Goal: Task Accomplishment & Management: Use online tool/utility

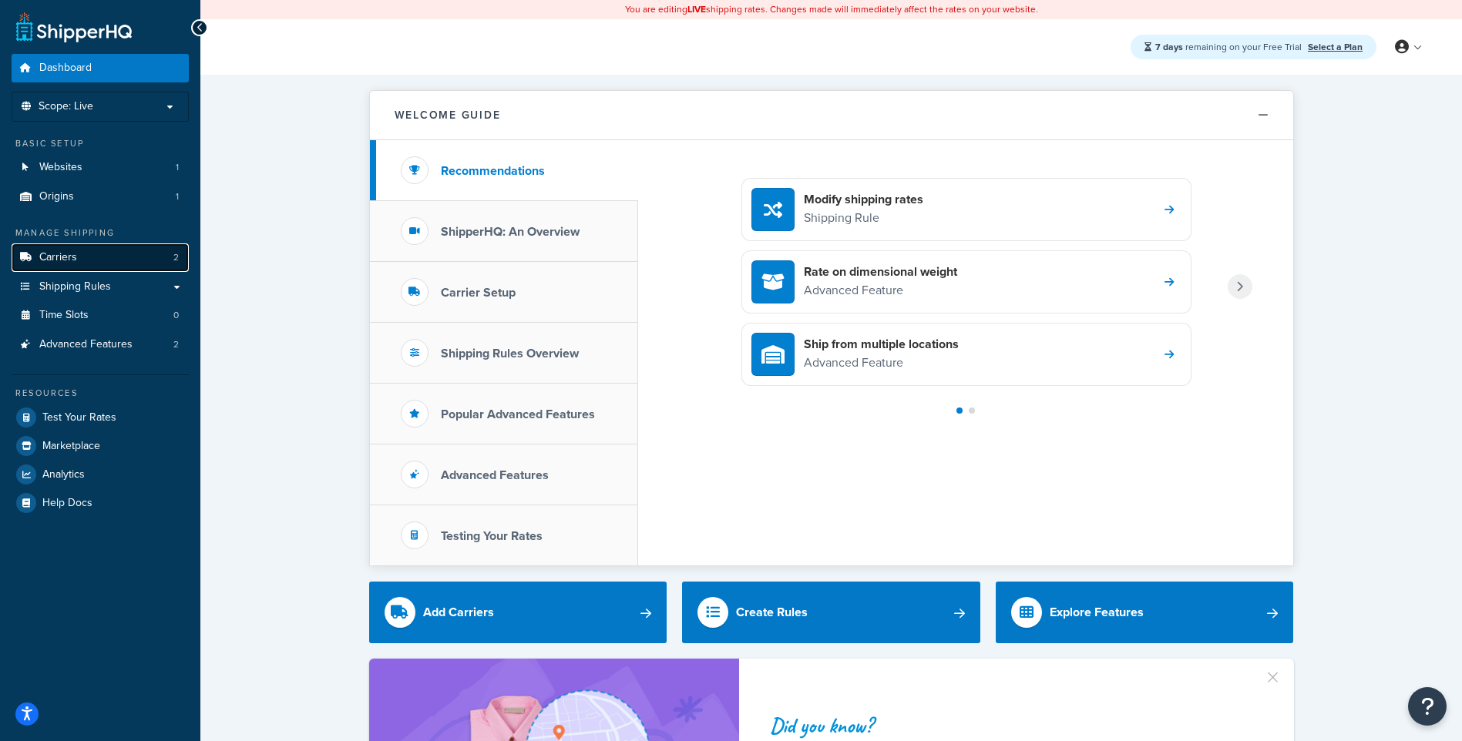
click at [135, 253] on link "Carriers 2" at bounding box center [100, 258] width 177 height 29
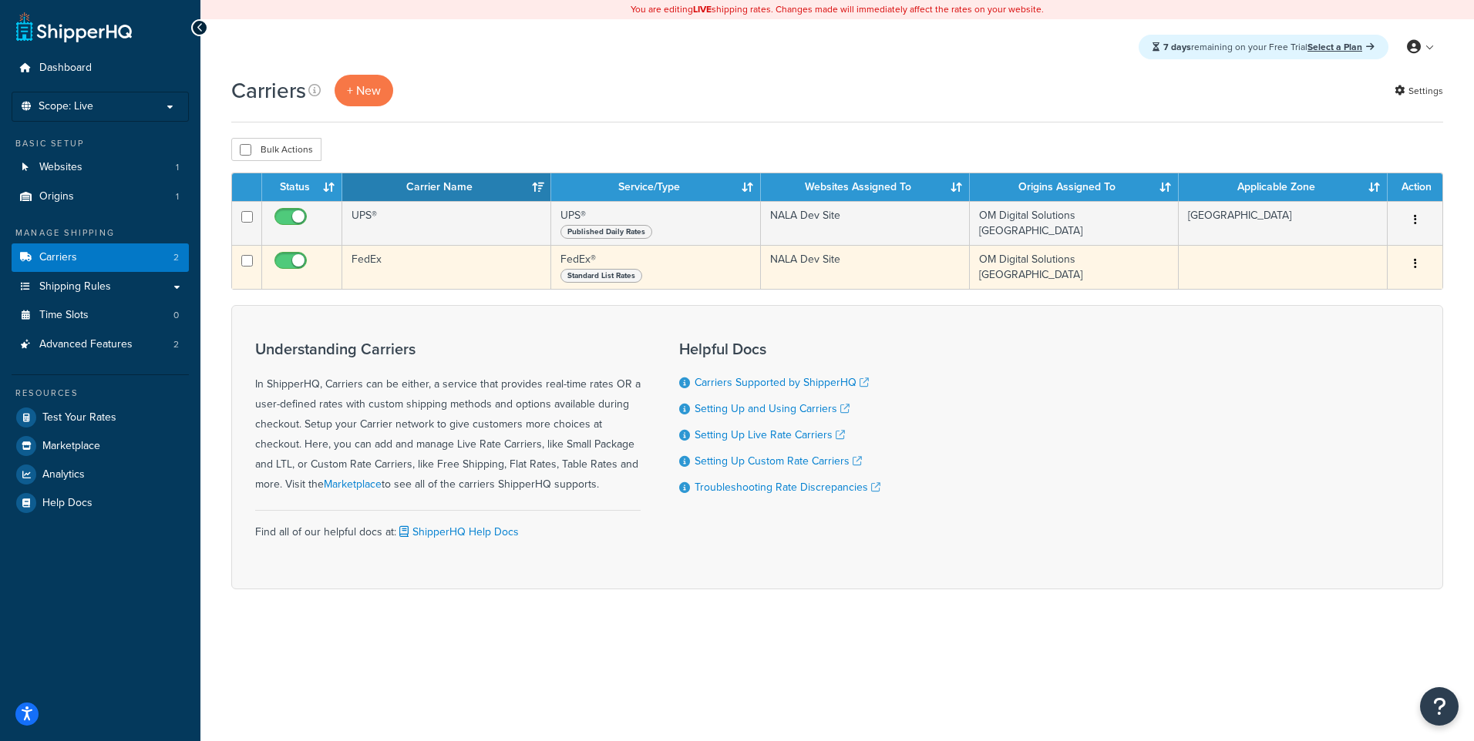
click at [1416, 260] on icon "button" at bounding box center [1414, 263] width 3 height 11
click at [1363, 294] on link "Edit" at bounding box center [1352, 297] width 122 height 32
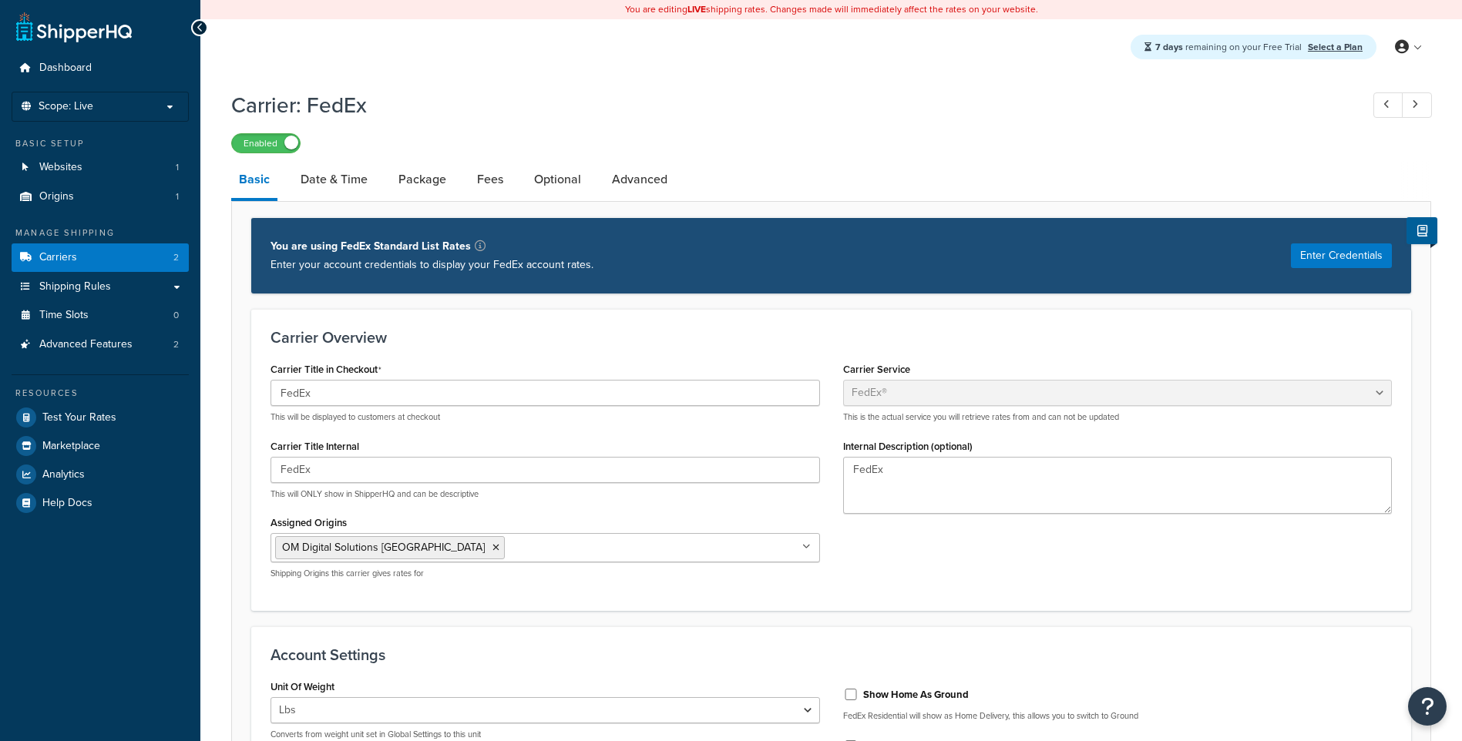
select select "fedEx"
select select "REGULAR_PICKUP"
select select "YOUR_PACKAGING"
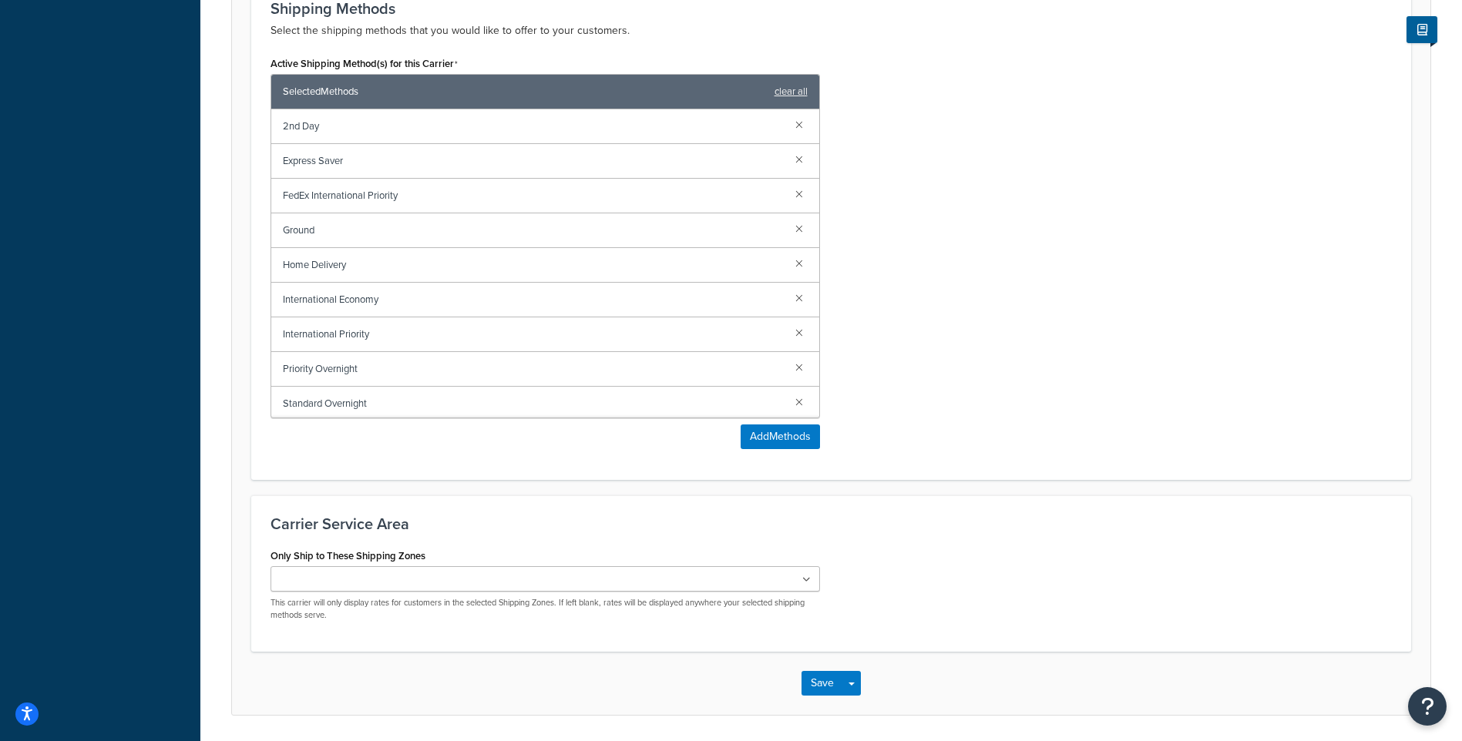
scroll to position [1055, 0]
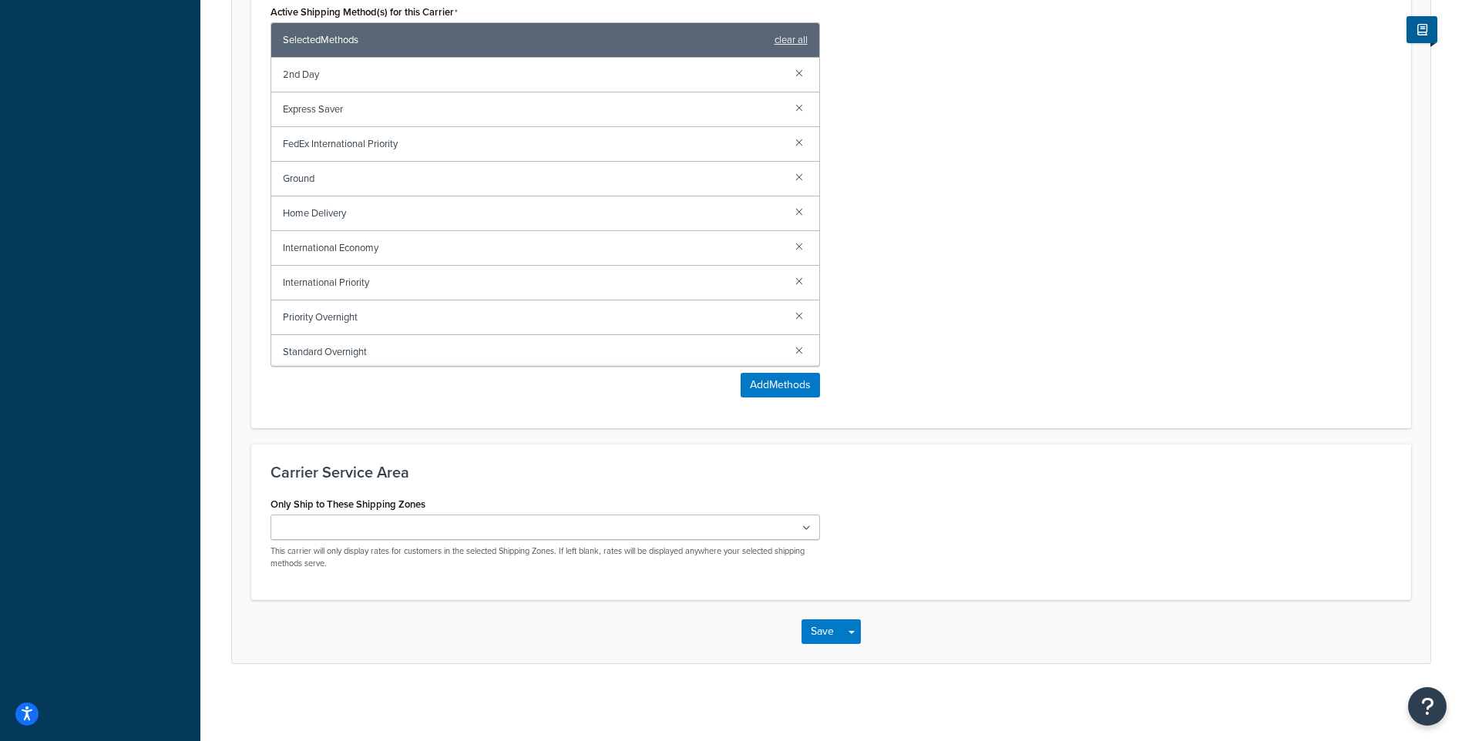
click at [479, 519] on ul at bounding box center [546, 527] width 550 height 25
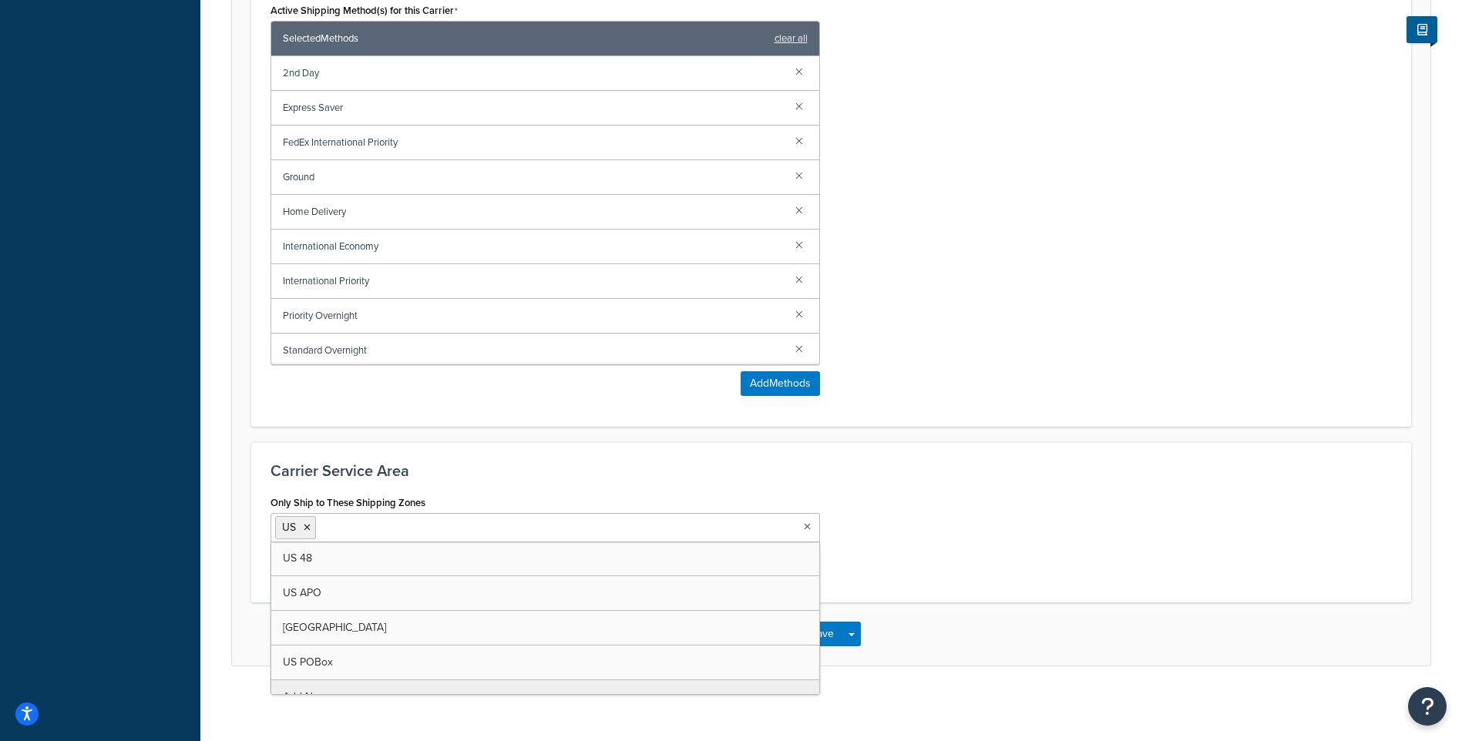
click at [966, 560] on div "Only Ship to These Shipping Zones US US 48 US APO Canada US POBox Add New This …" at bounding box center [831, 538] width 1144 height 92
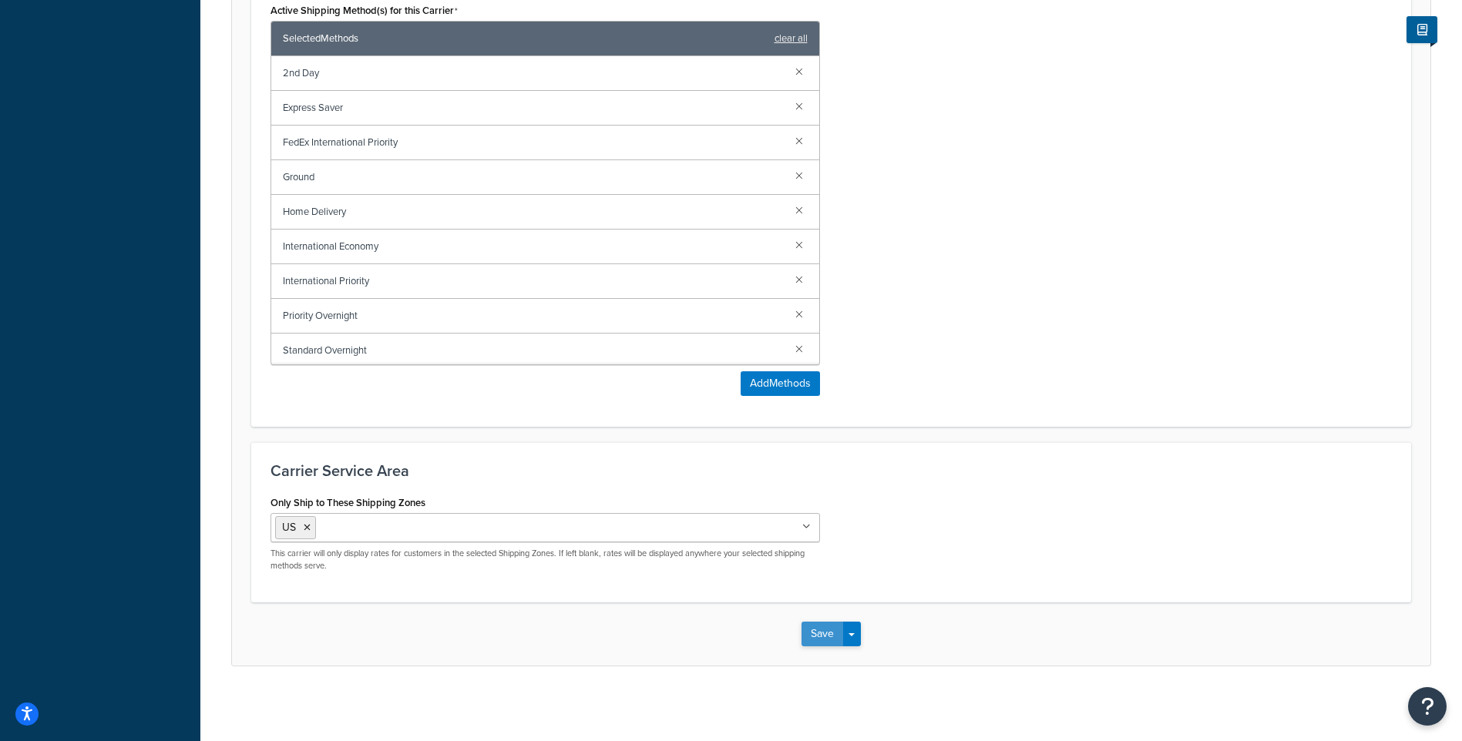
click at [839, 644] on button "Save" at bounding box center [823, 634] width 42 height 25
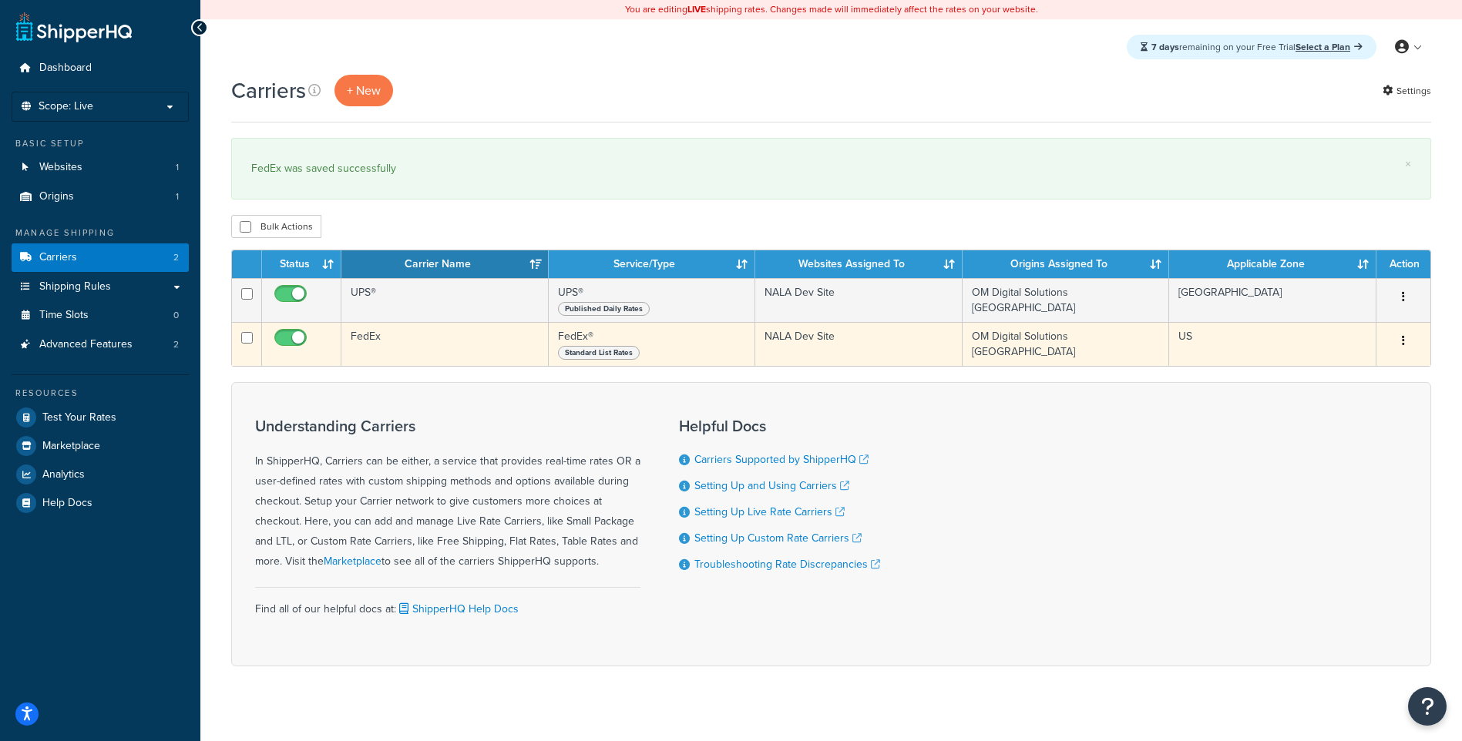
click at [1412, 345] on button "button" at bounding box center [1404, 341] width 22 height 25
click at [1380, 366] on link "Edit" at bounding box center [1341, 374] width 122 height 32
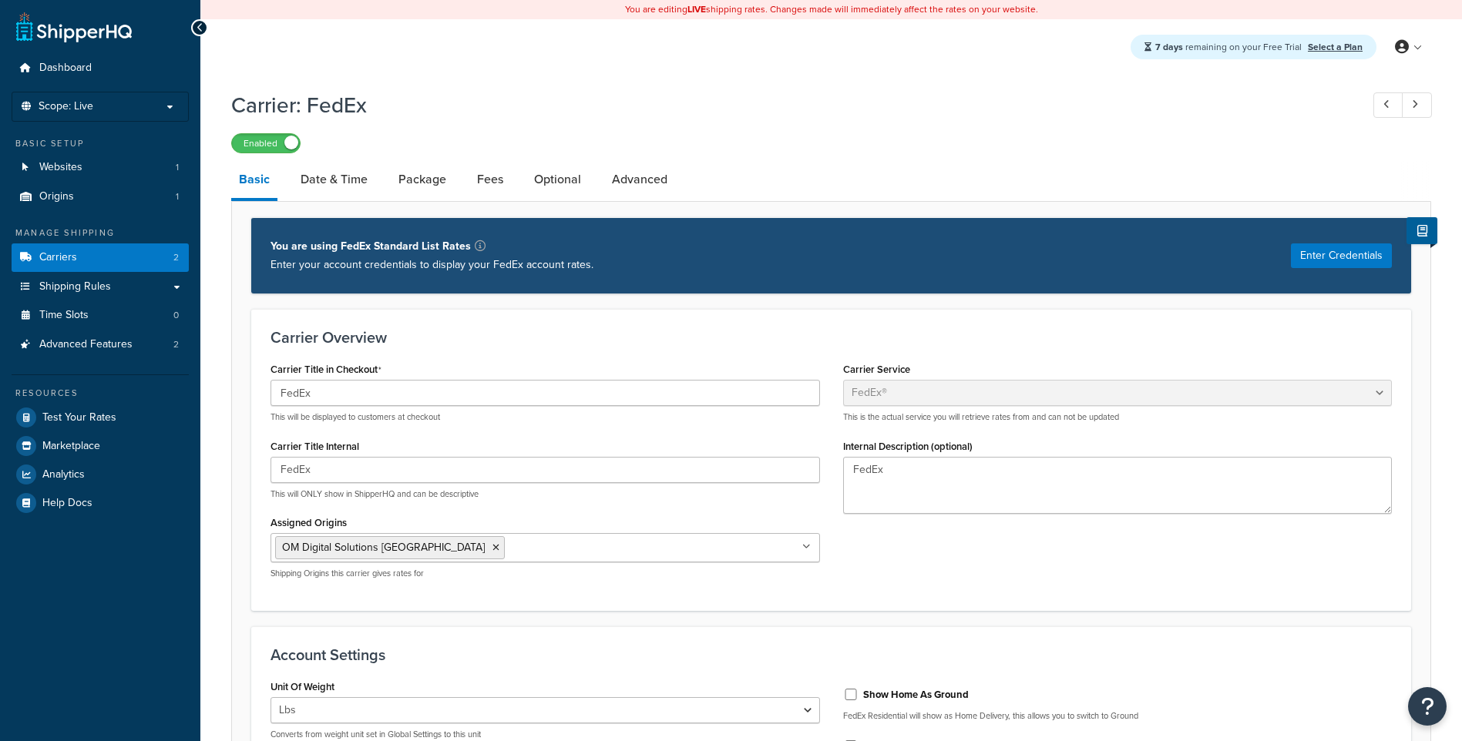
select select "fedEx"
select select "REGULAR_PICKUP"
select select "YOUR_PACKAGING"
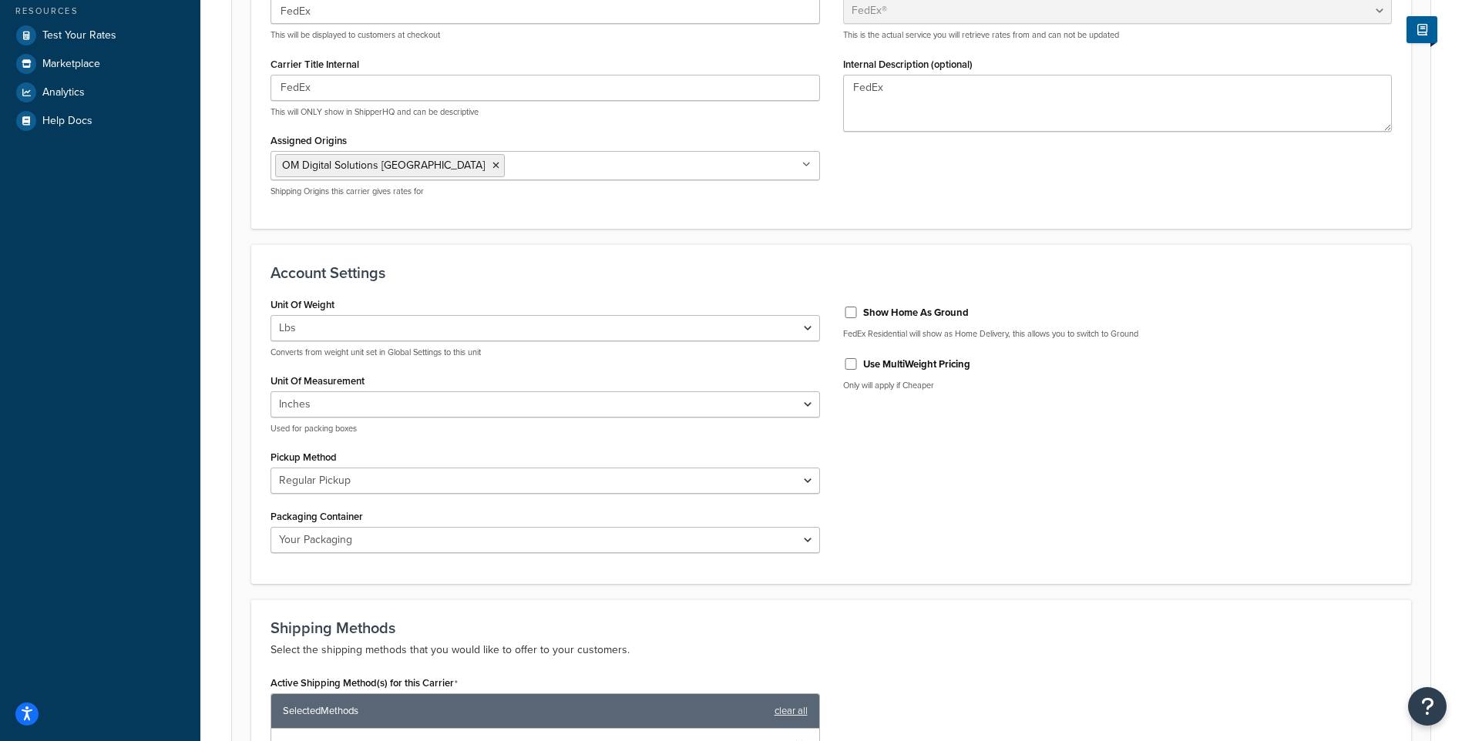
scroll to position [385, 0]
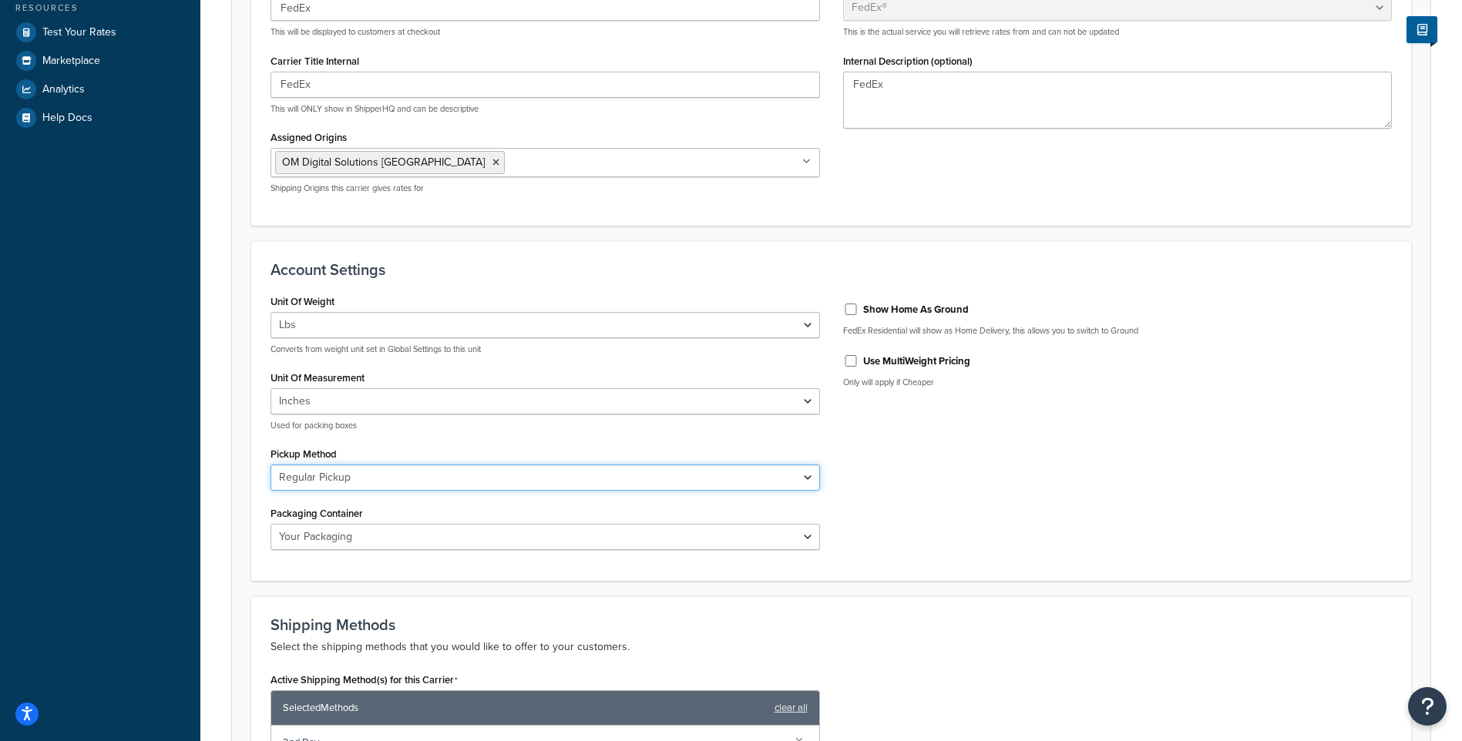
click at [562, 474] on select "Business Service Center Drop Box Regular Pickup Request Courier Station" at bounding box center [546, 478] width 550 height 26
click at [1096, 472] on div "Unit Of Weight Lbs Kgs Convert LBS to KG Converts from weight unit set in Globa…" at bounding box center [831, 427] width 1144 height 272
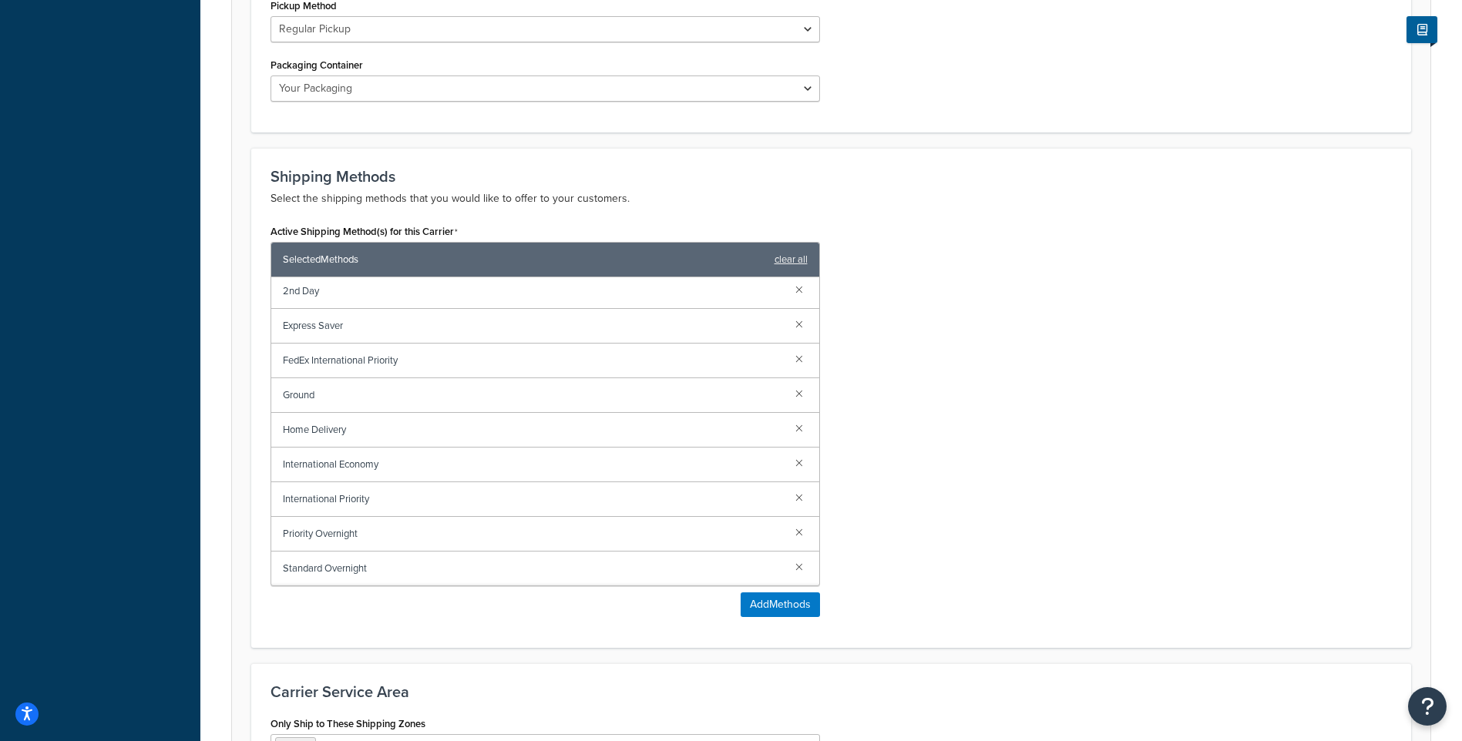
scroll to position [848, 0]
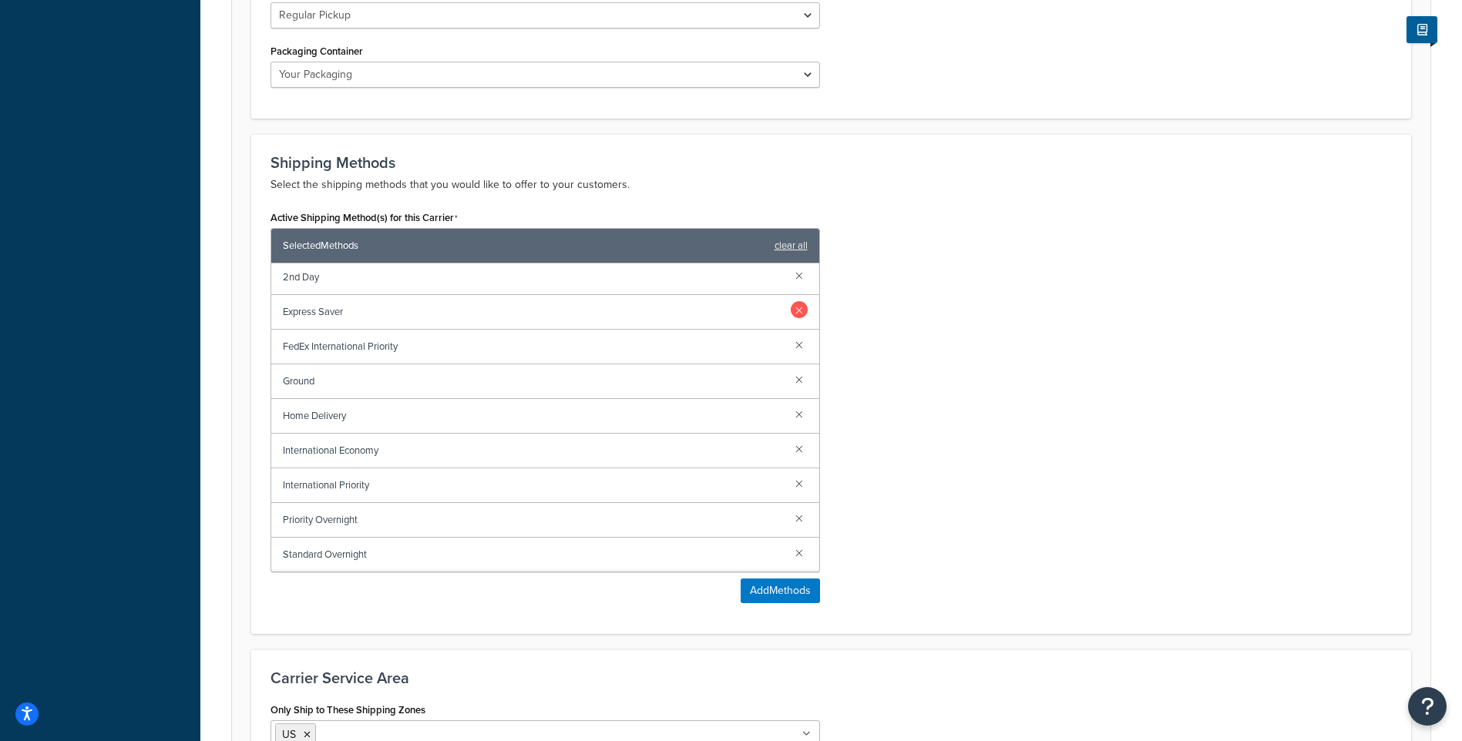
click at [792, 310] on link at bounding box center [799, 309] width 17 height 17
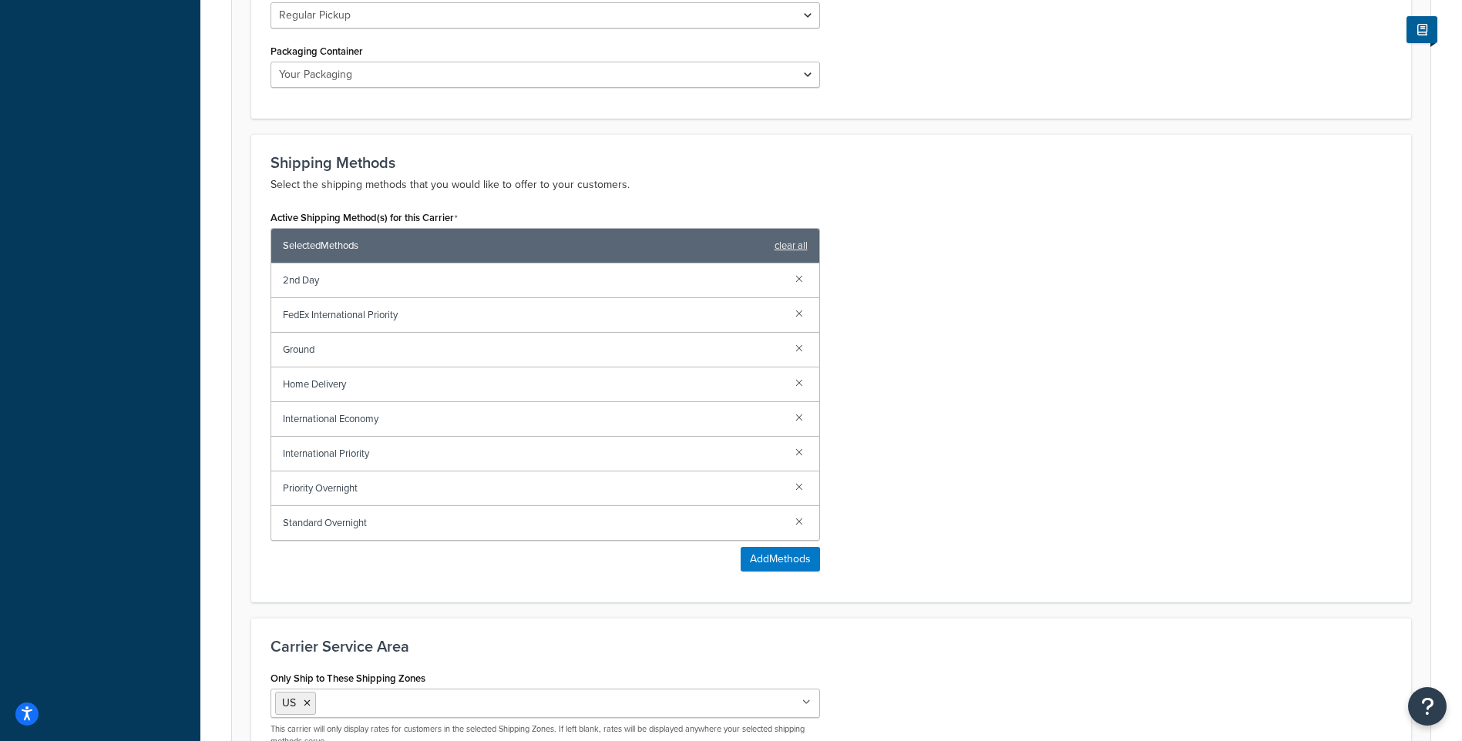
scroll to position [0, 0]
click at [792, 310] on link at bounding box center [799, 312] width 17 height 17
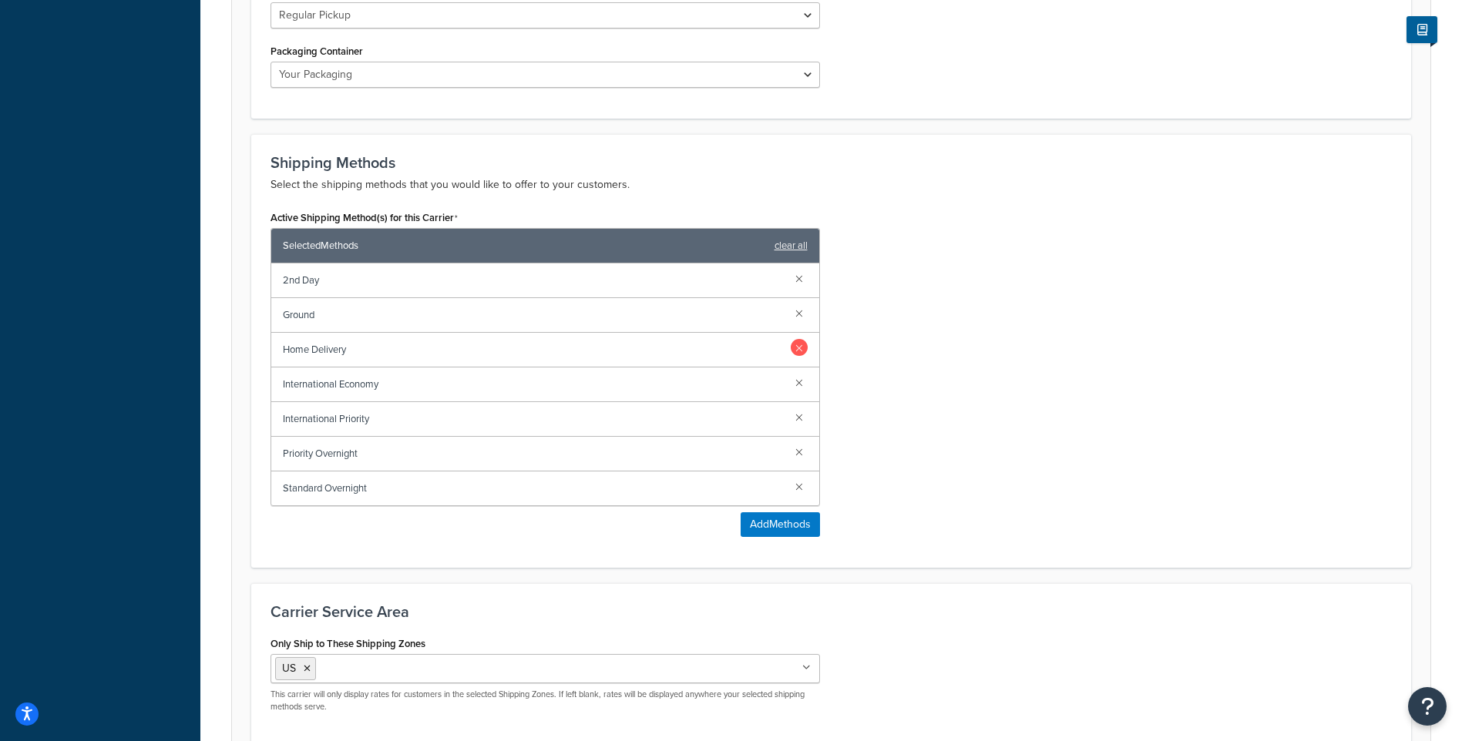
click at [799, 352] on link at bounding box center [799, 347] width 17 height 17
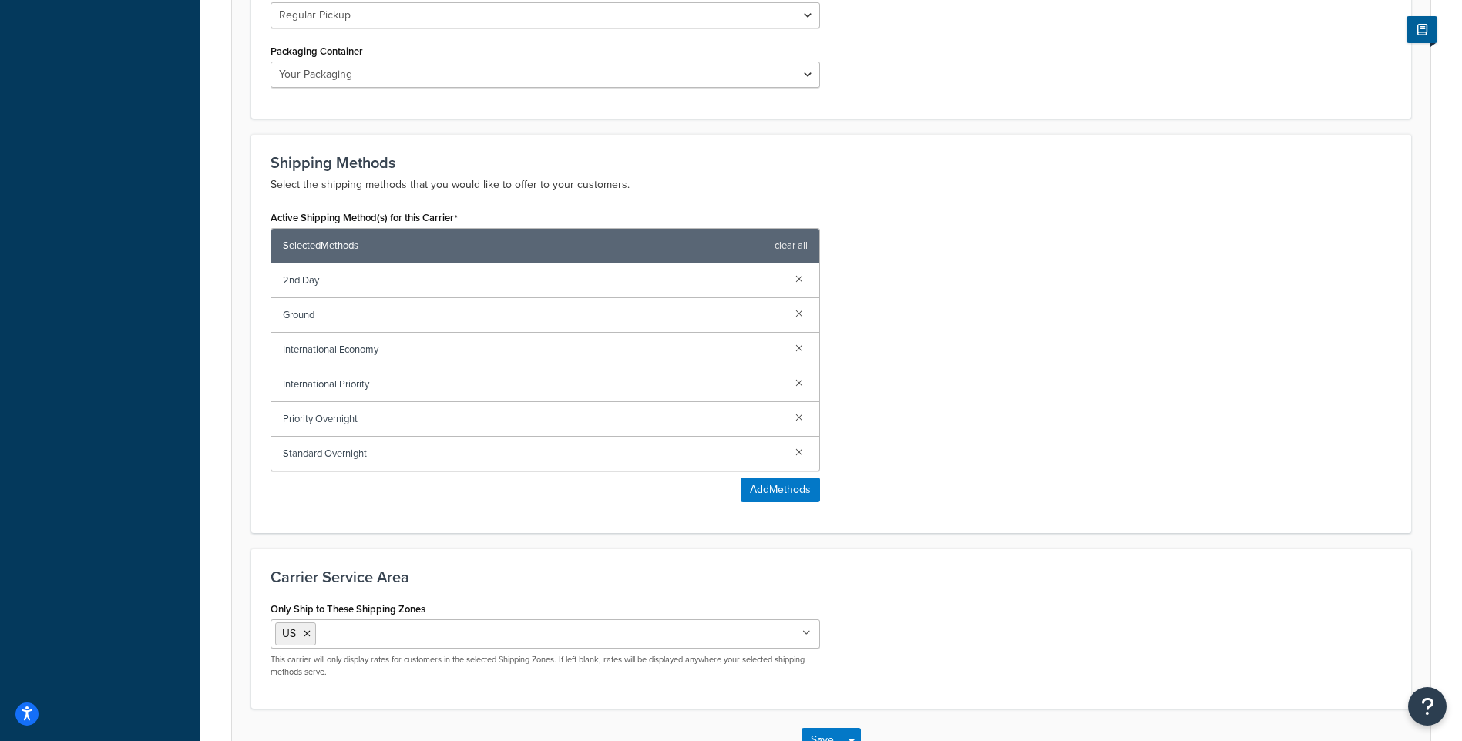
click at [799, 352] on link at bounding box center [799, 347] width 17 height 17
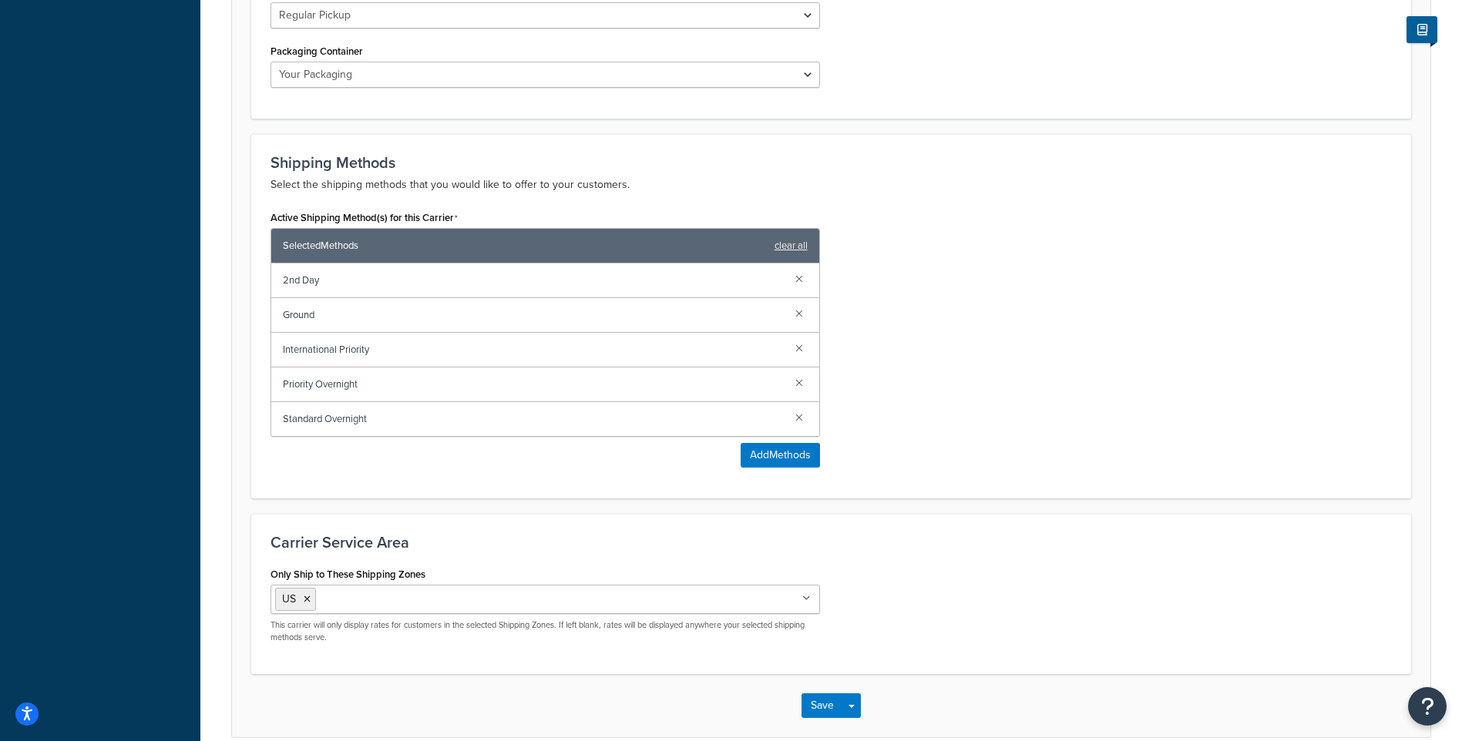
click at [799, 352] on link at bounding box center [799, 347] width 17 height 17
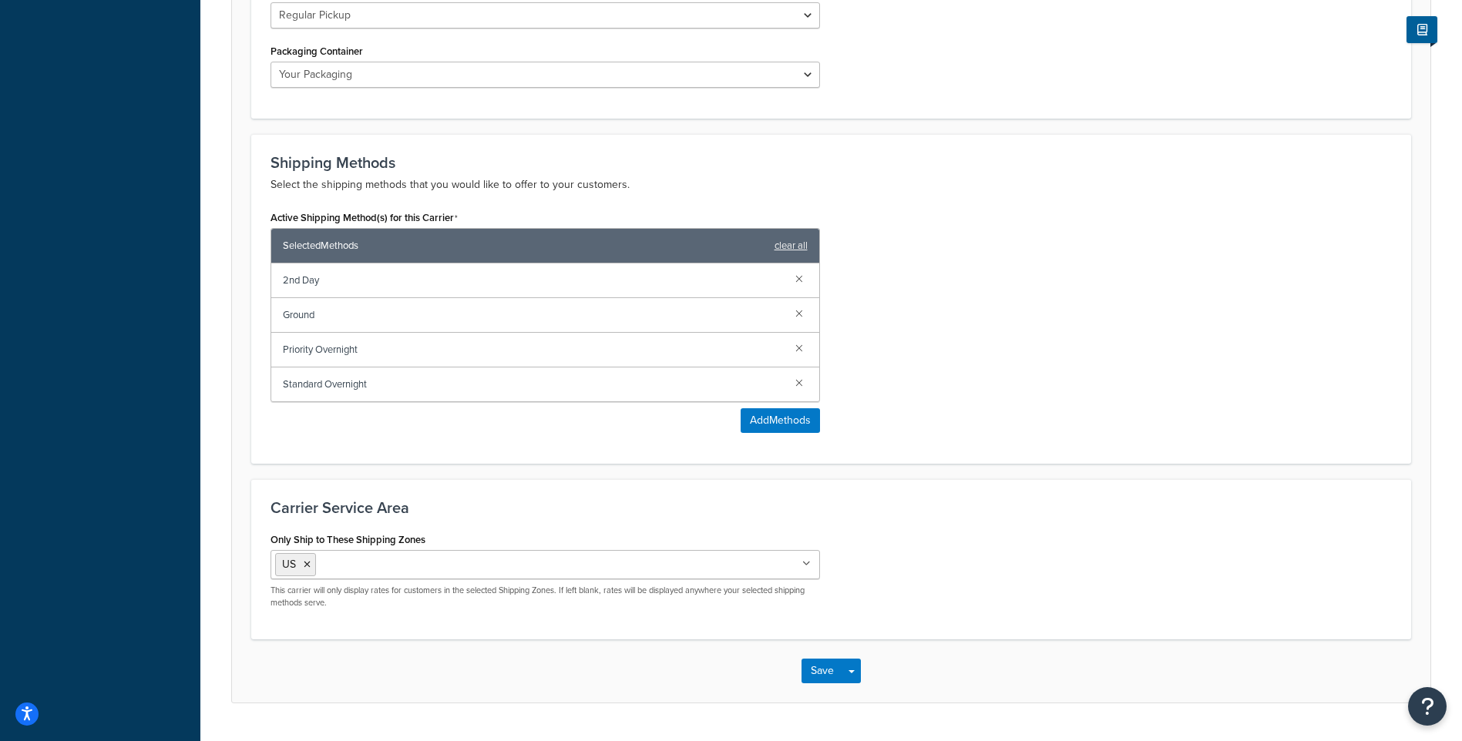
click at [799, 352] on link at bounding box center [799, 347] width 17 height 17
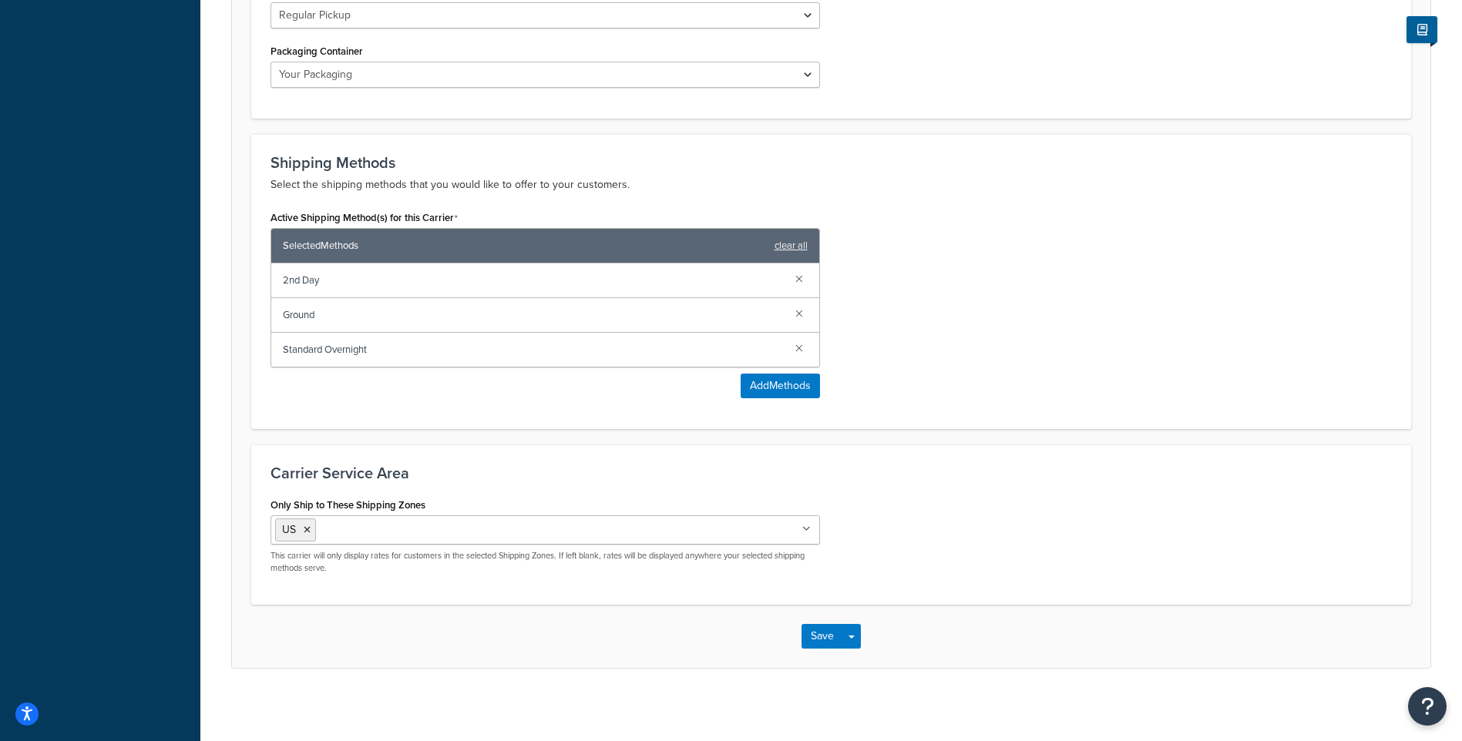
click at [799, 352] on link at bounding box center [799, 347] width 17 height 17
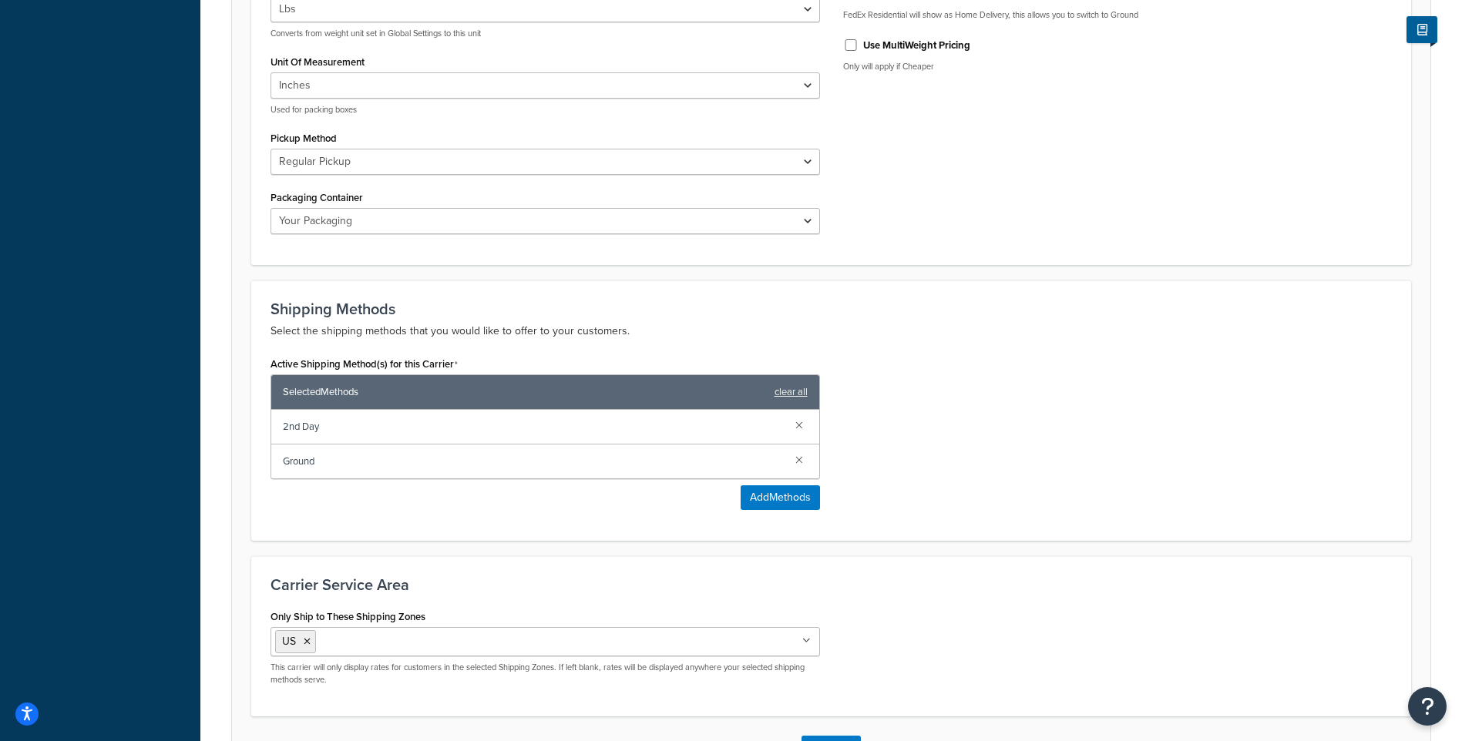
scroll to position [819, 0]
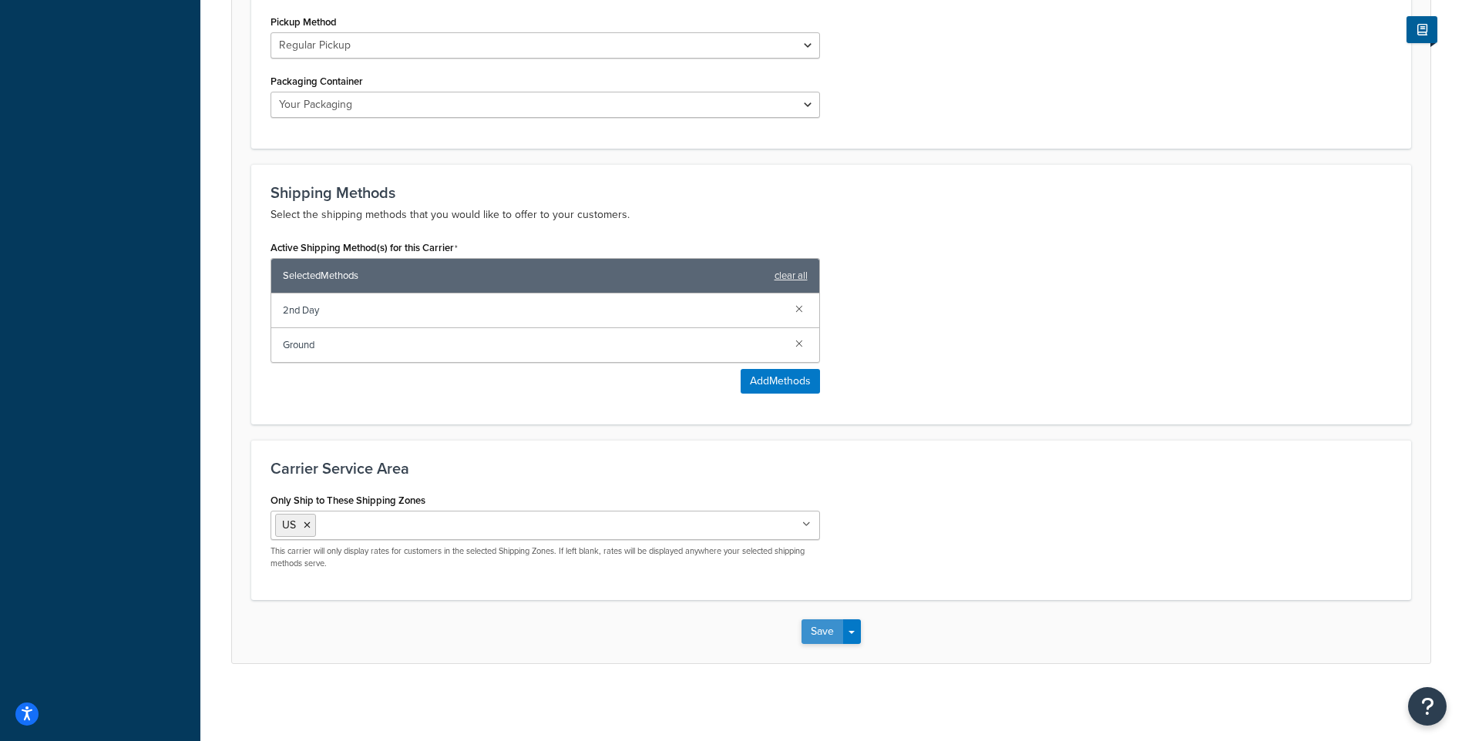
click at [826, 630] on button "Save" at bounding box center [823, 632] width 42 height 25
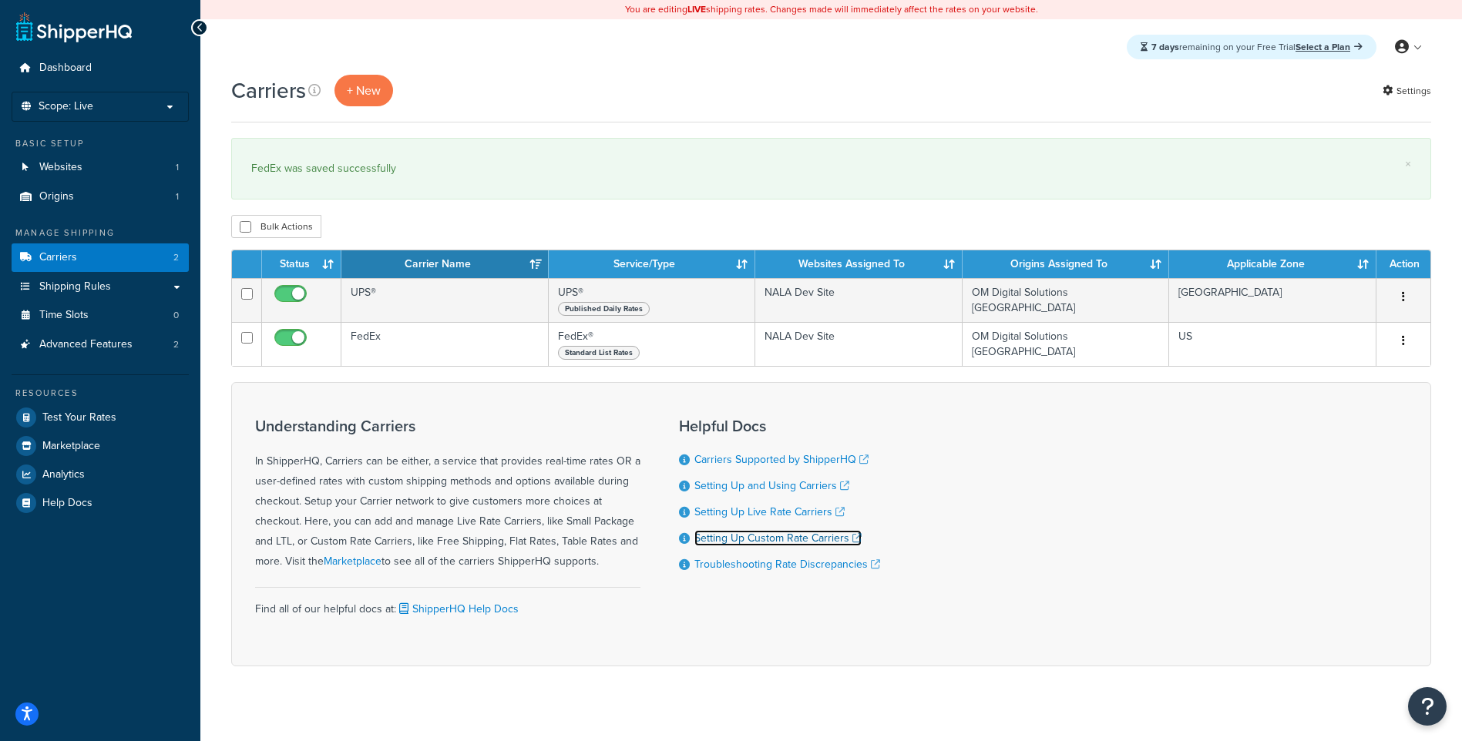
click at [756, 540] on link "Setting Up Custom Rate Carriers" at bounding box center [777, 538] width 167 height 16
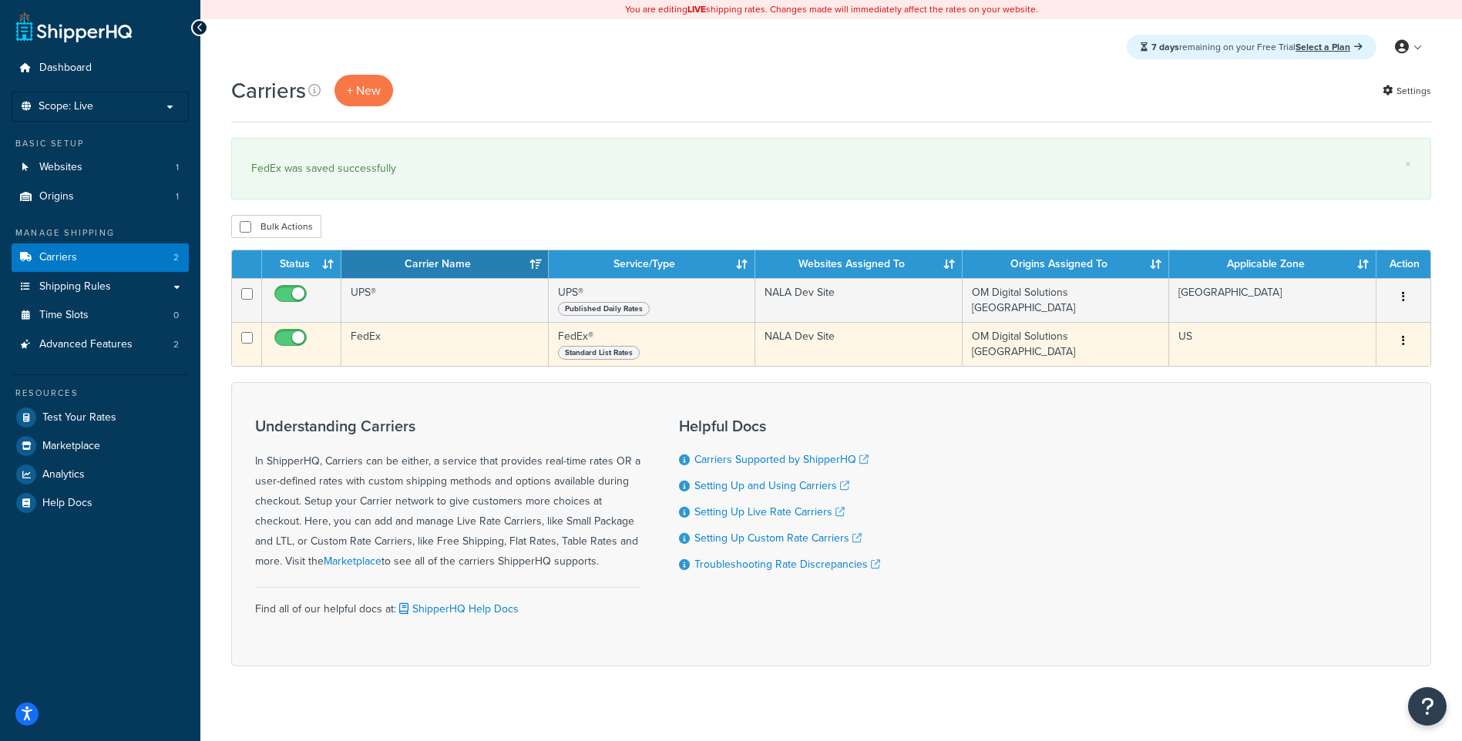
click at [1400, 337] on button "button" at bounding box center [1404, 341] width 22 height 25
click at [1359, 381] on link "Edit" at bounding box center [1341, 374] width 122 height 32
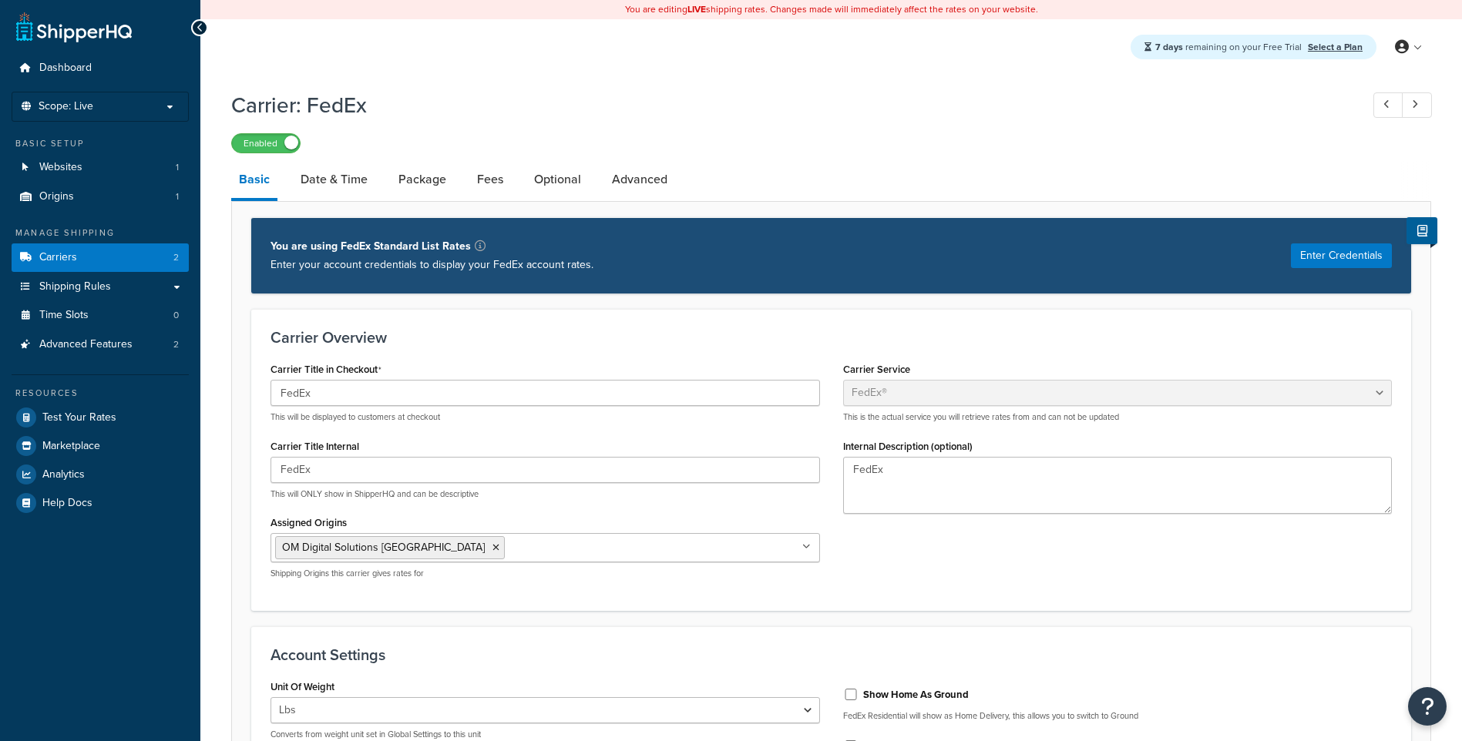
select select "fedEx"
select select "REGULAR_PICKUP"
select select "YOUR_PACKAGING"
click at [500, 174] on link "Fees" at bounding box center [490, 179] width 42 height 37
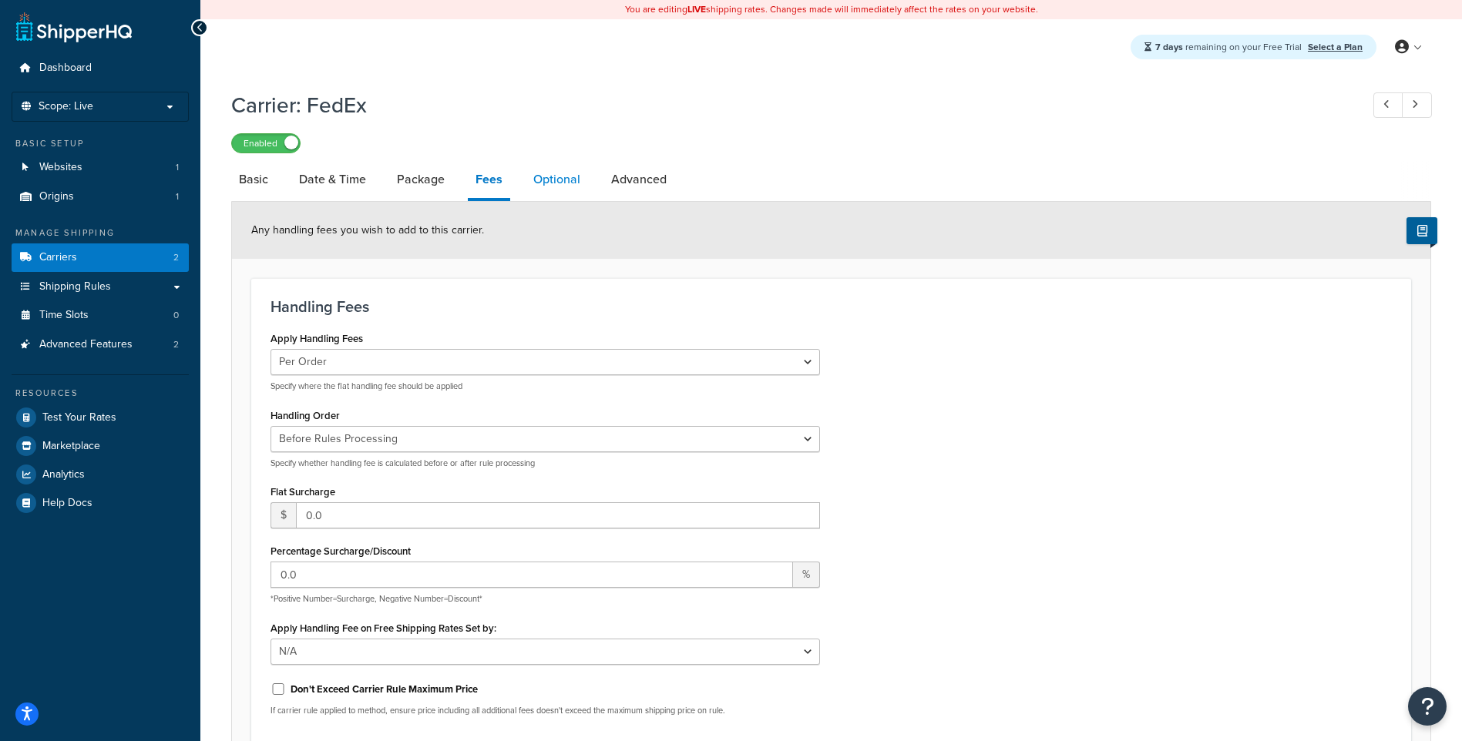
click at [554, 177] on link "Optional" at bounding box center [557, 179] width 62 height 37
select select "business"
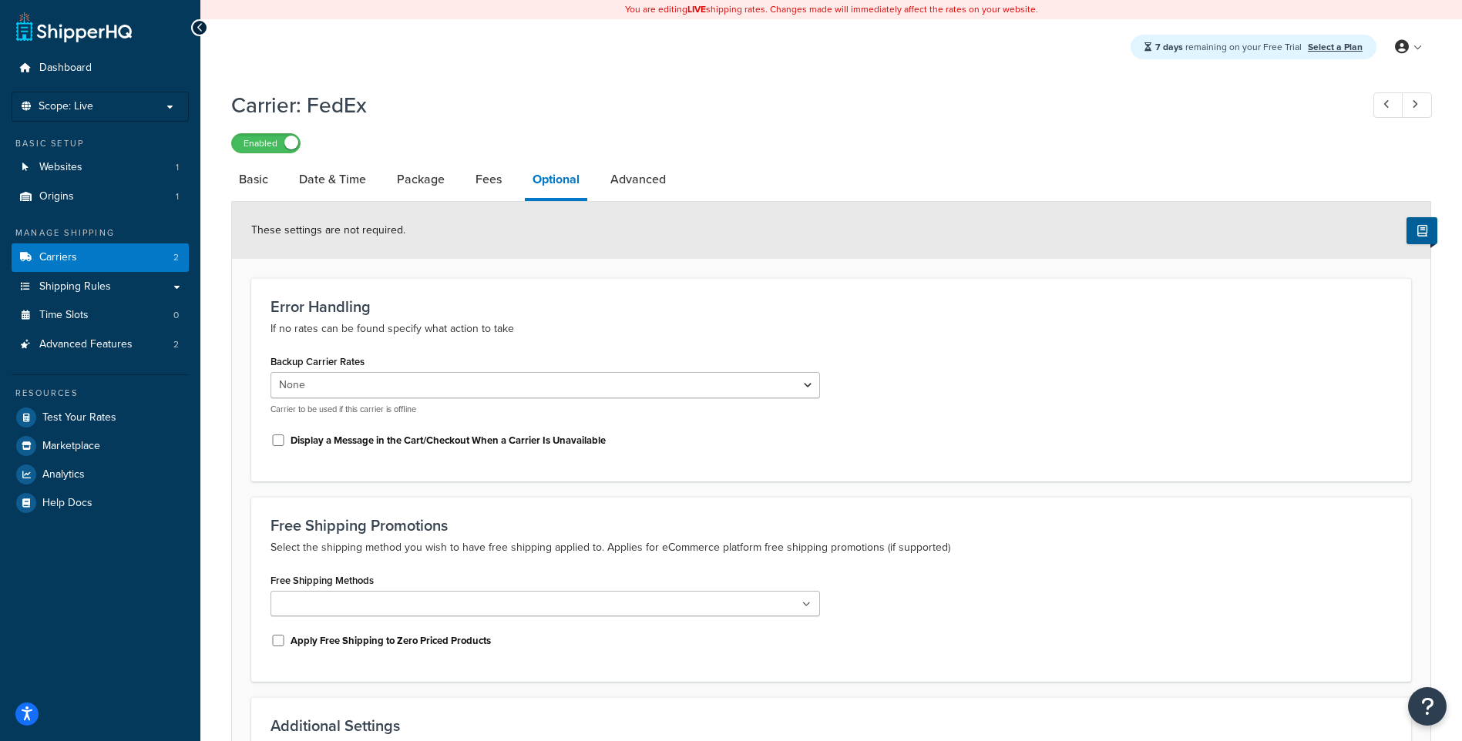
click at [597, 179] on li "Optional" at bounding box center [564, 181] width 78 height 40
click at [544, 180] on link "Optional" at bounding box center [556, 181] width 62 height 40
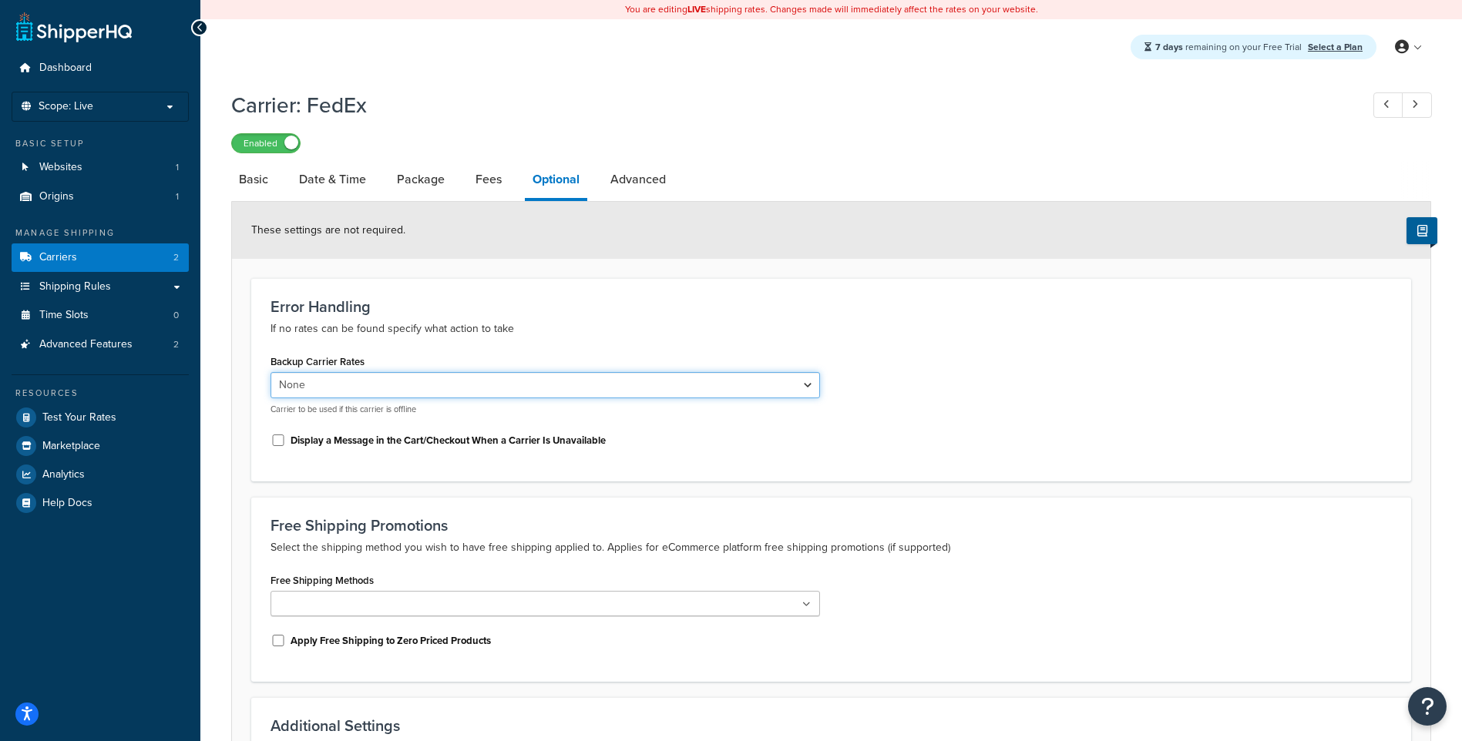
click at [442, 383] on select "None UPS®" at bounding box center [546, 385] width 550 height 26
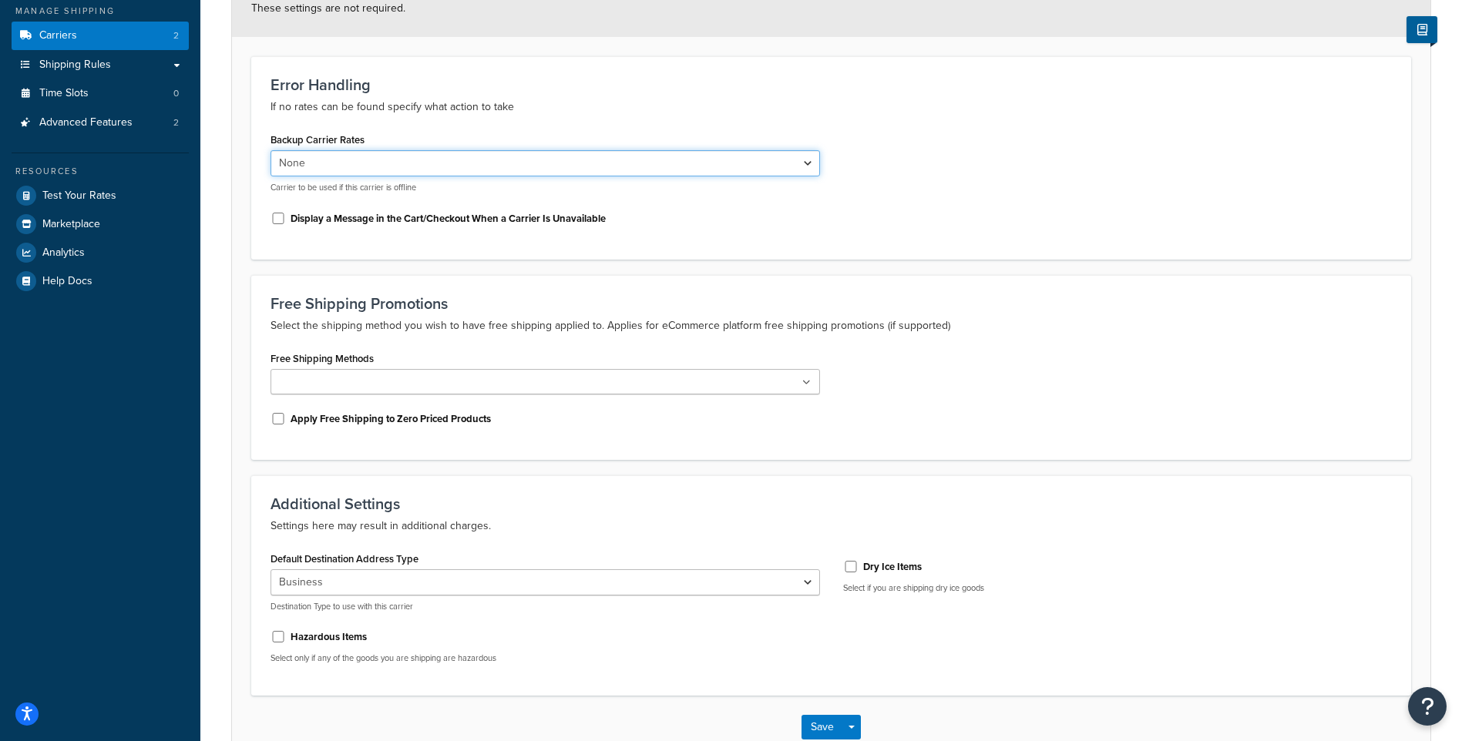
scroll to position [231, 0]
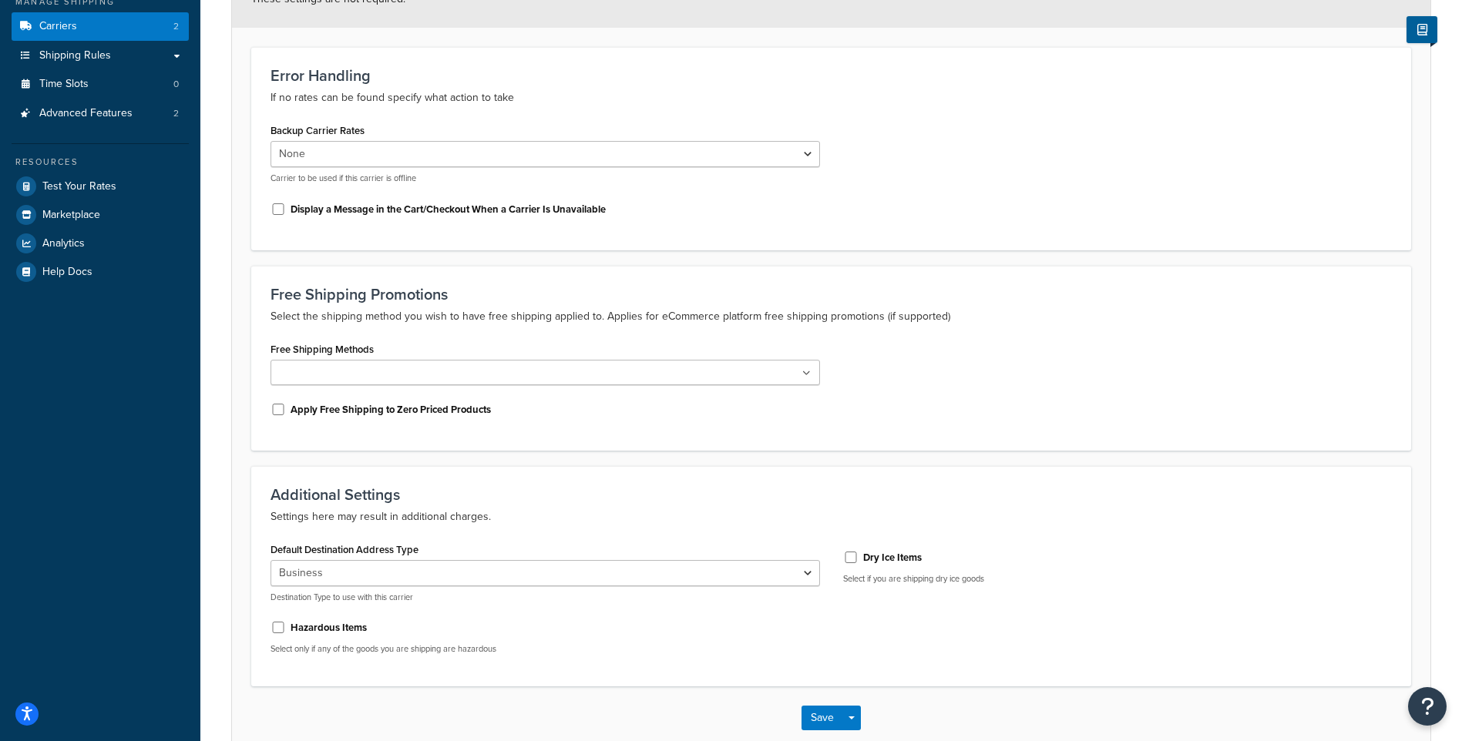
click at [466, 377] on ul at bounding box center [546, 372] width 550 height 25
click at [503, 331] on div "Free Shipping Promotions Select the shipping method you wish to have free shipp…" at bounding box center [831, 358] width 1160 height 185
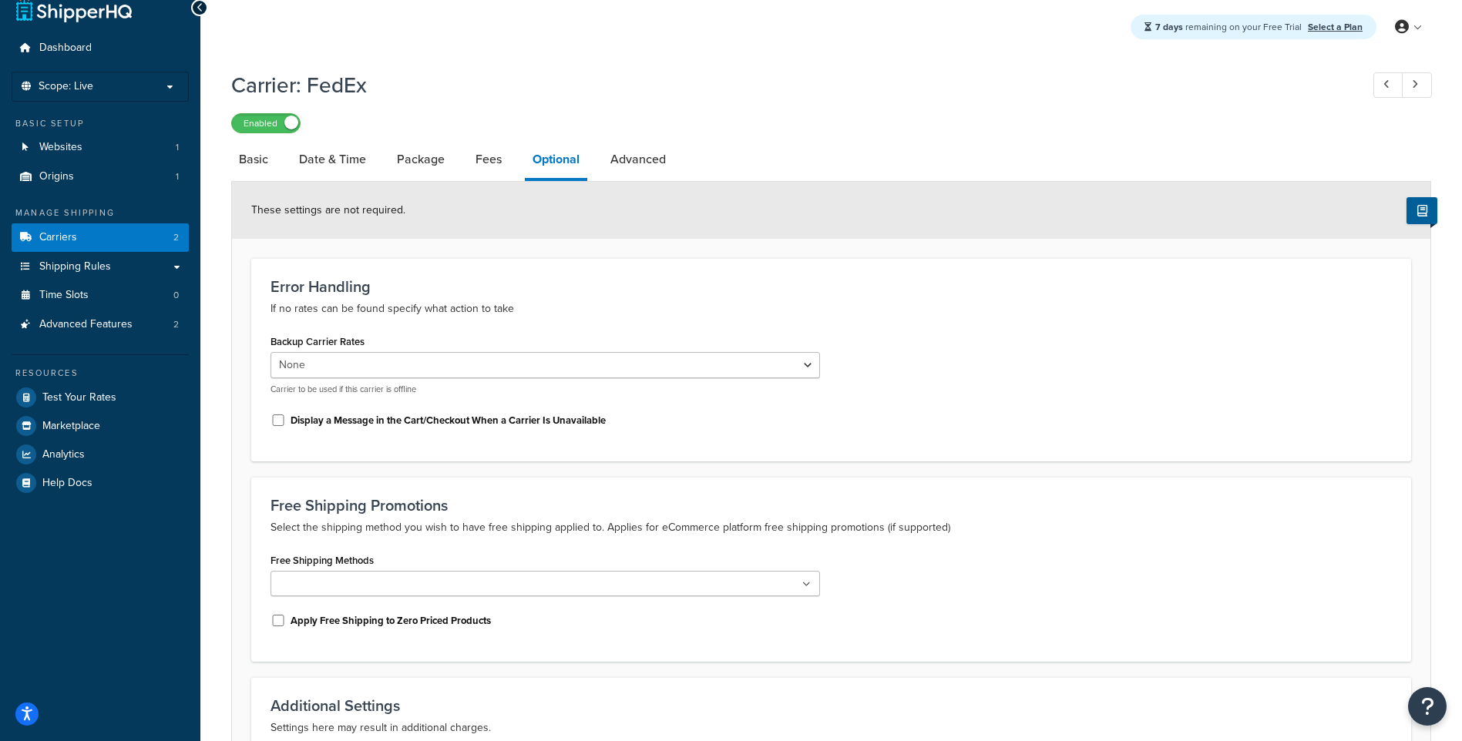
scroll to position [11, 0]
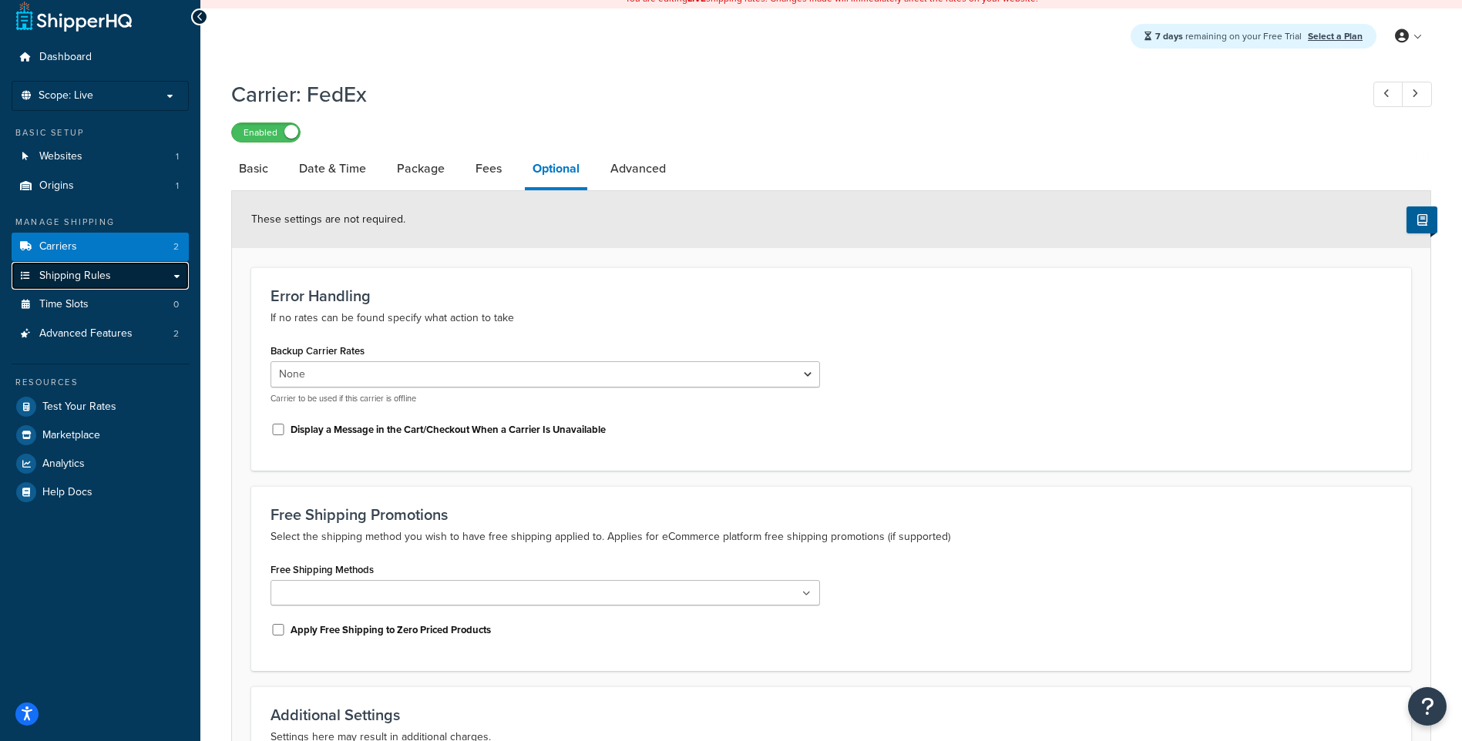
click at [116, 277] on link "Shipping Rules" at bounding box center [100, 276] width 177 height 29
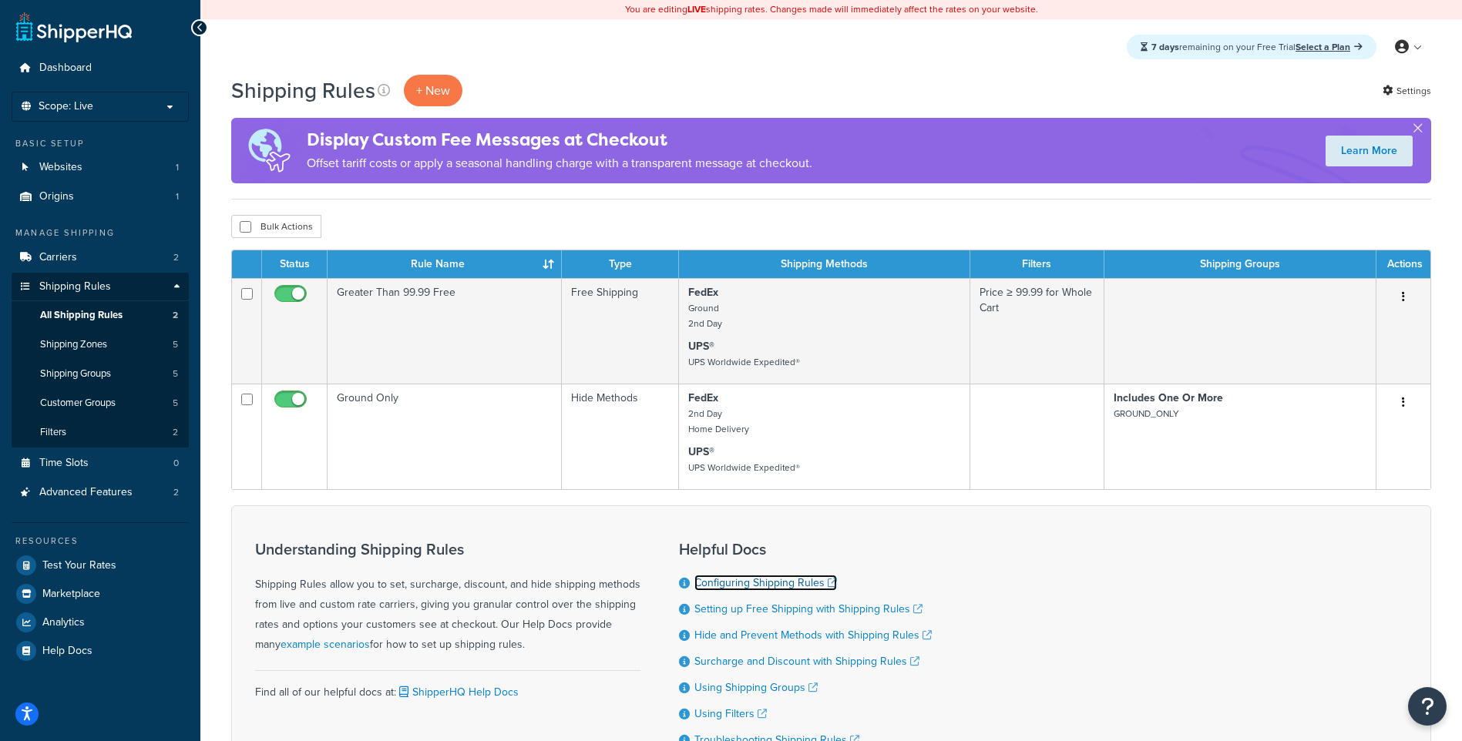
click at [726, 587] on link "Configuring Shipping Rules" at bounding box center [765, 583] width 143 height 16
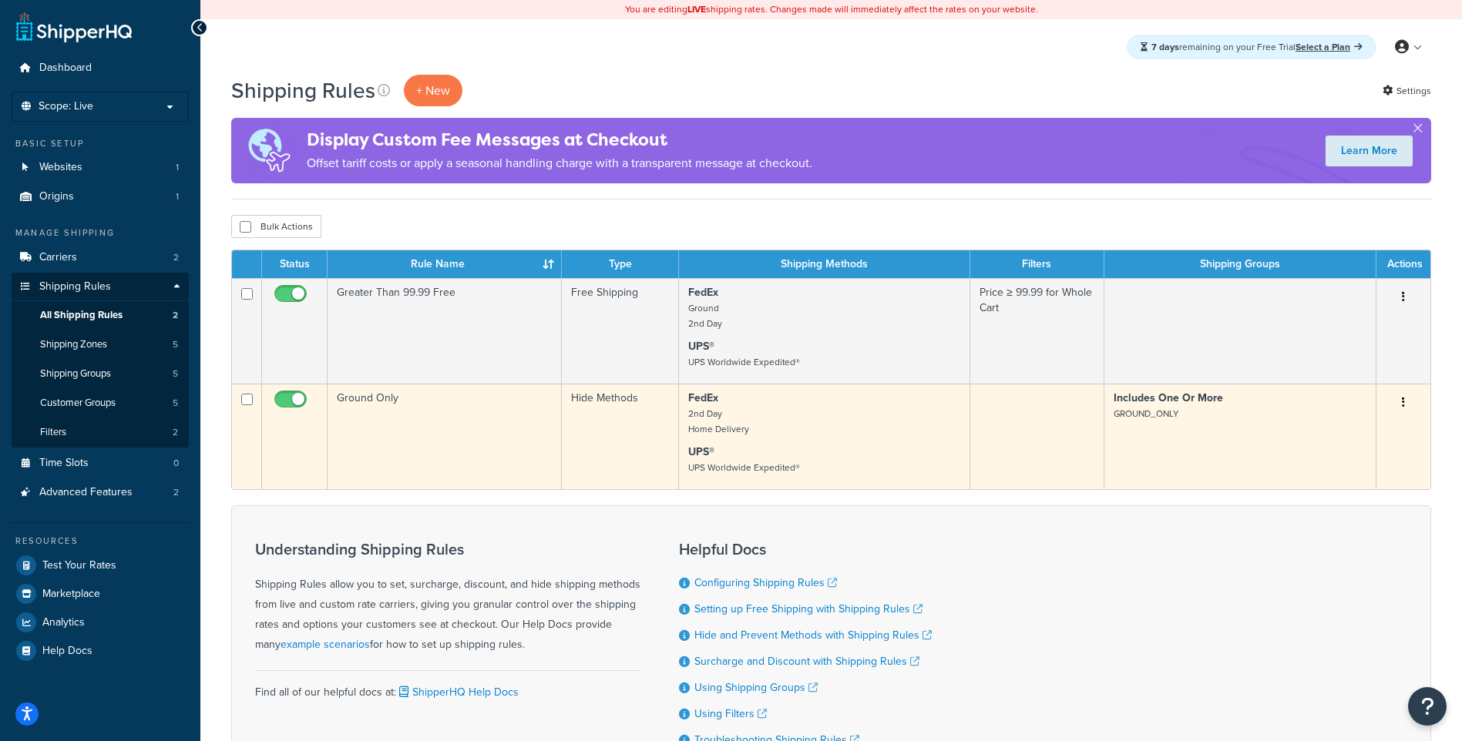
click at [881, 445] on td "FedEx 2nd Day Home Delivery UPS® UPS Worldwide Expedited®" at bounding box center [825, 437] width 292 height 106
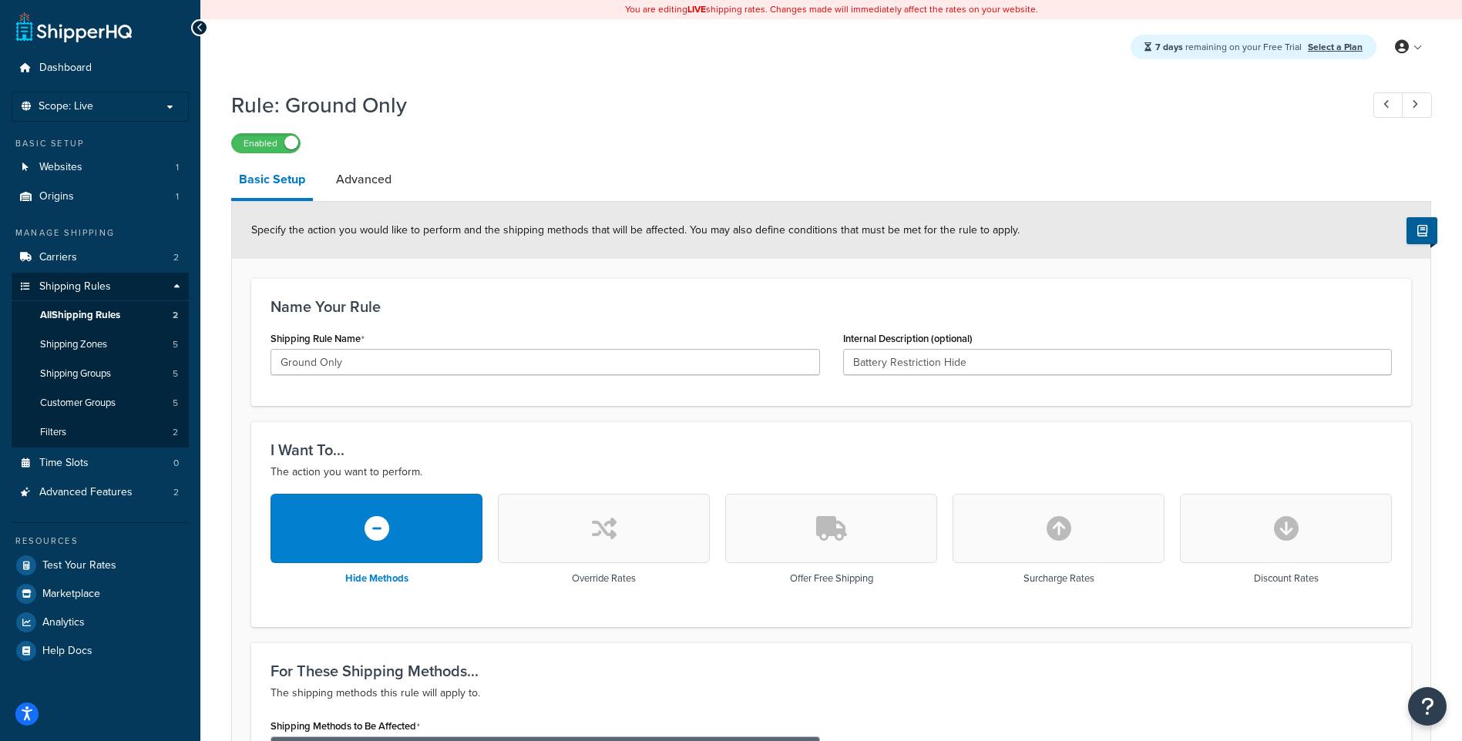
click at [832, 548] on button "button" at bounding box center [831, 528] width 212 height 69
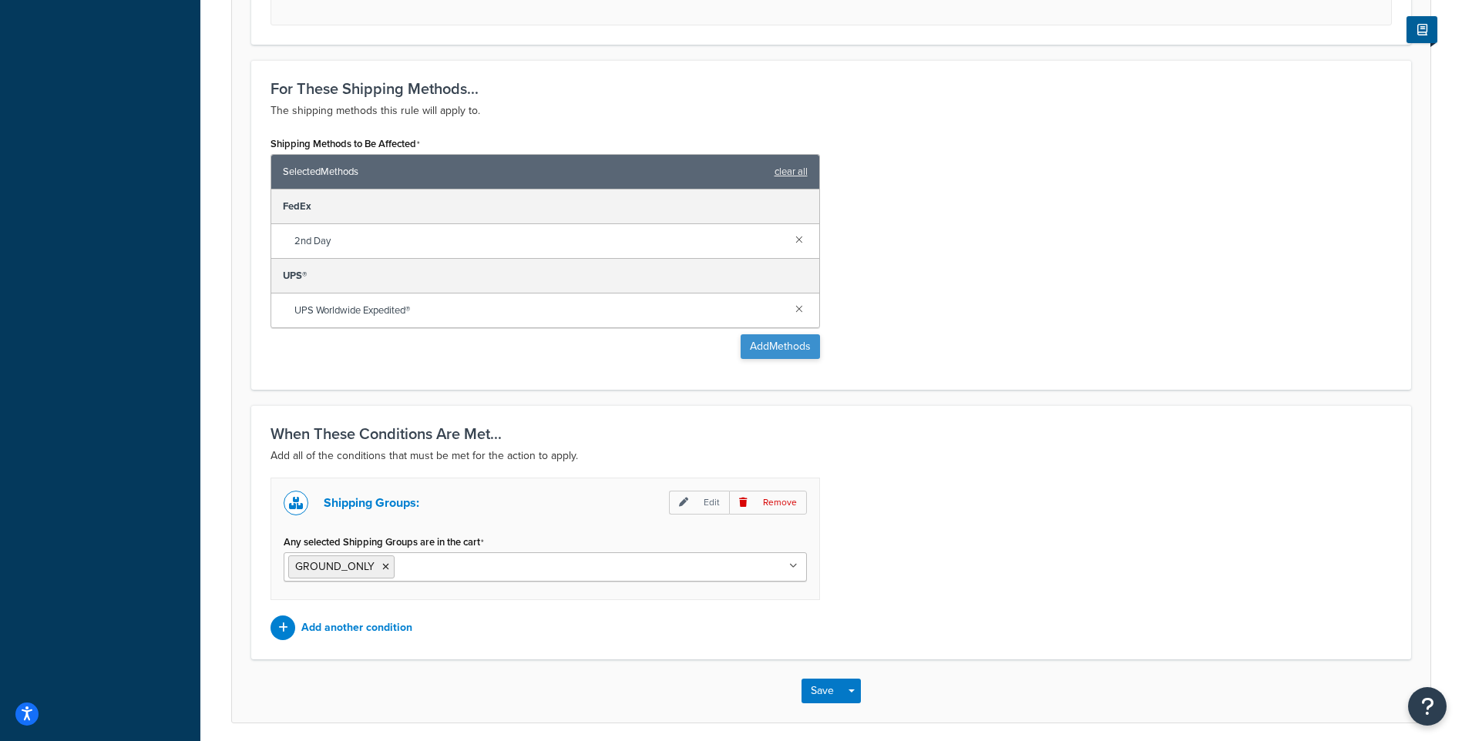
scroll to position [694, 0]
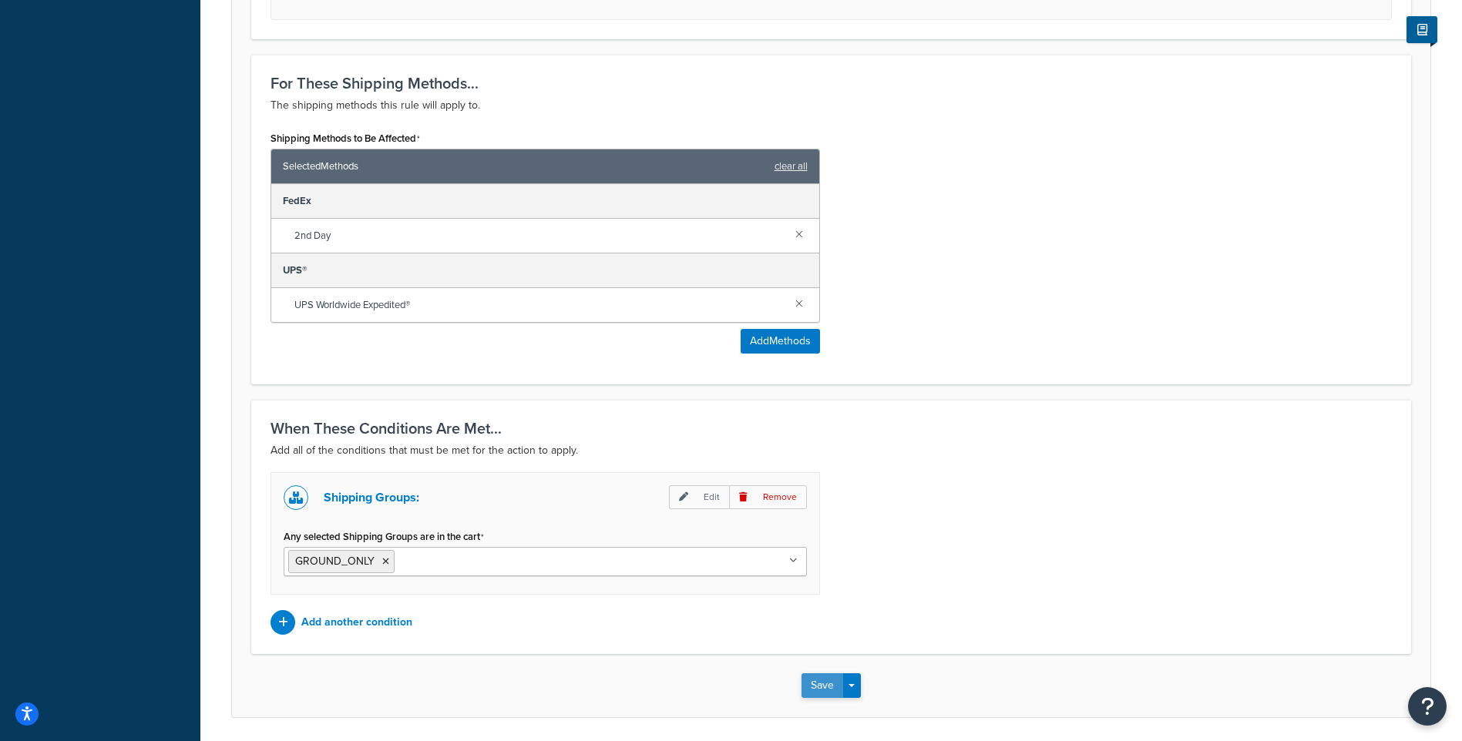
click at [834, 679] on button "Save" at bounding box center [823, 686] width 42 height 25
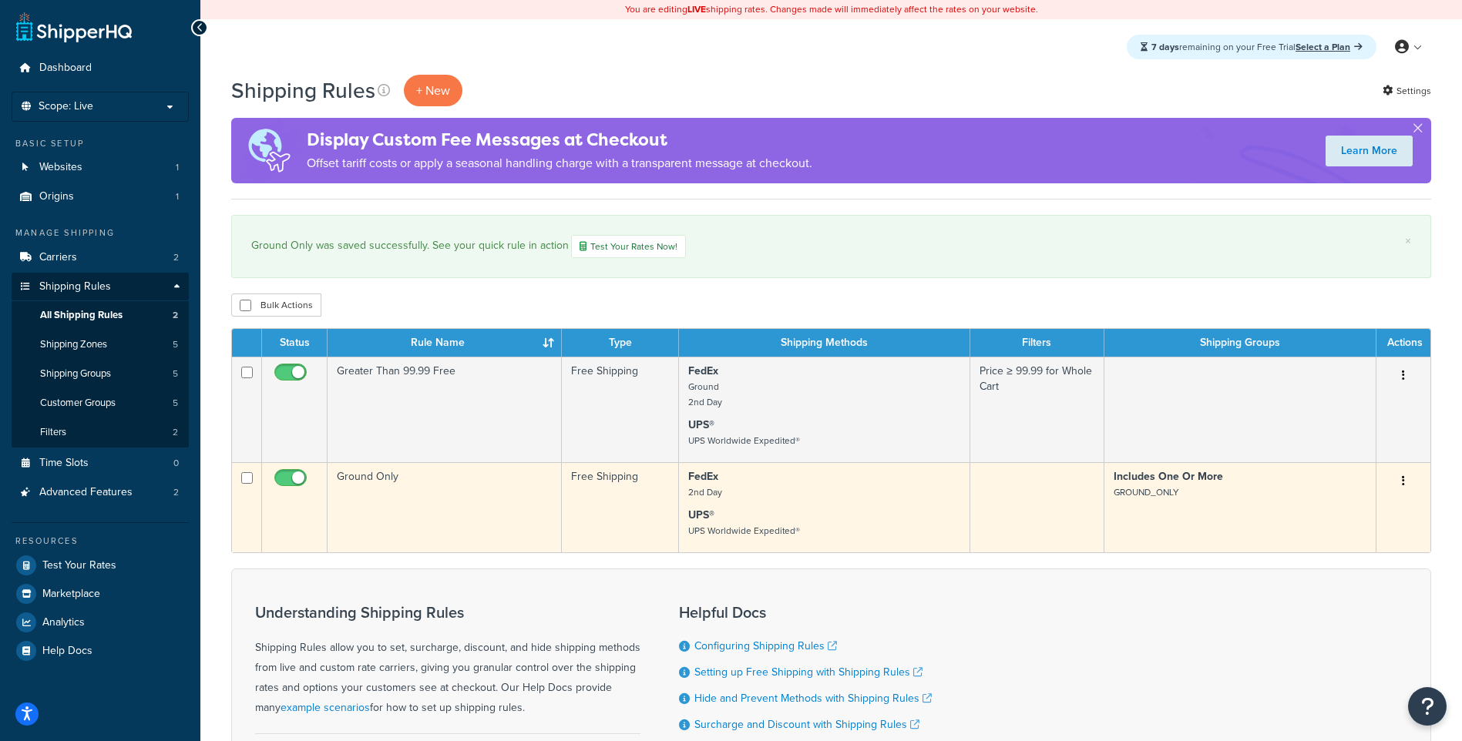
click at [879, 500] on p "FedEx 2nd Day" at bounding box center [824, 484] width 273 height 31
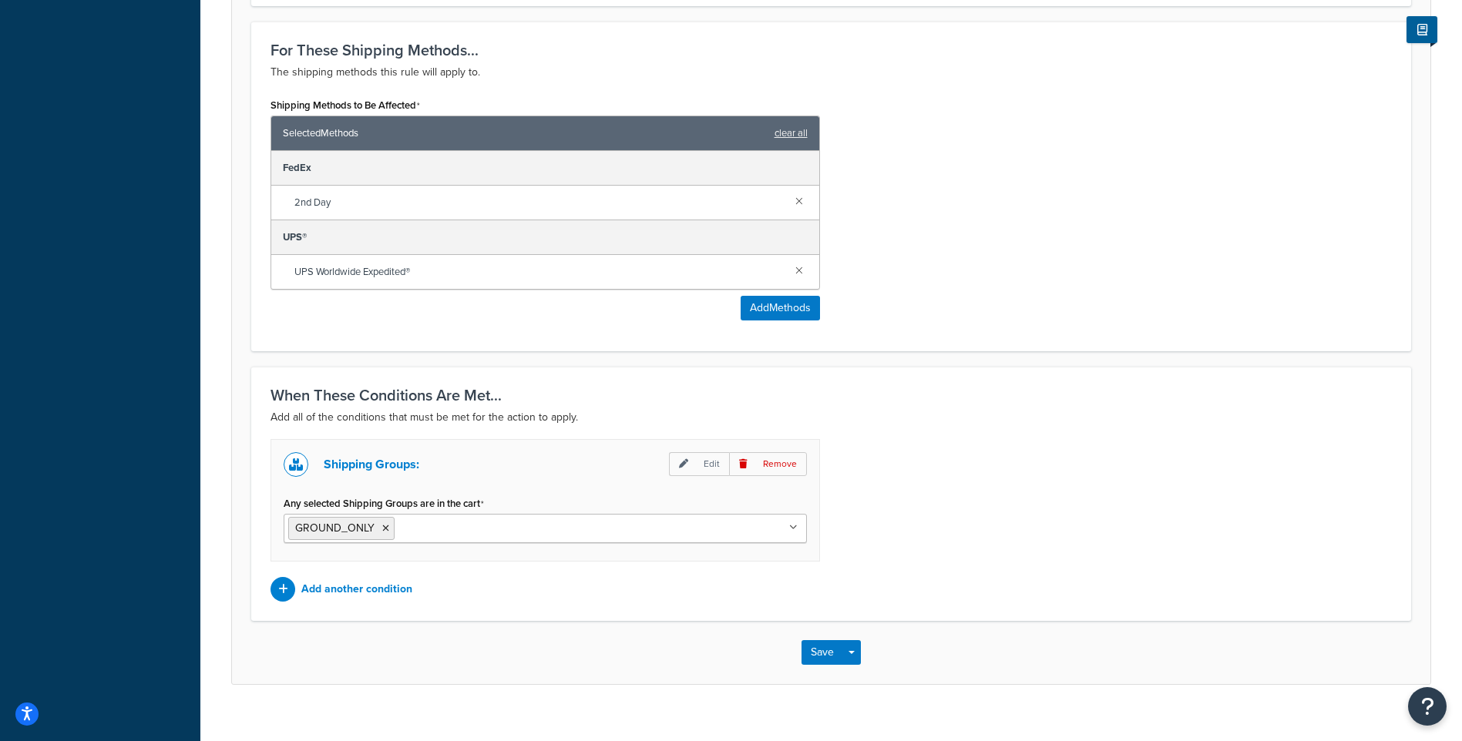
scroll to position [749, 0]
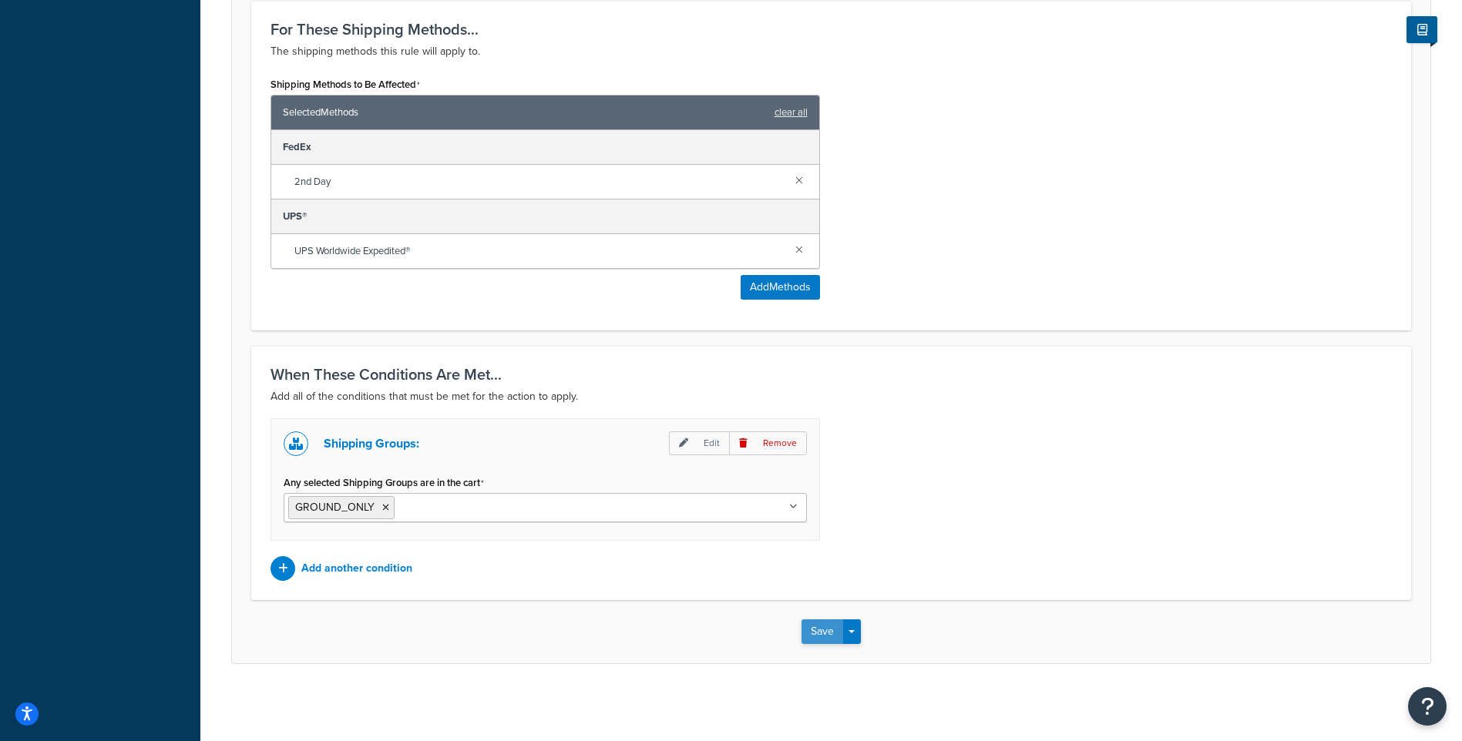
click at [822, 625] on button "Save" at bounding box center [823, 632] width 42 height 25
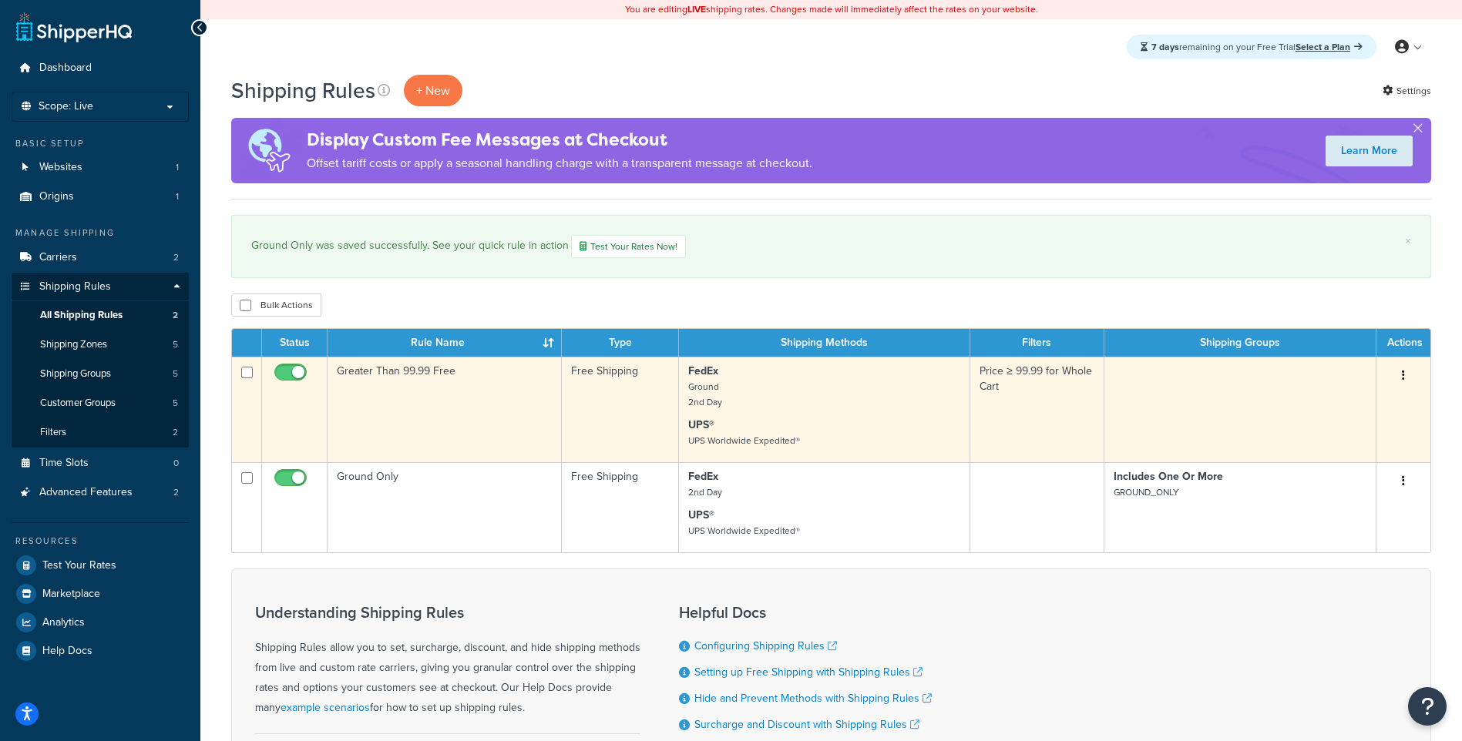
click at [831, 389] on p "FedEx Ground 2nd Day" at bounding box center [824, 387] width 273 height 46
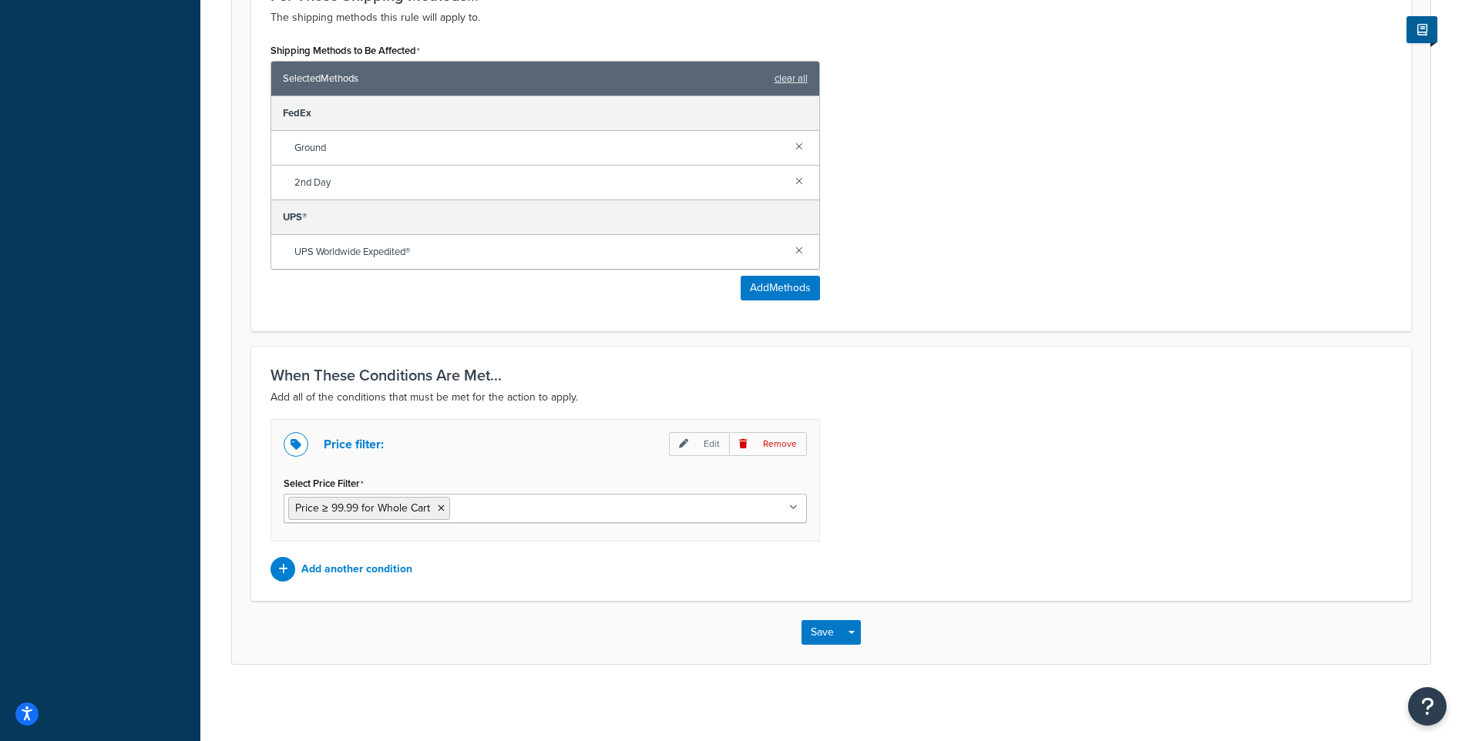
scroll to position [784, 0]
click at [840, 621] on button "Save" at bounding box center [823, 632] width 42 height 25
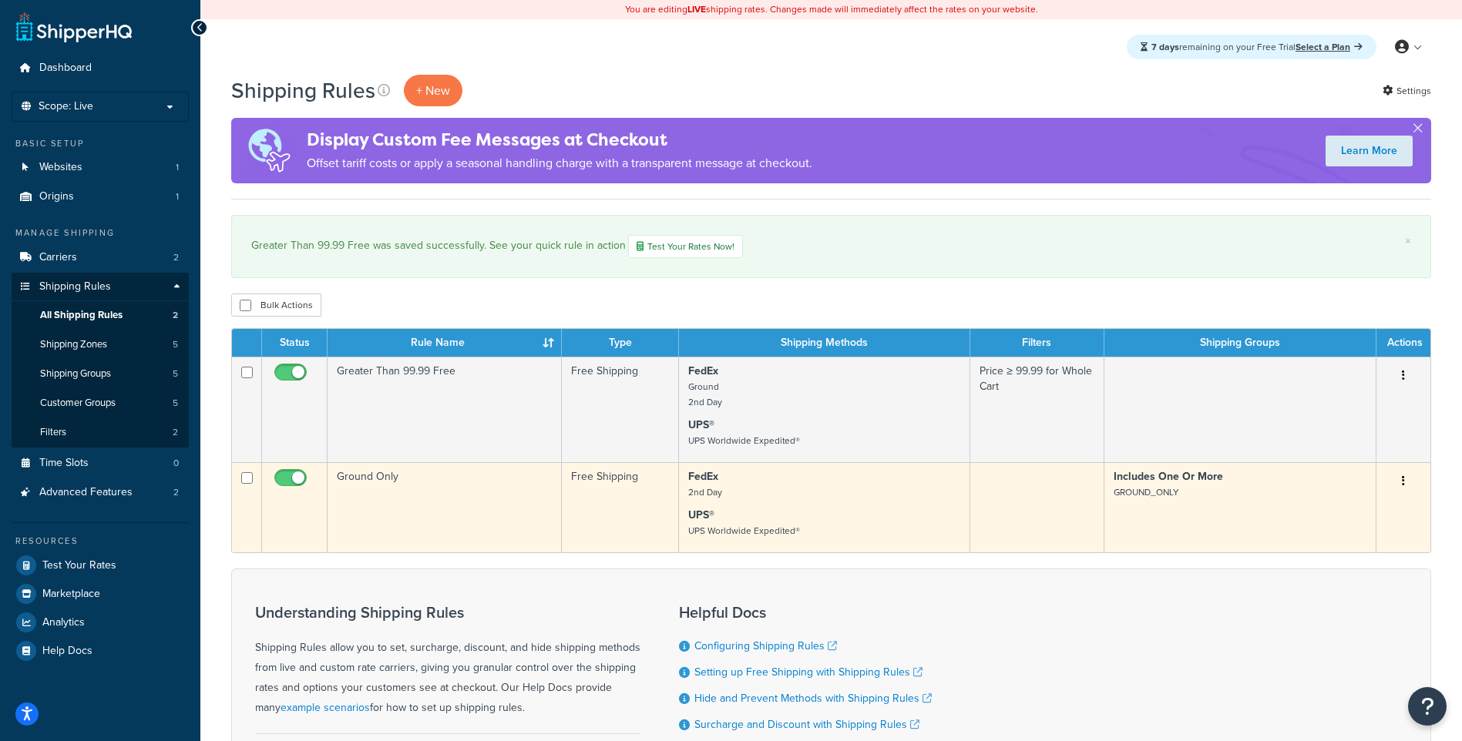
click at [1403, 484] on icon "button" at bounding box center [1403, 481] width 3 height 11
click at [1376, 506] on link "Edit" at bounding box center [1353, 511] width 122 height 32
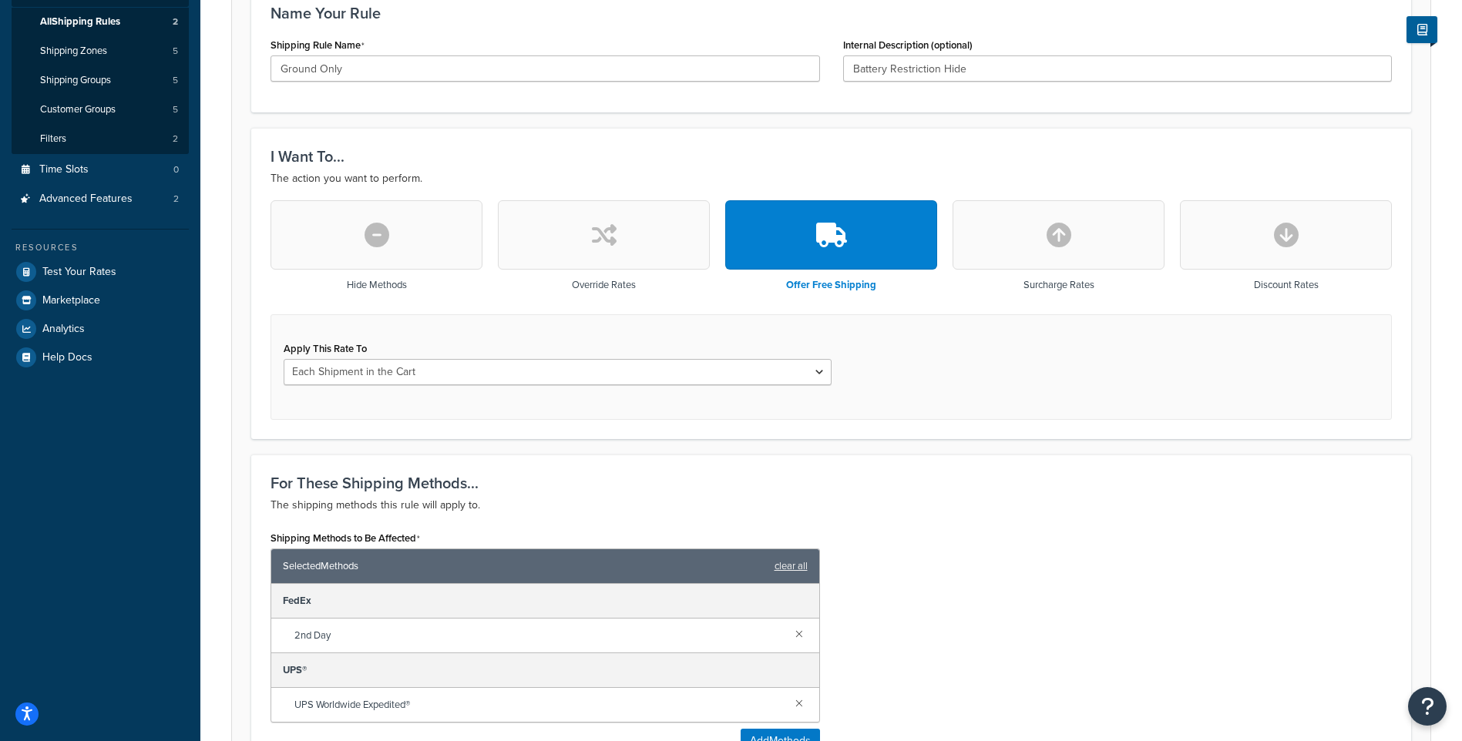
scroll to position [210, 0]
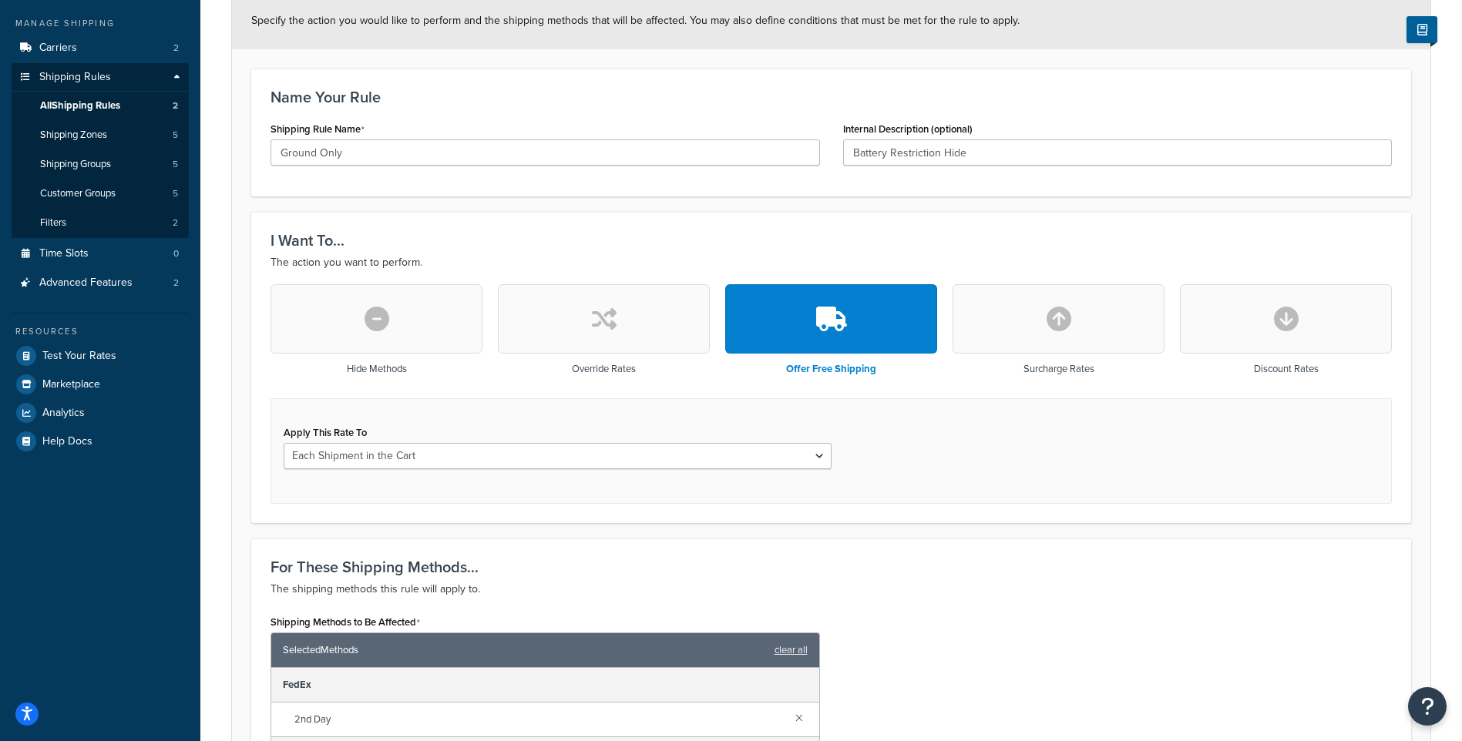
click at [371, 314] on icon "button" at bounding box center [377, 319] width 25 height 25
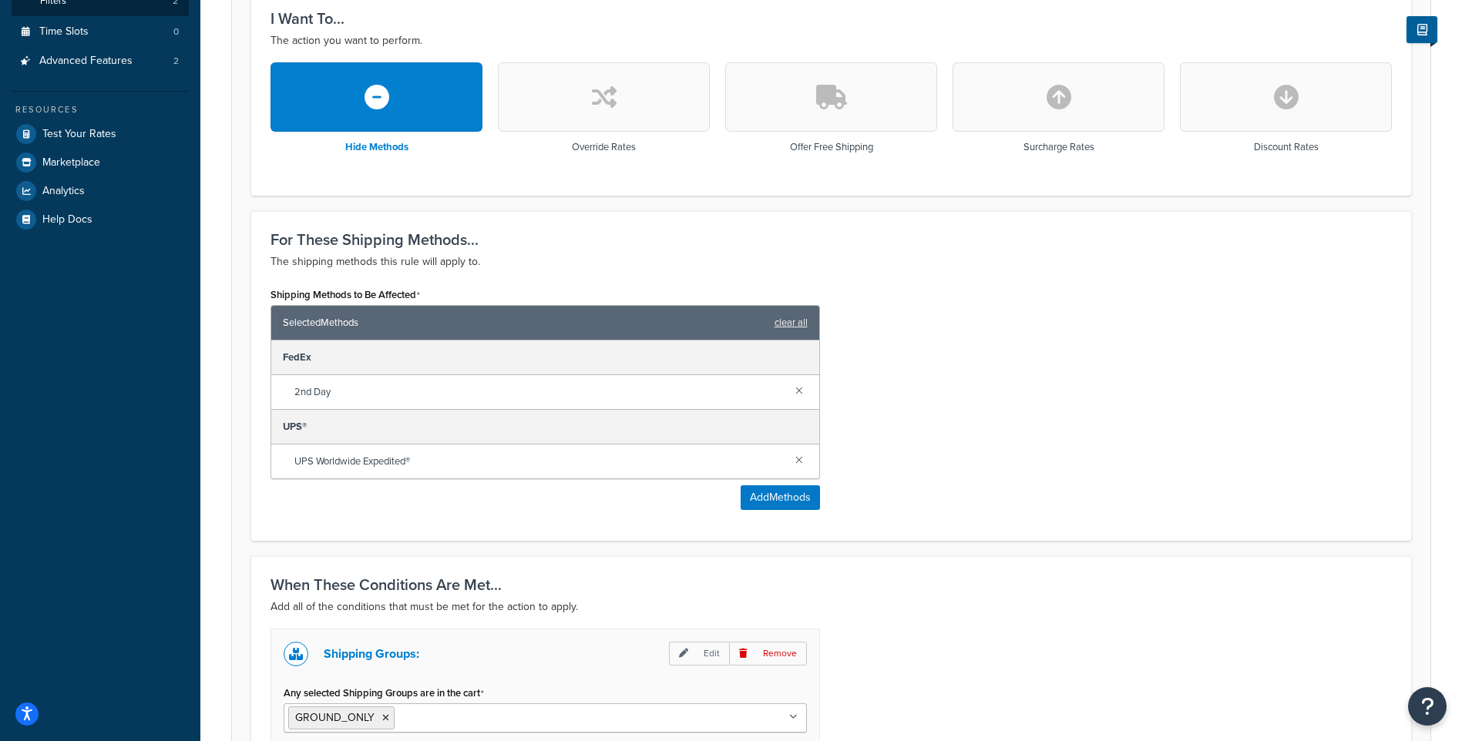
scroll to position [441, 0]
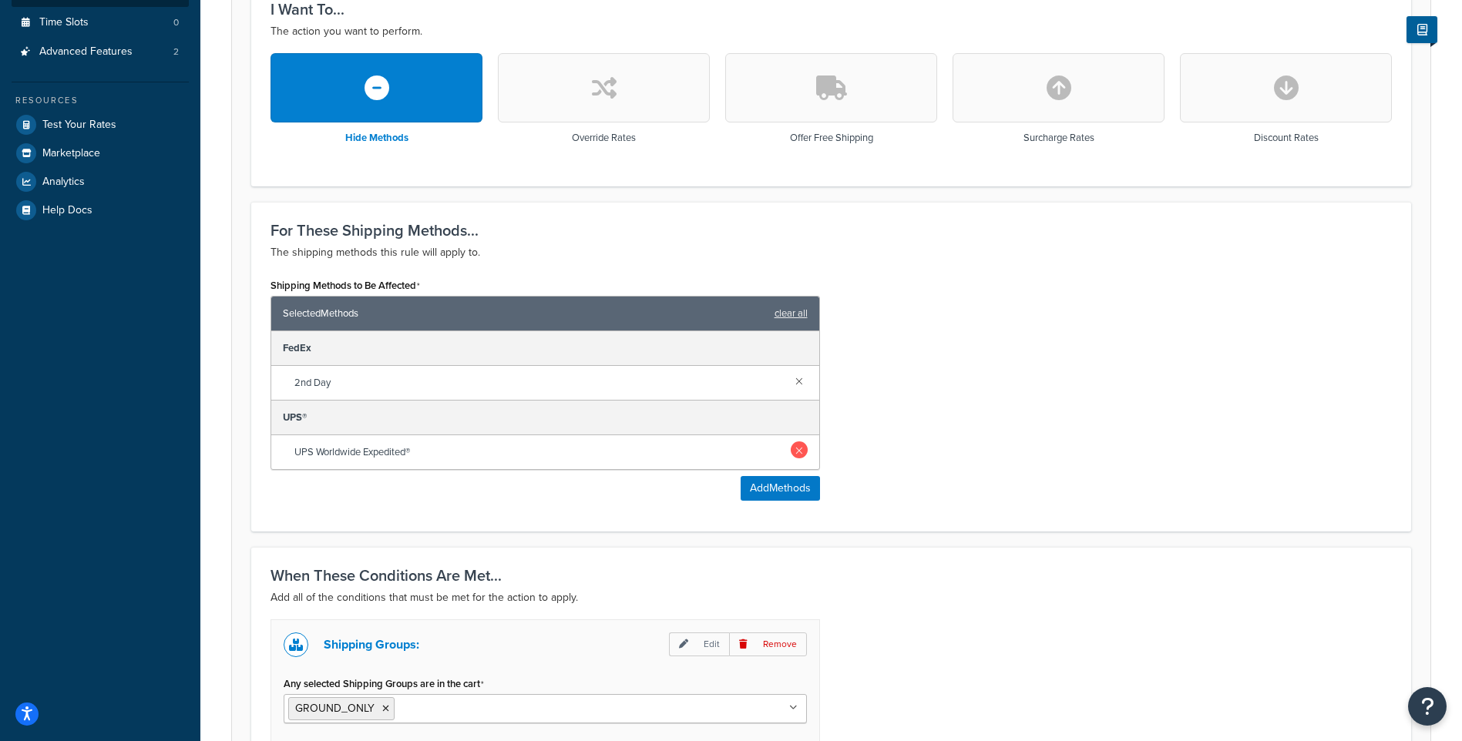
click at [794, 451] on link at bounding box center [799, 450] width 17 height 17
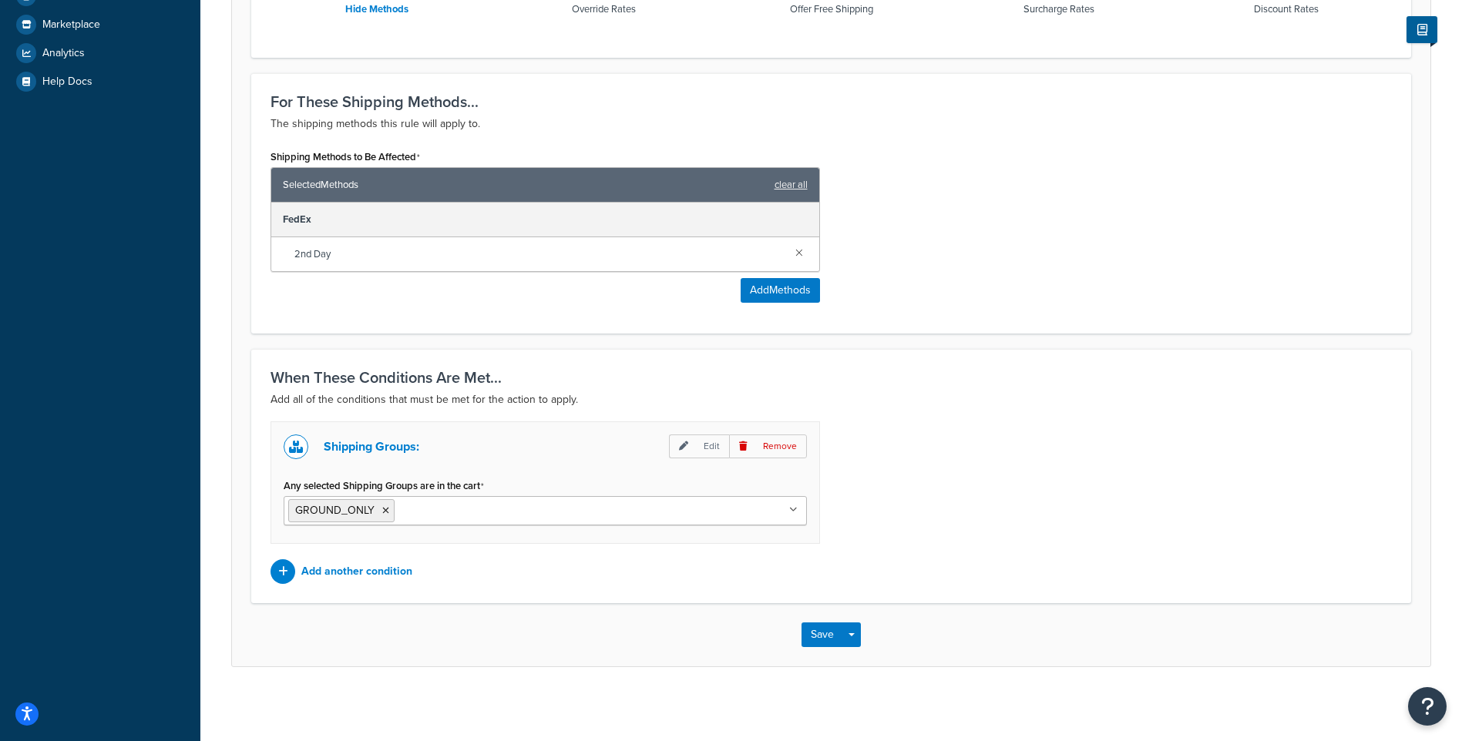
scroll to position [574, 0]
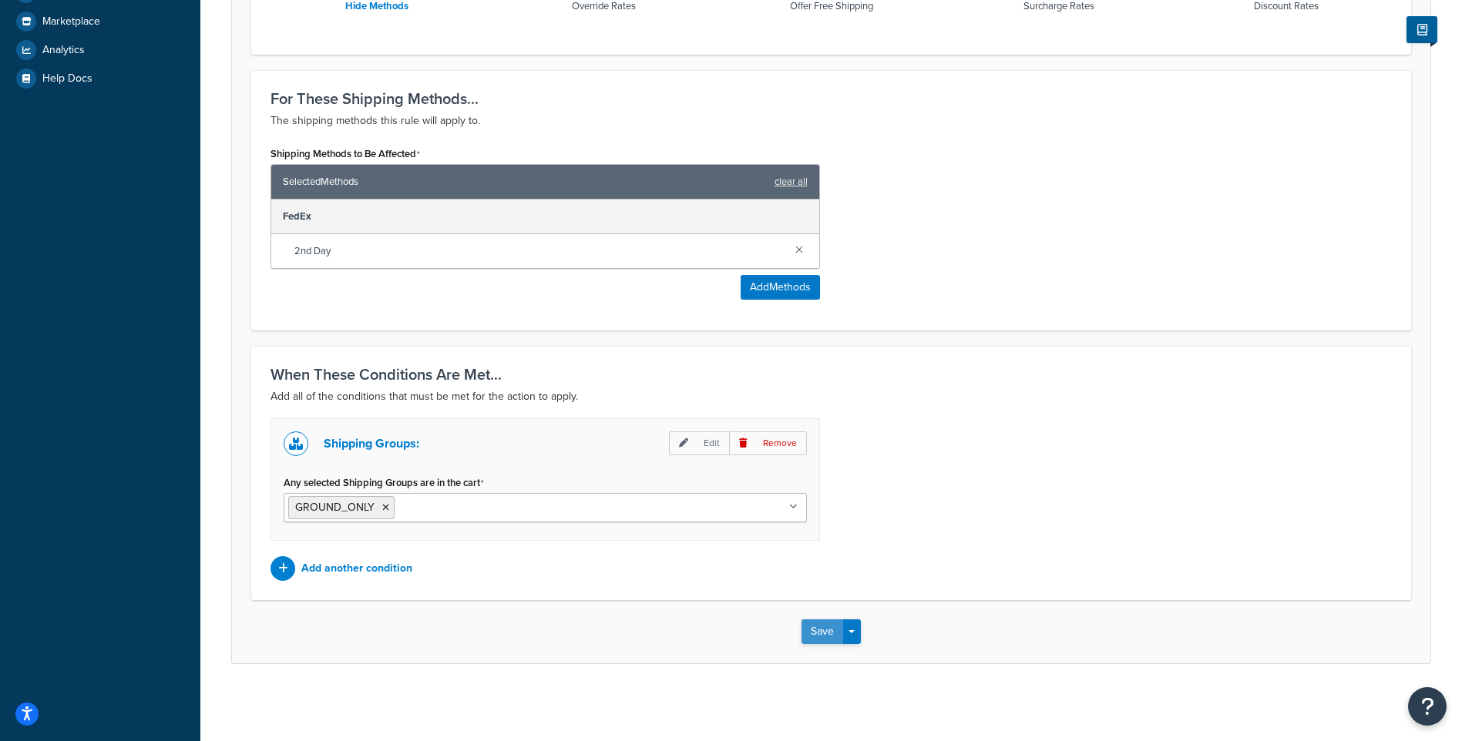
click at [833, 627] on button "Save" at bounding box center [823, 632] width 42 height 25
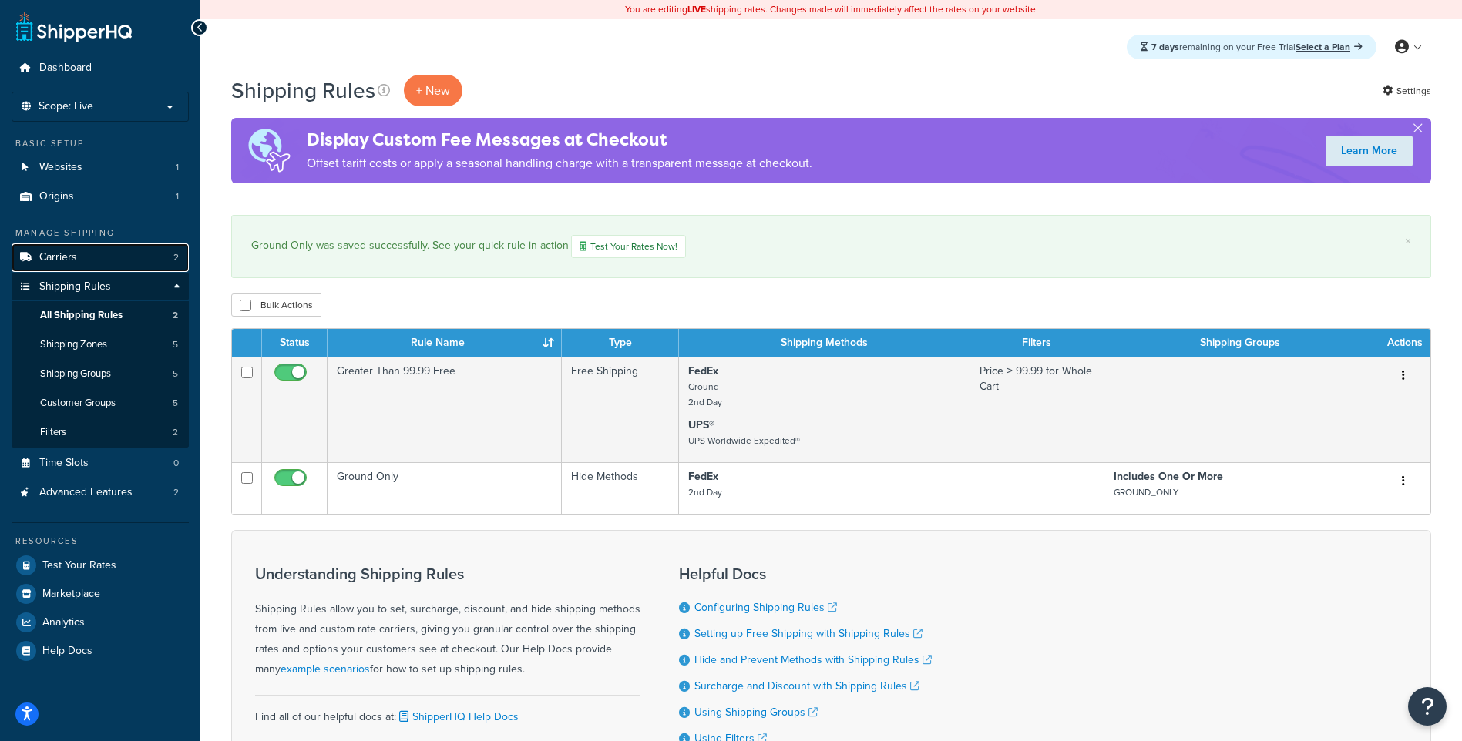
click at [52, 254] on span "Carriers" at bounding box center [58, 257] width 38 height 13
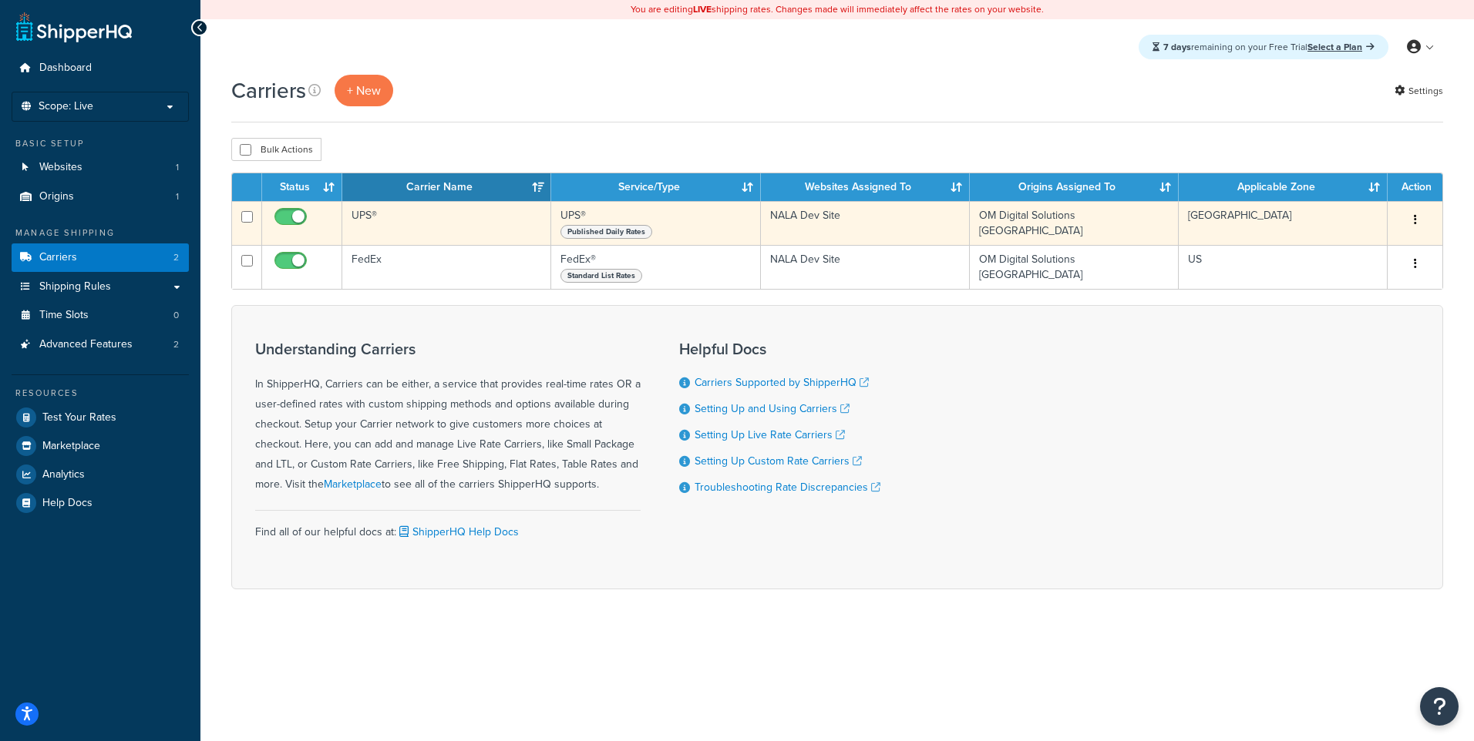
click at [1431, 213] on div "Edit Duplicate [GEOGRAPHIC_DATA]" at bounding box center [1415, 220] width 36 height 25
click at [1419, 219] on button "button" at bounding box center [1415, 220] width 22 height 25
click at [1382, 257] on link "Edit" at bounding box center [1352, 252] width 122 height 32
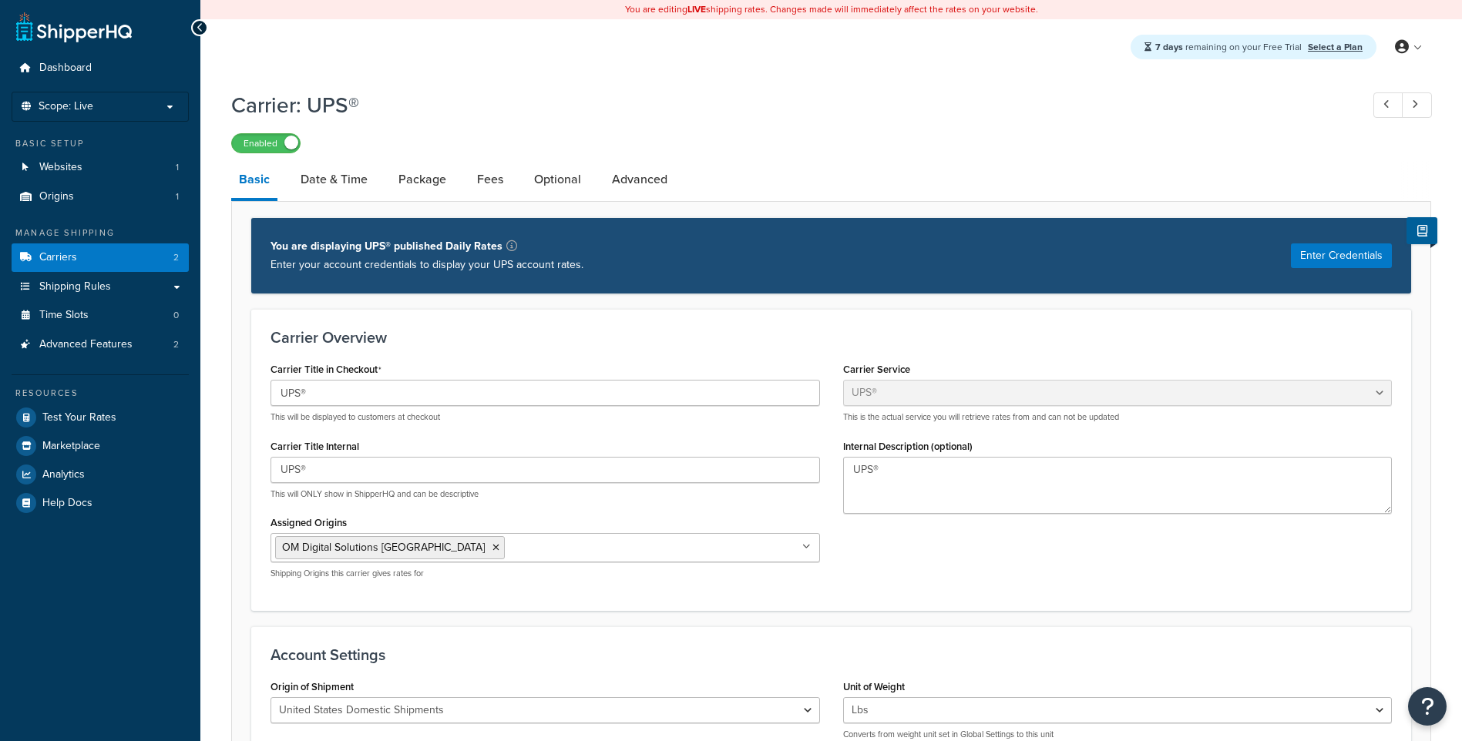
select select "ups"
click at [412, 396] on input "UPS®" at bounding box center [546, 393] width 550 height 26
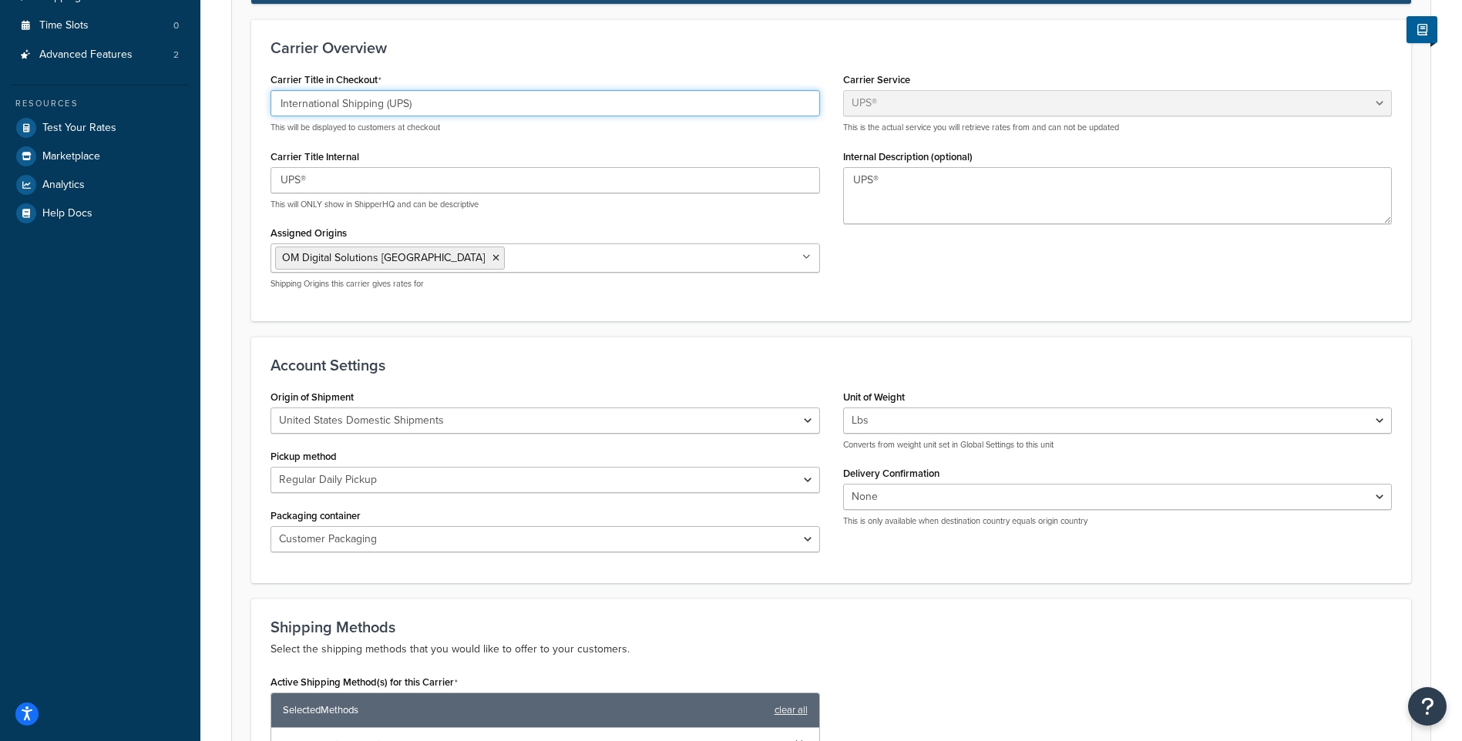
scroll to position [385, 0]
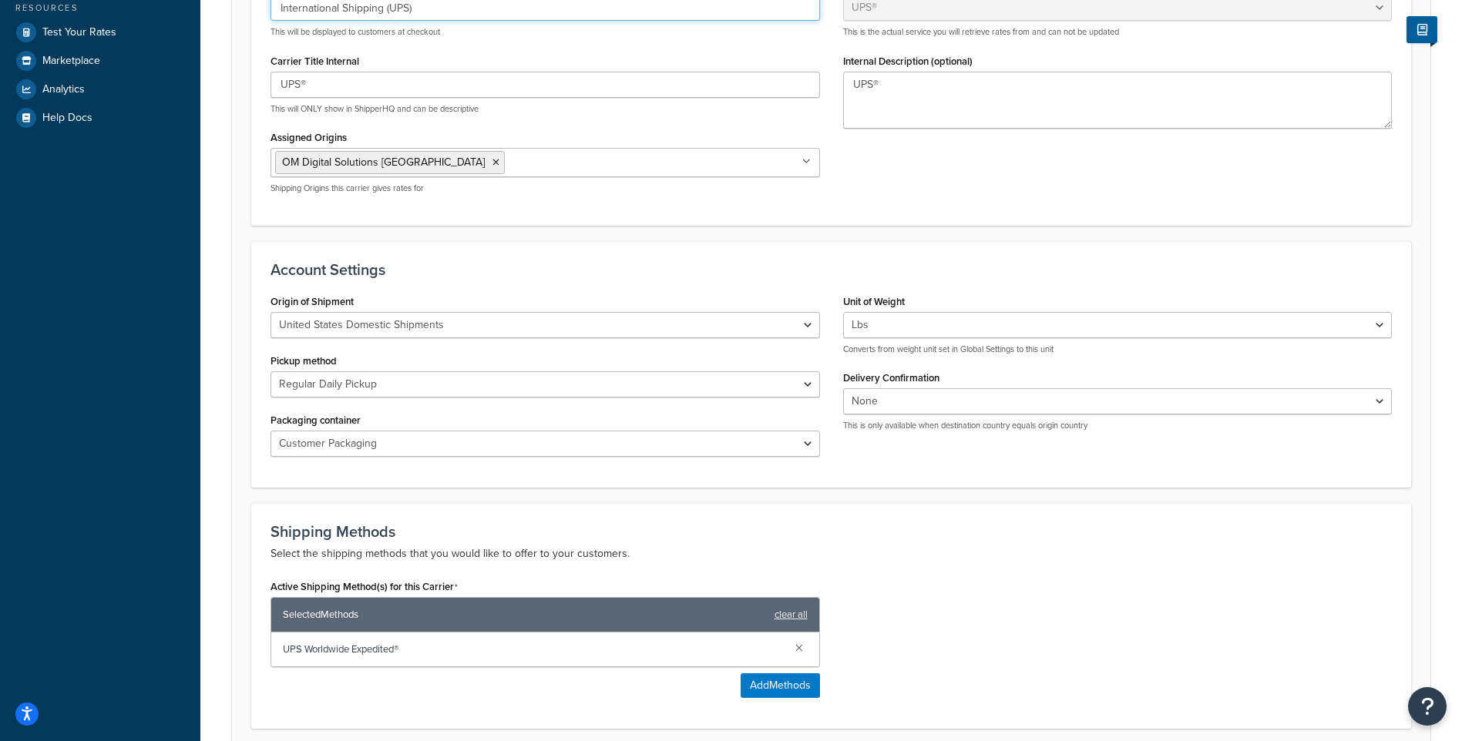
type input "International Shipping (UPS)"
click at [462, 322] on select "United States Domestic Shipments Shipments Originating in United States Shipmen…" at bounding box center [546, 325] width 550 height 26
click at [933, 408] on select "None Signature Required Adult Signature Required" at bounding box center [1118, 401] width 550 height 26
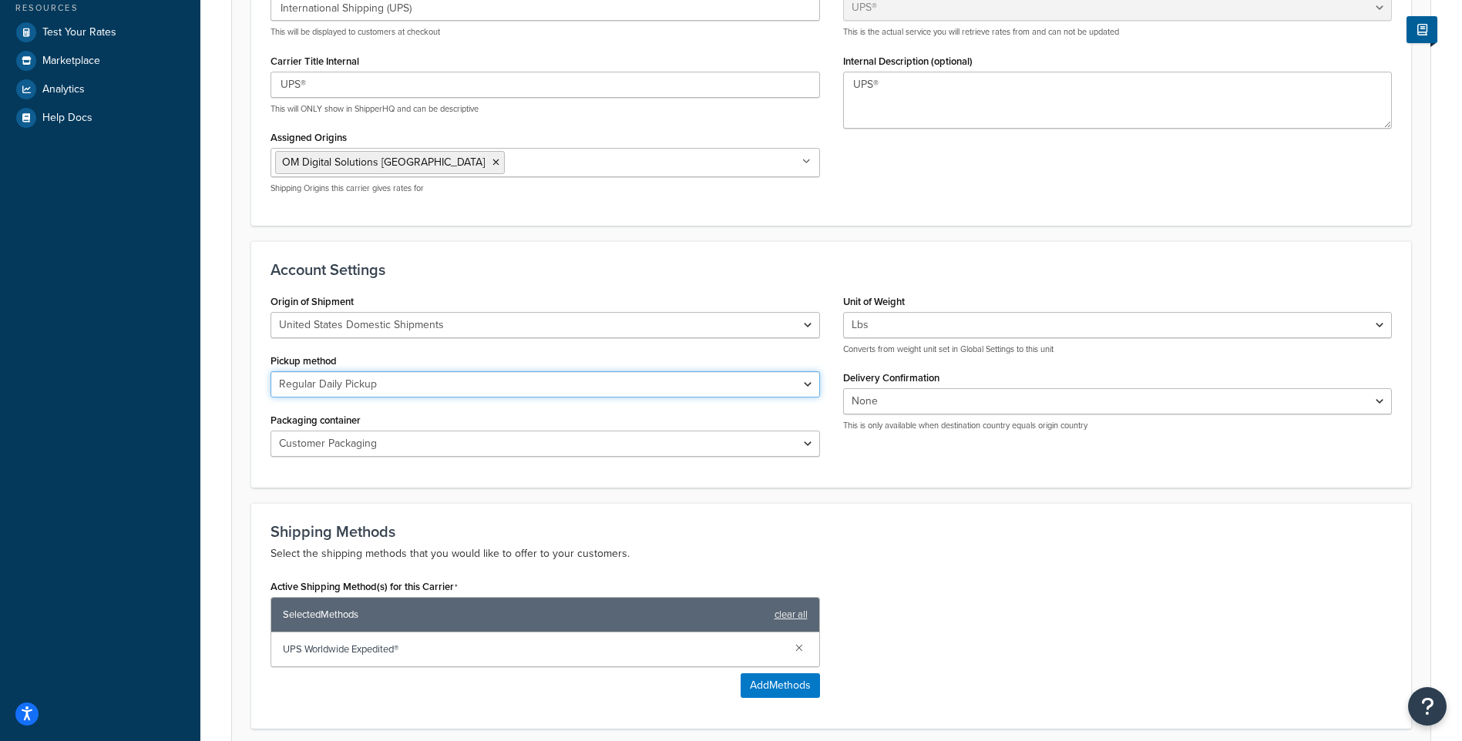
click at [551, 385] on select "Regular Daily Pickup Customer Counter One Time Pickup On Call Air Letter Center…" at bounding box center [546, 384] width 550 height 26
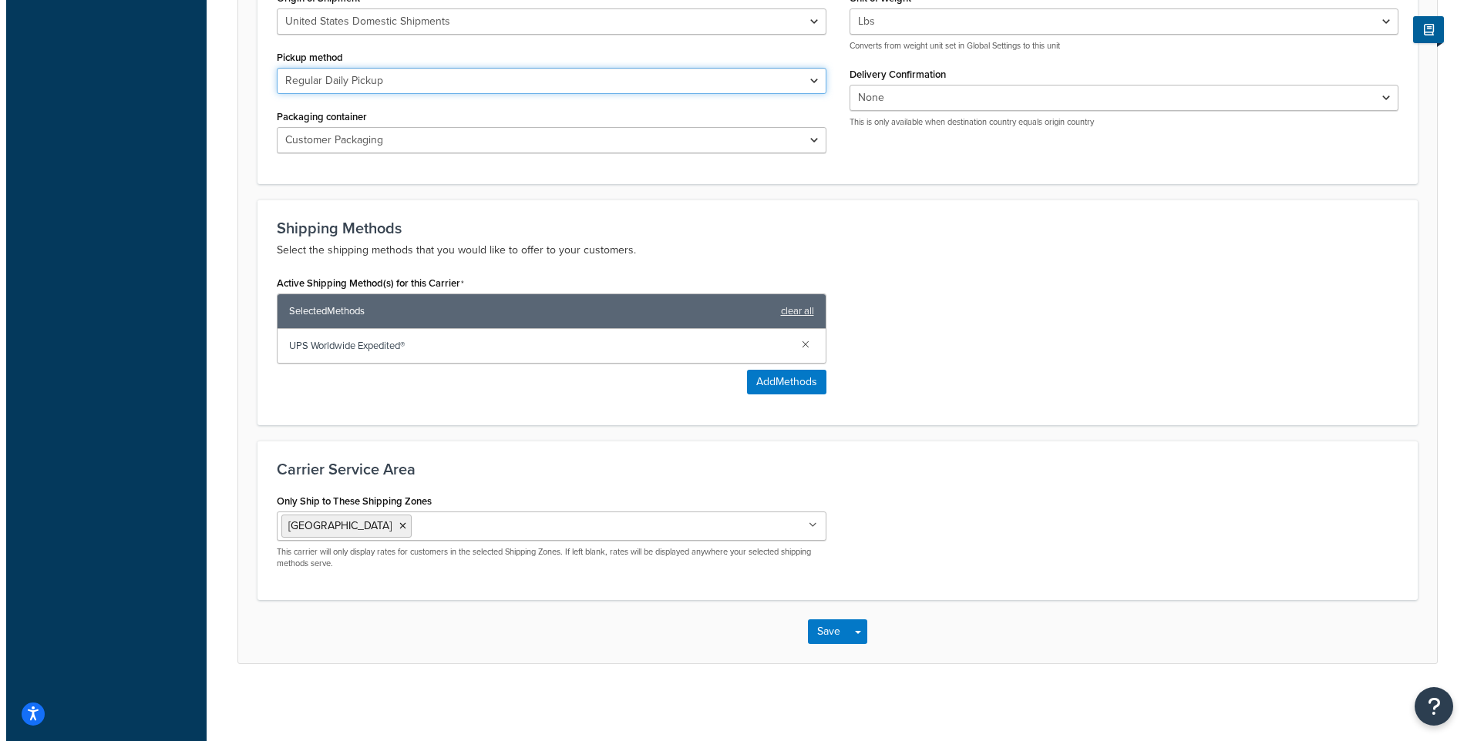
scroll to position [691, 0]
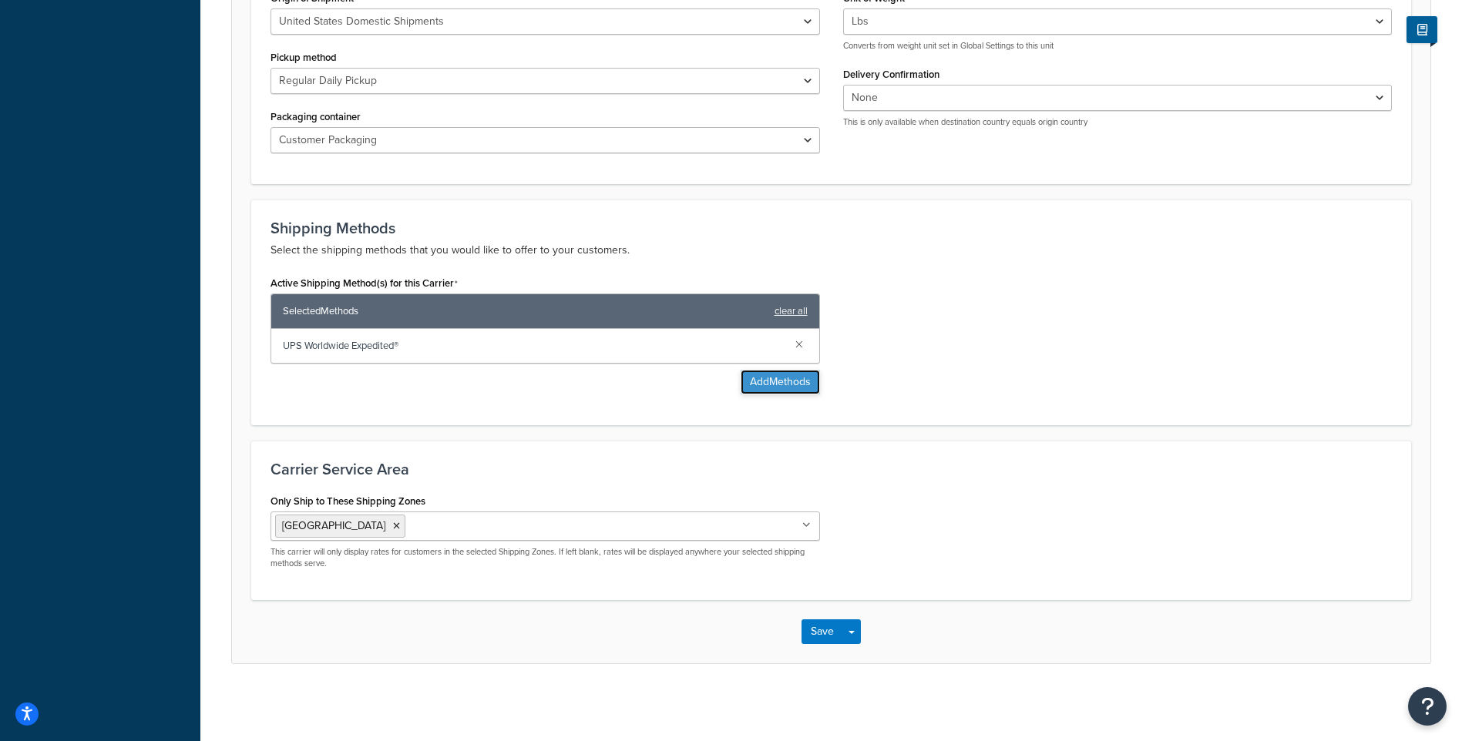
click at [765, 389] on button "Add Methods" at bounding box center [780, 382] width 79 height 25
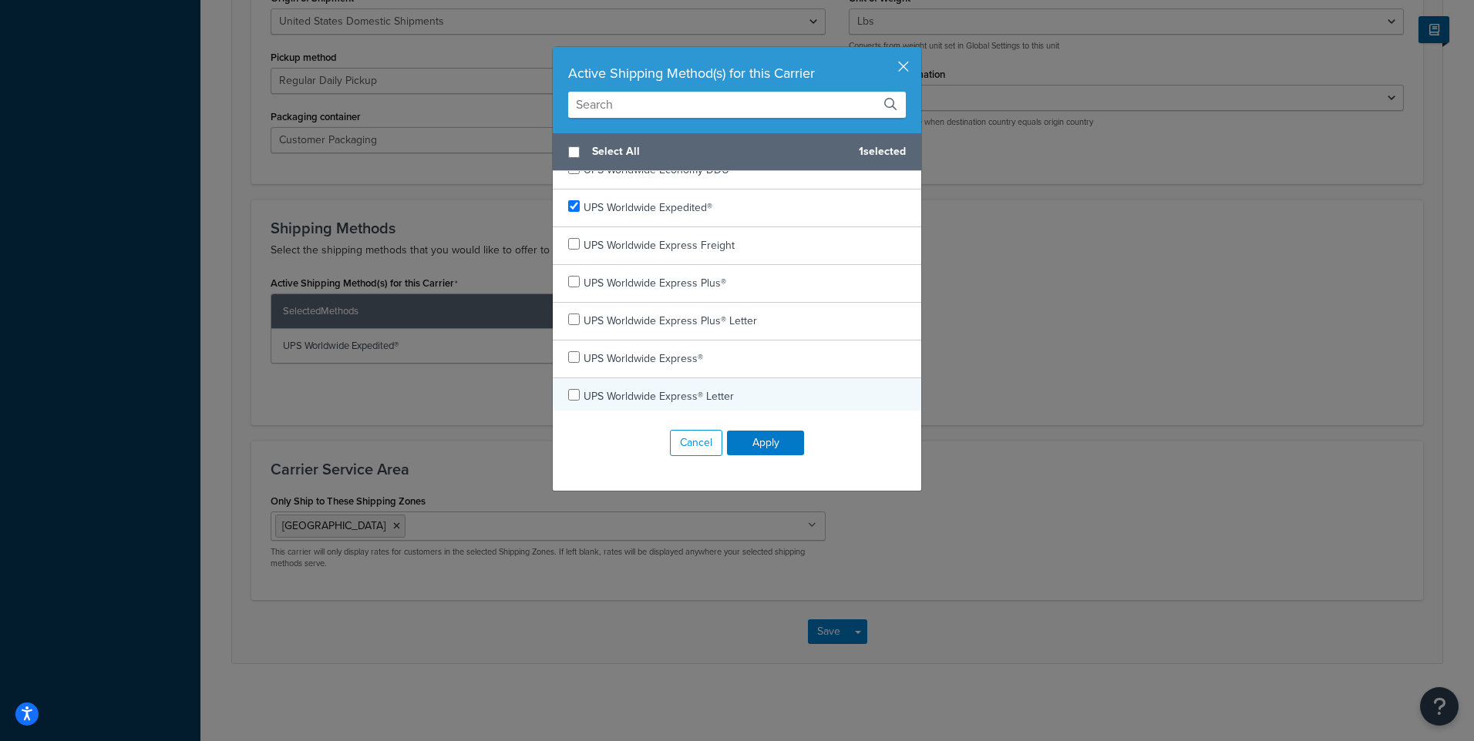
scroll to position [584, 0]
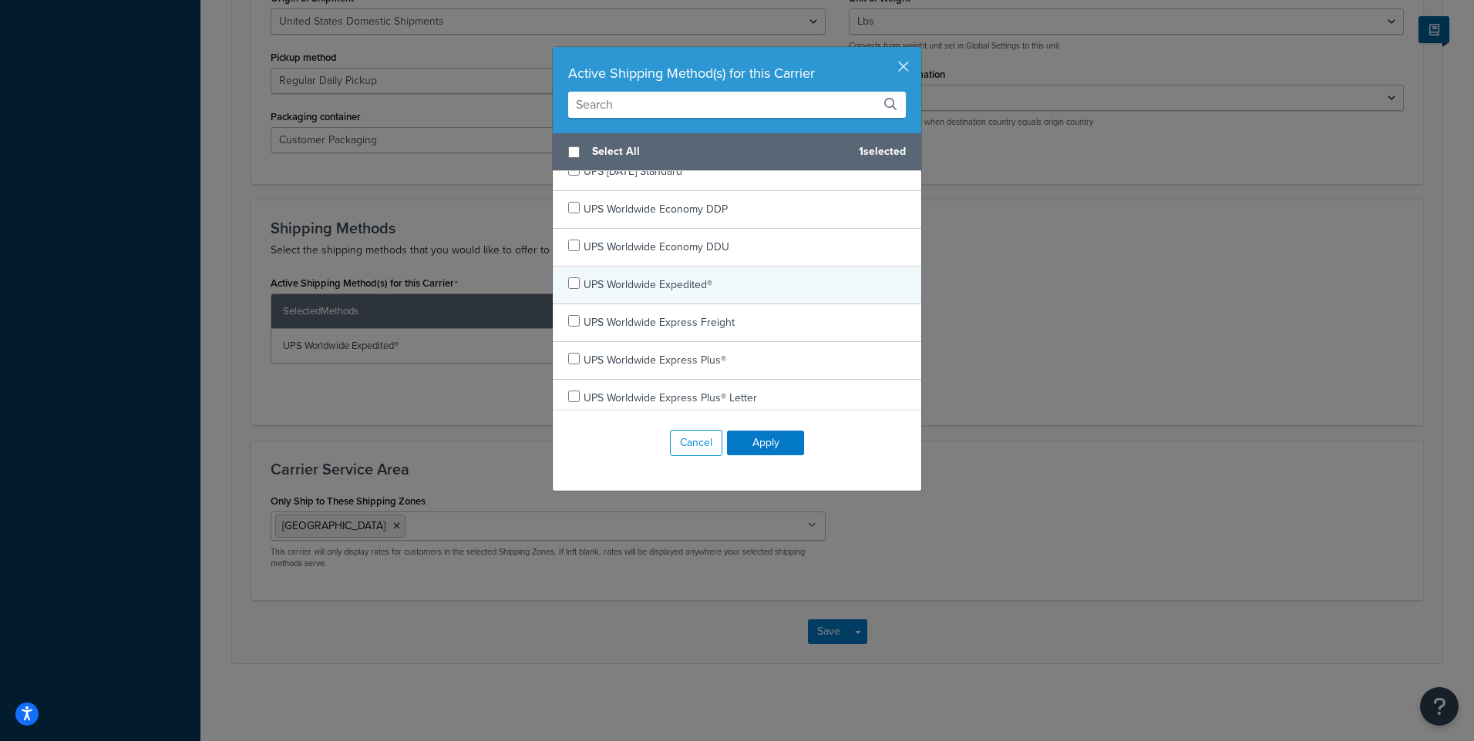
checkbox input "false"
click at [651, 283] on span "UPS Worldwide Expedited®" at bounding box center [647, 285] width 129 height 16
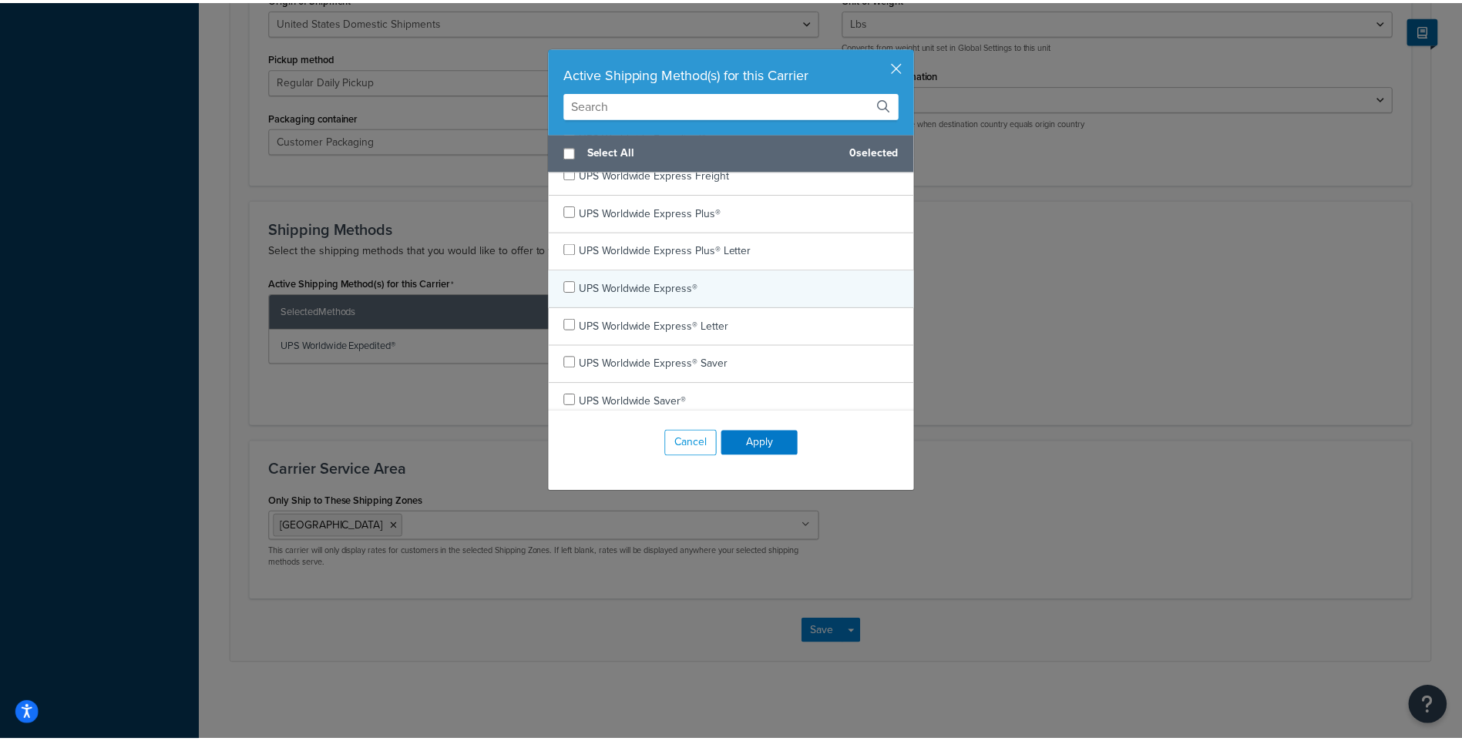
scroll to position [738, 0]
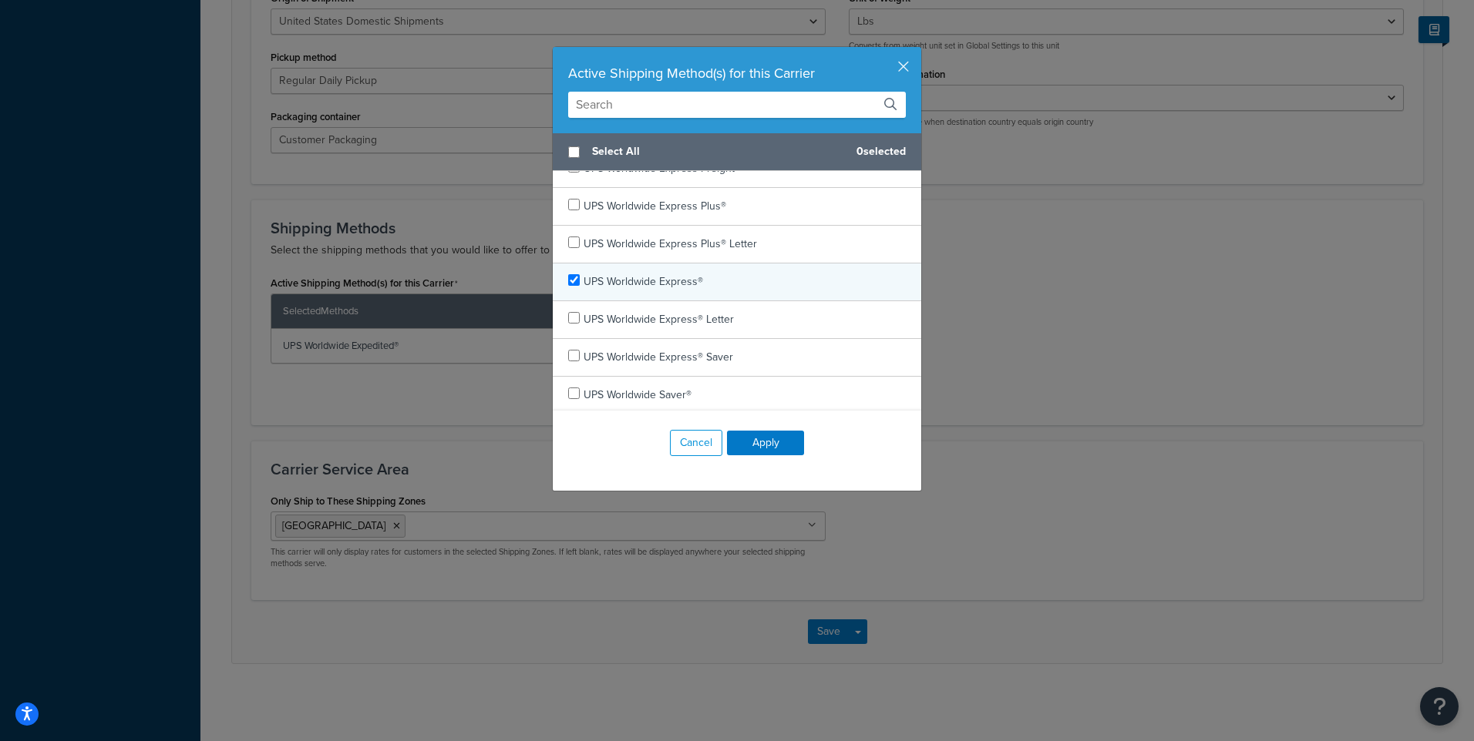
checkbox input "true"
click at [662, 274] on span "UPS Worldwide Express®" at bounding box center [642, 282] width 119 height 16
click at [771, 442] on button "Apply" at bounding box center [765, 443] width 77 height 25
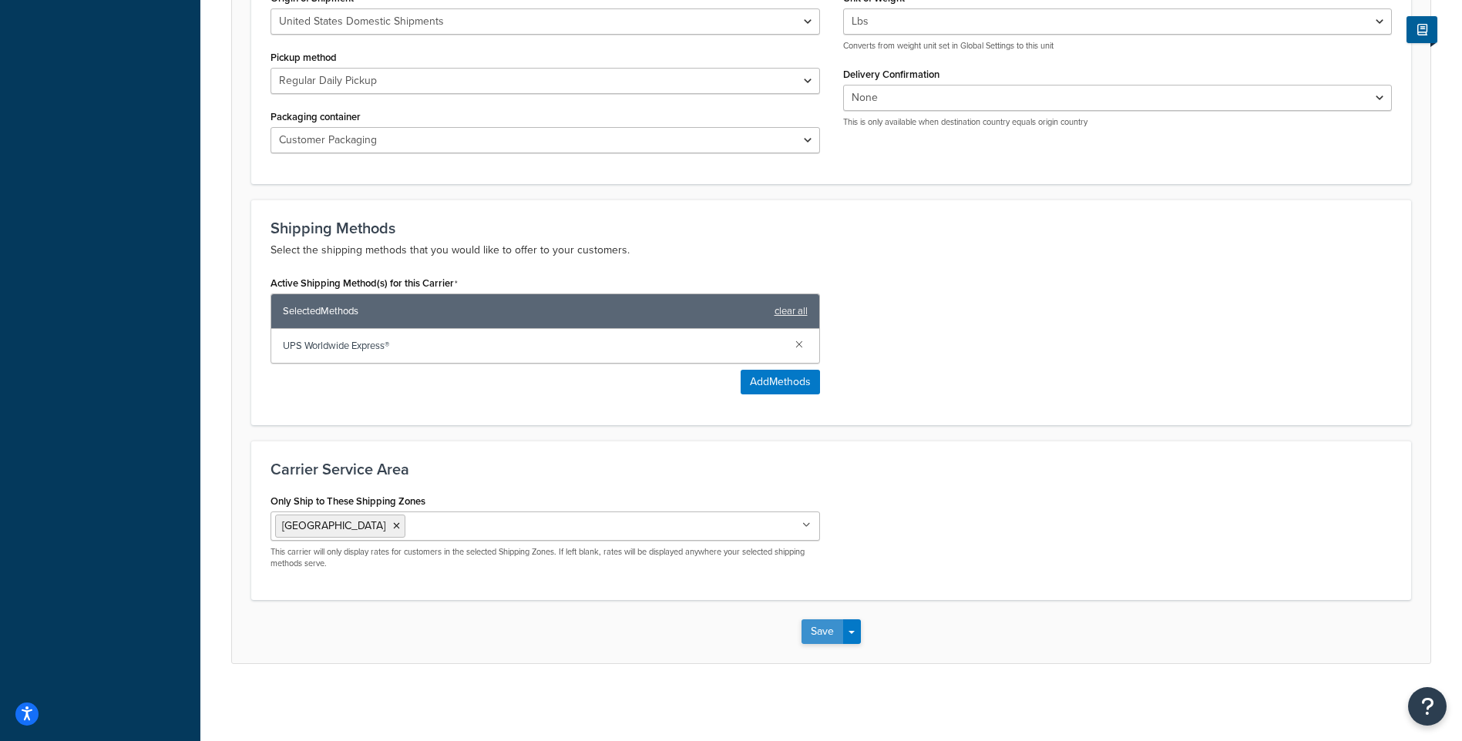
click at [830, 631] on button "Save" at bounding box center [823, 632] width 42 height 25
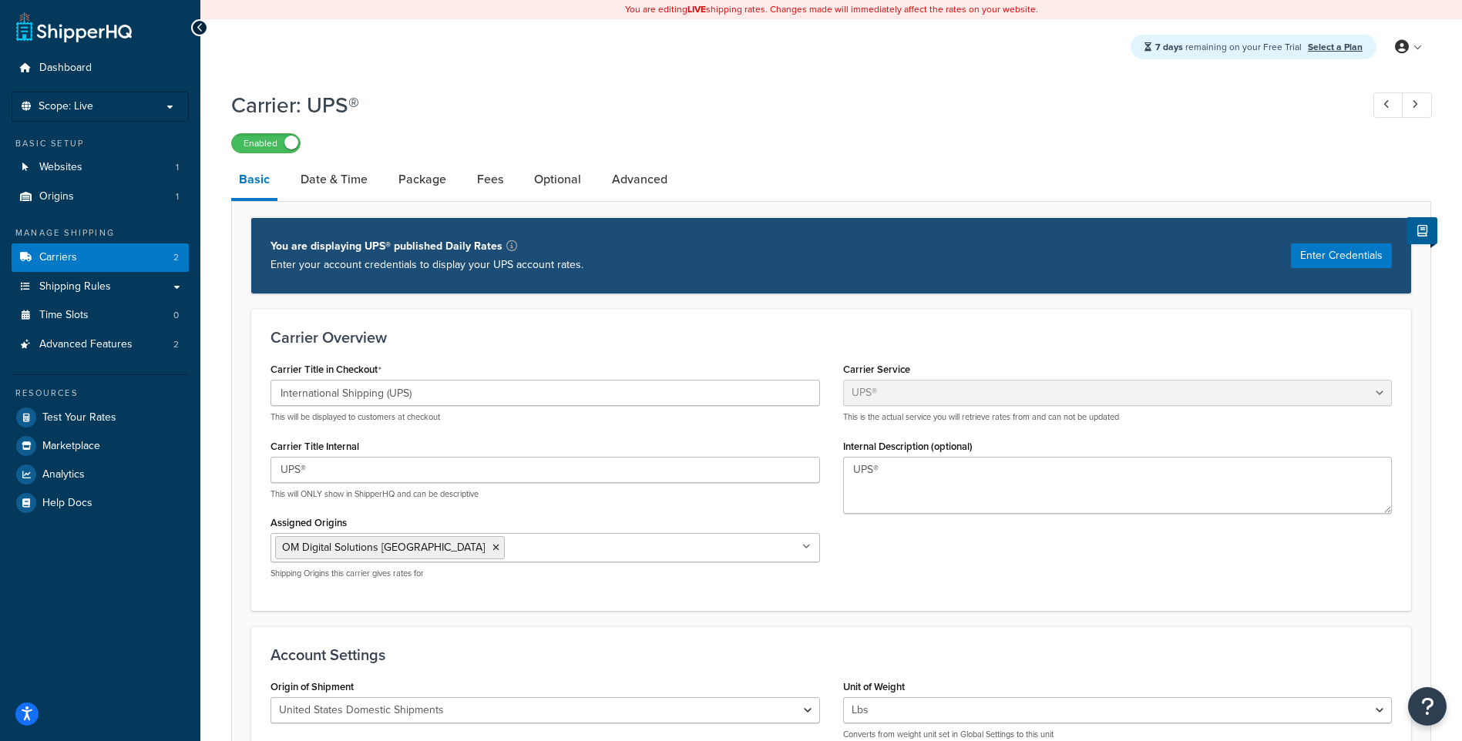
scroll to position [52, 0]
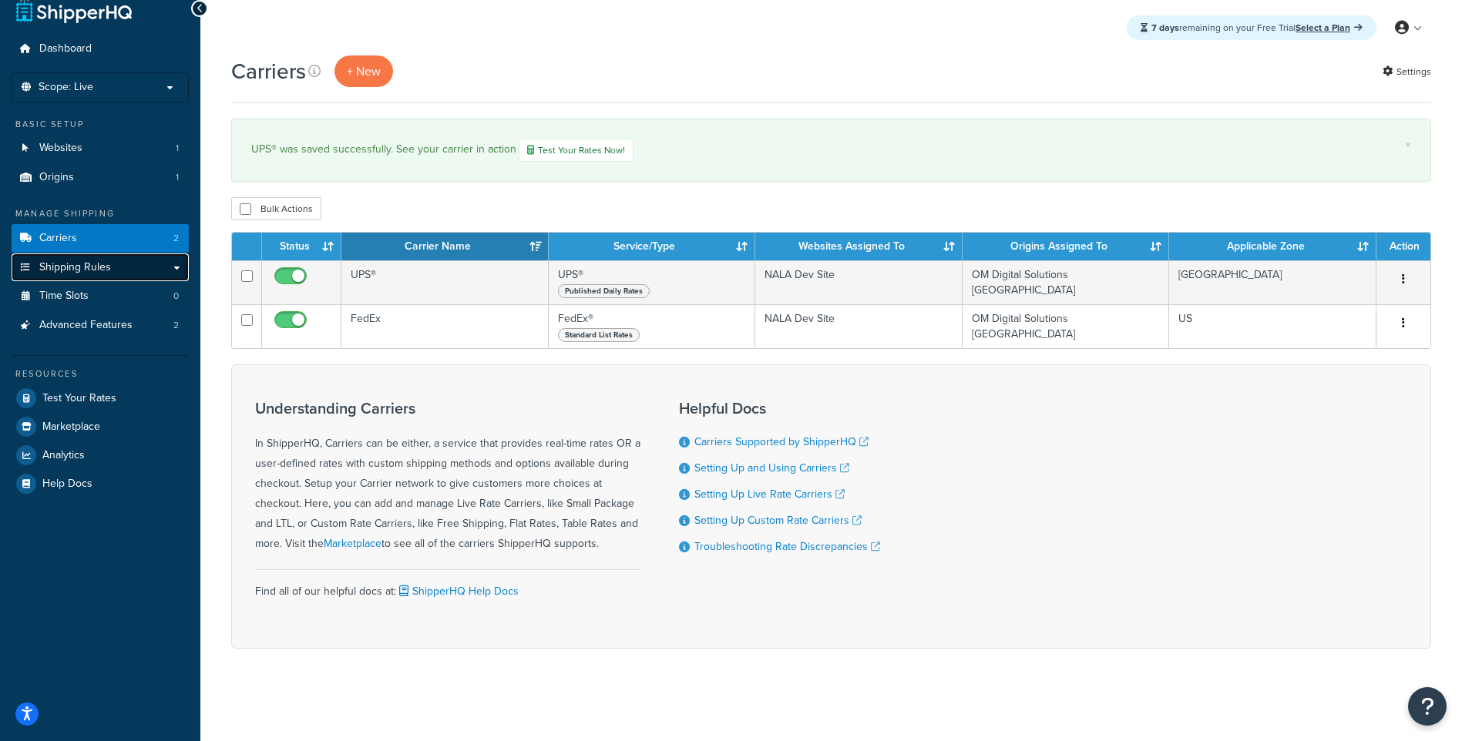
click at [137, 266] on link "Shipping Rules" at bounding box center [100, 268] width 177 height 29
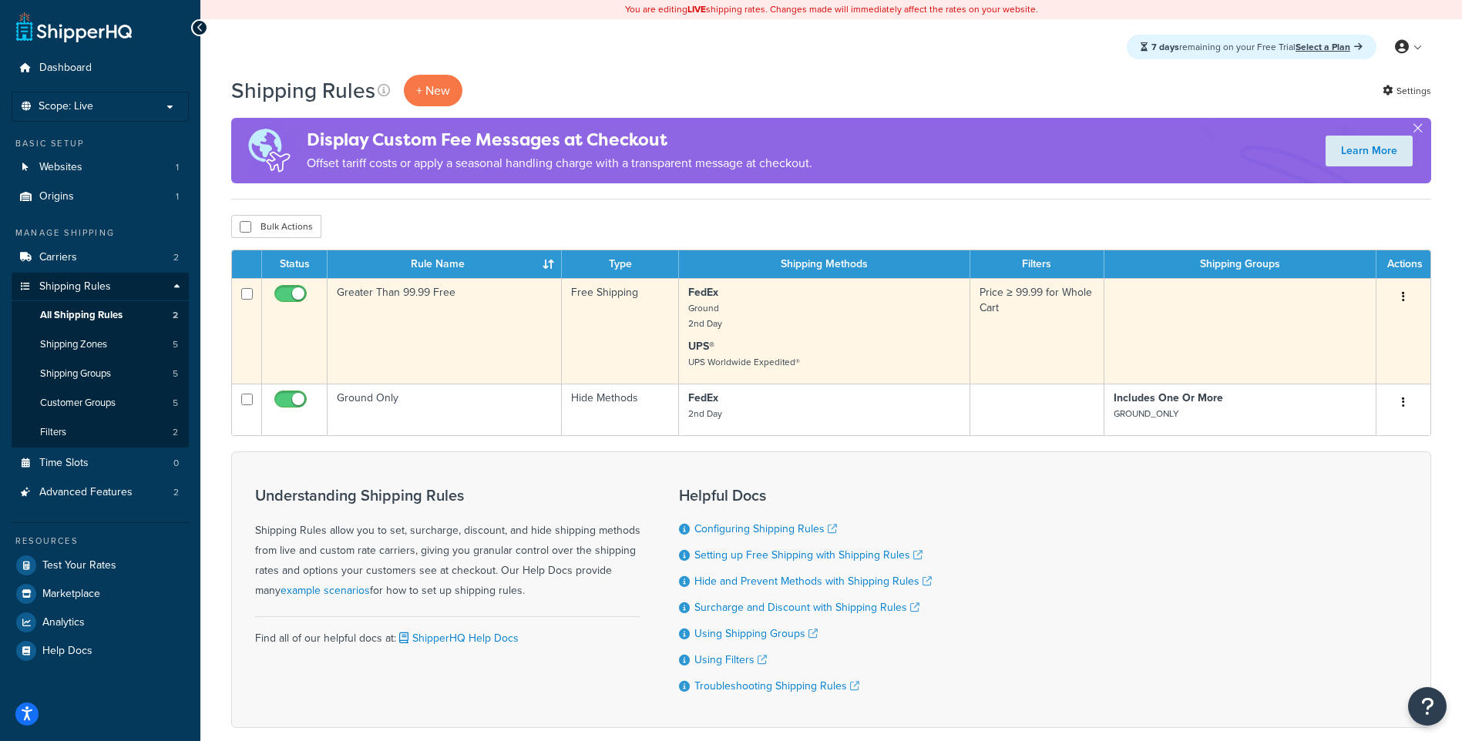
click at [906, 328] on p "FedEx Ground 2nd Day" at bounding box center [824, 308] width 273 height 46
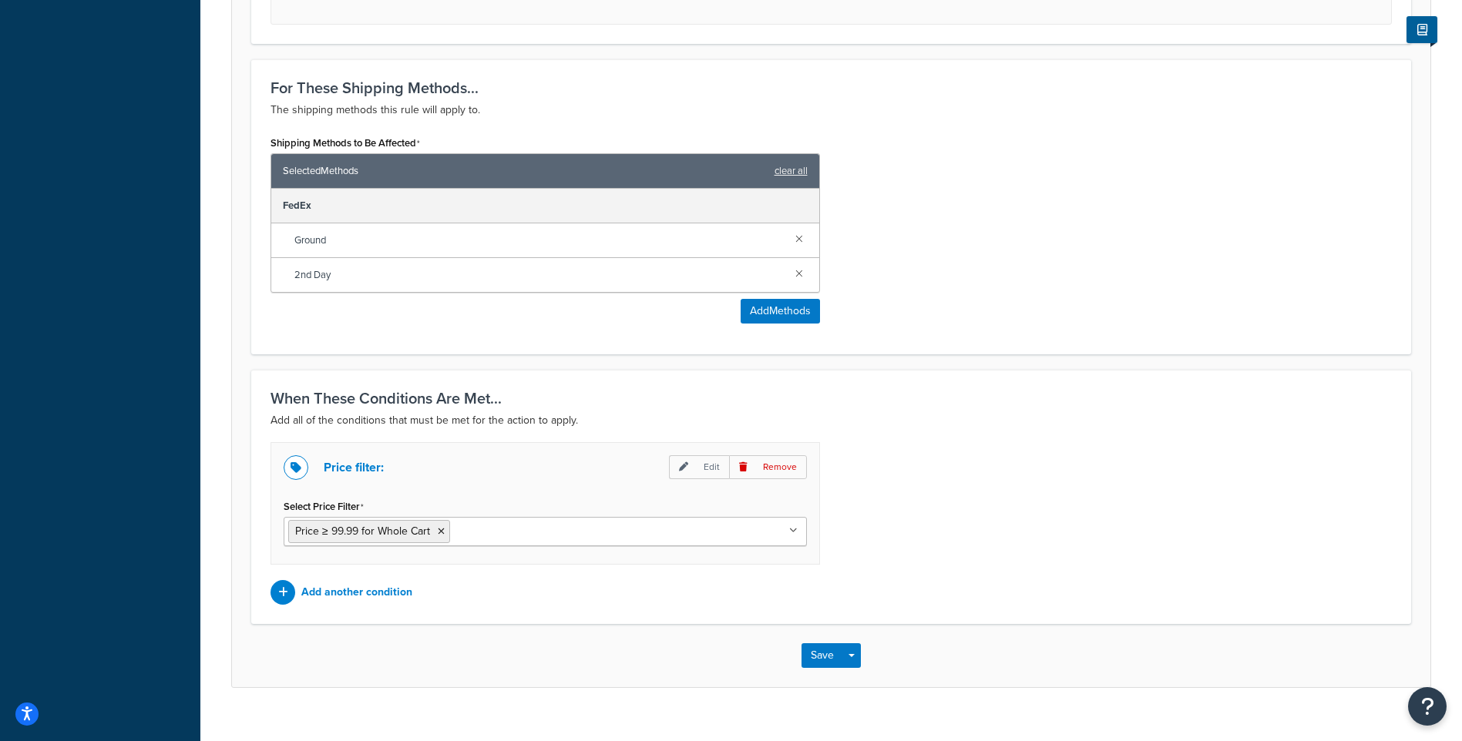
scroll to position [714, 0]
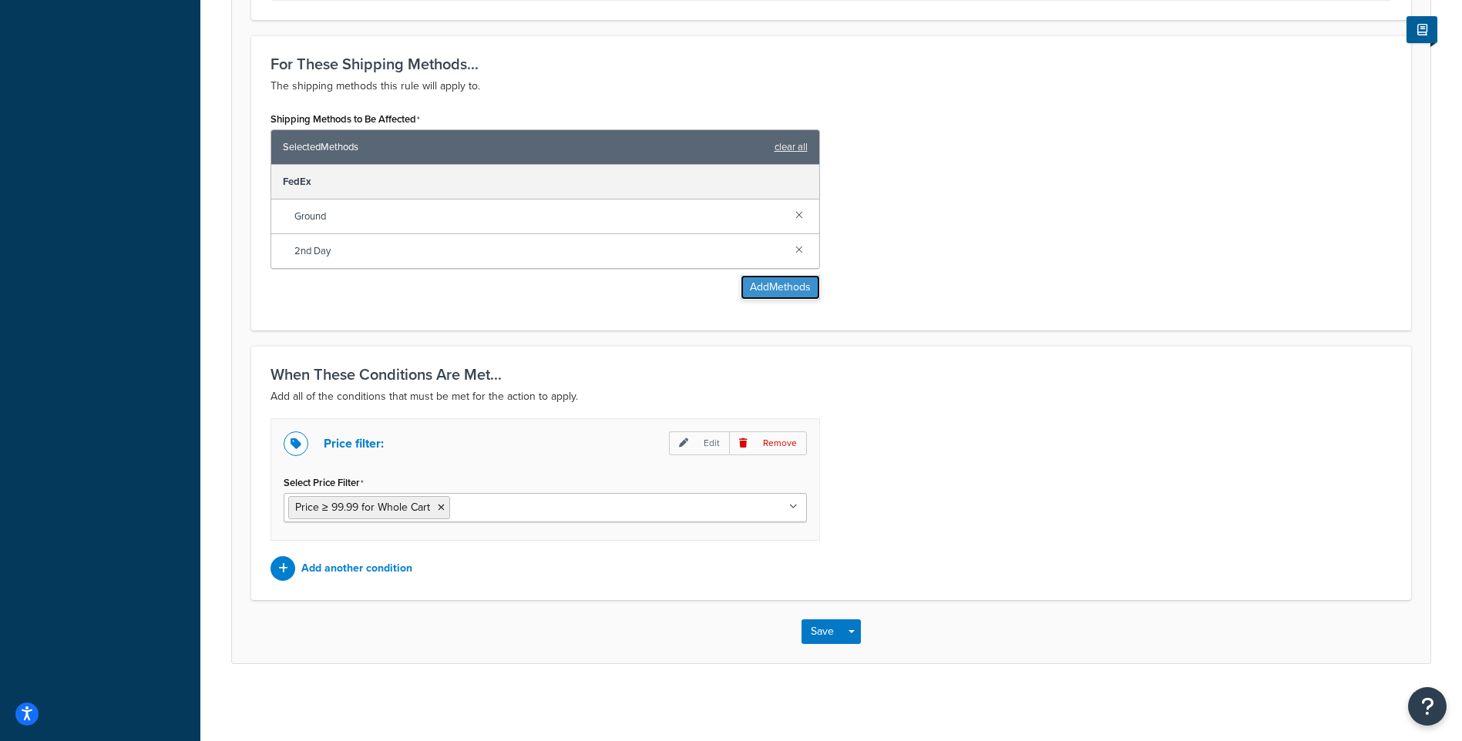
click at [766, 281] on button "Add Methods" at bounding box center [780, 287] width 79 height 25
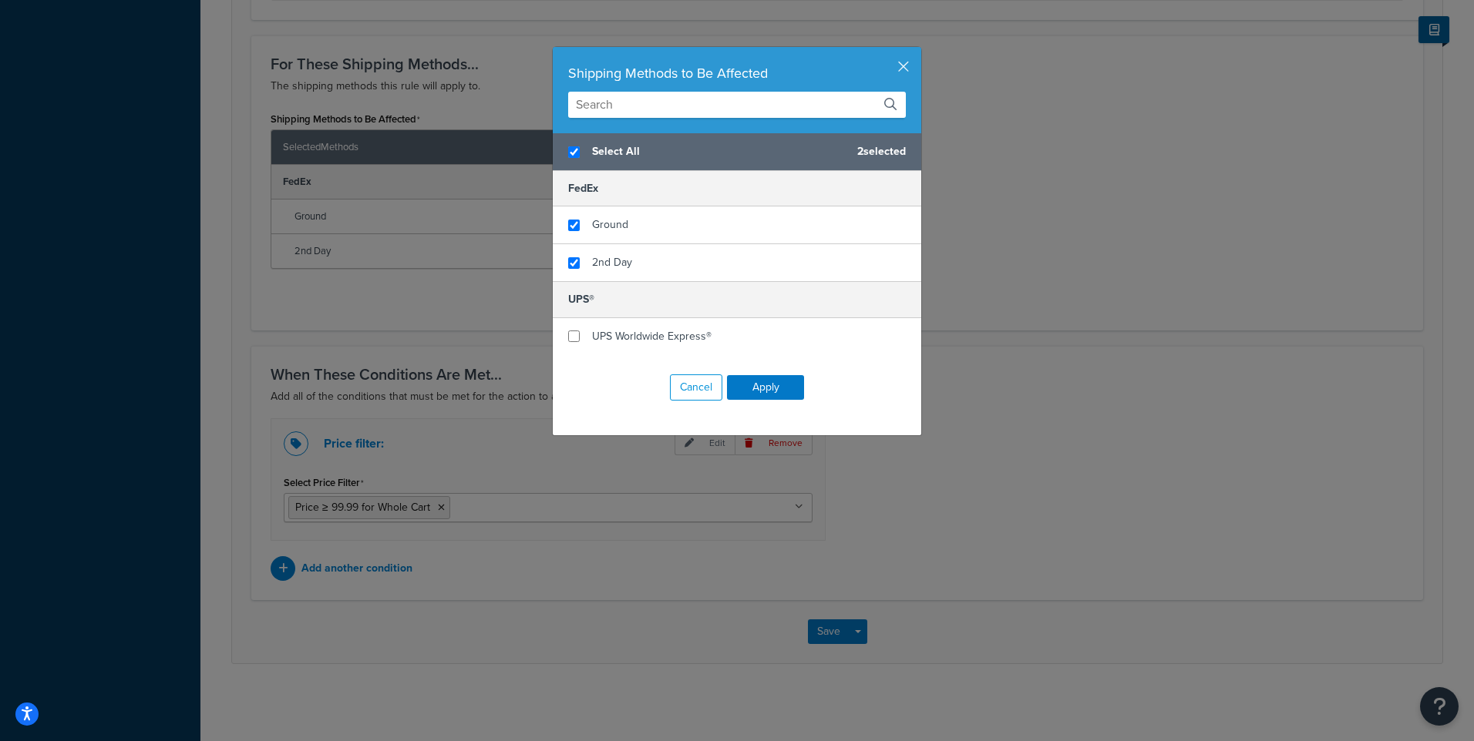
click at [599, 109] on input "text" at bounding box center [737, 105] width 338 height 26
click at [622, 103] on input "text" at bounding box center [737, 105] width 338 height 26
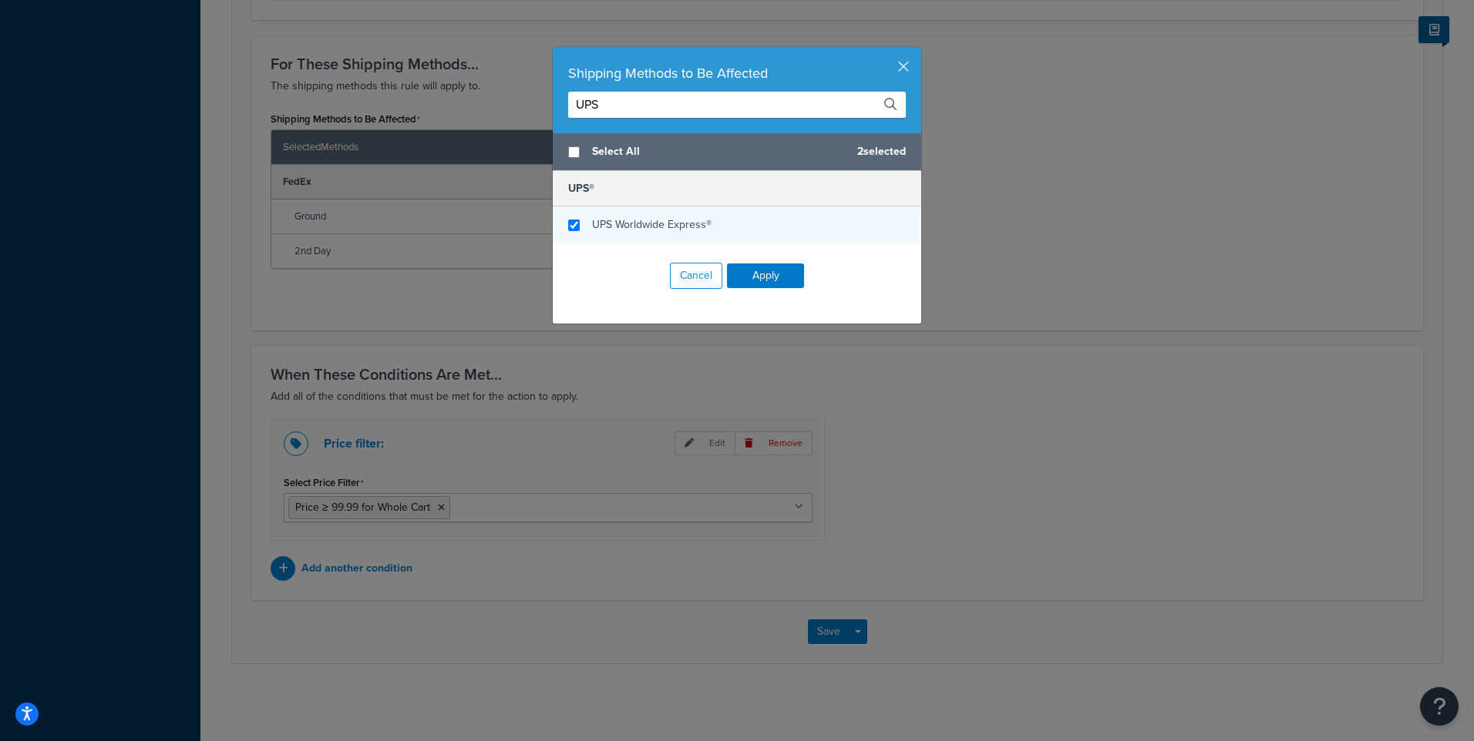
type input "UPS"
checkbox input "false"
checkbox input "true"
click at [625, 229] on span "UPS Worldwide Express®" at bounding box center [651, 225] width 119 height 16
click at [768, 282] on button "Apply" at bounding box center [765, 276] width 77 height 25
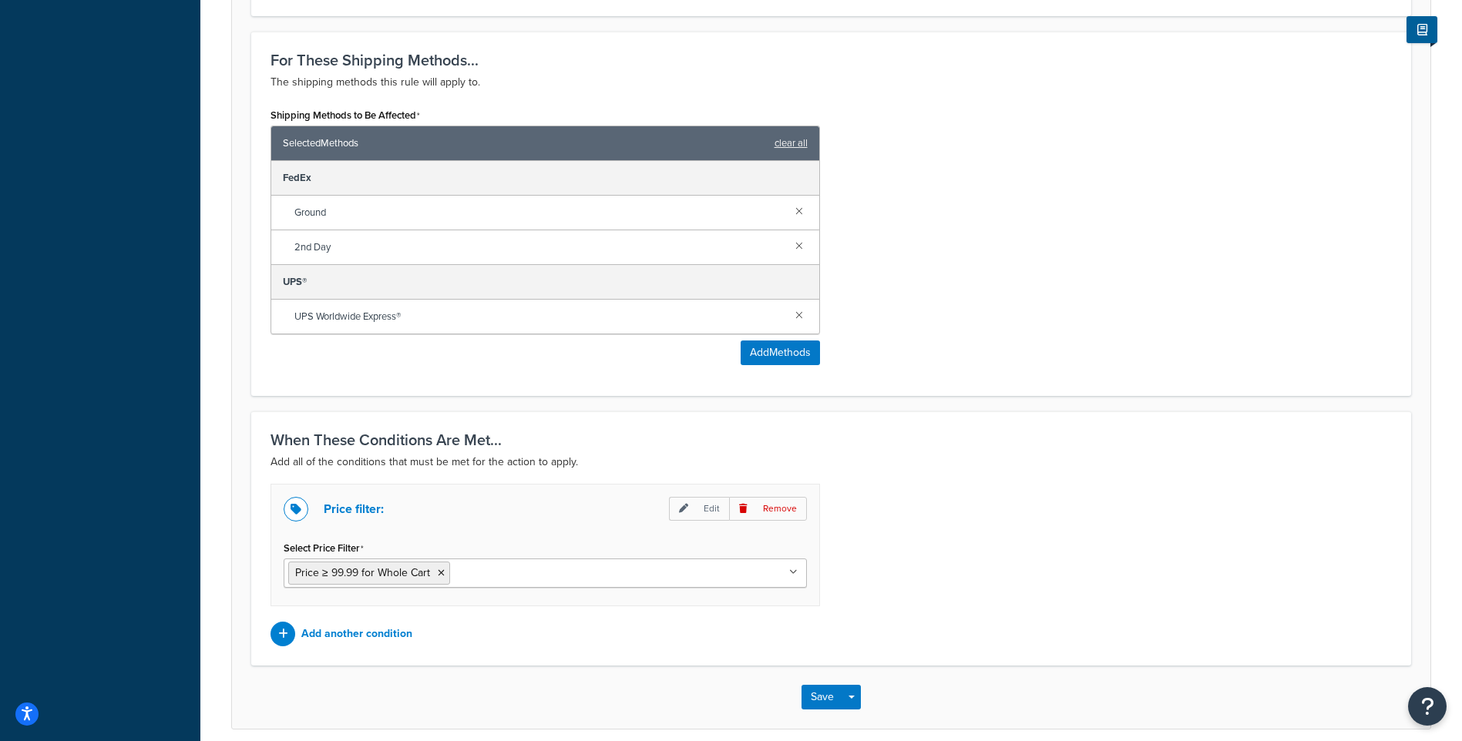
scroll to position [707, 0]
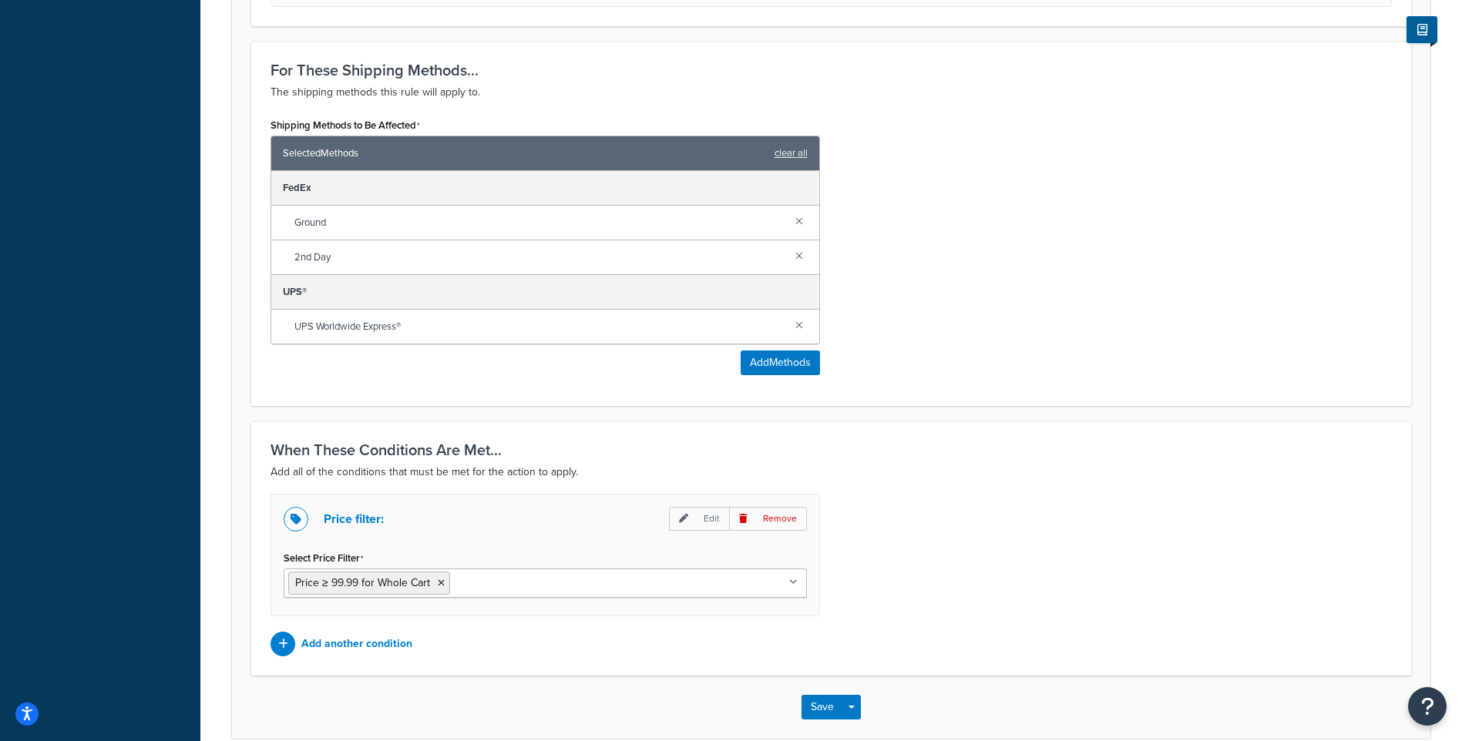
click at [824, 693] on div "Save Save Dropdown Save and Edit Save and Duplicate Save and Create New" at bounding box center [831, 707] width 1198 height 63
click at [824, 709] on button "Save" at bounding box center [823, 707] width 42 height 25
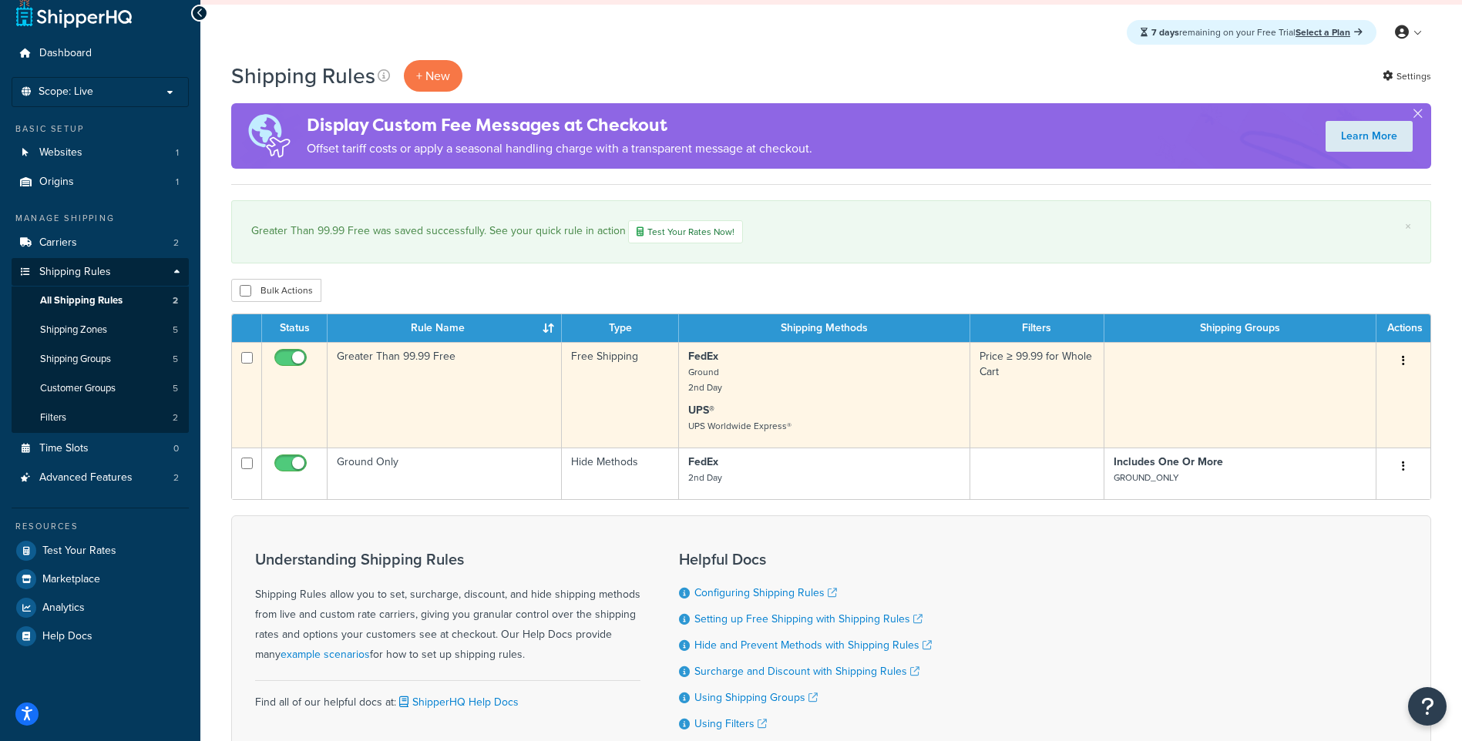
scroll to position [11, 0]
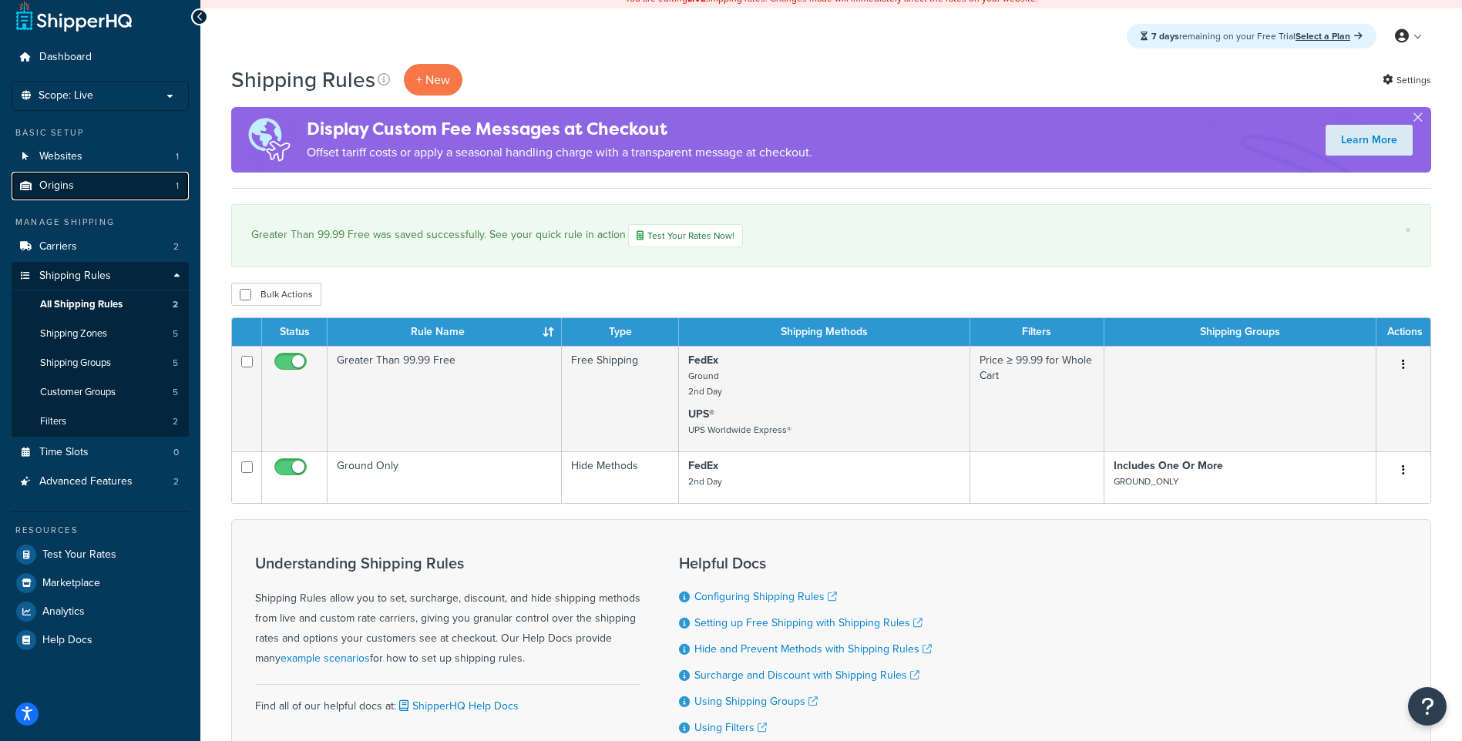
click at [99, 190] on link "Origins 1" at bounding box center [100, 186] width 177 height 29
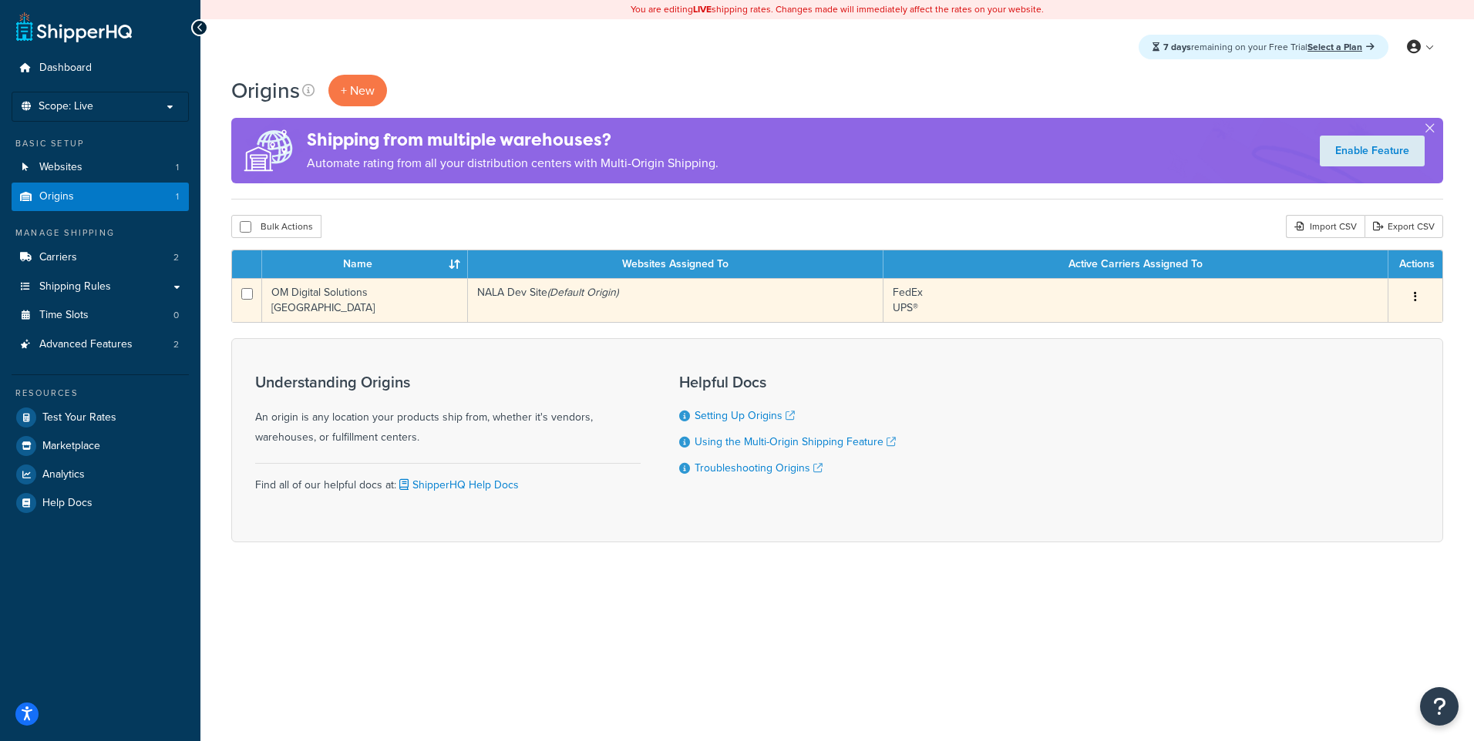
click at [1409, 295] on button "button" at bounding box center [1415, 297] width 22 height 25
click at [1378, 327] on link "Edit" at bounding box center [1364, 327] width 122 height 32
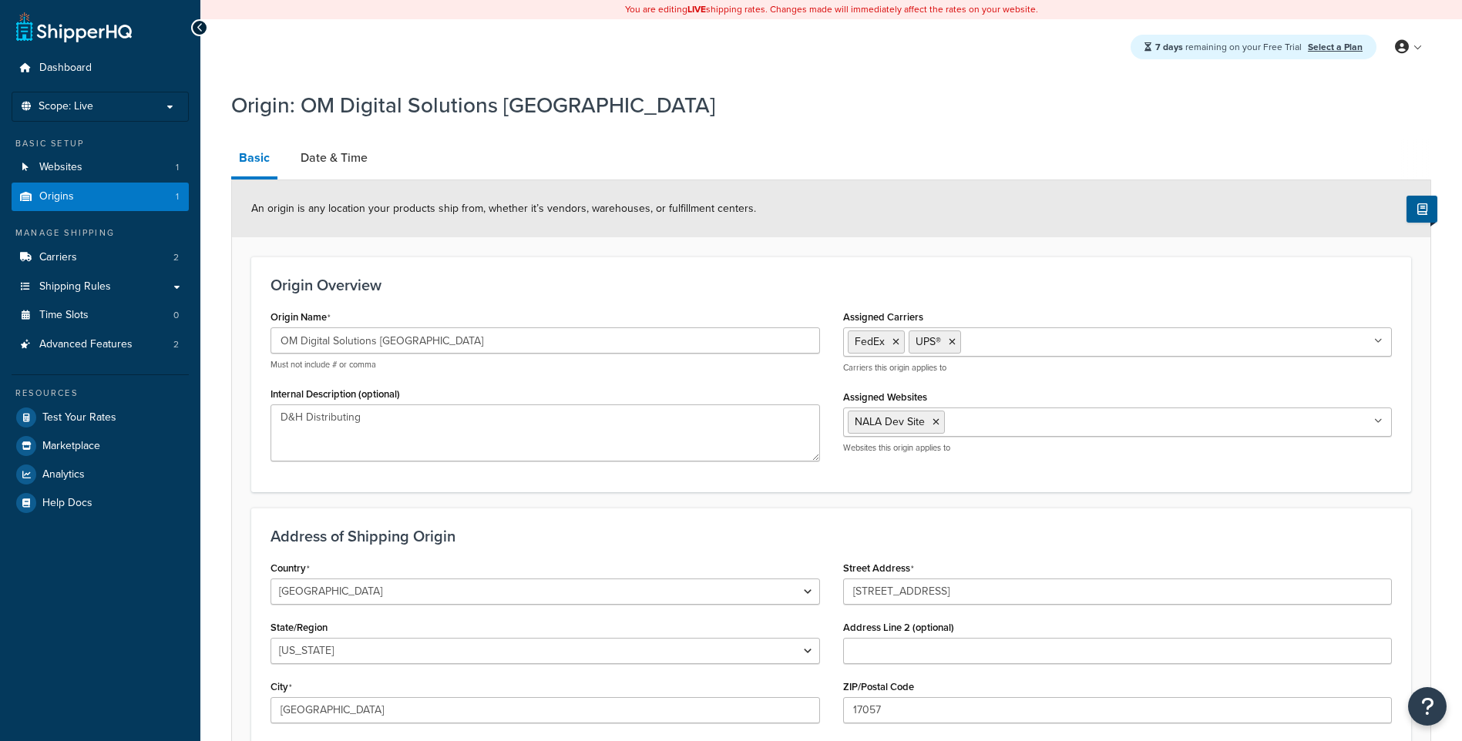
select select "38"
click at [355, 167] on link "Date & Time" at bounding box center [334, 157] width 82 height 37
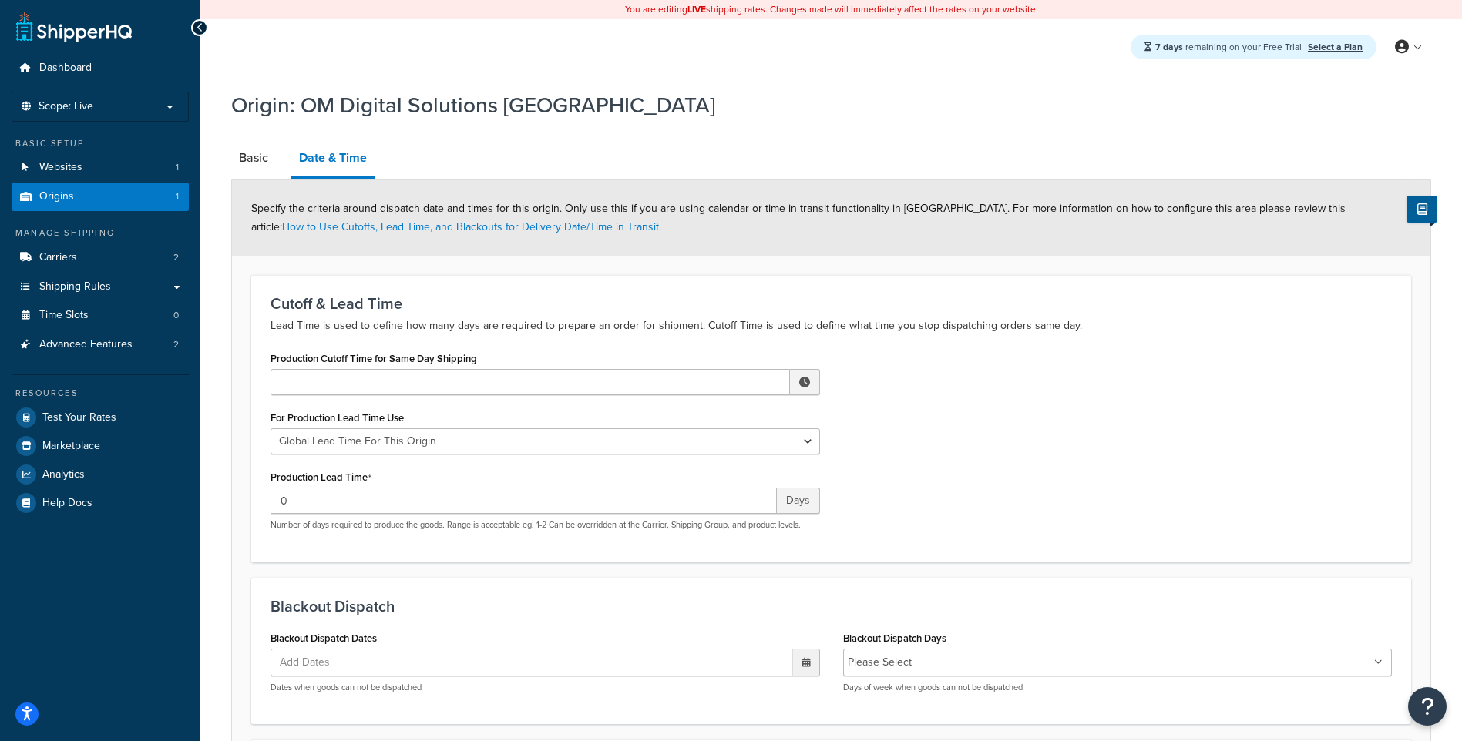
click at [796, 381] on span at bounding box center [805, 382] width 30 height 26
click at [694, 418] on span "▲" at bounding box center [691, 416] width 31 height 31
click at [751, 415] on span "▲" at bounding box center [756, 416] width 31 height 31
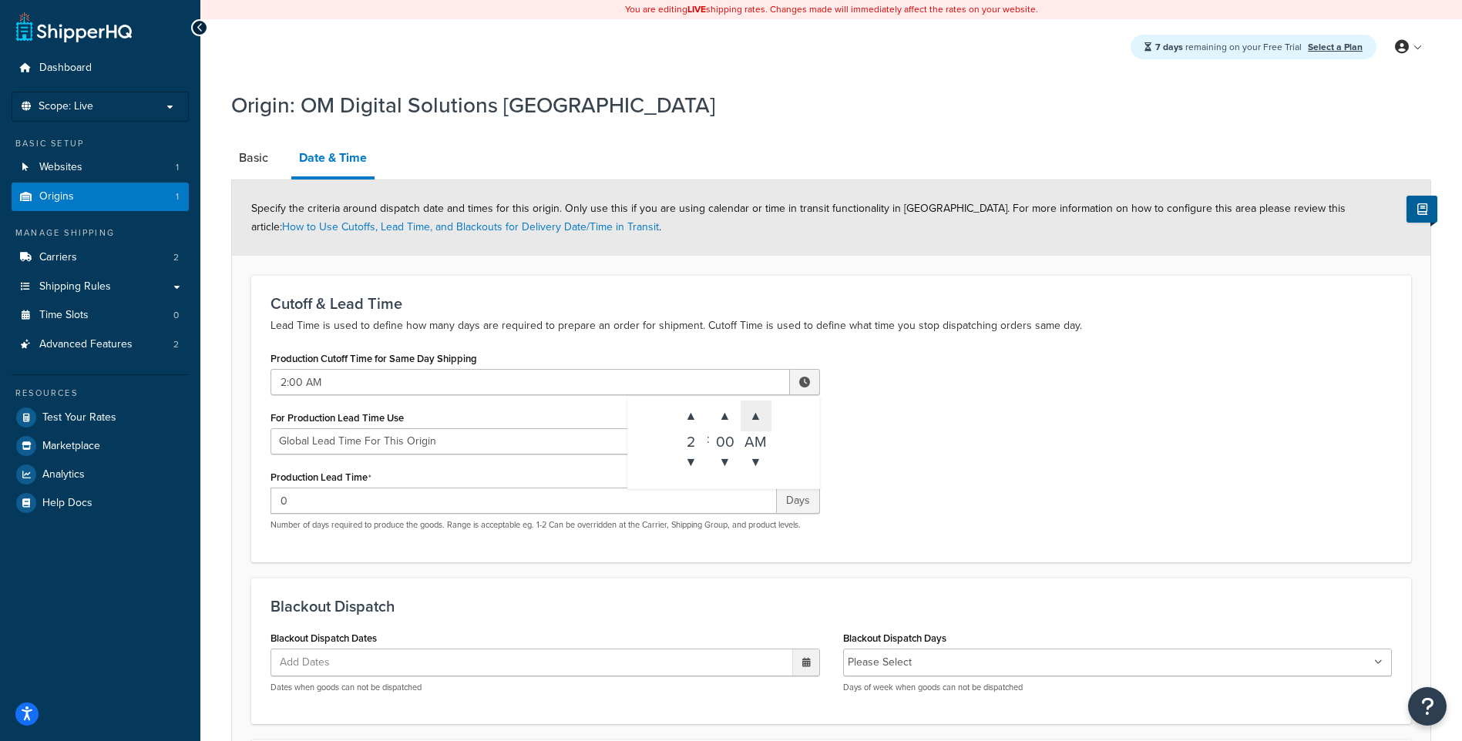
click at [751, 415] on span "▲" at bounding box center [756, 416] width 31 height 31
type input "2:00 PM"
click at [905, 509] on div "Production Cutoff Time for Same Day Shipping 2:00 PM ▲ 2 ▼ : ▲ 00 ▼ ▲ PM ▼ For …" at bounding box center [831, 445] width 1144 height 195
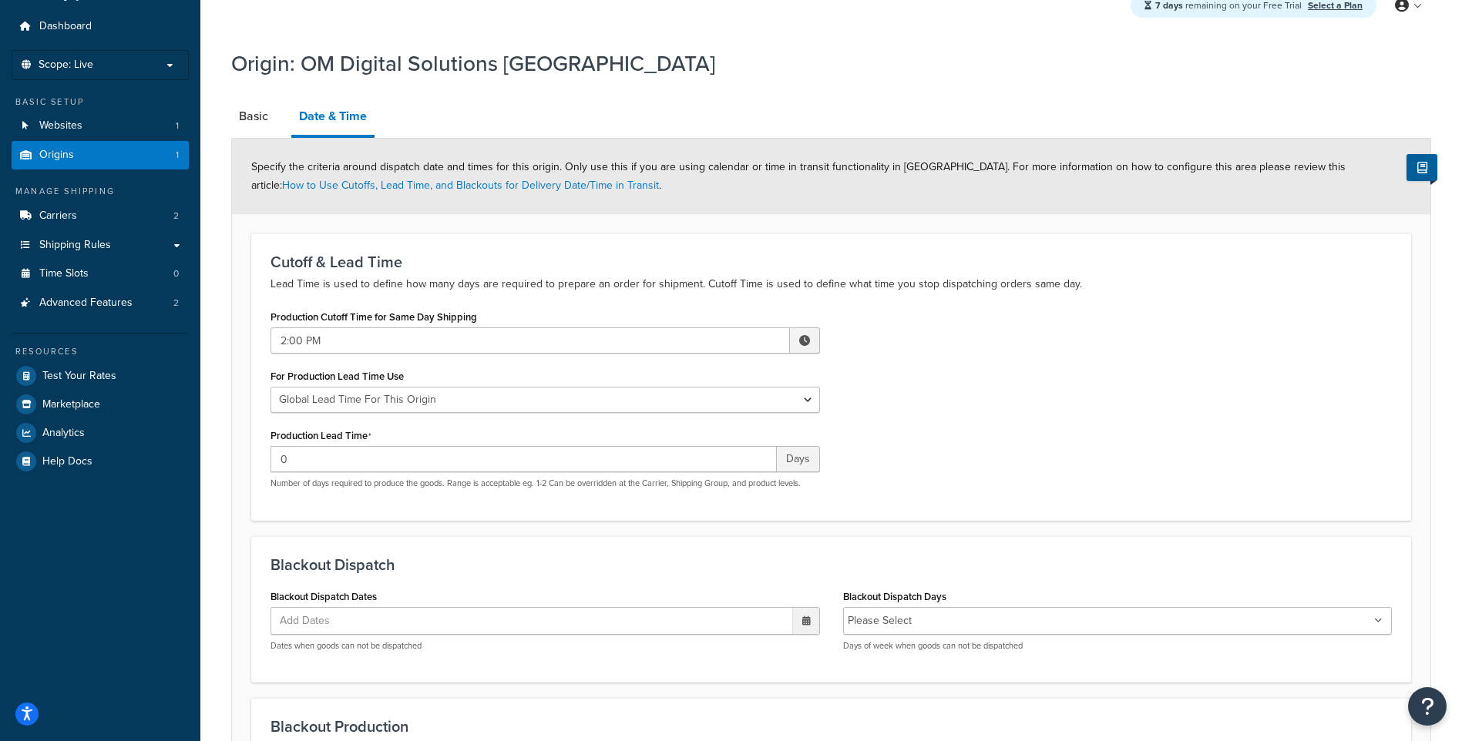
scroll to position [77, 0]
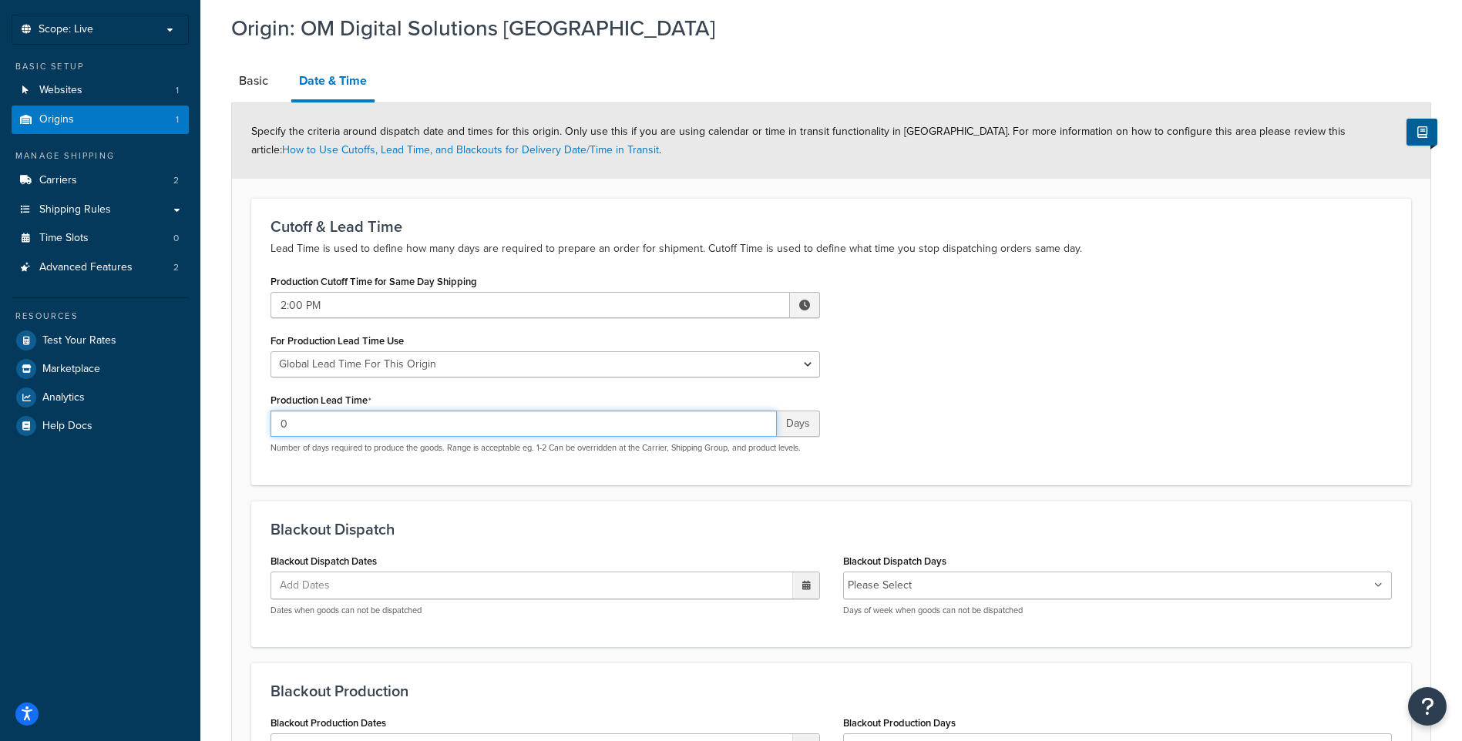
drag, startPoint x: 650, startPoint y: 428, endPoint x: 240, endPoint y: 417, distance: 410.2
click at [240, 417] on form "Specify the criteria around dispatch date and times for this origin. Only use t…" at bounding box center [831, 487] width 1198 height 769
type input "1"
click at [980, 482] on div "Cutoff & Lead Time Lead Time is used to define how many days are required to pr…" at bounding box center [831, 341] width 1160 height 287
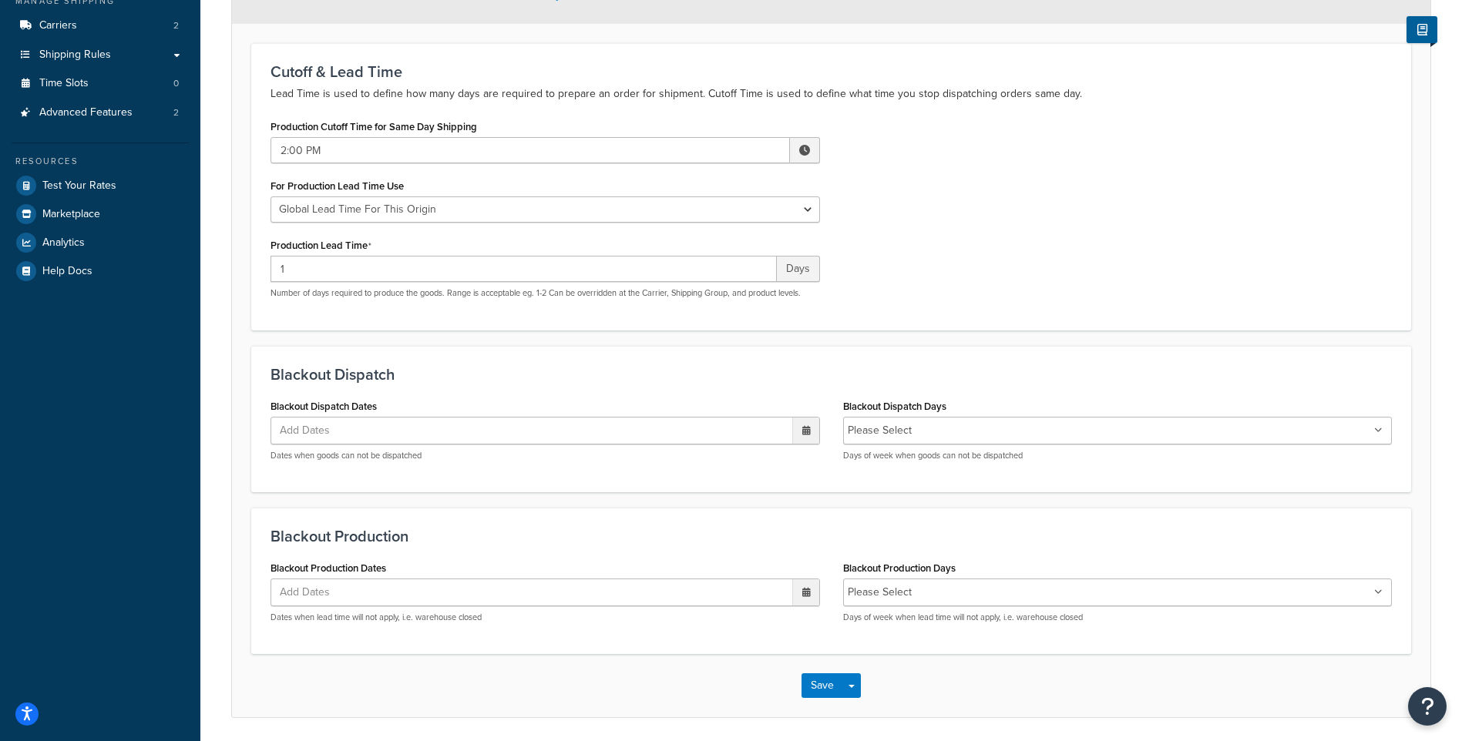
scroll to position [287, 0]
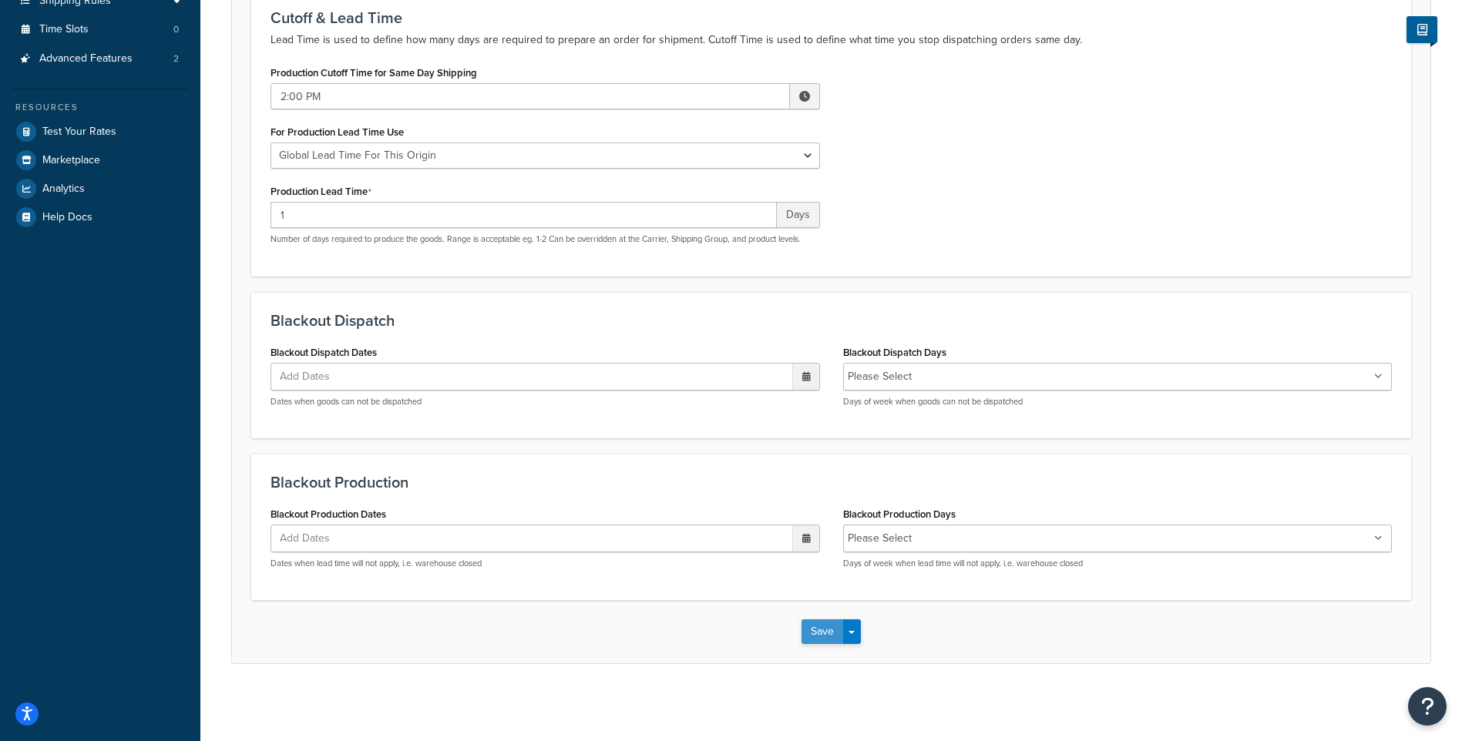
click at [829, 628] on button "Save" at bounding box center [823, 632] width 42 height 25
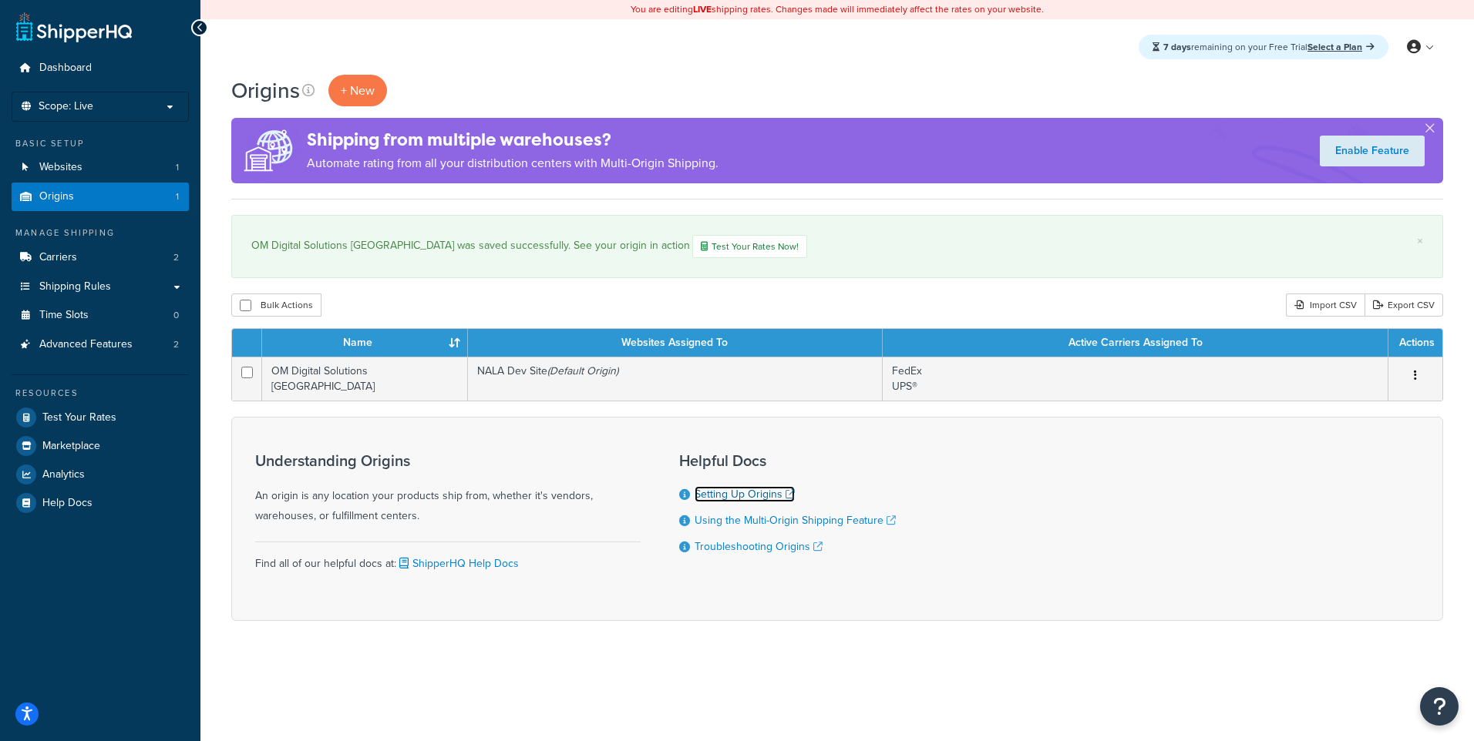
click at [751, 496] on link "Setting Up Origins" at bounding box center [744, 494] width 100 height 16
click at [92, 25] on link at bounding box center [74, 27] width 116 height 31
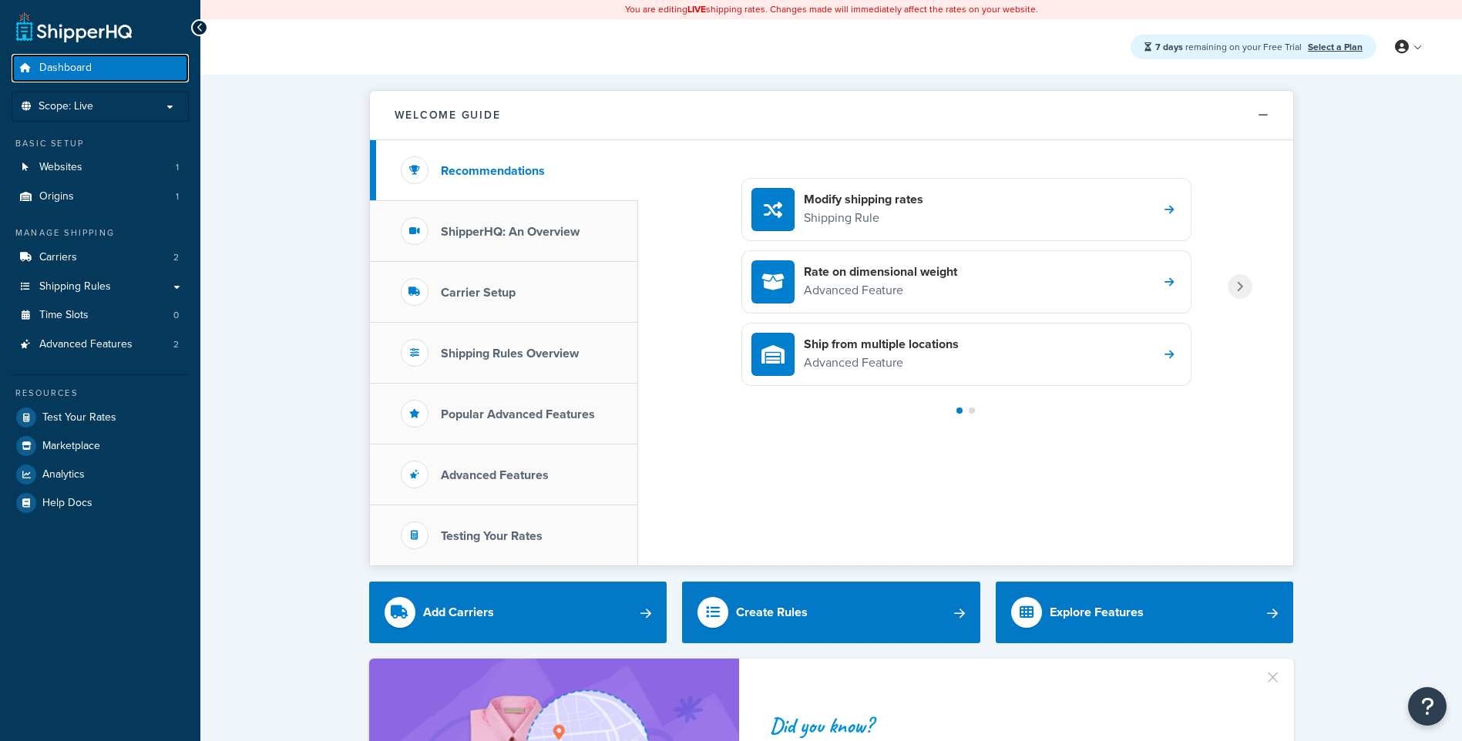
click at [60, 62] on span "Dashboard" at bounding box center [65, 68] width 52 height 13
click at [523, 416] on h3 "Popular Advanced Features" at bounding box center [518, 415] width 154 height 14
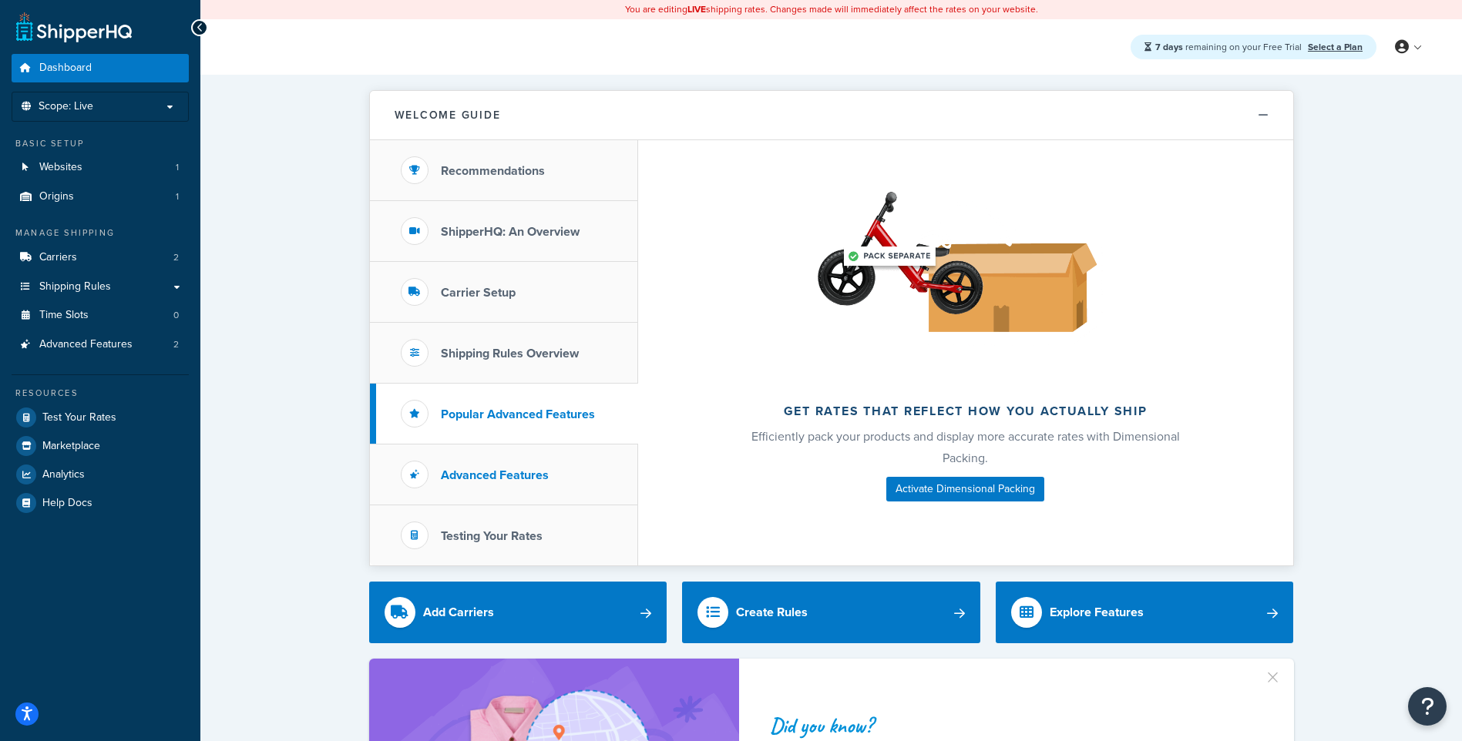
click at [498, 476] on h3 "Advanced Features" at bounding box center [495, 476] width 108 height 14
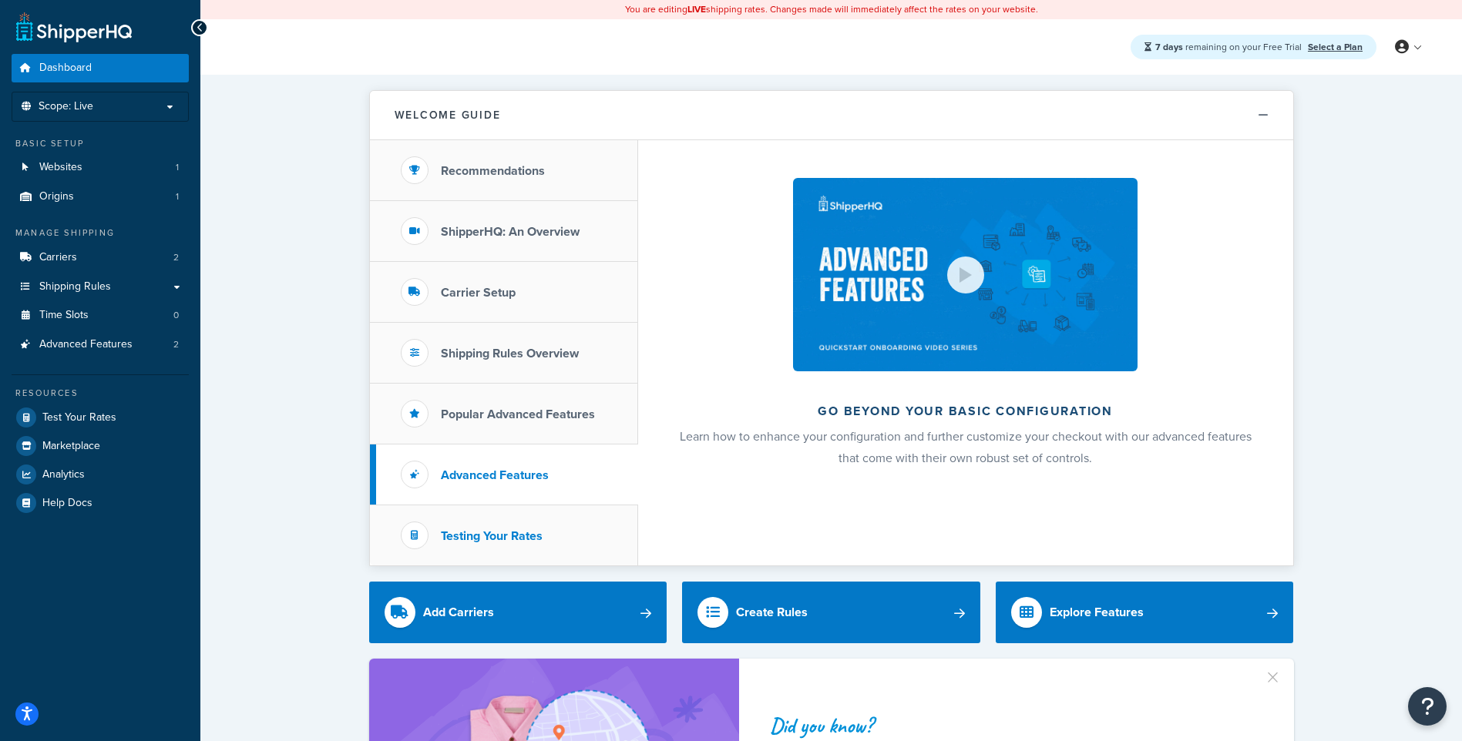
click at [493, 540] on h3 "Testing Your Rates" at bounding box center [492, 536] width 102 height 14
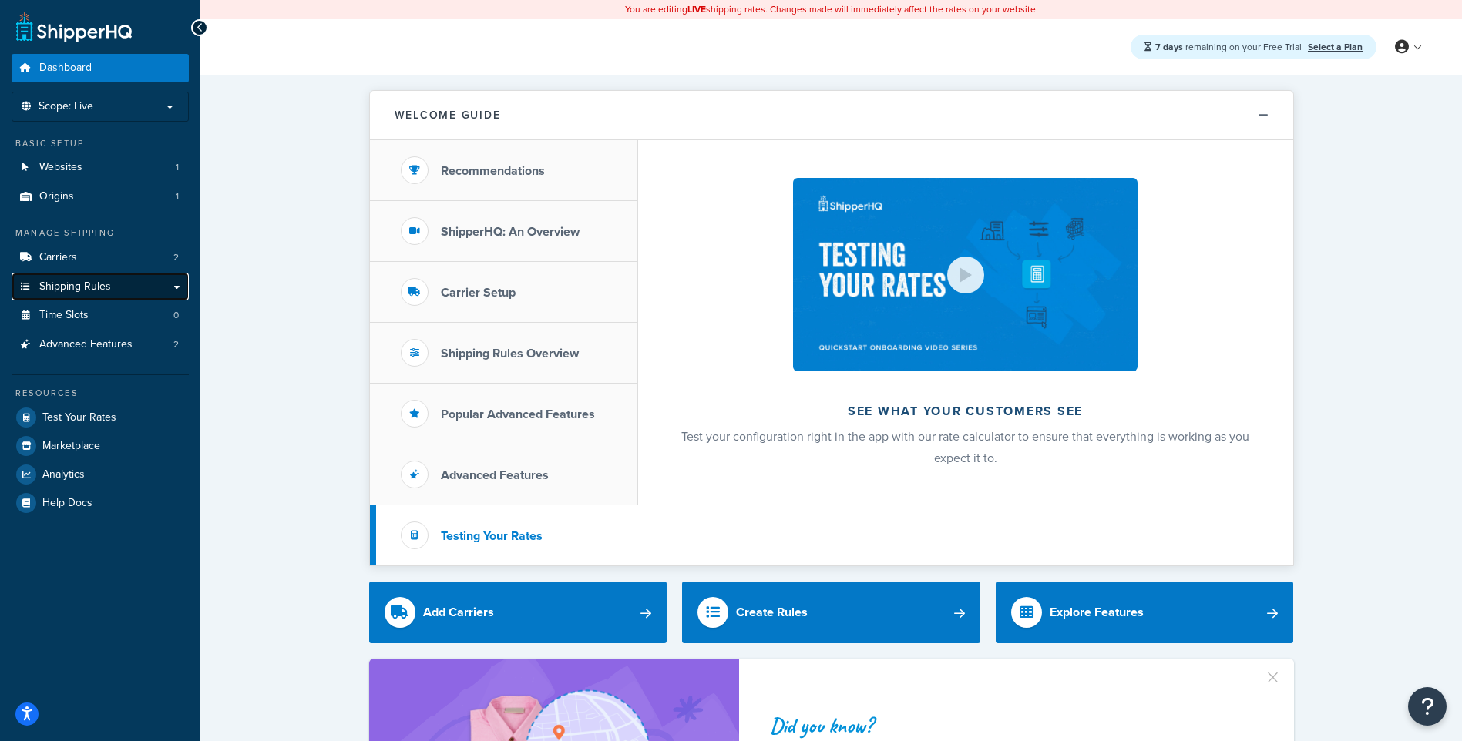
click at [117, 287] on link "Shipping Rules" at bounding box center [100, 287] width 177 height 29
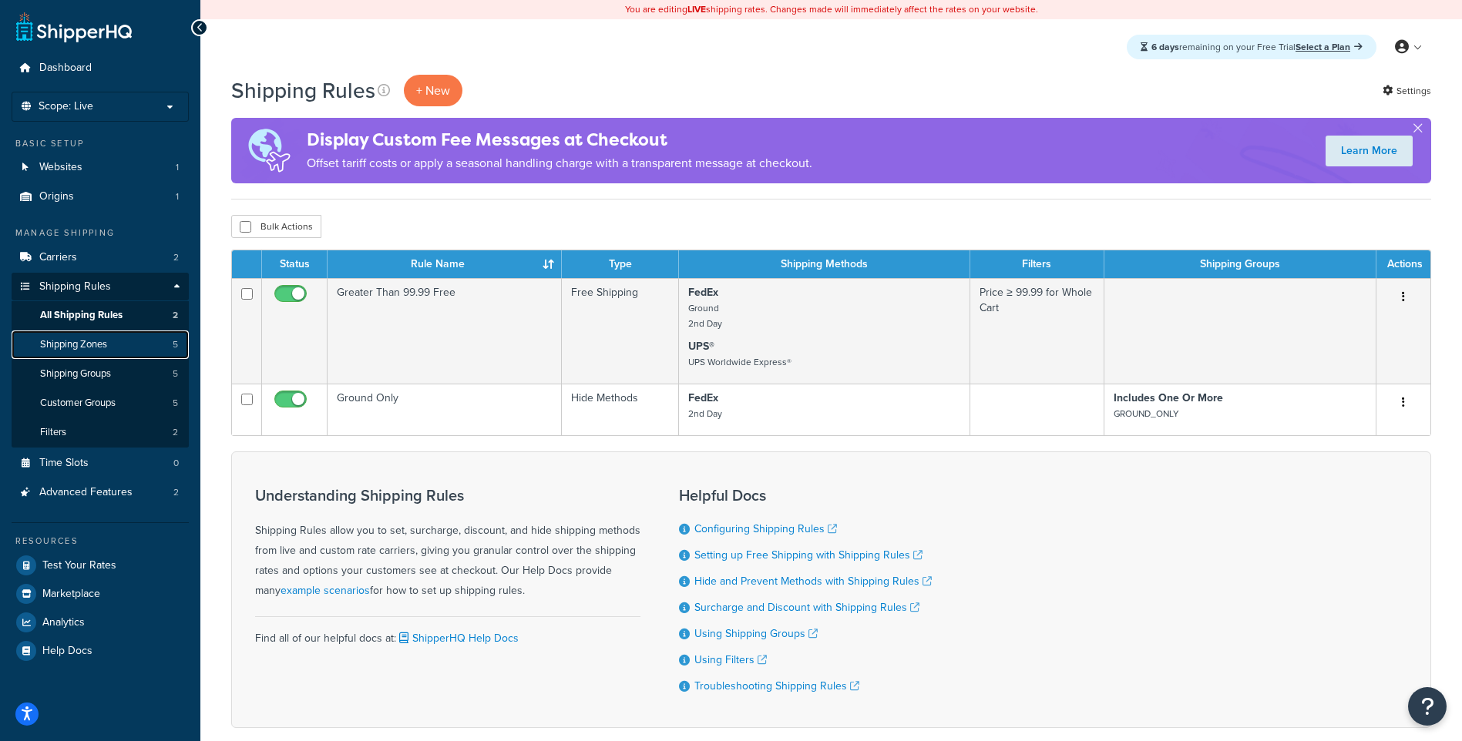
click at [103, 345] on span "Shipping Zones" at bounding box center [73, 344] width 67 height 13
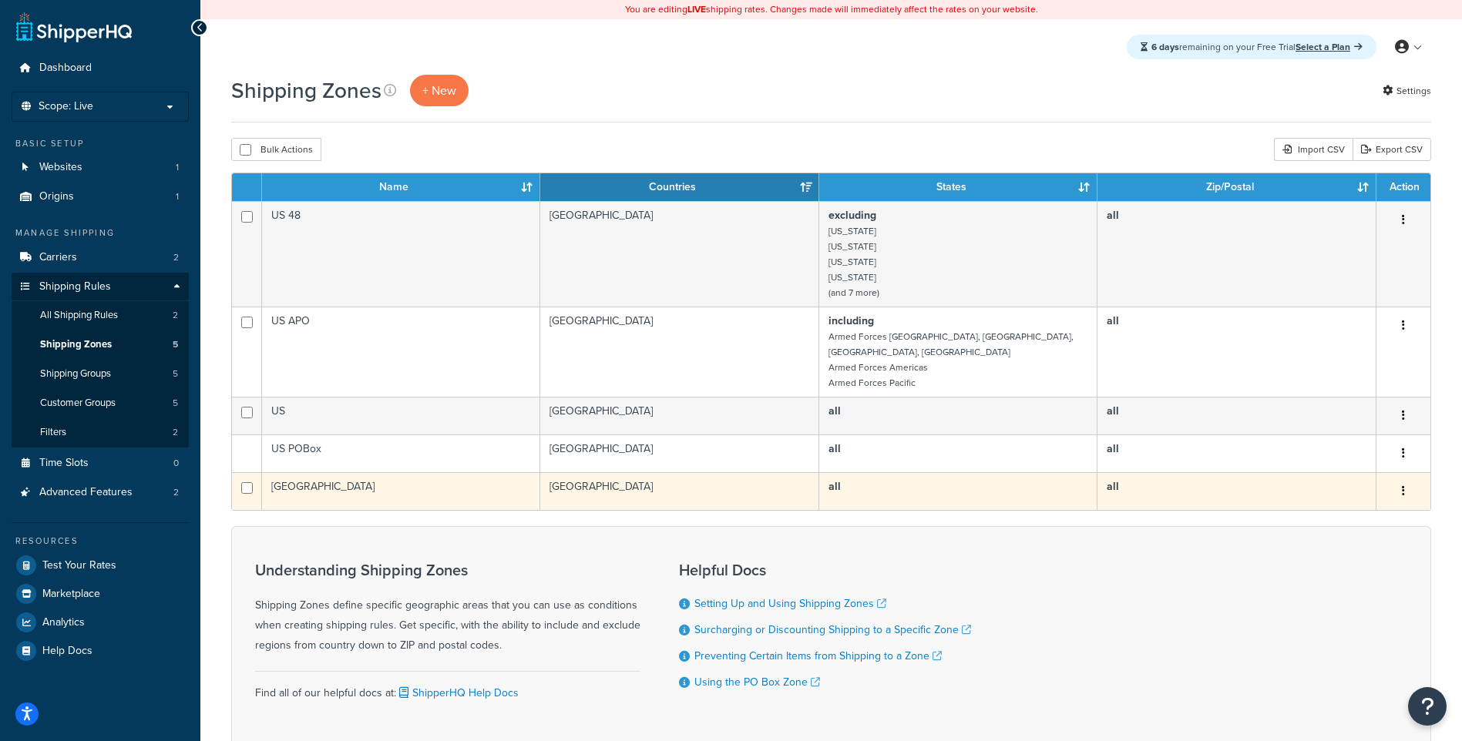
click at [1396, 479] on button "button" at bounding box center [1404, 491] width 22 height 25
click at [1349, 509] on link "Edit" at bounding box center [1341, 508] width 122 height 32
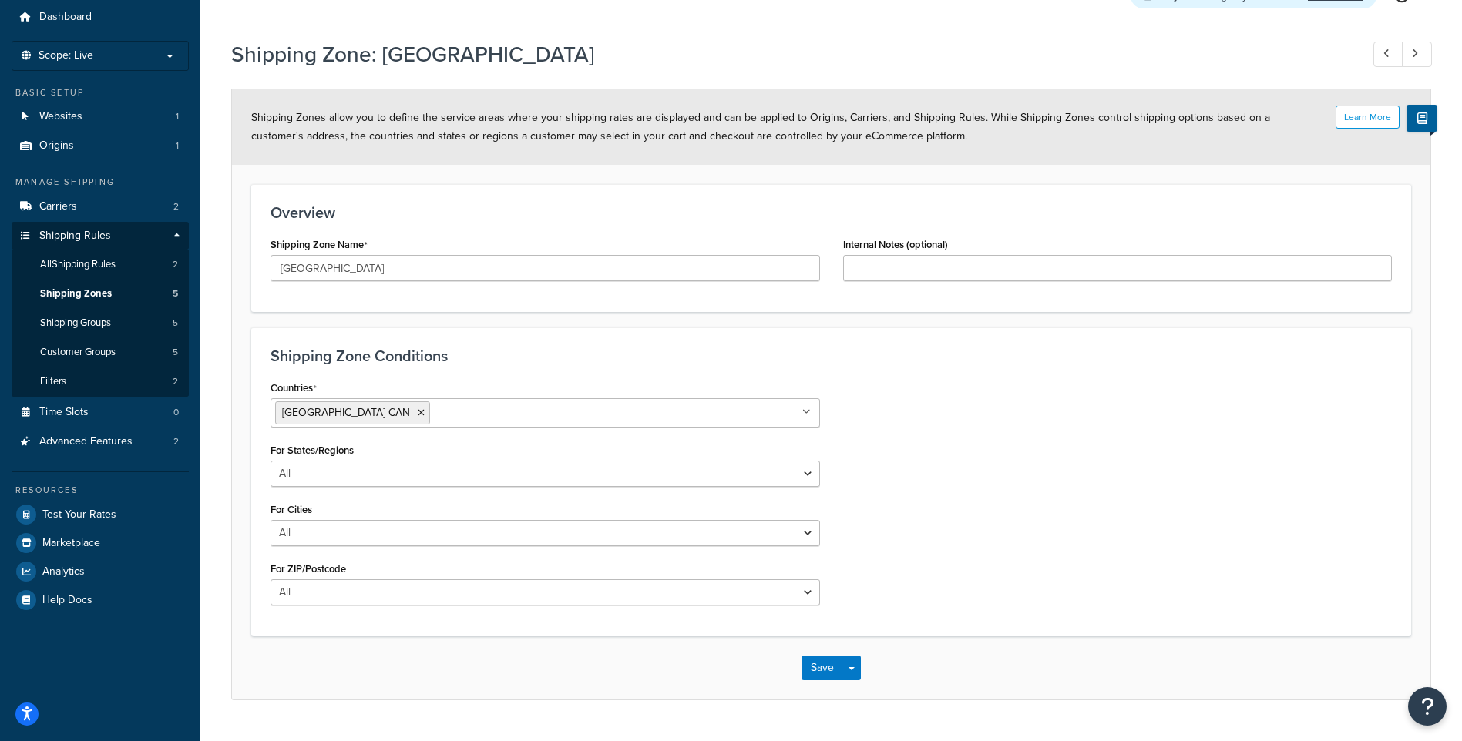
scroll to position [87, 0]
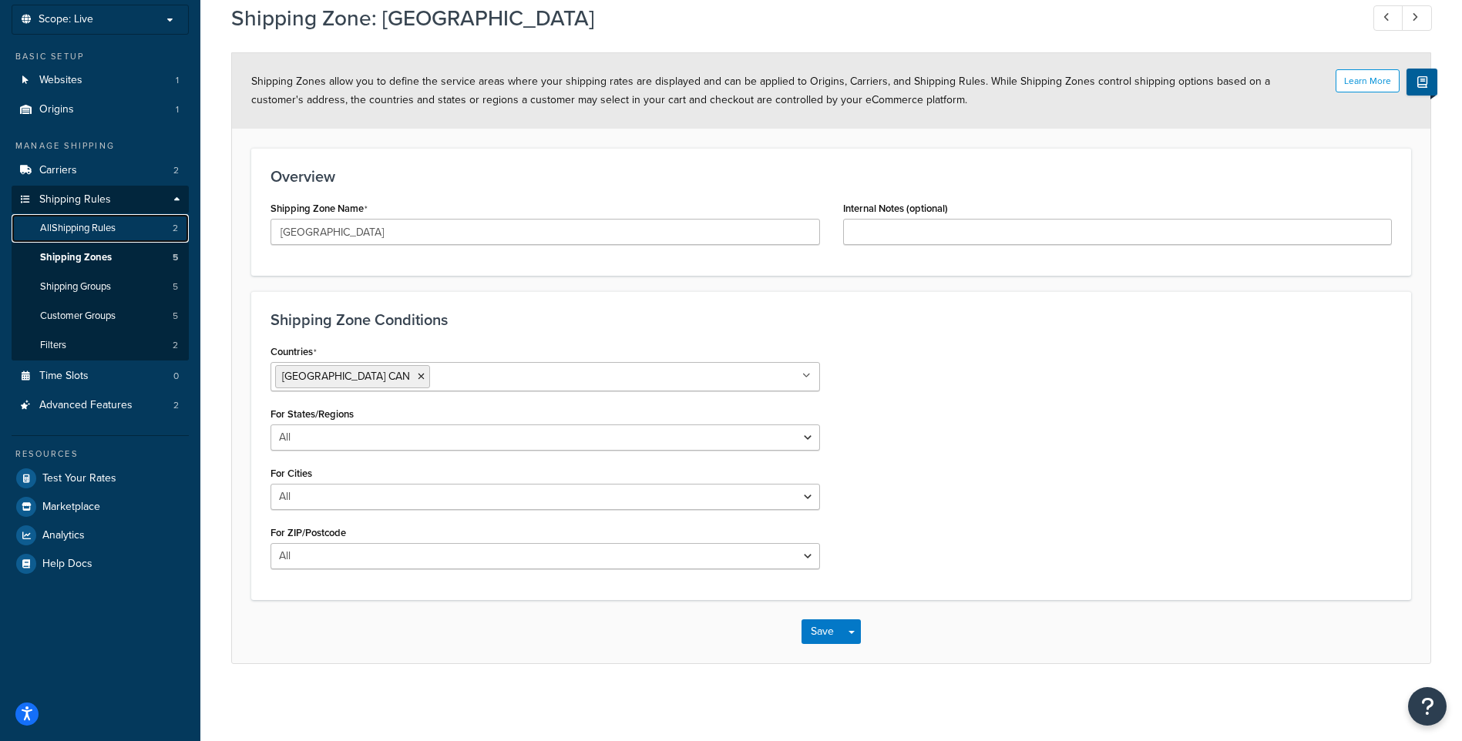
click at [99, 230] on span "All Shipping Rules" at bounding box center [78, 228] width 76 height 13
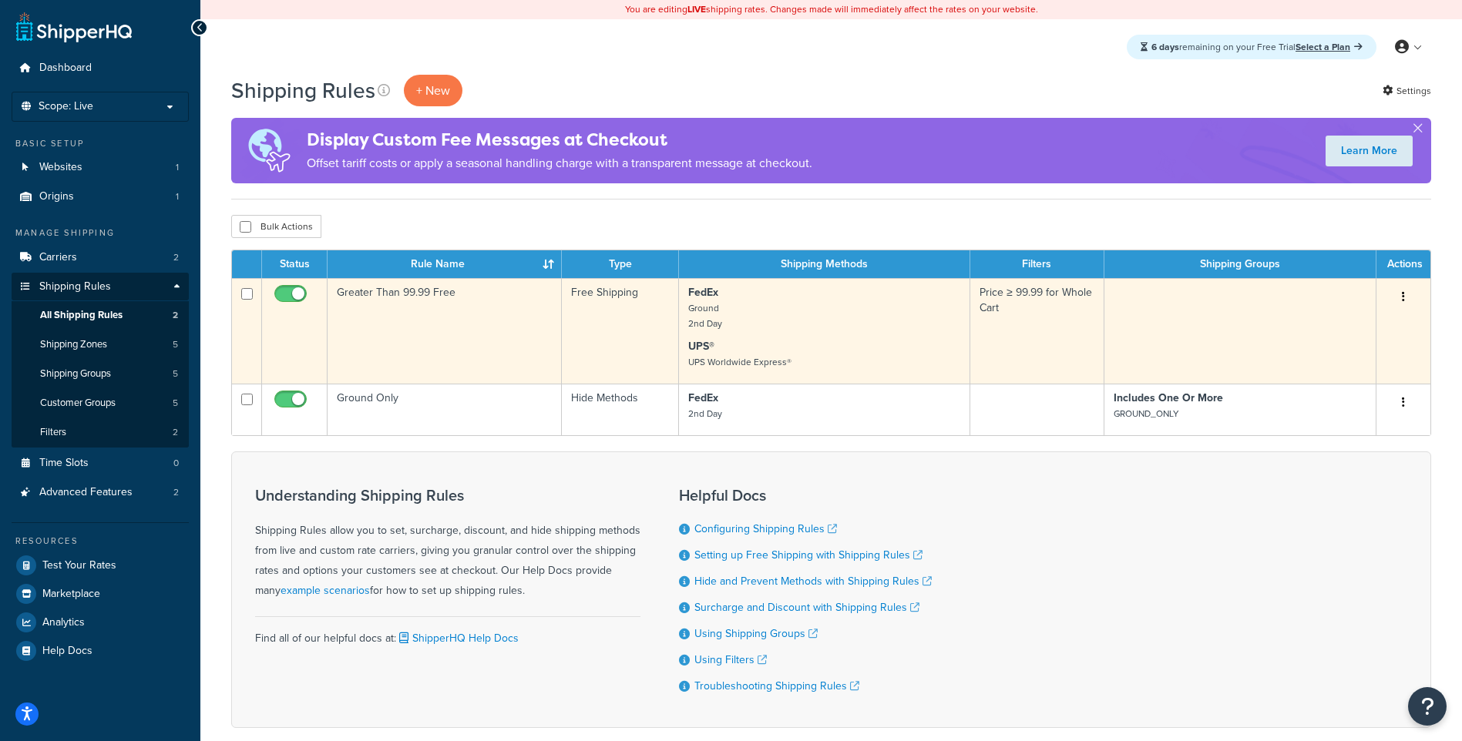
click at [1397, 290] on button "button" at bounding box center [1404, 297] width 22 height 25
click at [1329, 324] on link "Edit" at bounding box center [1353, 327] width 122 height 32
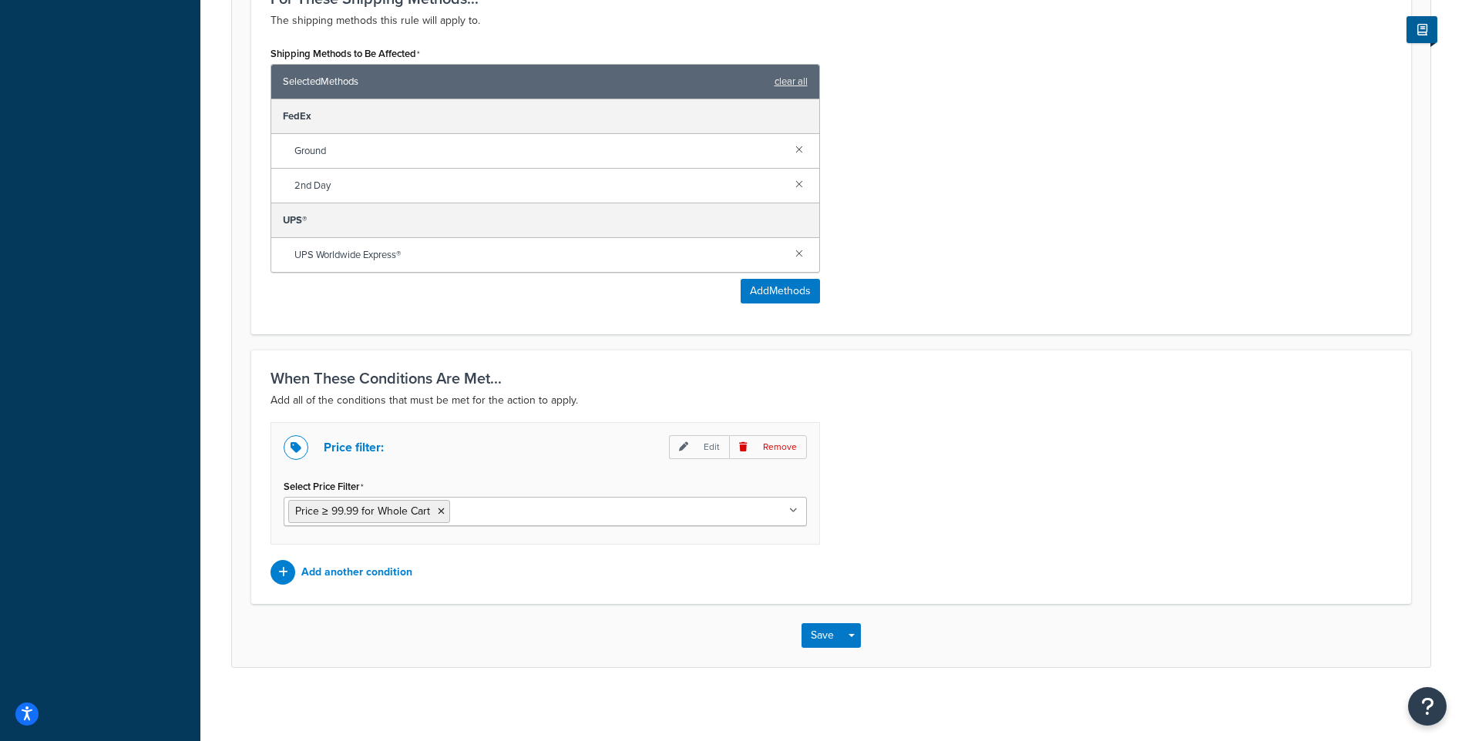
scroll to position [784, 0]
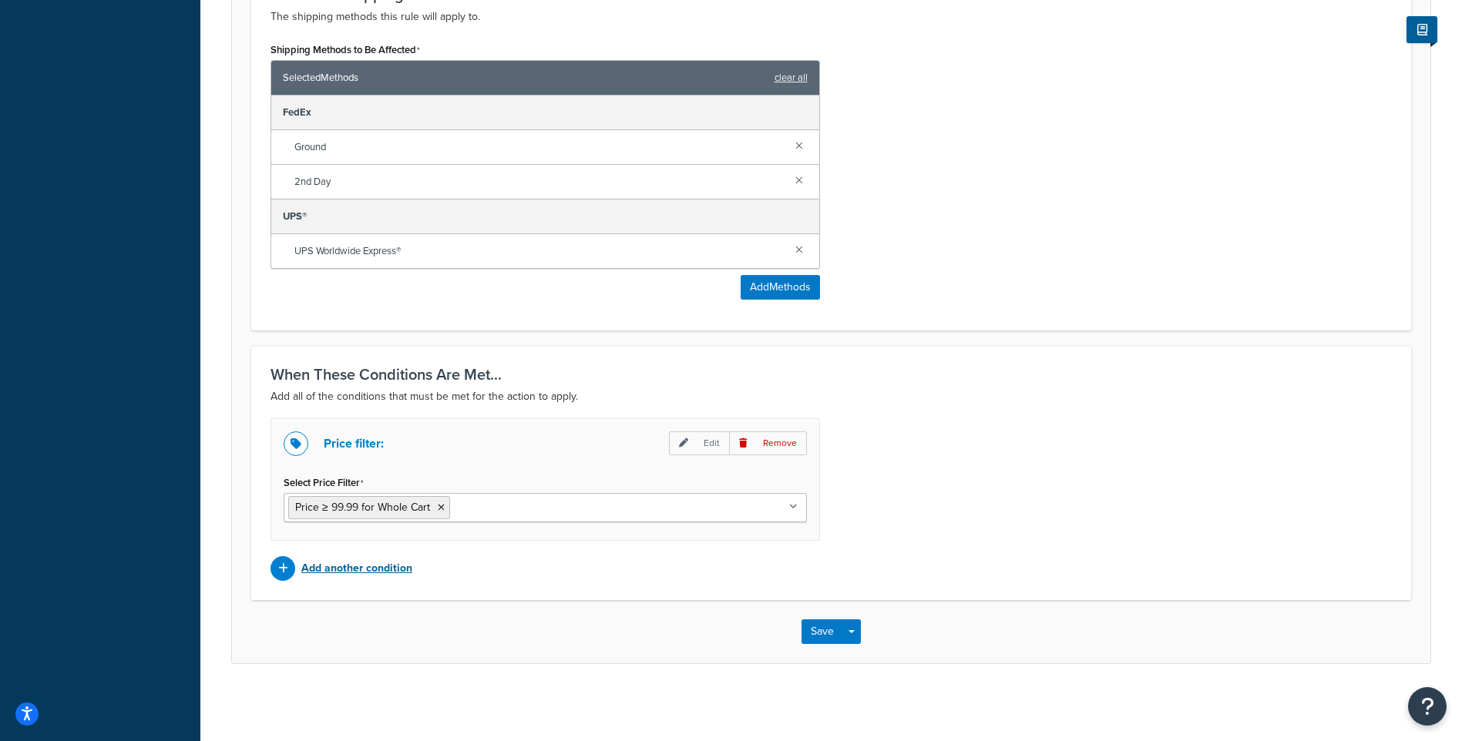
click at [334, 569] on p "Add another condition" at bounding box center [356, 569] width 111 height 22
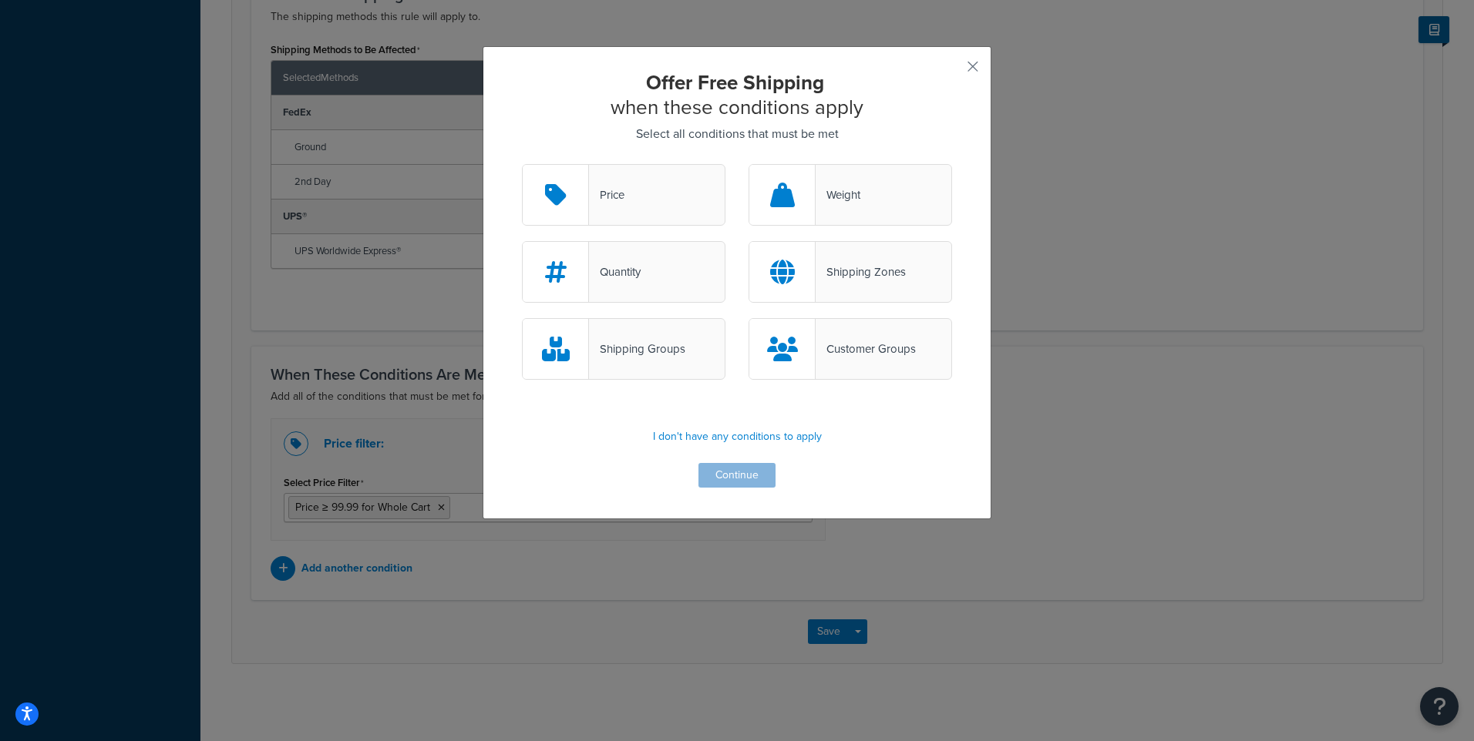
click at [1000, 427] on div "Offer Free Shipping when these conditions apply Select all conditions that must…" at bounding box center [737, 370] width 1474 height 741
click at [952, 70] on button "button" at bounding box center [950, 72] width 4 height 4
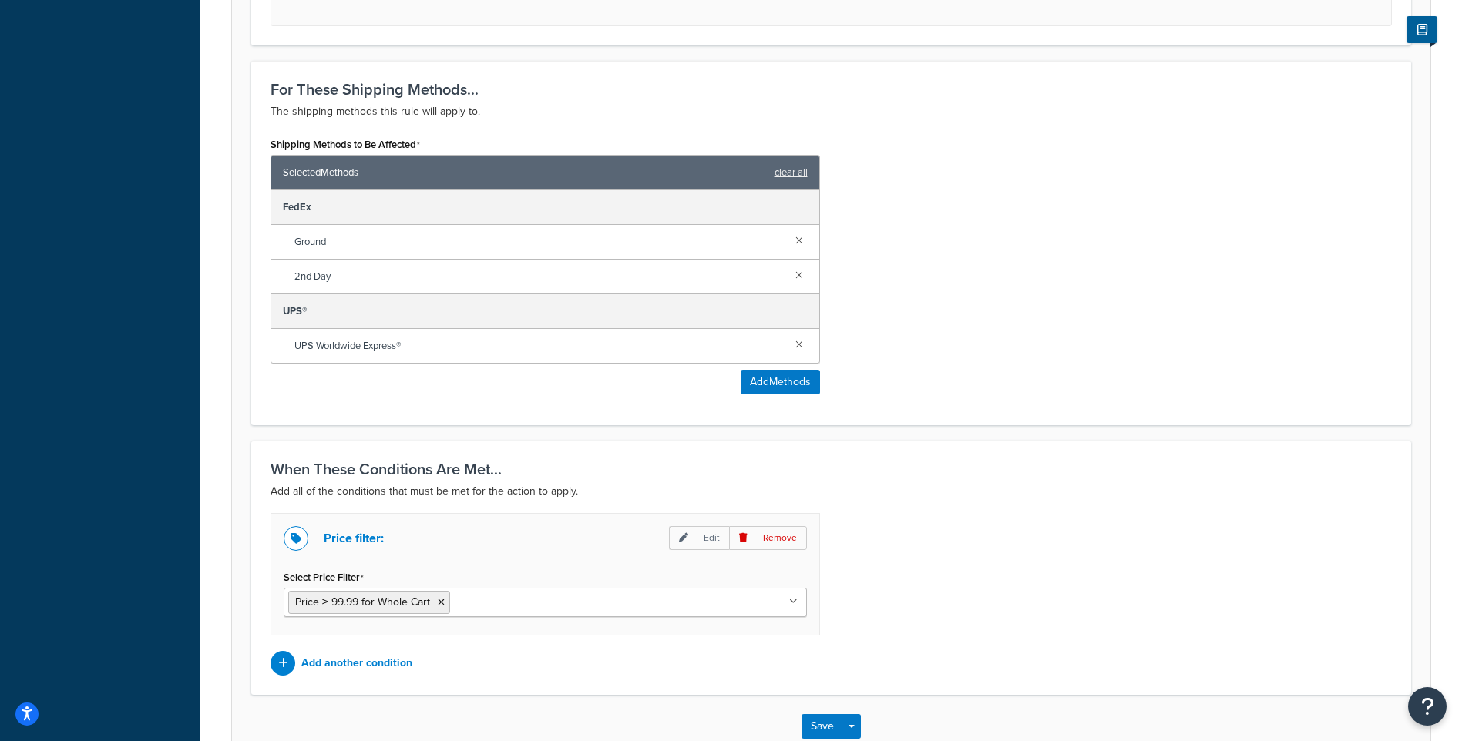
scroll to position [553, 0]
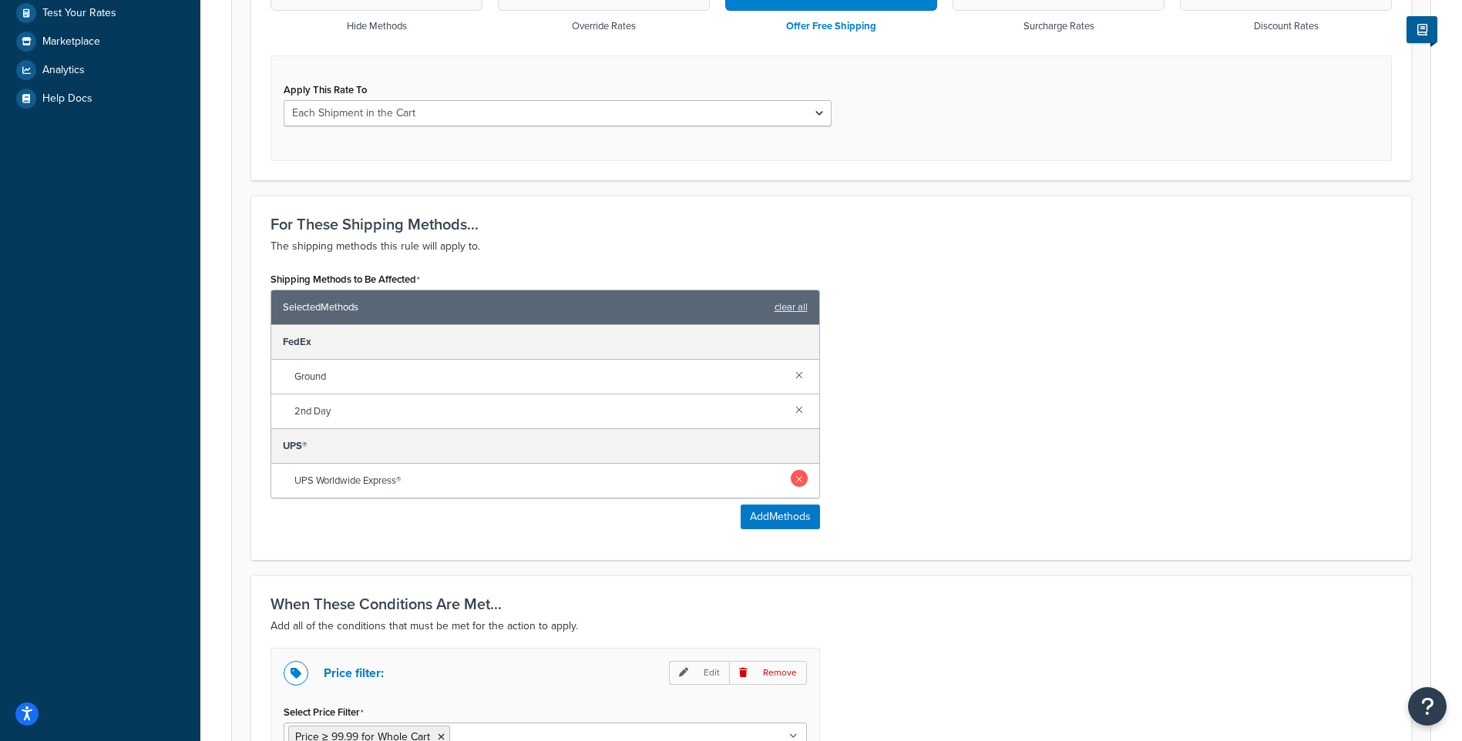
click at [796, 481] on link at bounding box center [799, 478] width 17 height 17
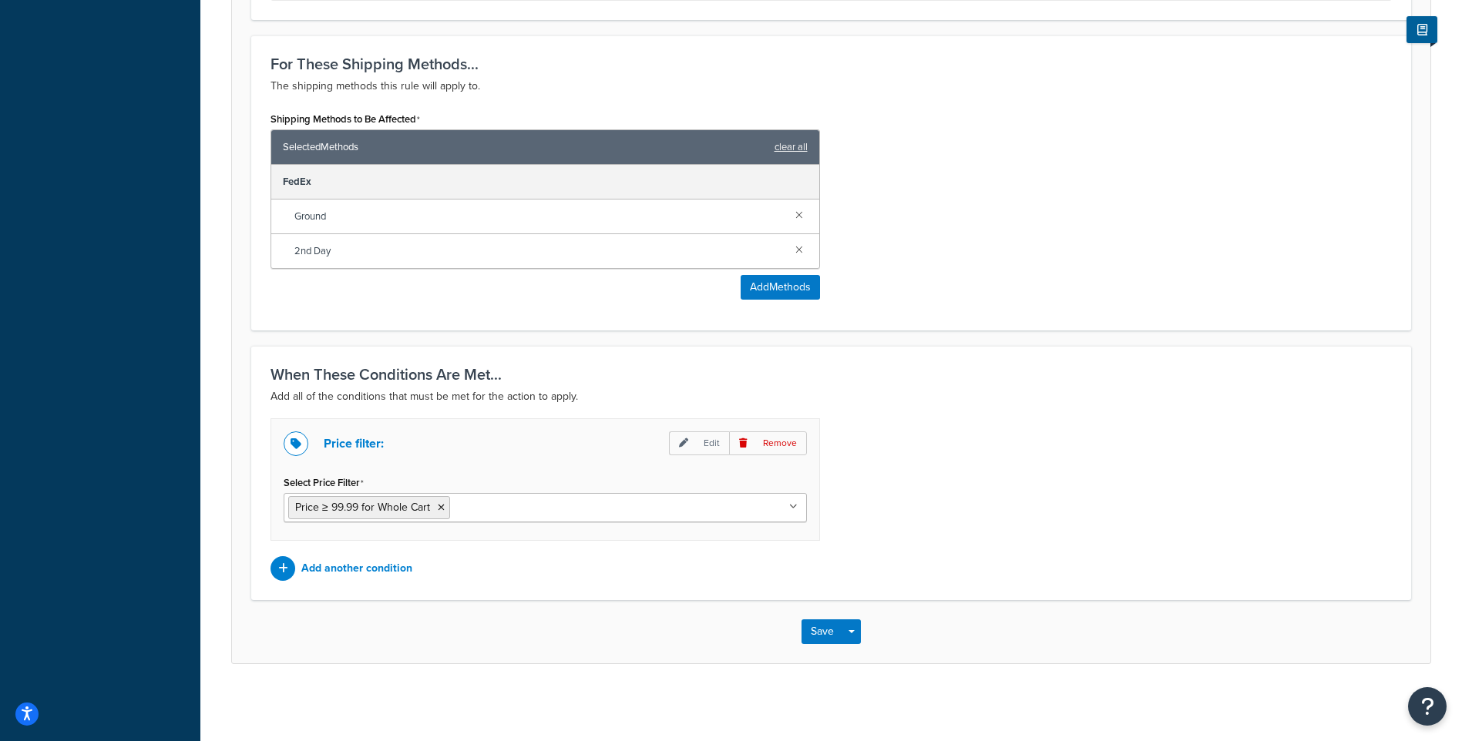
scroll to position [714, 0]
click at [829, 628] on button "Save" at bounding box center [823, 632] width 42 height 25
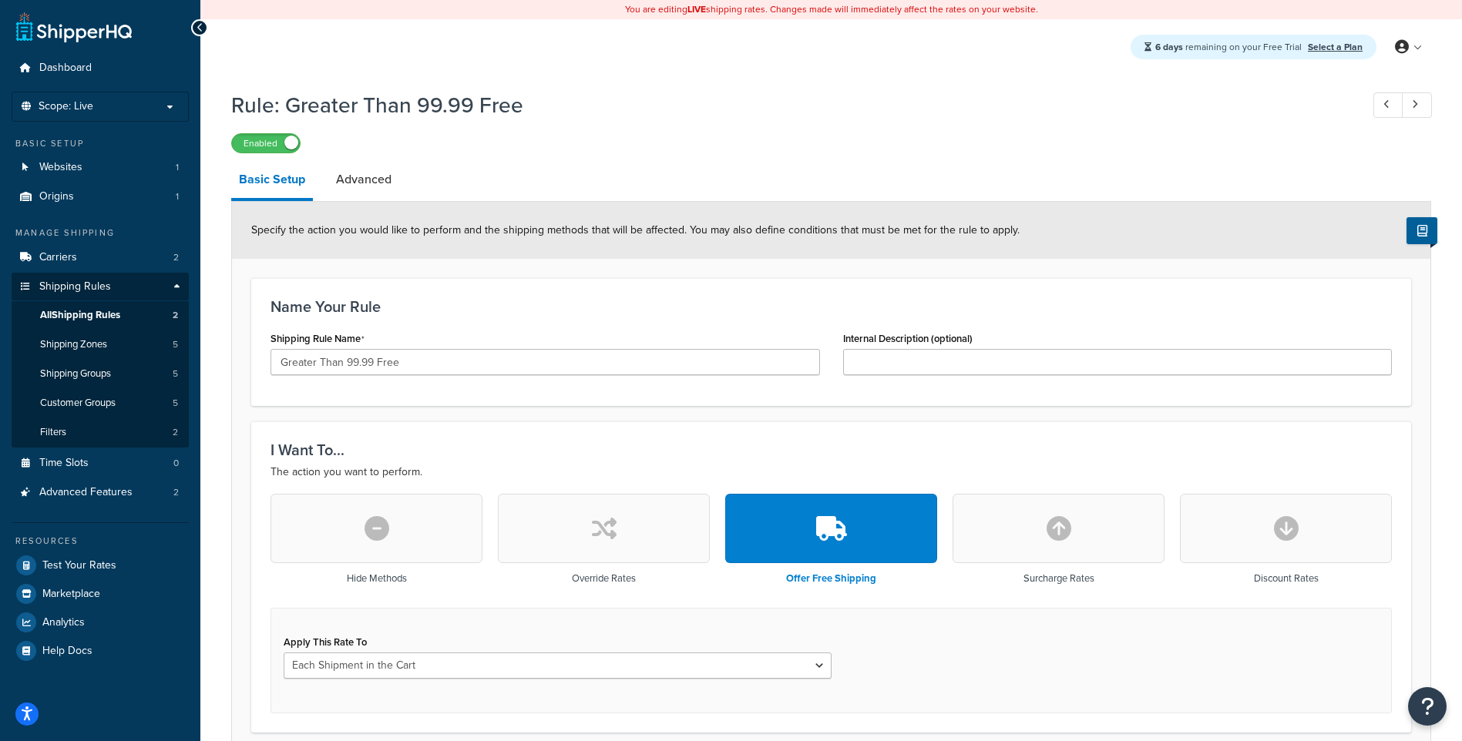
scroll to position [188, 0]
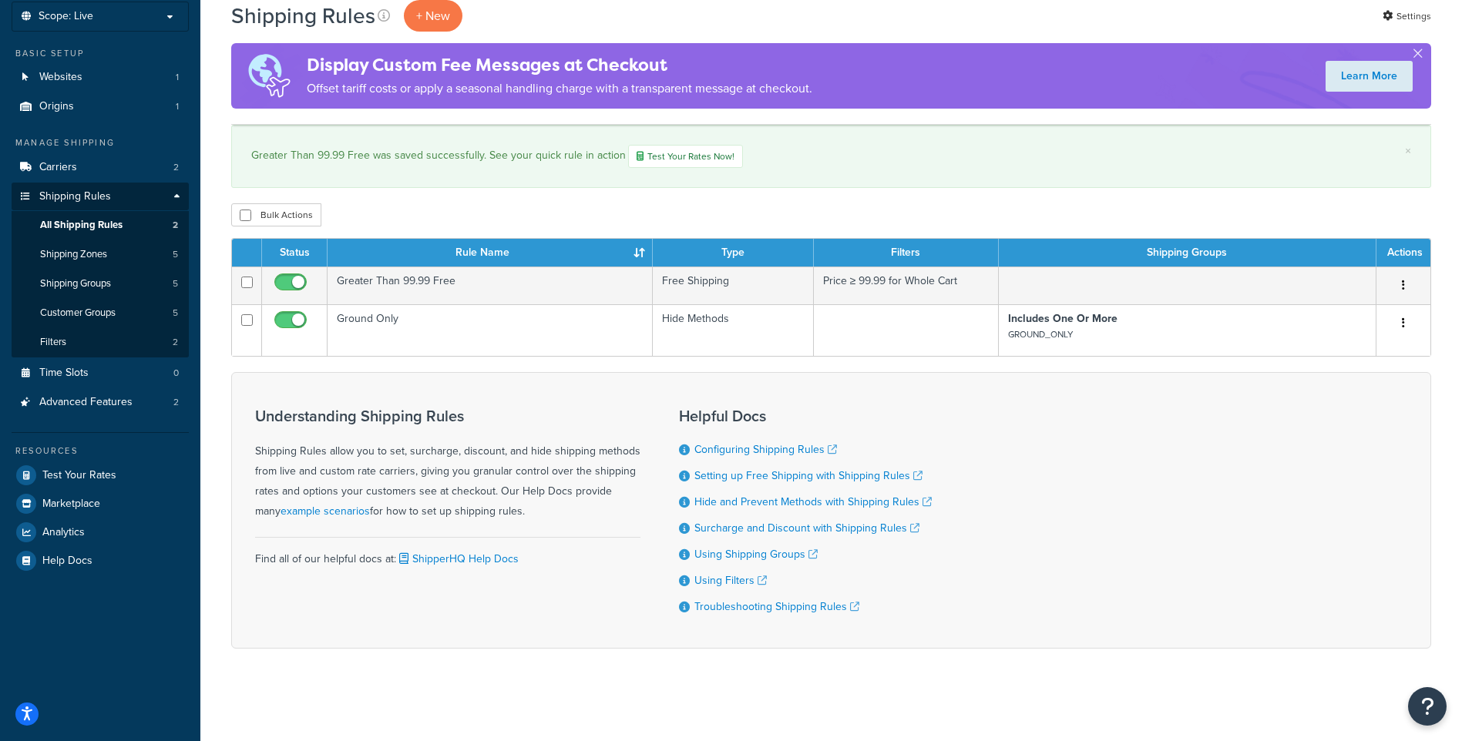
scroll to position [97, 0]
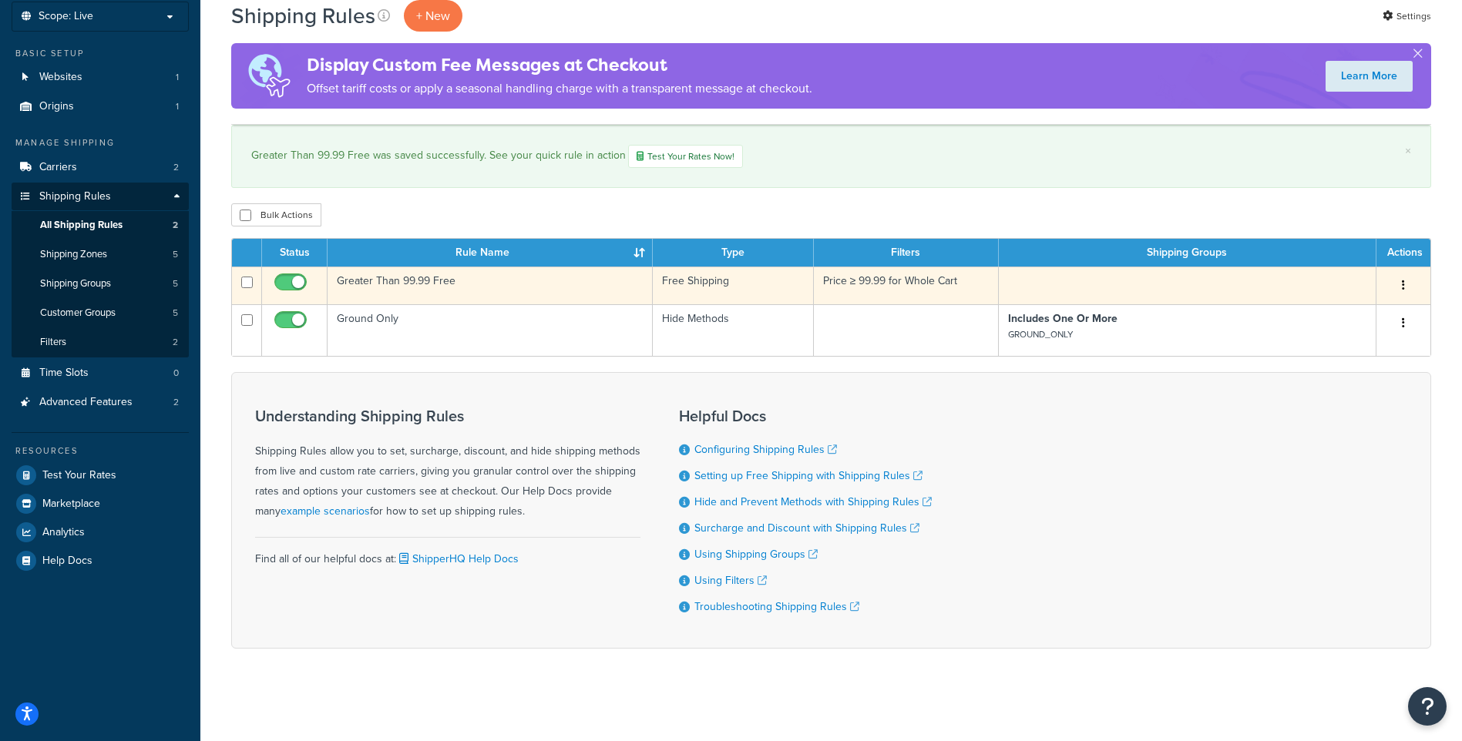
click at [1400, 275] on button "button" at bounding box center [1404, 286] width 22 height 25
click at [1373, 304] on link "Edit" at bounding box center [1353, 315] width 122 height 32
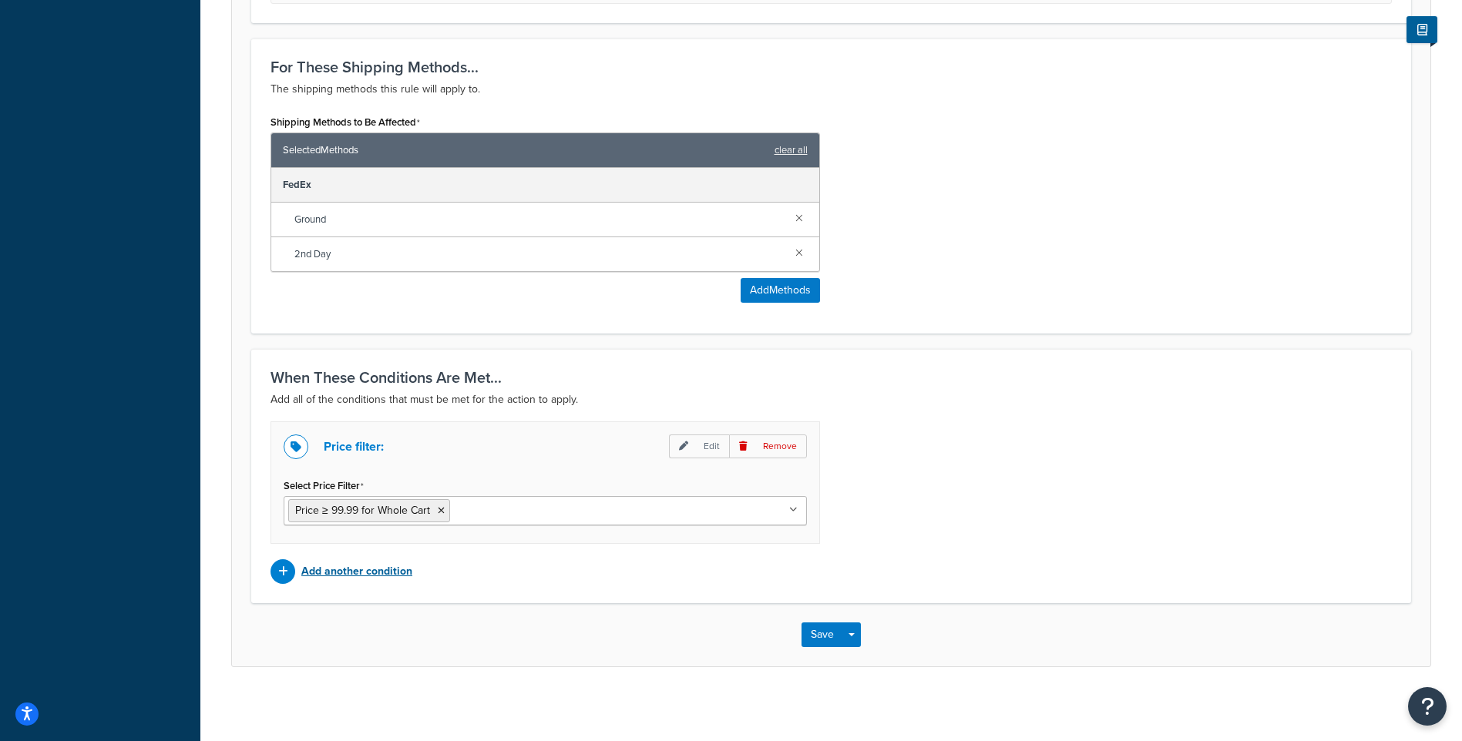
scroll to position [714, 0]
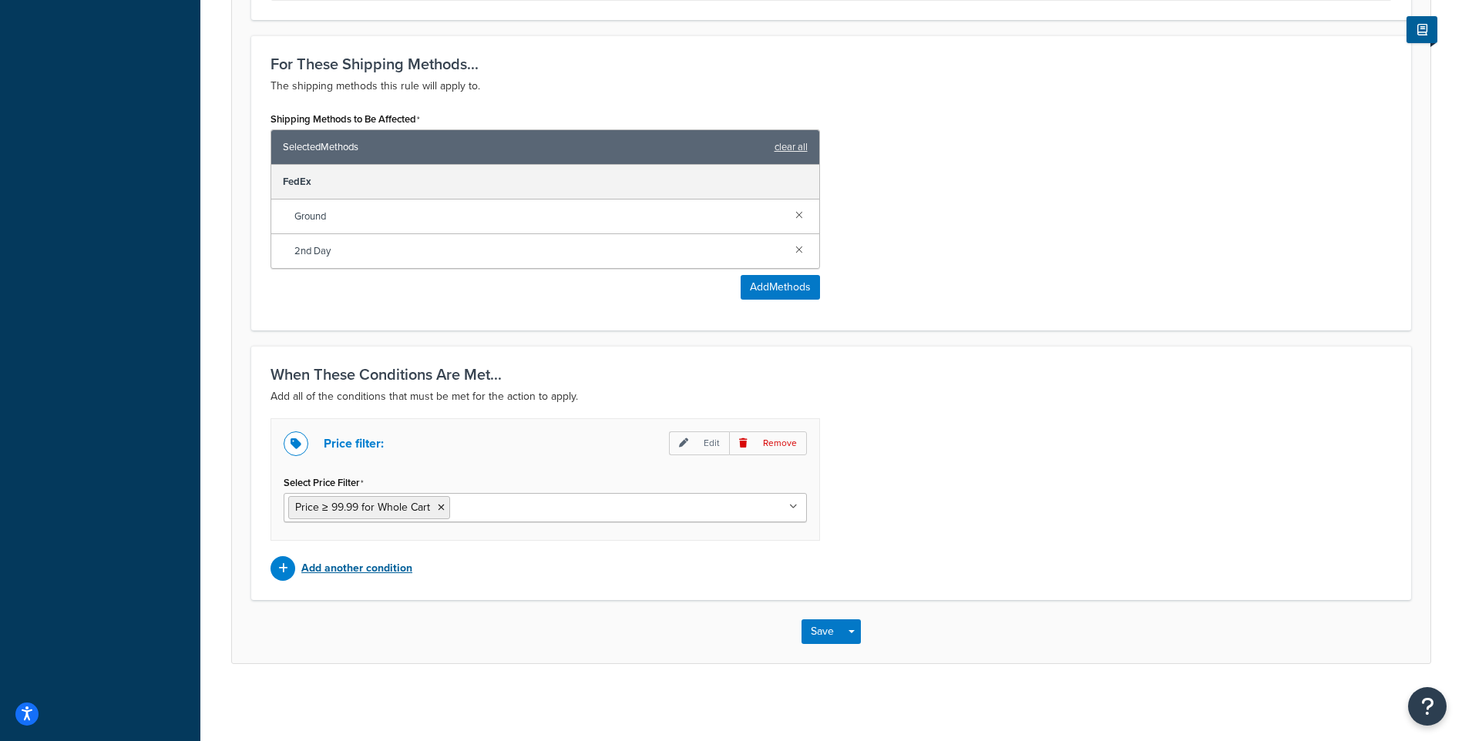
click at [325, 570] on p "Add another condition" at bounding box center [356, 569] width 111 height 22
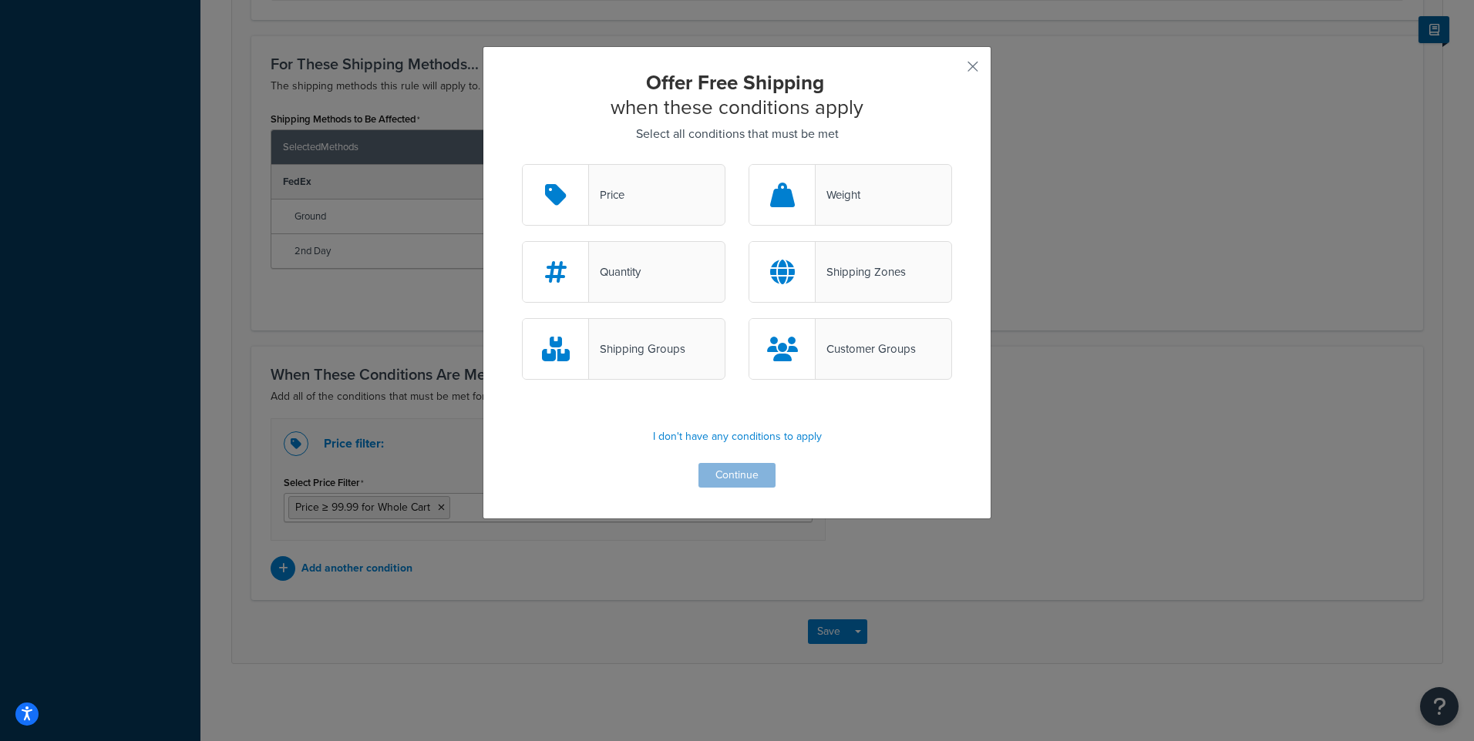
click at [817, 289] on div "Shipping Zones" at bounding box center [849, 272] width 203 height 62
click at [0, 0] on input "Shipping Zones" at bounding box center [0, 0] width 0 height 0
click at [746, 479] on button "Continue" at bounding box center [736, 475] width 77 height 25
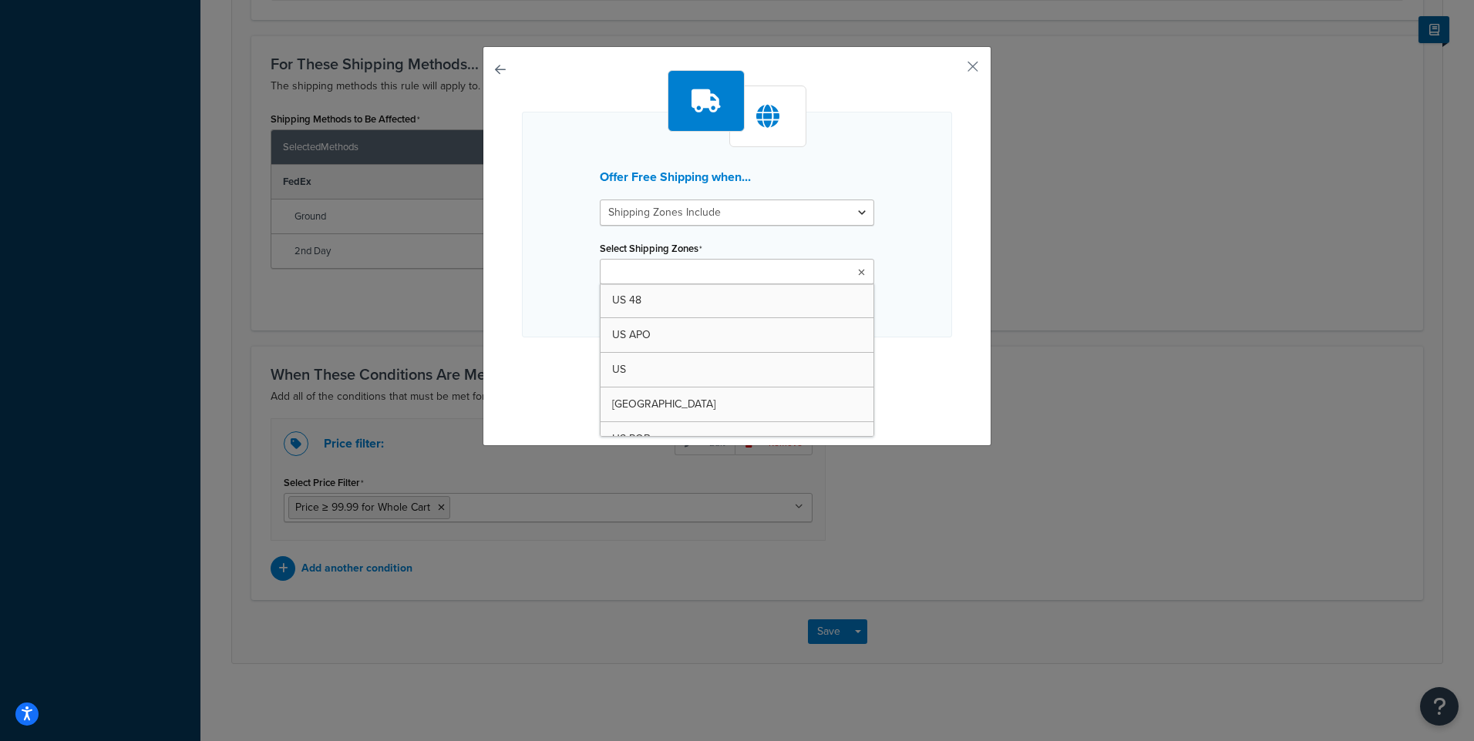
click at [718, 276] on input "Select Shipping Zones" at bounding box center [672, 272] width 136 height 17
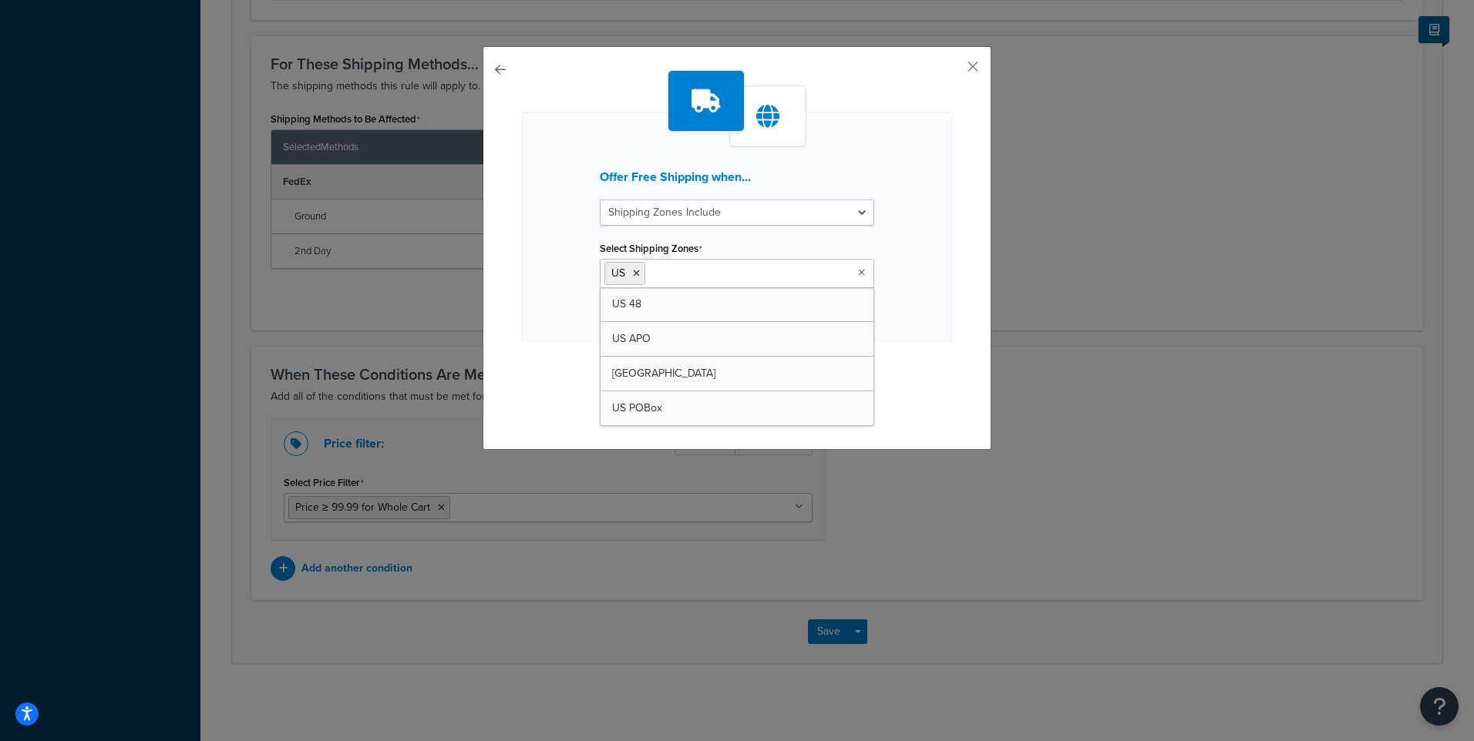
click at [839, 634] on div "Offer Free Shipping when... Shipping Zones Include Shipping Zones Do Not Includ…" at bounding box center [737, 370] width 1474 height 741
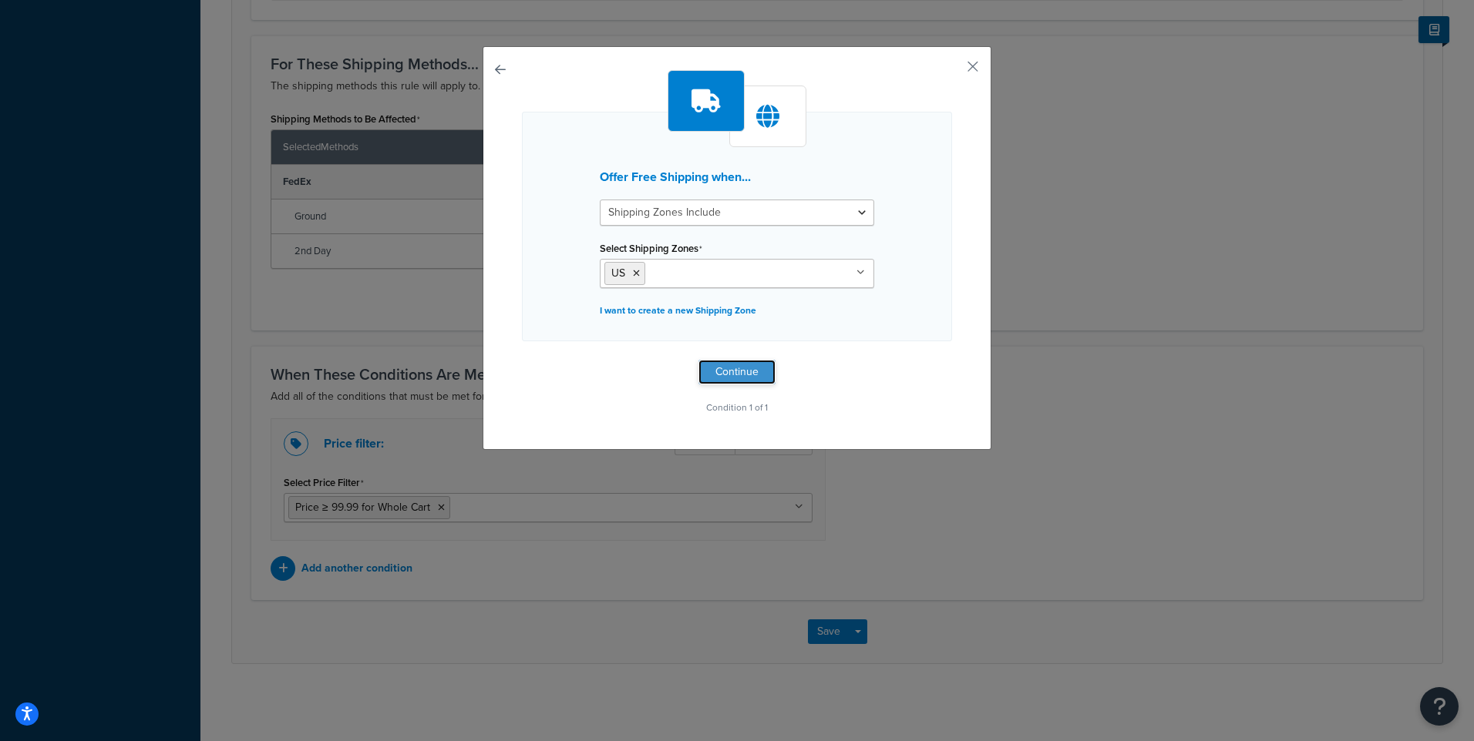
click at [758, 370] on button "Continue" at bounding box center [736, 372] width 77 height 25
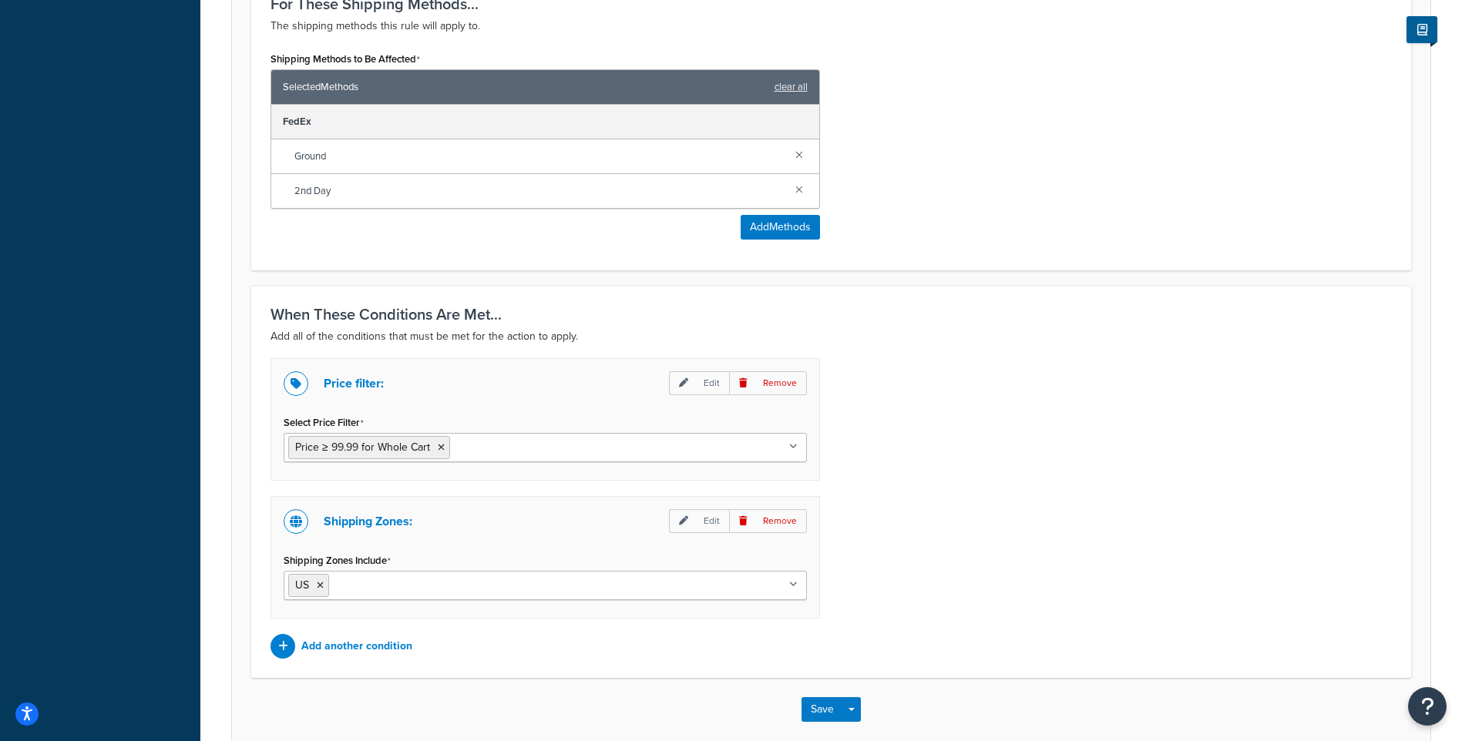
scroll to position [852, 0]
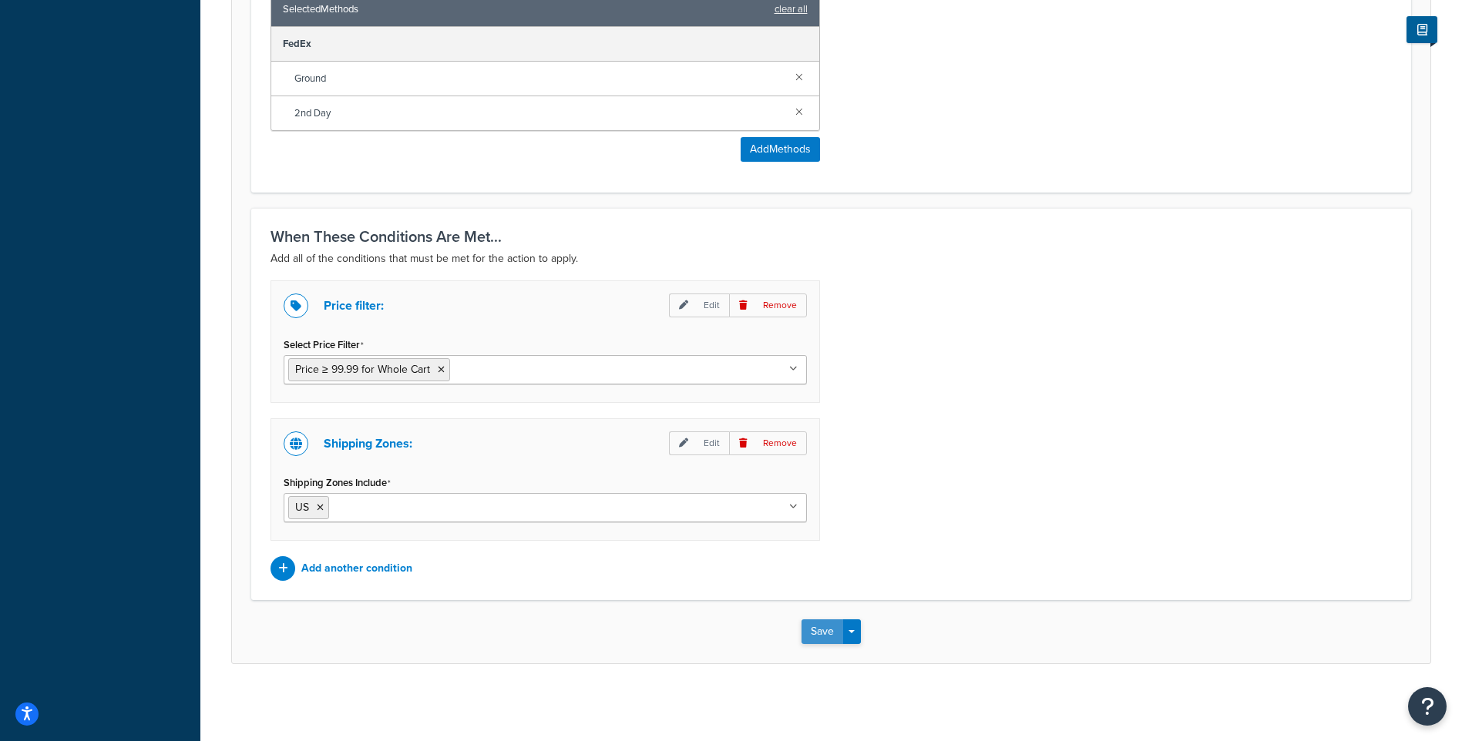
click at [836, 634] on button "Save" at bounding box center [823, 632] width 42 height 25
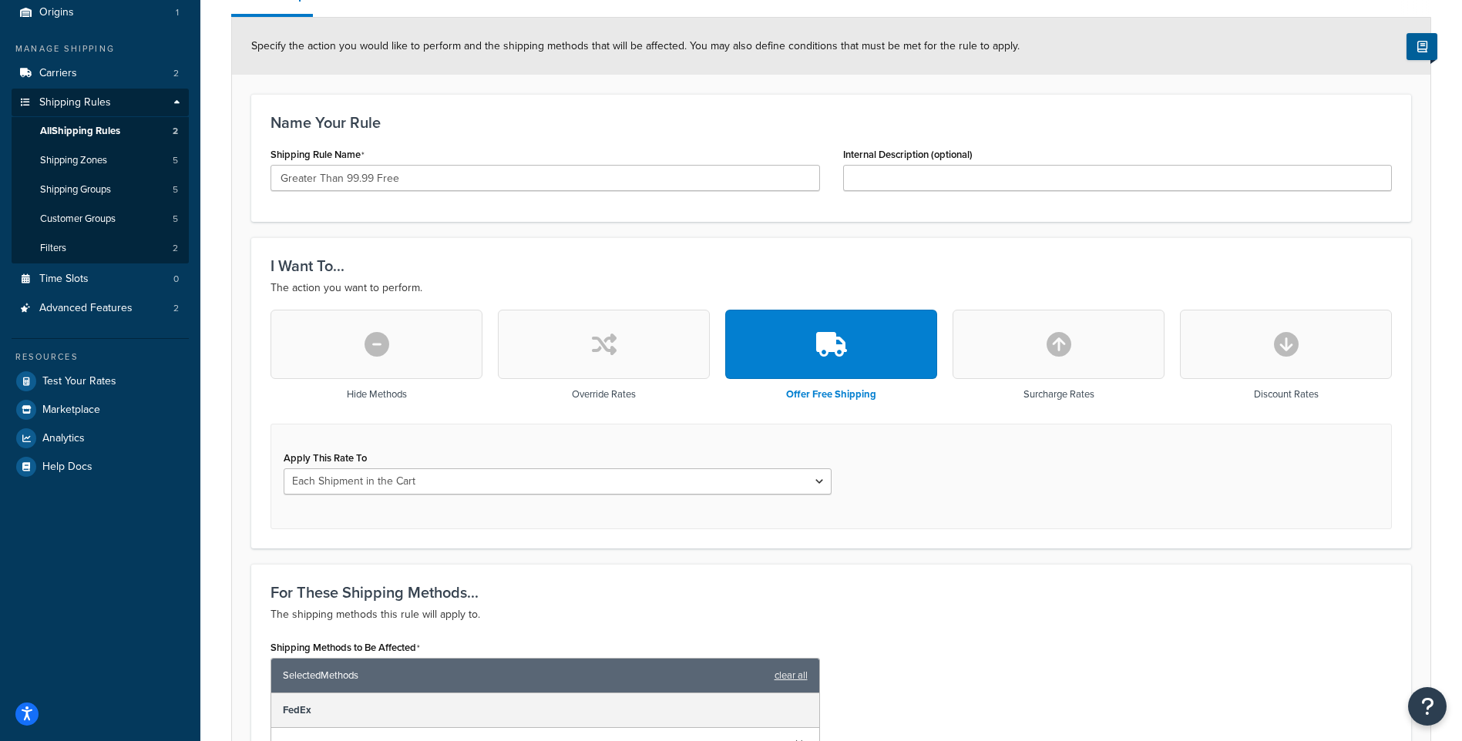
scroll to position [539, 0]
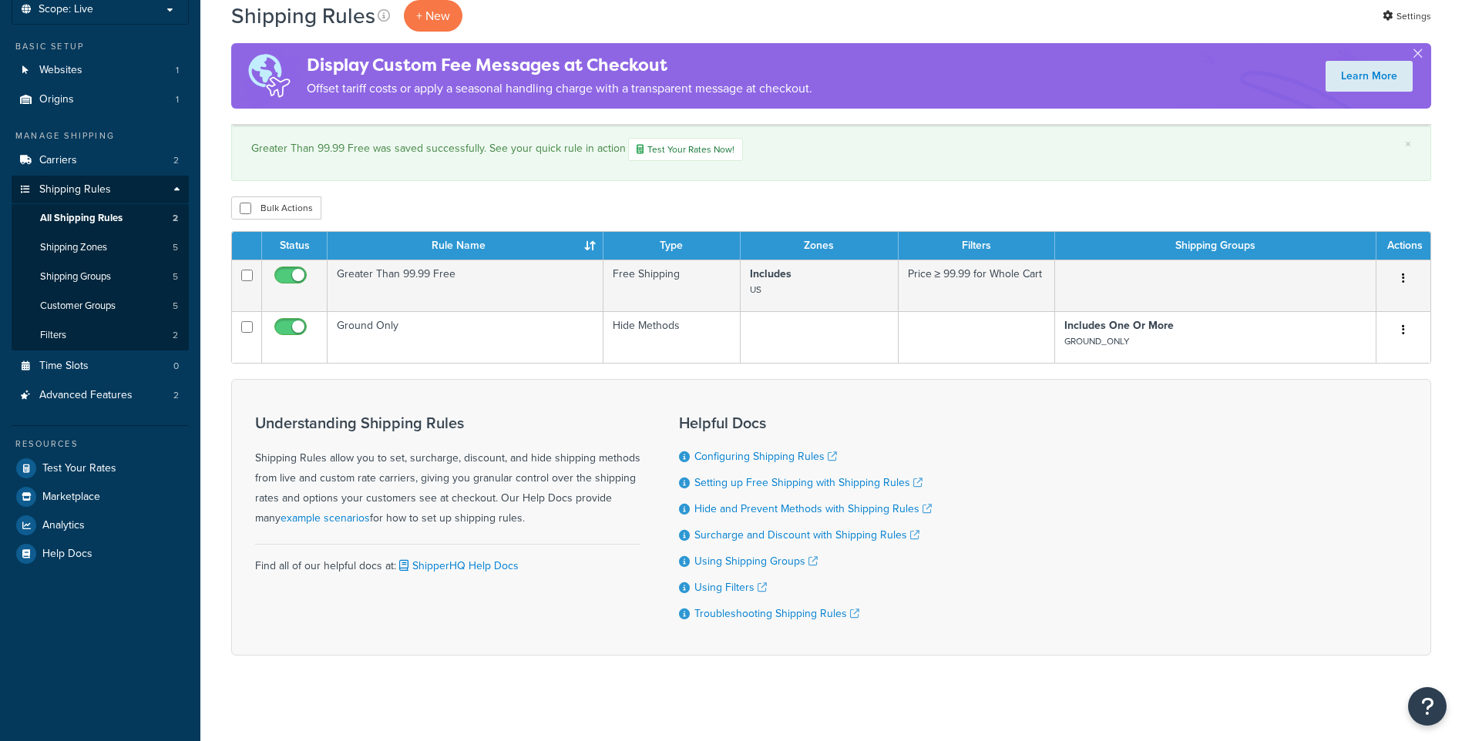
scroll to position [111, 0]
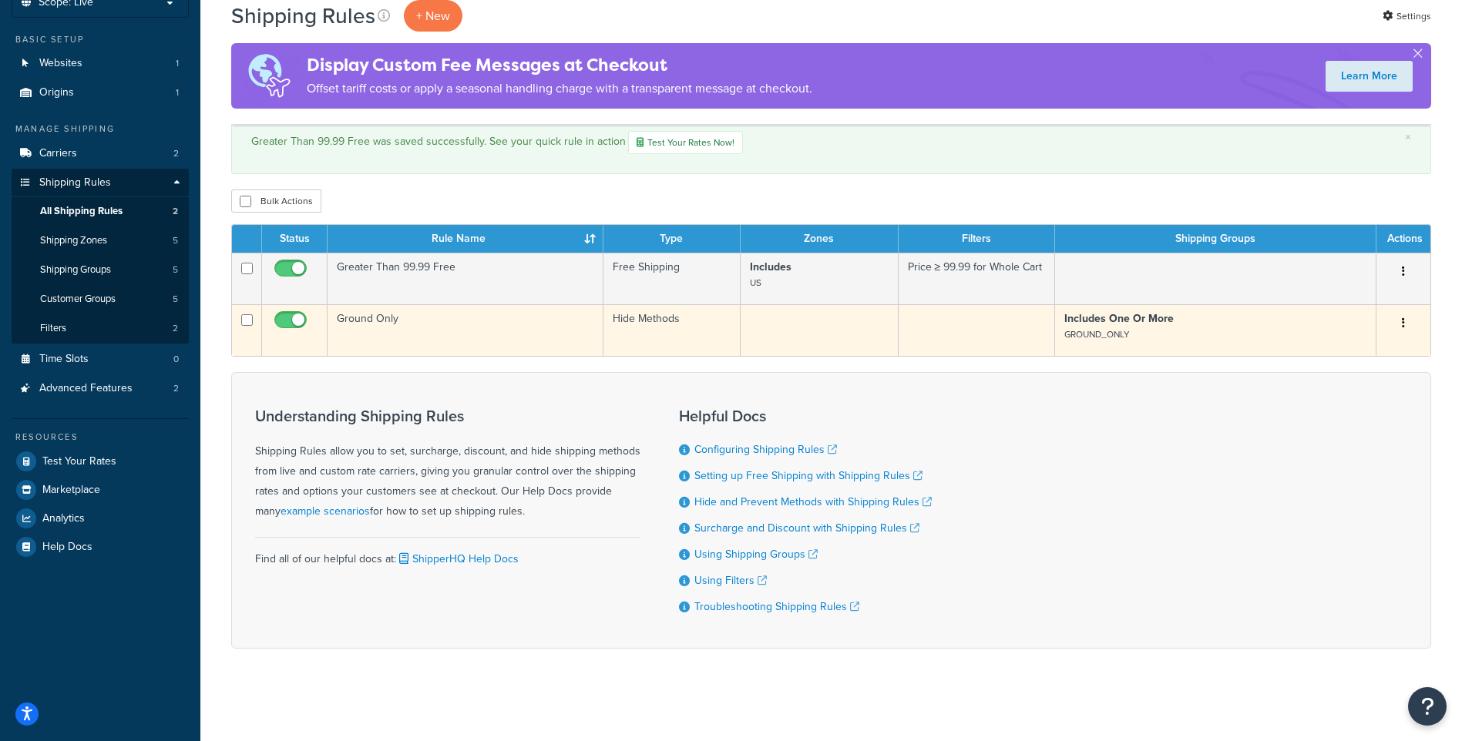
click at [1403, 318] on icon "button" at bounding box center [1403, 323] width 3 height 11
click at [1373, 351] on link "Edit" at bounding box center [1353, 353] width 122 height 32
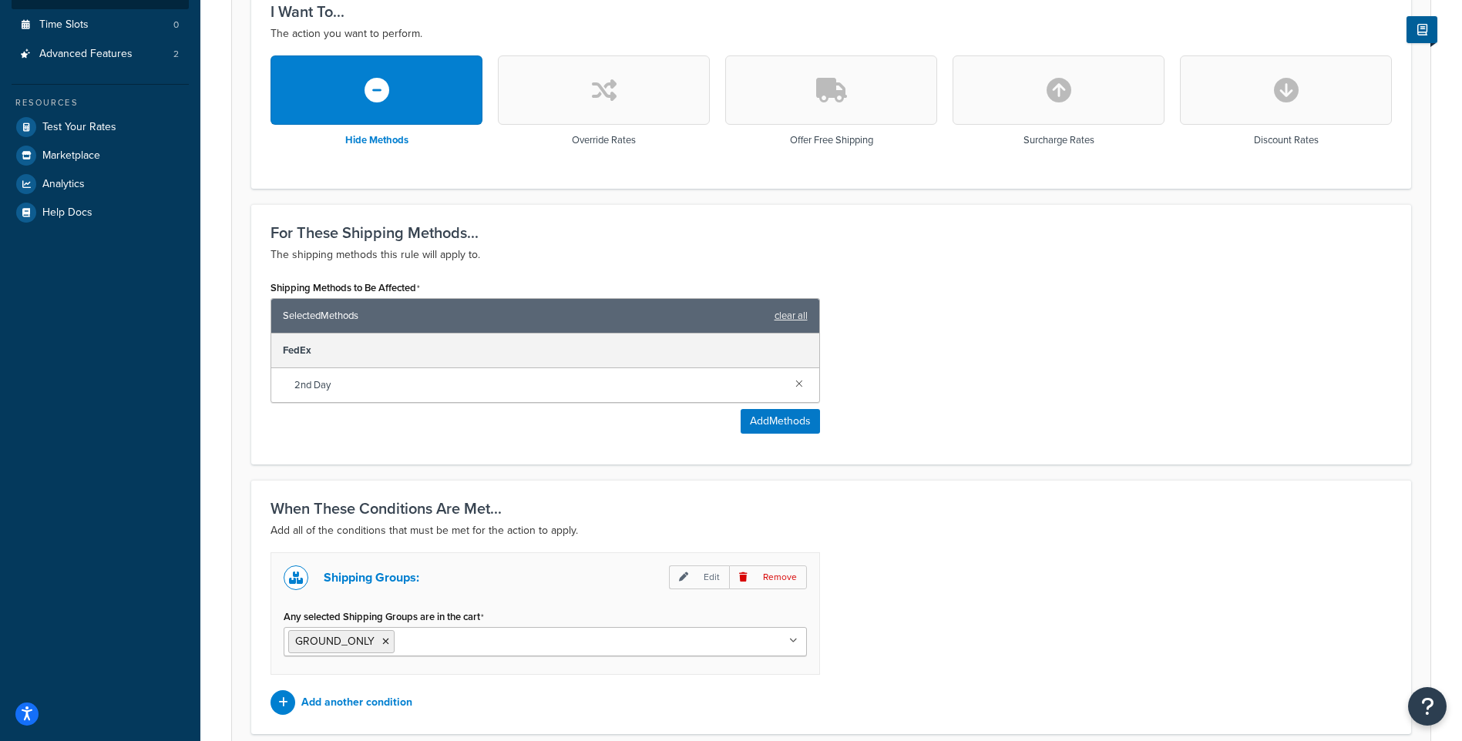
scroll to position [574, 0]
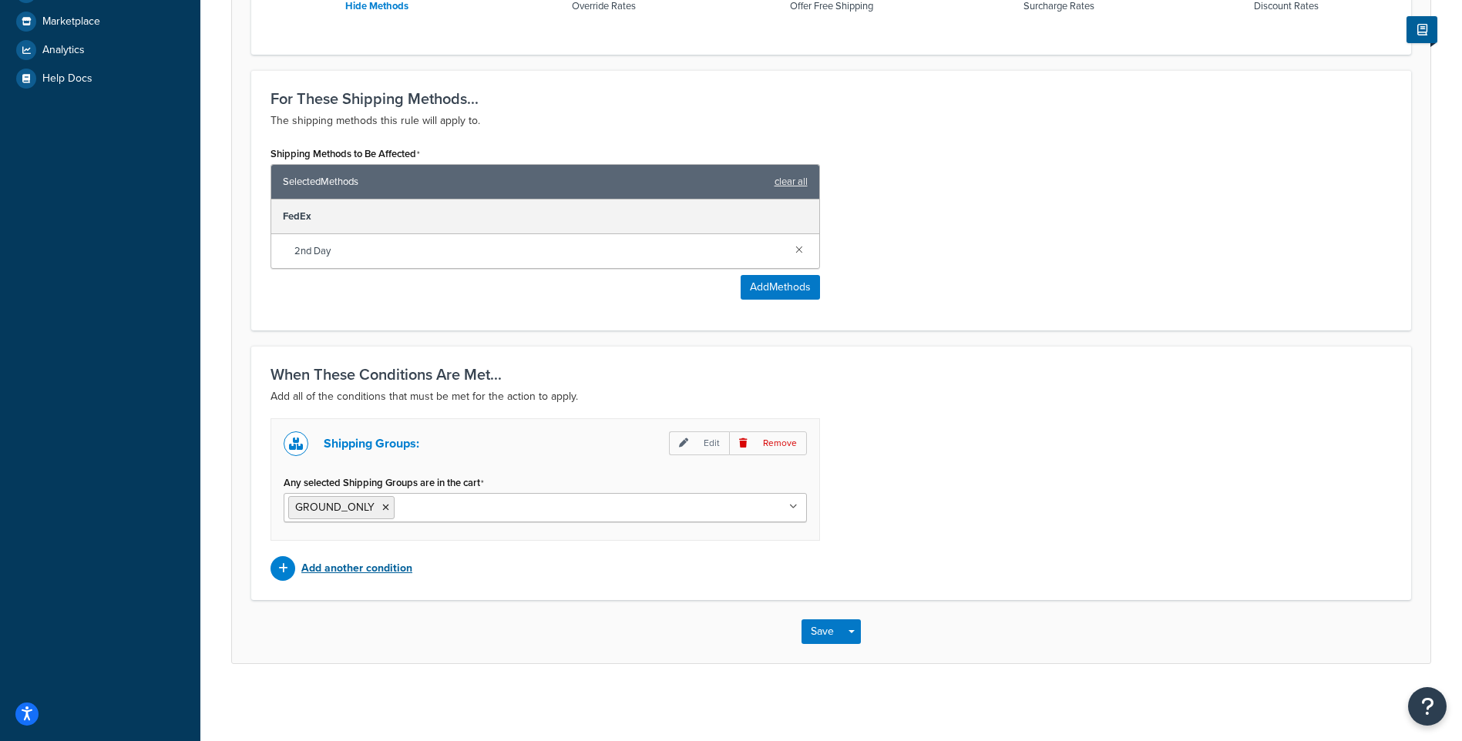
click at [377, 571] on p "Add another condition" at bounding box center [356, 569] width 111 height 22
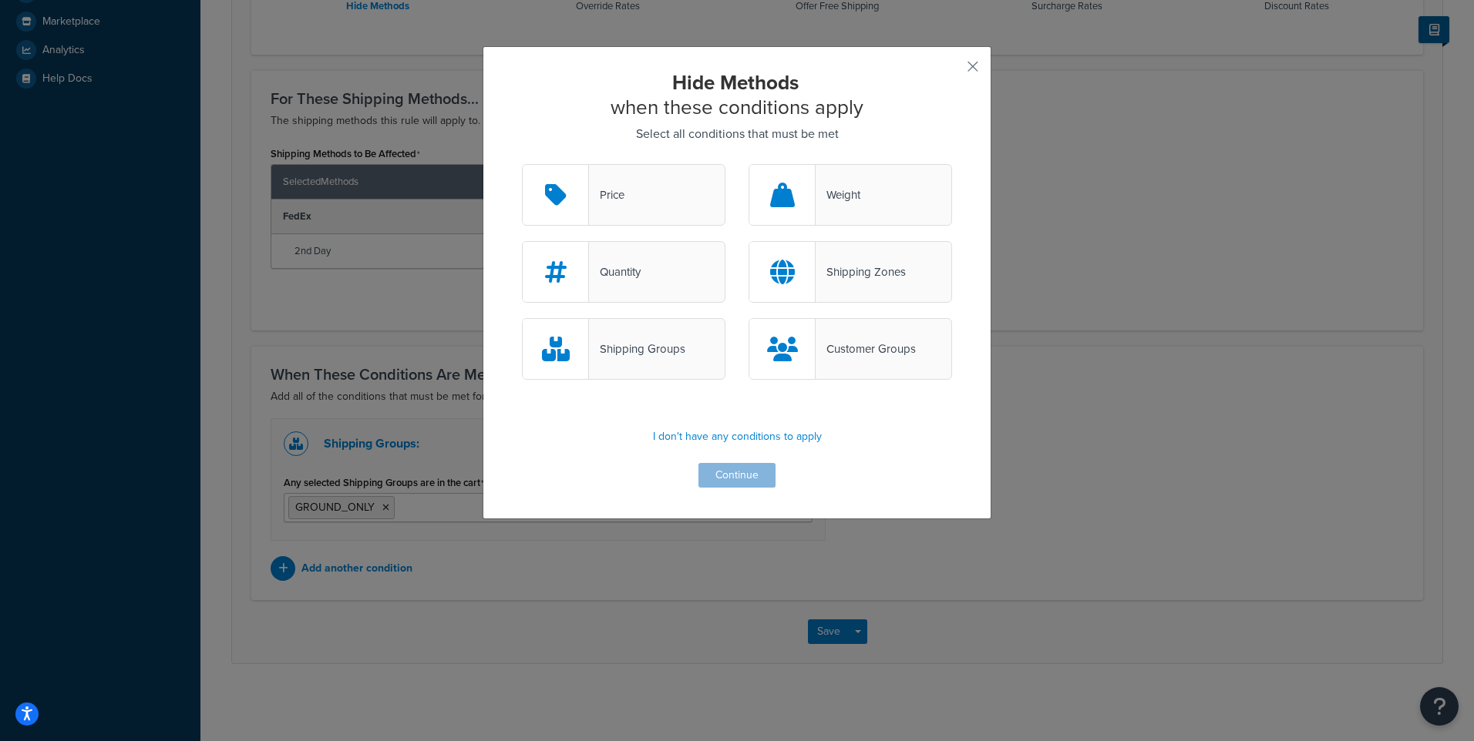
click at [857, 267] on div "Shipping Zones" at bounding box center [860, 272] width 90 height 22
click at [0, 0] on input "Shipping Zones" at bounding box center [0, 0] width 0 height 0
click at [735, 479] on button "Continue" at bounding box center [736, 475] width 77 height 25
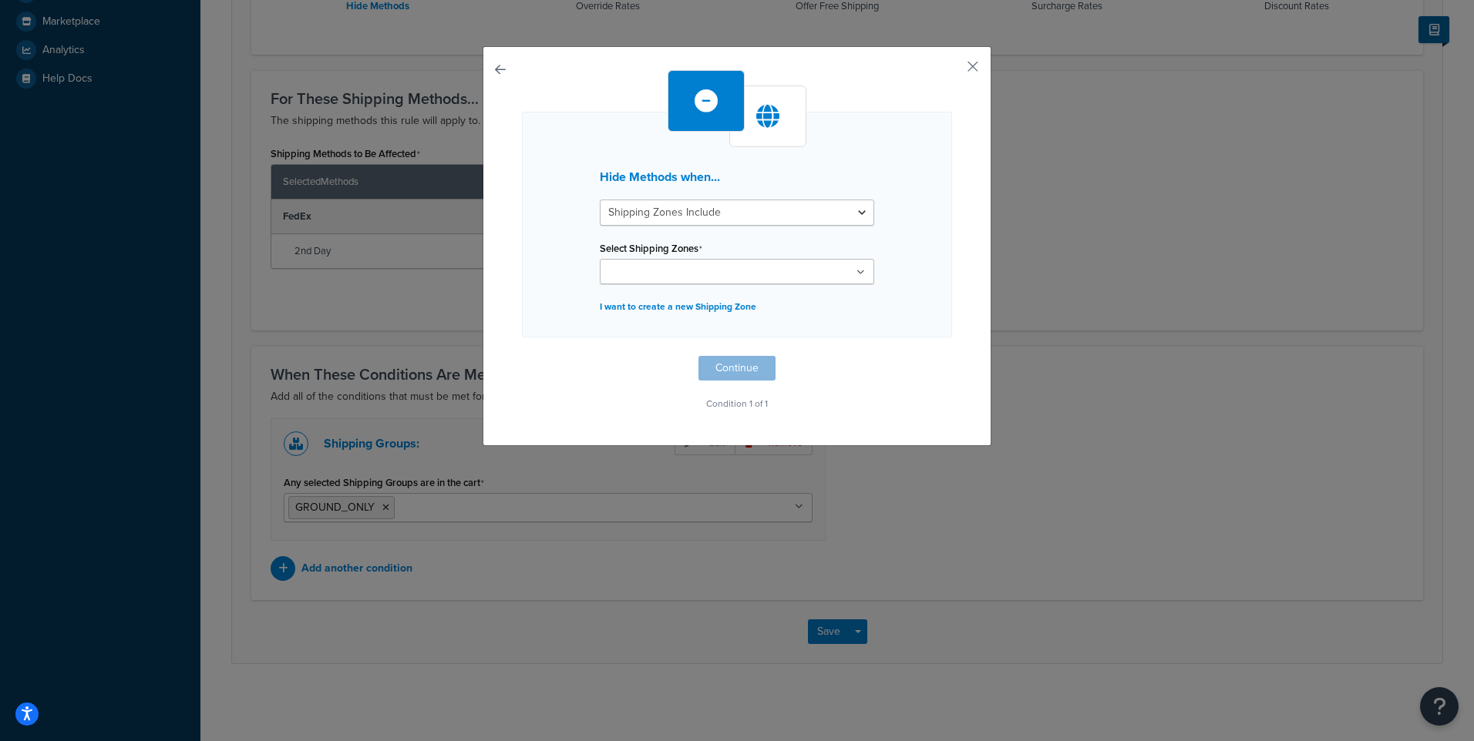
click at [734, 282] on ul at bounding box center [737, 271] width 274 height 25
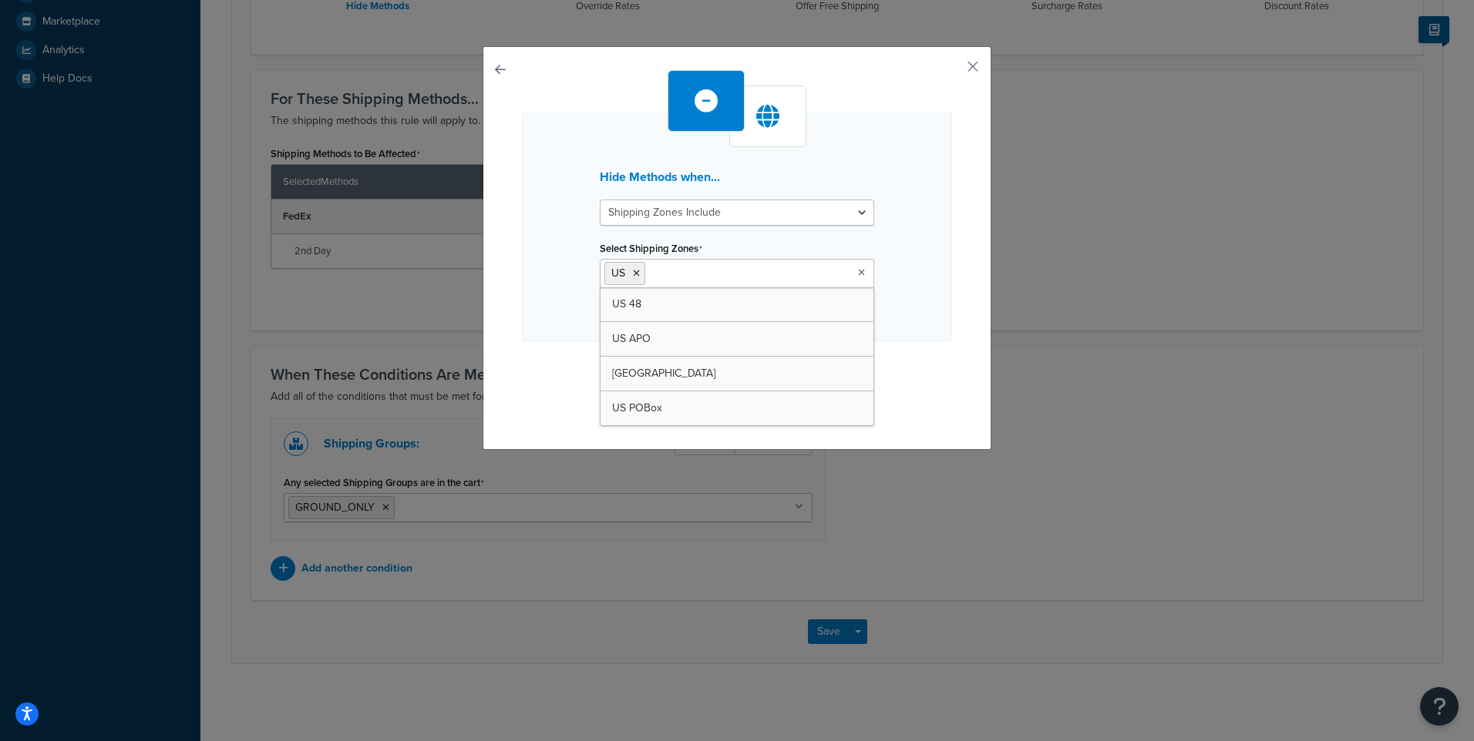
click at [822, 620] on div "Hide Methods when... Shipping Zones Include Shipping Zones Do Not Include Selec…" at bounding box center [737, 370] width 1474 height 741
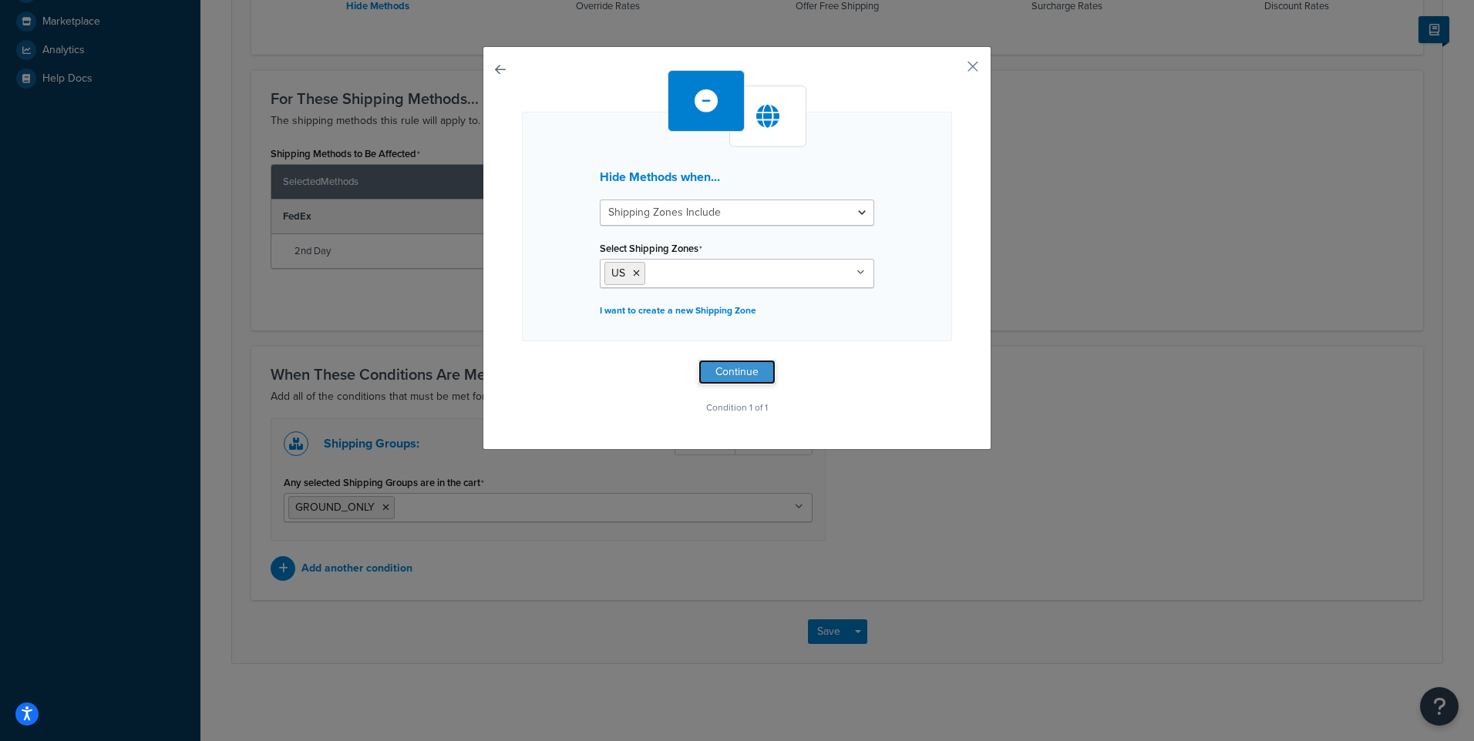
click at [738, 362] on button "Continue" at bounding box center [736, 372] width 77 height 25
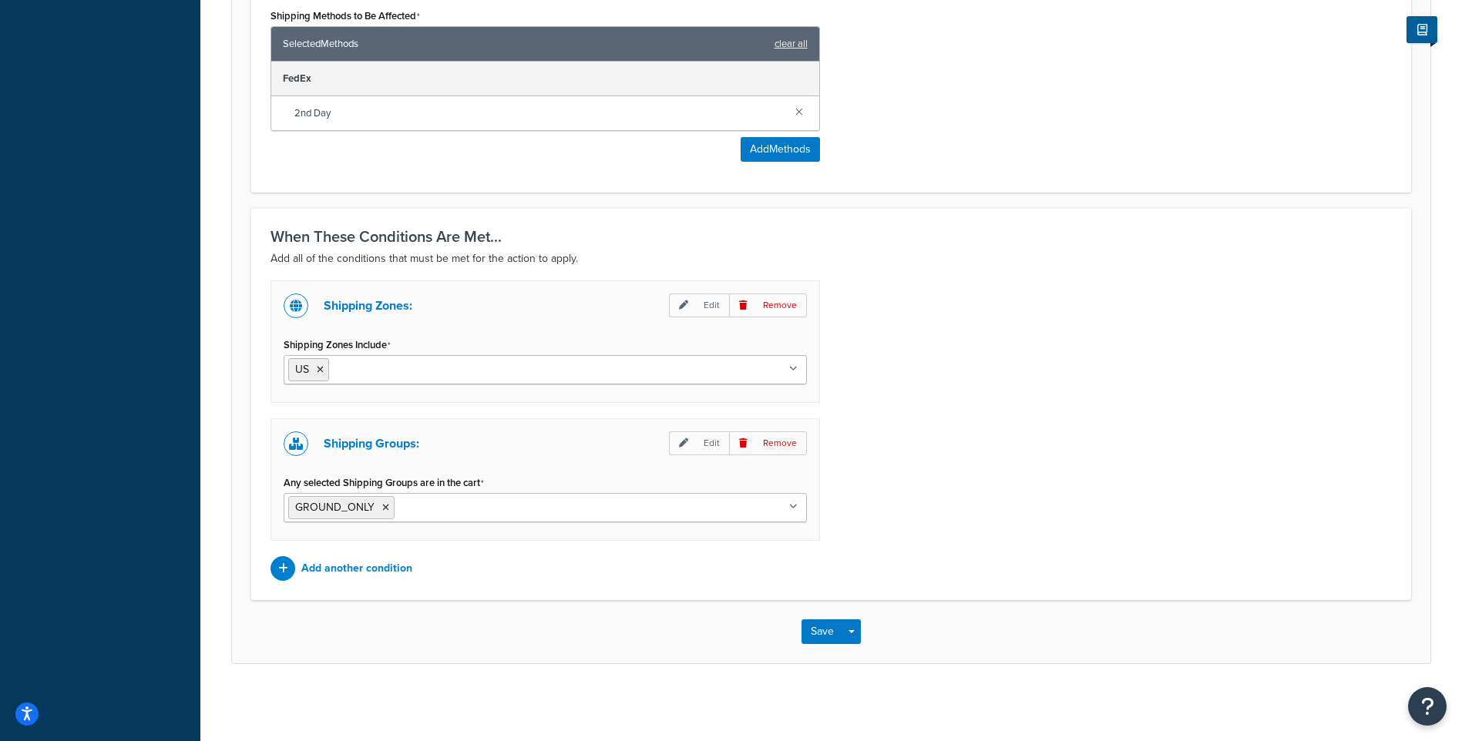
scroll to position [712, 0]
click at [832, 630] on button "Save" at bounding box center [823, 632] width 42 height 25
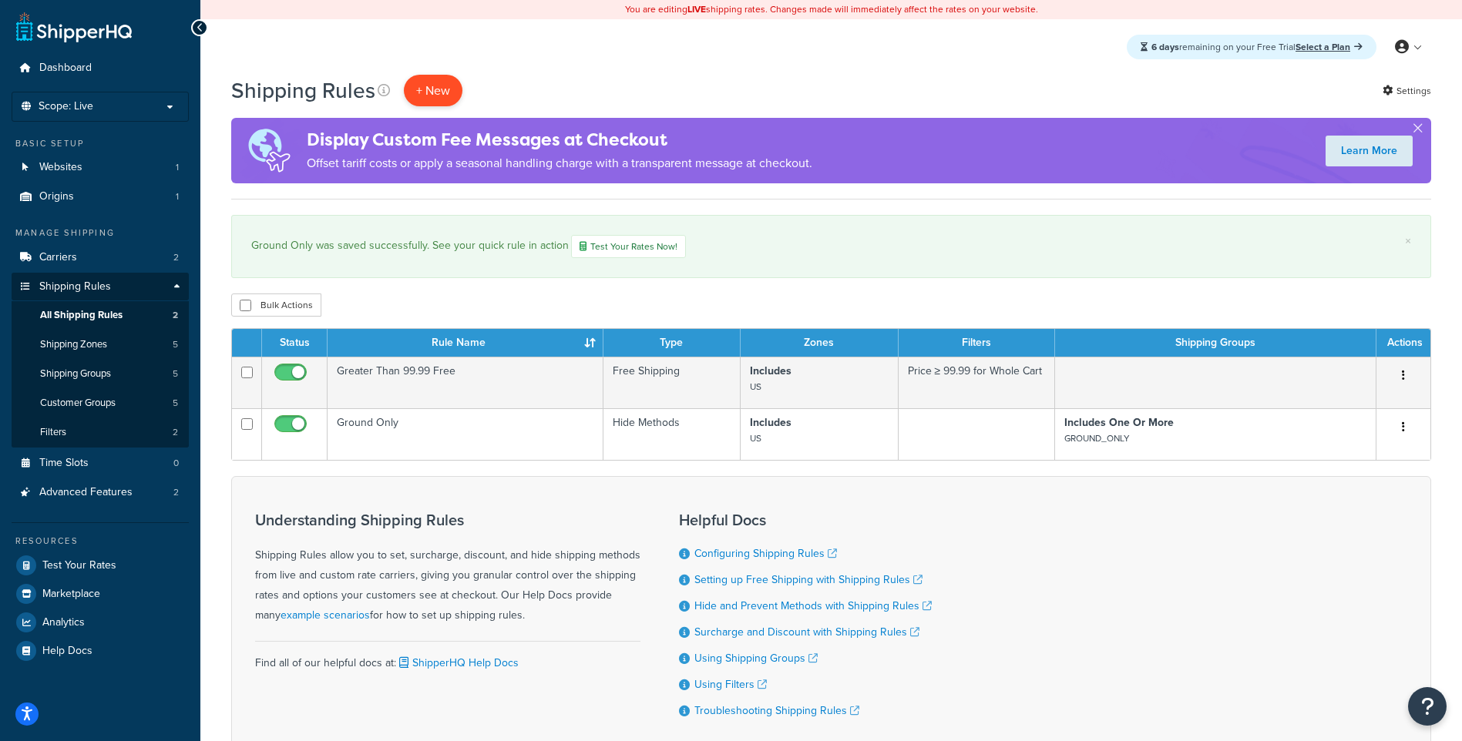
click at [422, 94] on p "+ New" at bounding box center [433, 91] width 59 height 32
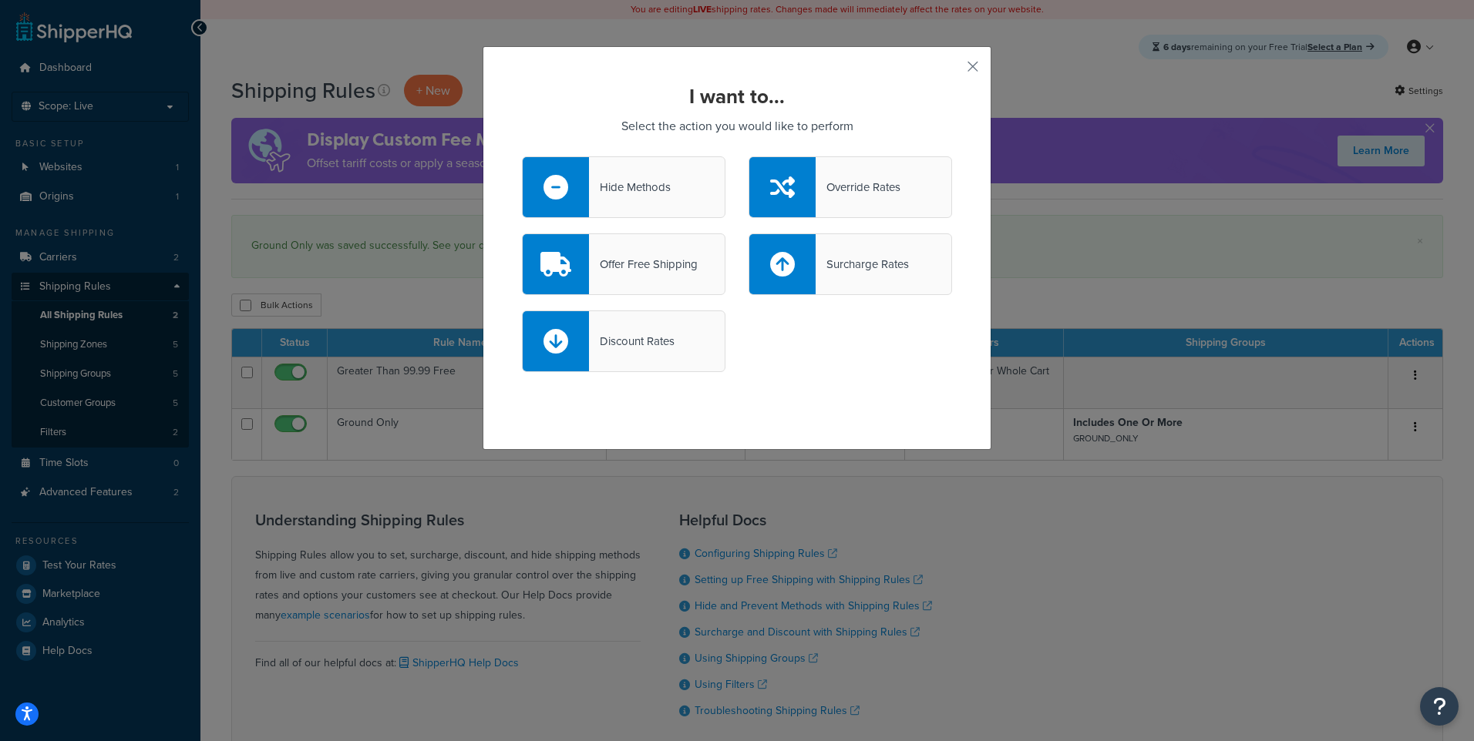
click at [638, 267] on div "Offer Free Shipping" at bounding box center [643, 265] width 109 height 22
click at [0, 0] on input "Offer Free Shipping" at bounding box center [0, 0] width 0 height 0
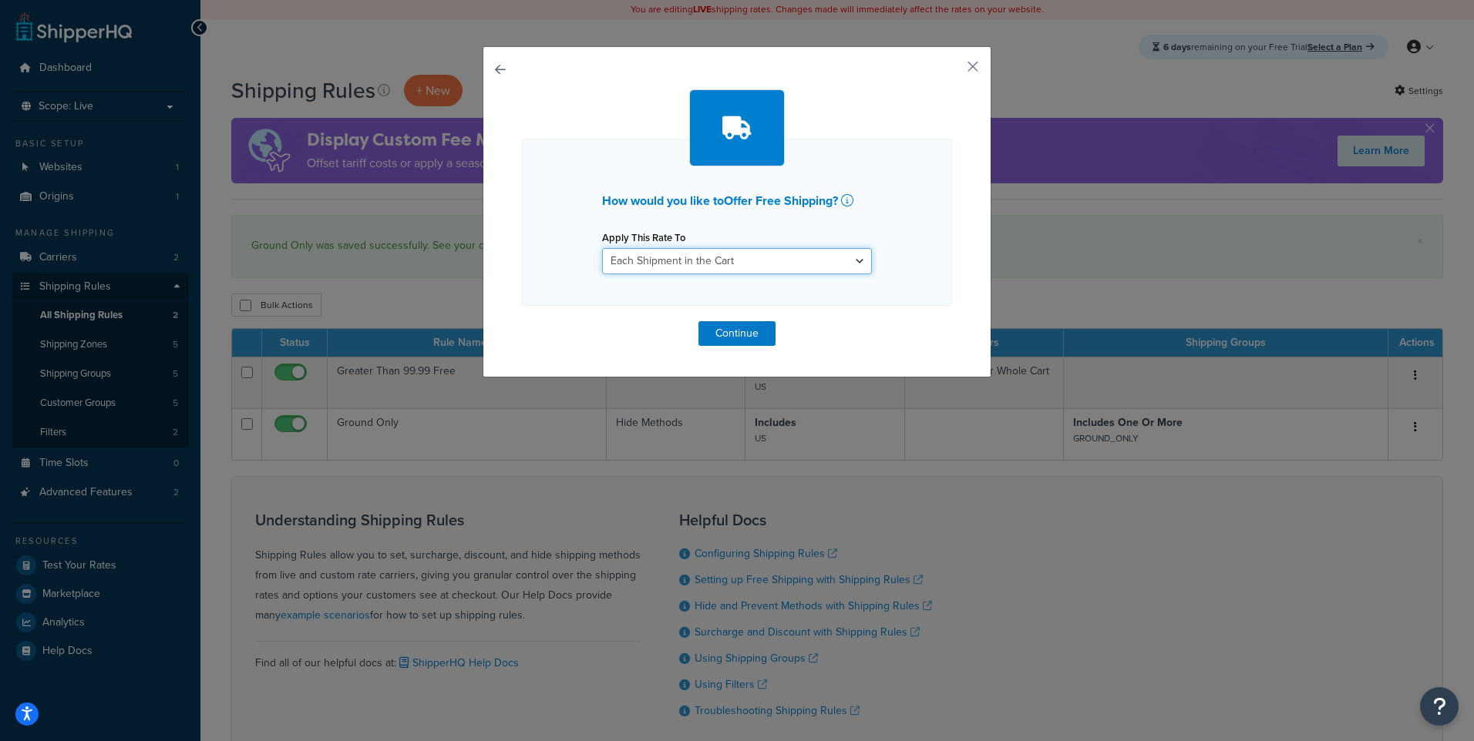
click at [748, 263] on select "Each Shipment in the Cart Each Shipping Group in the Cart Each Item within a Sh…" at bounding box center [737, 261] width 270 height 26
click at [602, 248] on select "Each Shipment in the Cart Each Shipping Group in the Cart Each Item within a Sh…" at bounding box center [737, 261] width 270 height 26
click at [742, 333] on button "Continue" at bounding box center [736, 333] width 77 height 25
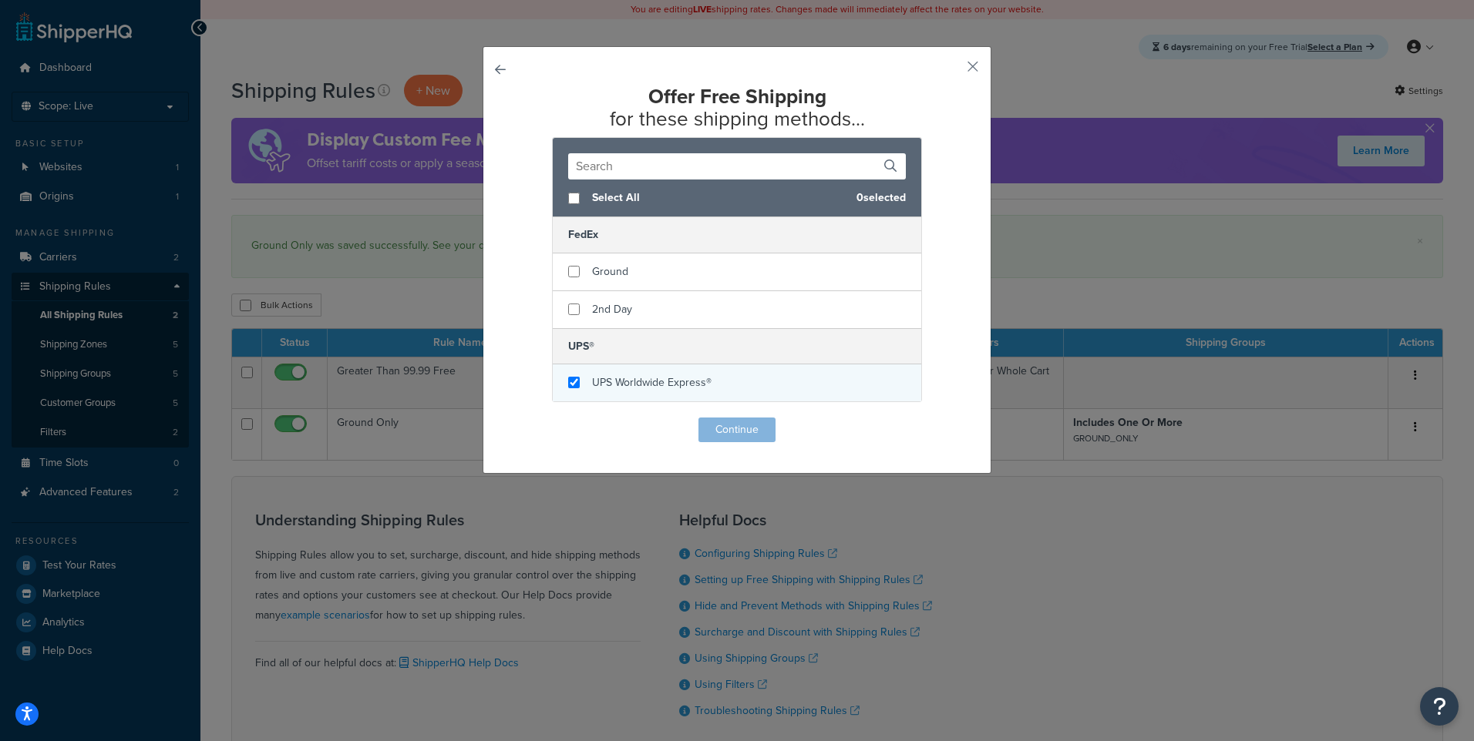
checkbox input "true"
click at [616, 381] on span "UPS Worldwide Express®" at bounding box center [651, 383] width 119 height 16
click at [710, 413] on div "Offer Free Shipping for these shipping methods... Select All 1 selected FedEx G…" at bounding box center [737, 264] width 430 height 357
click at [729, 439] on button "Continue" at bounding box center [736, 430] width 77 height 25
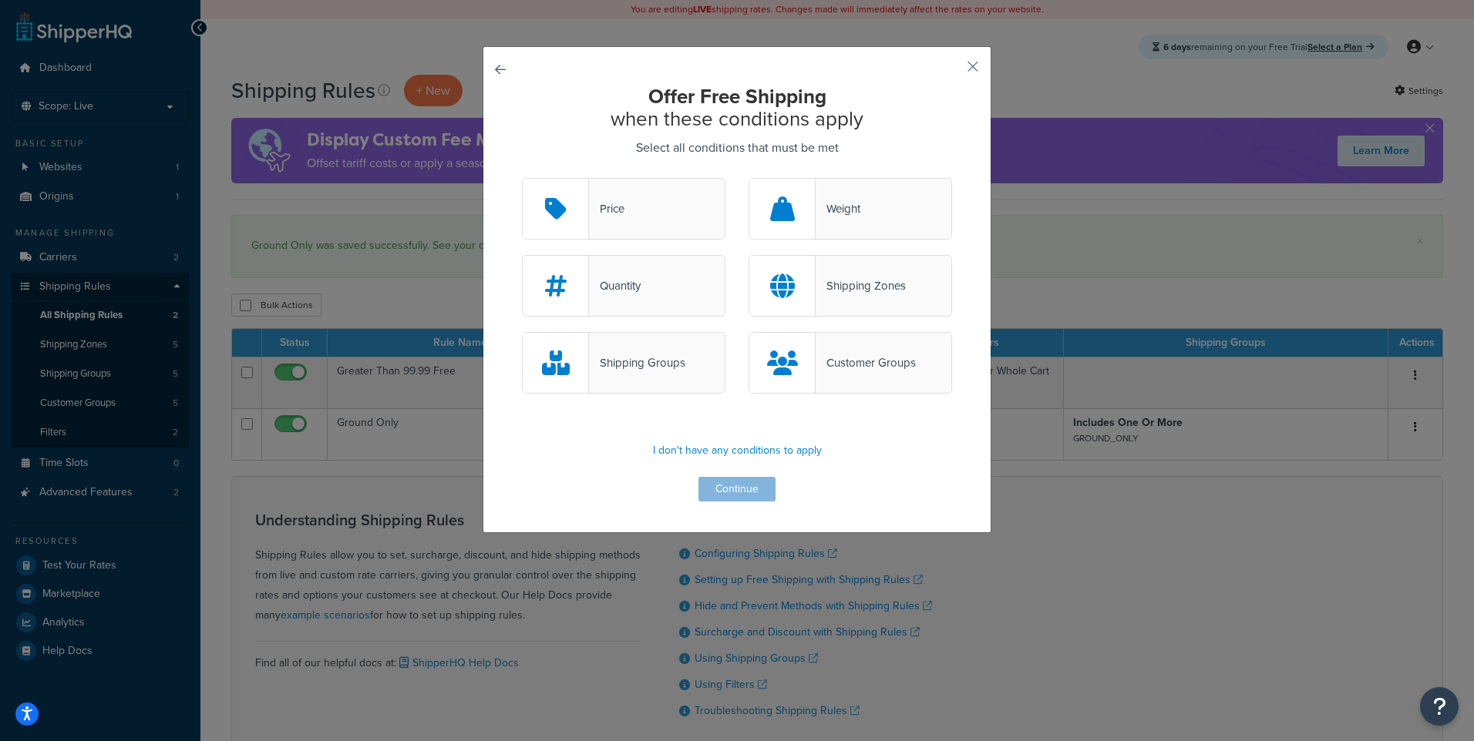
click at [859, 290] on div "Shipping Zones" at bounding box center [860, 286] width 90 height 22
click at [0, 0] on input "Shipping Zones" at bounding box center [0, 0] width 0 height 0
click at [751, 494] on button "Continue" at bounding box center [736, 489] width 77 height 25
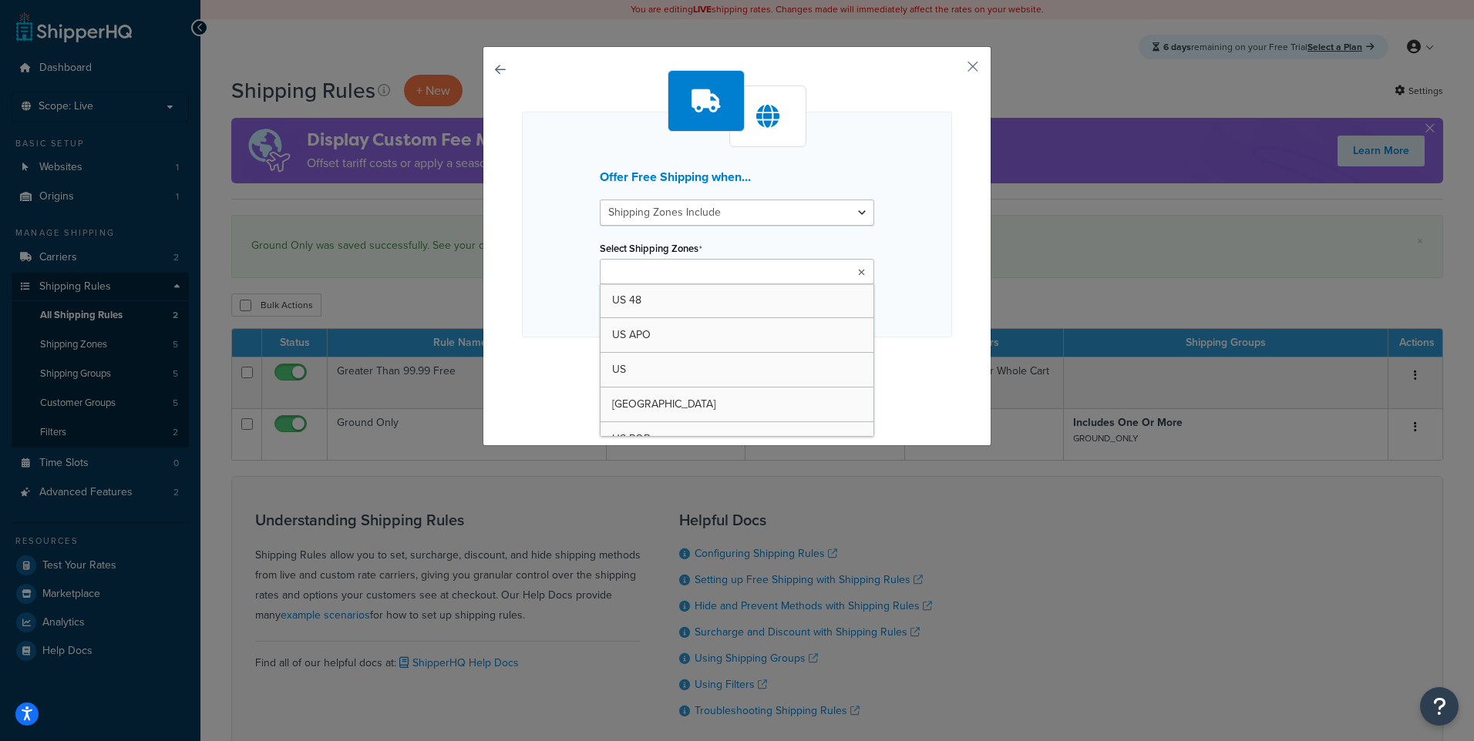
click at [726, 267] on ul at bounding box center [737, 271] width 274 height 25
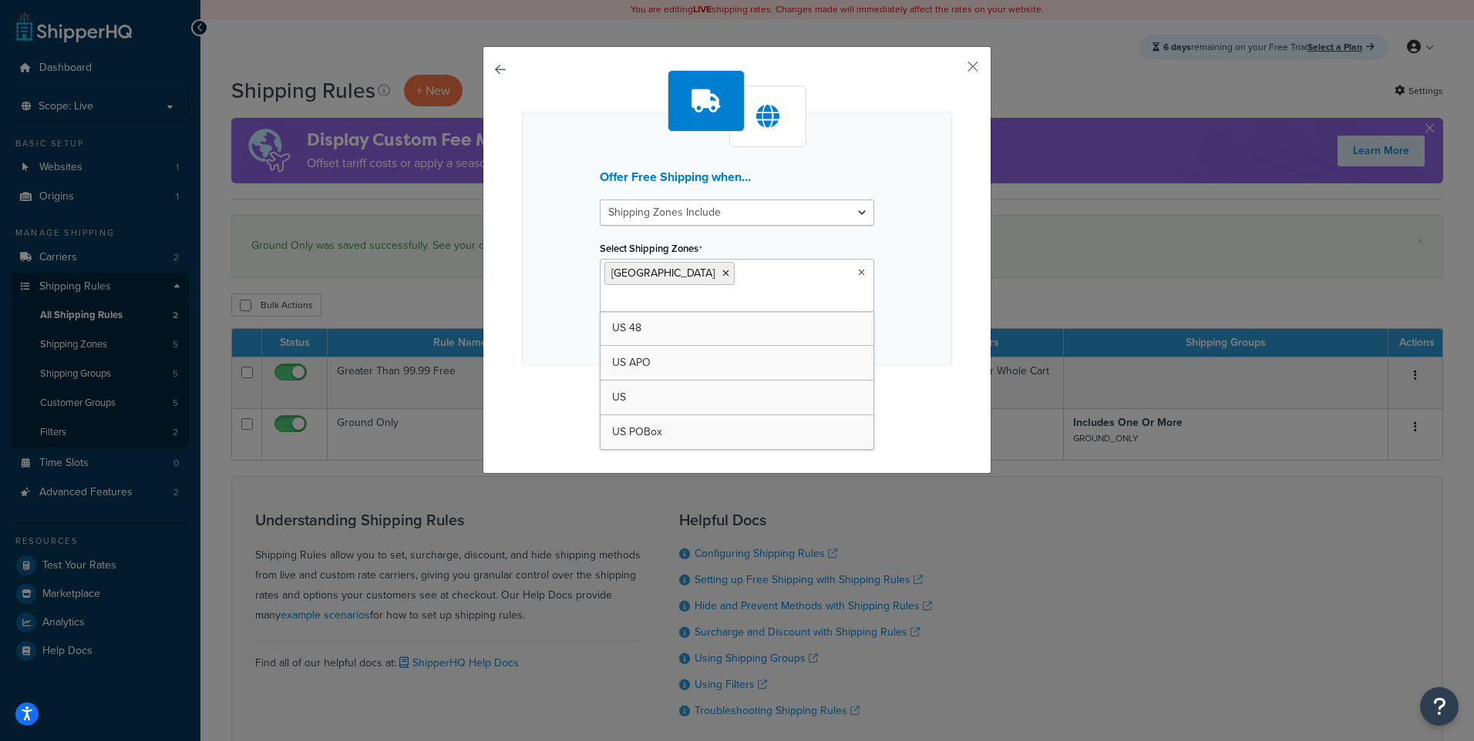
click at [898, 341] on div "Offer Free Shipping when... Shipping Zones Include Shipping Zones Do Not Includ…" at bounding box center [737, 256] width 430 height 372
click at [749, 384] on button "Continue" at bounding box center [736, 396] width 77 height 25
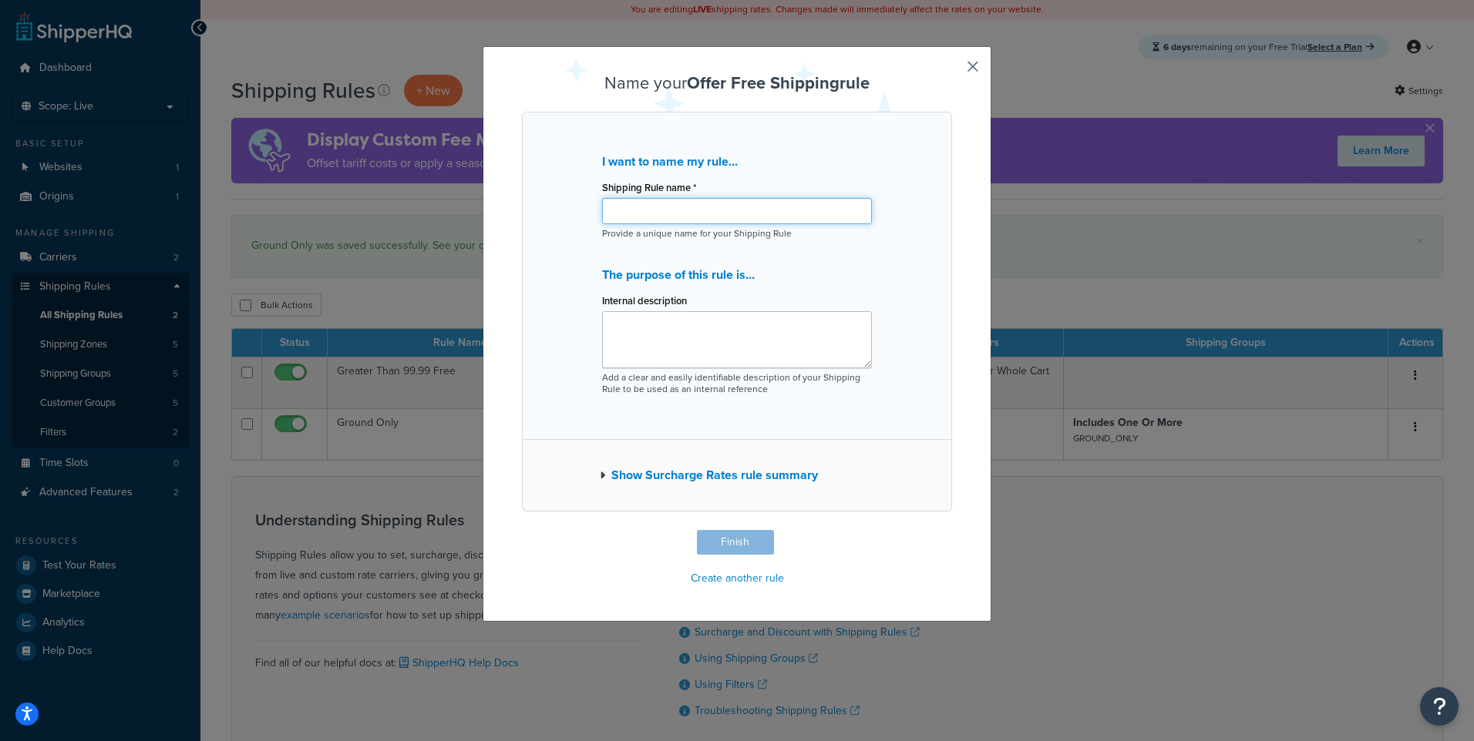
click at [746, 224] on input "Shipping Rule name *" at bounding box center [737, 211] width 270 height 26
click at [702, 147] on div "I want to name my rule... Shipping Rule name * Provide a unique name for your S…" at bounding box center [737, 276] width 430 height 328
click at [687, 213] on input "Shipping Rule name *" at bounding box center [737, 211] width 270 height 26
type input "[GEOGRAPHIC_DATA]"
type textarea "[GEOGRAPHIC_DATA]"
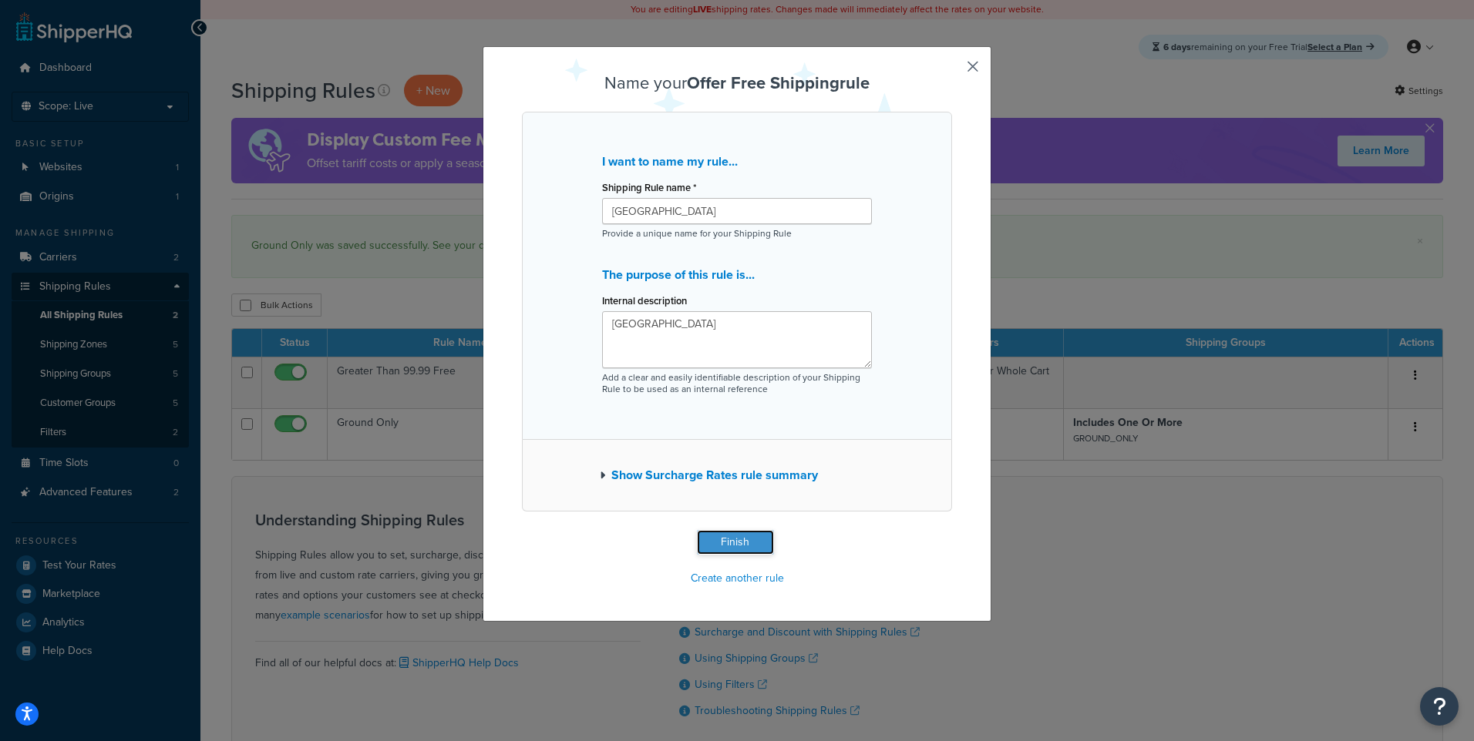
click at [738, 538] on button "Finish" at bounding box center [735, 542] width 77 height 25
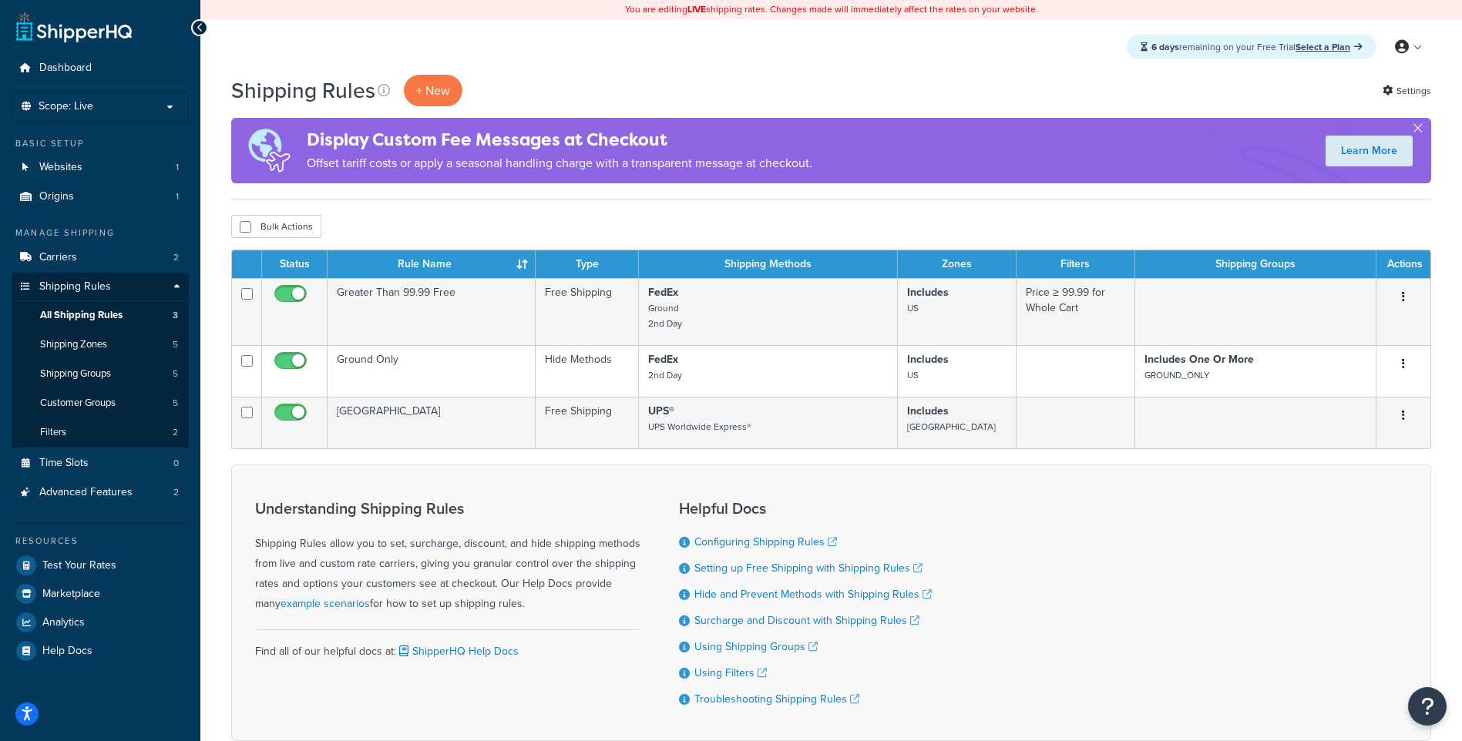
drag, startPoint x: 603, startPoint y: 504, endPoint x: 558, endPoint y: 514, distance: 45.8
drag, startPoint x: 558, startPoint y: 514, endPoint x: 288, endPoint y: 496, distance: 270.3
click at [315, 496] on div "Understanding Shipping Rules Shipping Rules allow you to set, surcharge, discou…" at bounding box center [447, 603] width 385 height 229
click at [115, 486] on span "Advanced Features" at bounding box center [85, 492] width 93 height 13
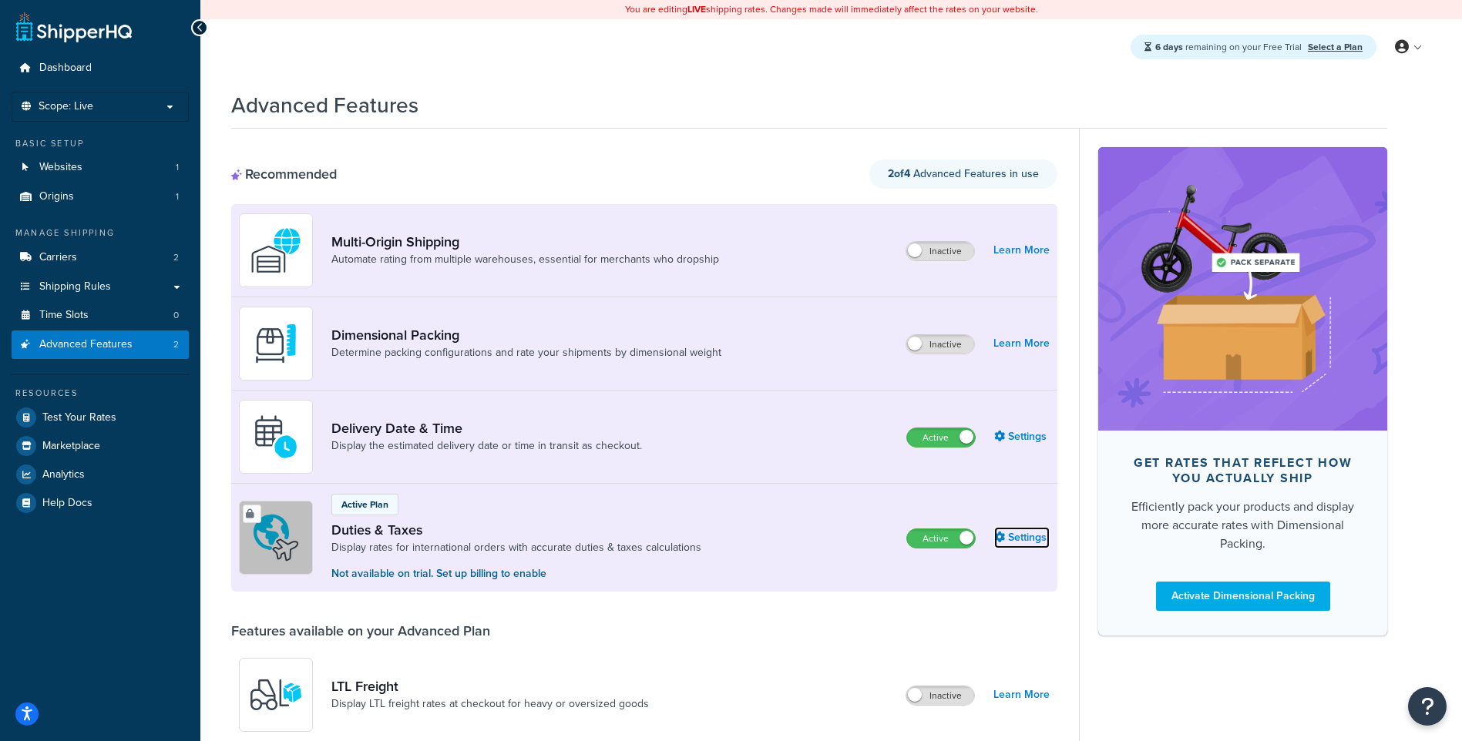
click at [1020, 539] on link "Settings" at bounding box center [1021, 538] width 55 height 22
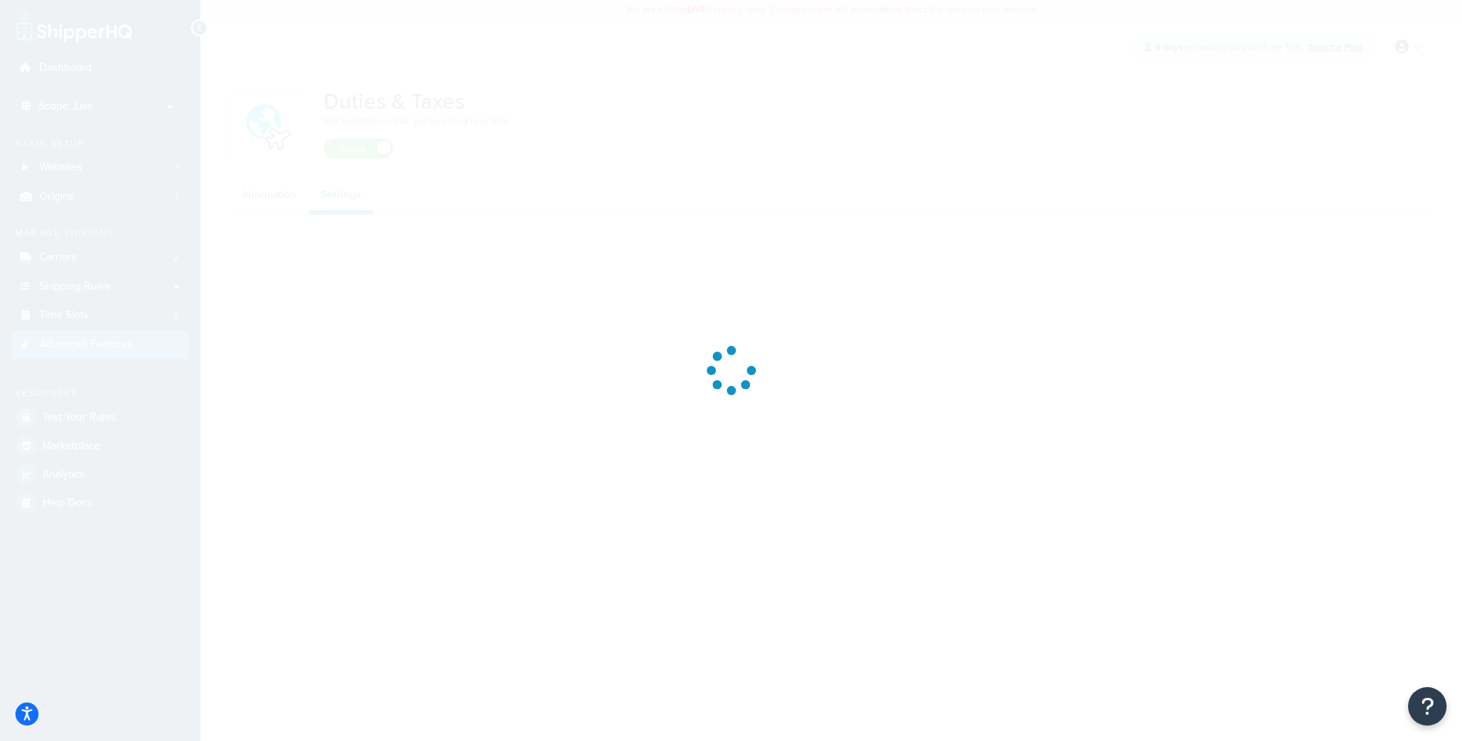
select select "US"
select select "false"
select select "AVERAGE"
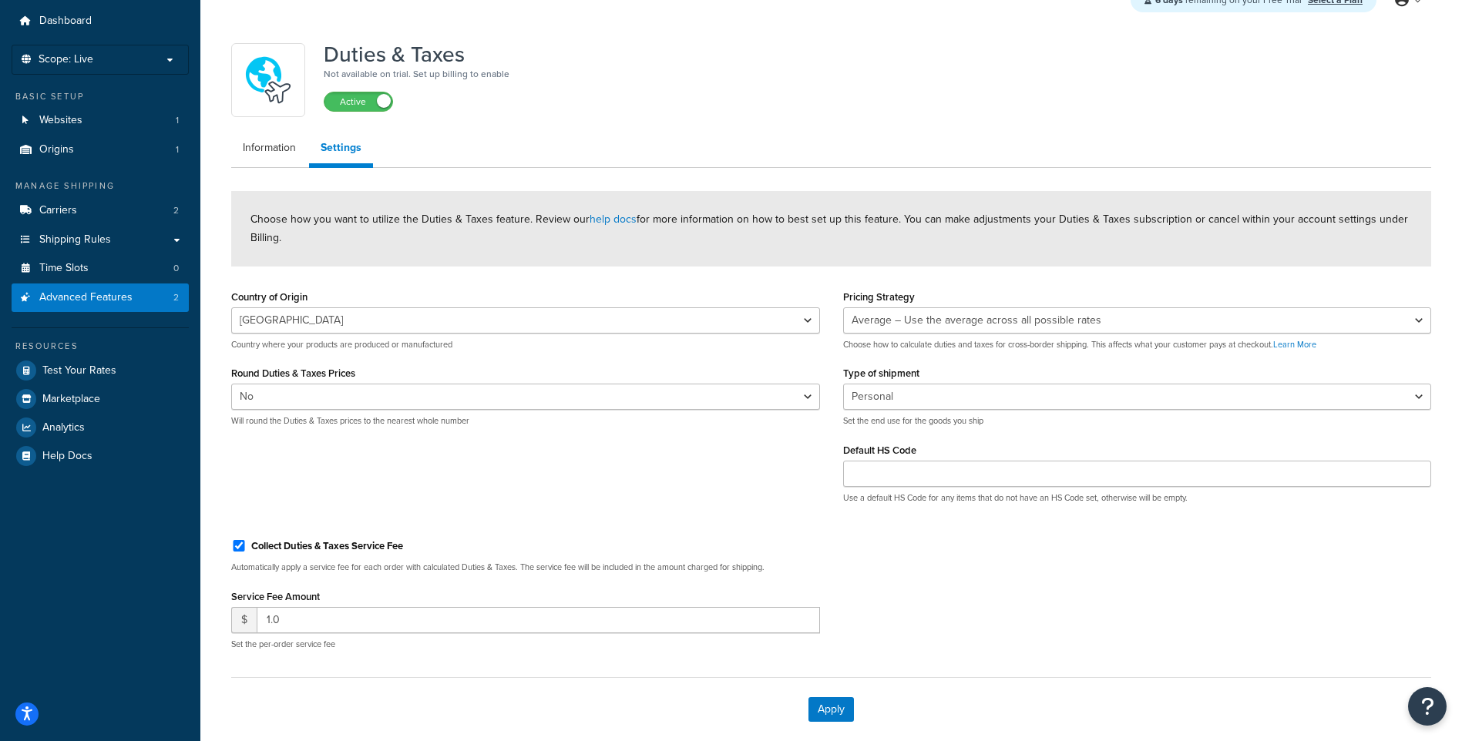
scroll to position [124, 0]
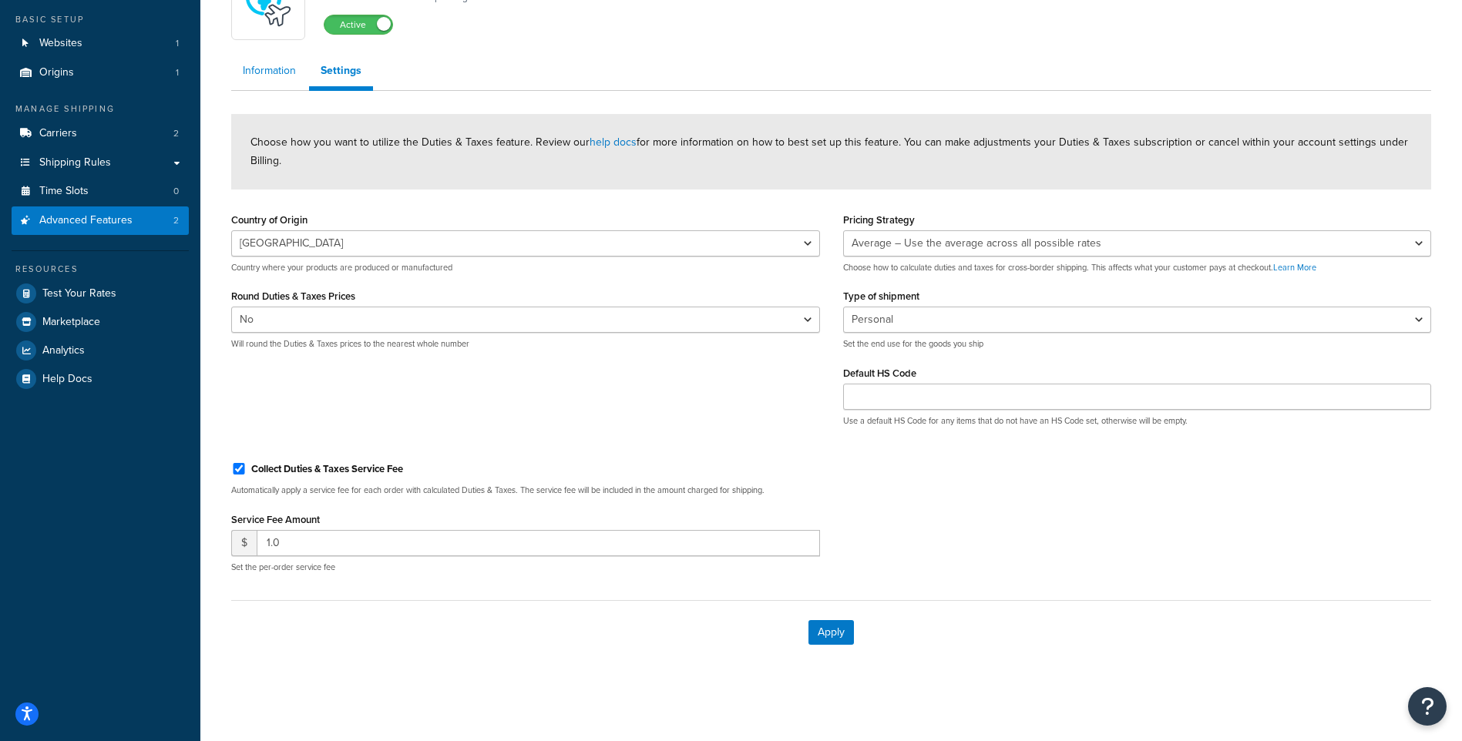
click at [267, 67] on link "Information" at bounding box center [269, 70] width 76 height 31
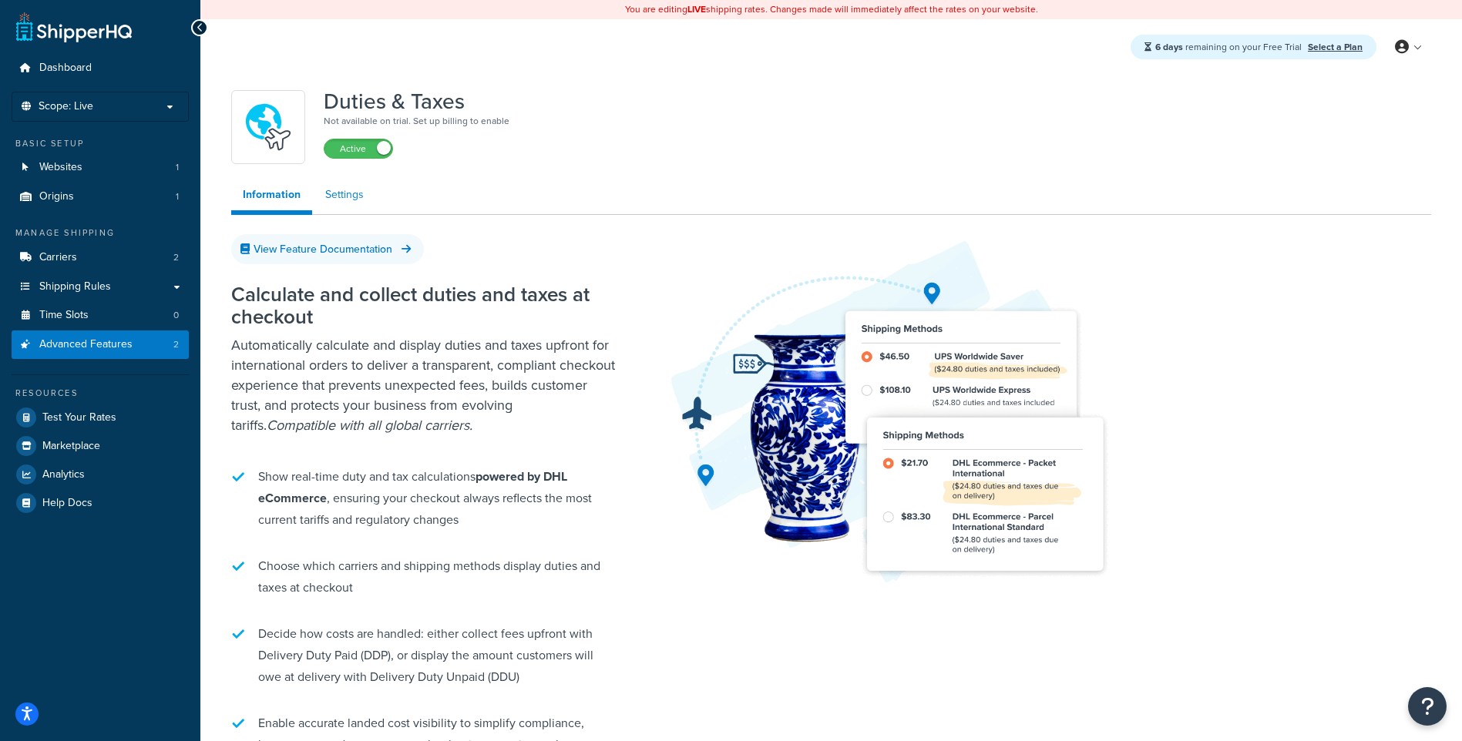
click at [328, 193] on link "Settings" at bounding box center [345, 195] width 62 height 31
select select "US"
select select "false"
select select "AVERAGE"
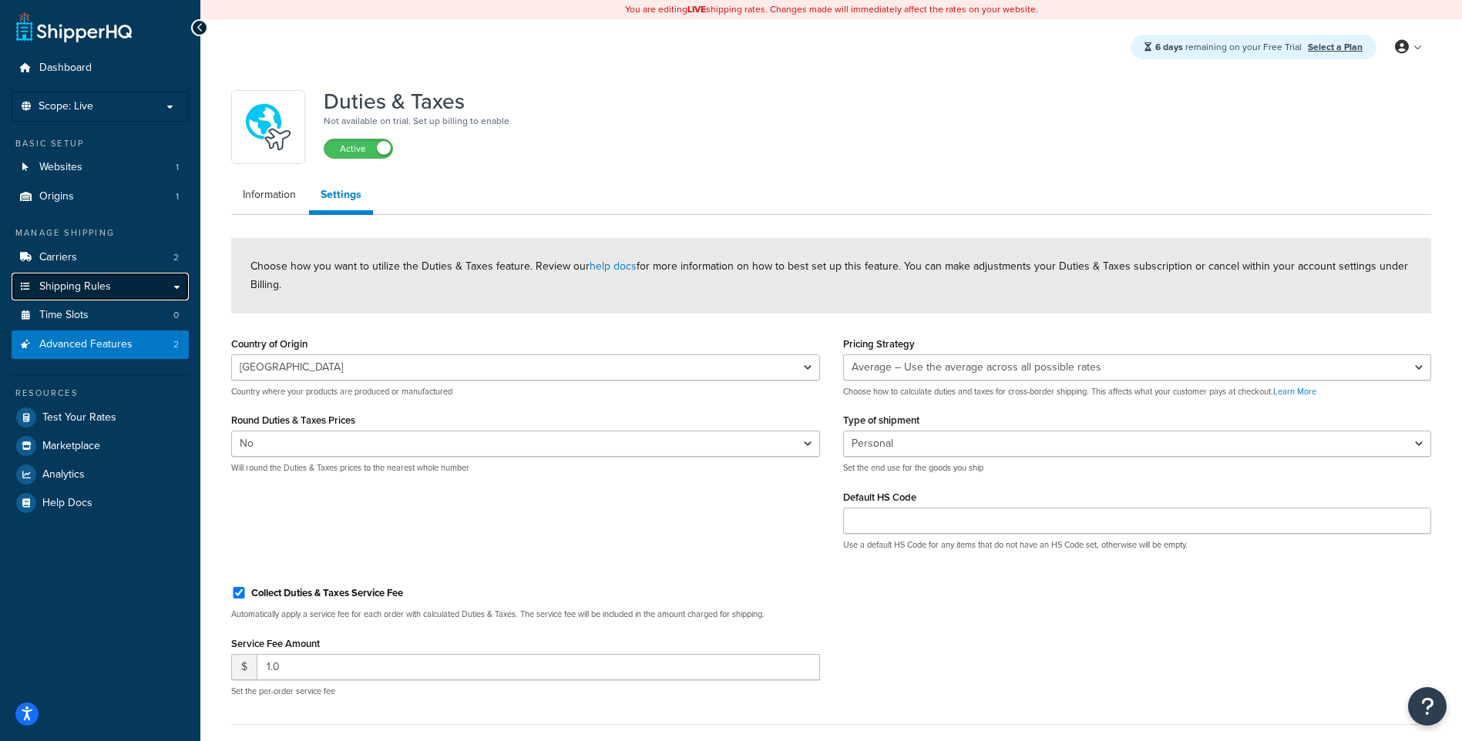
click at [108, 284] on span "Shipping Rules" at bounding box center [75, 287] width 72 height 13
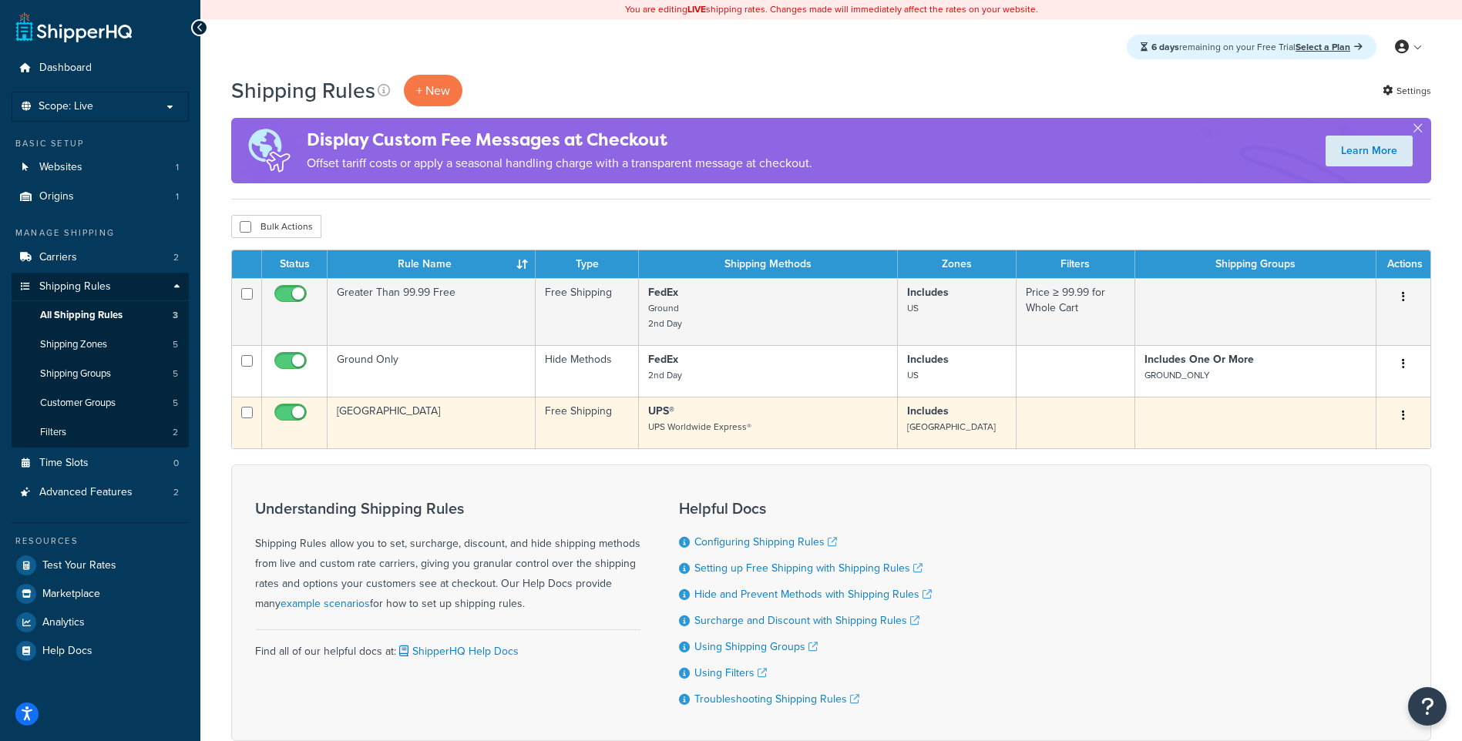
click at [1402, 417] on icon "button" at bounding box center [1403, 415] width 3 height 11
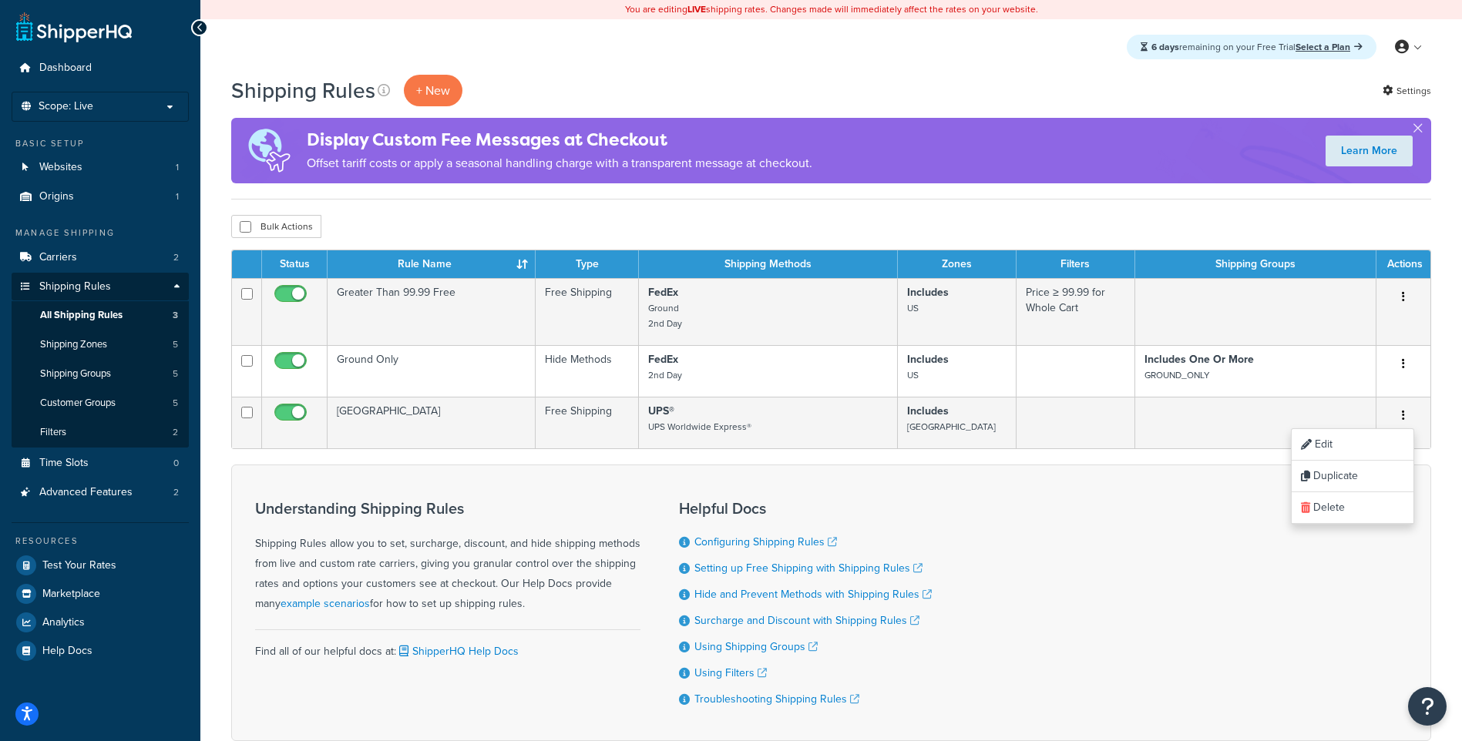
click at [918, 475] on div "Understanding Shipping Rules Shipping Rules allow you to set, surcharge, discou…" at bounding box center [831, 603] width 1200 height 277
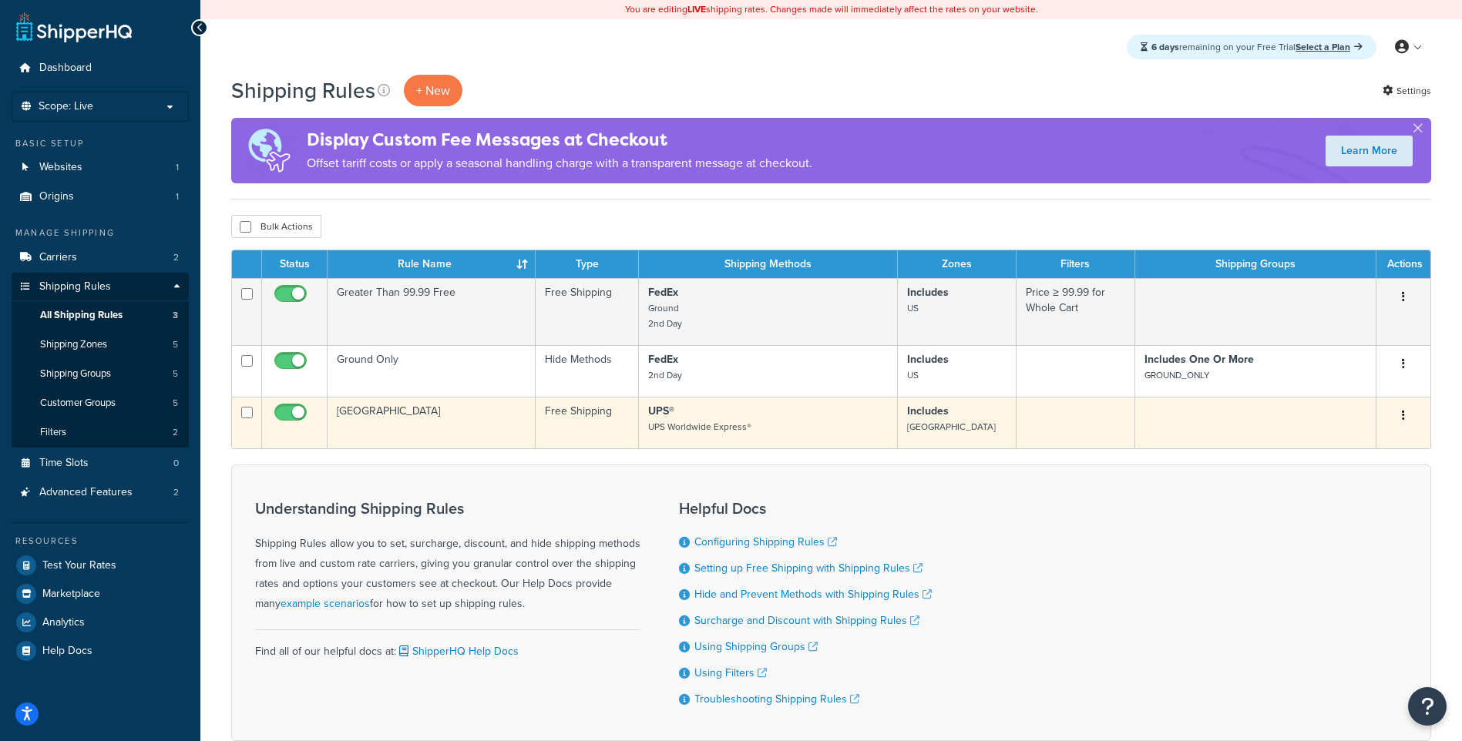
click at [1403, 411] on icon "button" at bounding box center [1403, 415] width 3 height 11
click at [1350, 451] on link "Edit" at bounding box center [1353, 445] width 122 height 32
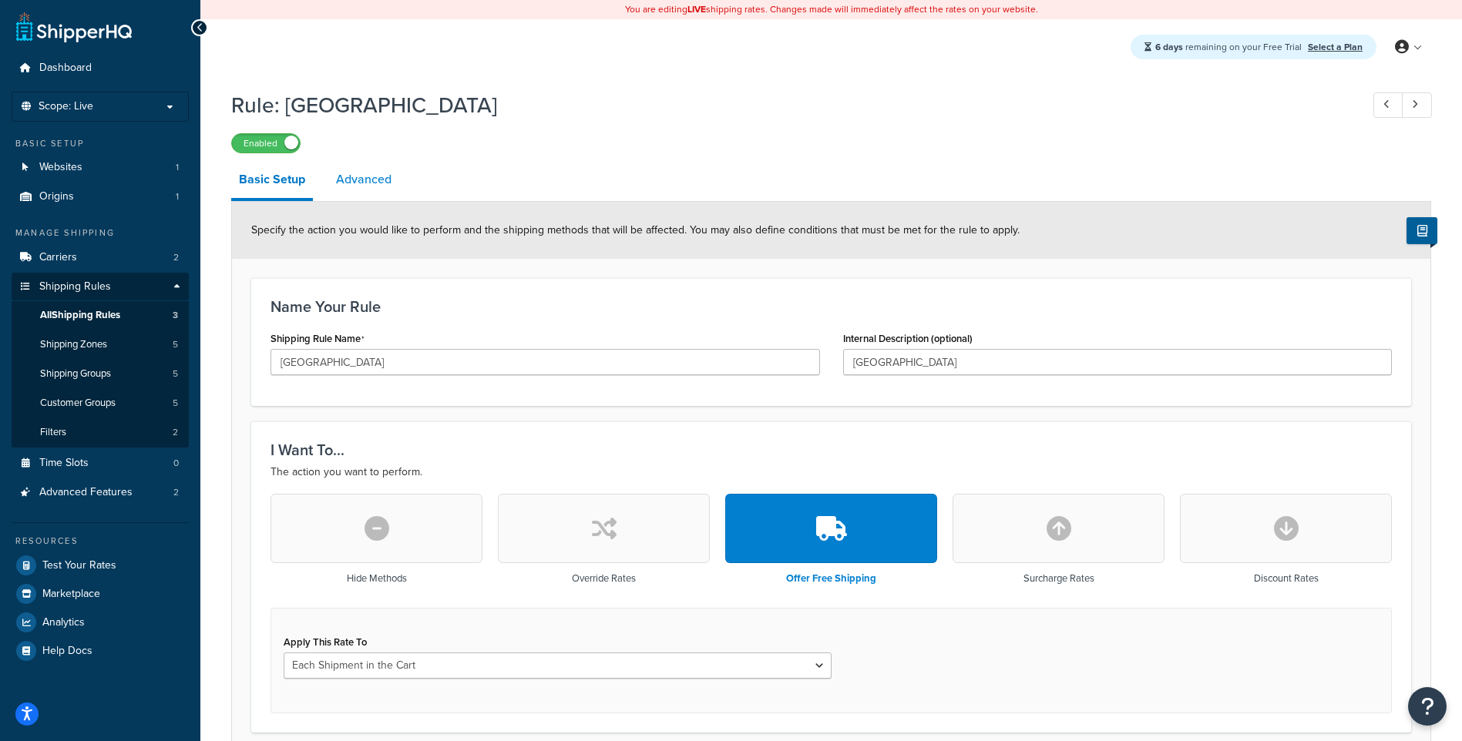
click at [363, 170] on link "Advanced" at bounding box center [363, 179] width 71 height 37
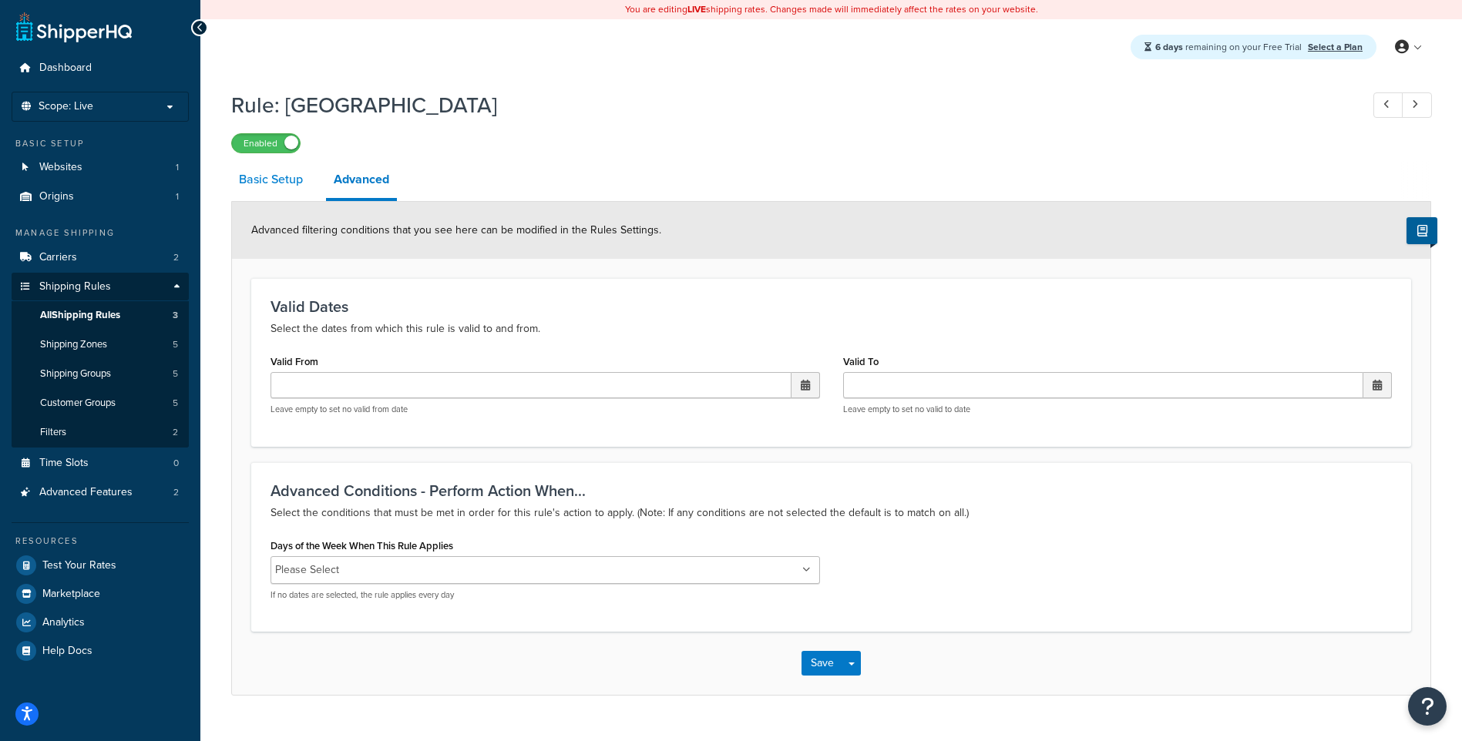
click at [271, 183] on link "Basic Setup" at bounding box center [270, 179] width 79 height 37
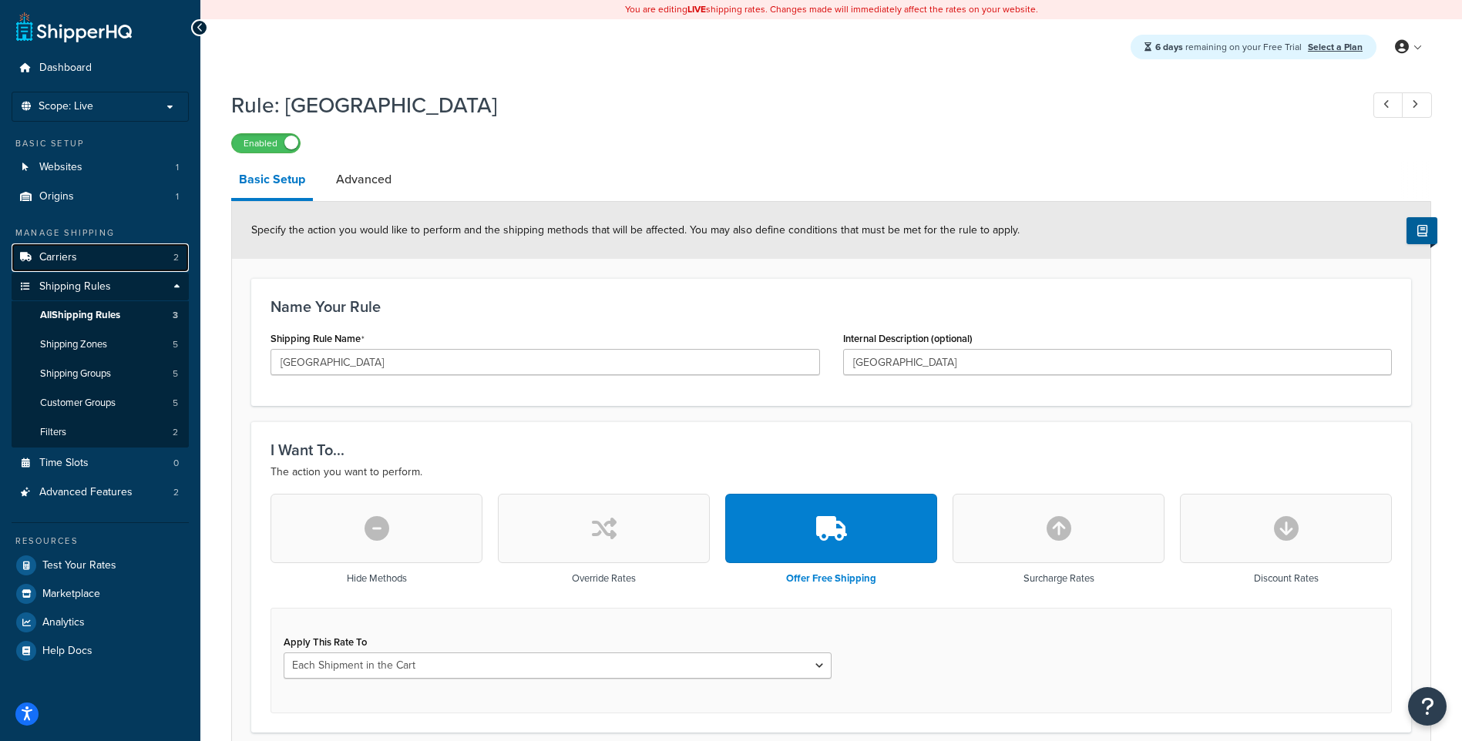
click at [94, 252] on link "Carriers 2" at bounding box center [100, 258] width 177 height 29
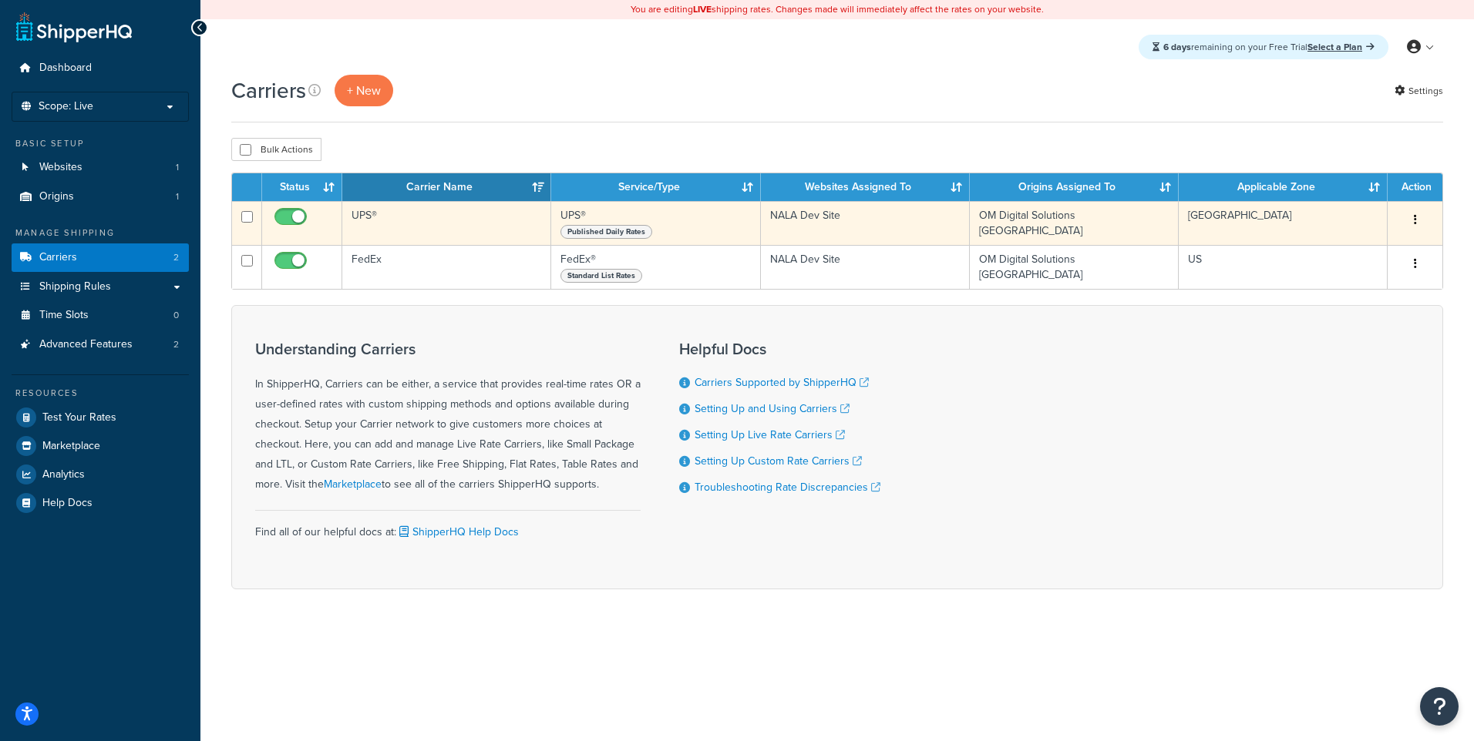
click at [1414, 222] on icon "button" at bounding box center [1414, 219] width 3 height 11
click at [1387, 252] on link "Edit" at bounding box center [1352, 252] width 122 height 32
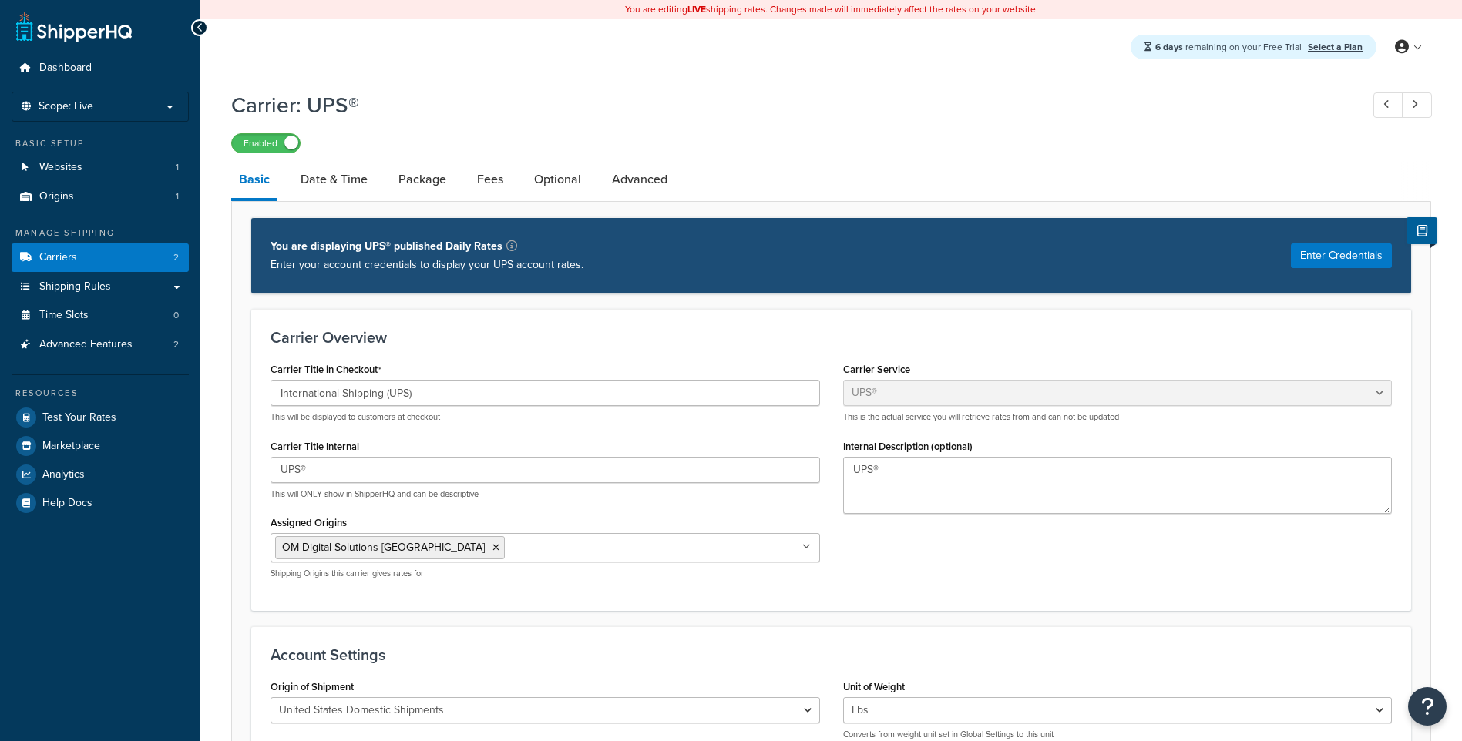
select select "ups"
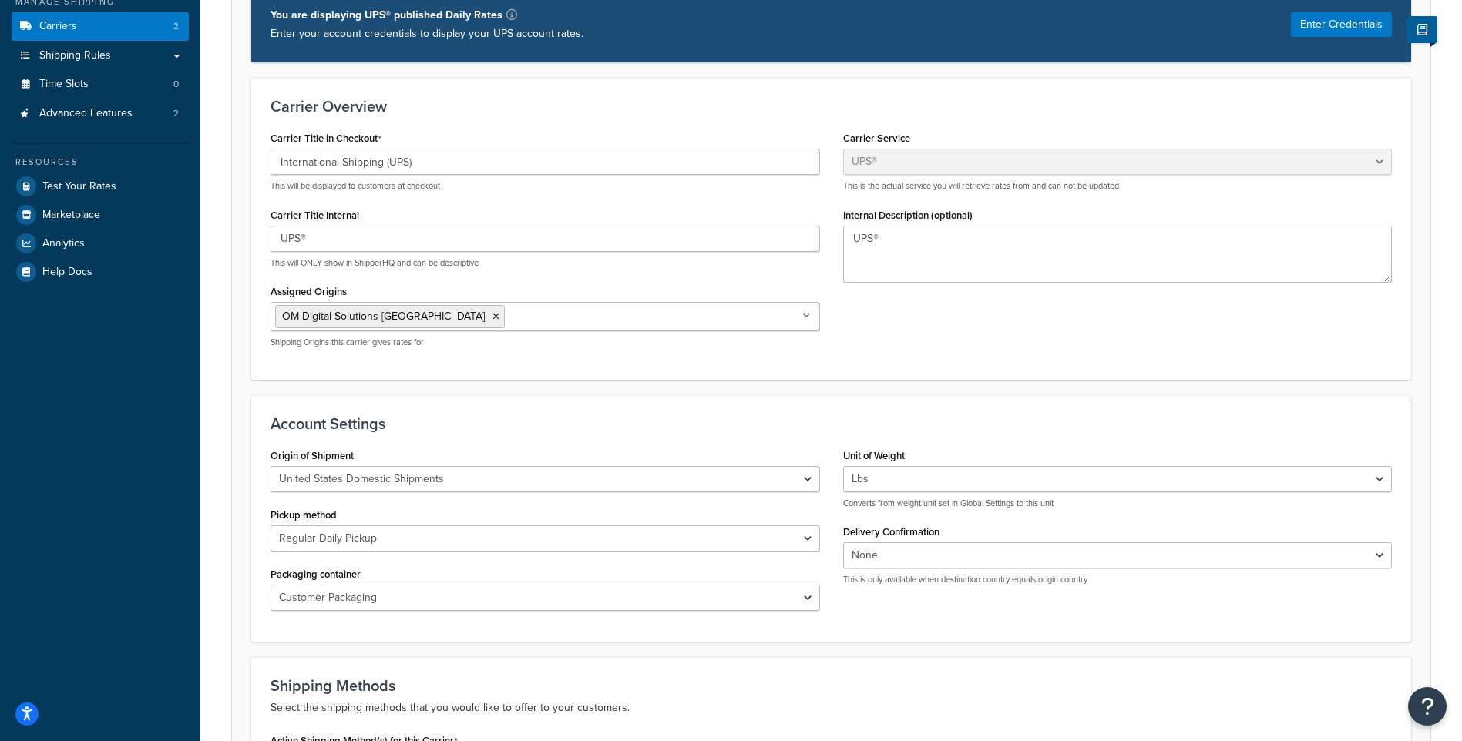
scroll to position [308, 0]
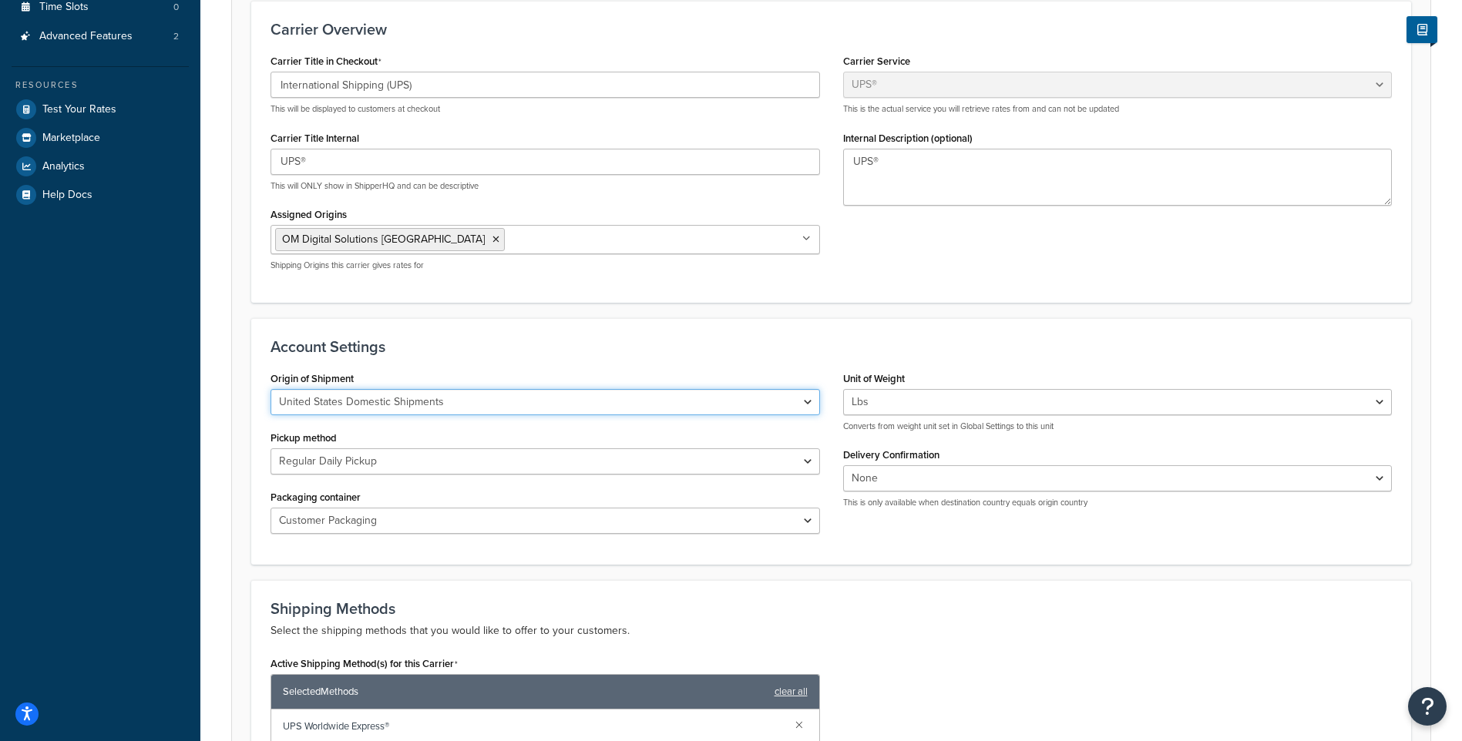
click at [502, 390] on select "United States Domestic Shipments Shipments Originating in [GEOGRAPHIC_DATA] Shi…" at bounding box center [546, 402] width 550 height 26
click at [490, 393] on select "United States Domestic Shipments Shipments Originating in United States Shipmen…" at bounding box center [546, 402] width 550 height 26
click at [490, 402] on select "United States Domestic Shipments Shipments Originating in United States Shipmen…" at bounding box center [546, 402] width 550 height 26
select select "us"
click at [271, 390] on select "United States Domestic Shipments Shipments Originating in United States Shipmen…" at bounding box center [546, 402] width 550 height 26
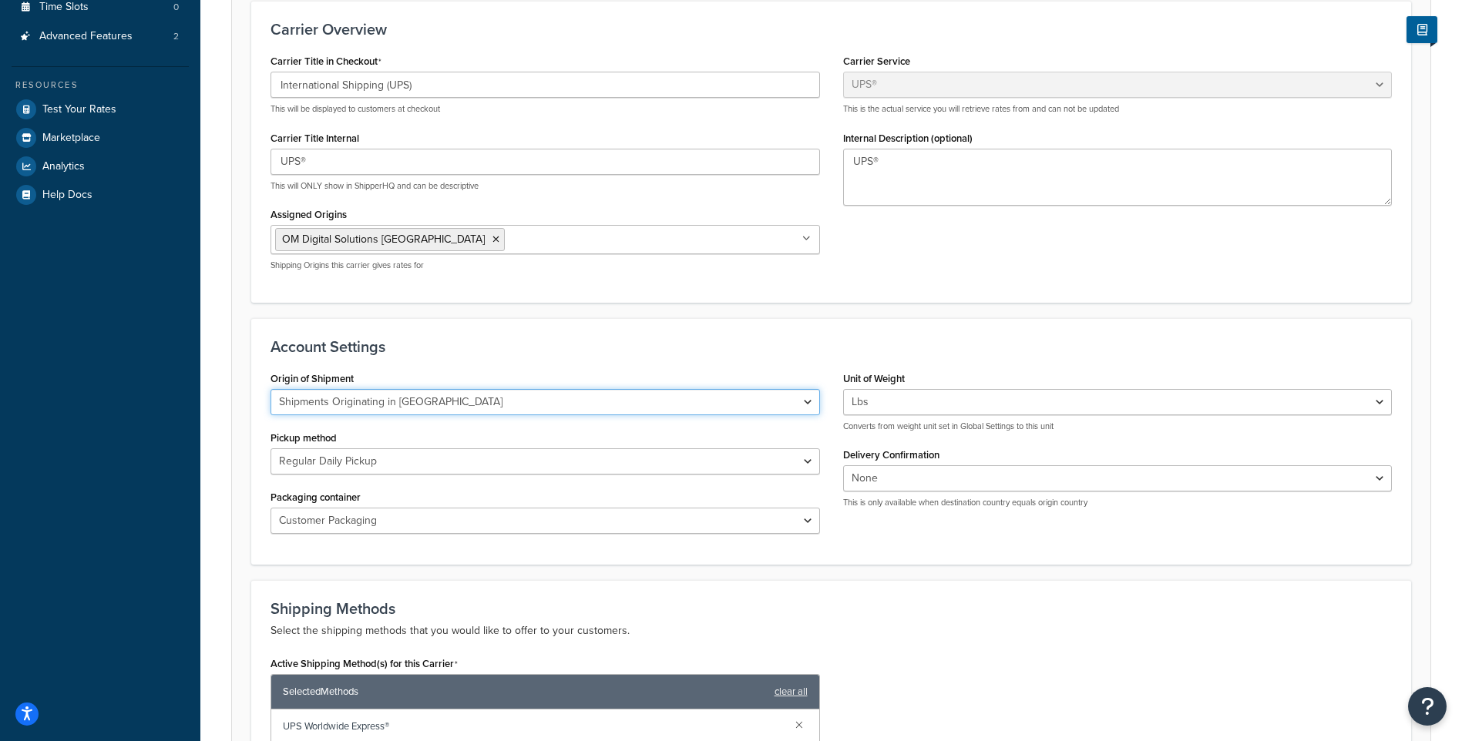
click at [478, 408] on select "United States Domestic Shipments Shipments Originating in United States Shipmen…" at bounding box center [546, 402] width 550 height 26
click at [271, 390] on select "United States Domestic Shipments Shipments Originating in United States Shipmen…" at bounding box center [546, 402] width 550 height 26
click at [818, 583] on div "Shipping Methods Select the shipping methods that you would like to offer to yo…" at bounding box center [831, 693] width 1160 height 226
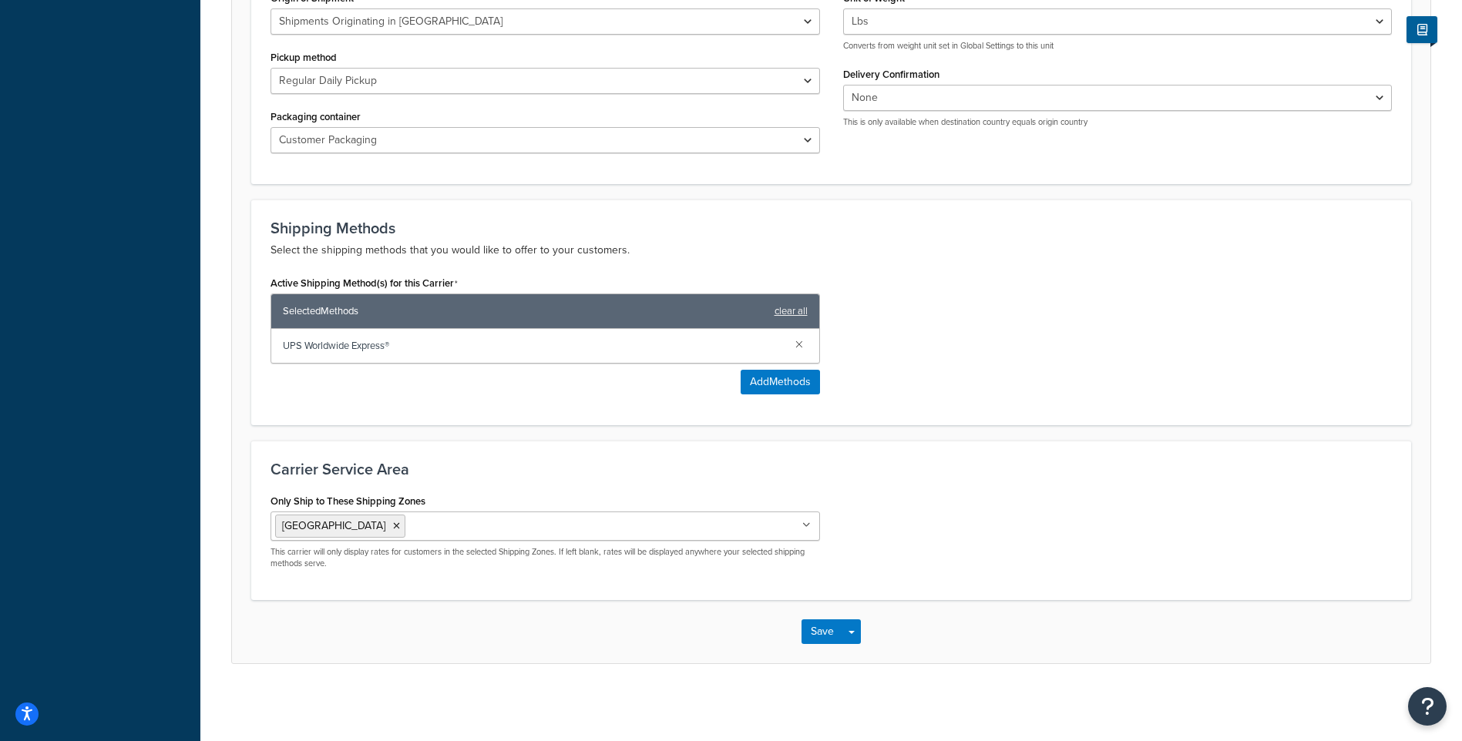
scroll to position [691, 0]
click at [815, 636] on button "Save" at bounding box center [823, 632] width 42 height 25
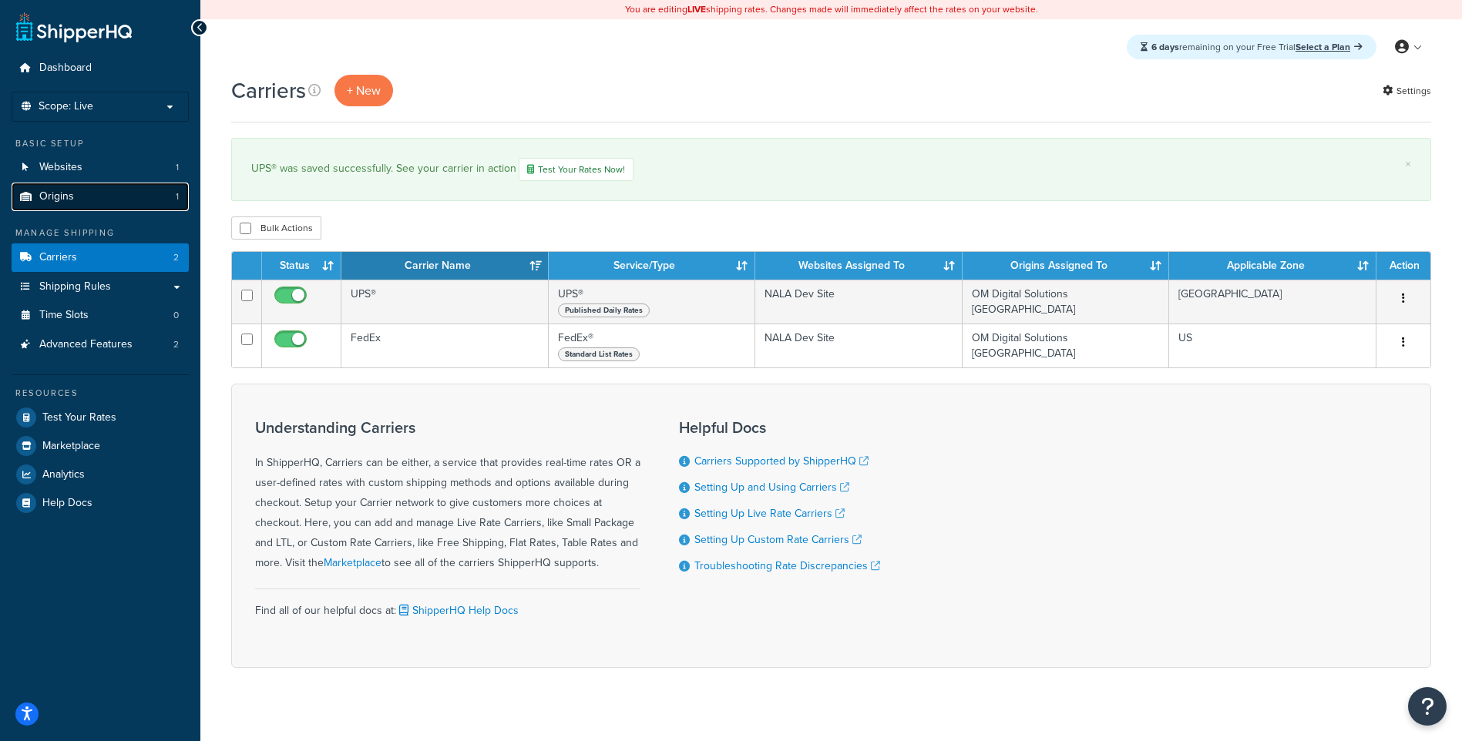
click at [96, 195] on link "Origins 1" at bounding box center [100, 197] width 177 height 29
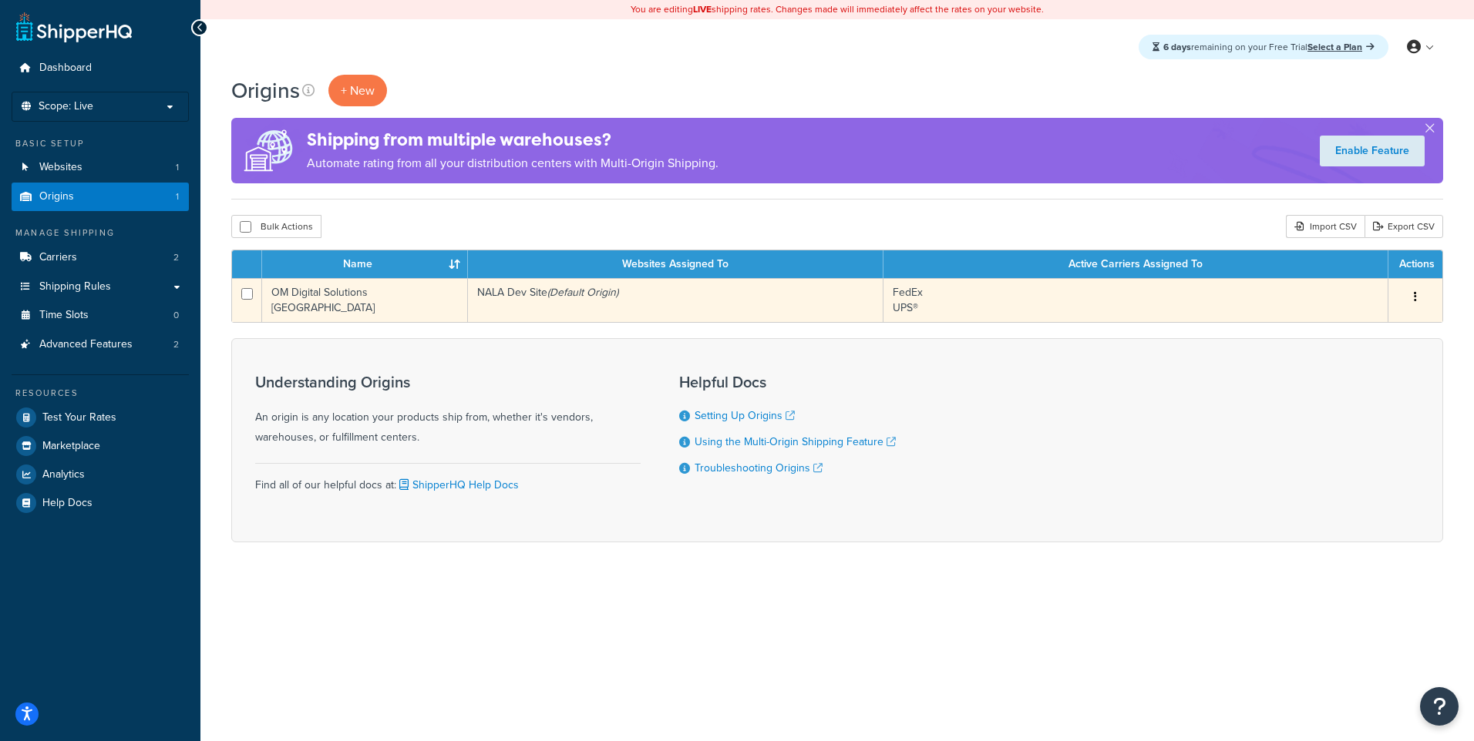
click at [1418, 301] on button "button" at bounding box center [1415, 297] width 22 height 25
click at [1391, 329] on link "Edit" at bounding box center [1364, 327] width 122 height 32
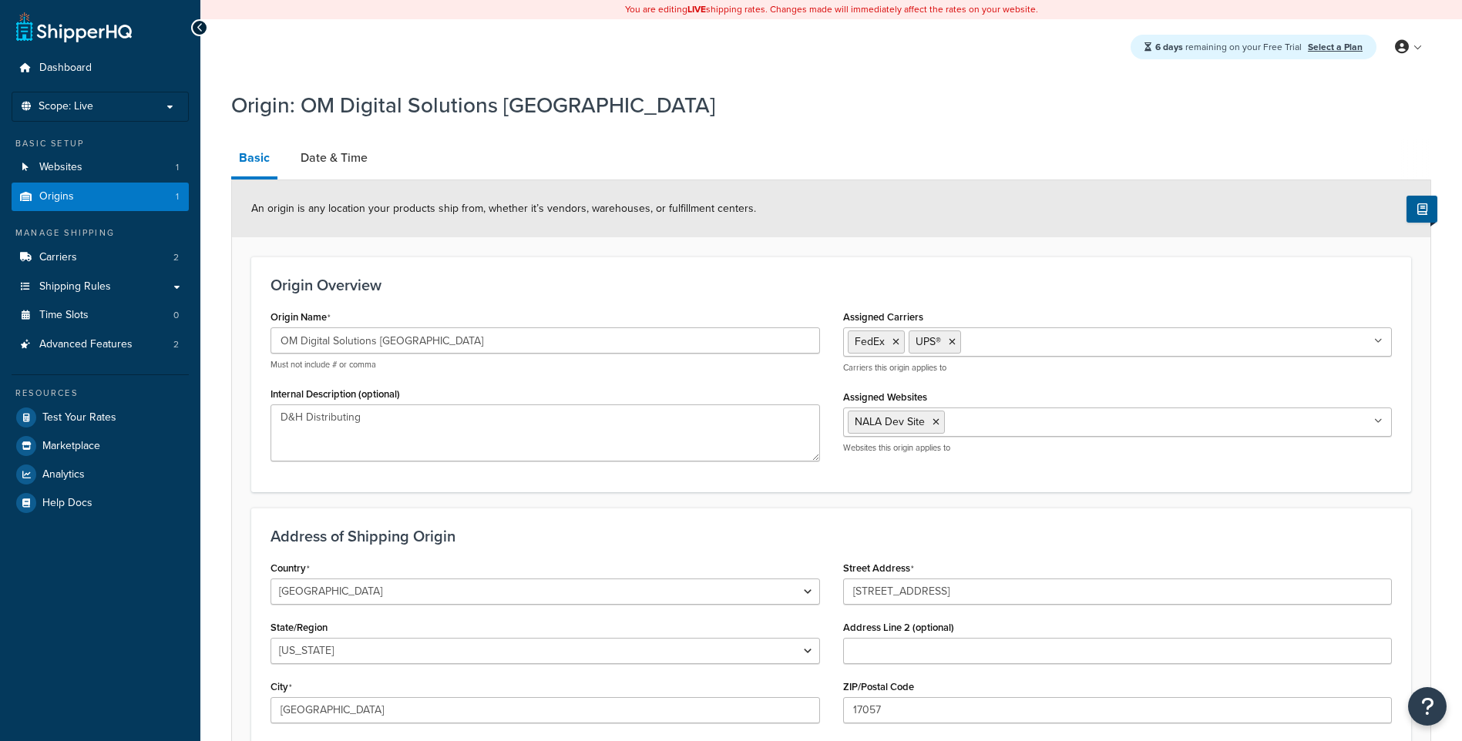
select select "38"
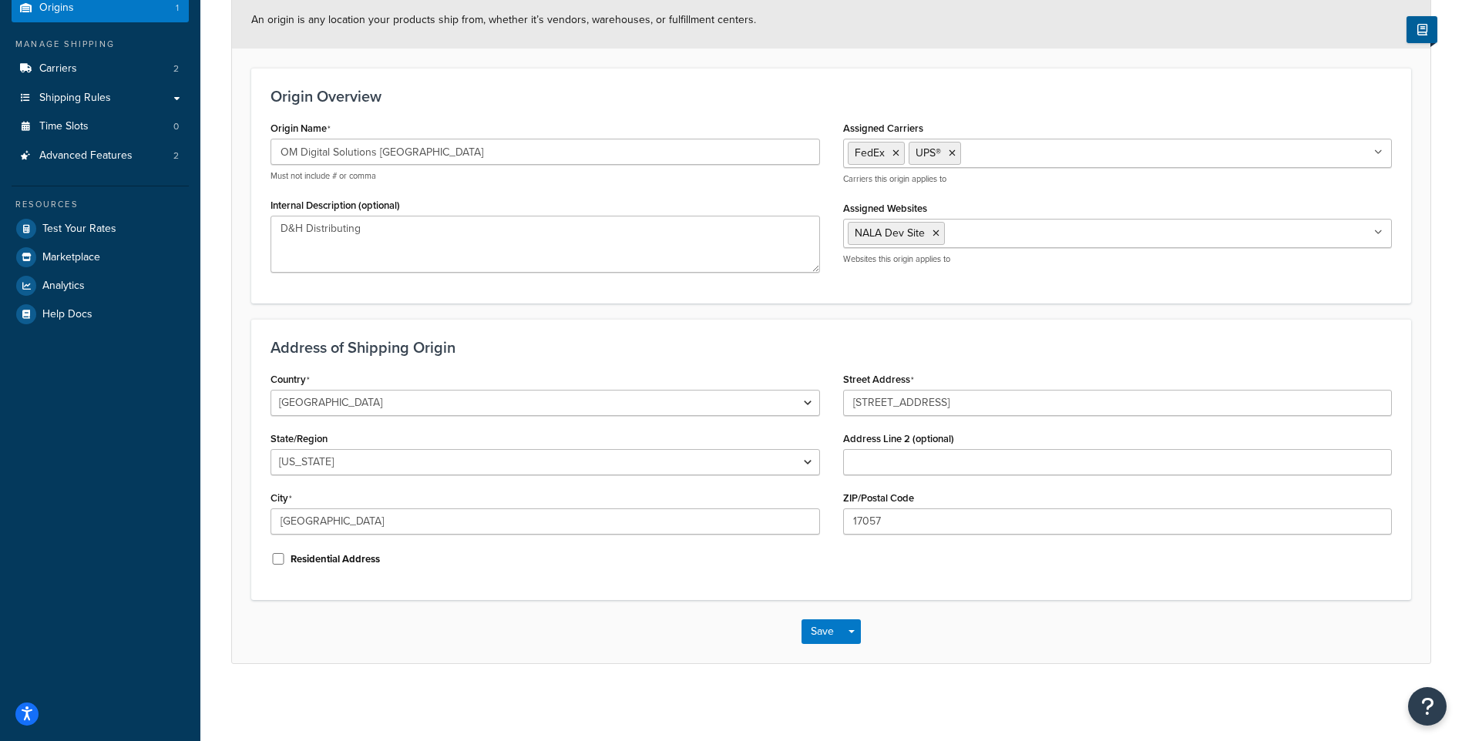
scroll to position [35, 0]
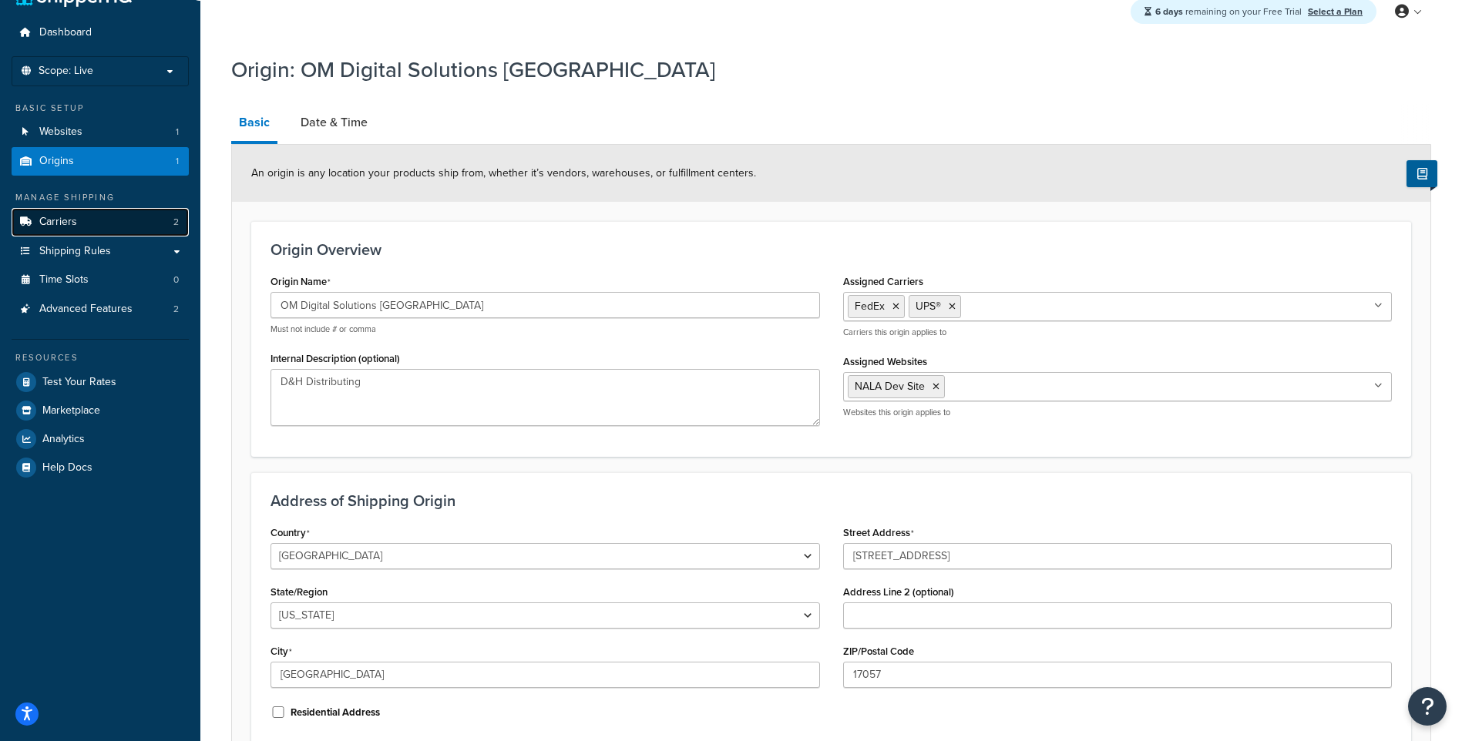
click at [98, 213] on link "Carriers 2" at bounding box center [100, 222] width 177 height 29
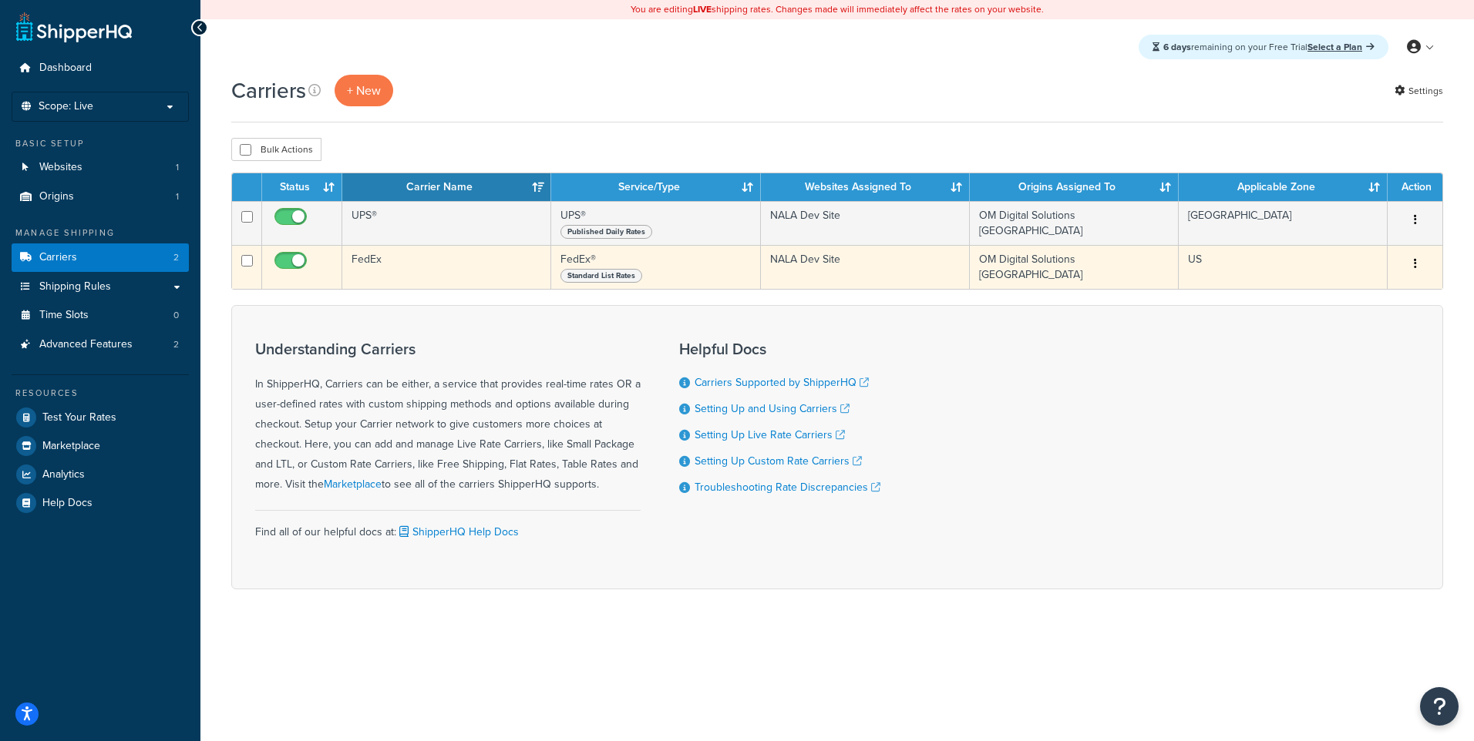
click at [1416, 264] on icon "button" at bounding box center [1414, 263] width 3 height 11
click at [1375, 297] on link "Edit" at bounding box center [1352, 297] width 122 height 32
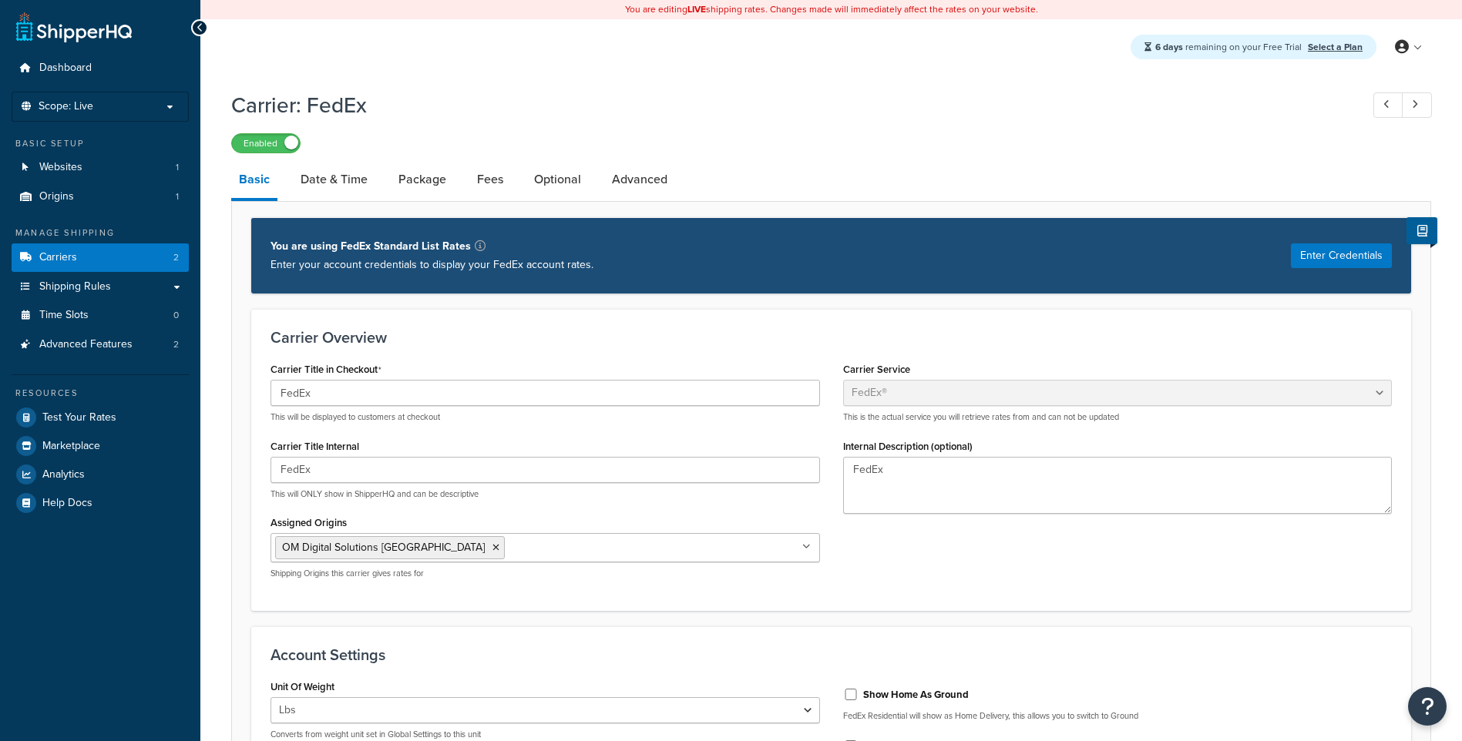
select select "fedEx"
select select "REGULAR_PICKUP"
select select "YOUR_PACKAGING"
click at [442, 187] on link "Package" at bounding box center [422, 179] width 63 height 37
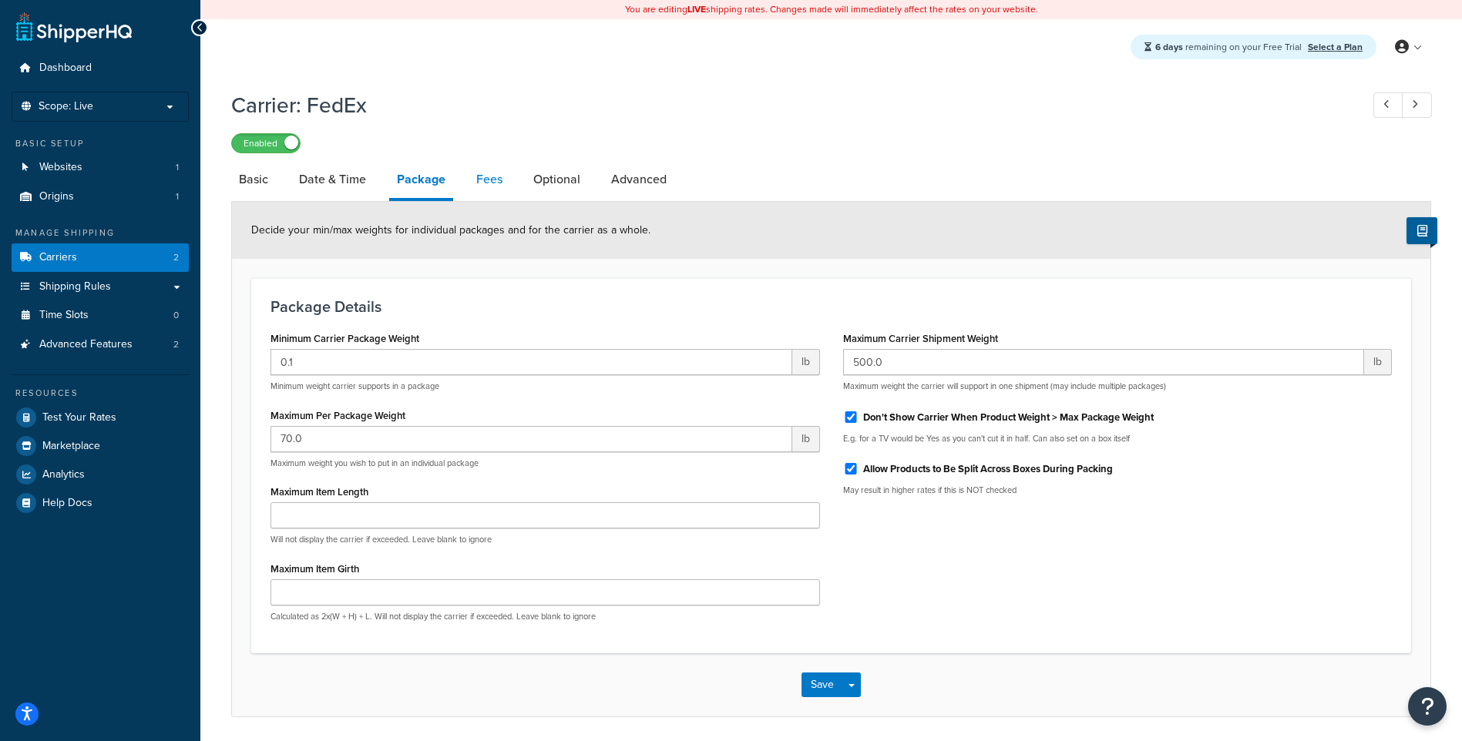
click at [479, 183] on link "Fees" at bounding box center [490, 179] width 42 height 37
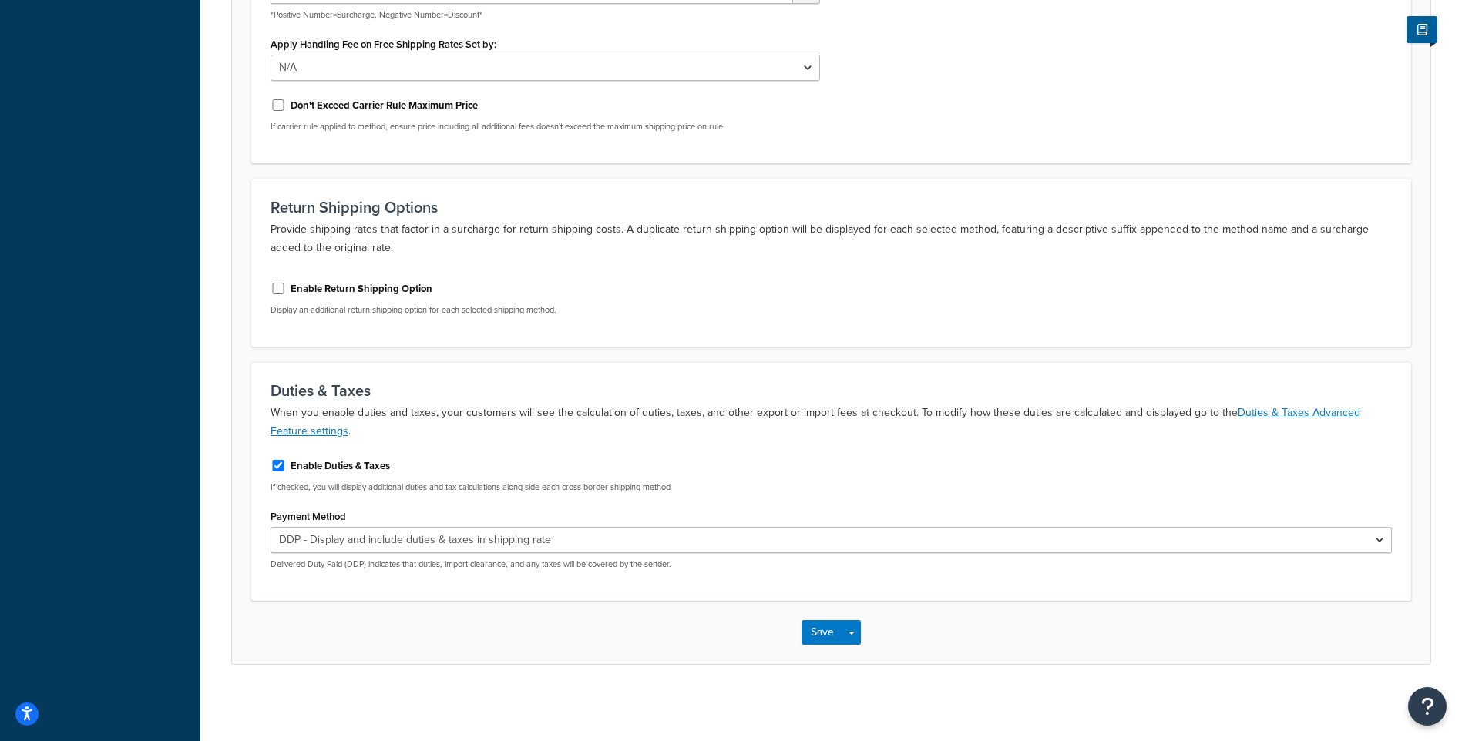
scroll to position [587, 0]
click at [278, 464] on input "Enable Duties & Taxes" at bounding box center [278, 465] width 15 height 12
checkbox input "false"
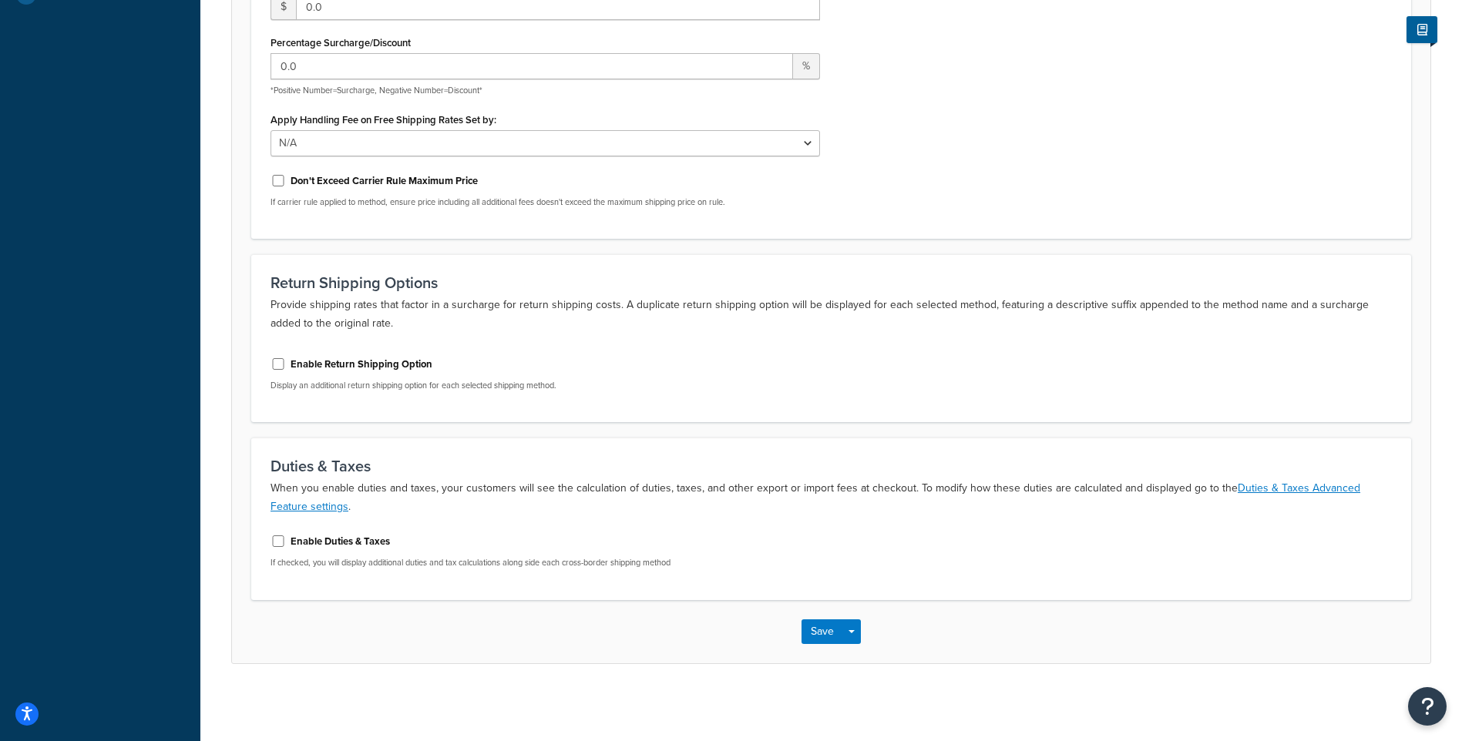
scroll to position [510, 0]
click at [816, 627] on button "Save" at bounding box center [823, 632] width 42 height 25
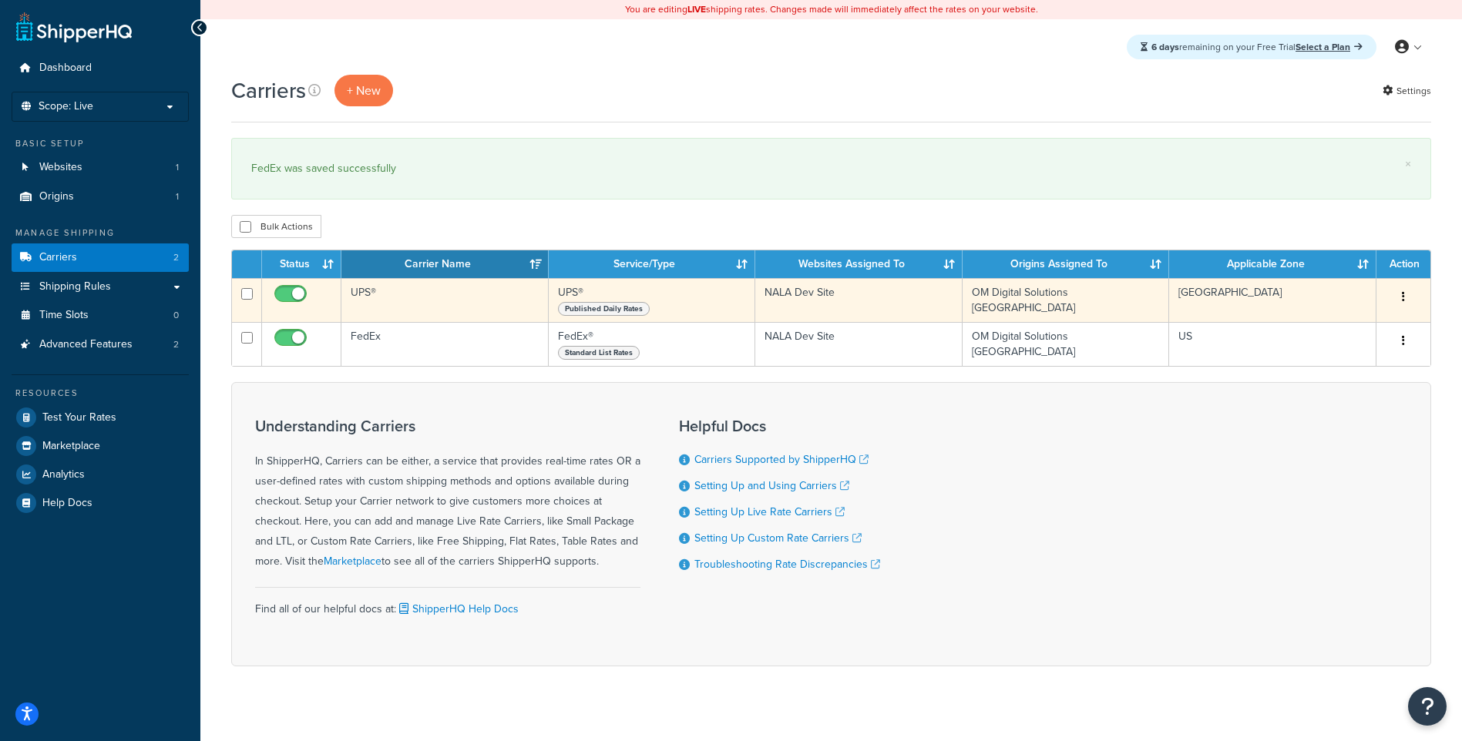
click at [1403, 296] on icon "button" at bounding box center [1403, 296] width 3 height 11
click at [1331, 336] on link "Edit" at bounding box center [1341, 329] width 122 height 32
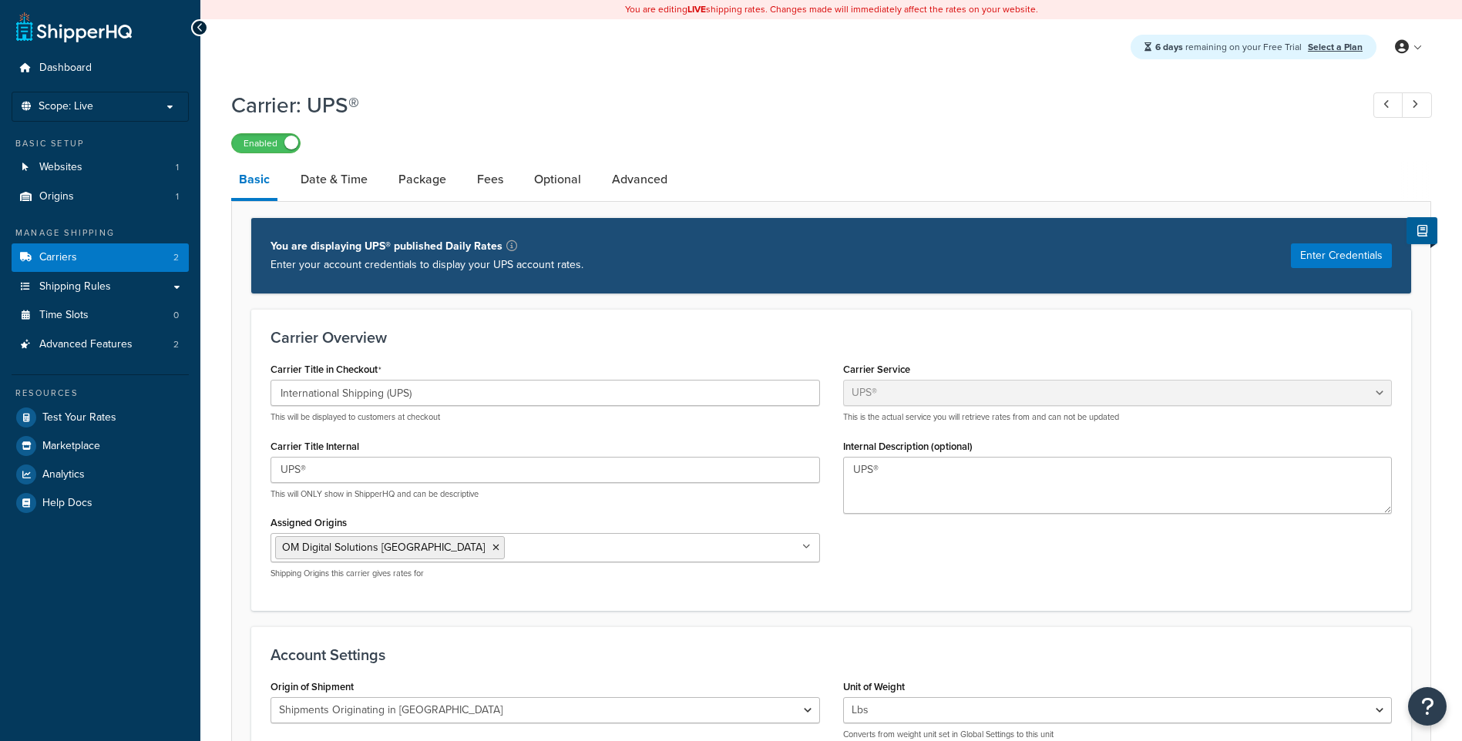
select select "ups"
select select "us"
click at [580, 176] on link "Optional" at bounding box center [557, 179] width 62 height 37
select select "business"
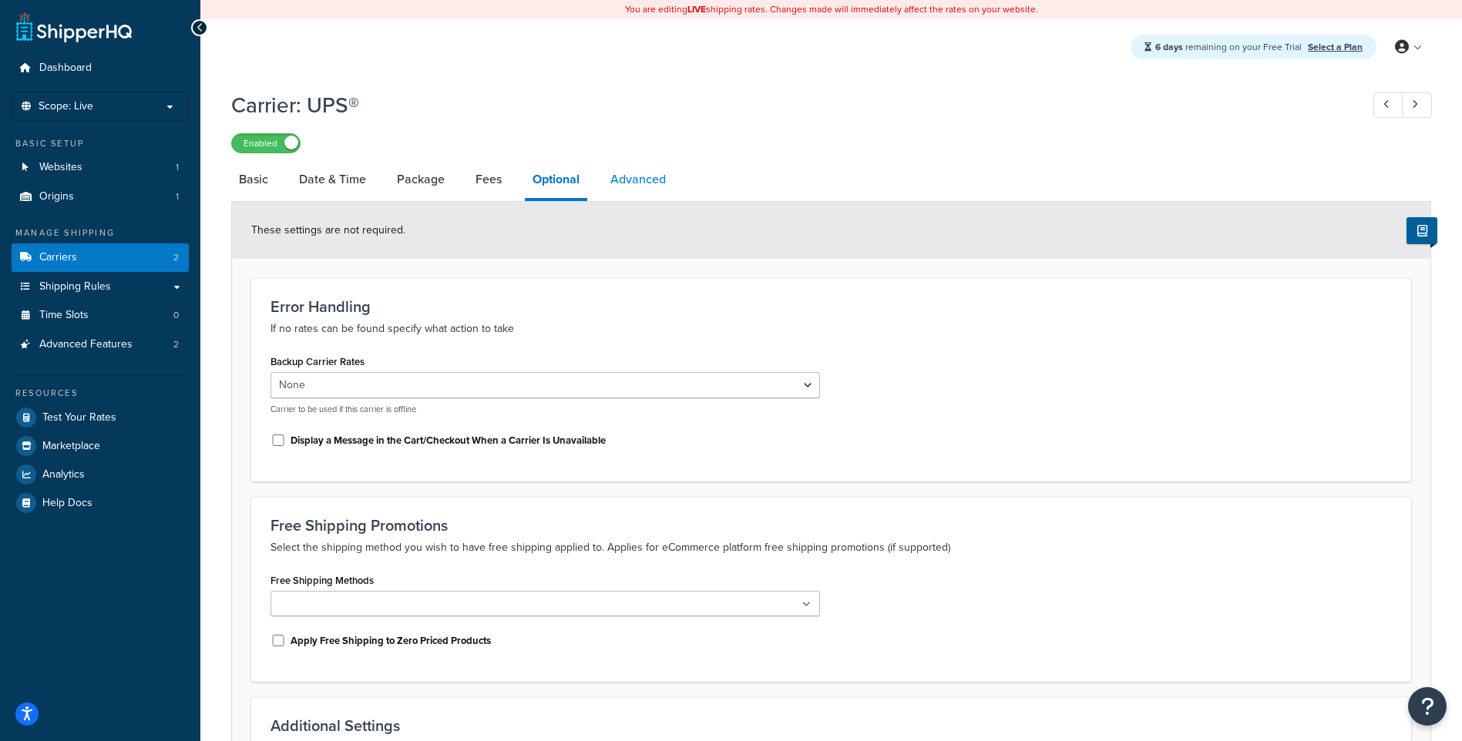
click at [652, 177] on link "Advanced" at bounding box center [638, 179] width 71 height 37
select select "false"
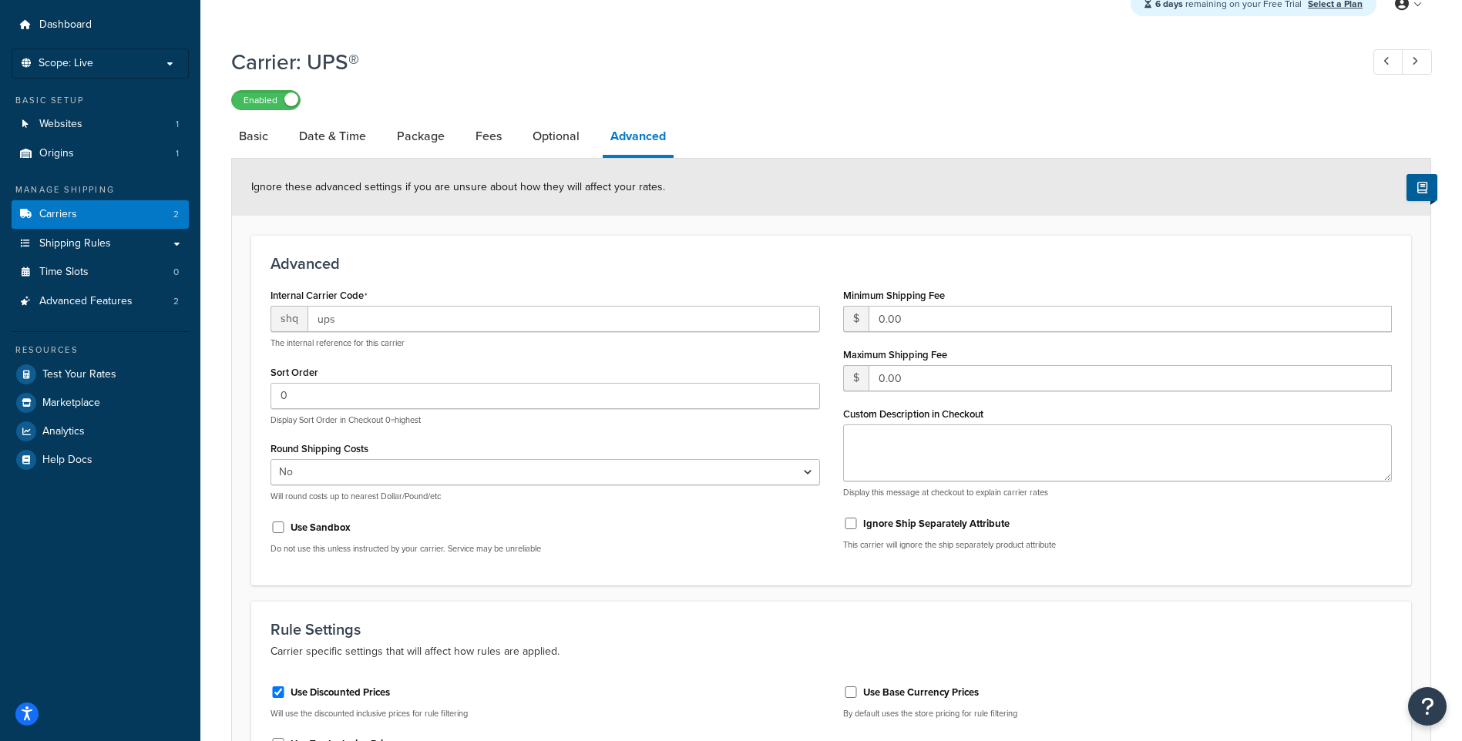
scroll to position [16, 0]
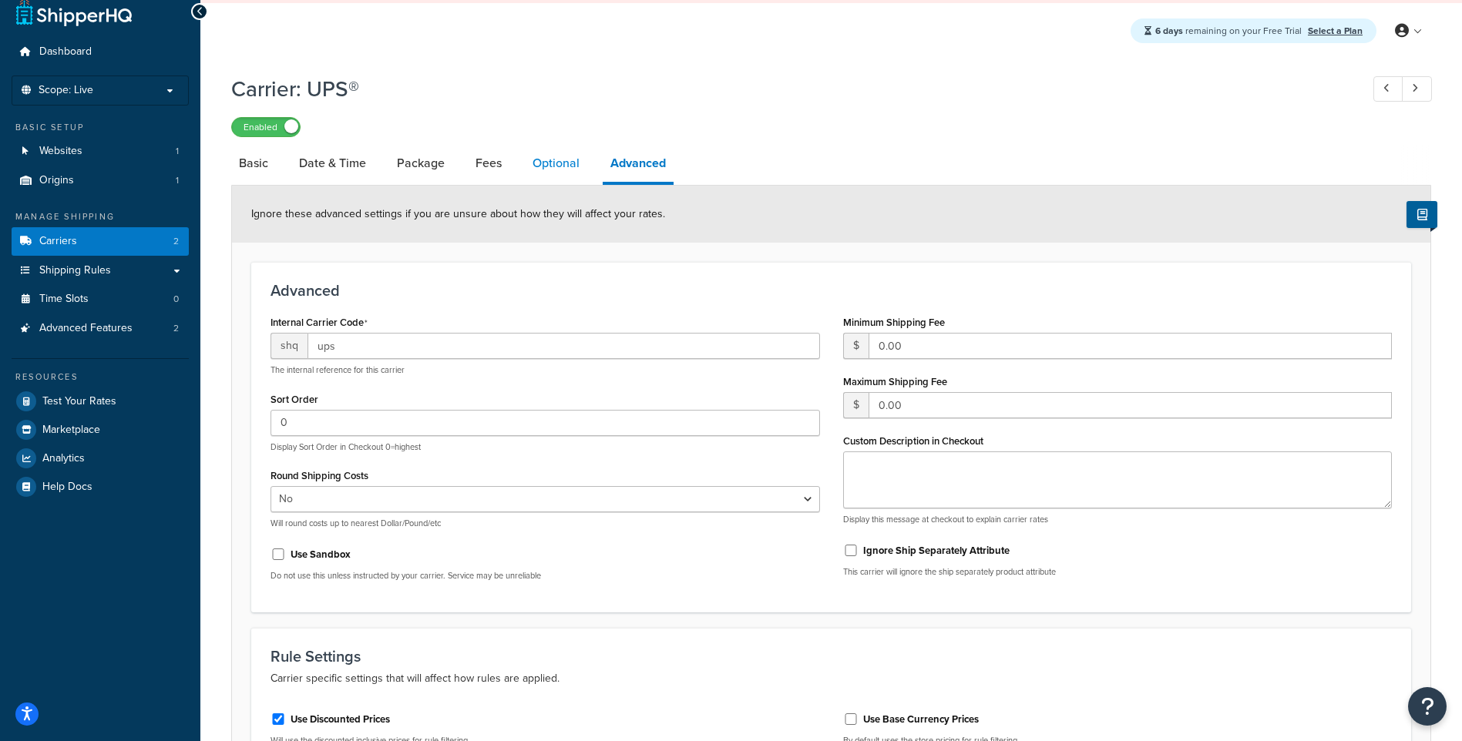
click at [550, 168] on link "Optional" at bounding box center [556, 163] width 62 height 37
select select "business"
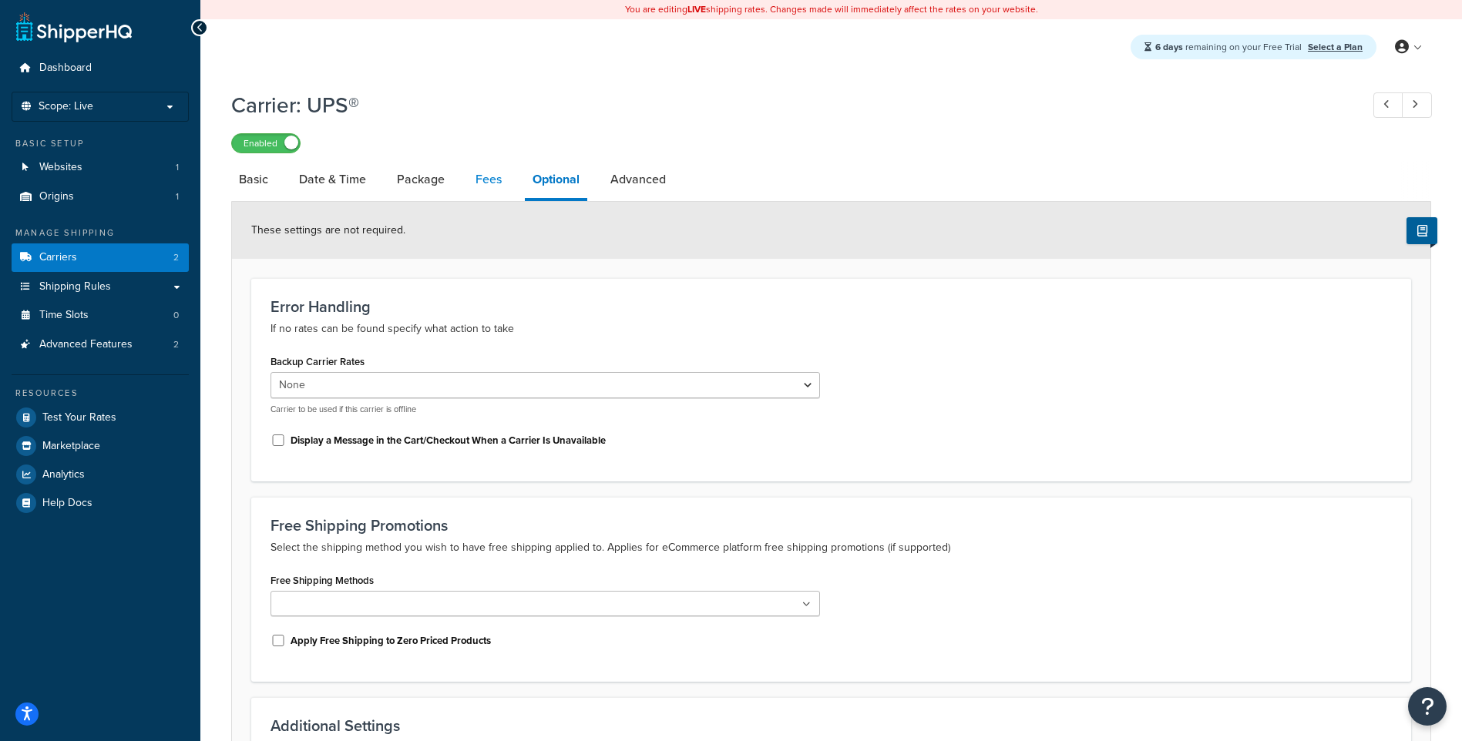
click at [476, 180] on link "Fees" at bounding box center [489, 179] width 42 height 37
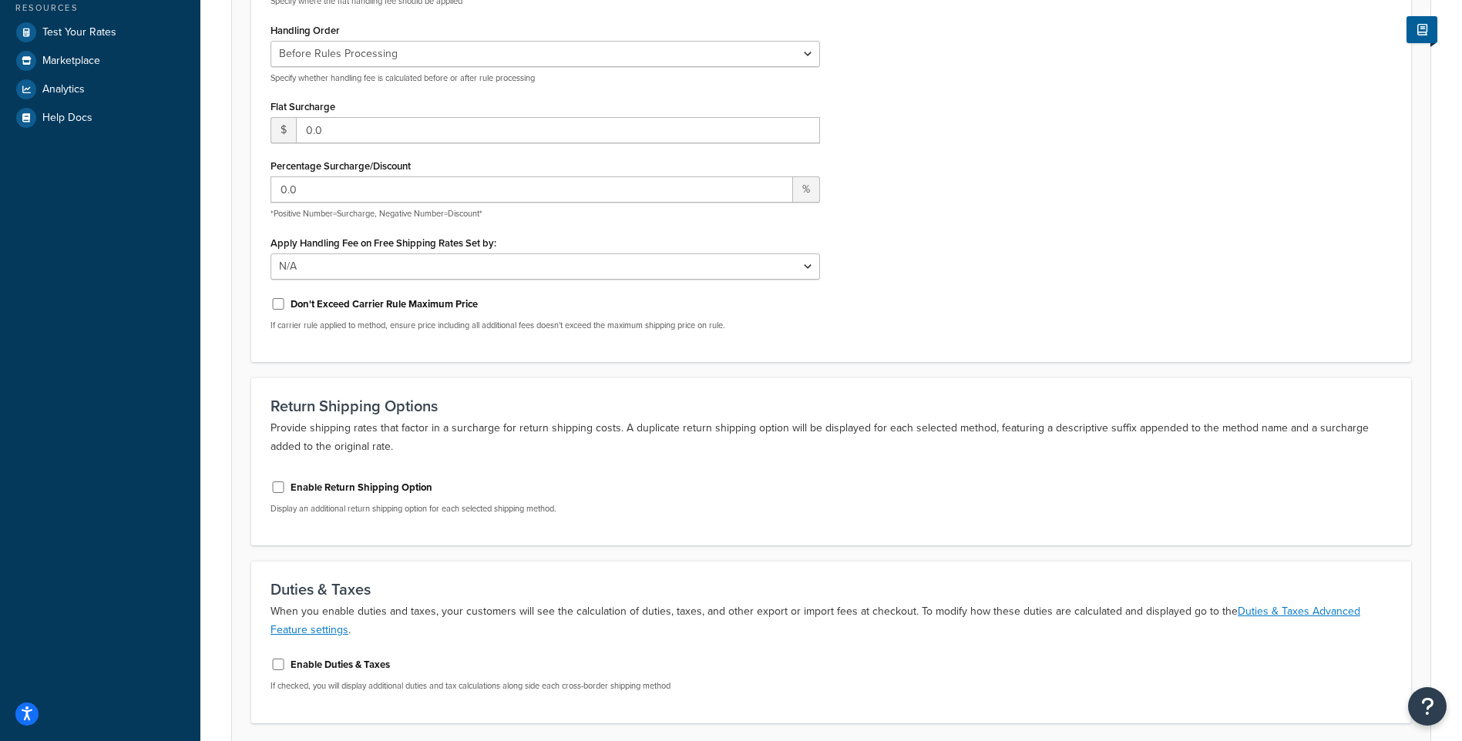
scroll to position [510, 0]
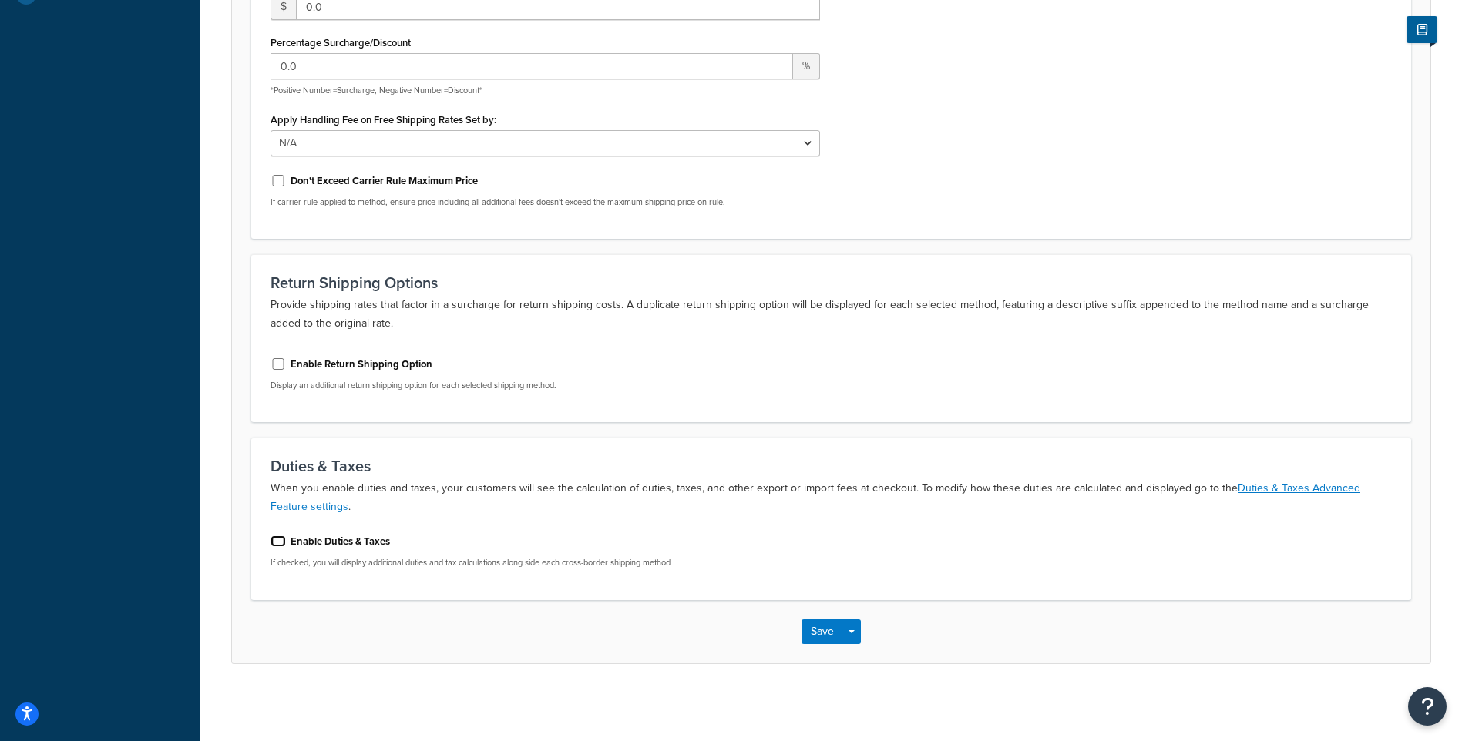
click at [278, 537] on input "Enable Duties & Taxes" at bounding box center [278, 542] width 15 height 12
checkbox input "true"
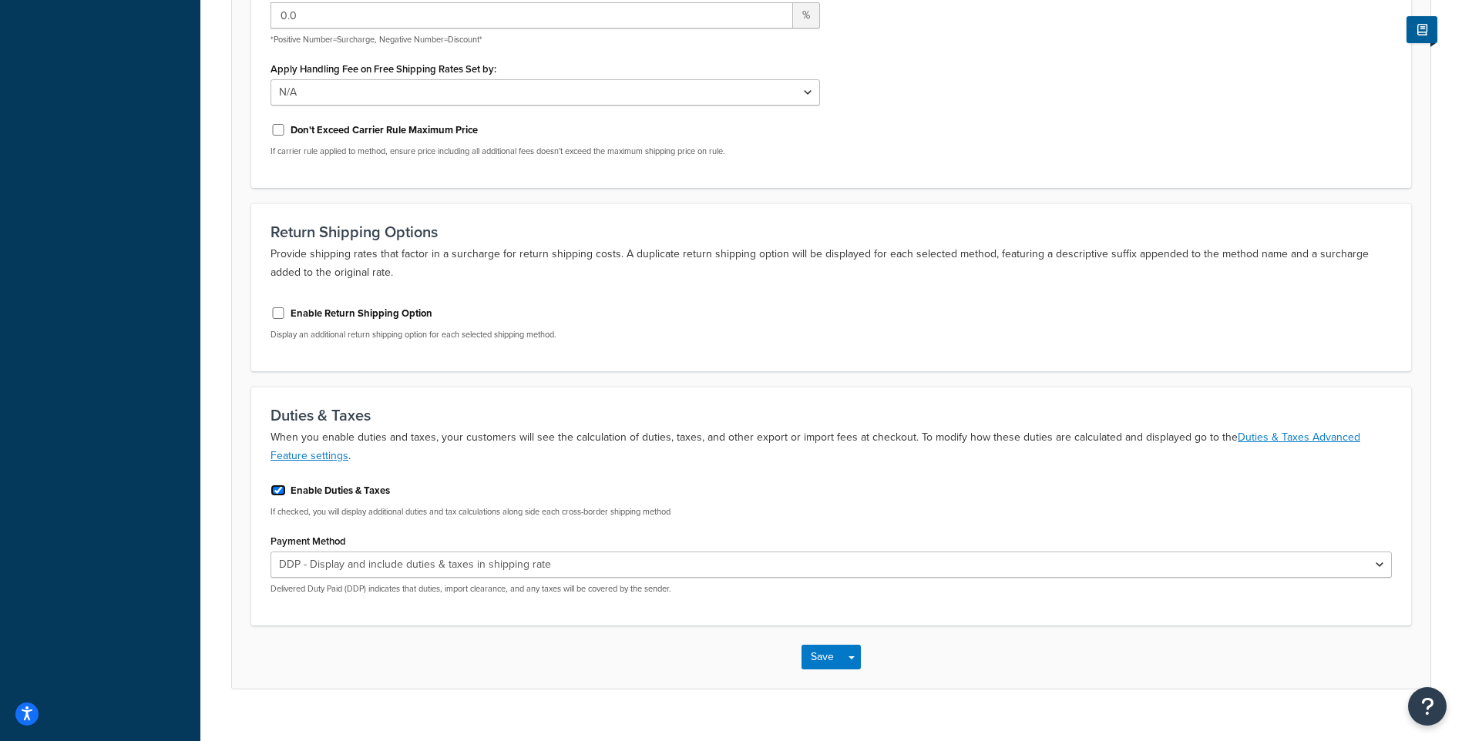
scroll to position [587, 0]
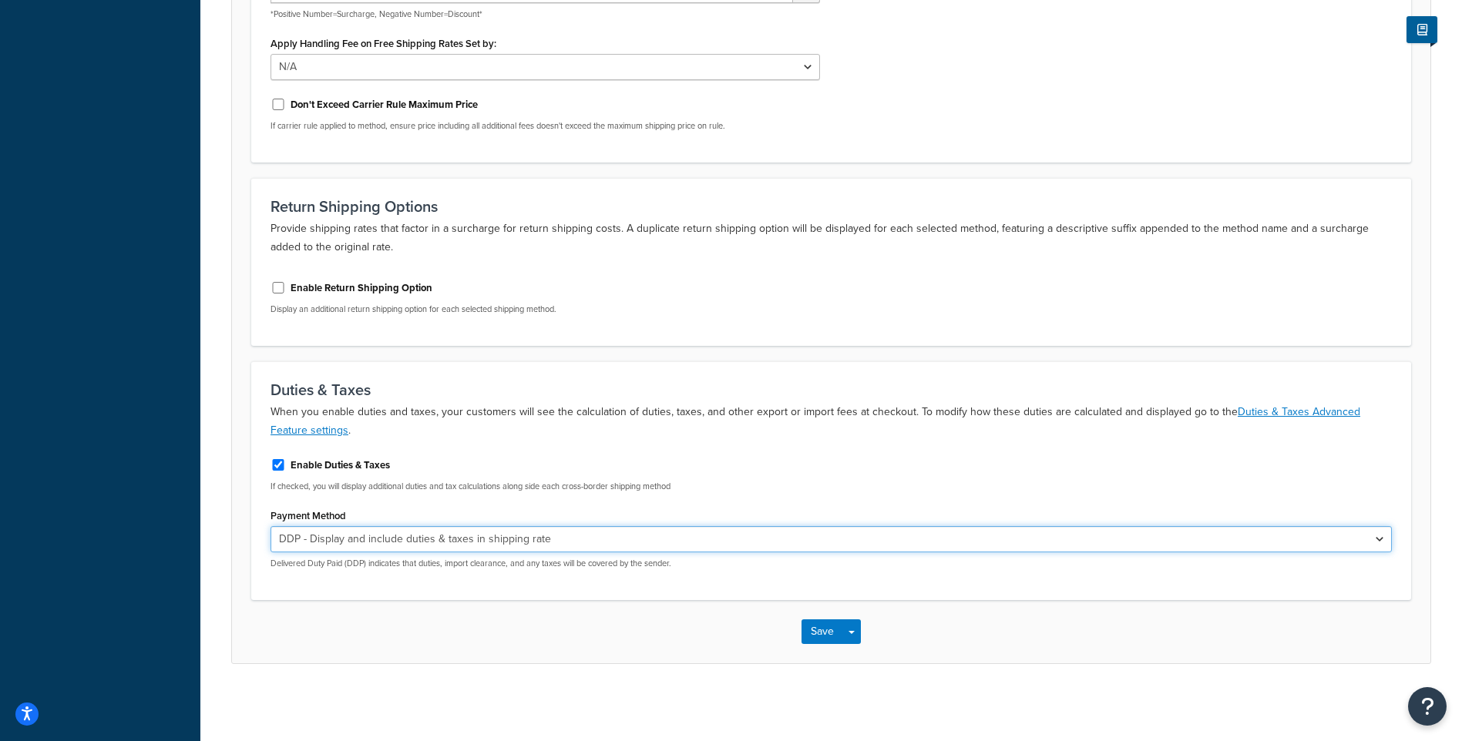
click at [674, 549] on select "DDP - Display and include duties & taxes in shipping rate DDU - Display duties …" at bounding box center [831, 539] width 1121 height 26
click at [690, 543] on select "DDP - Display and include duties & taxes in shipping rate DDU - Display duties …" at bounding box center [831, 539] width 1121 height 26
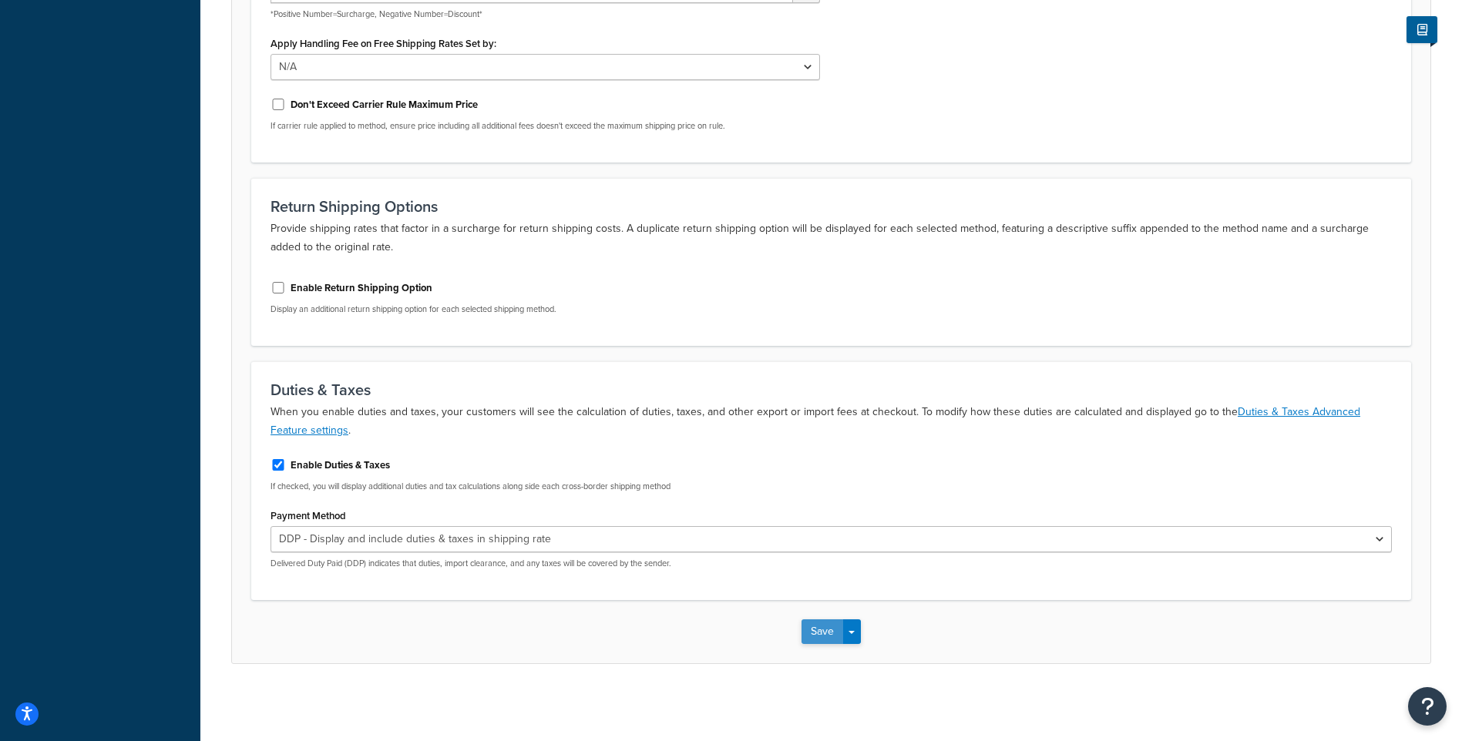
click at [817, 636] on button "Save" at bounding box center [823, 632] width 42 height 25
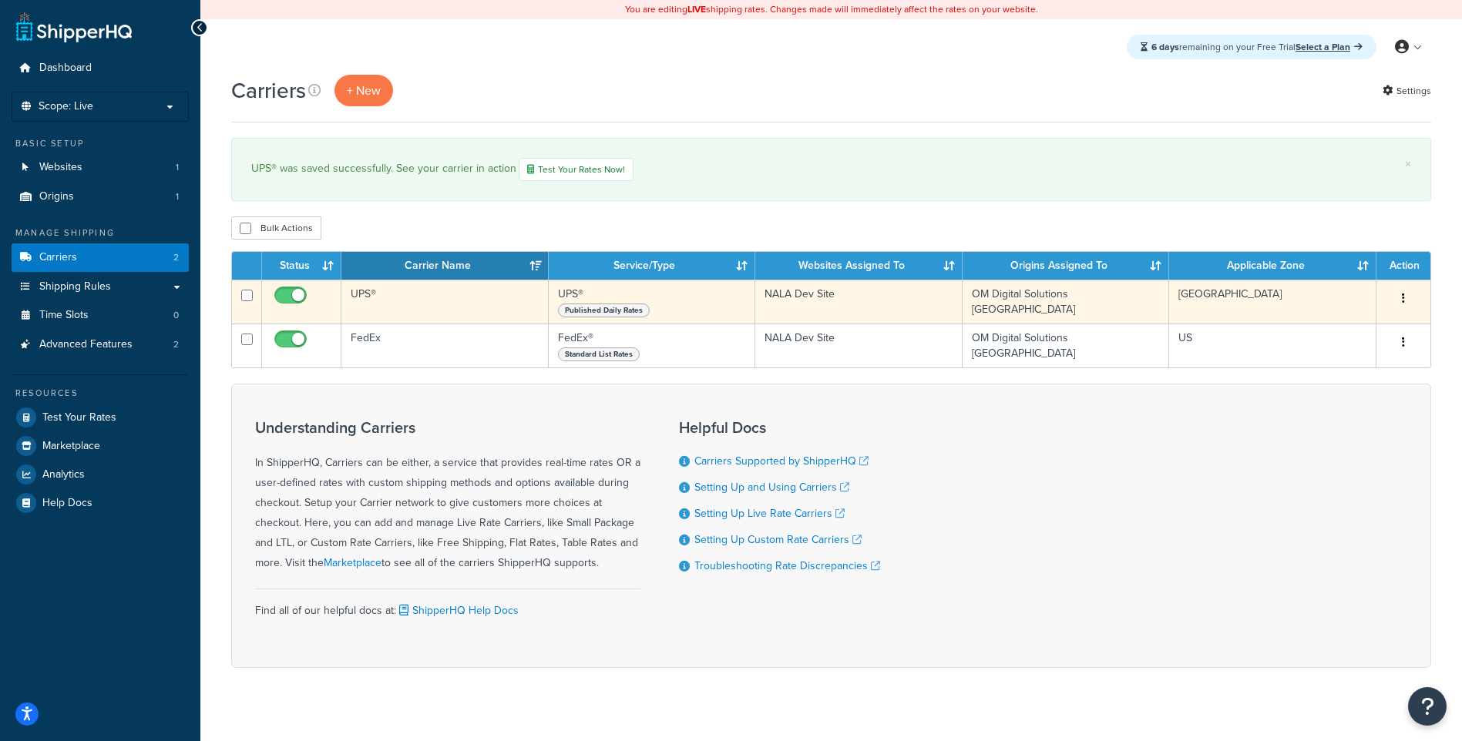
click at [1406, 304] on button "button" at bounding box center [1404, 299] width 22 height 25
click at [1375, 336] on link "Edit" at bounding box center [1341, 331] width 122 height 32
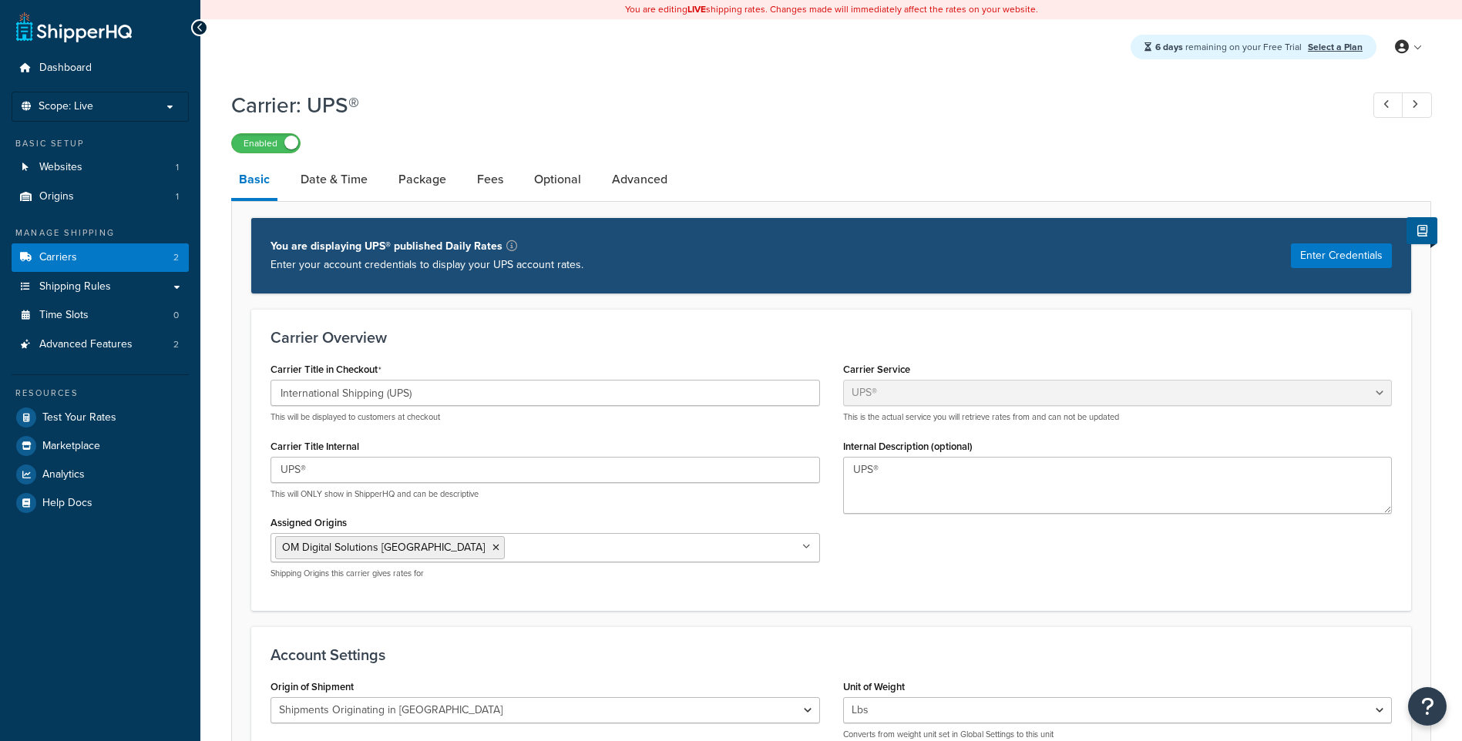
select select "ups"
select select "us"
click at [550, 172] on link "Optional" at bounding box center [557, 179] width 62 height 37
select select "business"
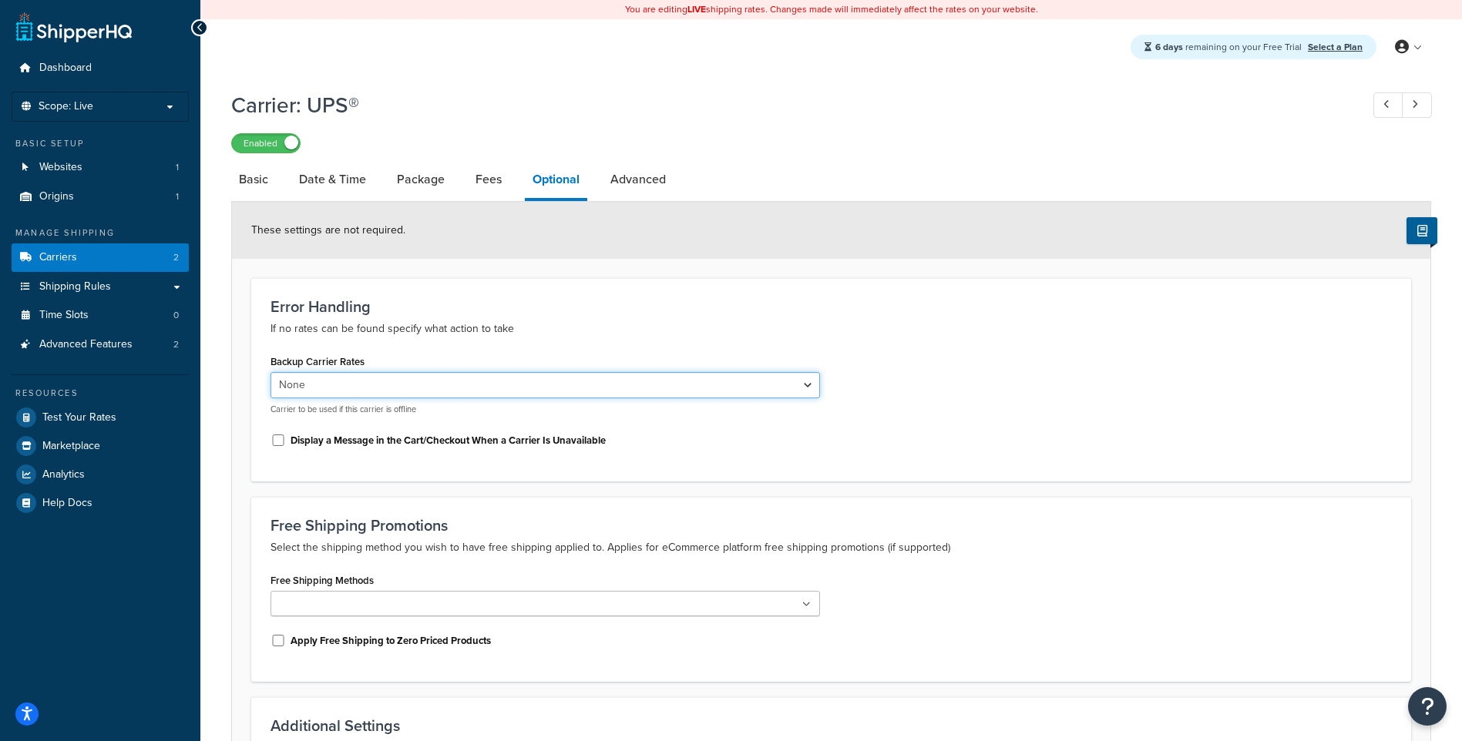
click at [533, 386] on select "None FedEx" at bounding box center [546, 385] width 550 height 26
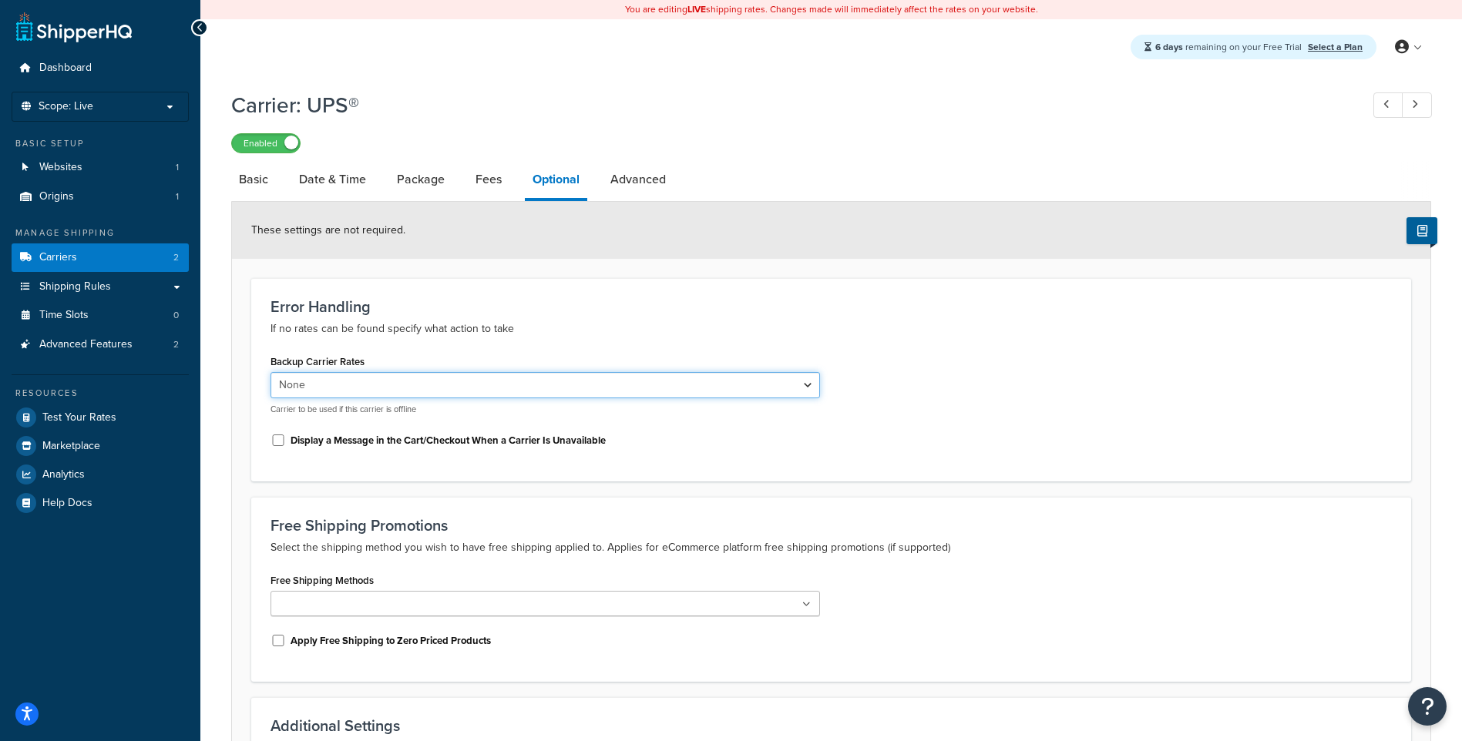
select select "167770"
click at [271, 374] on select "None FedEx" at bounding box center [546, 385] width 550 height 26
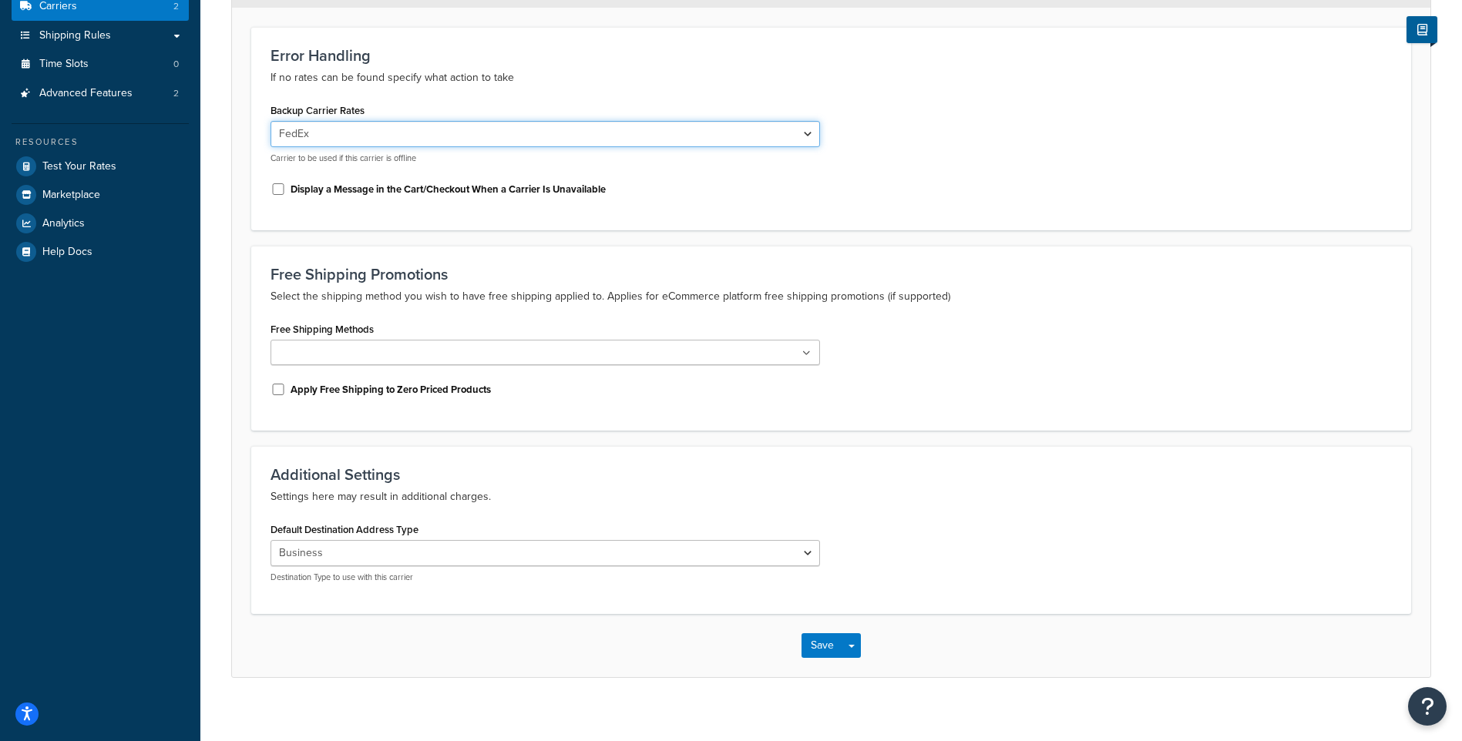
scroll to position [267, 0]
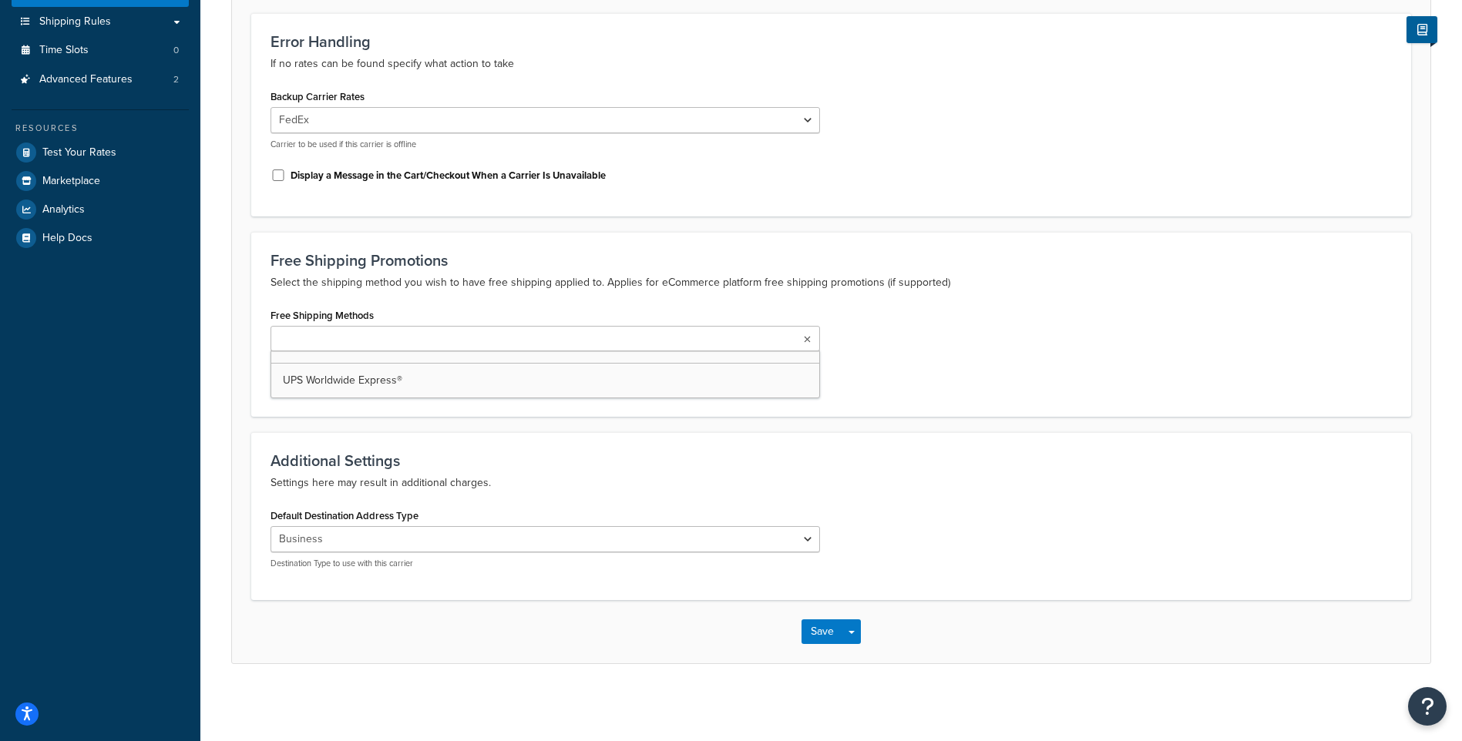
click at [588, 336] on ul at bounding box center [546, 338] width 550 height 25
click at [611, 284] on p "Select the shipping method you wish to have free shipping applied to. Applies f…" at bounding box center [831, 283] width 1121 height 18
click at [603, 351] on ul at bounding box center [546, 338] width 550 height 25
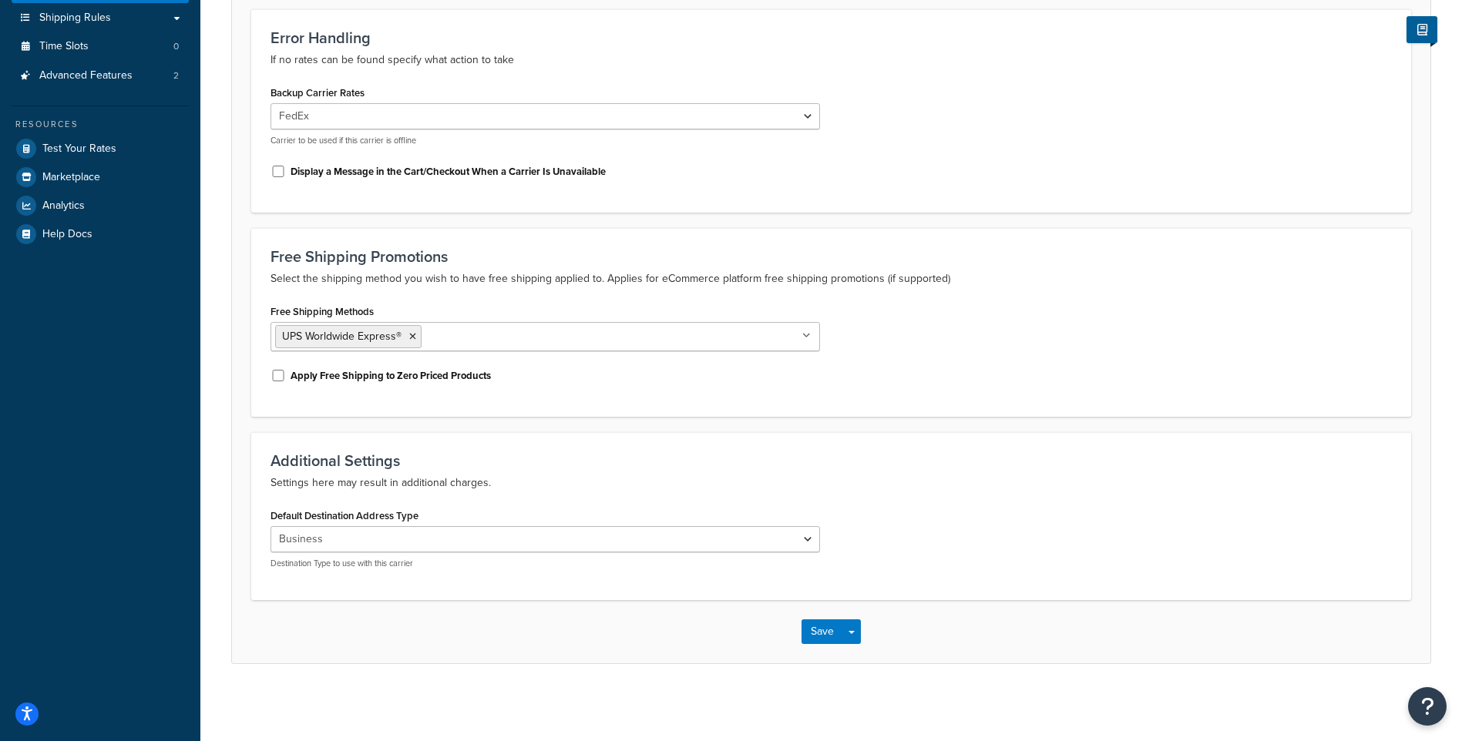
scroll to position [271, 0]
click at [815, 637] on button "Save" at bounding box center [823, 632] width 42 height 25
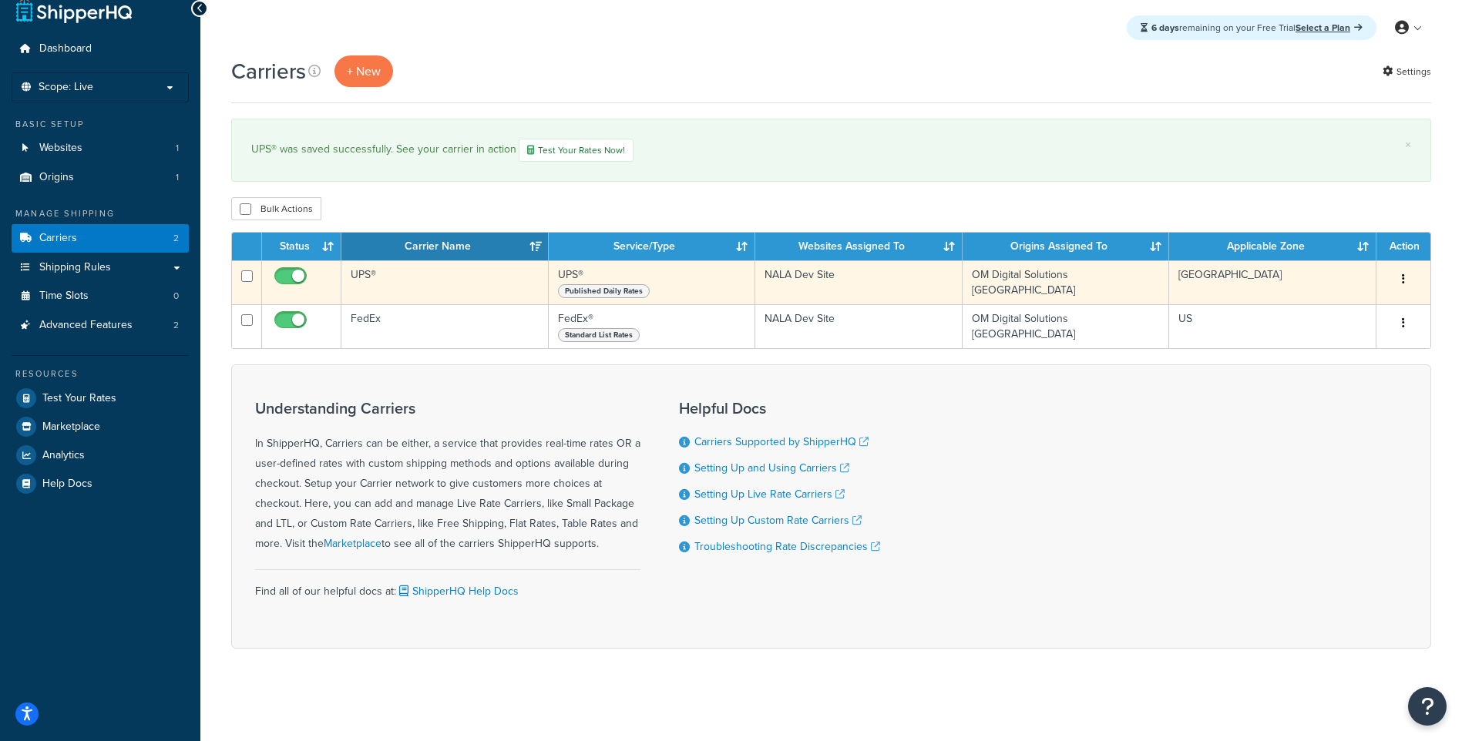
click at [1403, 273] on button "button" at bounding box center [1404, 279] width 22 height 25
click at [1366, 316] on link "Edit" at bounding box center [1341, 310] width 122 height 32
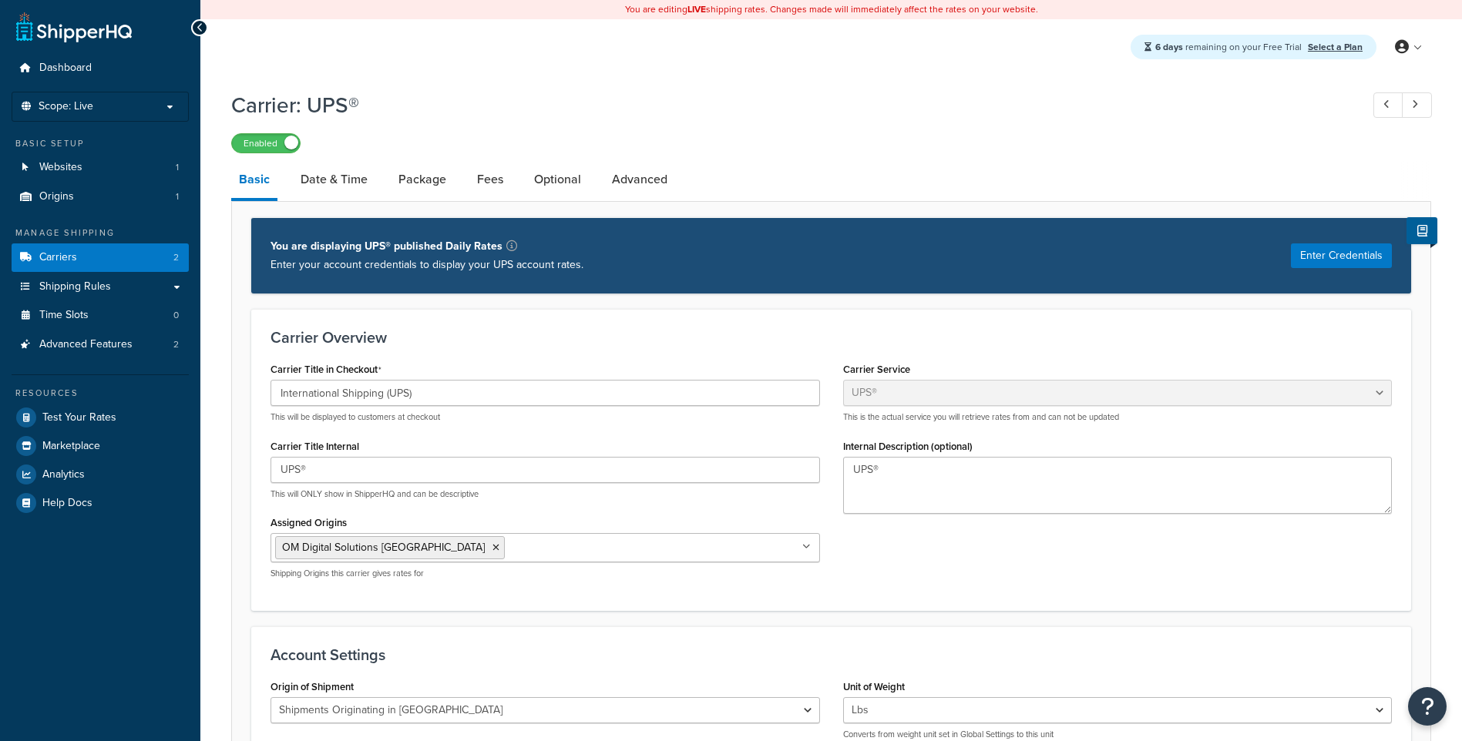
select select "ups"
select select "us"
click at [472, 170] on link "Fees" at bounding box center [490, 179] width 42 height 37
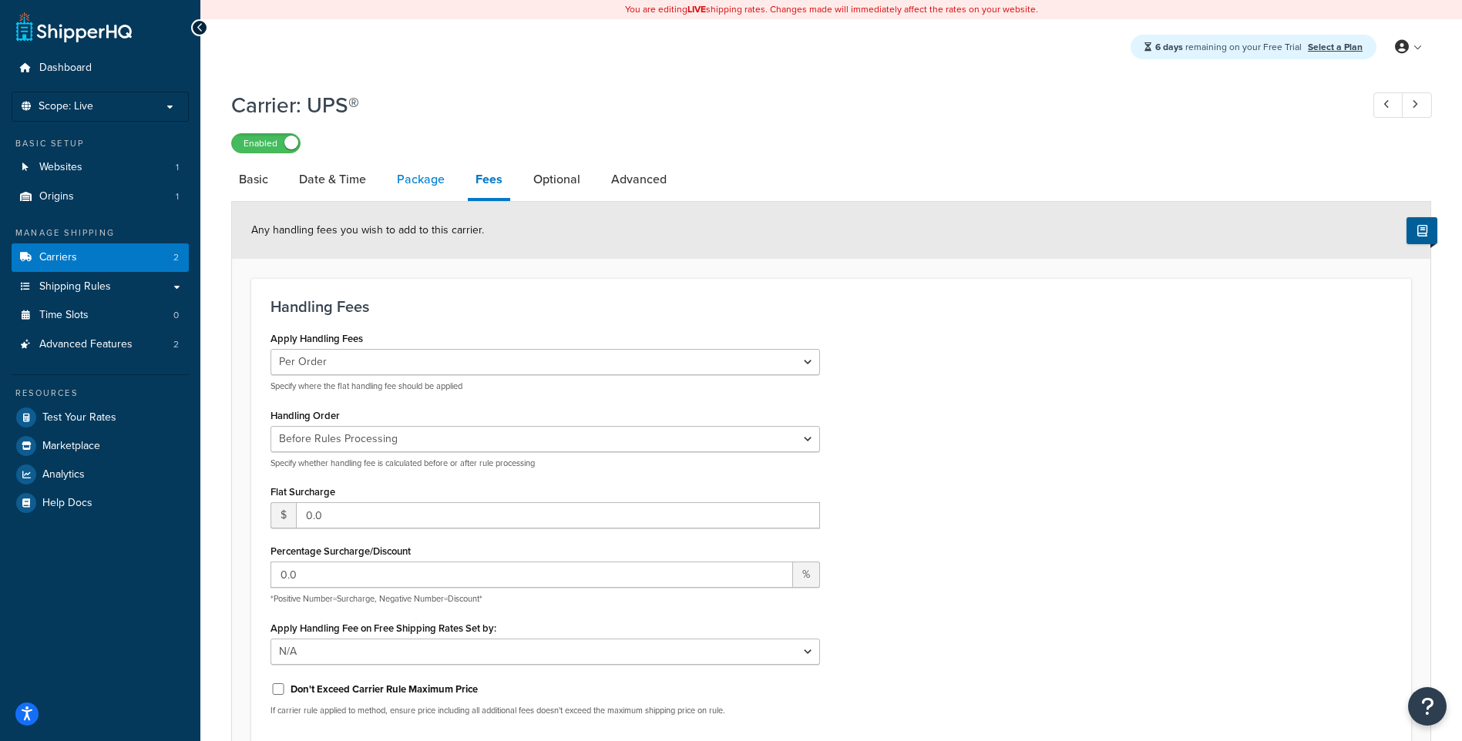
click at [435, 176] on link "Package" at bounding box center [420, 179] width 63 height 37
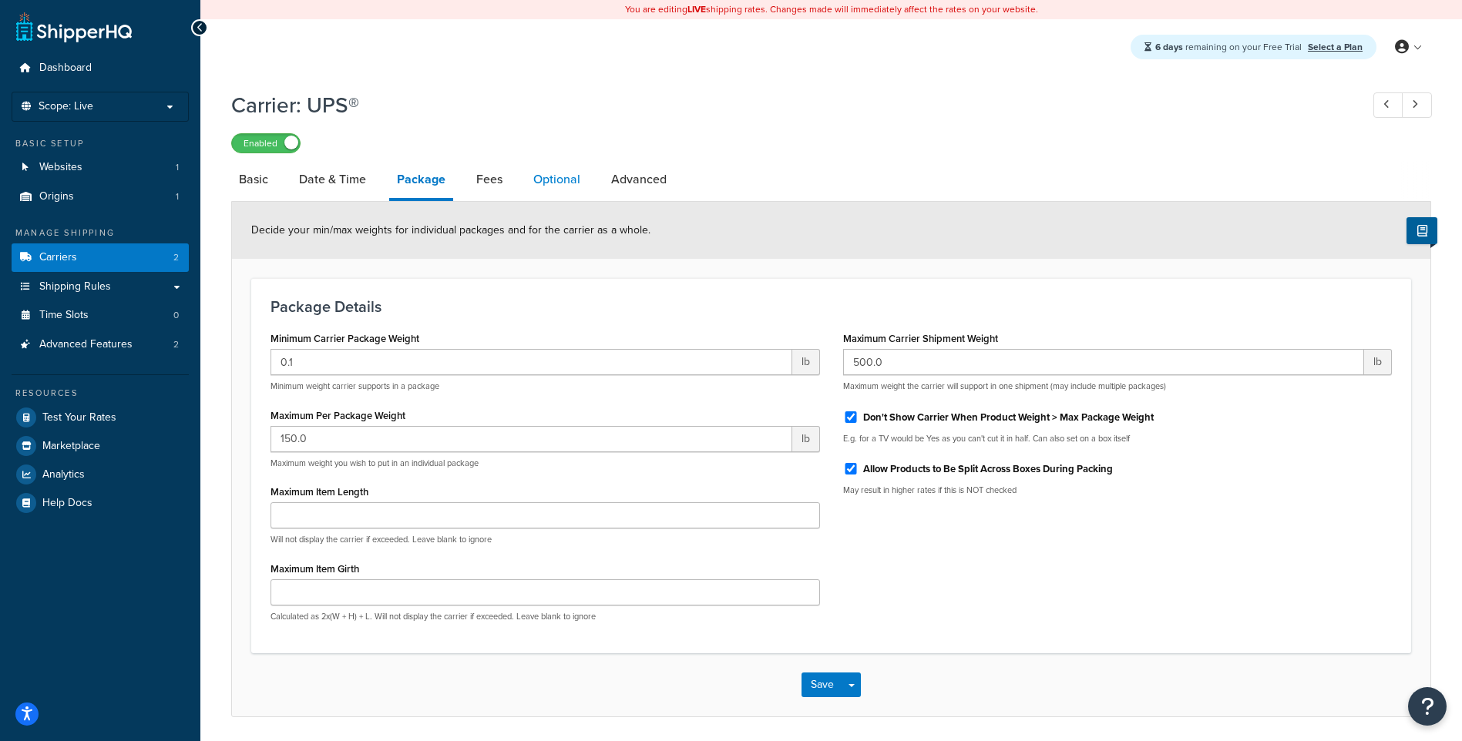
click at [546, 177] on link "Optional" at bounding box center [557, 179] width 62 height 37
select select "167770"
select select "business"
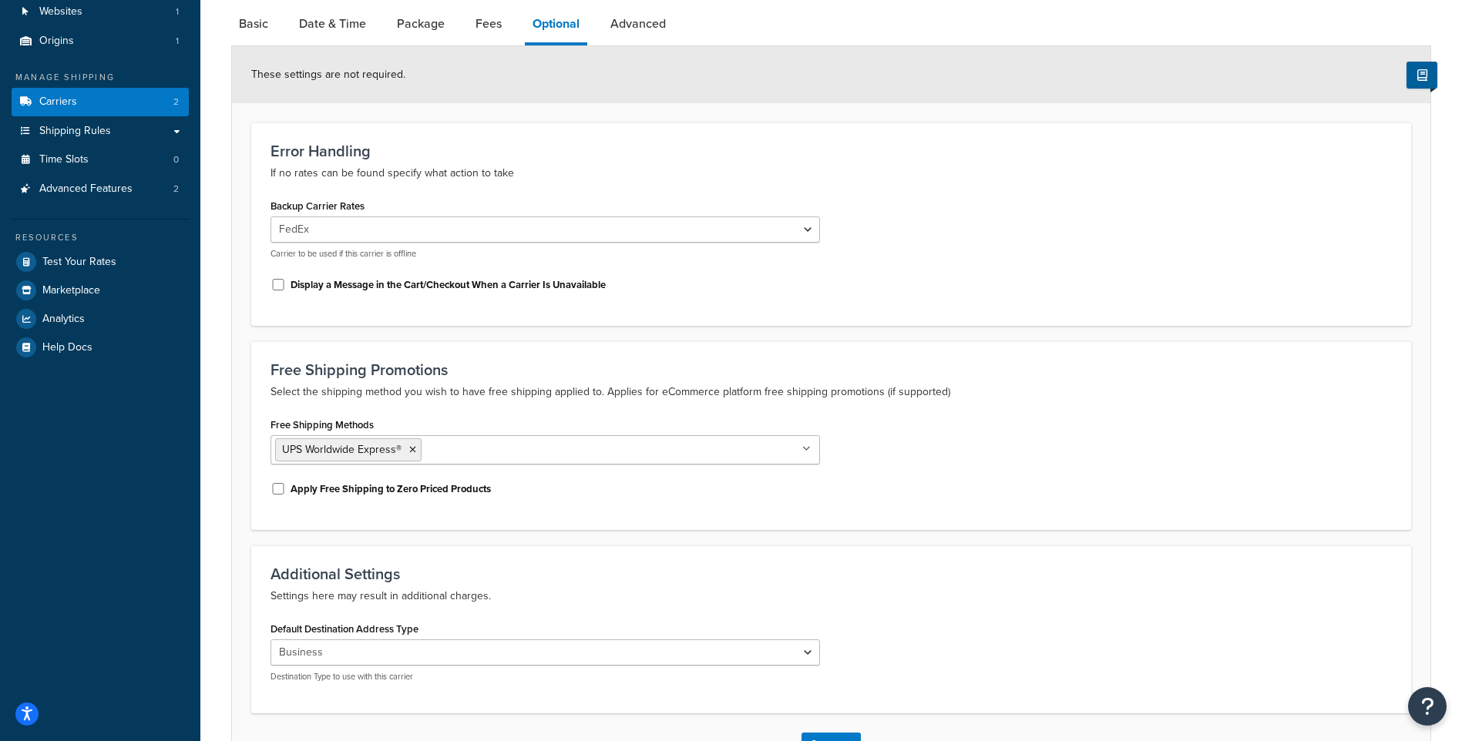
scroll to position [271, 0]
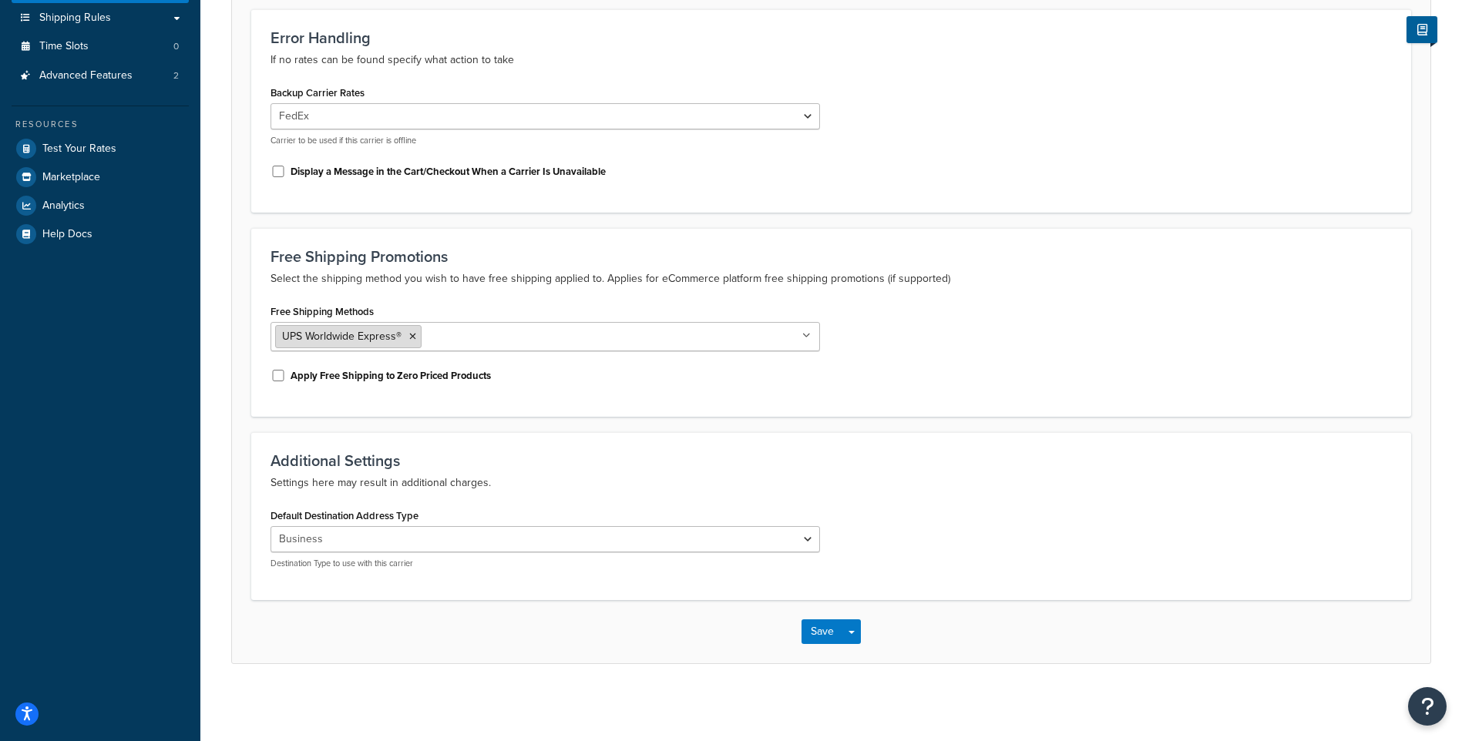
click at [410, 335] on icon at bounding box center [412, 336] width 7 height 9
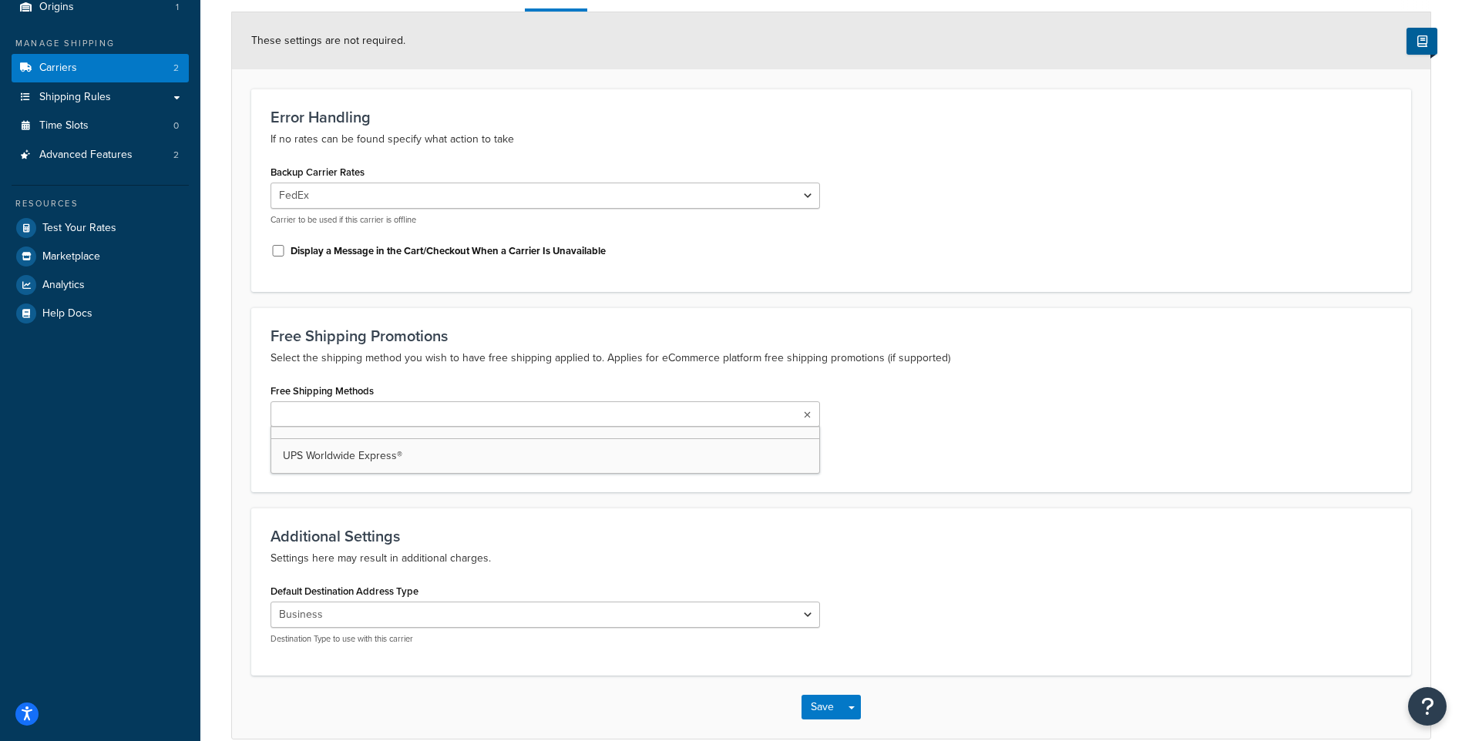
click at [891, 352] on p "Select the shipping method you wish to have free shipping applied to. Applies f…" at bounding box center [831, 358] width 1121 height 18
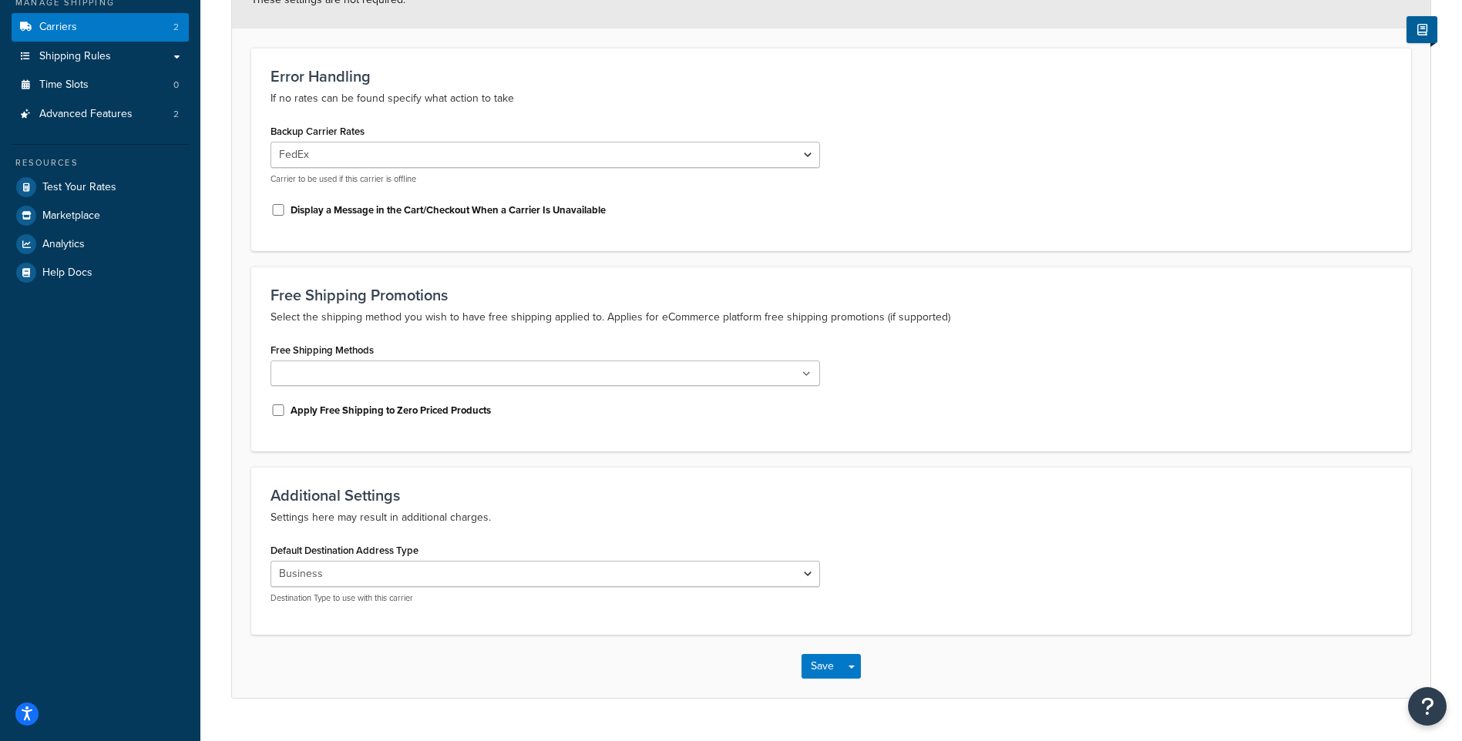
scroll to position [267, 0]
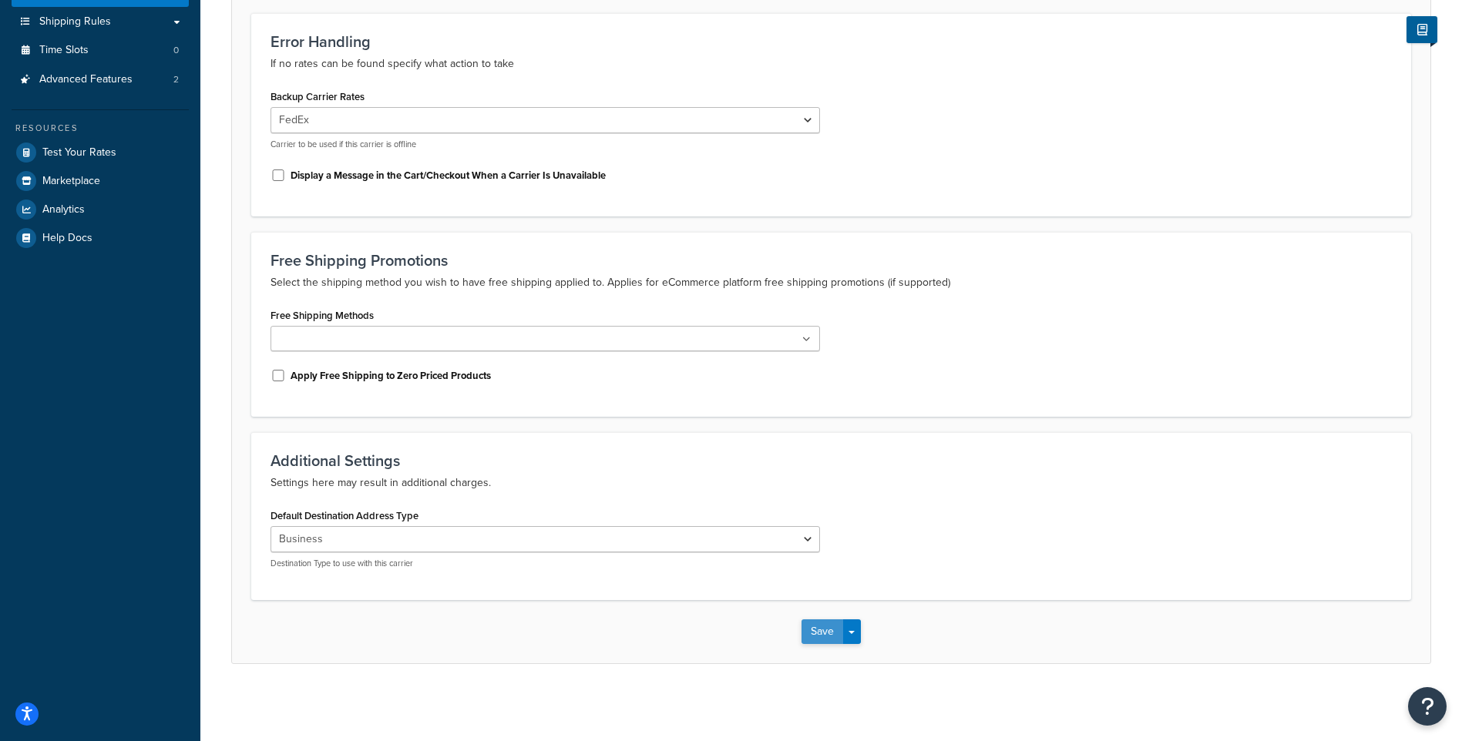
click at [835, 630] on button "Save" at bounding box center [823, 632] width 42 height 25
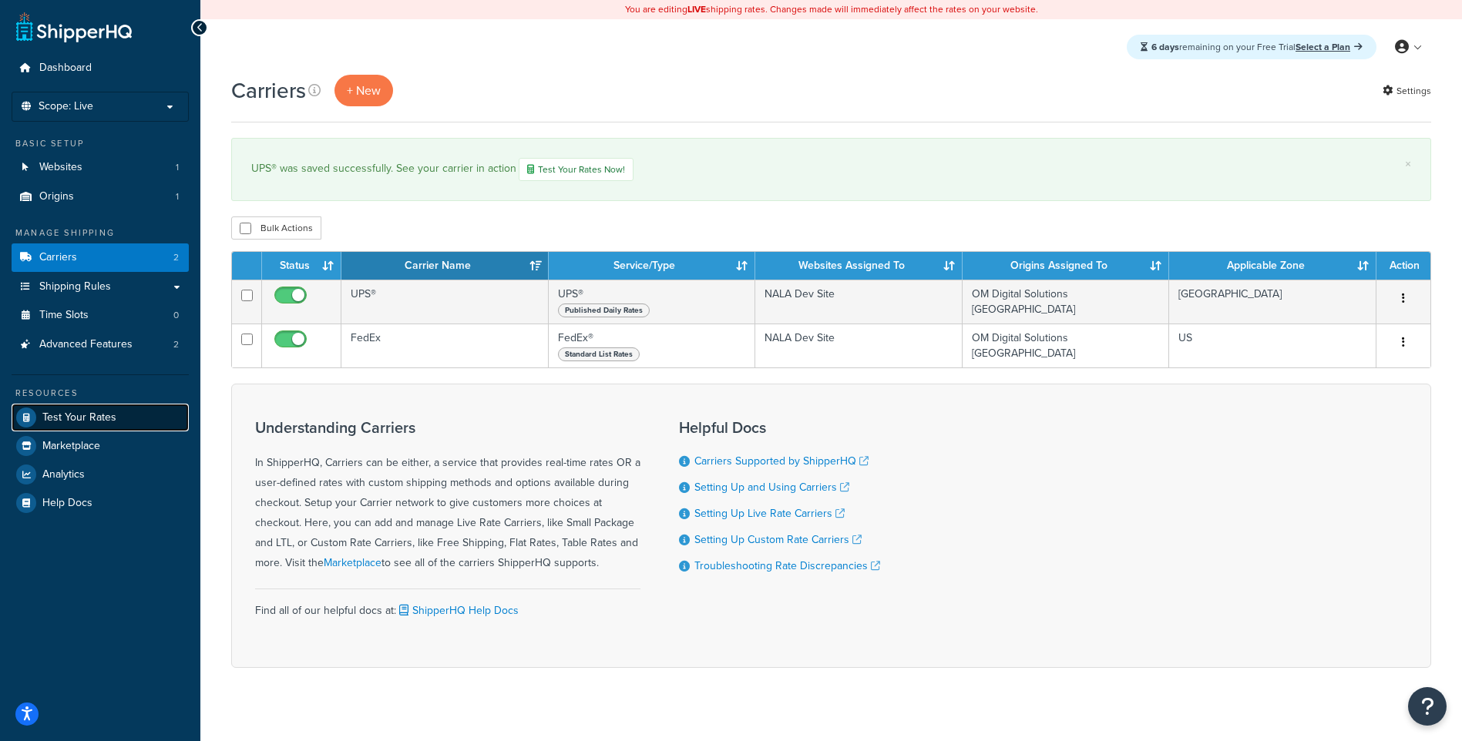
click at [131, 417] on link "Test Your Rates" at bounding box center [100, 418] width 177 height 28
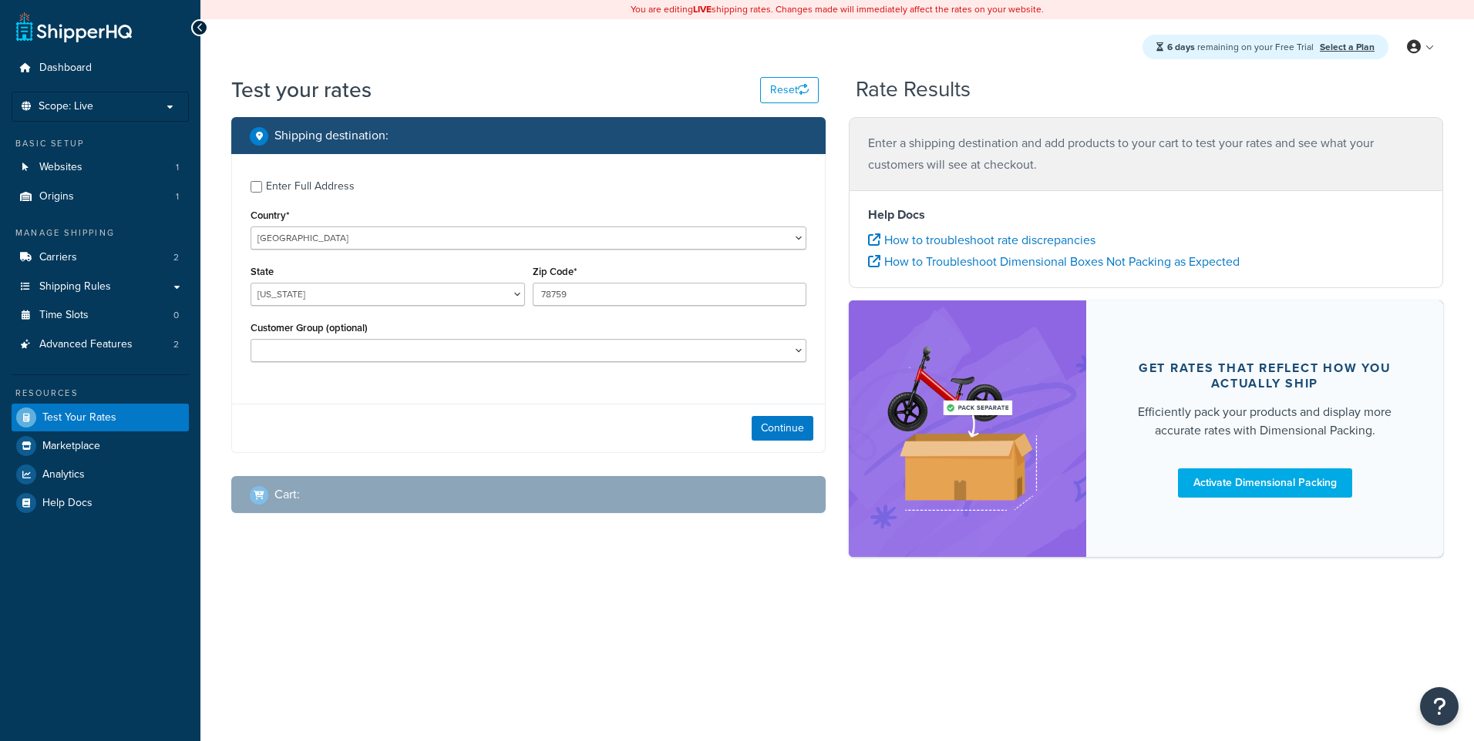
select select "[GEOGRAPHIC_DATA]"
click at [314, 193] on div "Enter Full Address" at bounding box center [310, 187] width 89 height 22
click at [262, 193] on input "Enter Full Address" at bounding box center [256, 187] width 12 height 12
checkbox input "true"
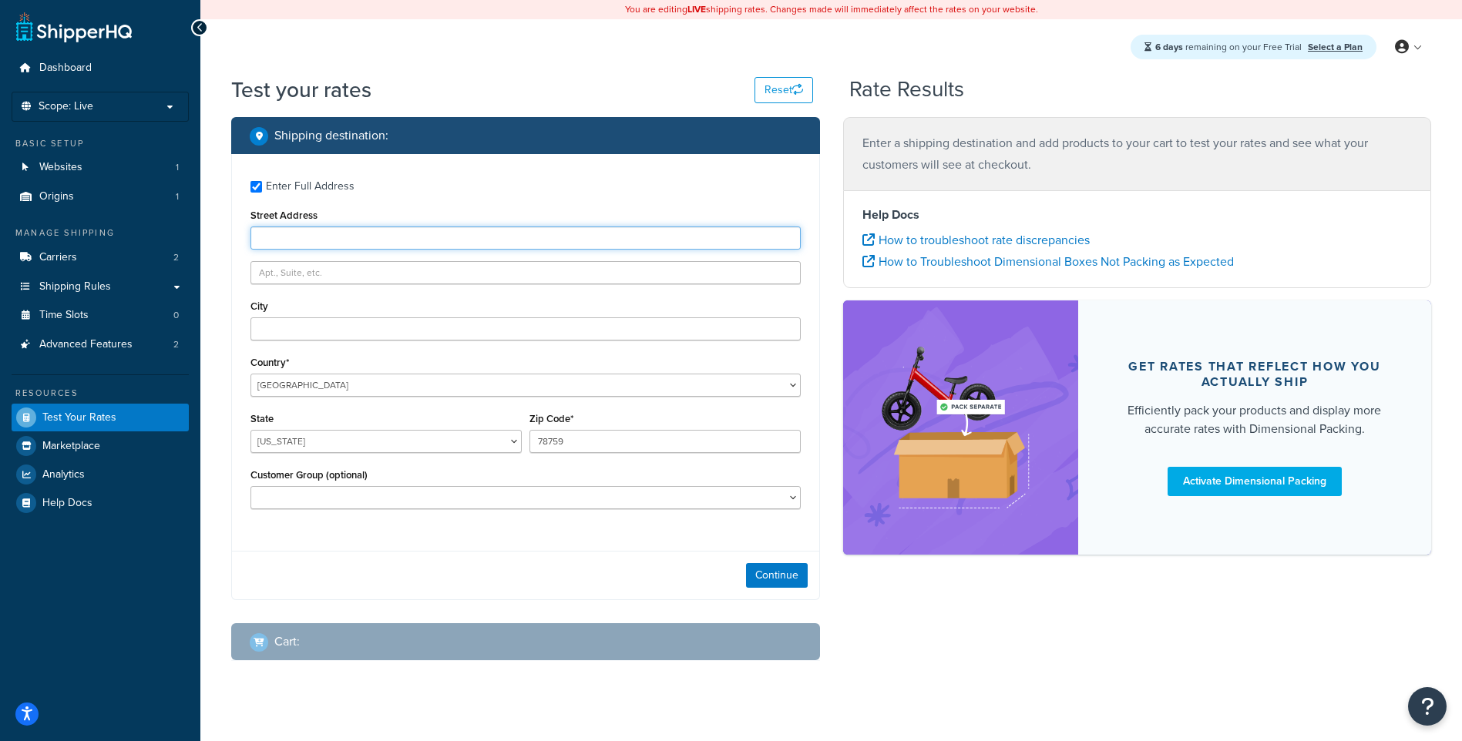
click at [348, 234] on input "Street Address" at bounding box center [525, 238] width 550 height 23
type input "[GEOGRAPHIC_DATA] O,"
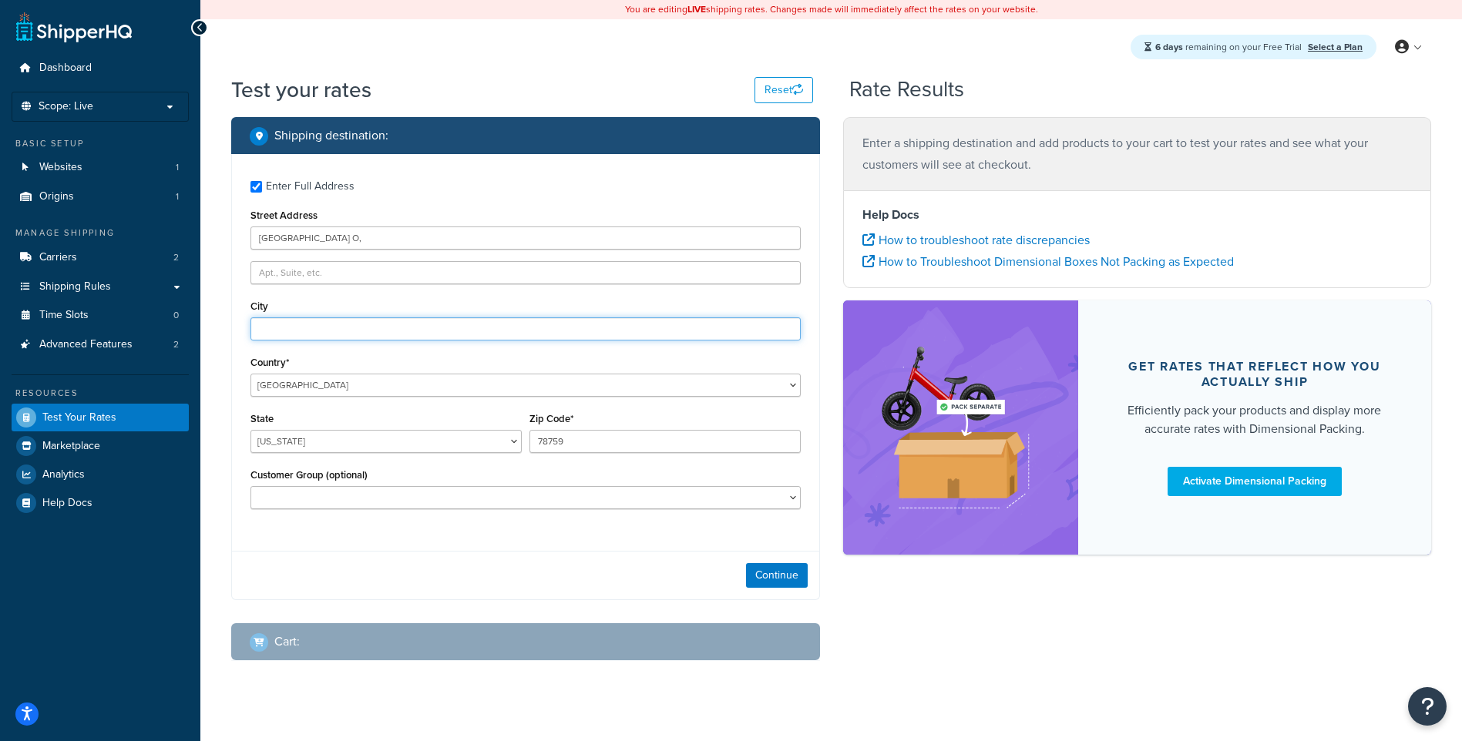
type input "[GEOGRAPHIC_DATA]"
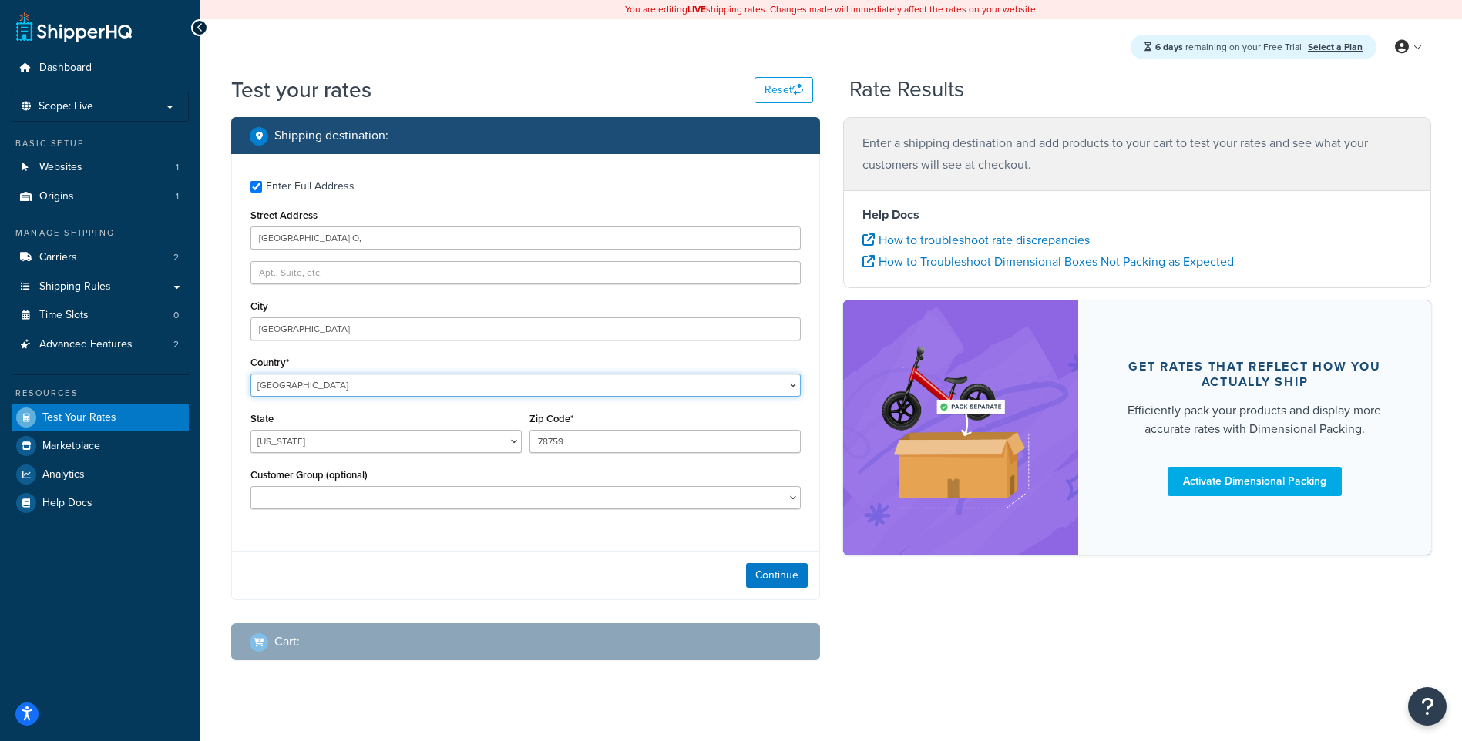
select select "CA"
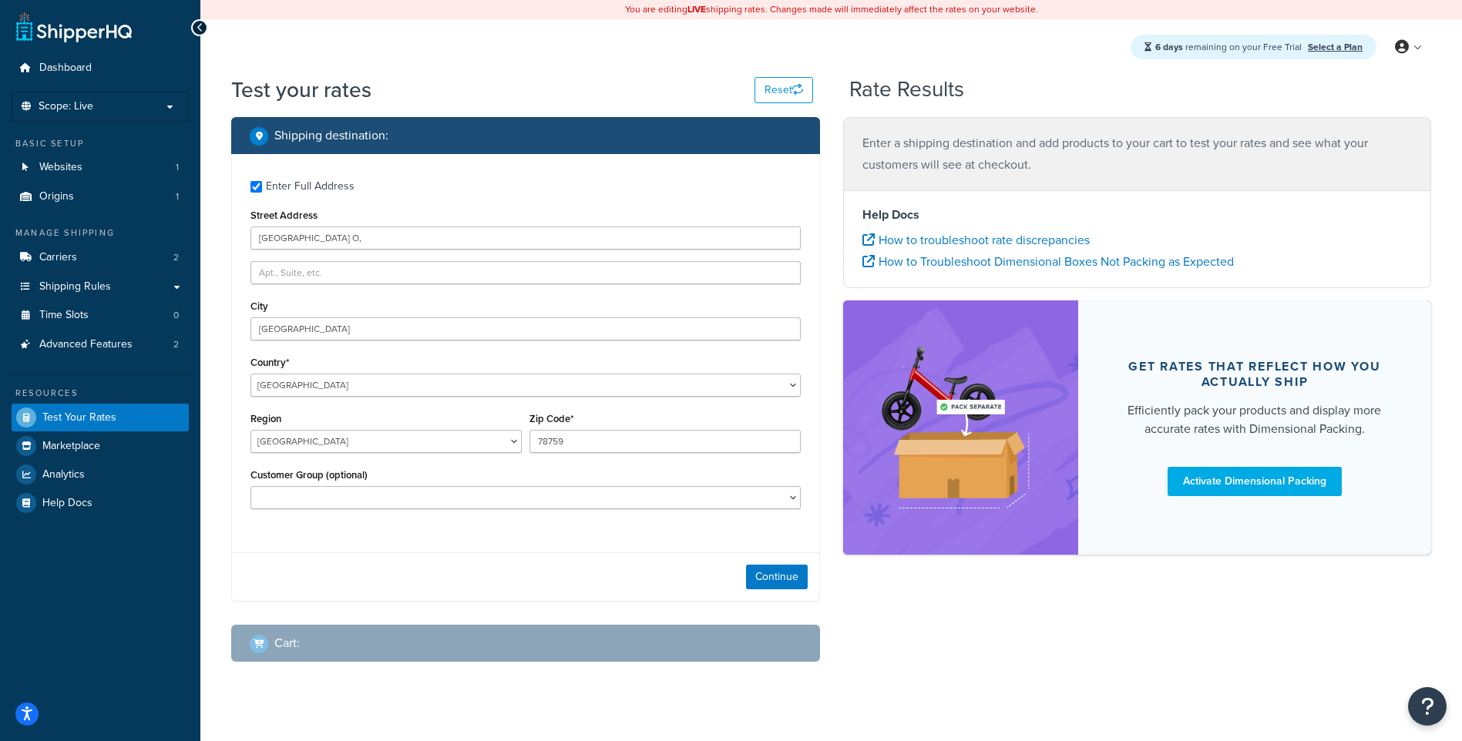
select select "AB"
click at [639, 549] on div "Enter Full Address Street Address [GEOGRAPHIC_DATA] Country* [GEOGRAPHIC_DATA] …" at bounding box center [525, 378] width 589 height 448
click at [564, 447] on input "78759" at bounding box center [664, 441] width 271 height 23
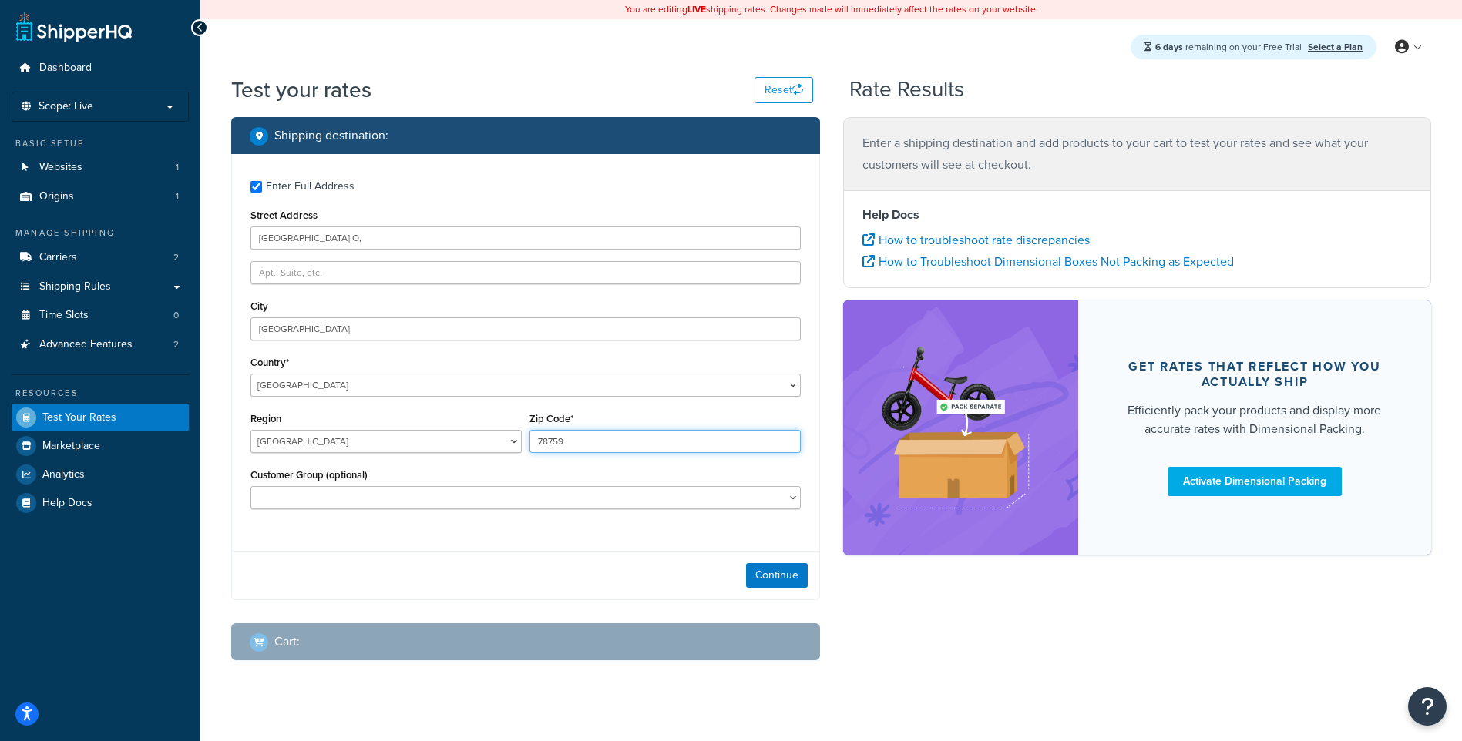
paste input "[URL][DOMAIN_NAME]"
paste input "H2V 1Y1"
type input "H2V 1Y1"
click at [203, 442] on div "Test your rates Reset Rate Results Shipping destination : Enter Full Address St…" at bounding box center [831, 399] width 1262 height 648
click at [791, 571] on button "Continue" at bounding box center [777, 575] width 62 height 25
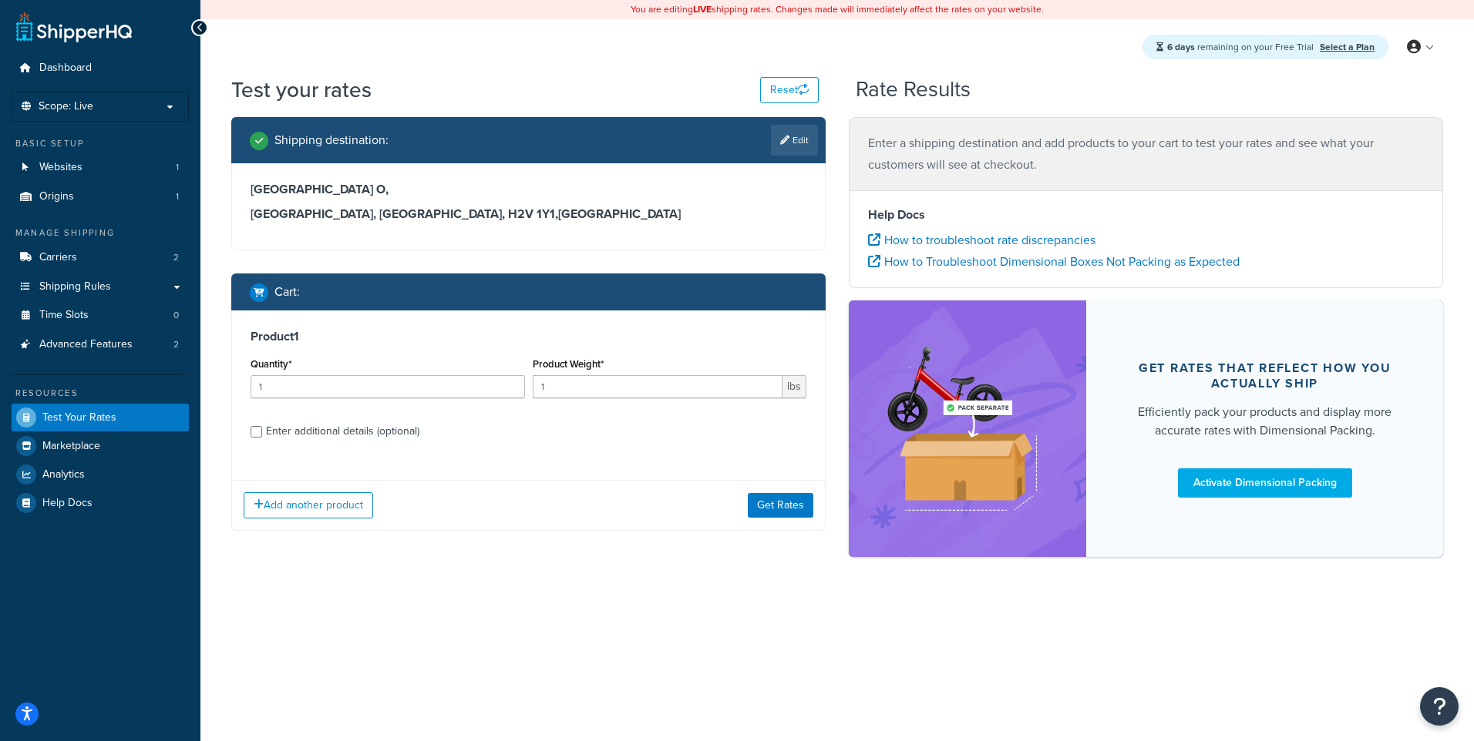
click at [351, 434] on div "Enter additional details (optional)" at bounding box center [342, 432] width 153 height 22
click at [262, 434] on input "Enter additional details (optional)" at bounding box center [256, 432] width 12 height 12
checkbox input "true"
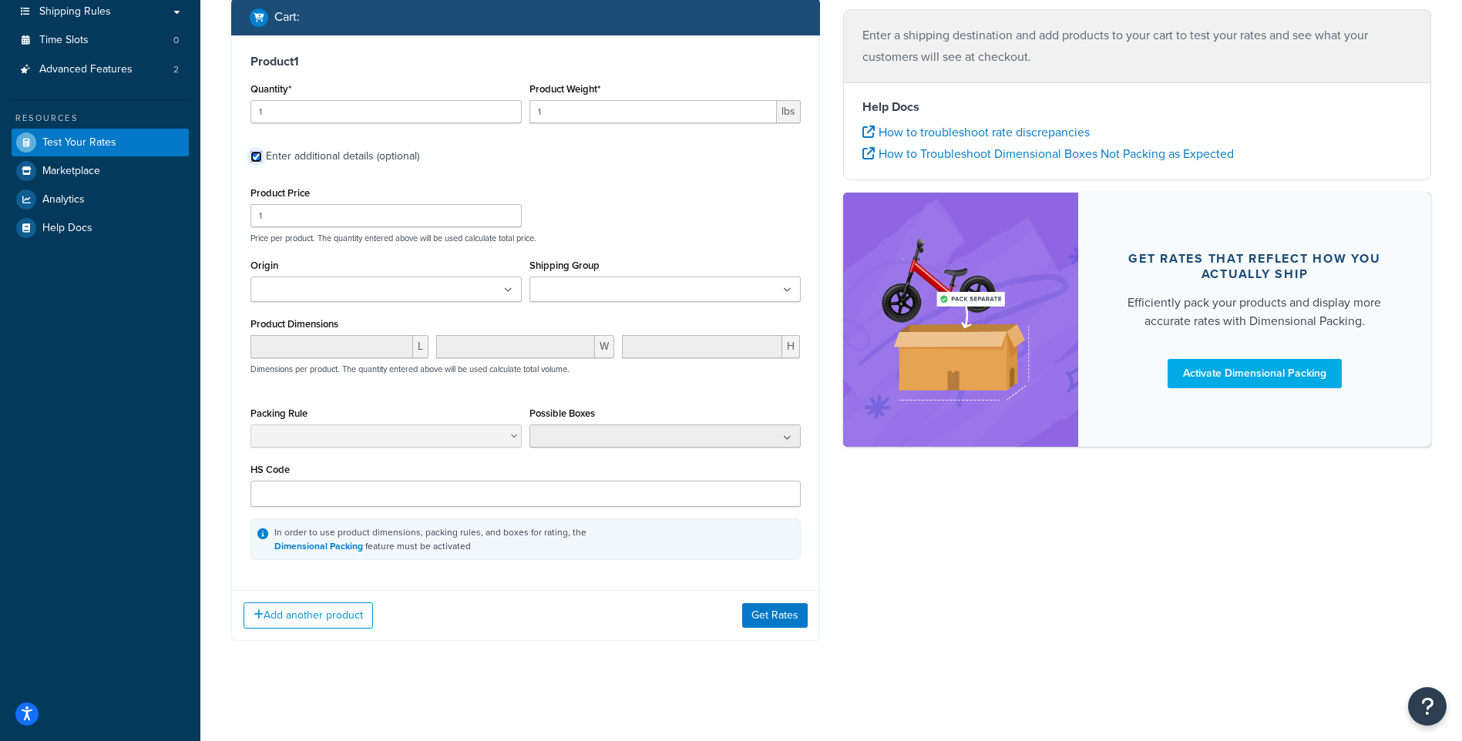
scroll to position [277, 0]
click at [341, 492] on input "HS Code" at bounding box center [525, 494] width 550 height 26
type input "8525.89.4000"
click at [774, 617] on button "Get Rates" at bounding box center [775, 615] width 66 height 25
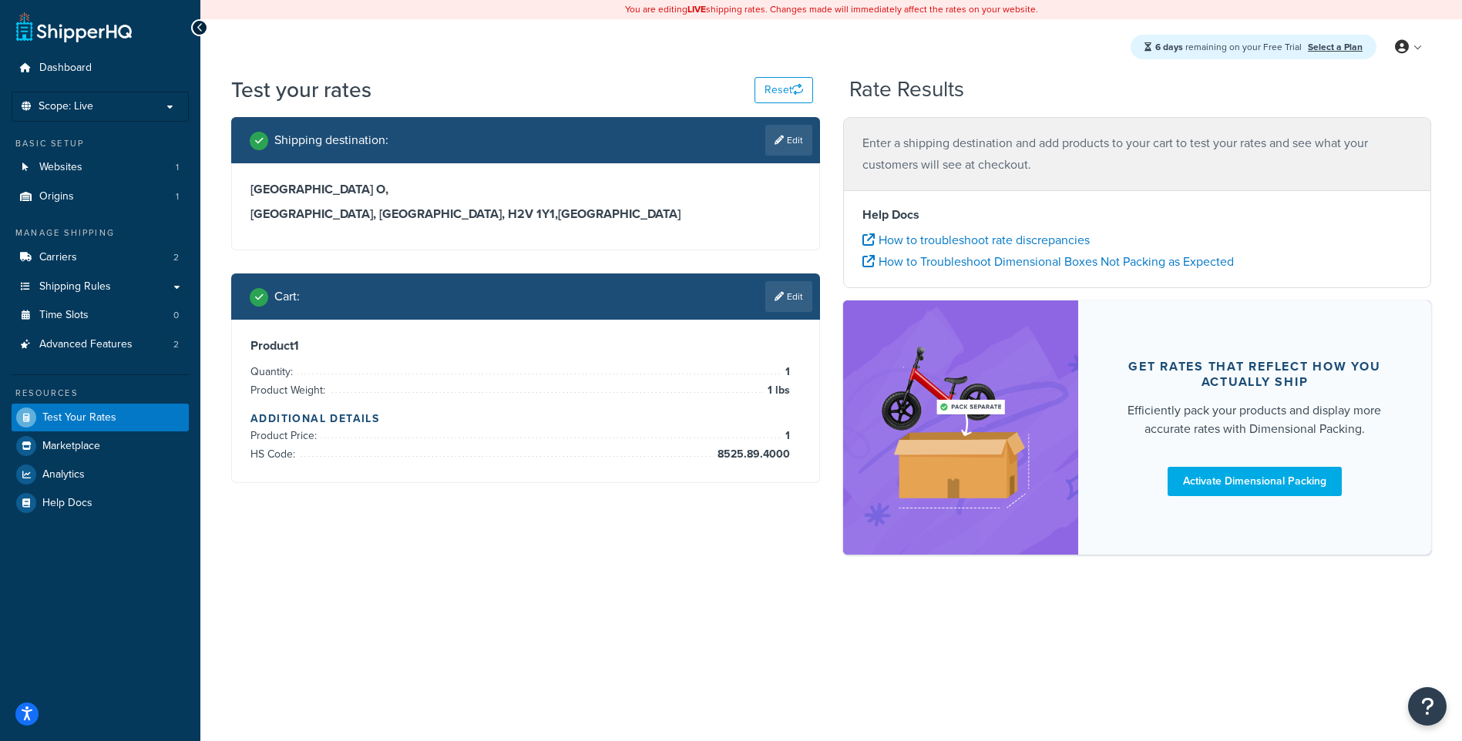
scroll to position [0, 0]
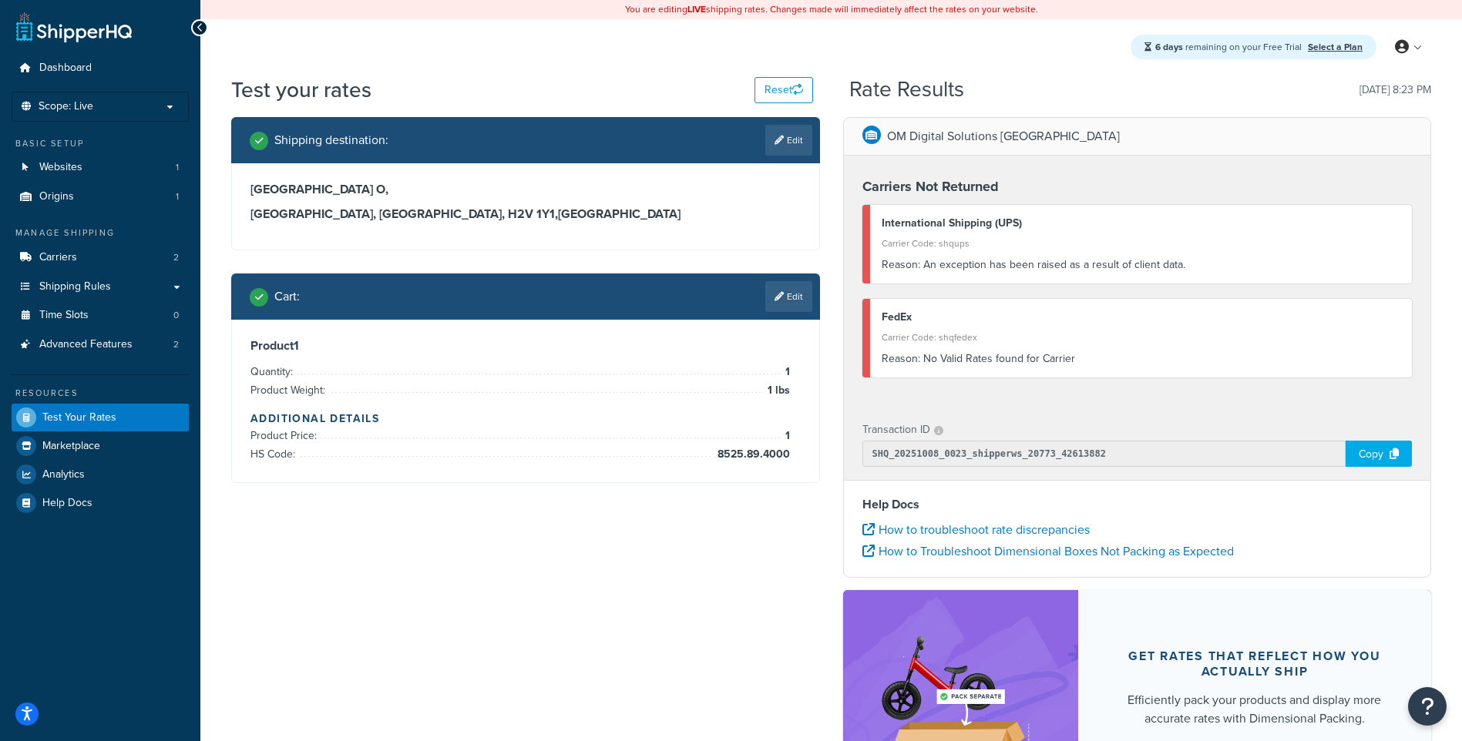
click at [1149, 264] on div "Reason: An exception has been raised as a result of client data." at bounding box center [1141, 265] width 519 height 22
drag, startPoint x: 1149, startPoint y: 264, endPoint x: 1027, endPoint y: 263, distance: 121.8
copy div "Reason: An exception has been raised as a result of client data."
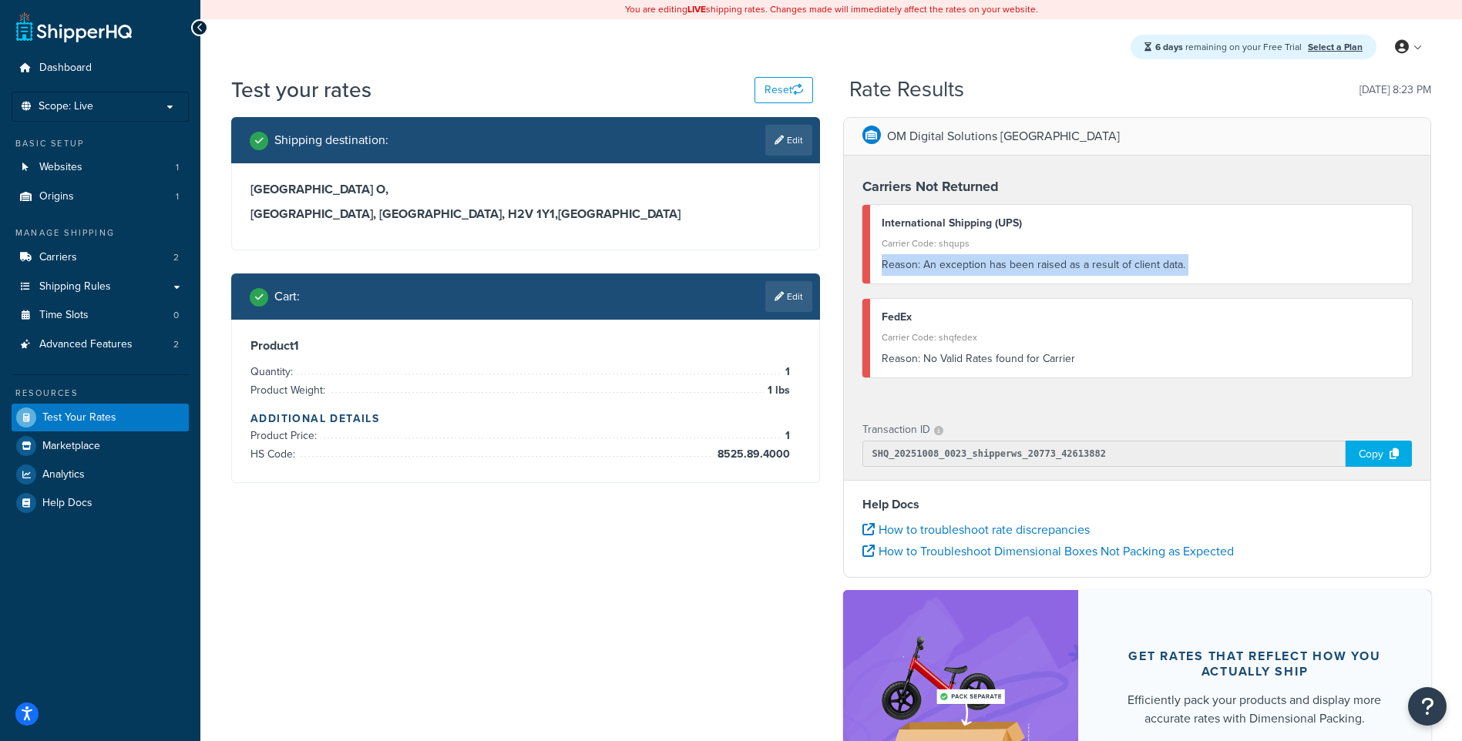
click at [1377, 457] on div "Copy" at bounding box center [1379, 454] width 66 height 26
click at [109, 257] on link "Carriers 2" at bounding box center [100, 258] width 177 height 29
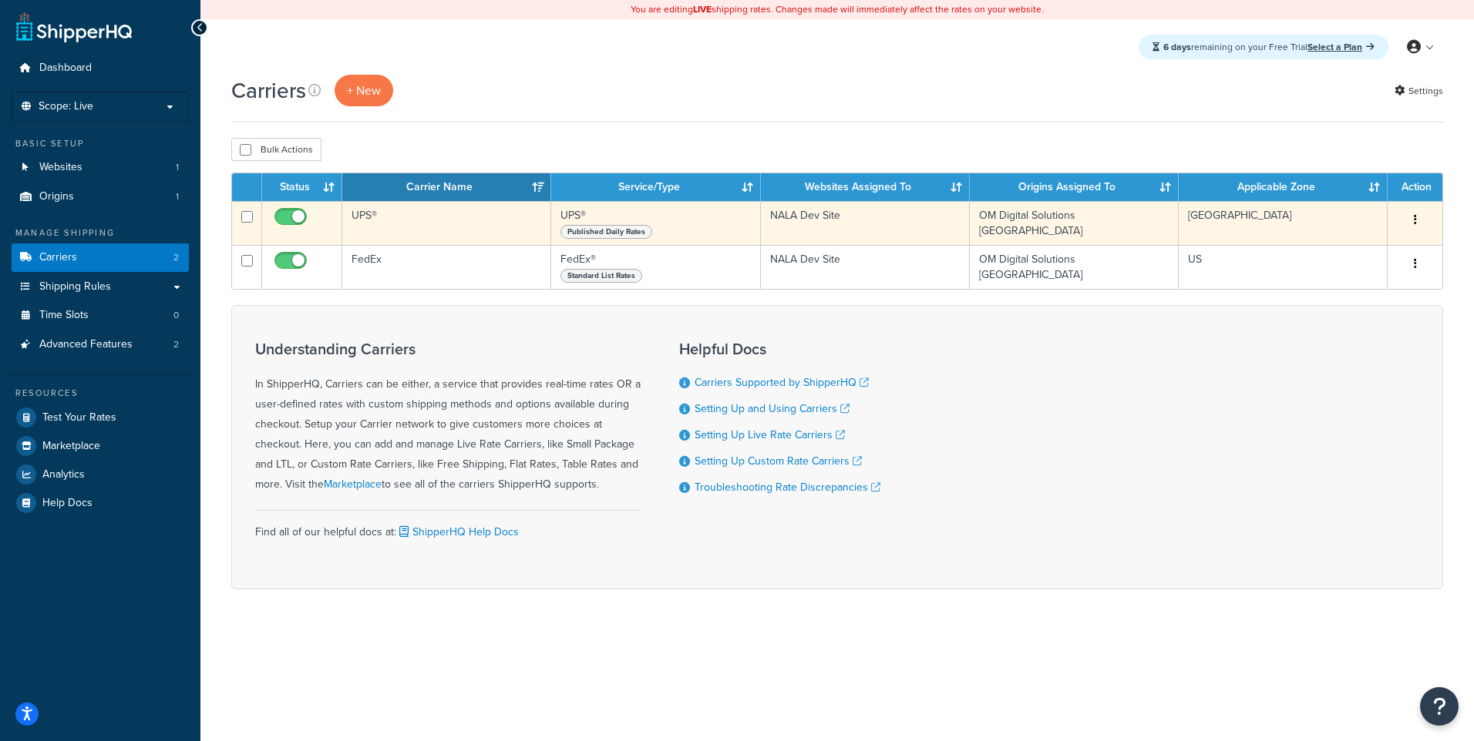
click at [1417, 217] on button "button" at bounding box center [1415, 220] width 22 height 25
click at [1376, 255] on link "Edit" at bounding box center [1352, 252] width 122 height 32
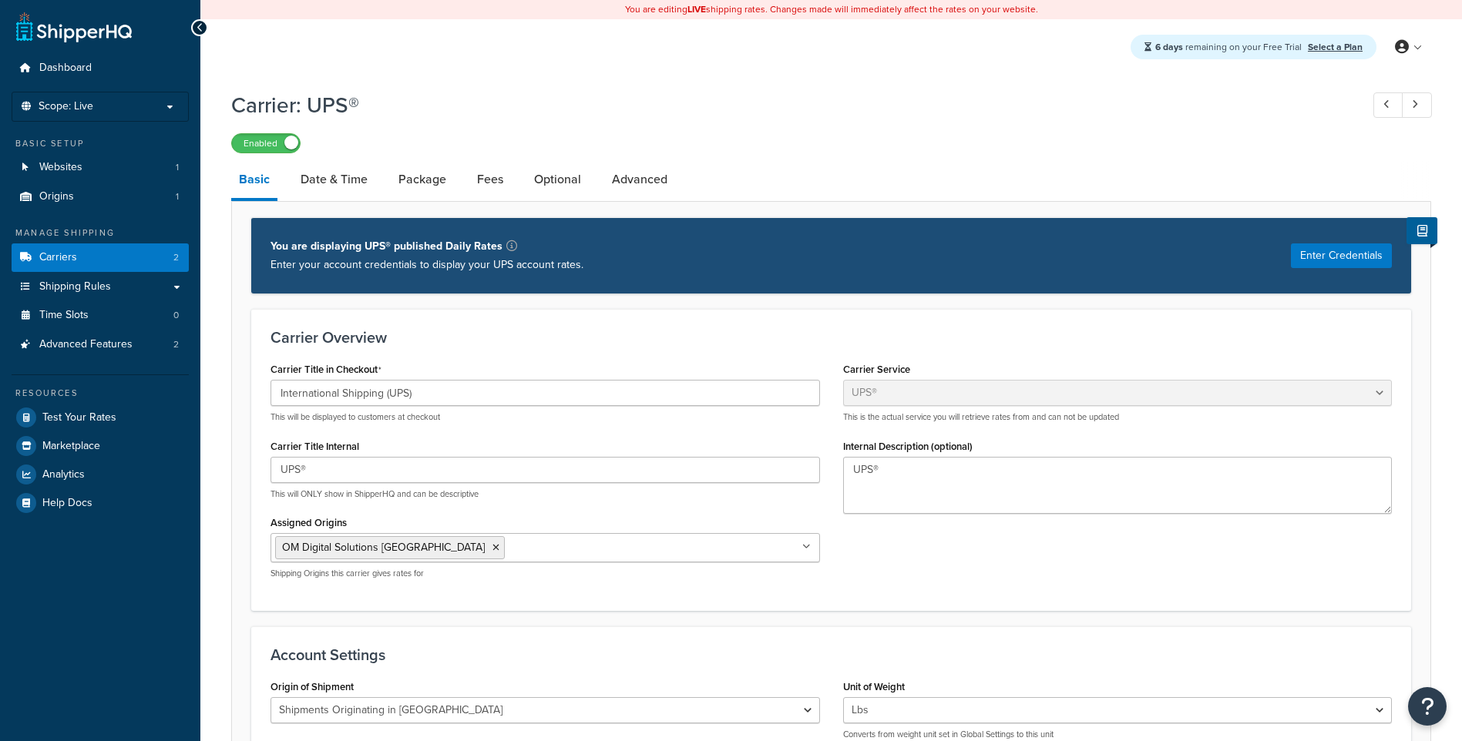
select select "ups"
select select "us"
click at [482, 176] on link "Fees" at bounding box center [490, 179] width 42 height 37
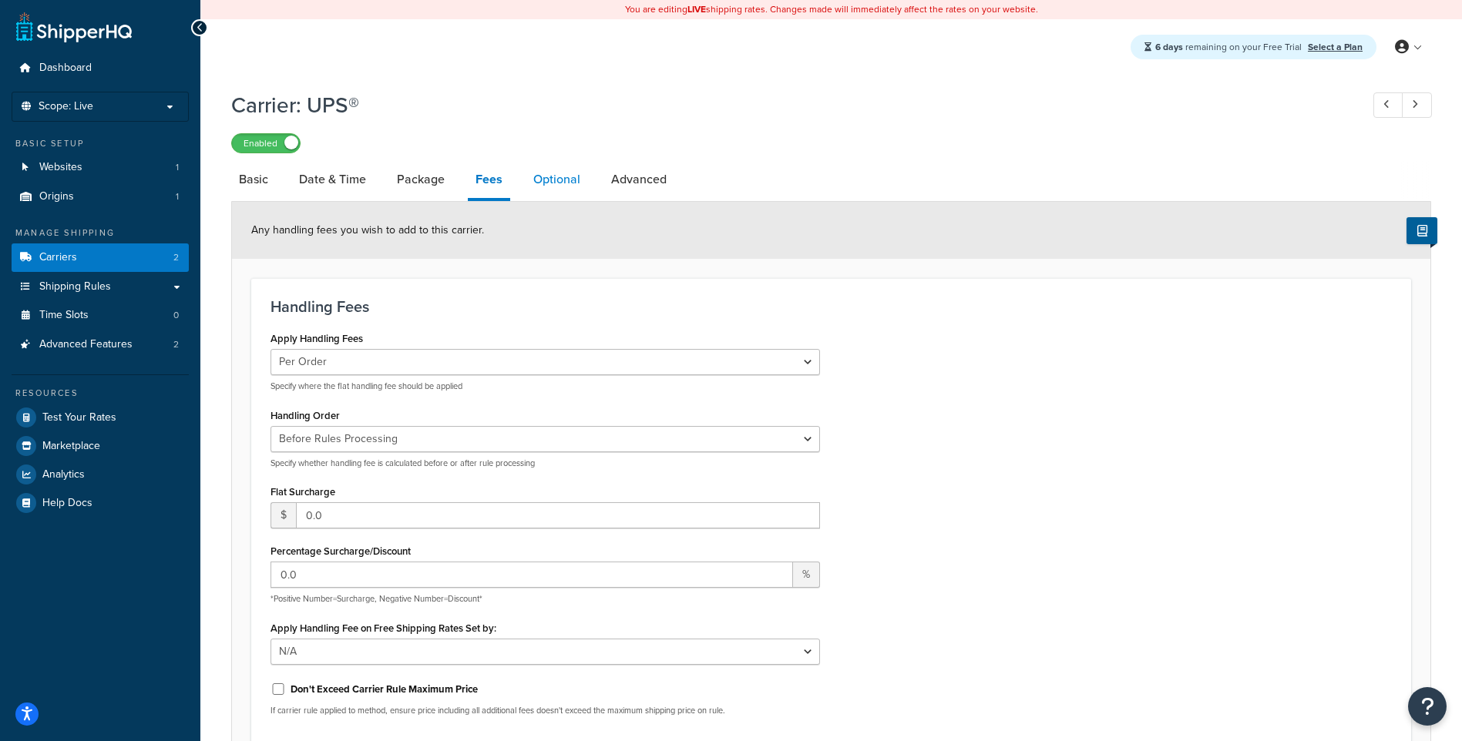
click at [557, 179] on link "Optional" at bounding box center [557, 179] width 62 height 37
select select "167770"
select select "business"
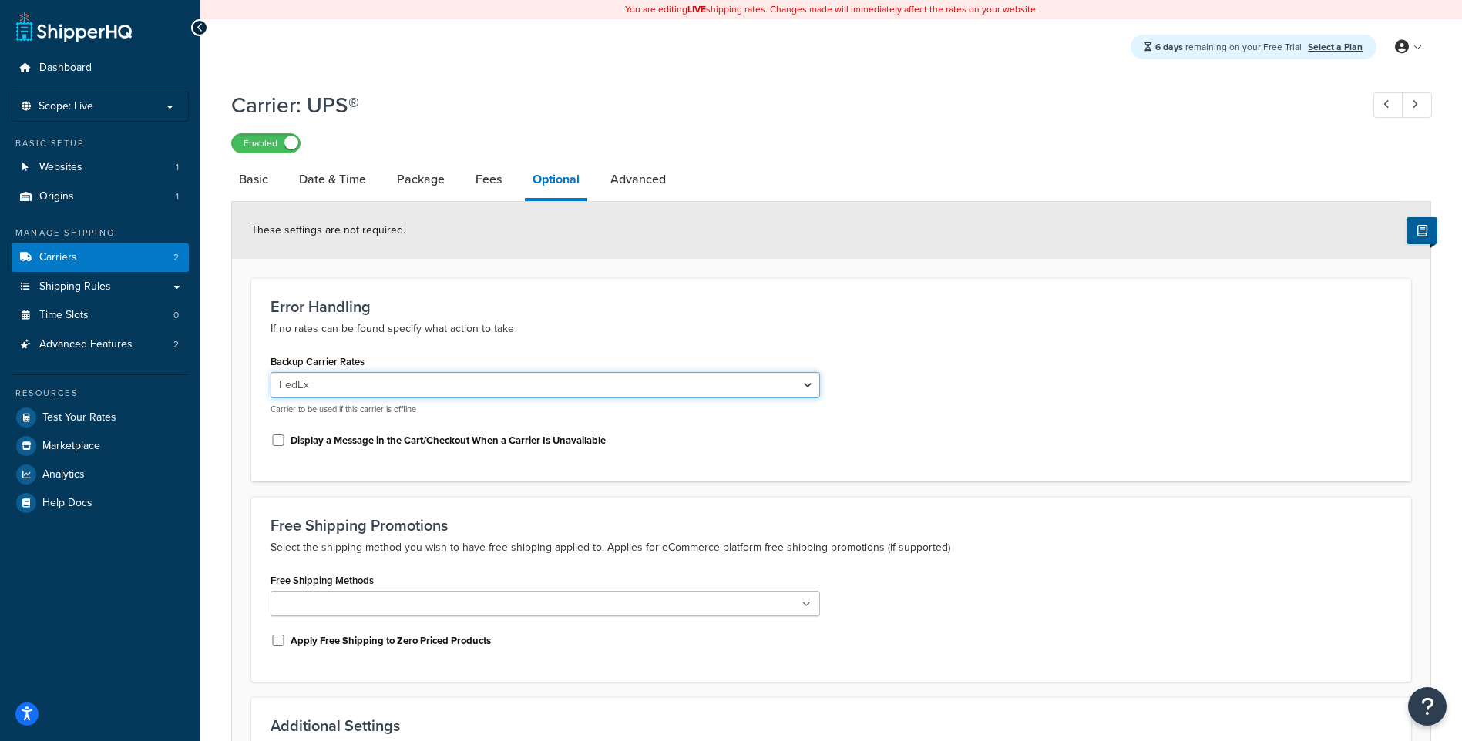
click at [530, 381] on select "None FedEx" at bounding box center [546, 385] width 550 height 26
select select "0"
click at [271, 374] on select "None FedEx" at bounding box center [546, 385] width 550 height 26
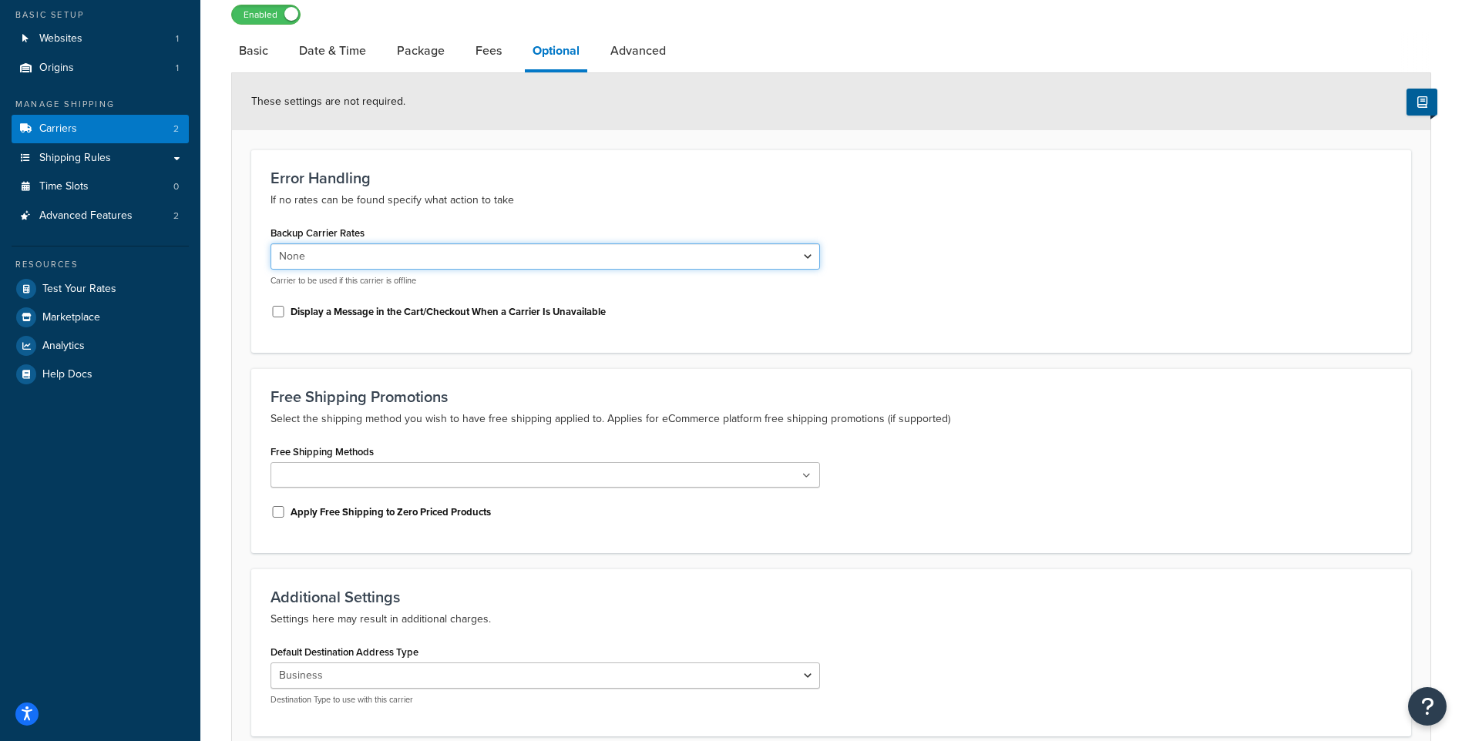
scroll to position [267, 0]
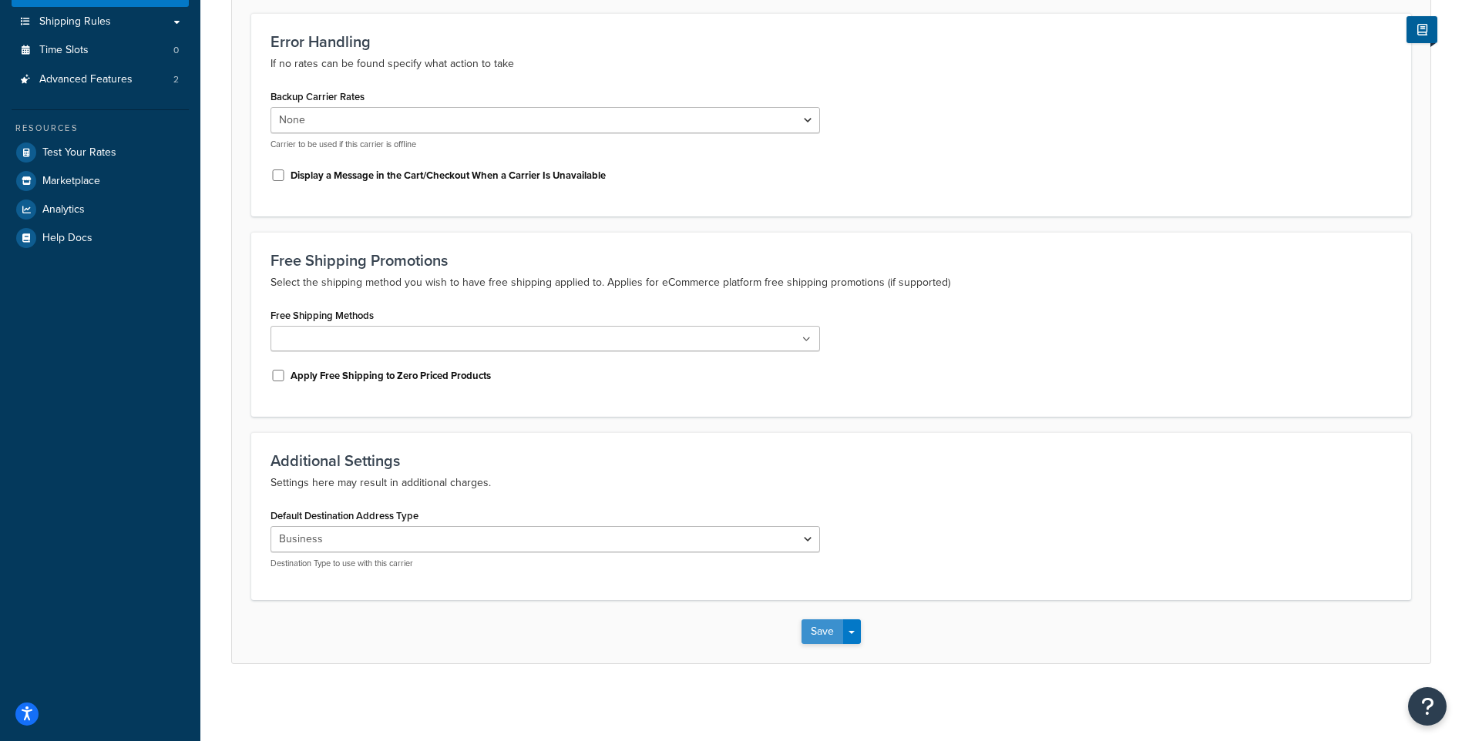
click at [832, 630] on button "Save" at bounding box center [823, 632] width 42 height 25
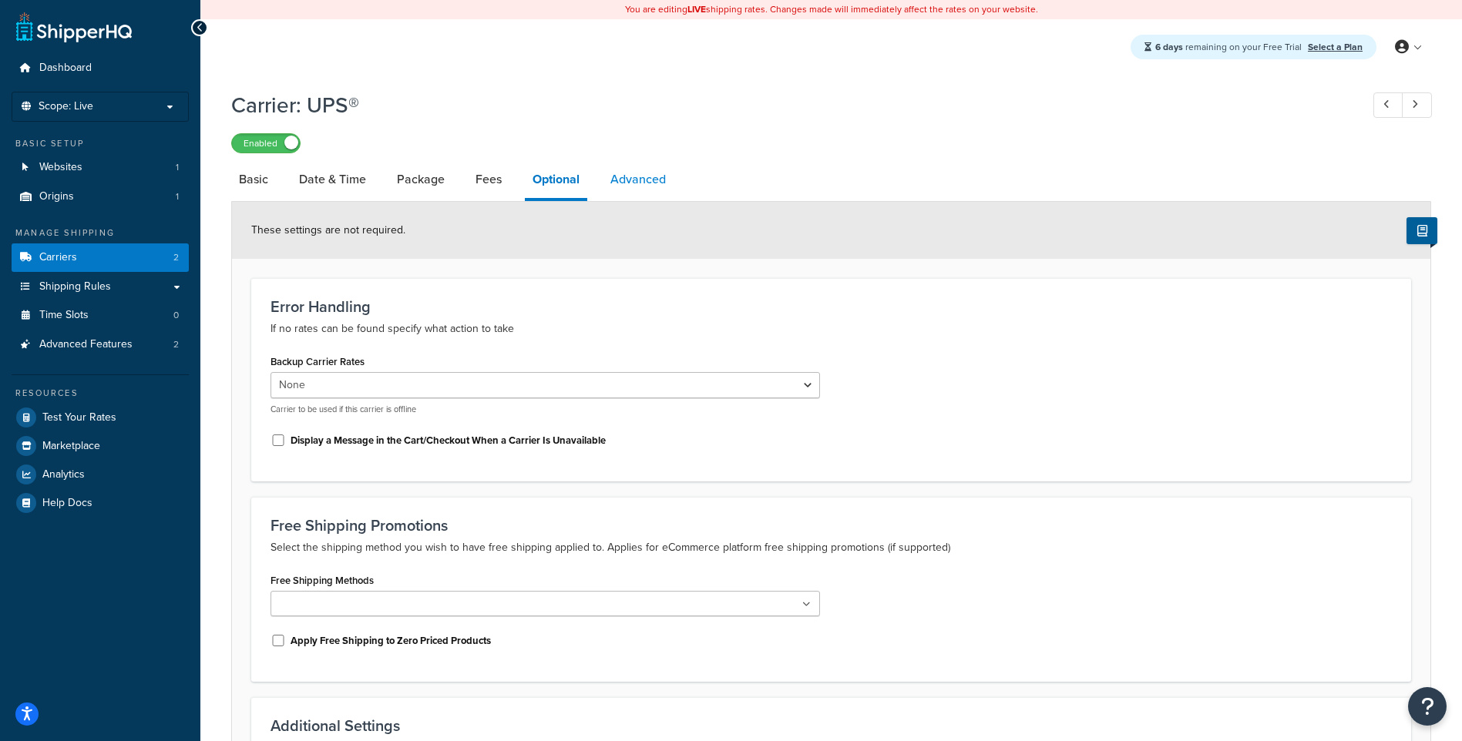
click at [671, 171] on link "Advanced" at bounding box center [638, 179] width 71 height 37
select select "false"
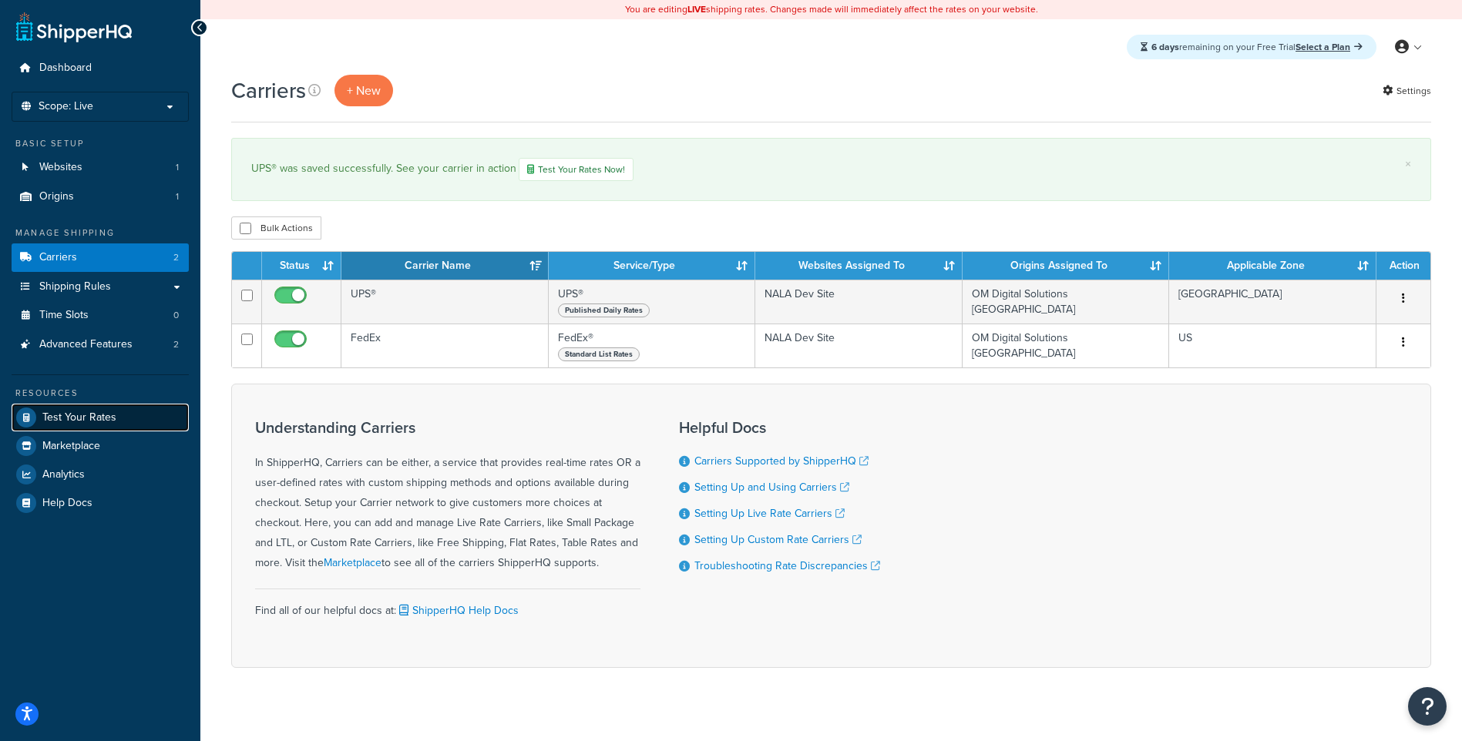
click at [104, 412] on span "Test Your Rates" at bounding box center [79, 418] width 74 height 13
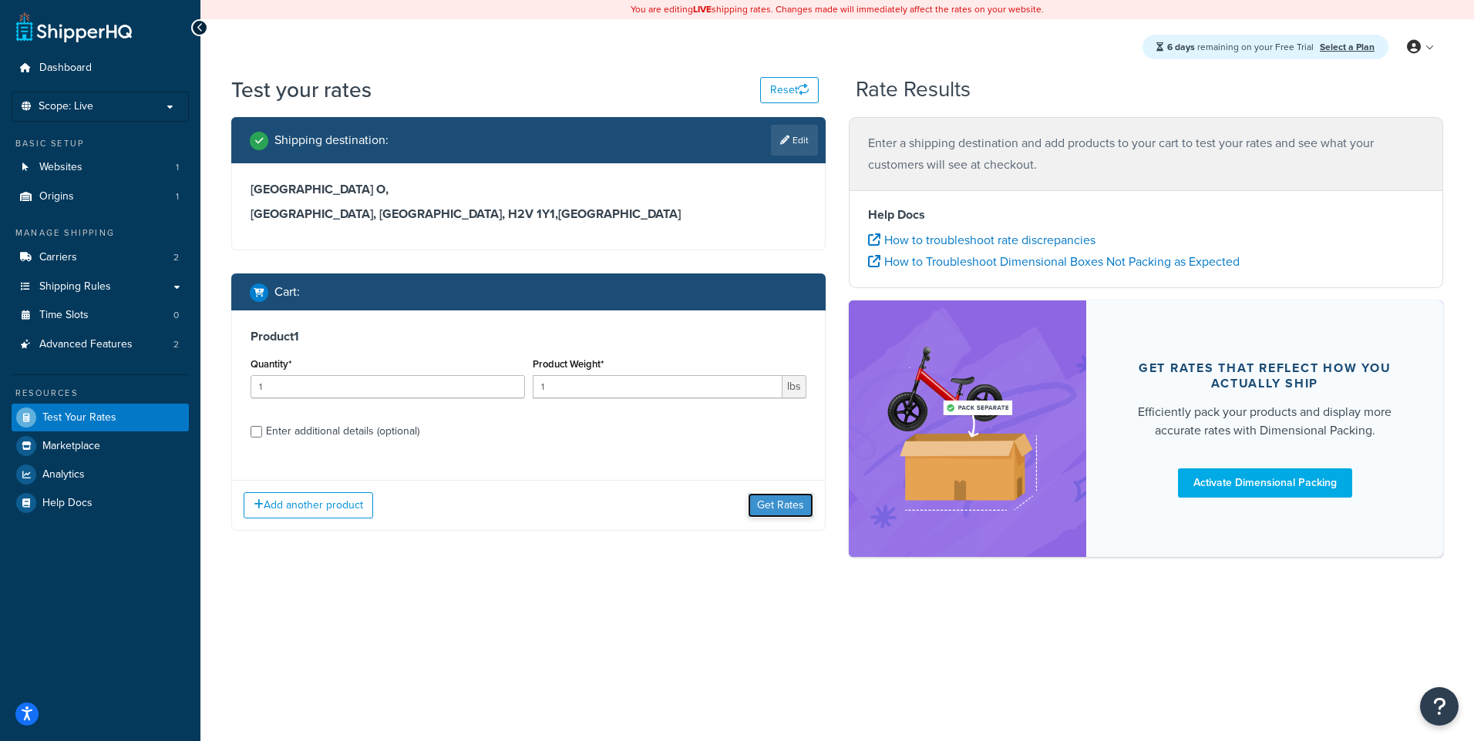
click at [781, 501] on button "Get Rates" at bounding box center [781, 505] width 66 height 25
click at [761, 512] on button "Get Rates" at bounding box center [781, 505] width 66 height 25
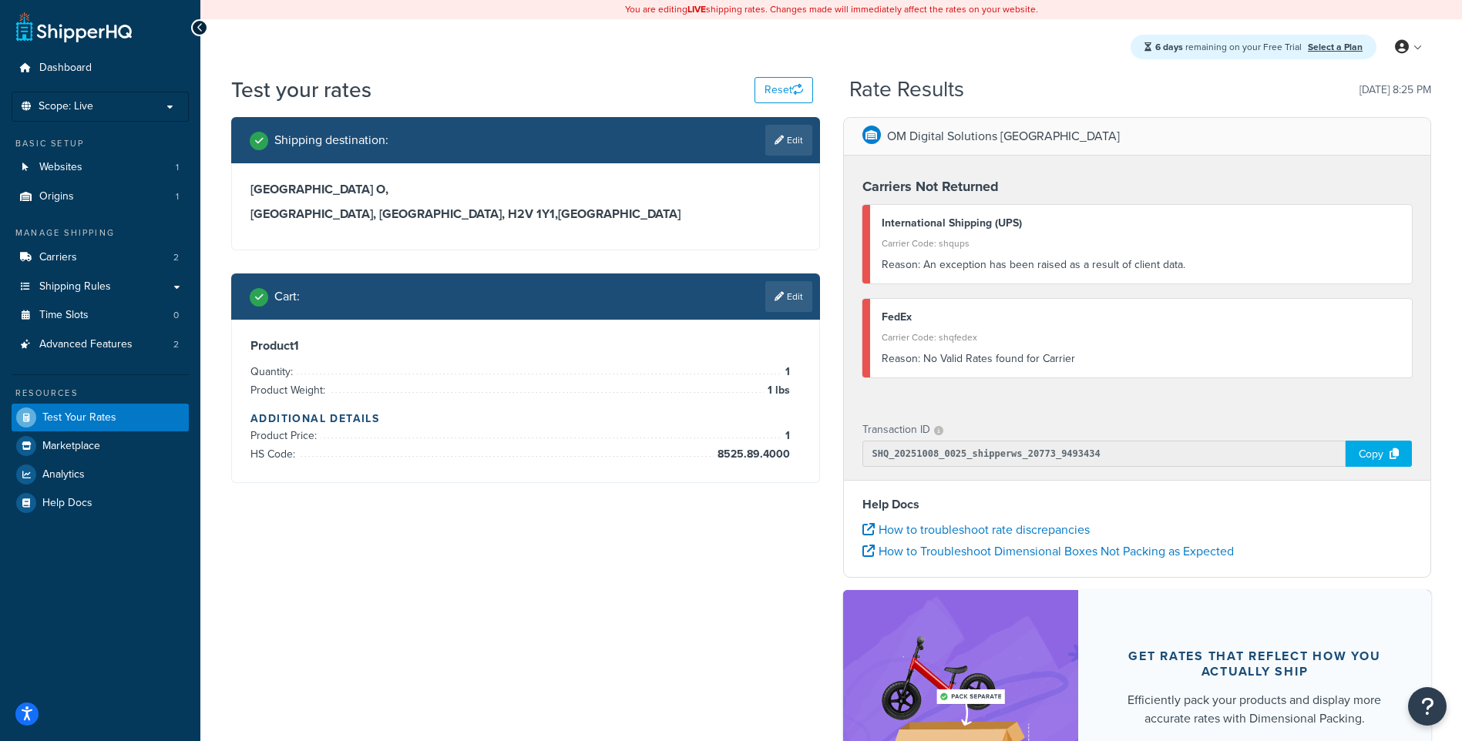
click at [946, 244] on div "Carrier Code: shqups" at bounding box center [1141, 244] width 519 height 22
click at [133, 419] on link "Test Your Rates" at bounding box center [100, 418] width 177 height 28
click at [91, 268] on link "Carriers 2" at bounding box center [100, 258] width 177 height 29
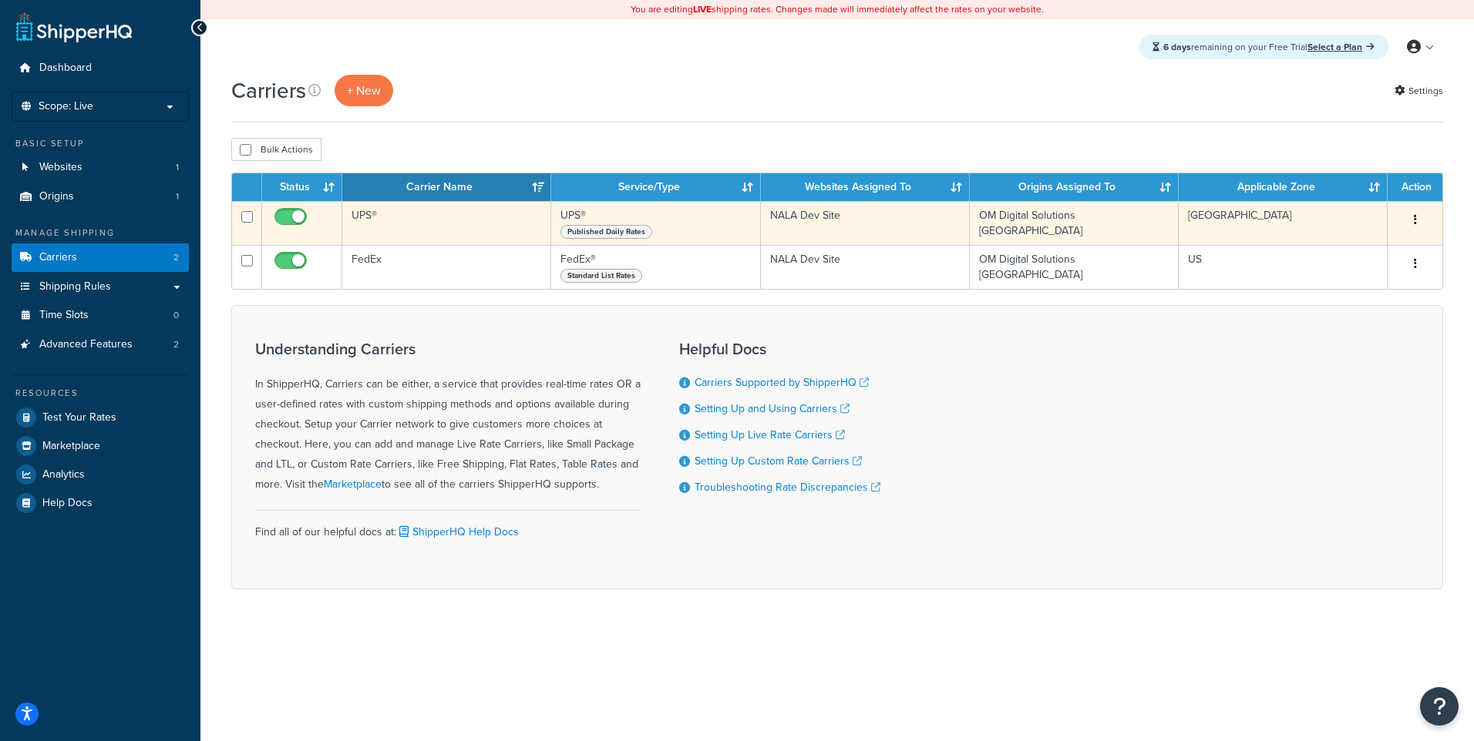
click at [1420, 215] on button "button" at bounding box center [1415, 220] width 22 height 25
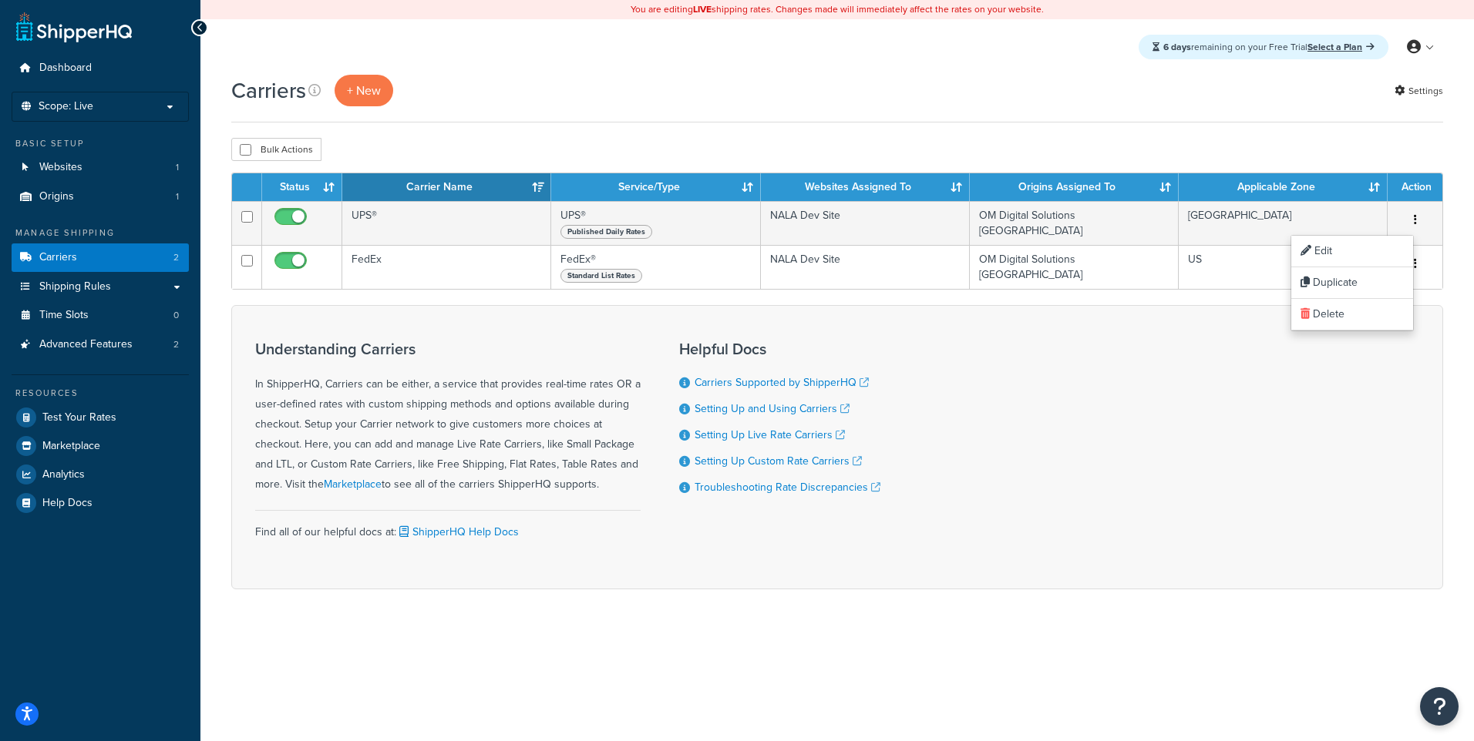
click at [1411, 382] on div "Understanding Carriers In ShipperHQ, Carriers can be either, a service that pro…" at bounding box center [837, 447] width 1212 height 284
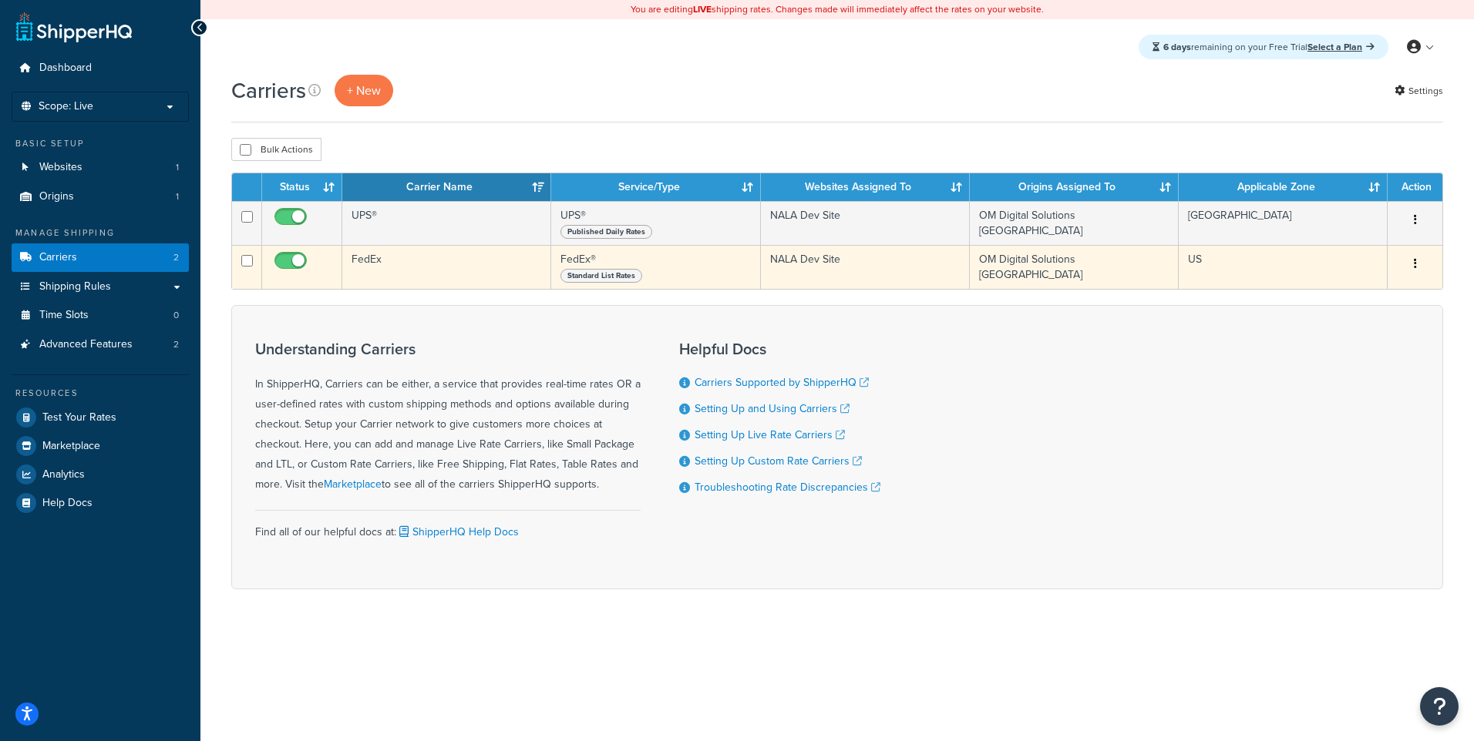
click at [1411, 264] on button "button" at bounding box center [1415, 264] width 22 height 25
click at [1377, 299] on link "Edit" at bounding box center [1352, 297] width 122 height 32
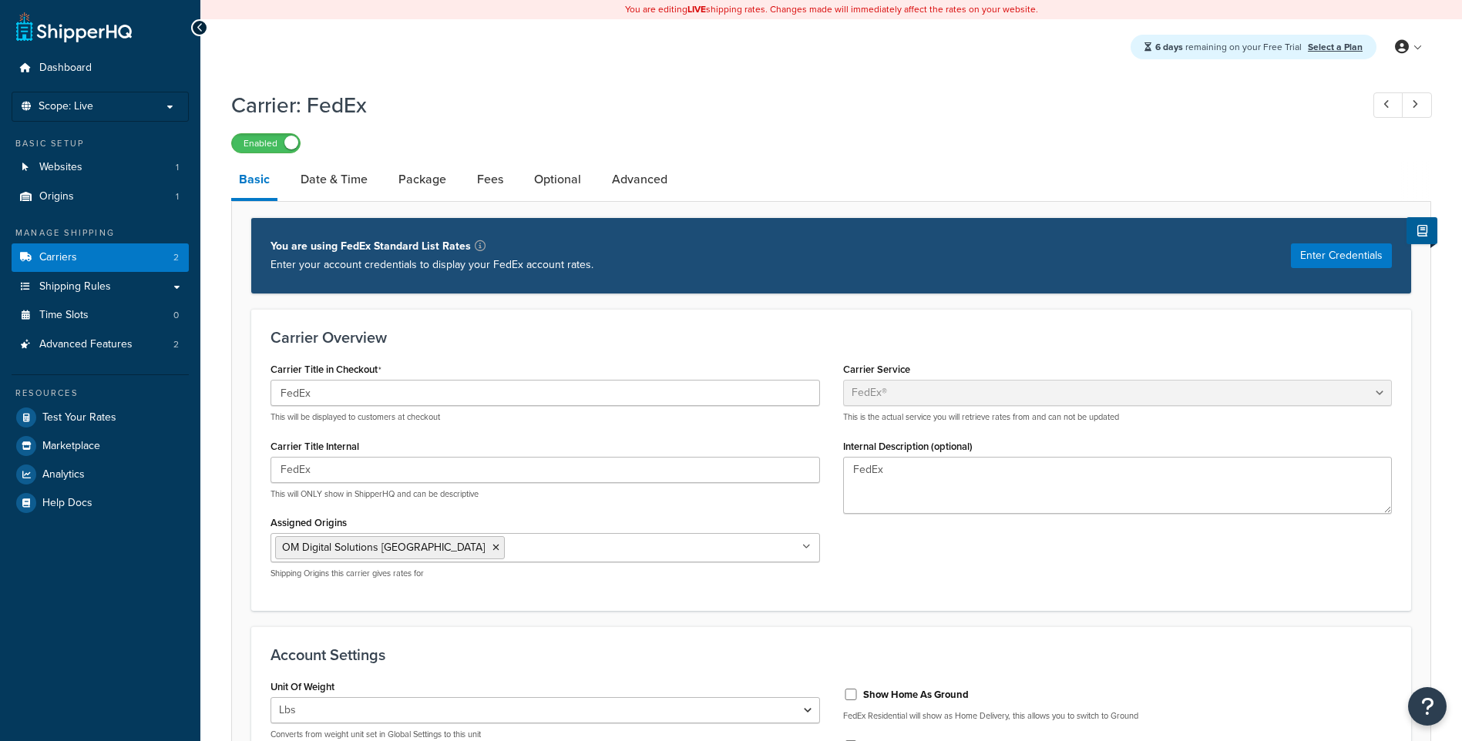
select select "fedEx"
select select "REGULAR_PICKUP"
select select "YOUR_PACKAGING"
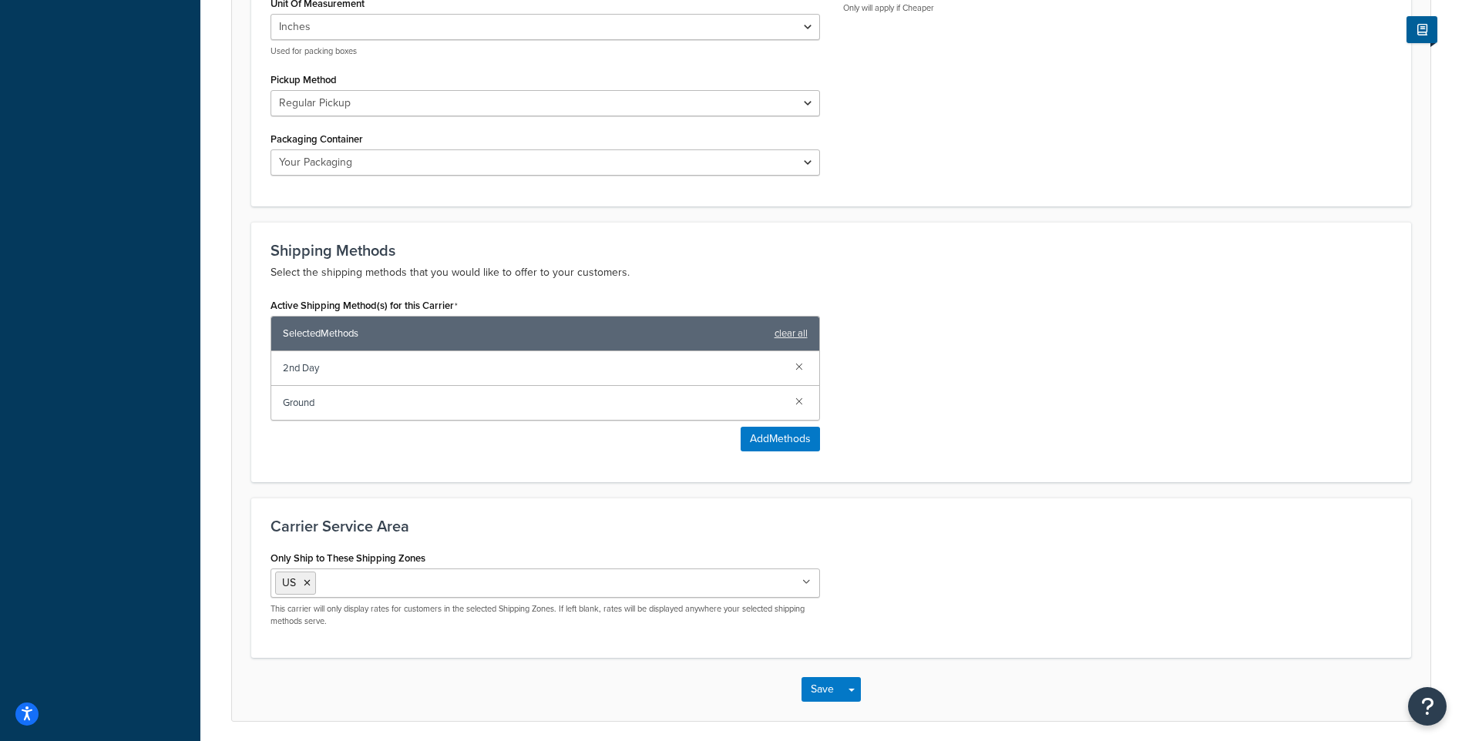
scroll to position [819, 0]
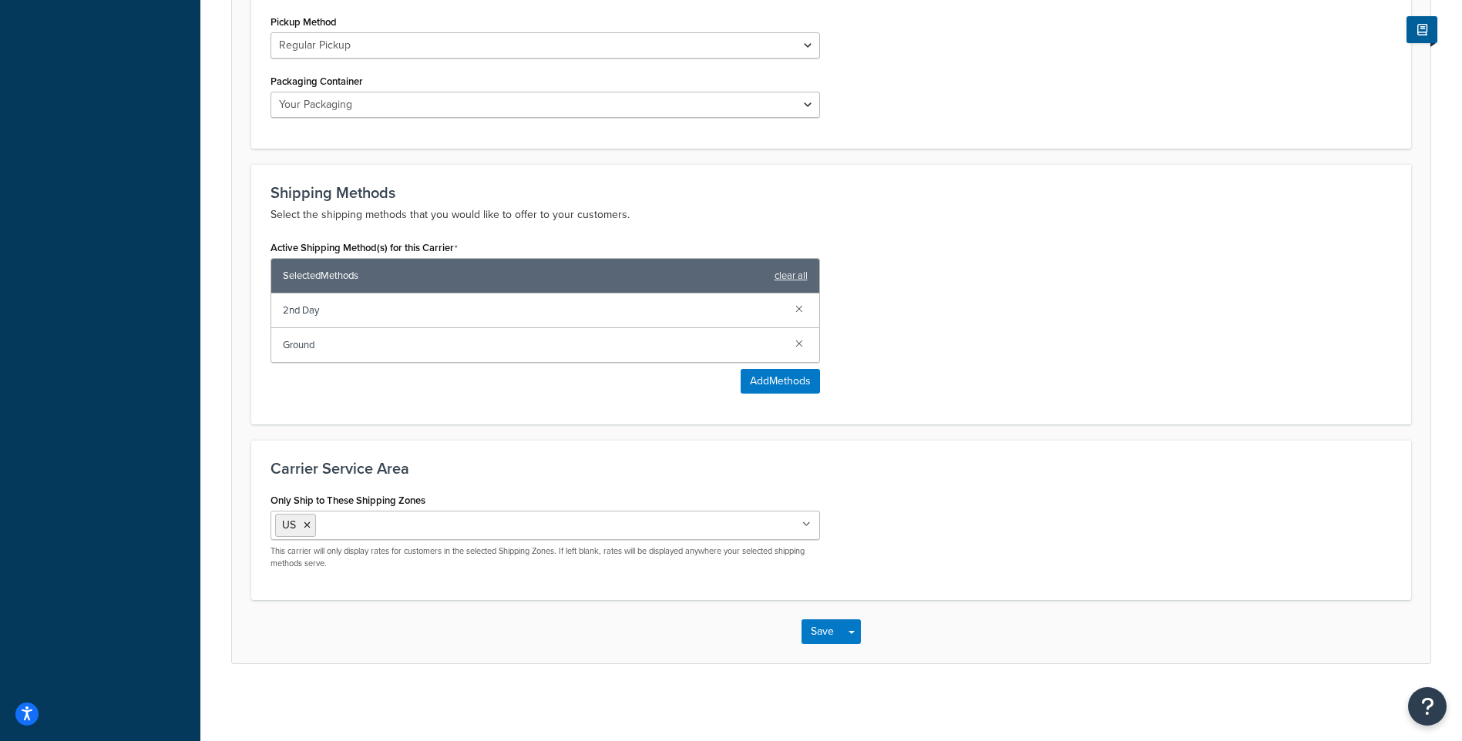
click at [337, 530] on input "Only Ship to These Shipping Zones" at bounding box center [388, 524] width 136 height 17
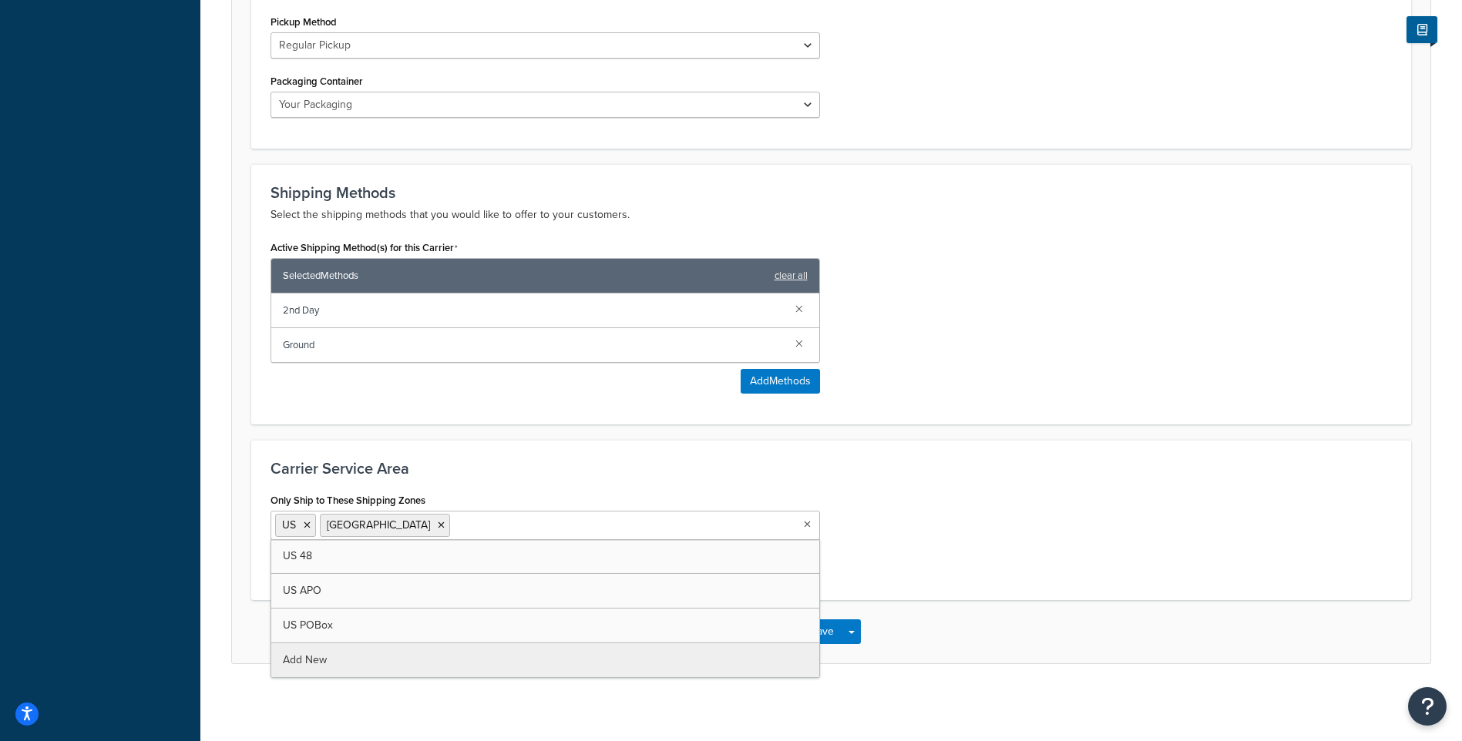
click at [977, 612] on div "Save Save Dropdown Save and Edit" at bounding box center [831, 631] width 1198 height 63
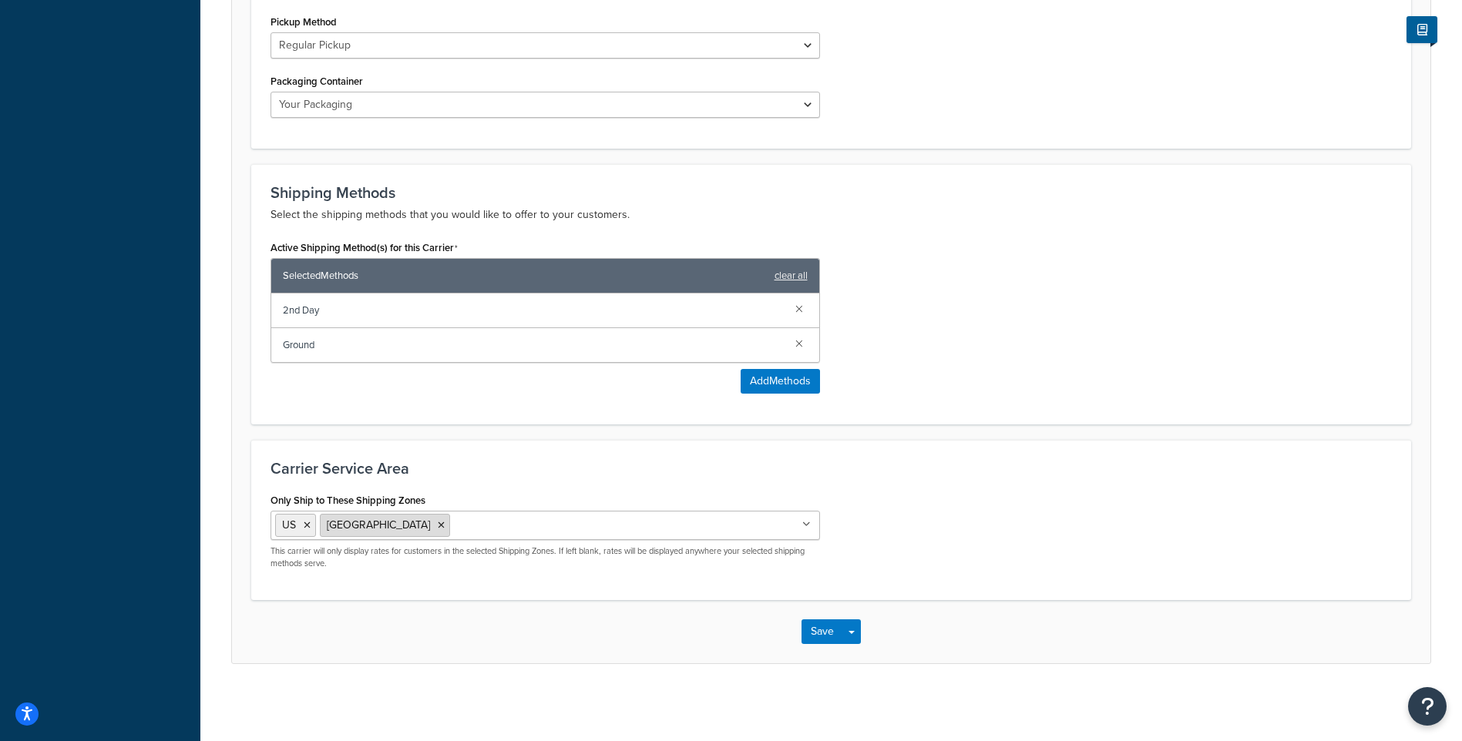
click at [438, 528] on icon at bounding box center [441, 525] width 7 height 9
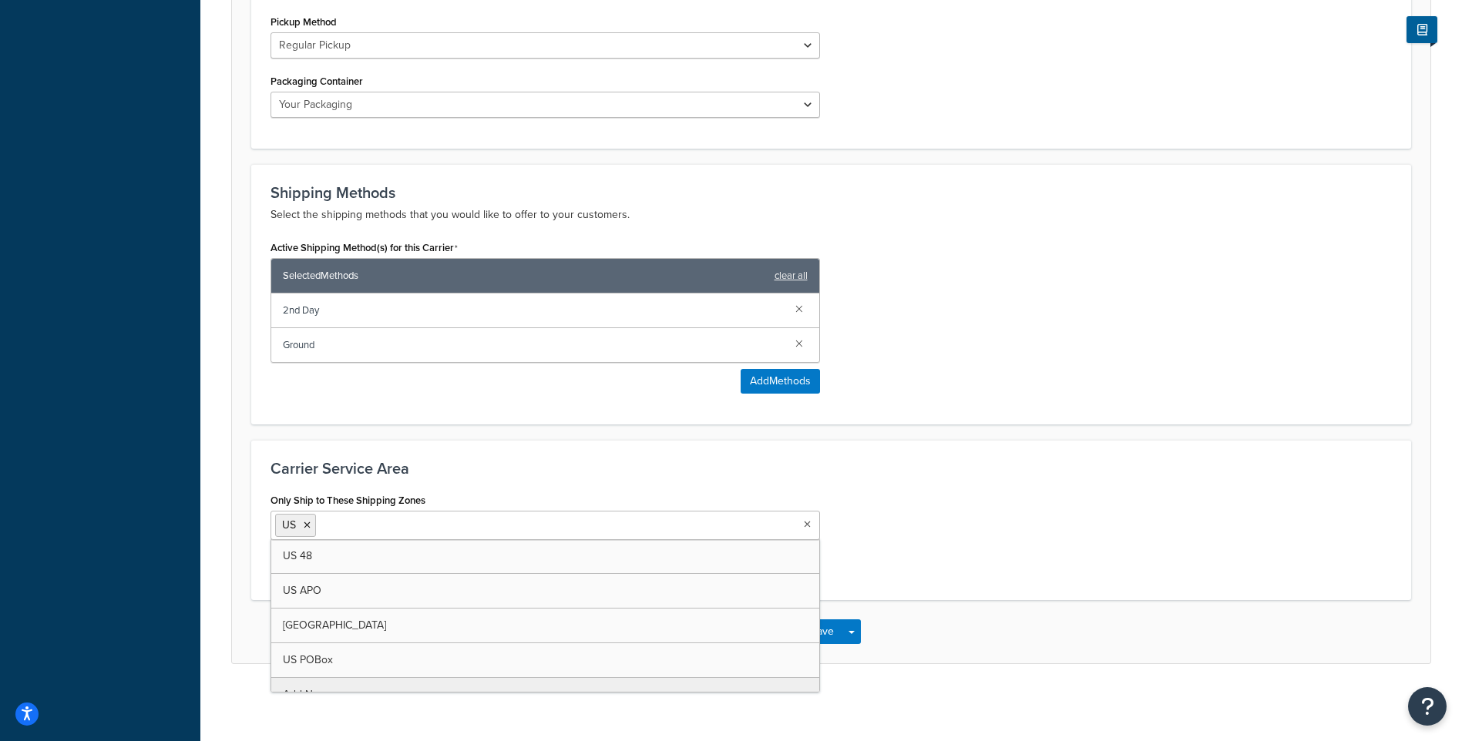
click at [906, 546] on div "Only Ship to These Shipping Zones US US 48 US APO Canada US POBox Add New This …" at bounding box center [831, 535] width 1144 height 92
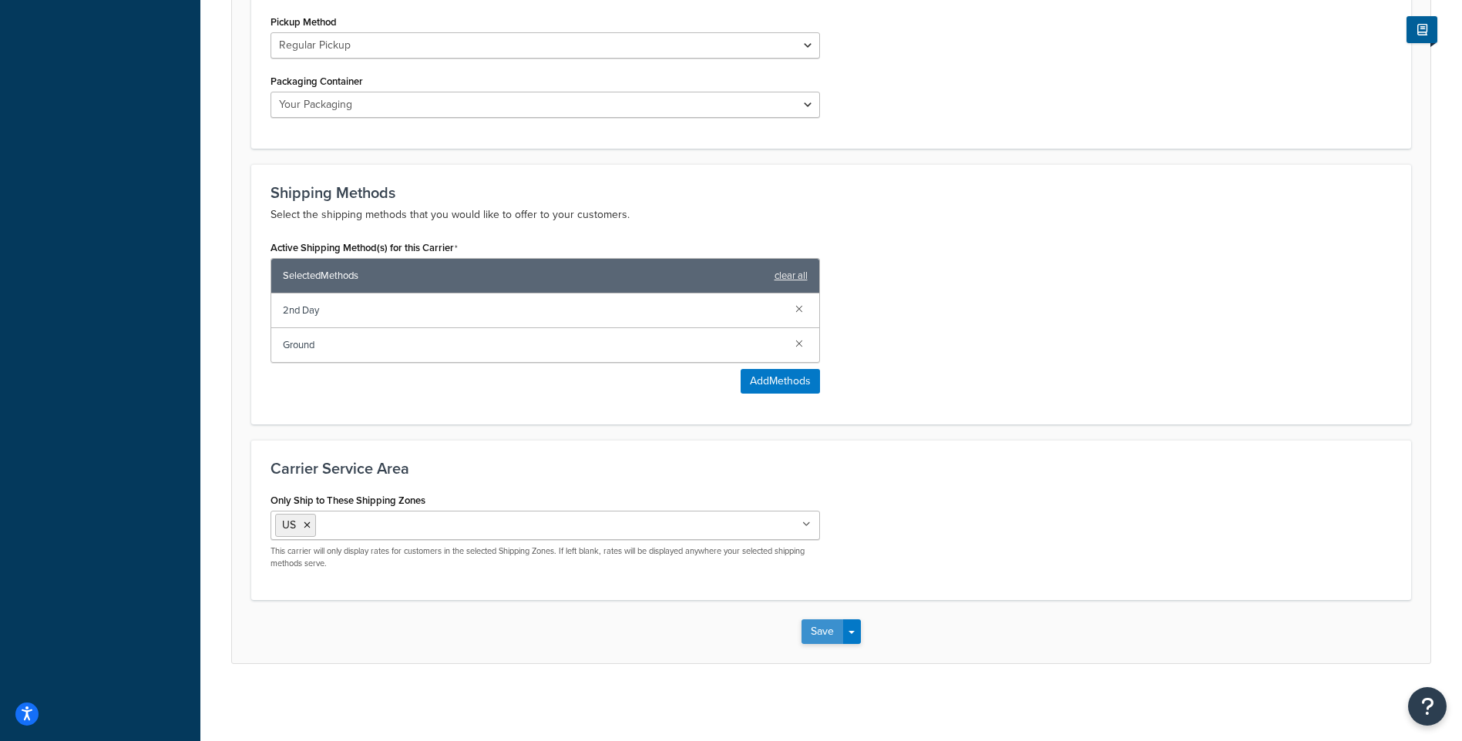
click at [822, 634] on button "Save" at bounding box center [823, 632] width 42 height 25
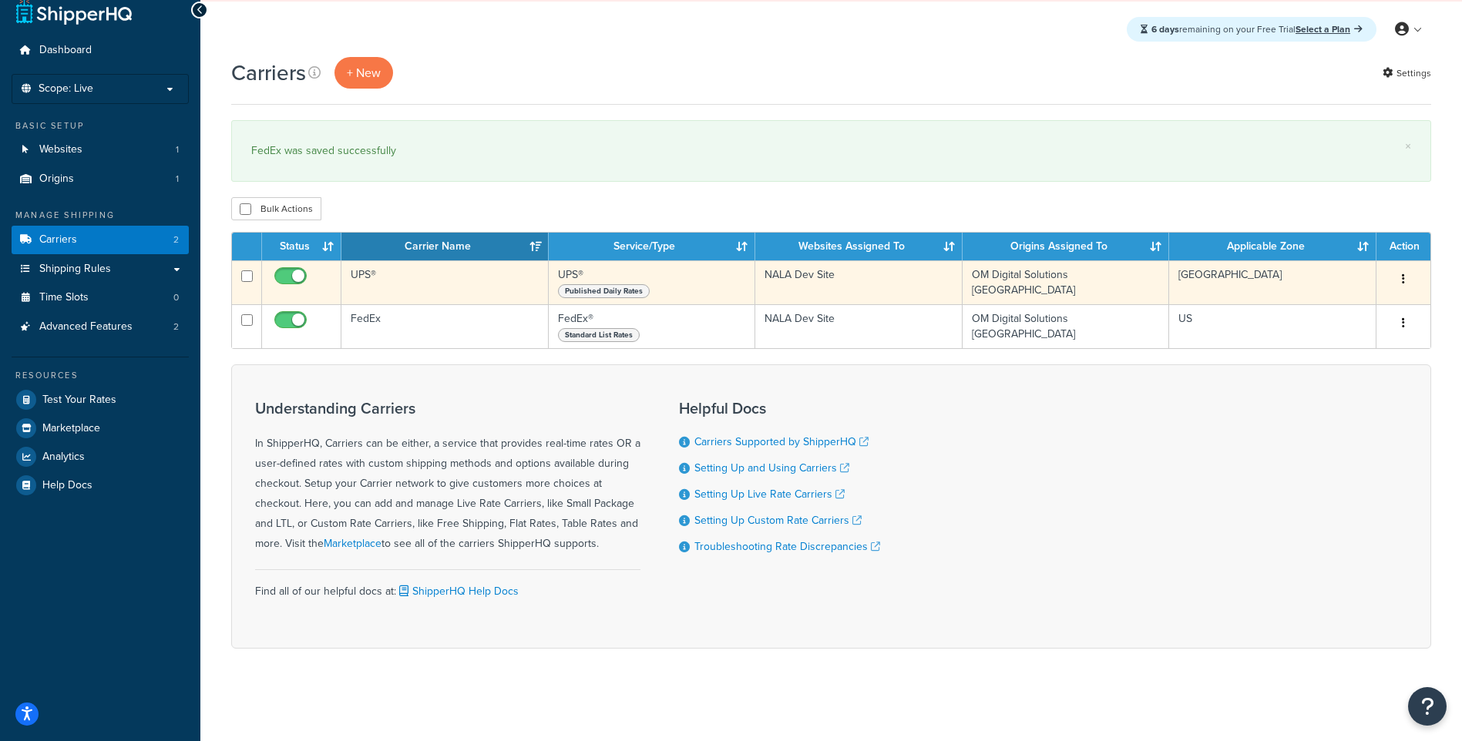
click at [618, 292] on span "Published Daily Rates" at bounding box center [604, 291] width 92 height 14
click at [610, 293] on span "Published Daily Rates" at bounding box center [604, 291] width 92 height 14
click at [700, 289] on div "Published Daily Rates" at bounding box center [652, 290] width 188 height 15
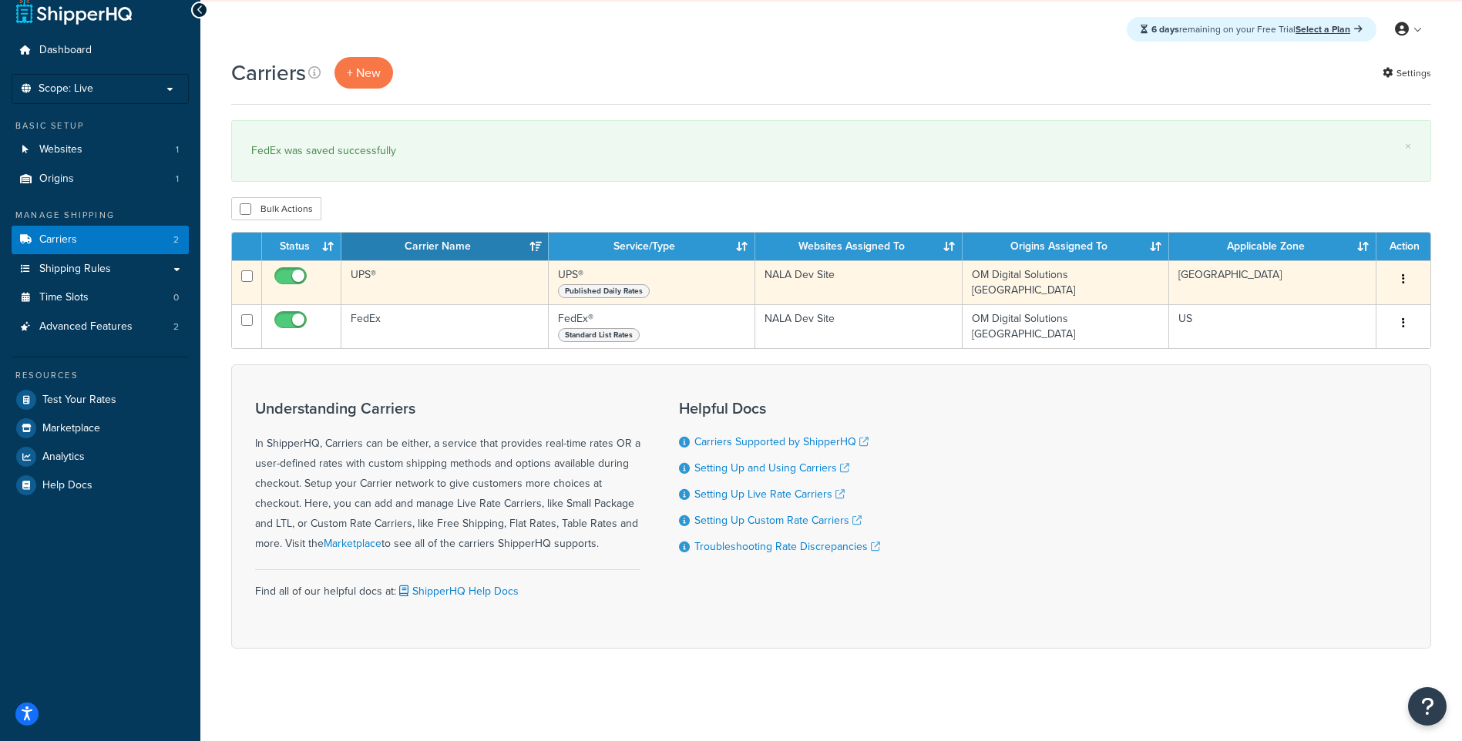
click at [1405, 278] on button "button" at bounding box center [1404, 279] width 22 height 25
click at [1380, 308] on link "Edit" at bounding box center [1341, 310] width 122 height 32
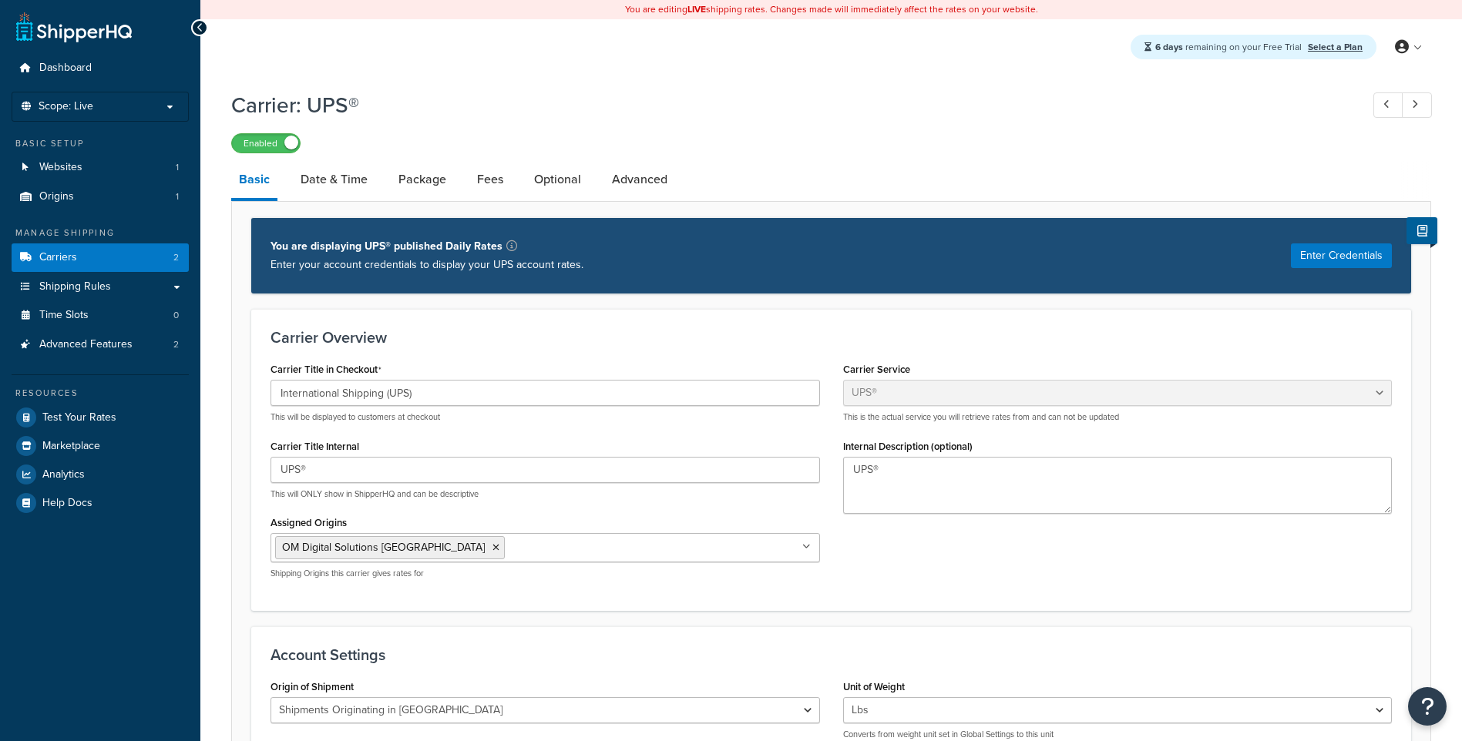
select select "ups"
select select "us"
click at [1343, 254] on button "Enter Credentials" at bounding box center [1341, 256] width 101 height 25
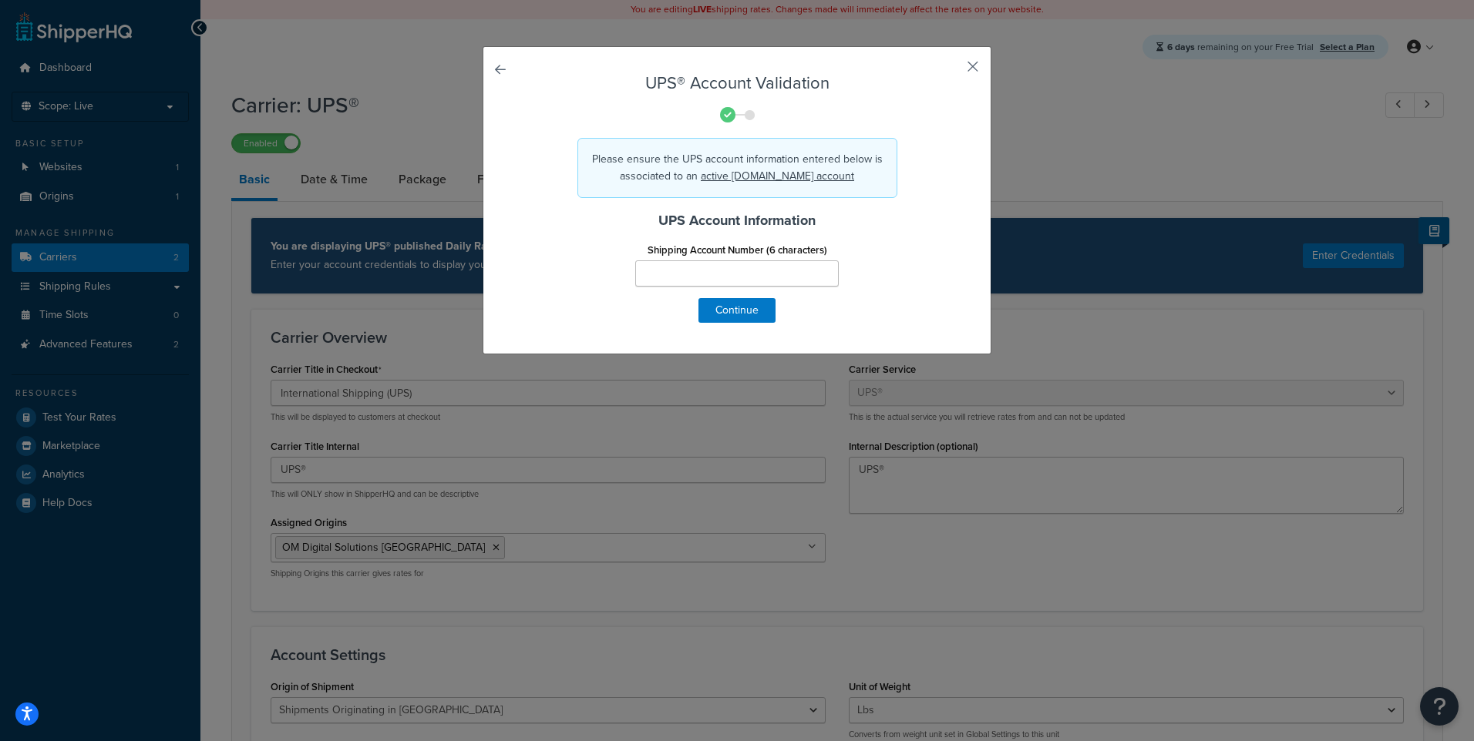
click at [952, 70] on button "button" at bounding box center [950, 72] width 4 height 4
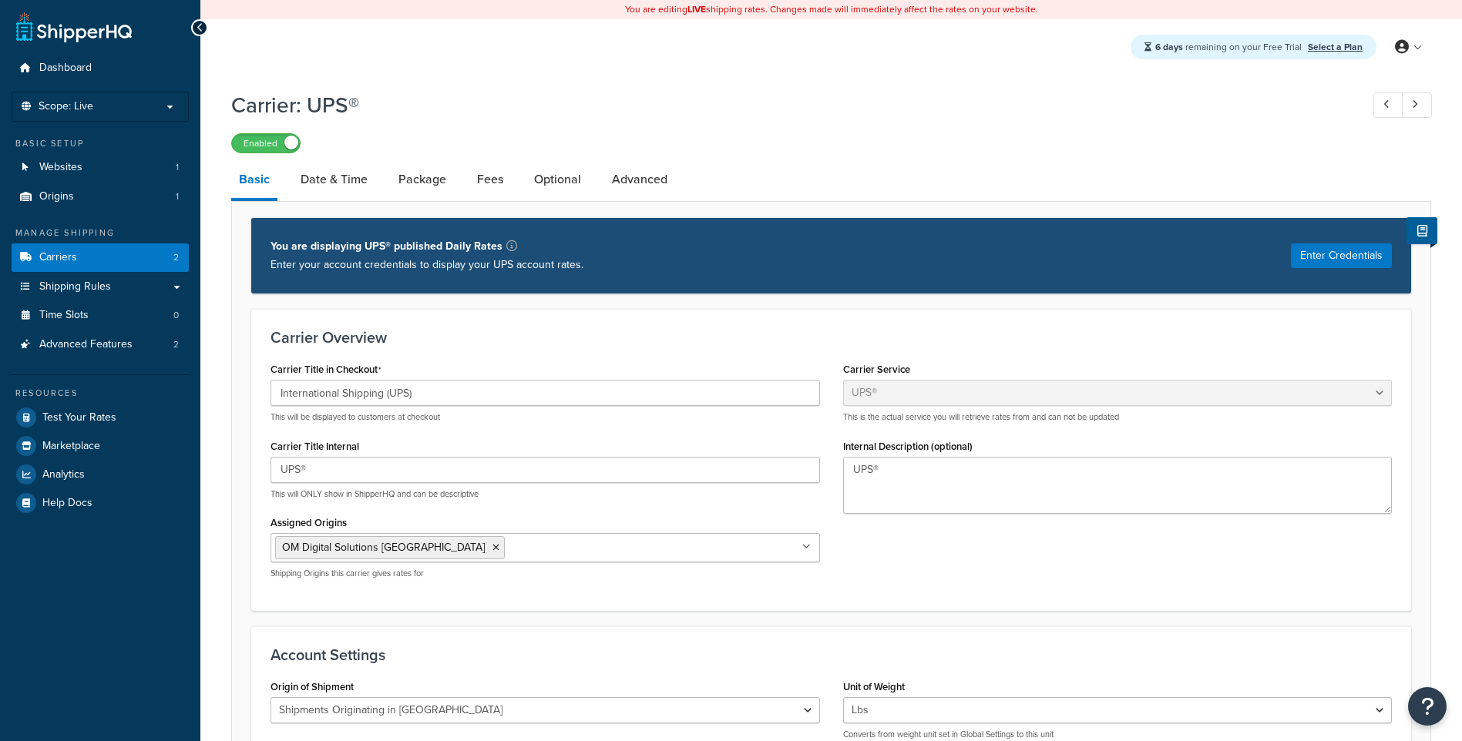
select select "ups"
select select "us"
click at [294, 141] on span at bounding box center [291, 143] width 14 height 14
click at [129, 249] on link "Carriers 2" at bounding box center [100, 258] width 177 height 29
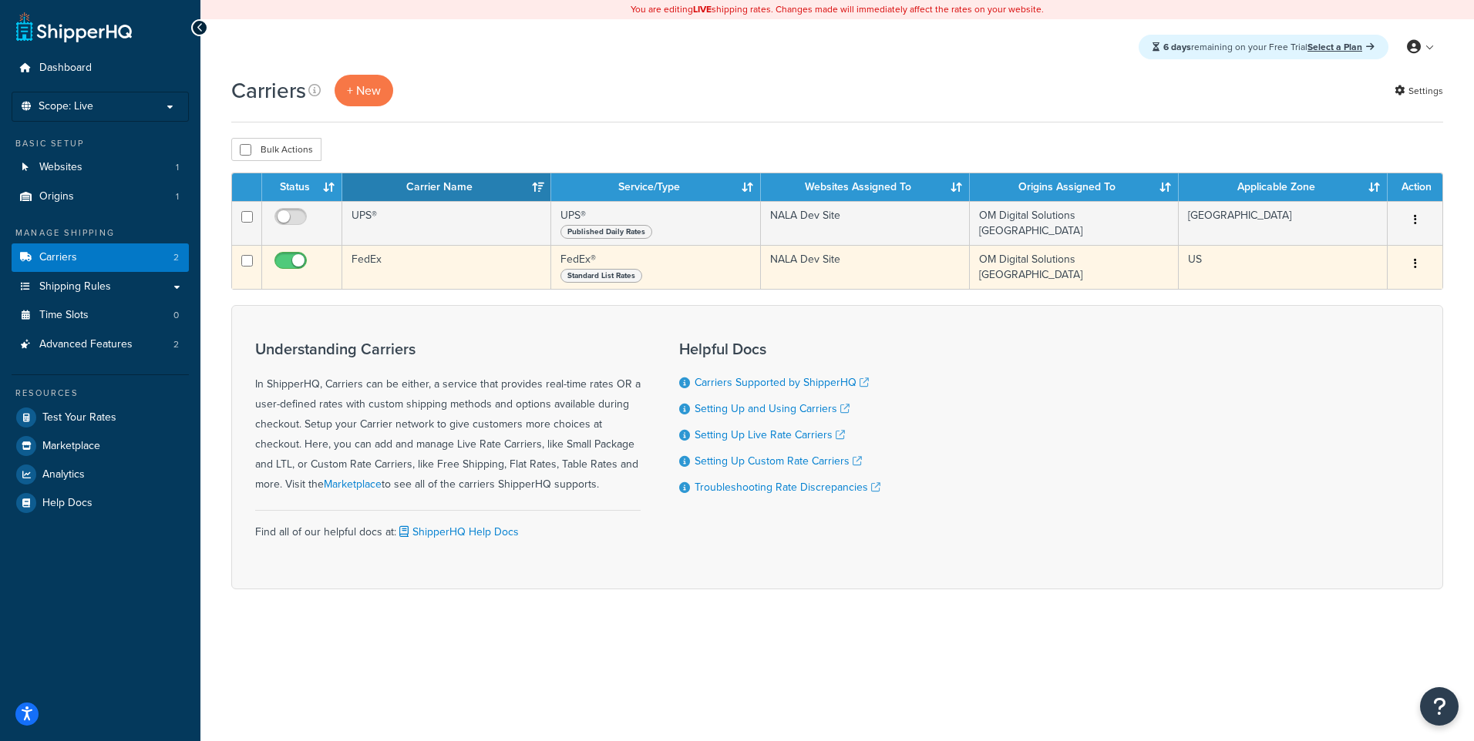
click at [1407, 270] on button "button" at bounding box center [1415, 264] width 22 height 25
click at [1392, 294] on link "Edit" at bounding box center [1352, 297] width 122 height 32
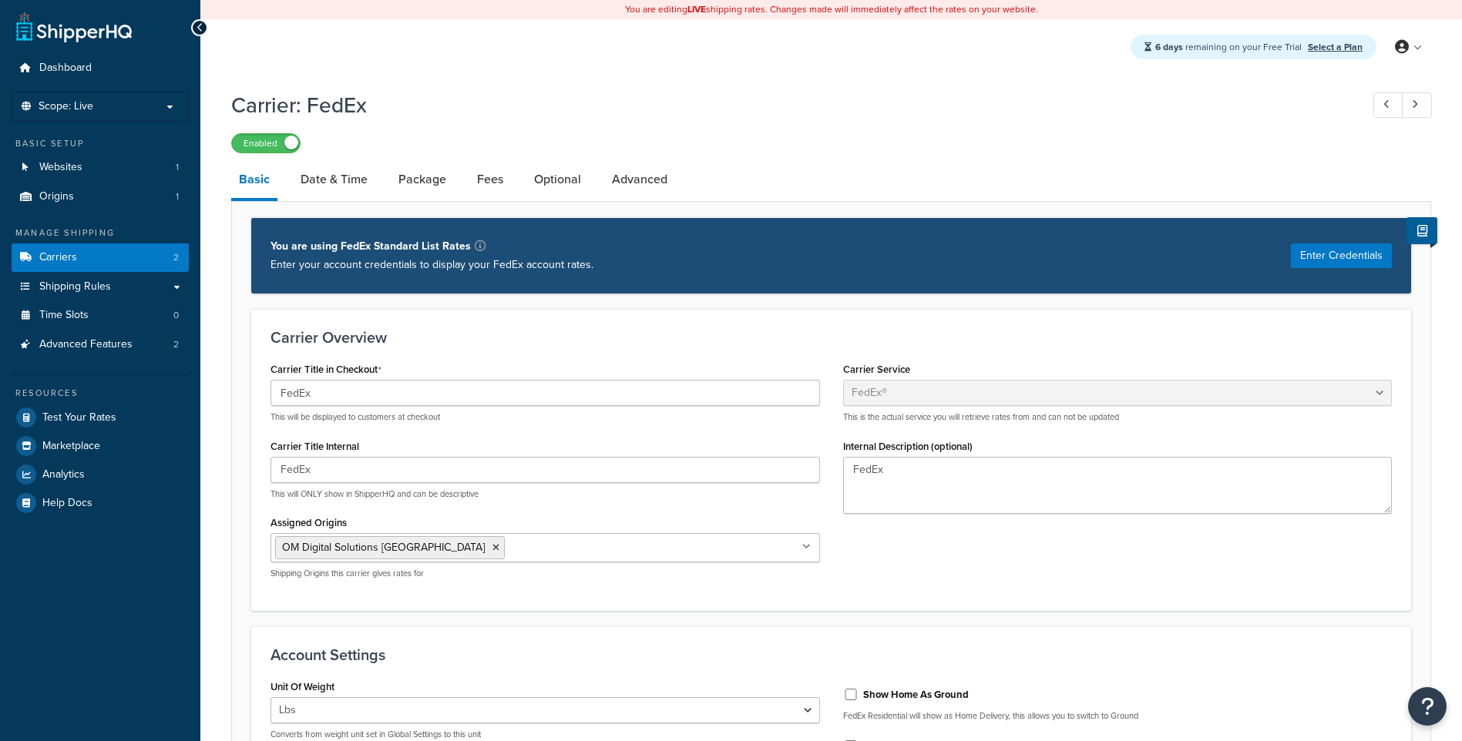
select select "fedEx"
select select "REGULAR_PICKUP"
select select "YOUR_PACKAGING"
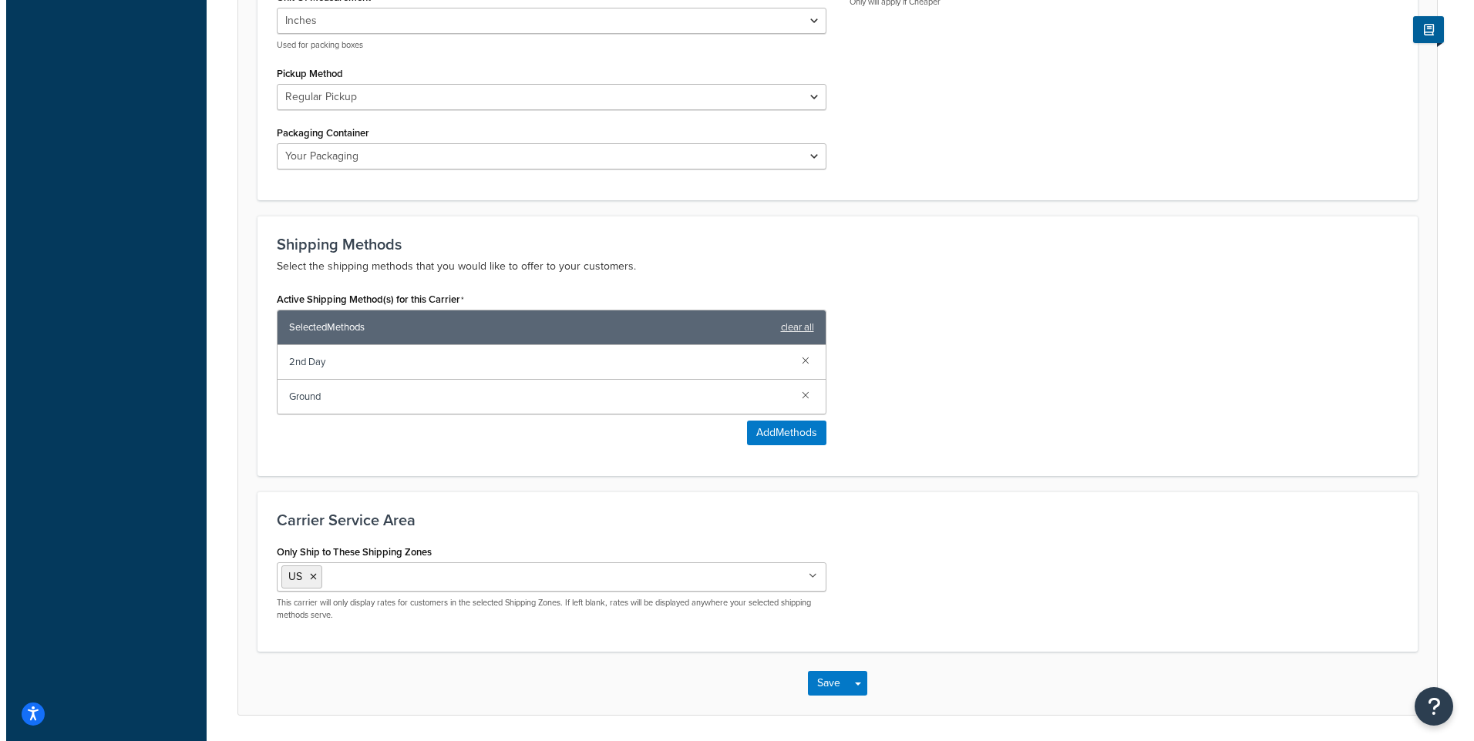
scroll to position [771, 0]
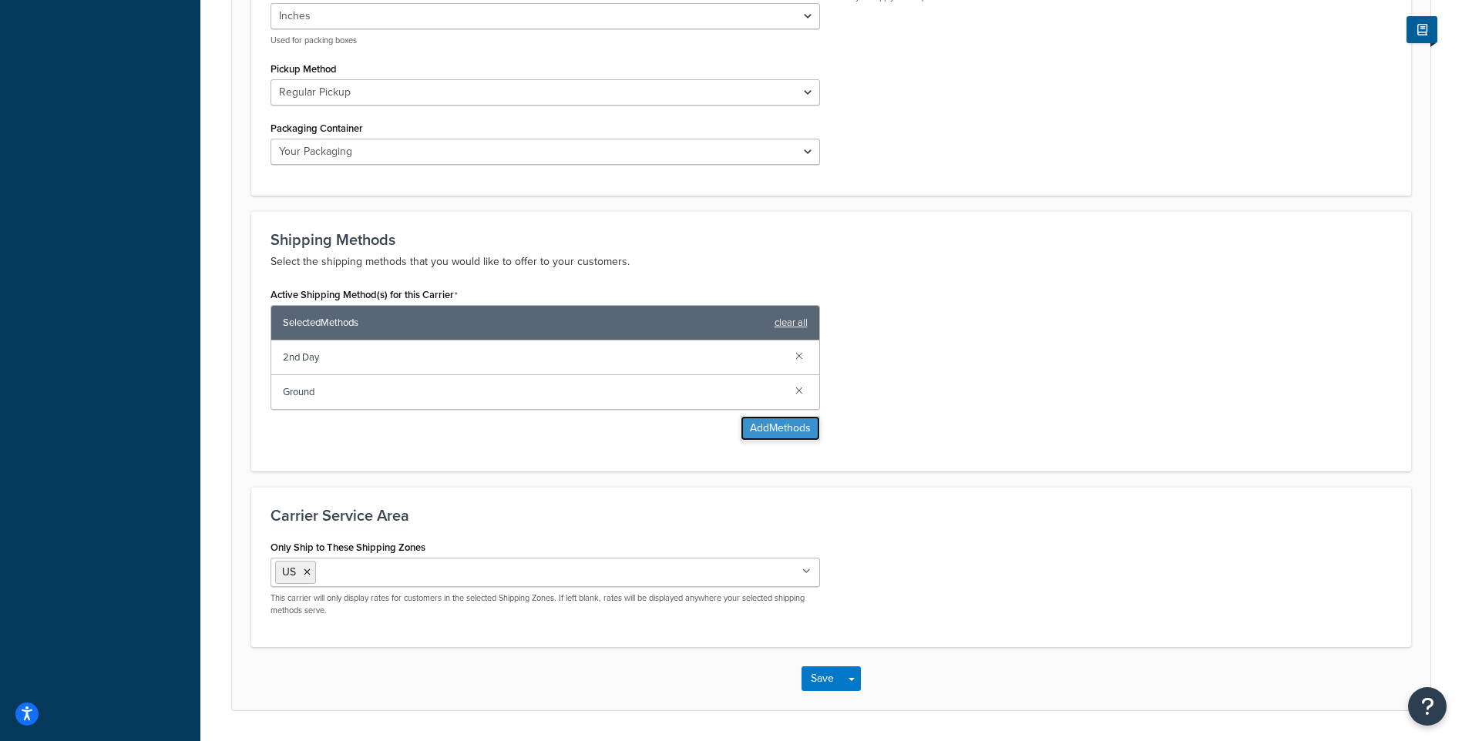
click at [777, 428] on button "Add Methods" at bounding box center [780, 428] width 79 height 25
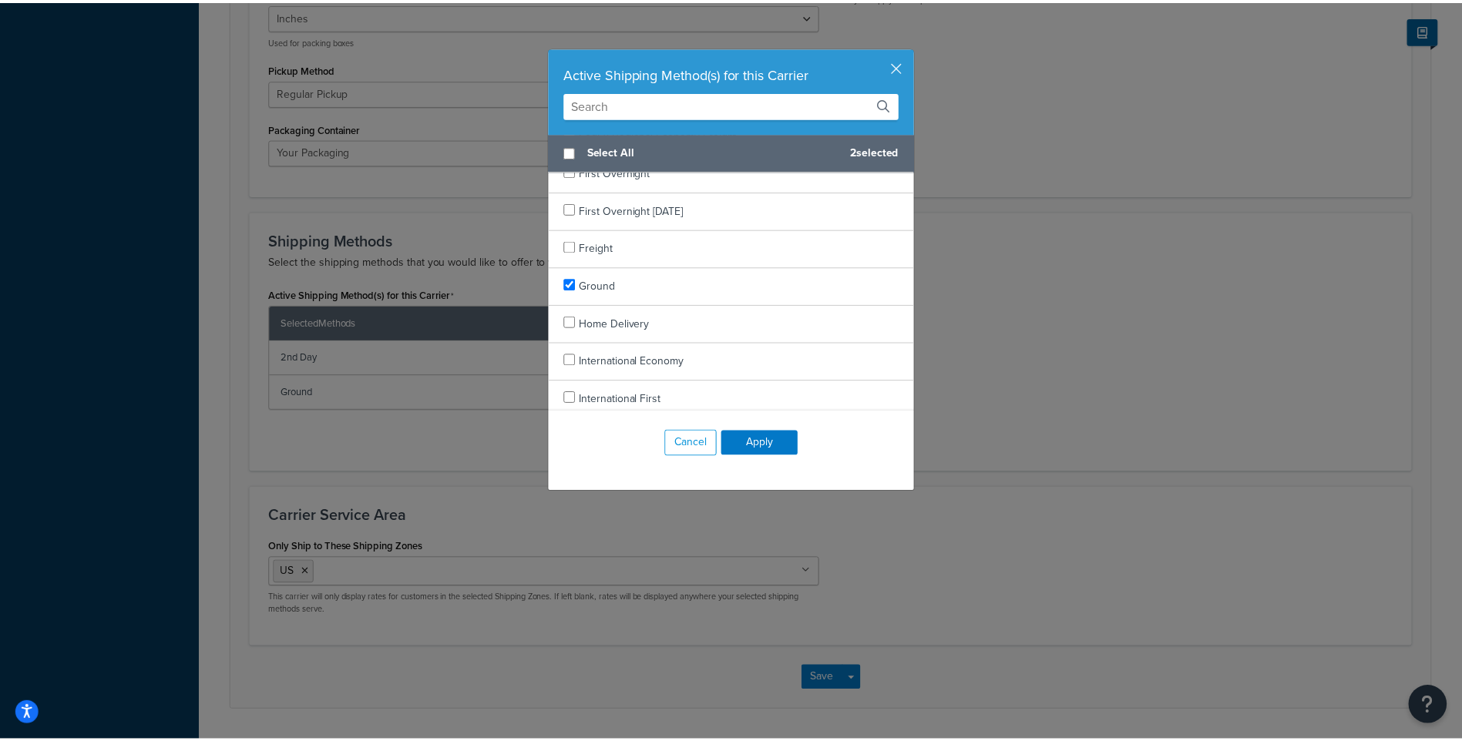
scroll to position [925, 0]
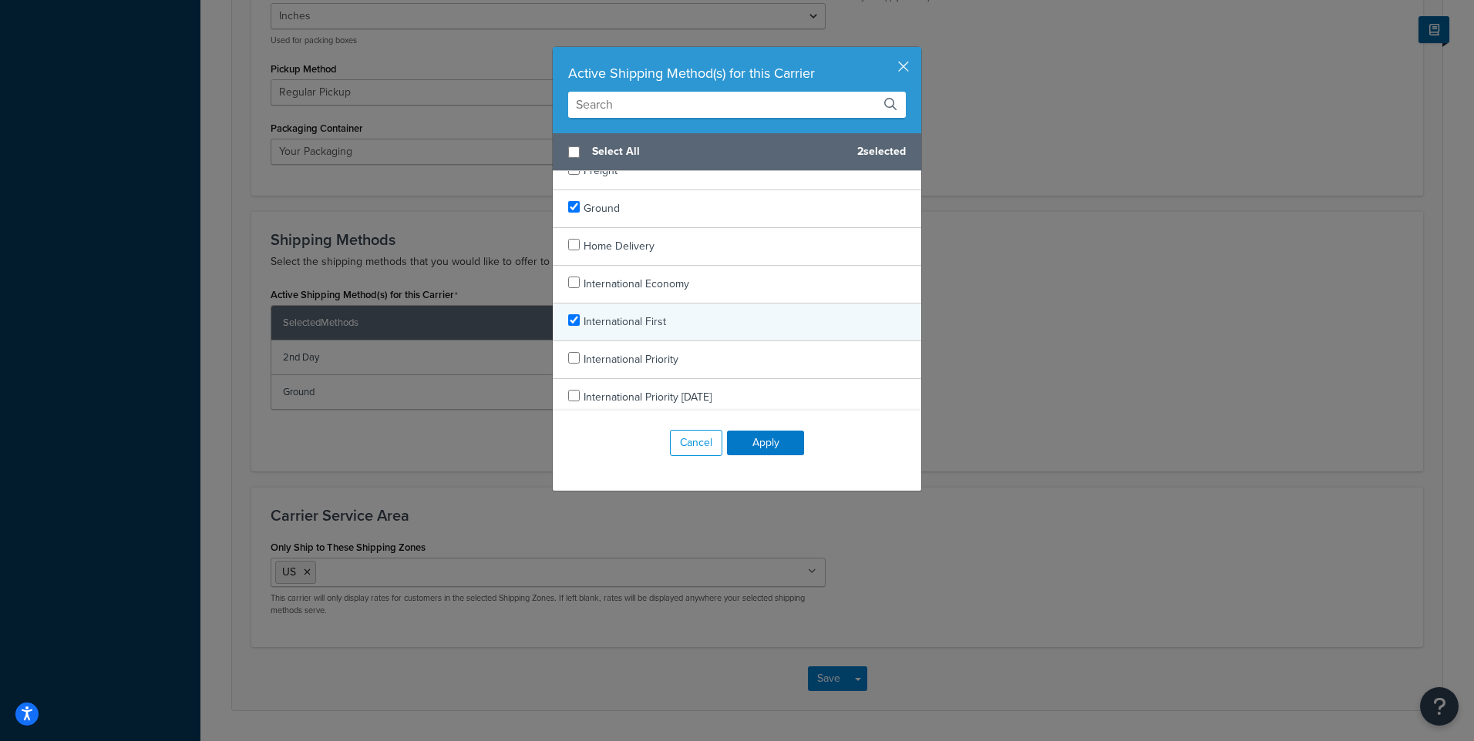
checkbox input "true"
click at [662, 320] on div "International First" at bounding box center [737, 323] width 368 height 38
click at [761, 454] on button "Apply" at bounding box center [765, 443] width 77 height 25
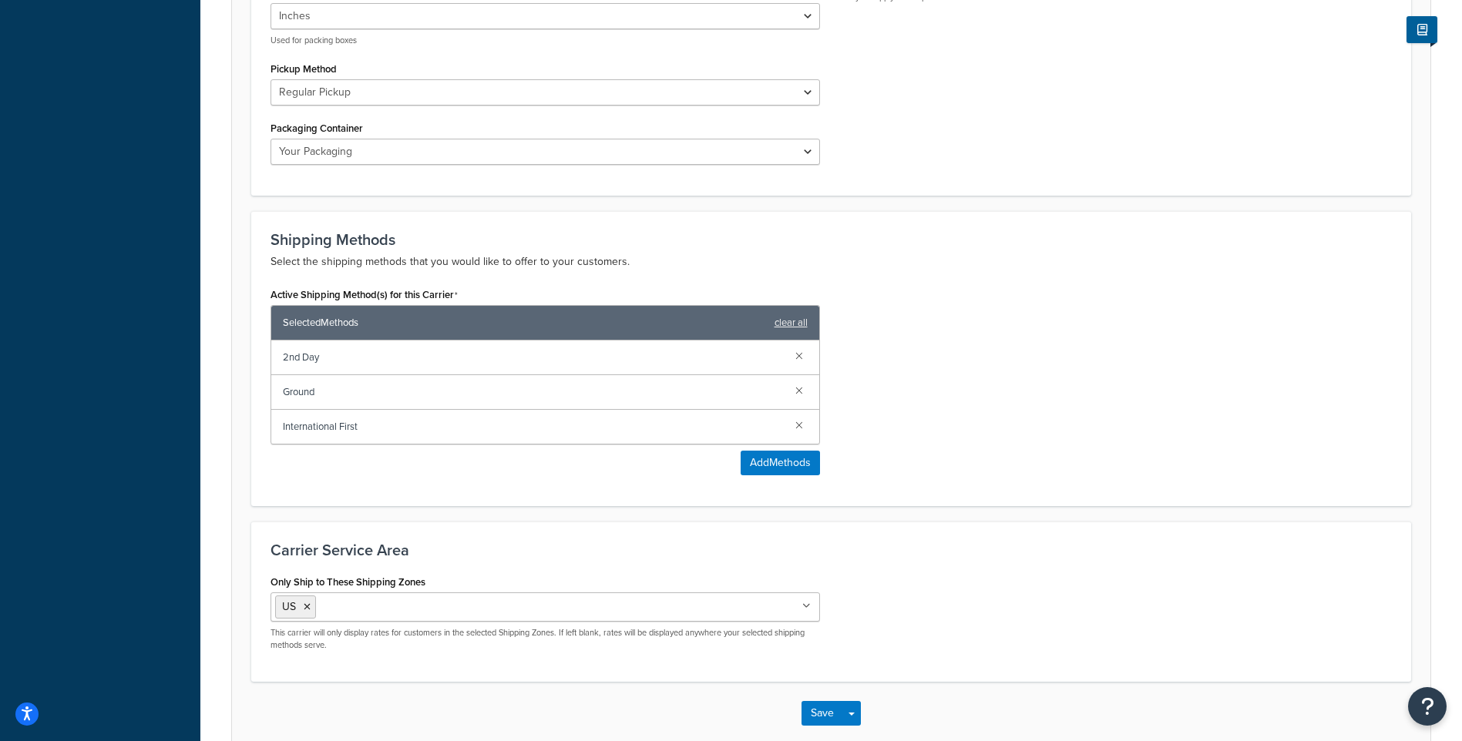
click at [436, 615] on input "Only Ship to These Shipping Zones" at bounding box center [388, 606] width 136 height 17
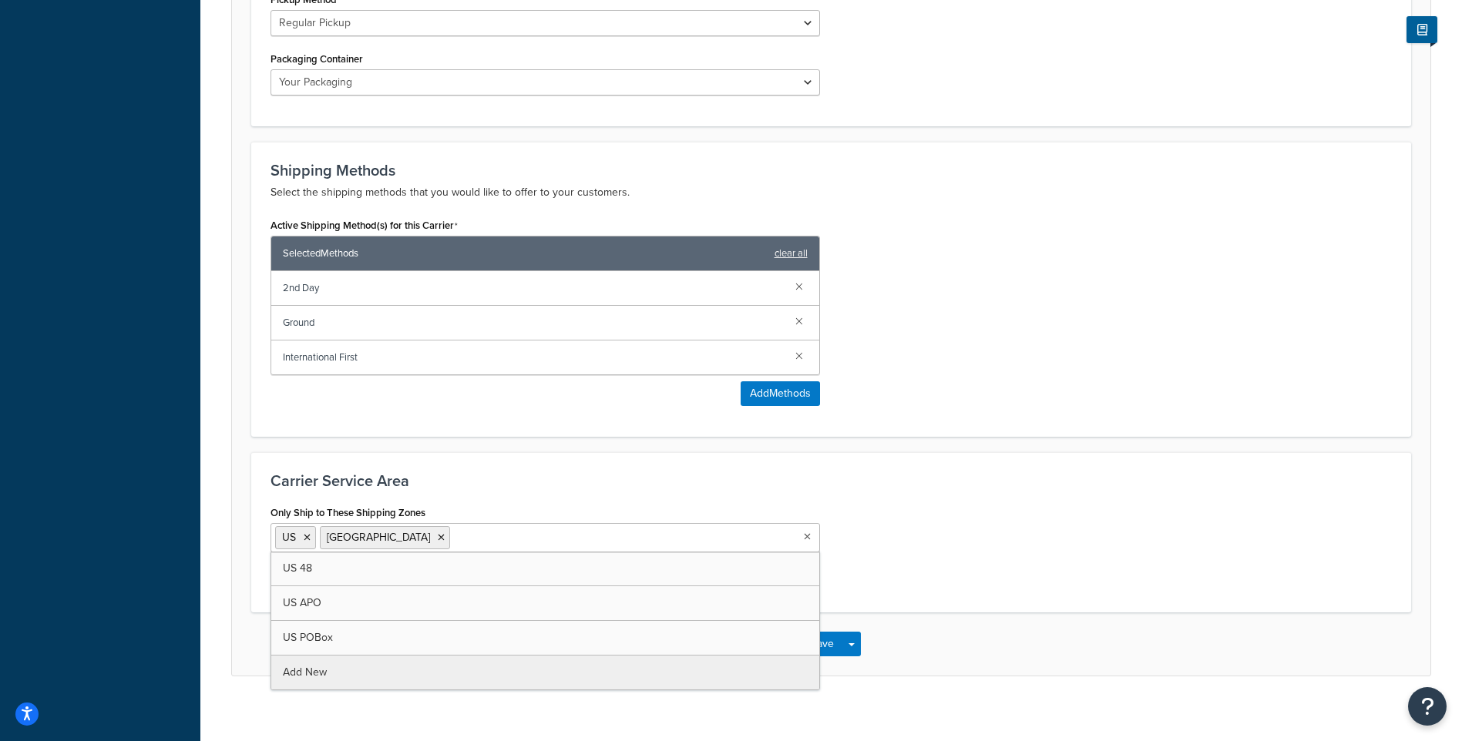
scroll to position [854, 0]
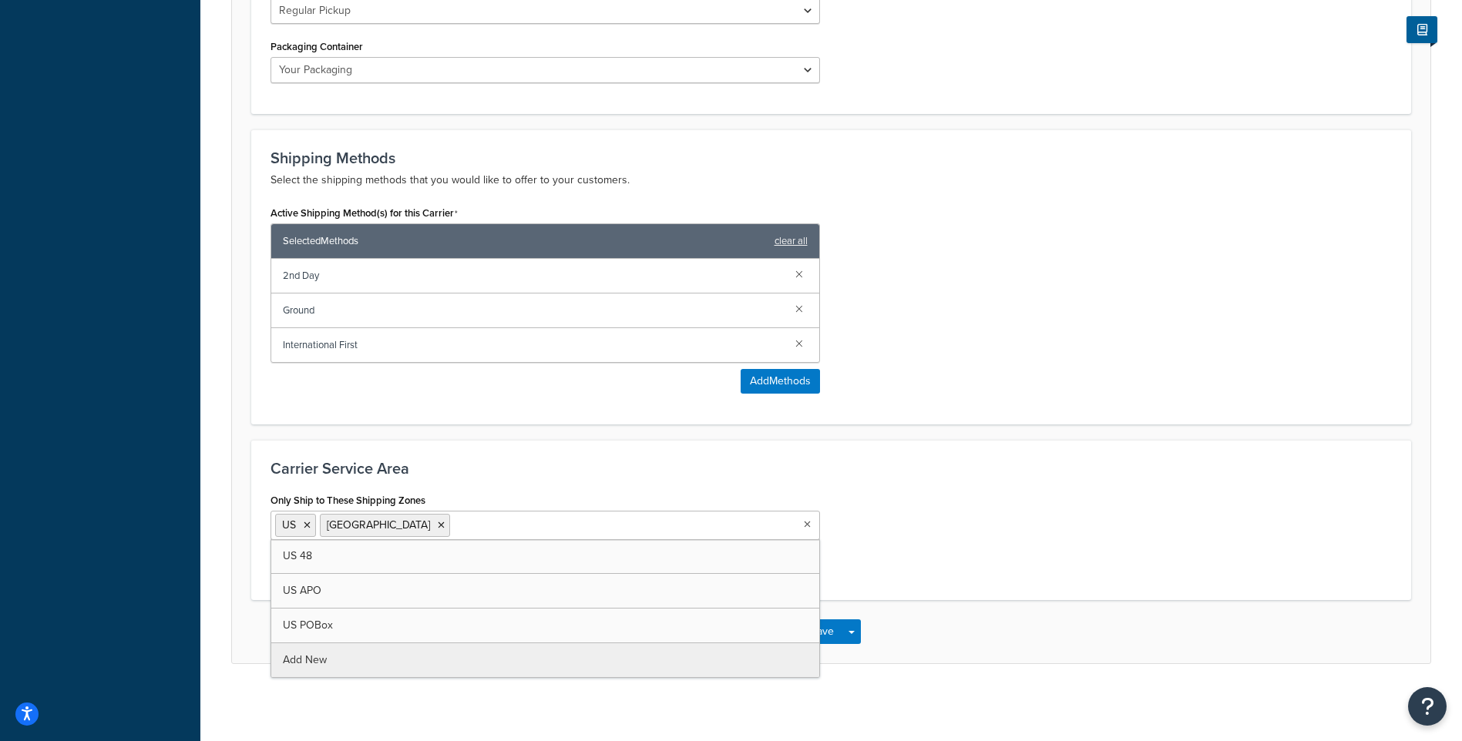
click at [976, 504] on div "Only Ship to These Shipping Zones US Canada US 48 US APO US POBox Add New This …" at bounding box center [831, 535] width 1144 height 92
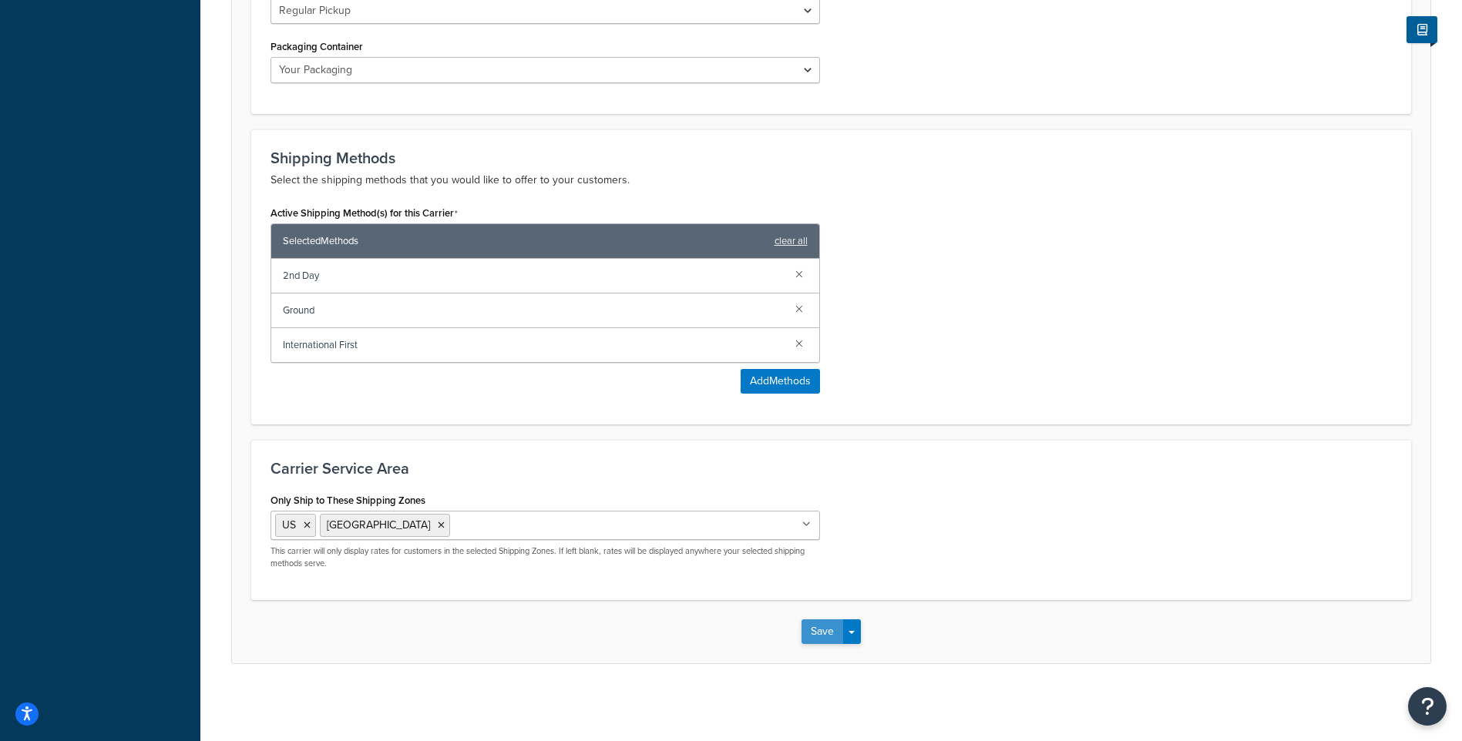
click at [826, 640] on button "Save" at bounding box center [823, 632] width 42 height 25
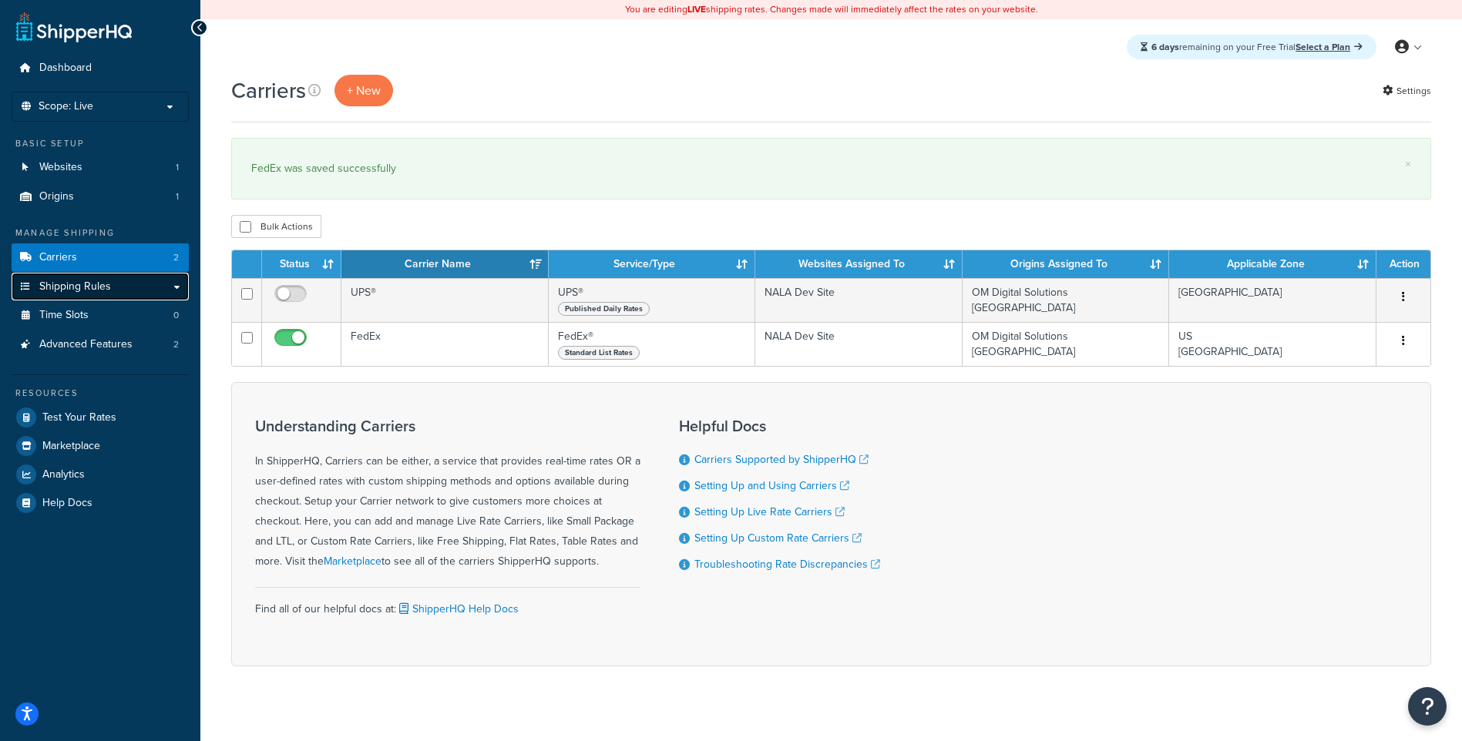
click at [116, 287] on link "Shipping Rules" at bounding box center [100, 287] width 177 height 29
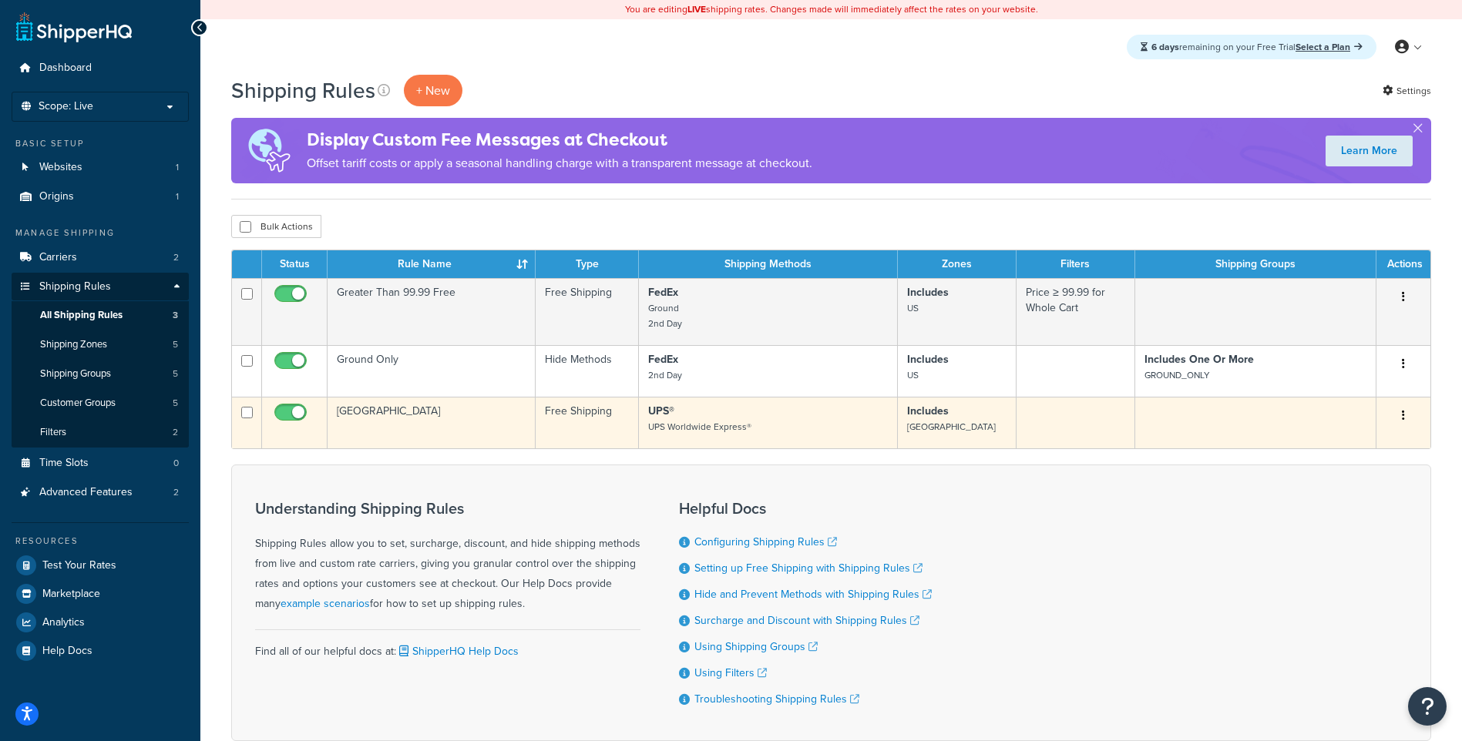
click at [1397, 409] on button "button" at bounding box center [1404, 416] width 22 height 25
click at [1363, 440] on link "Edit" at bounding box center [1353, 445] width 122 height 32
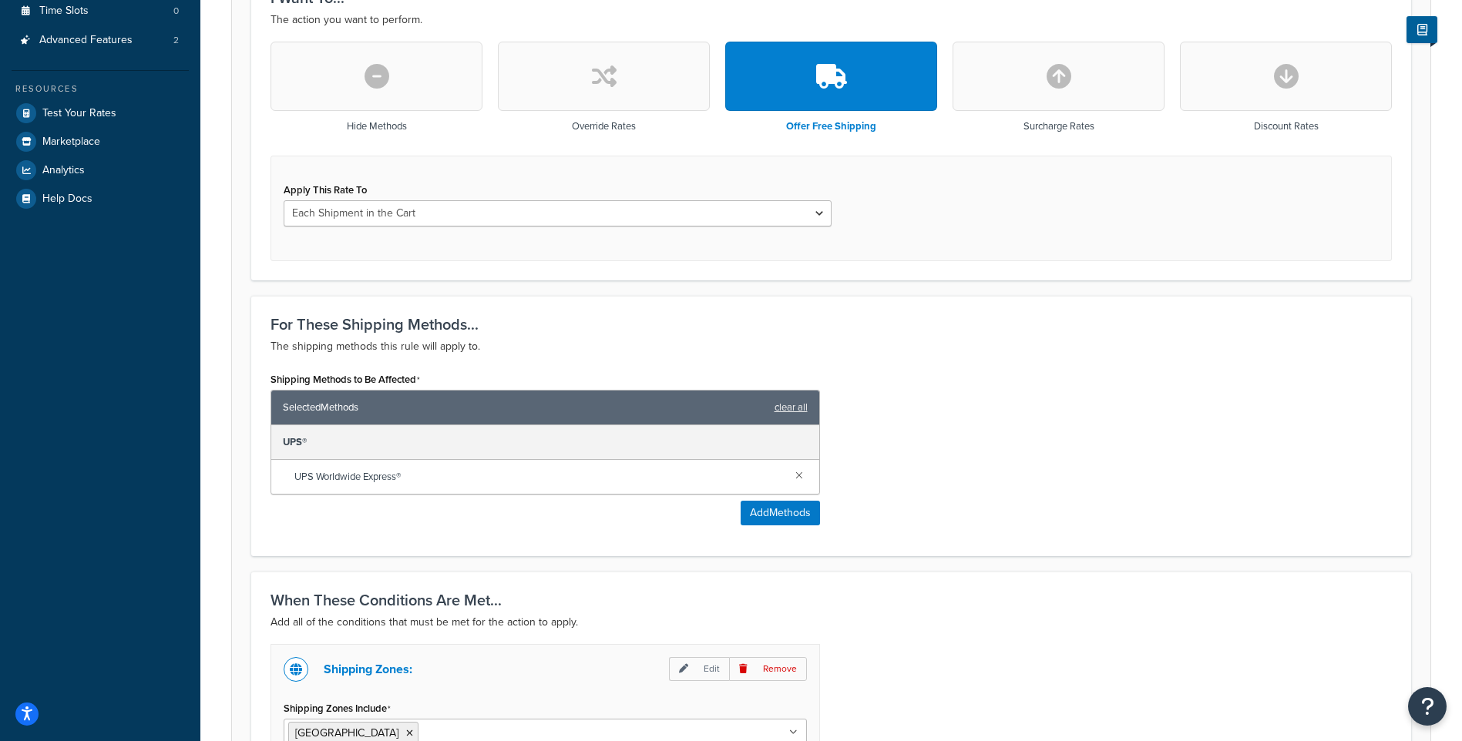
scroll to position [539, 0]
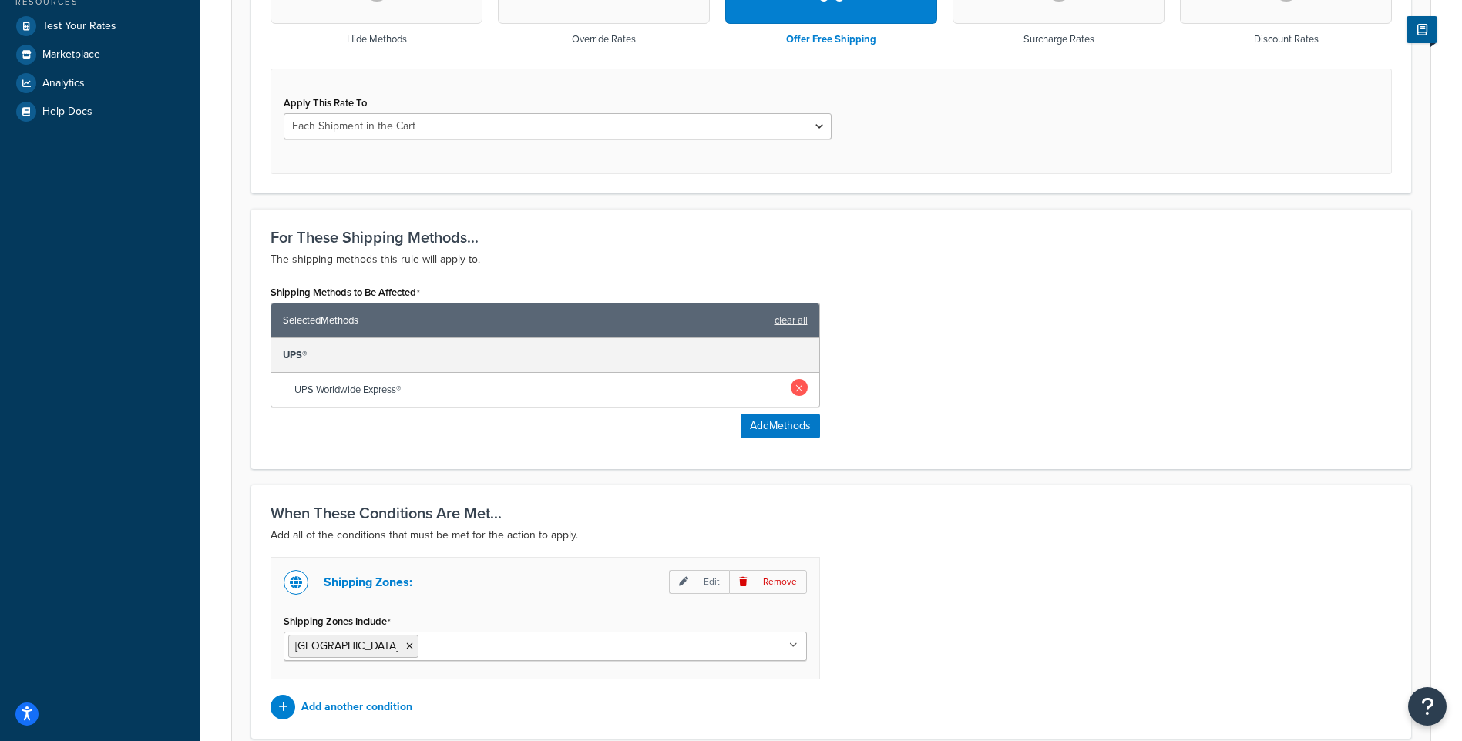
click at [805, 392] on link at bounding box center [799, 387] width 17 height 17
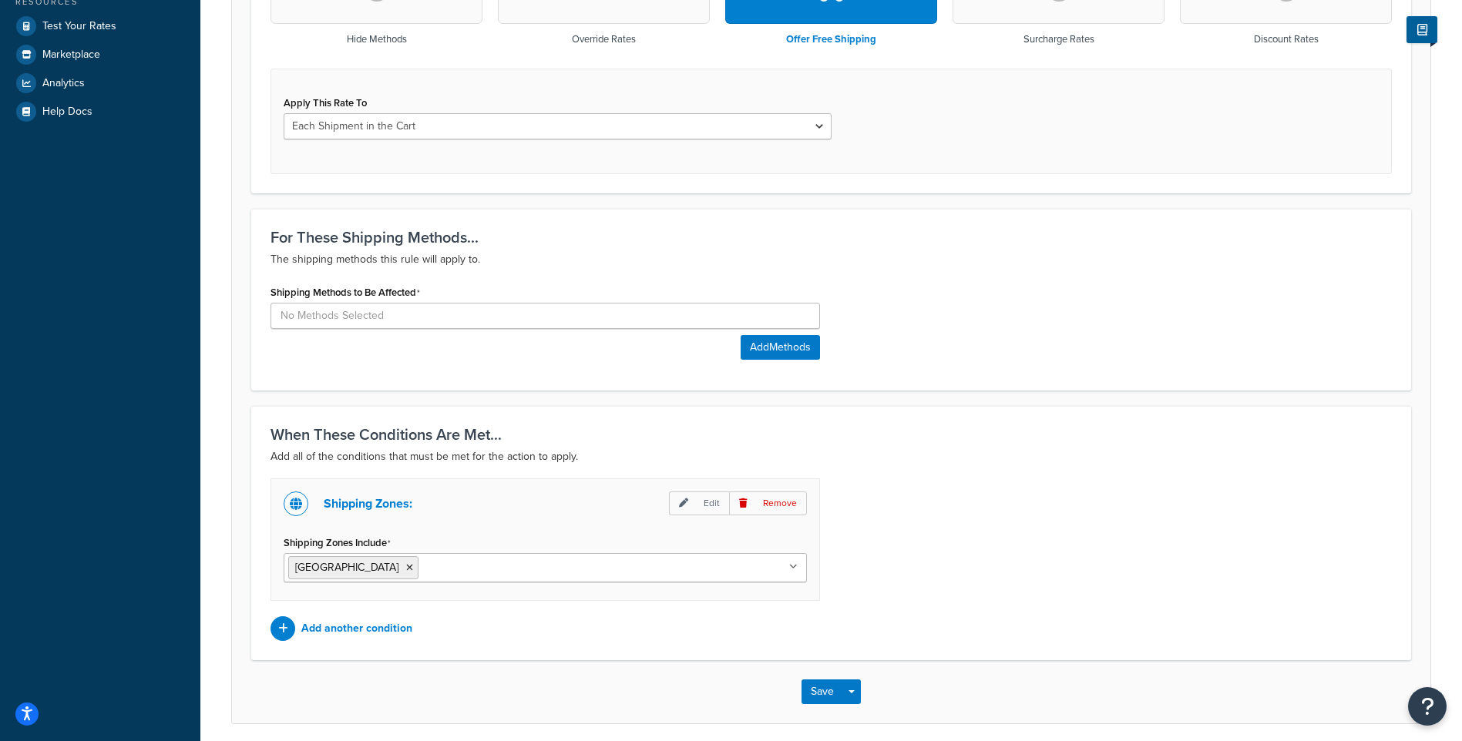
click at [792, 370] on div "Shipping Methods to Be Affected Add Methods" at bounding box center [545, 326] width 573 height 90
click at [790, 357] on button "Add Methods" at bounding box center [780, 347] width 79 height 25
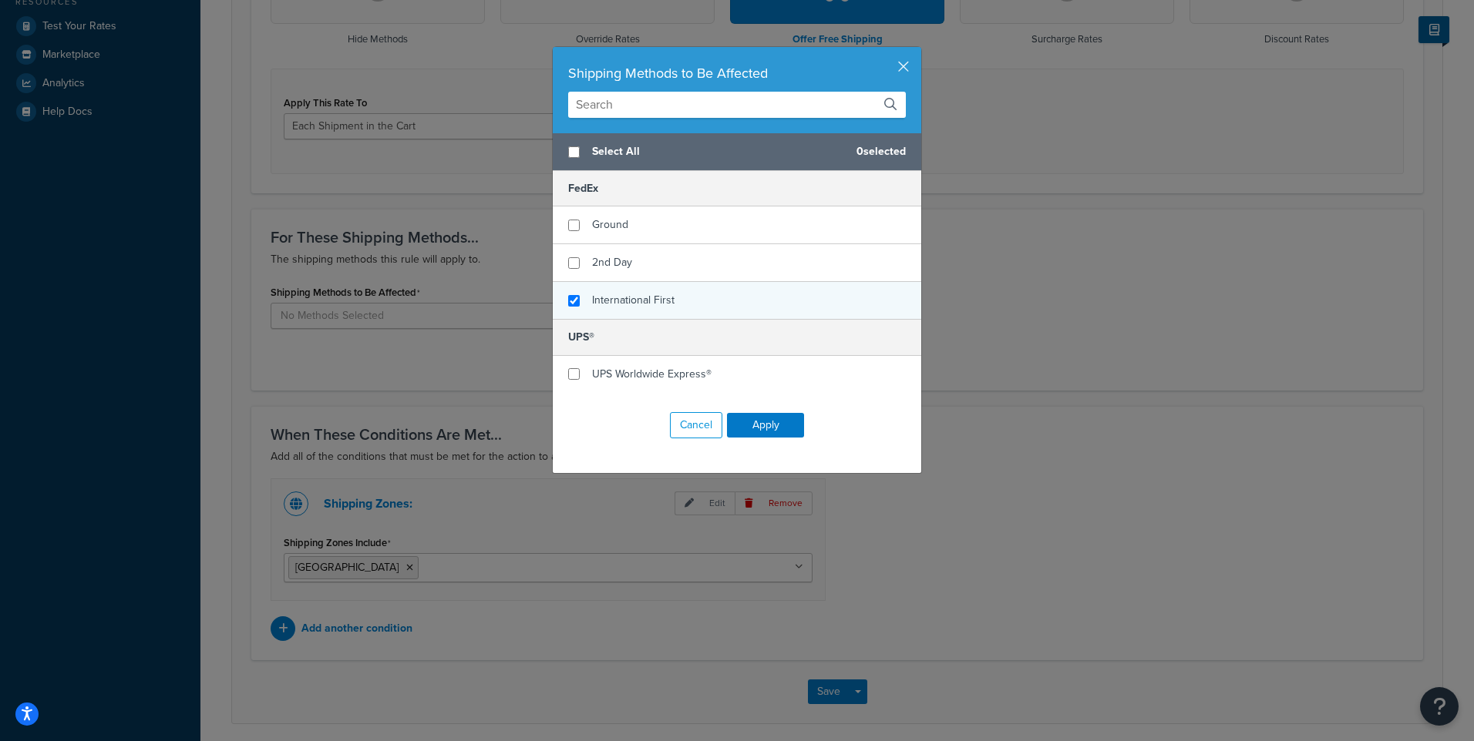
checkbox input "true"
click at [636, 297] on span "International First" at bounding box center [633, 300] width 82 height 16
click at [756, 418] on button "Apply" at bounding box center [765, 425] width 77 height 25
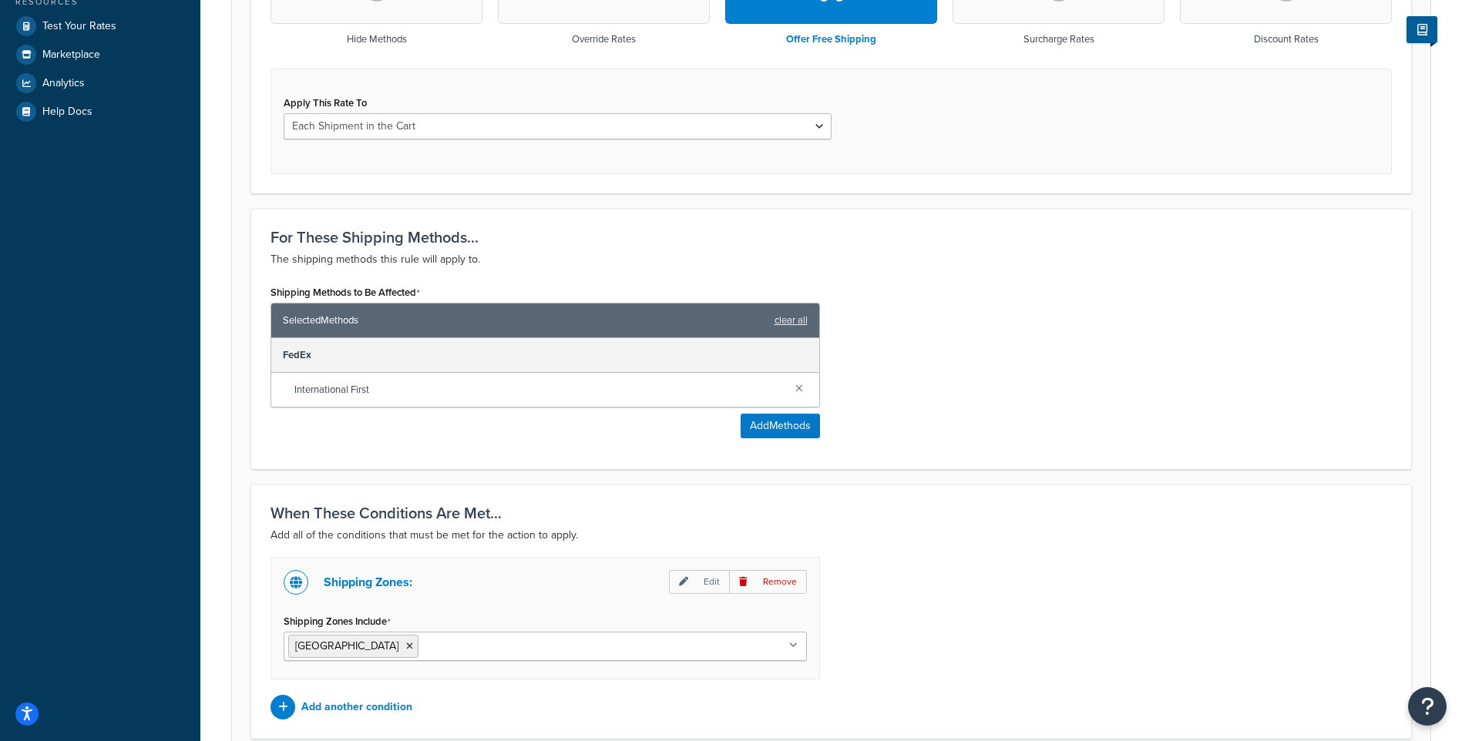
scroll to position [680, 0]
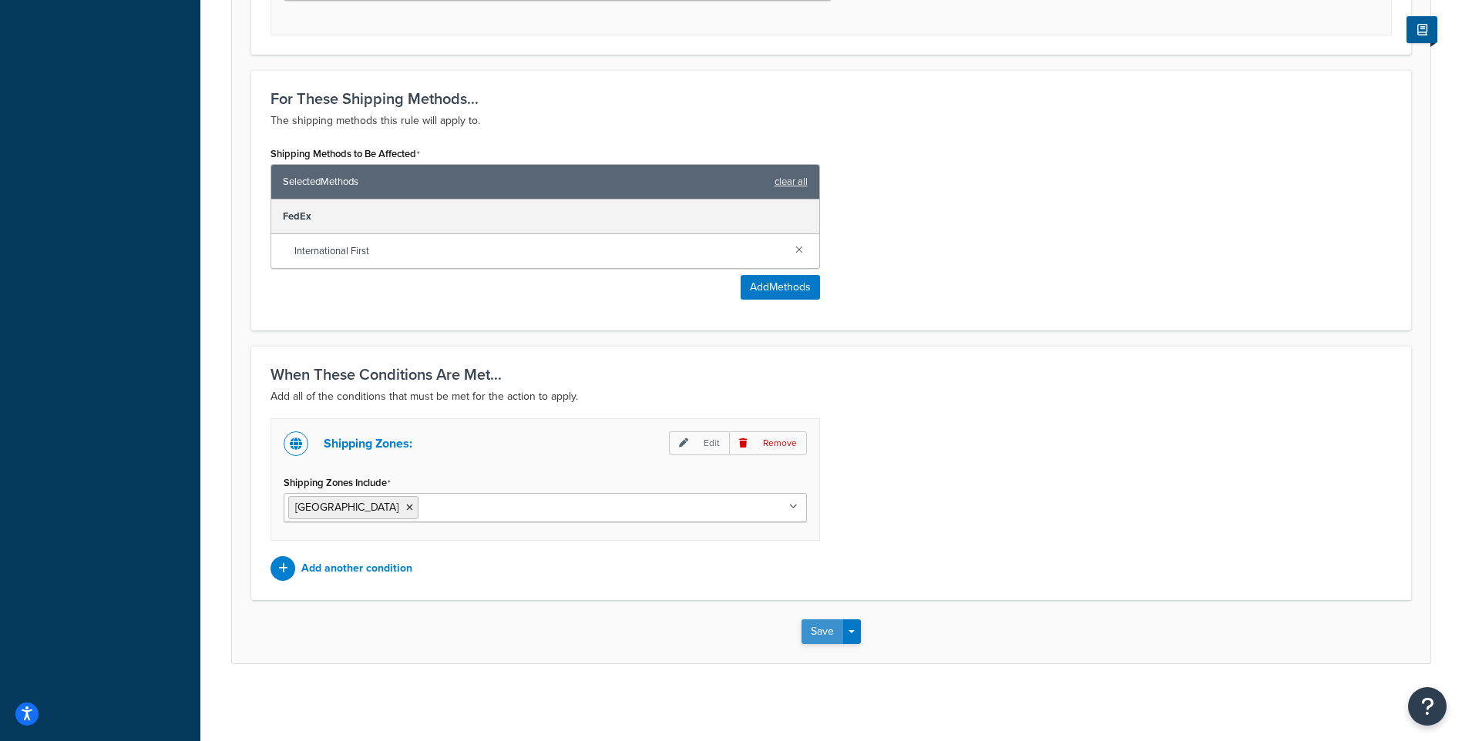
click at [829, 627] on button "Save" at bounding box center [823, 632] width 42 height 25
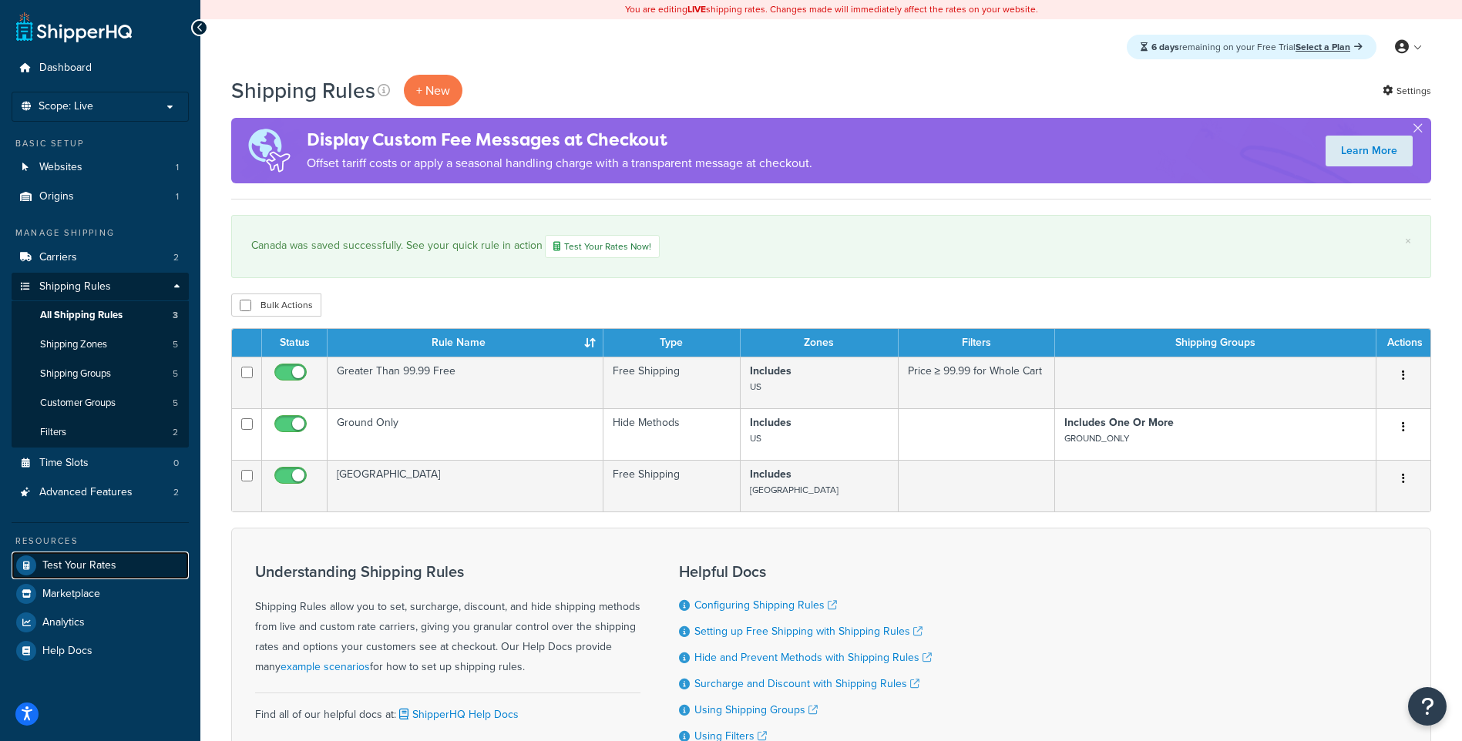
click at [125, 563] on link "Test Your Rates" at bounding box center [100, 566] width 177 height 28
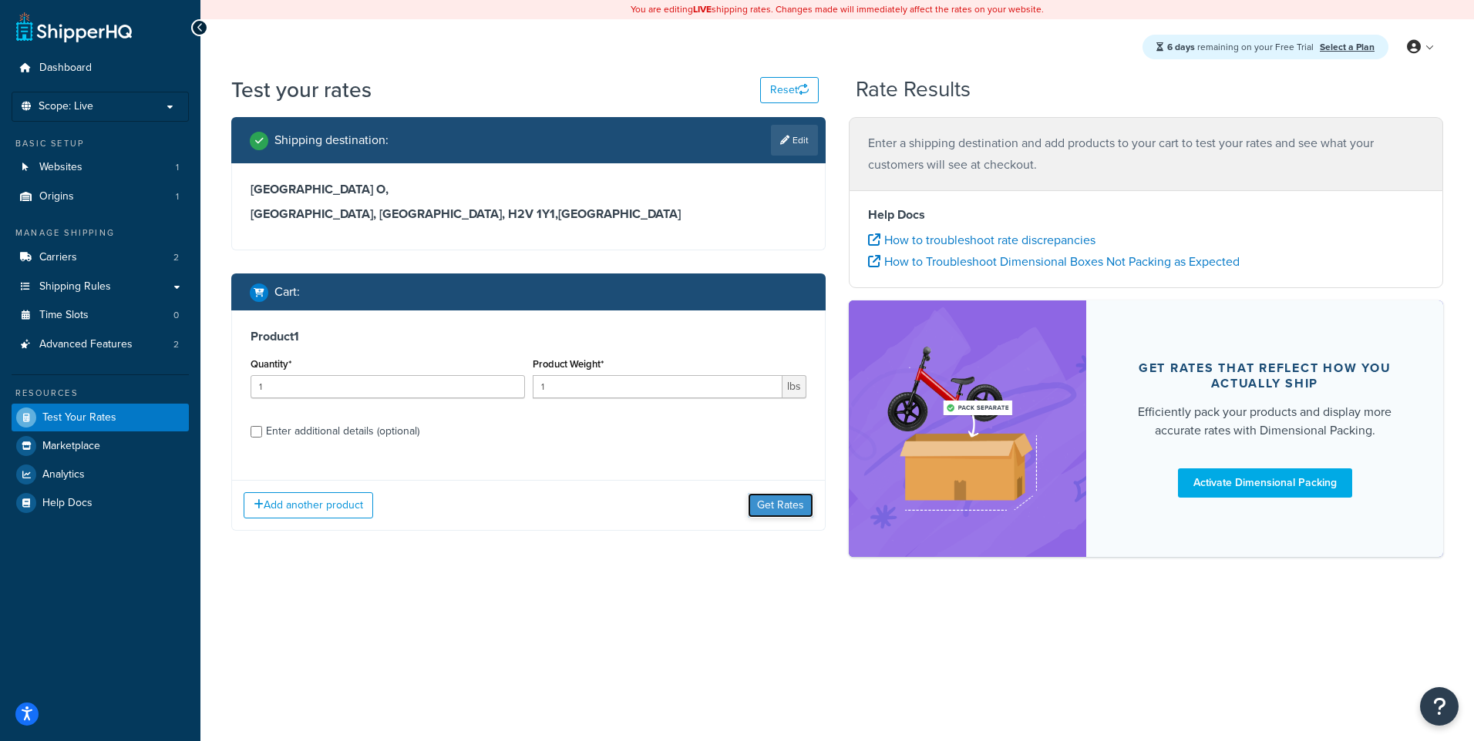
click at [787, 503] on button "Get Rates" at bounding box center [781, 505] width 66 height 25
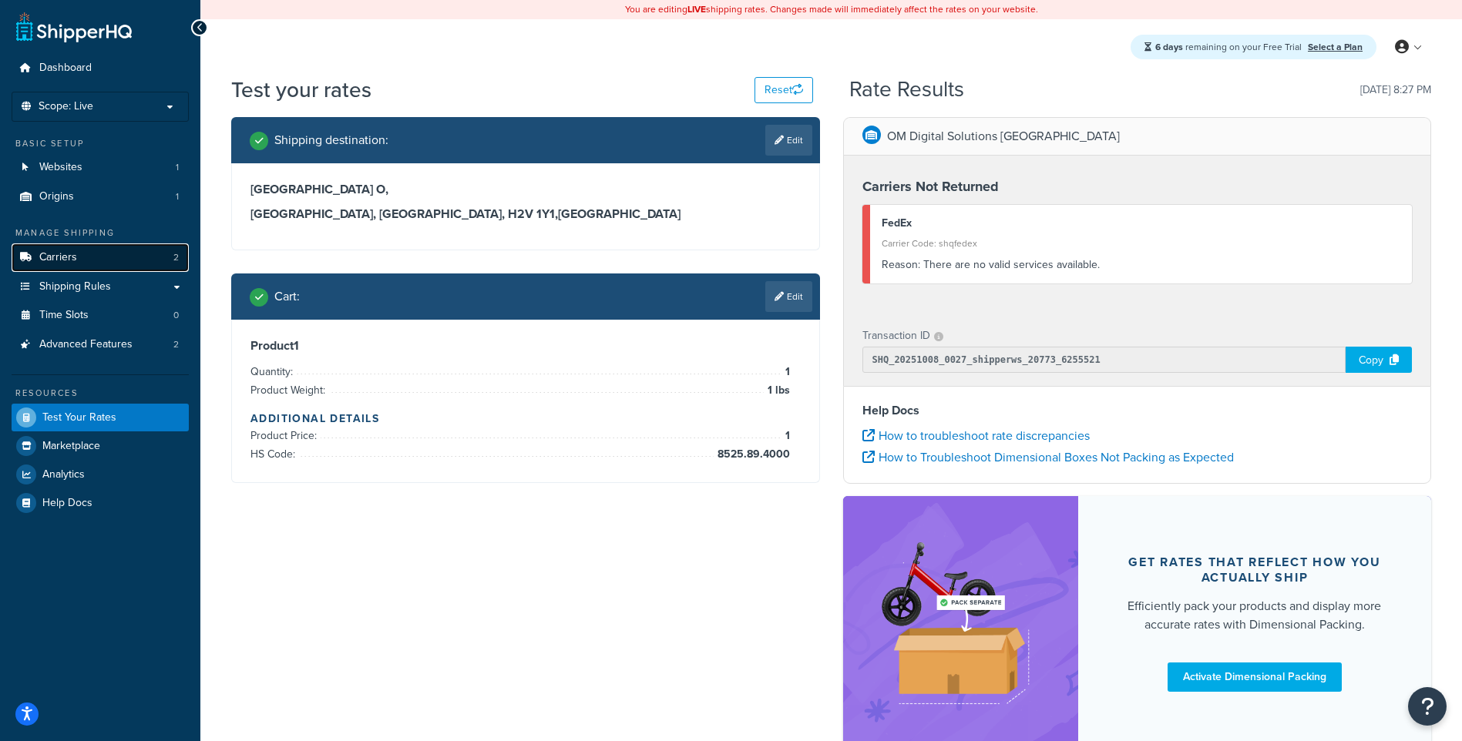
click at [96, 263] on link "Carriers 2" at bounding box center [100, 258] width 177 height 29
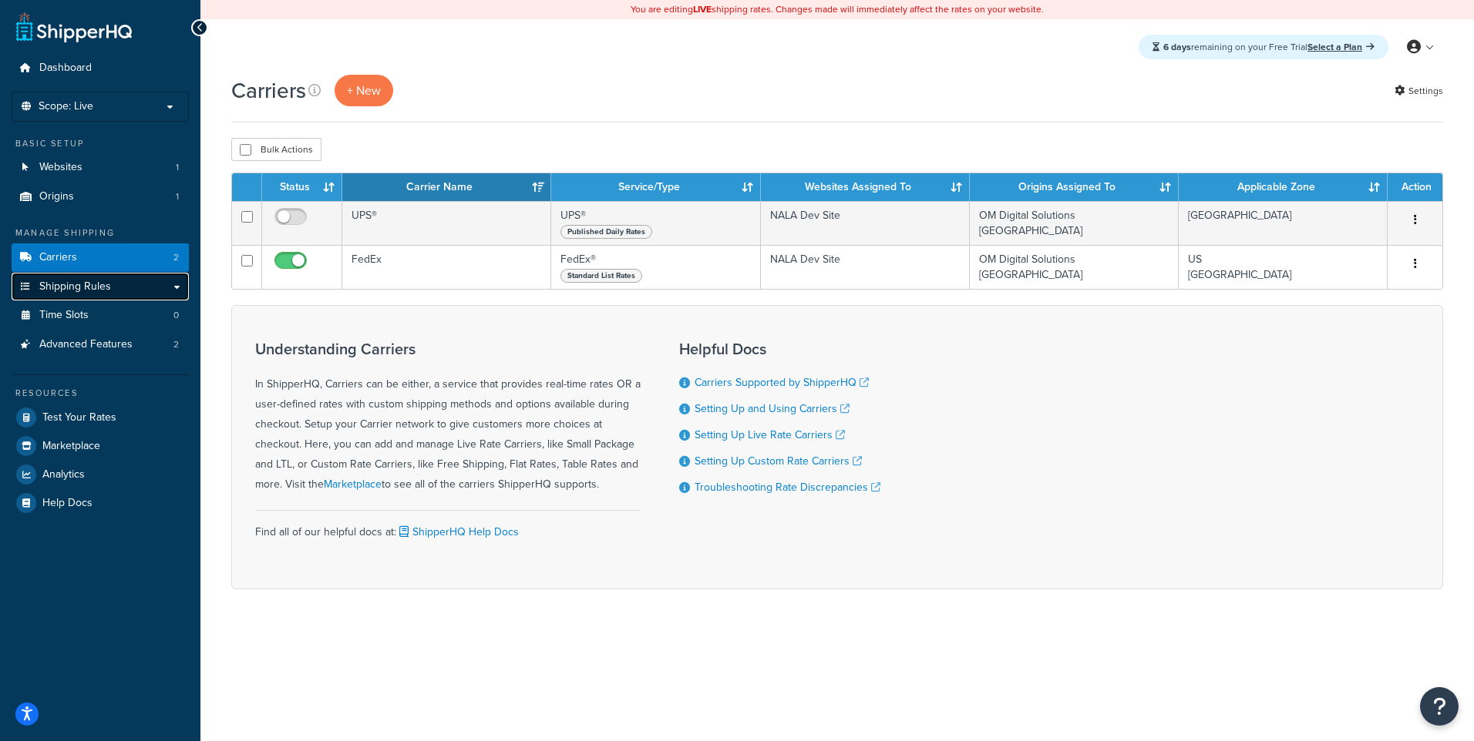
click at [108, 289] on span "Shipping Rules" at bounding box center [75, 287] width 72 height 13
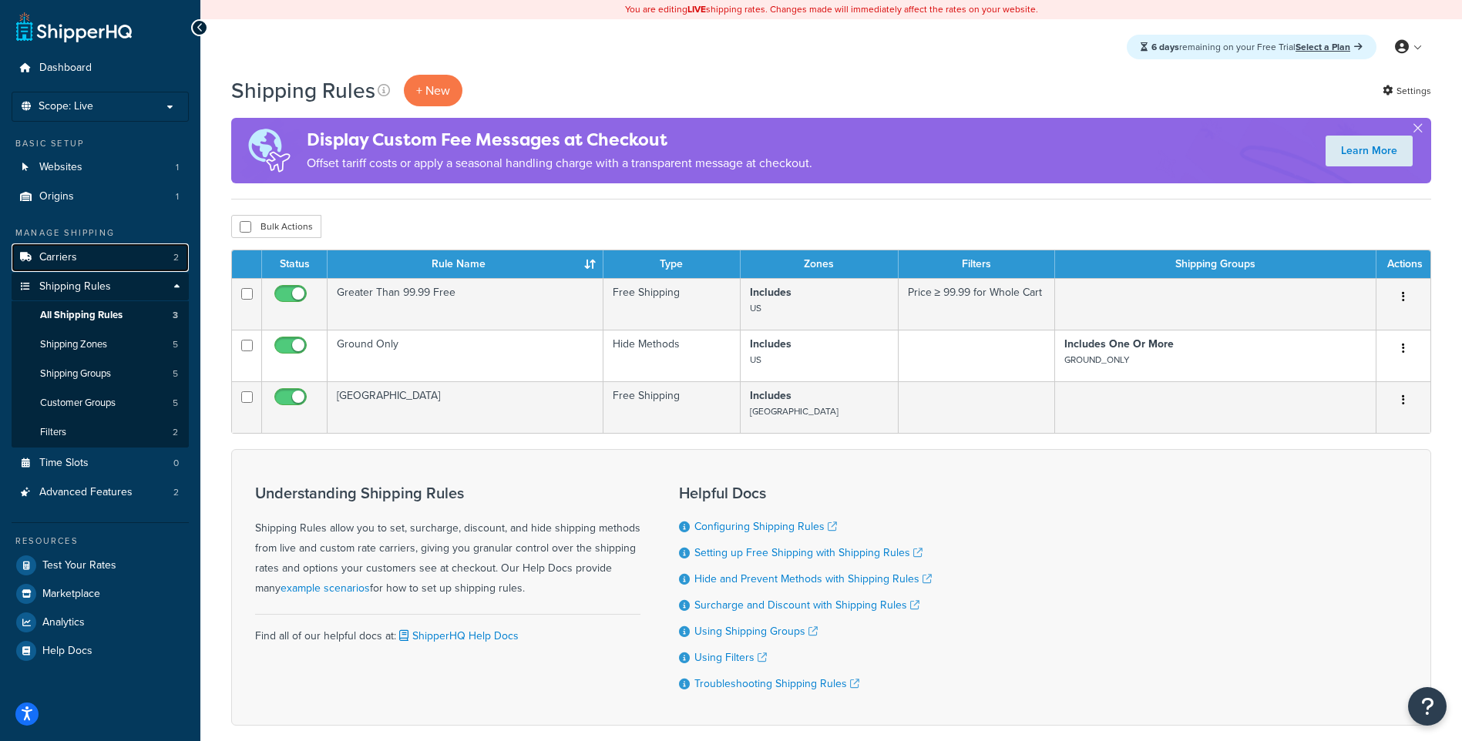
click at [79, 260] on link "Carriers 2" at bounding box center [100, 258] width 177 height 29
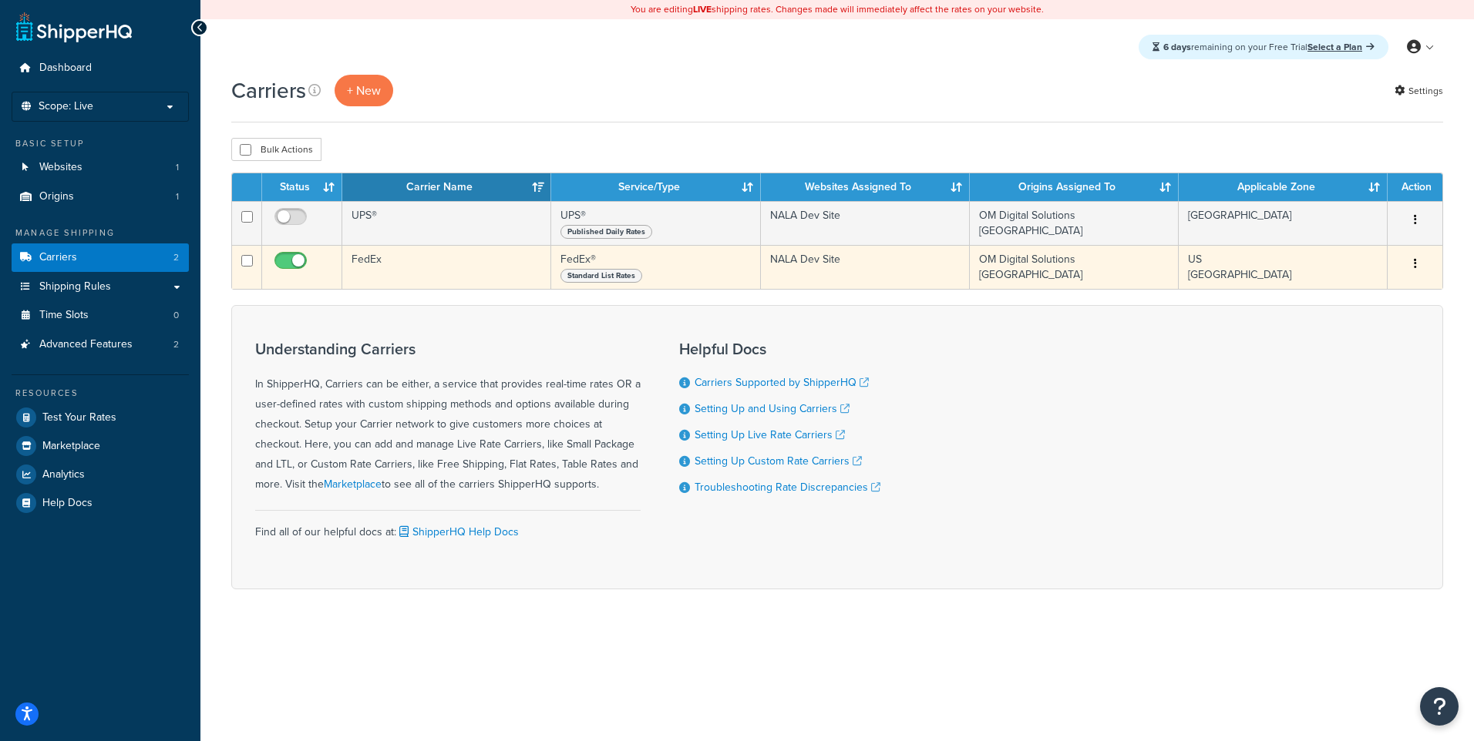
click at [1418, 261] on button "button" at bounding box center [1415, 264] width 22 height 25
click at [1393, 294] on link "Edit" at bounding box center [1352, 297] width 122 height 32
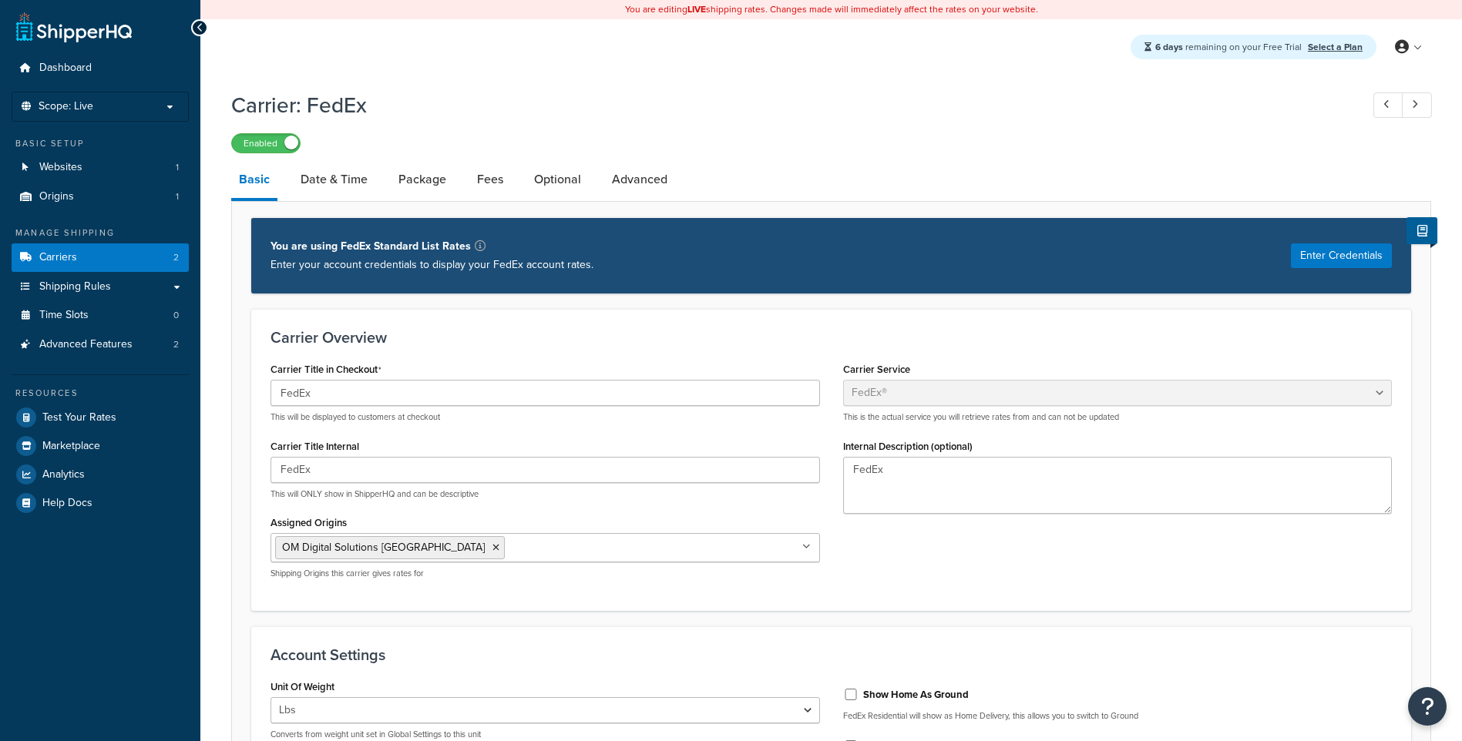
select select "fedEx"
select select "REGULAR_PICKUP"
select select "YOUR_PACKAGING"
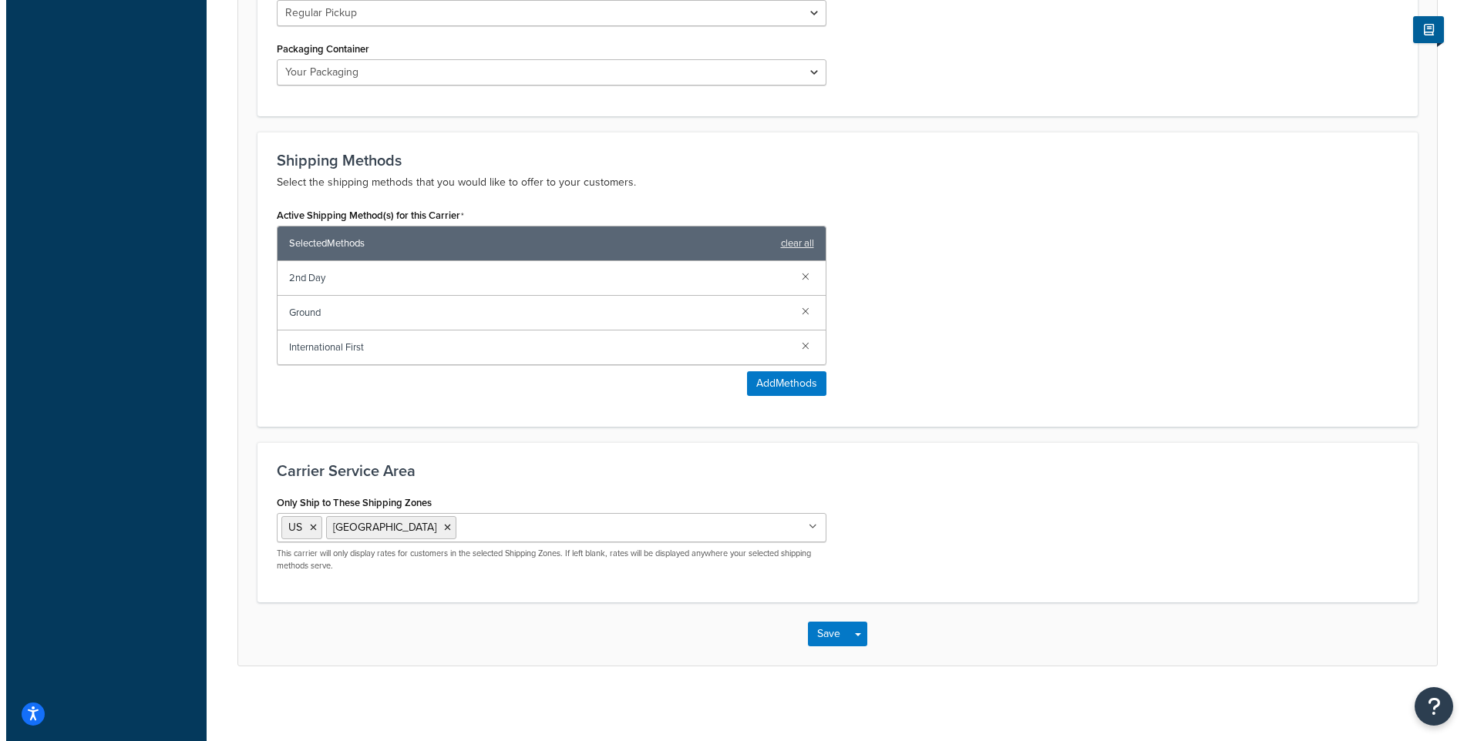
scroll to position [854, 0]
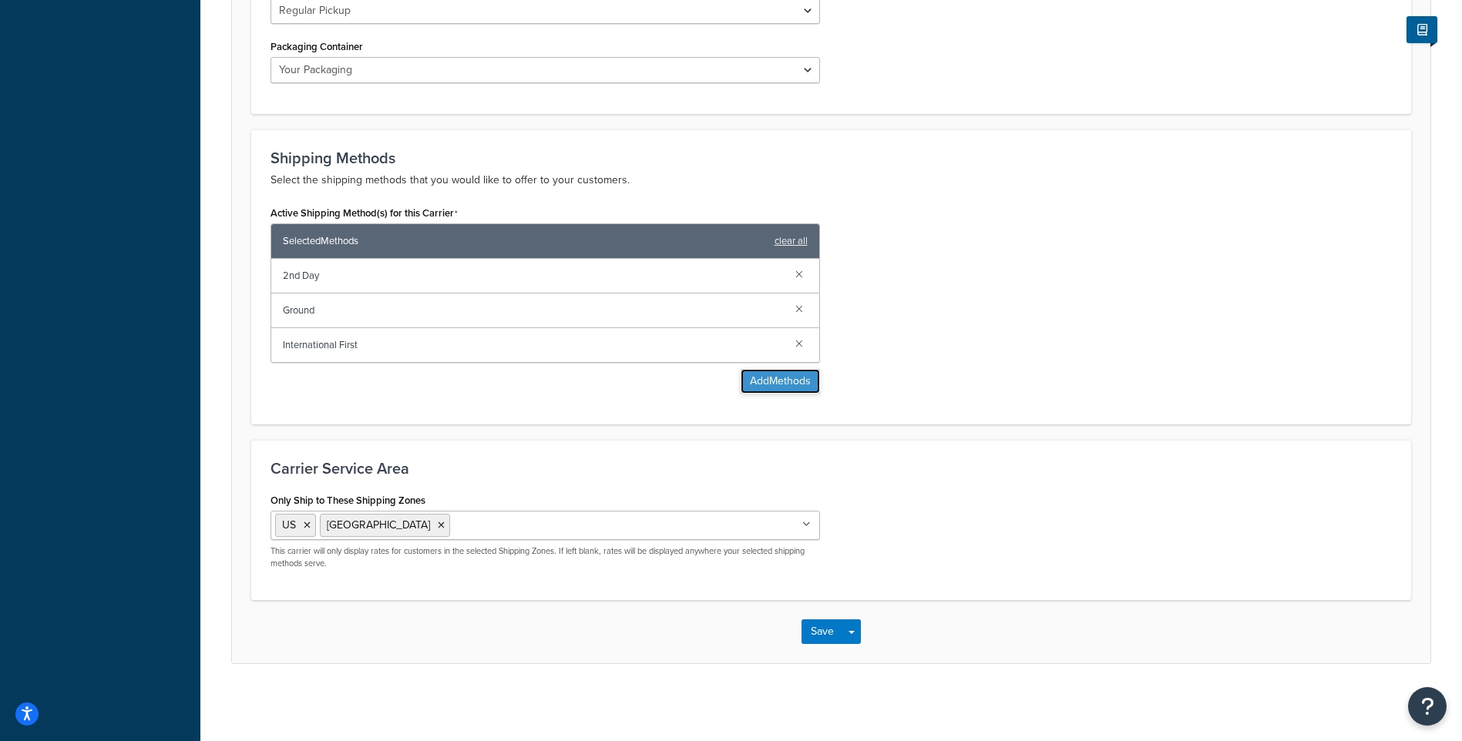
click at [761, 384] on button "Add Methods" at bounding box center [780, 381] width 79 height 25
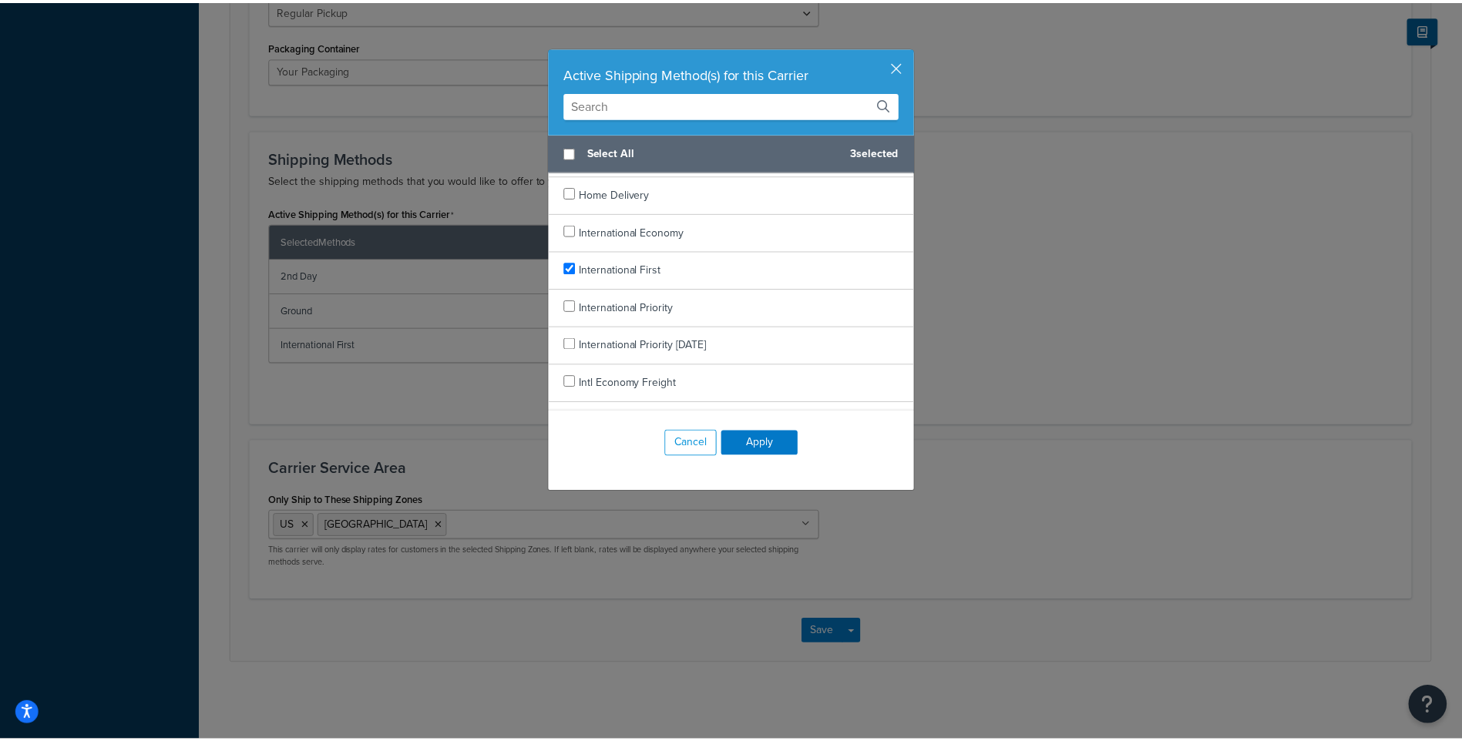
scroll to position [883, 0]
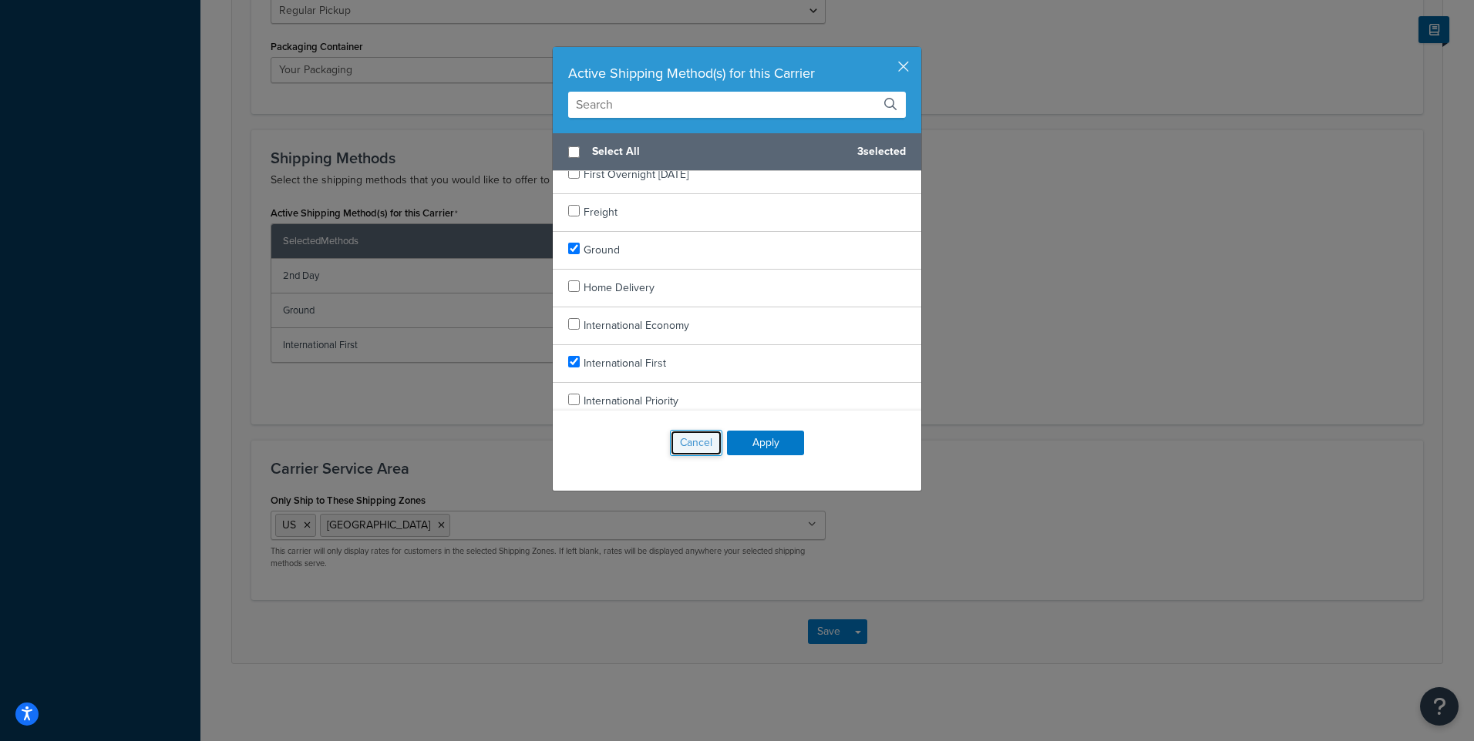
click at [698, 445] on button "Cancel" at bounding box center [696, 443] width 52 height 26
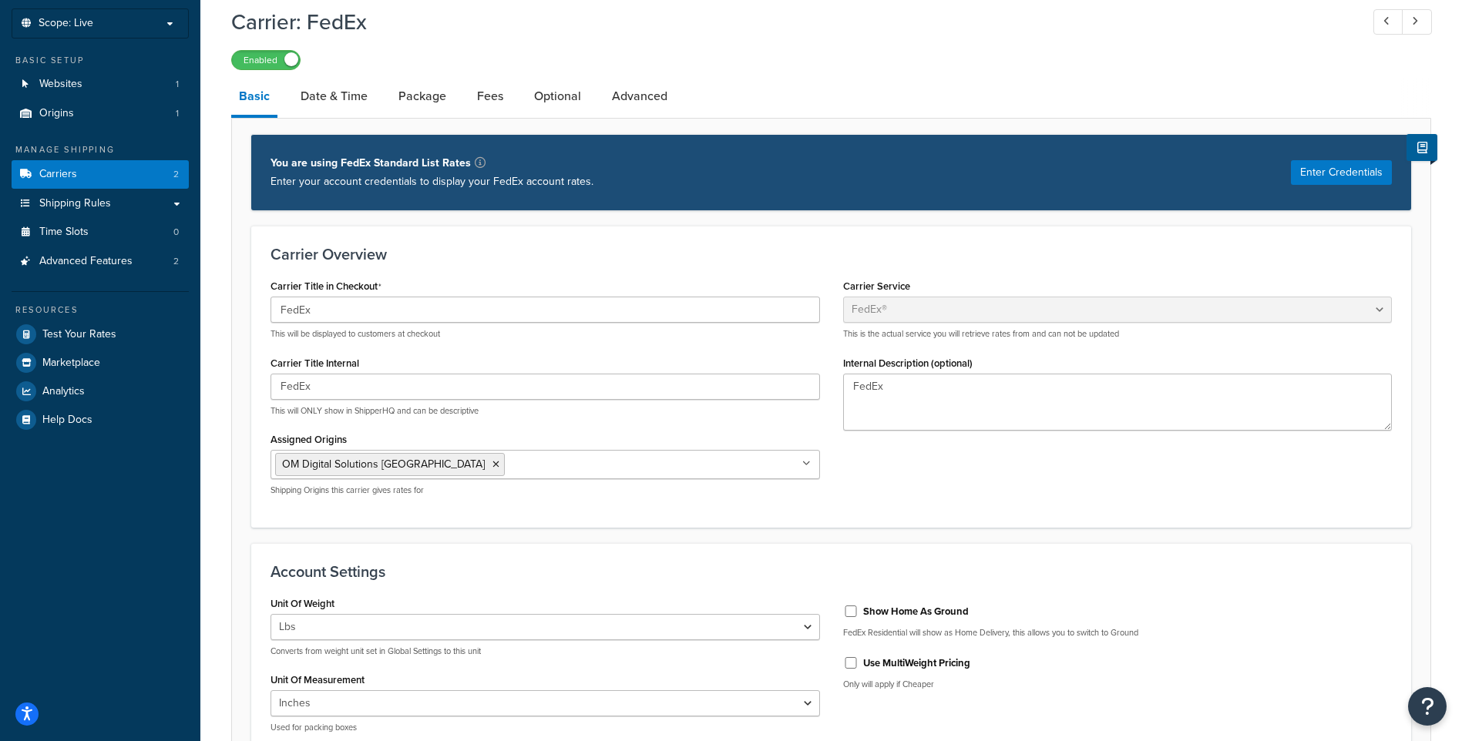
scroll to position [0, 0]
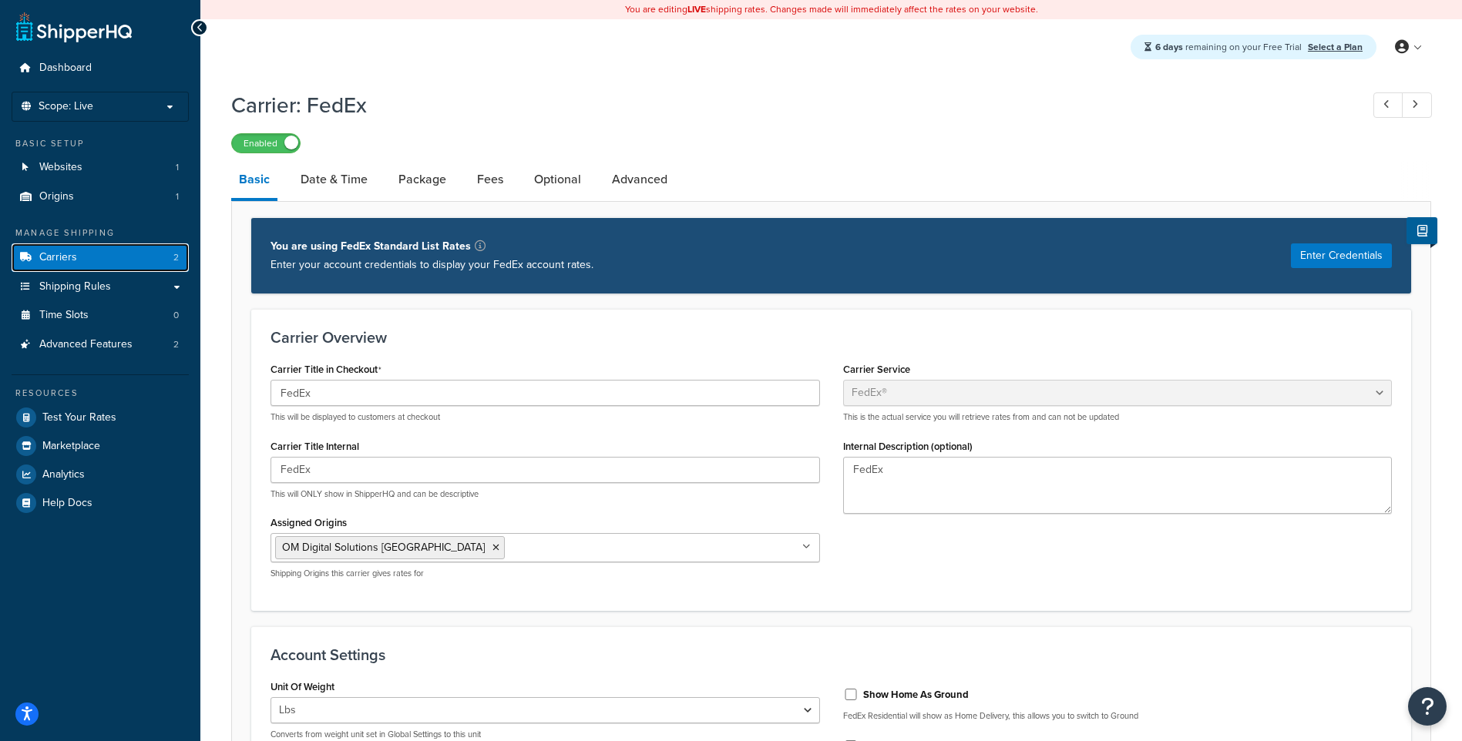
click at [98, 254] on link "Carriers 2" at bounding box center [100, 258] width 177 height 29
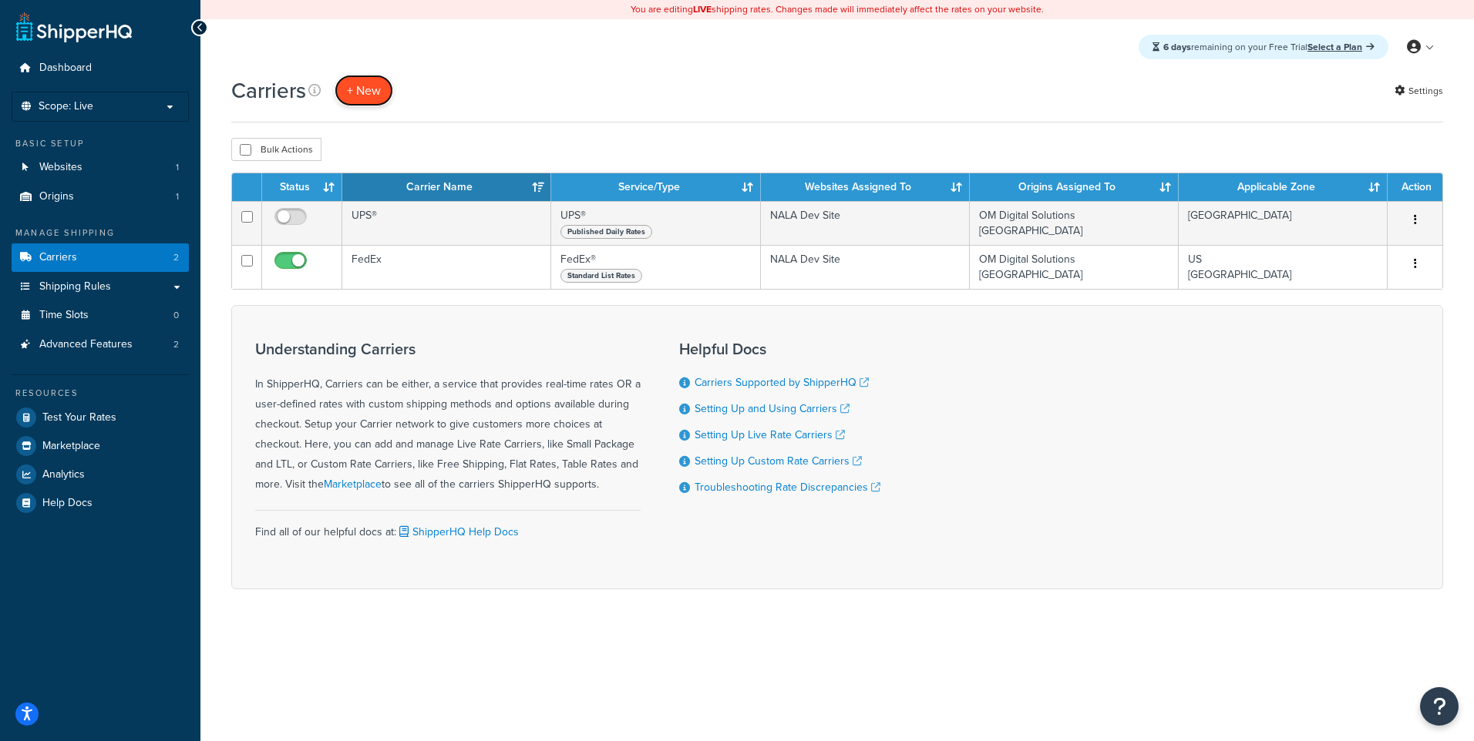
click at [365, 94] on button "+ New" at bounding box center [363, 91] width 59 height 32
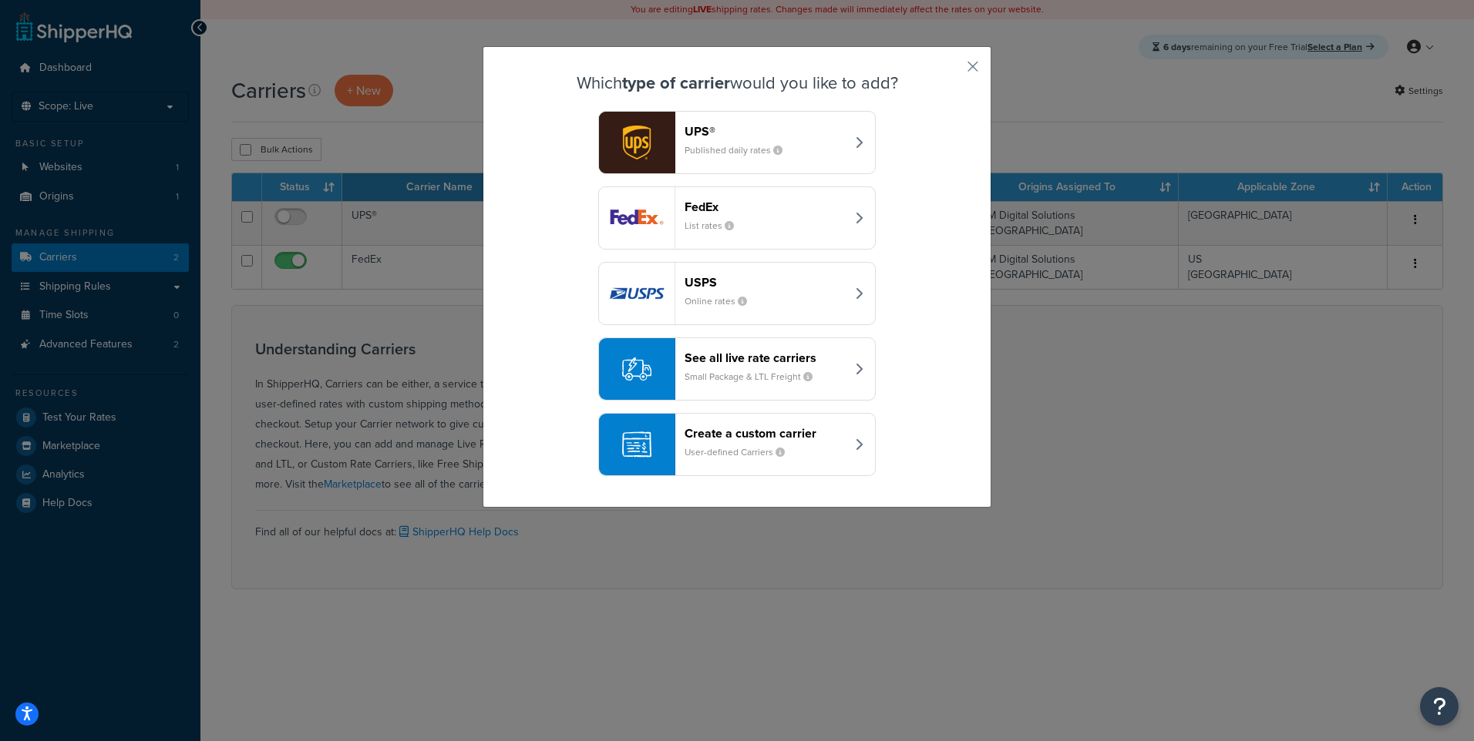
click at [761, 369] on div "See all live rate carriers Small Package & LTL Freight" at bounding box center [764, 369] width 161 height 37
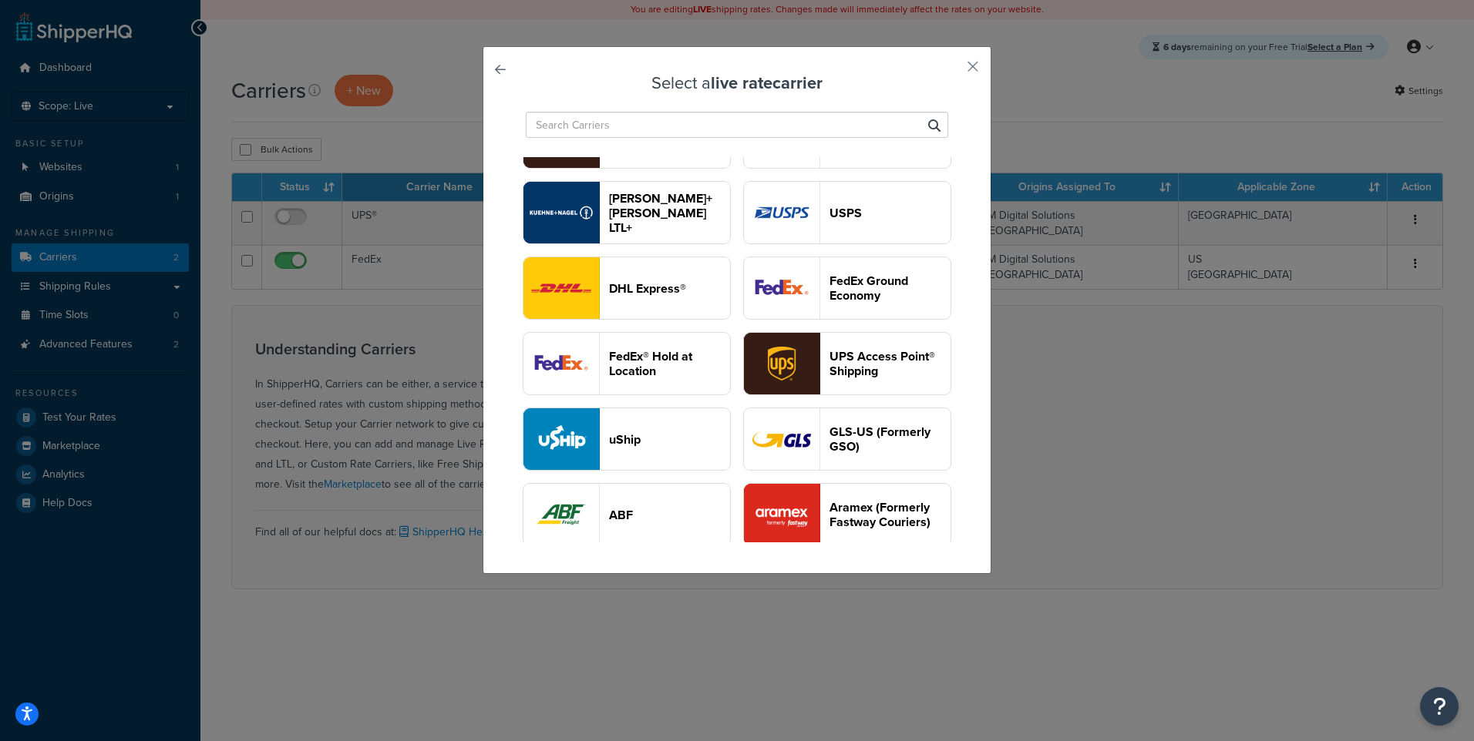
scroll to position [77, 0]
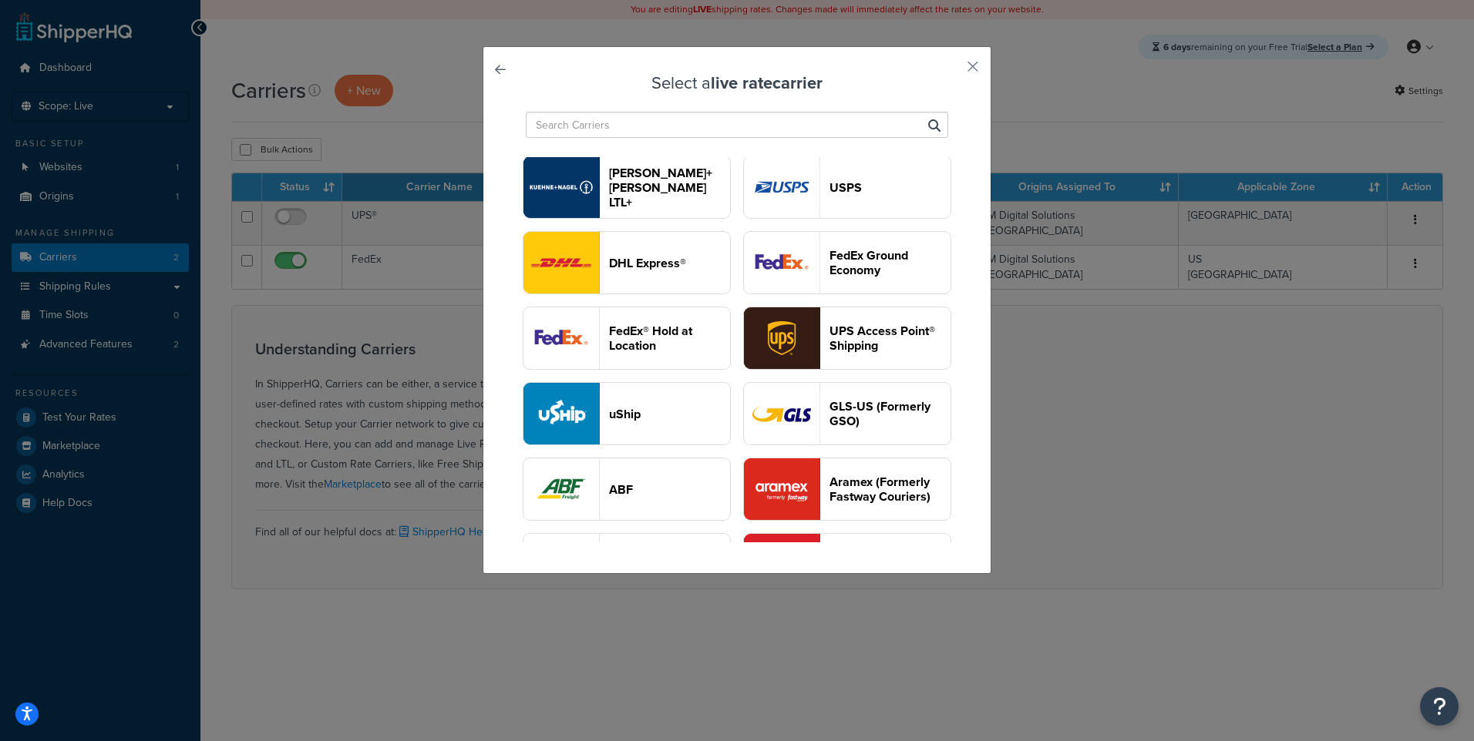
click at [730, 271] on header "DHL Express®" at bounding box center [669, 263] width 121 height 15
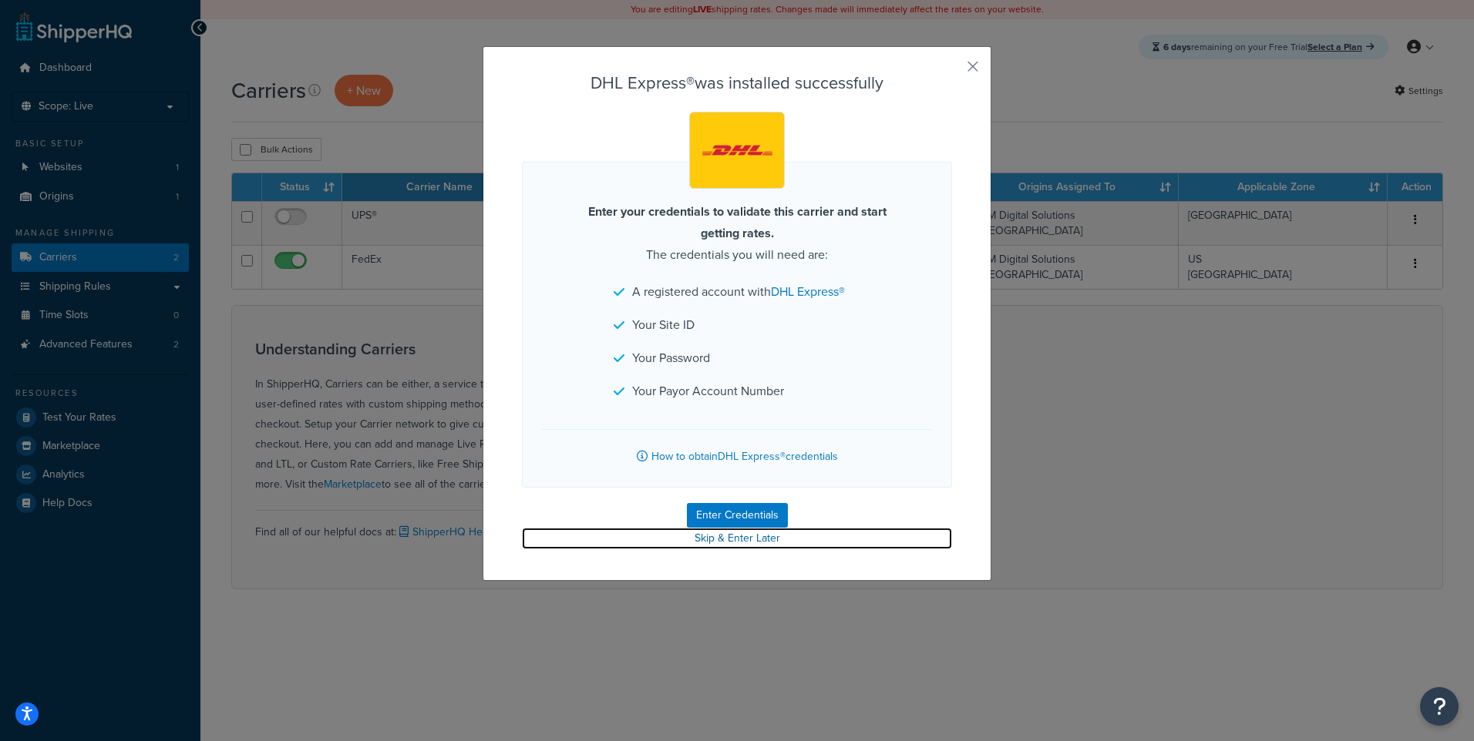
click at [729, 536] on link "Skip & Enter Later" at bounding box center [737, 539] width 430 height 22
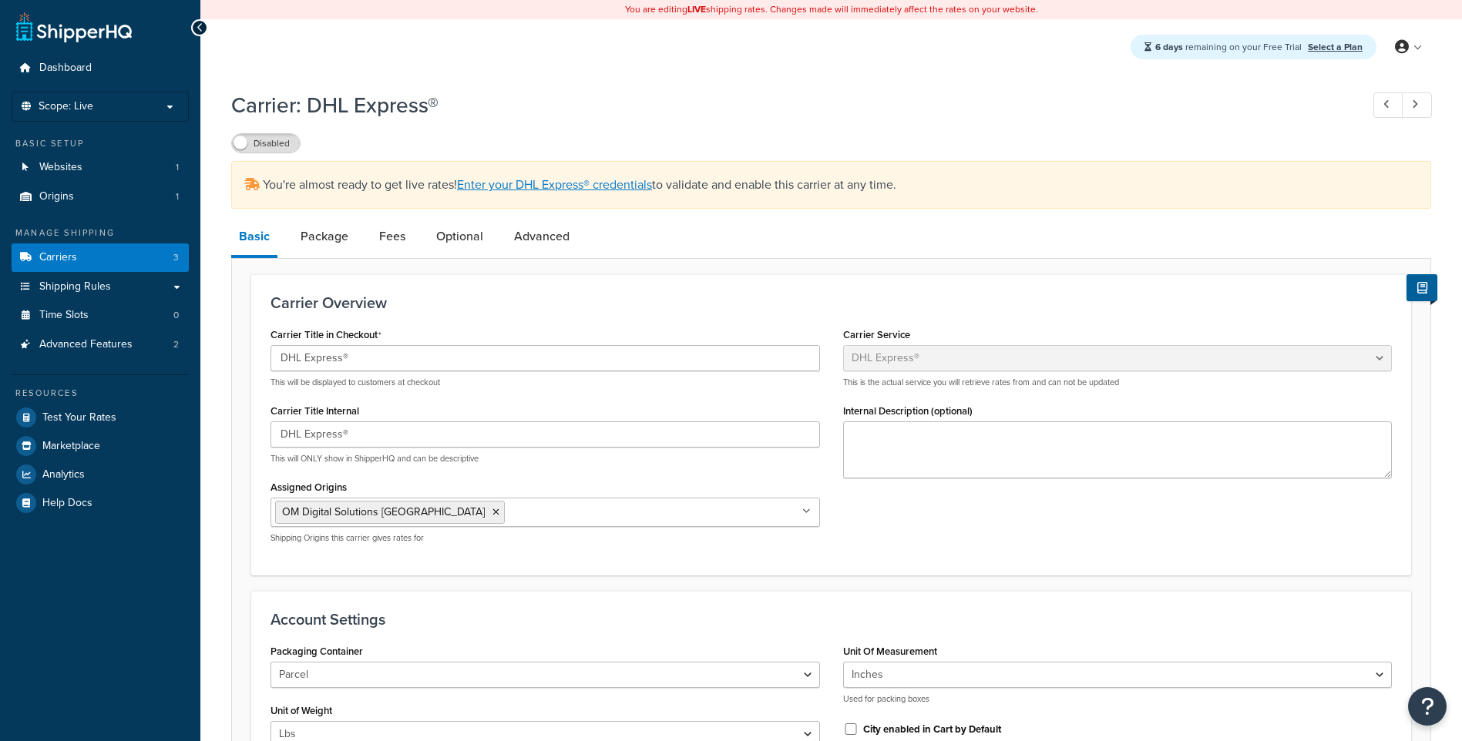
select select "dhl"
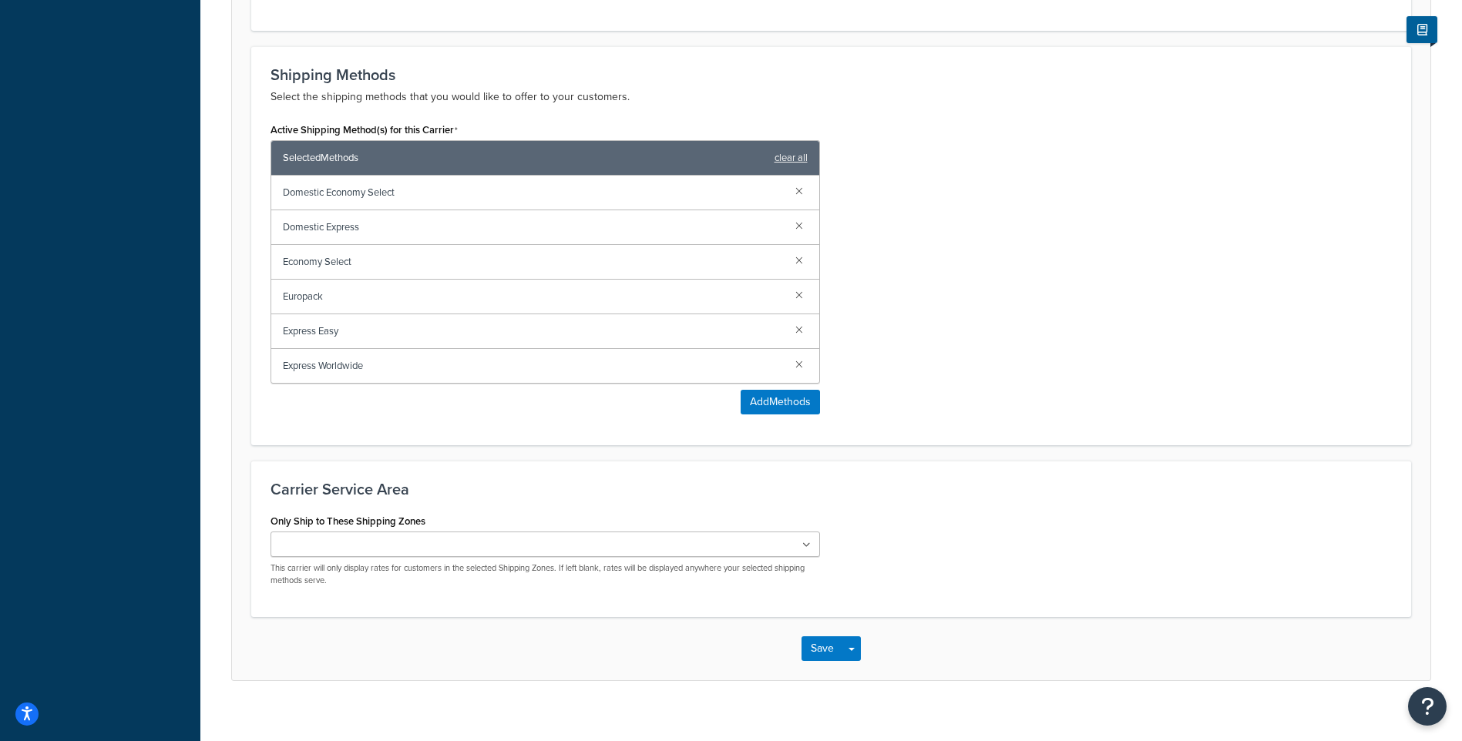
scroll to position [783, 0]
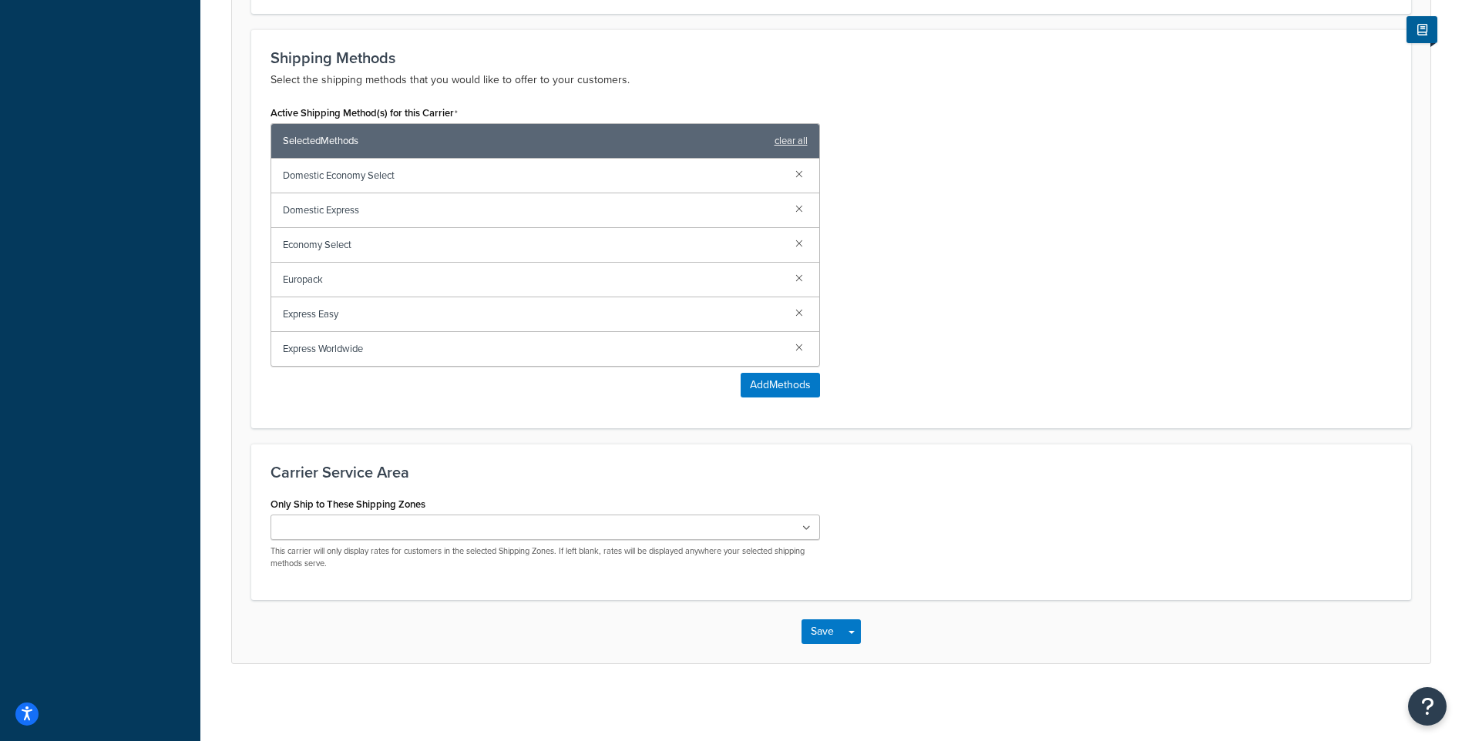
click at [616, 539] on ul at bounding box center [546, 527] width 550 height 25
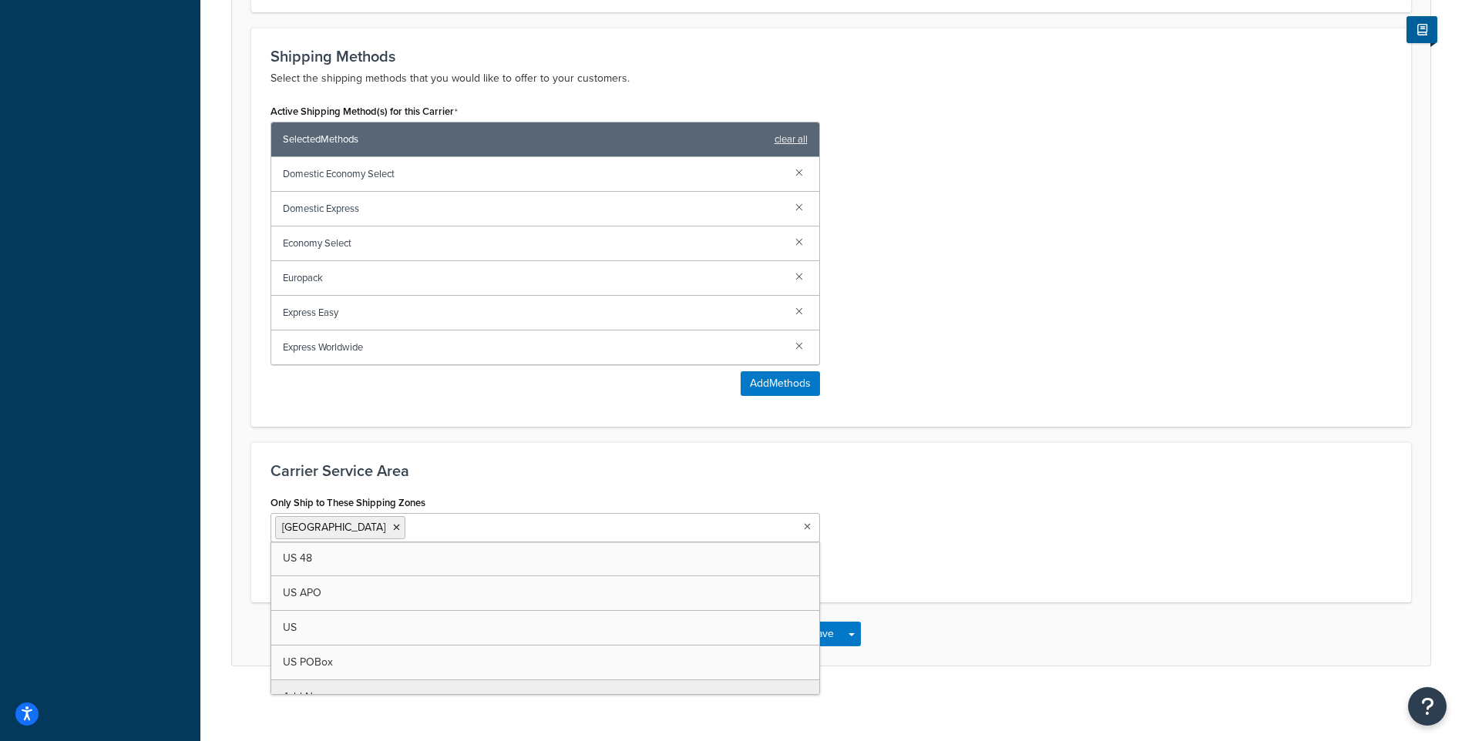
click at [882, 591] on div "Carrier Service Area Only Ship to These Shipping Zones Canada US 48 US APO US U…" at bounding box center [831, 522] width 1160 height 160
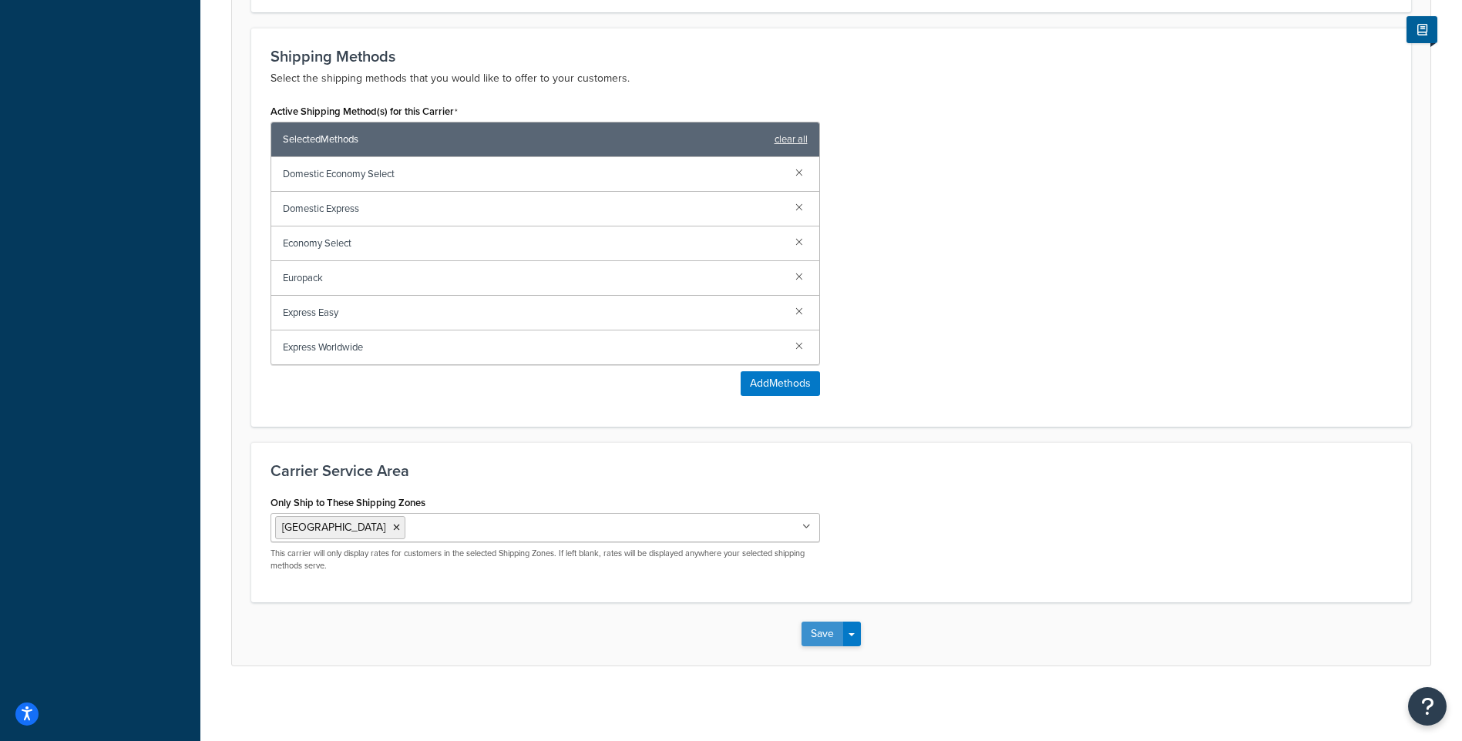
click at [829, 626] on button "Save" at bounding box center [823, 634] width 42 height 25
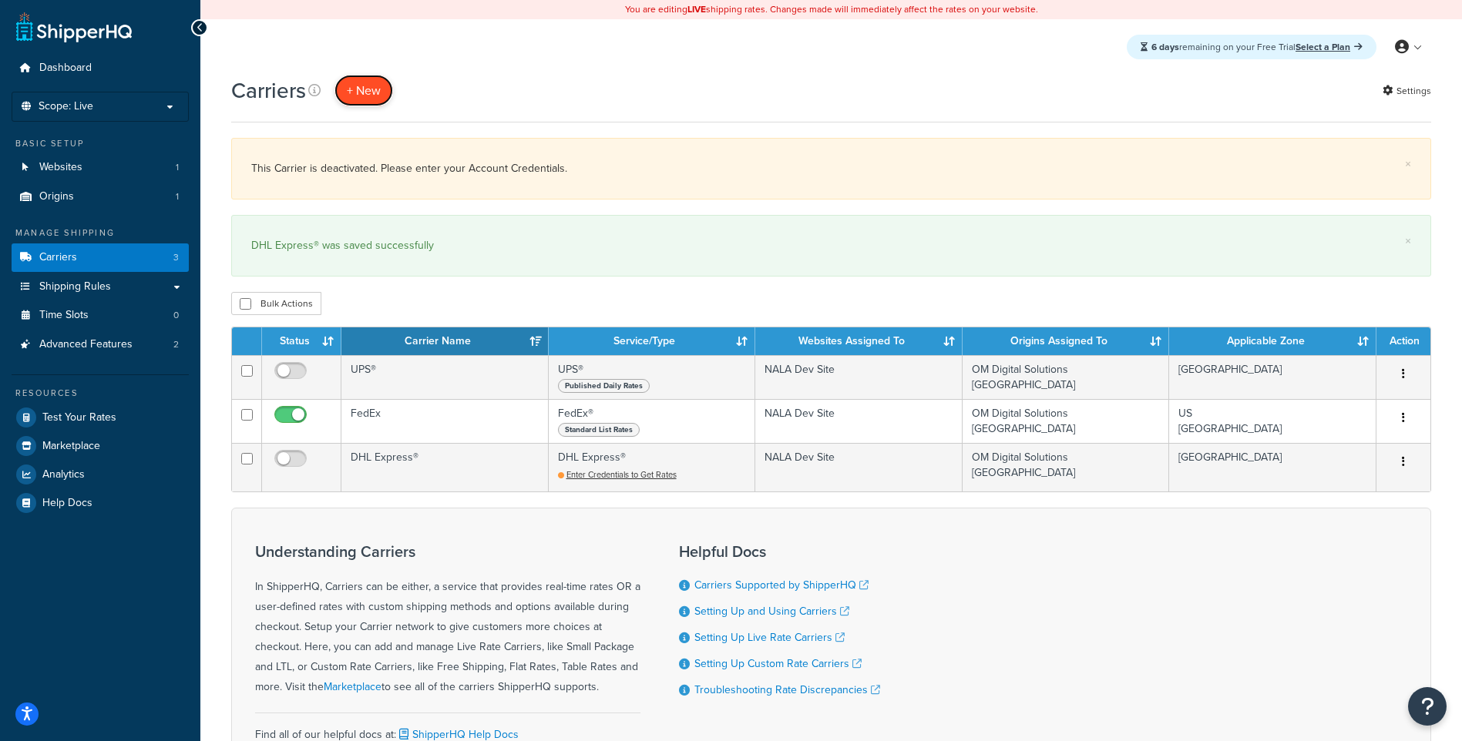
click at [360, 85] on button "+ New" at bounding box center [363, 91] width 59 height 32
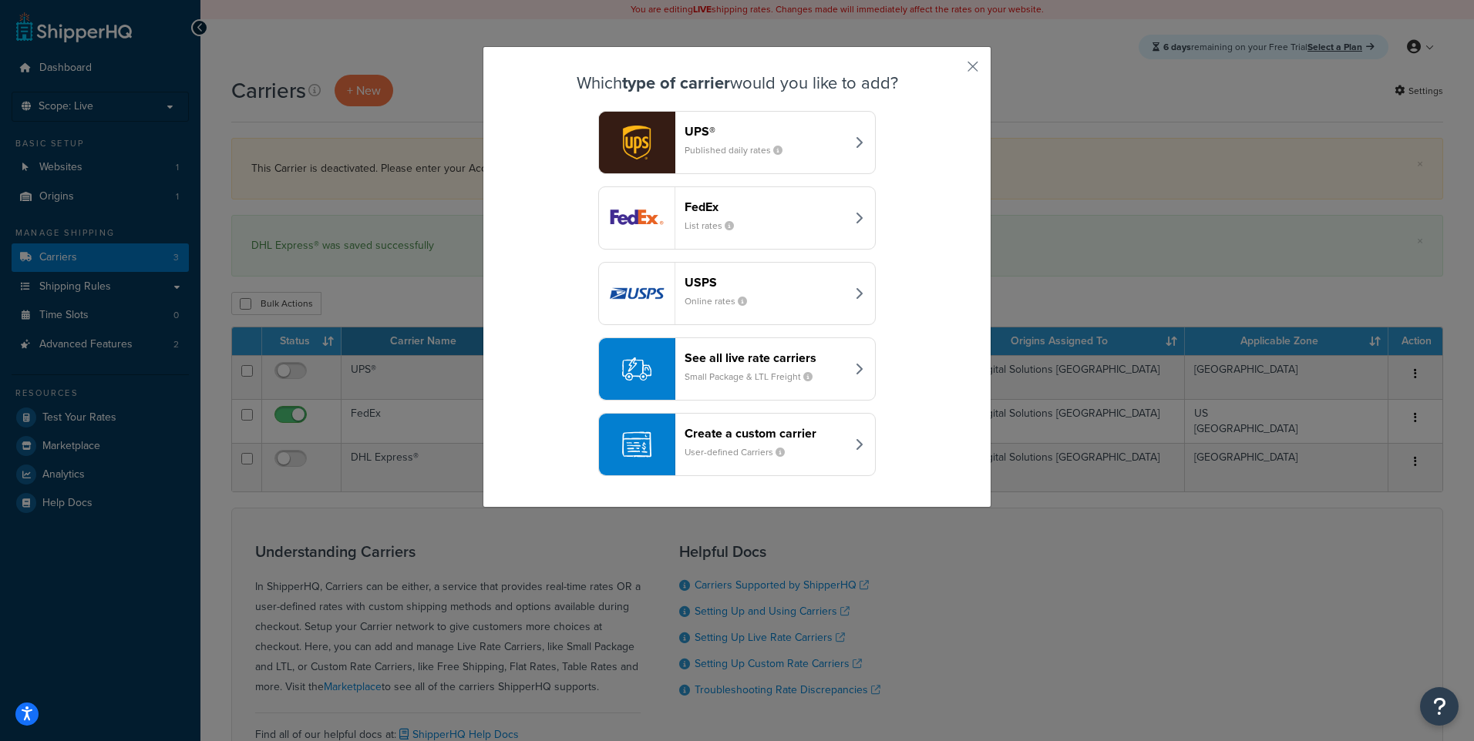
click at [733, 442] on div "Create a custom carrier User-defined Carriers" at bounding box center [764, 444] width 161 height 37
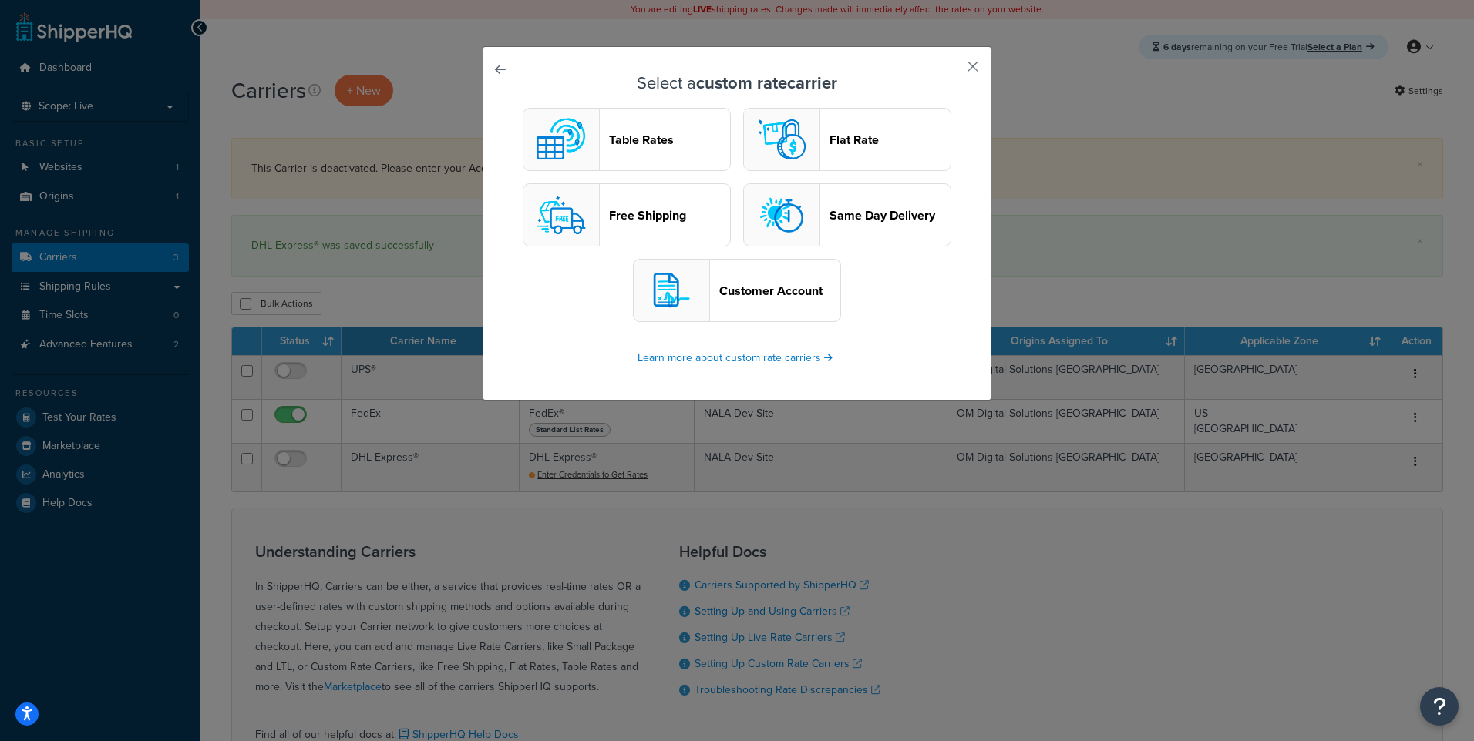
click at [669, 212] on header "Free Shipping" at bounding box center [669, 215] width 121 height 15
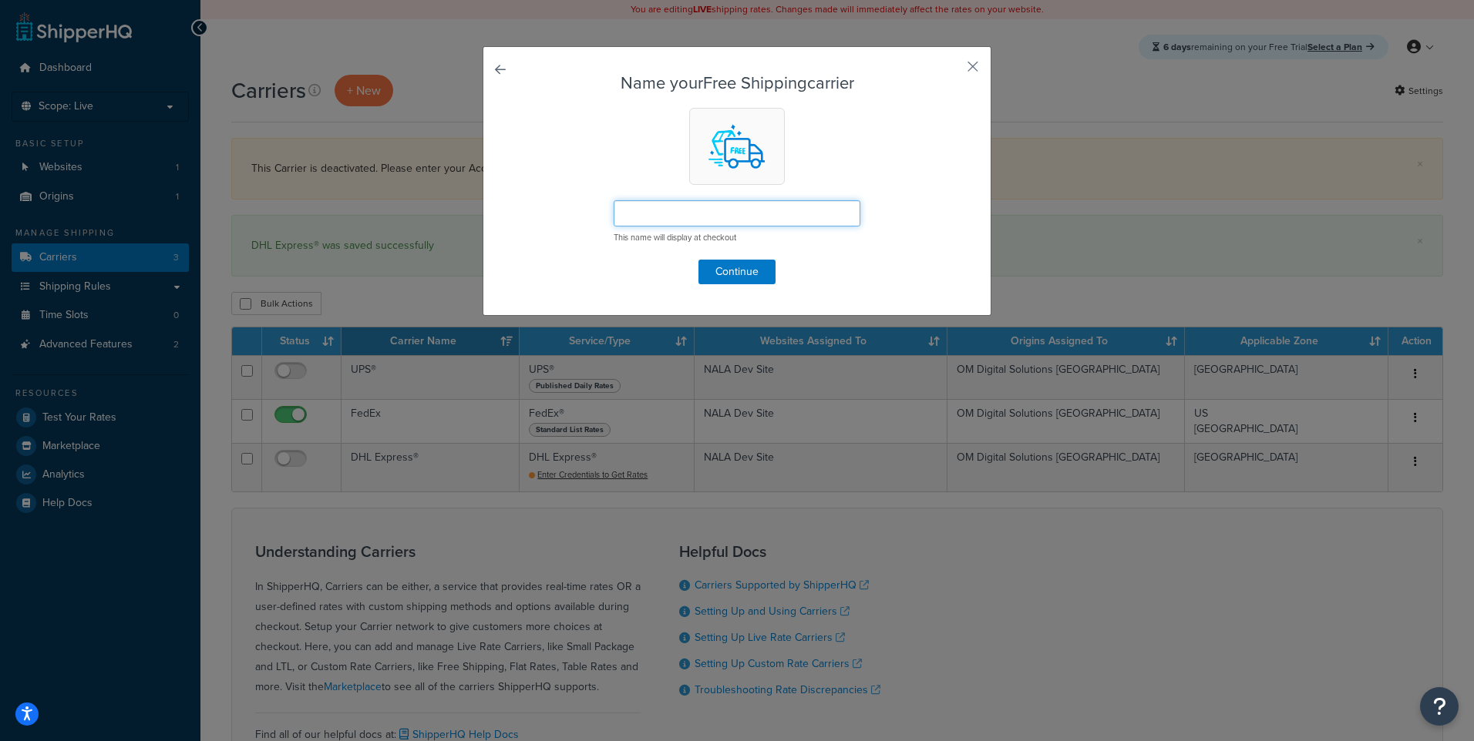
click at [669, 212] on input "text" at bounding box center [736, 213] width 247 height 26
type input "I"
type input "U"
type input "C"
type input "Canada International"
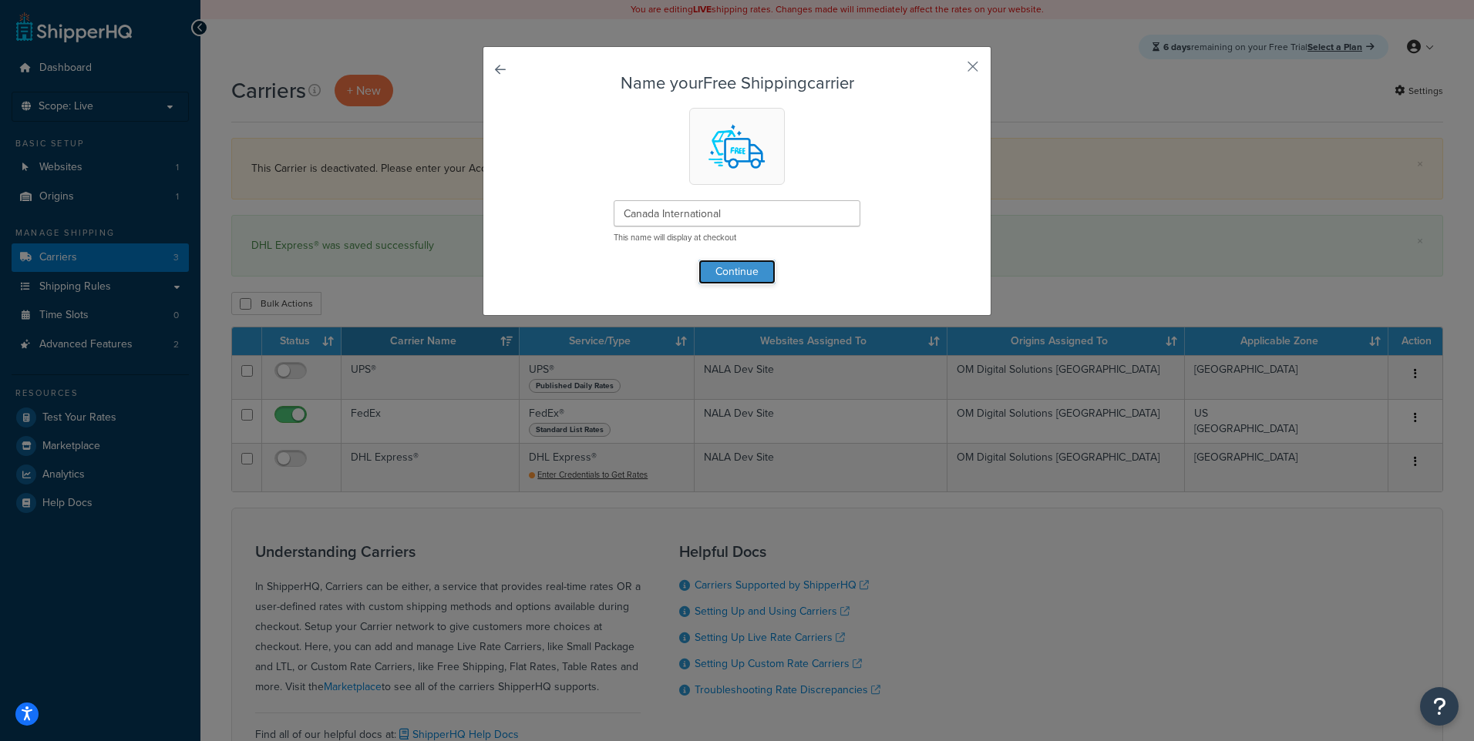
click at [755, 266] on button "Continue" at bounding box center [736, 272] width 77 height 25
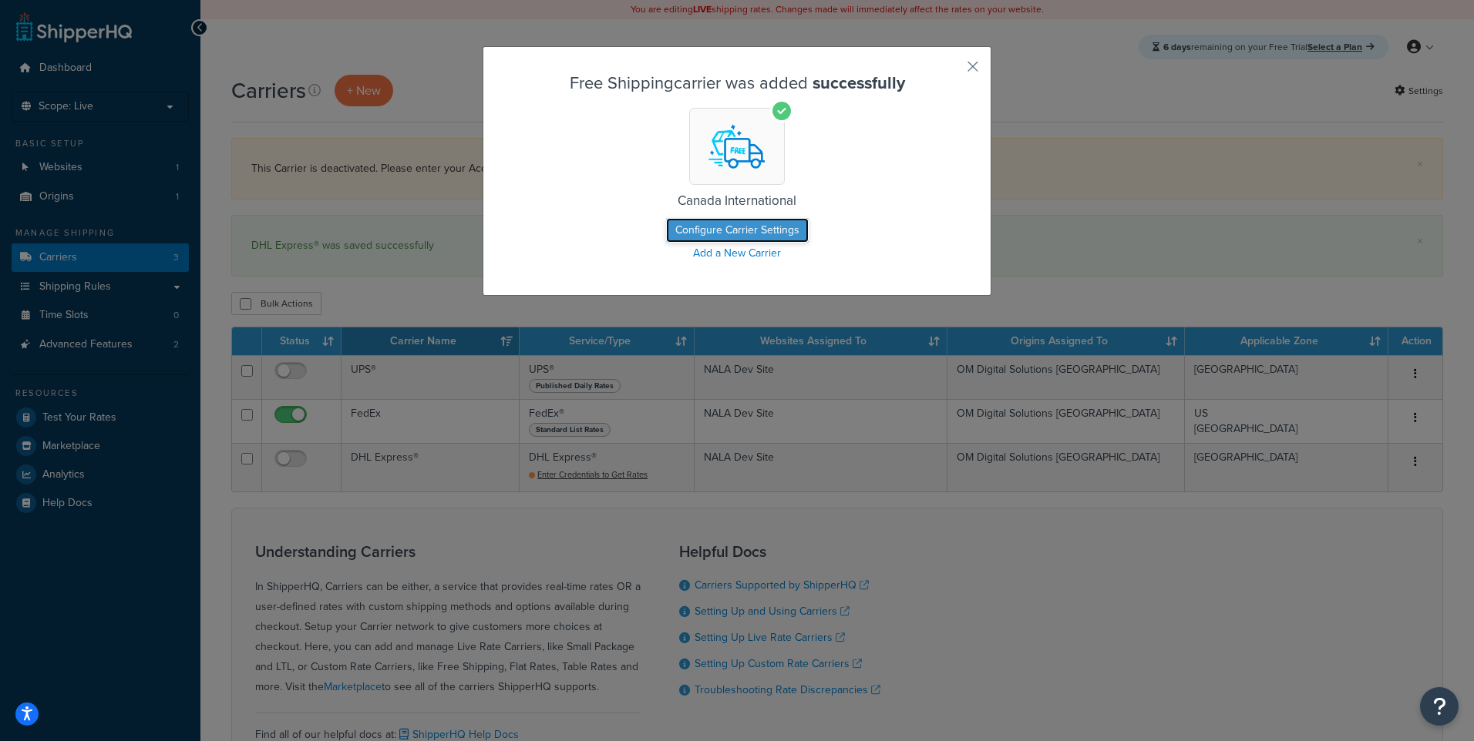
click at [754, 226] on button "Configure Carrier Settings" at bounding box center [737, 230] width 143 height 25
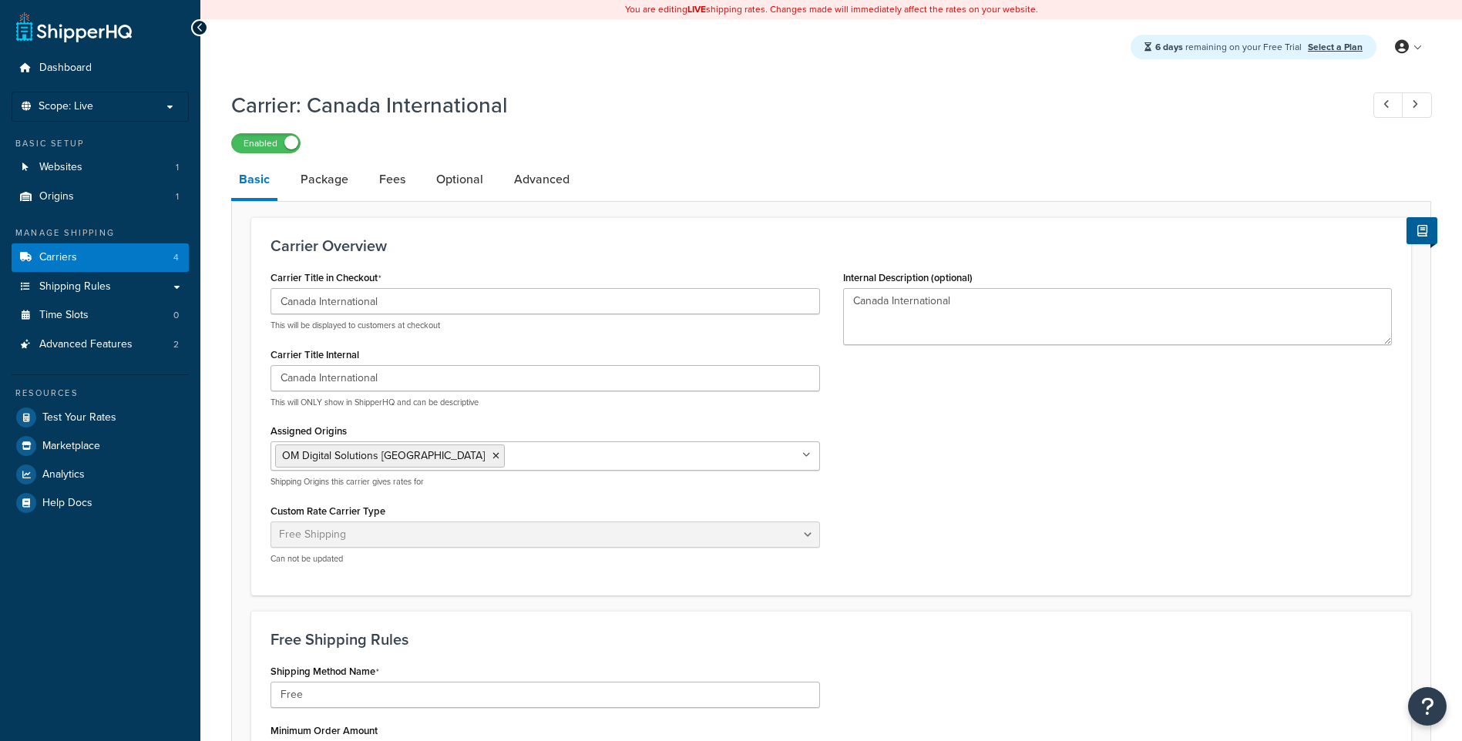
select select "free"
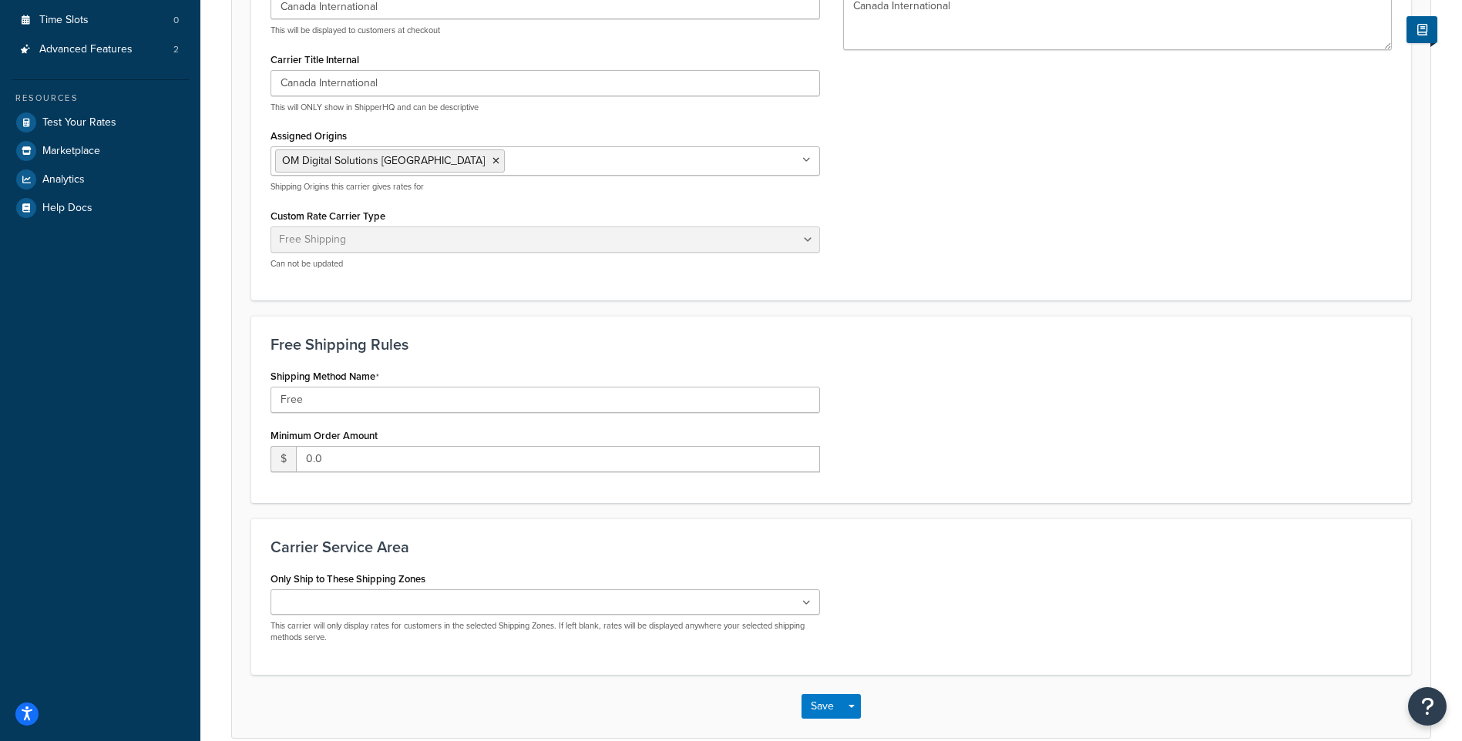
scroll to position [308, 0]
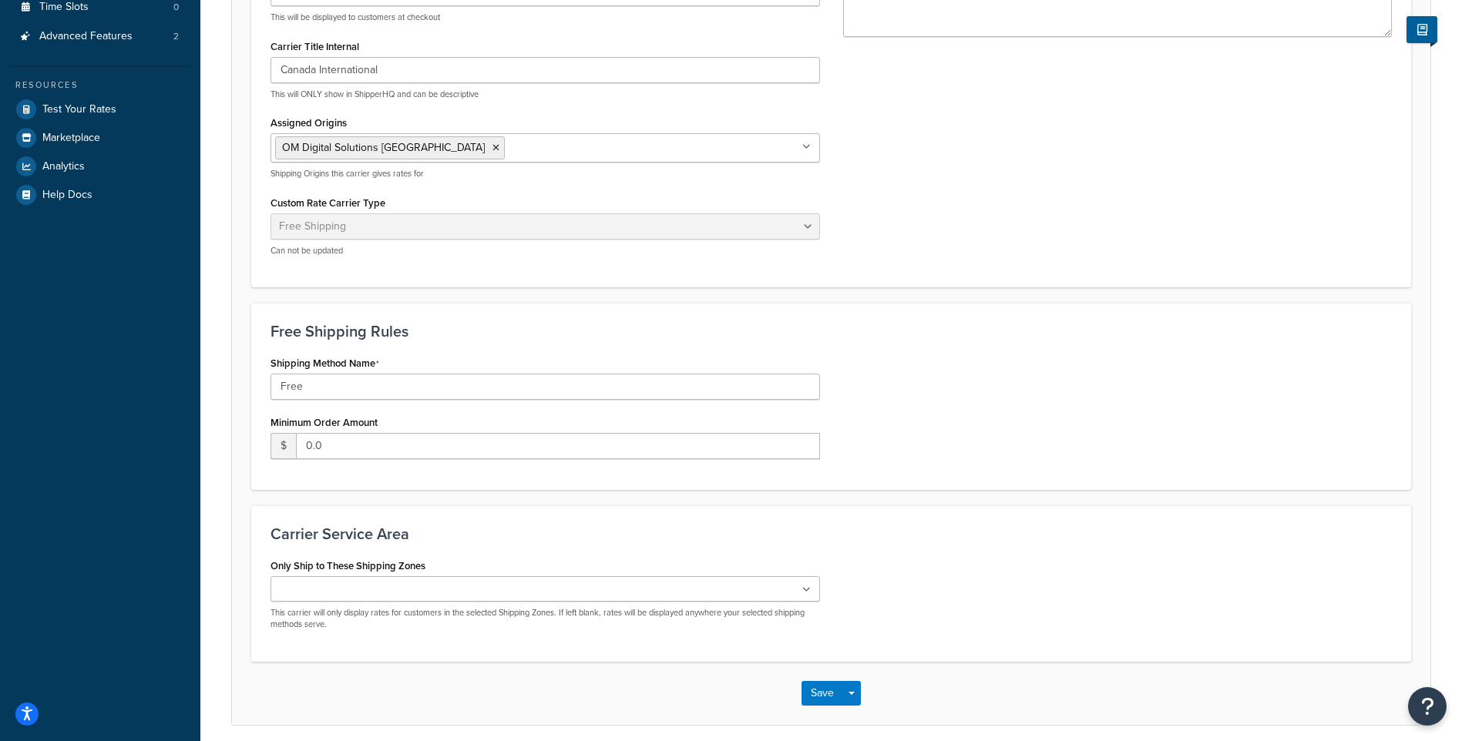
click at [418, 582] on ul at bounding box center [546, 588] width 550 height 25
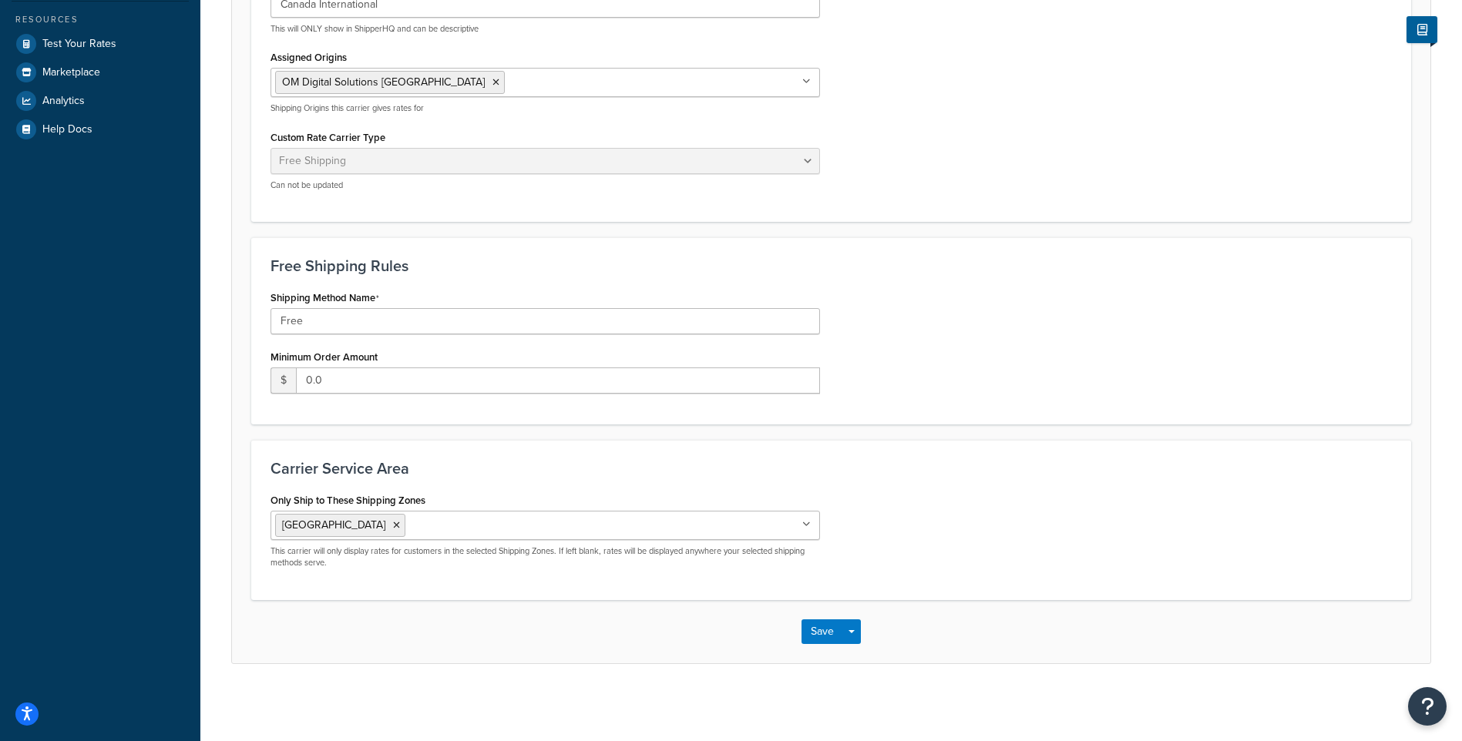
click at [998, 523] on div "Only Ship to These Shipping Zones [GEOGRAPHIC_DATA] [GEOGRAPHIC_DATA] 48 US APO…" at bounding box center [831, 535] width 1144 height 92
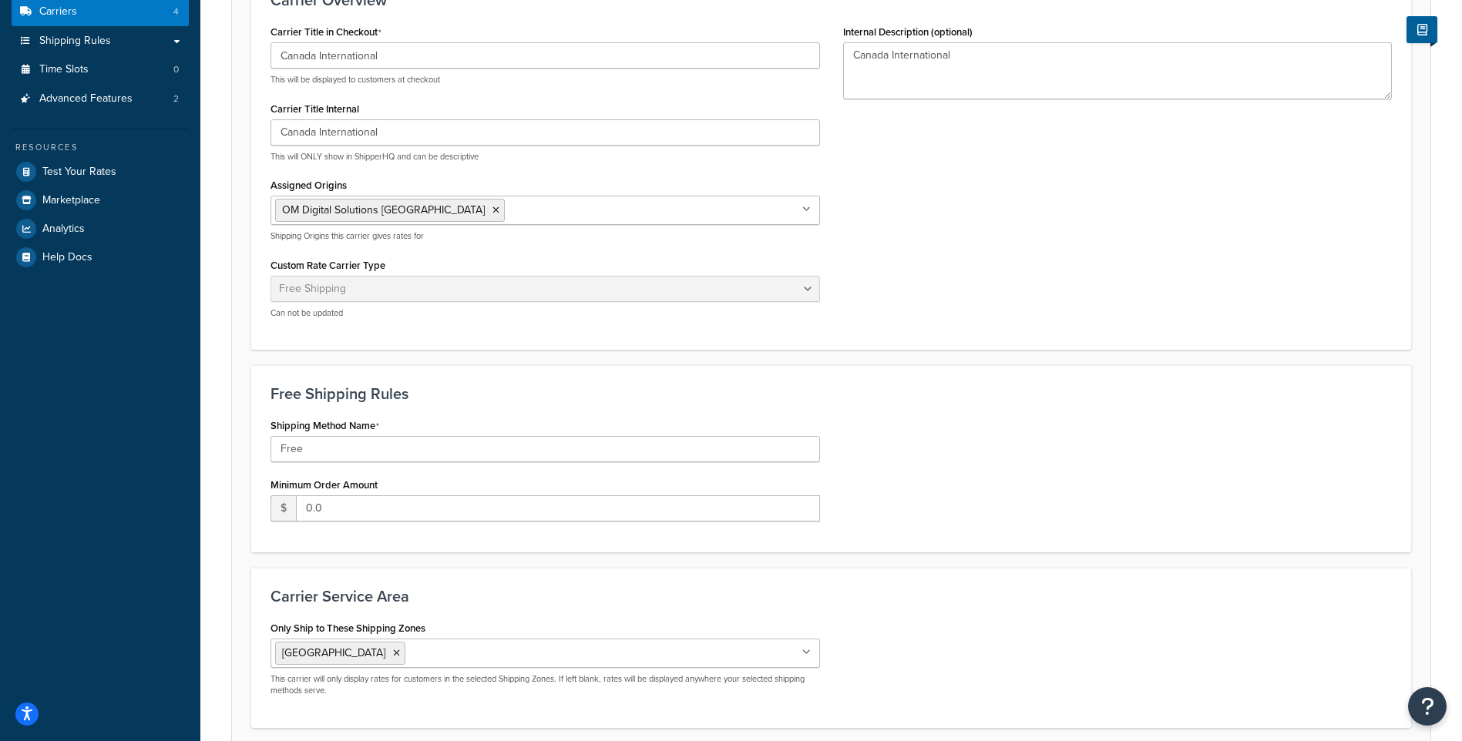
scroll to position [0, 0]
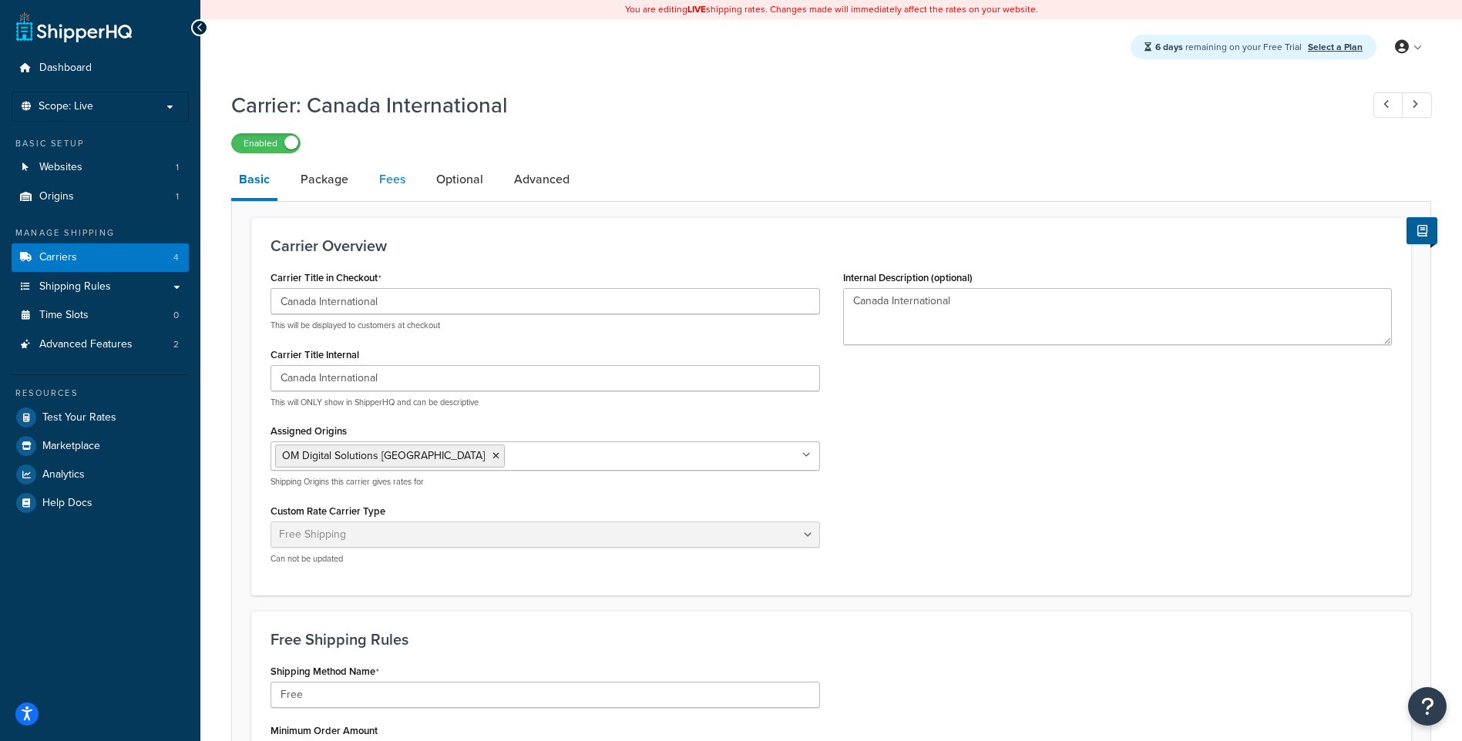
click at [375, 181] on link "Fees" at bounding box center [392, 179] width 42 height 37
select select "AFTER"
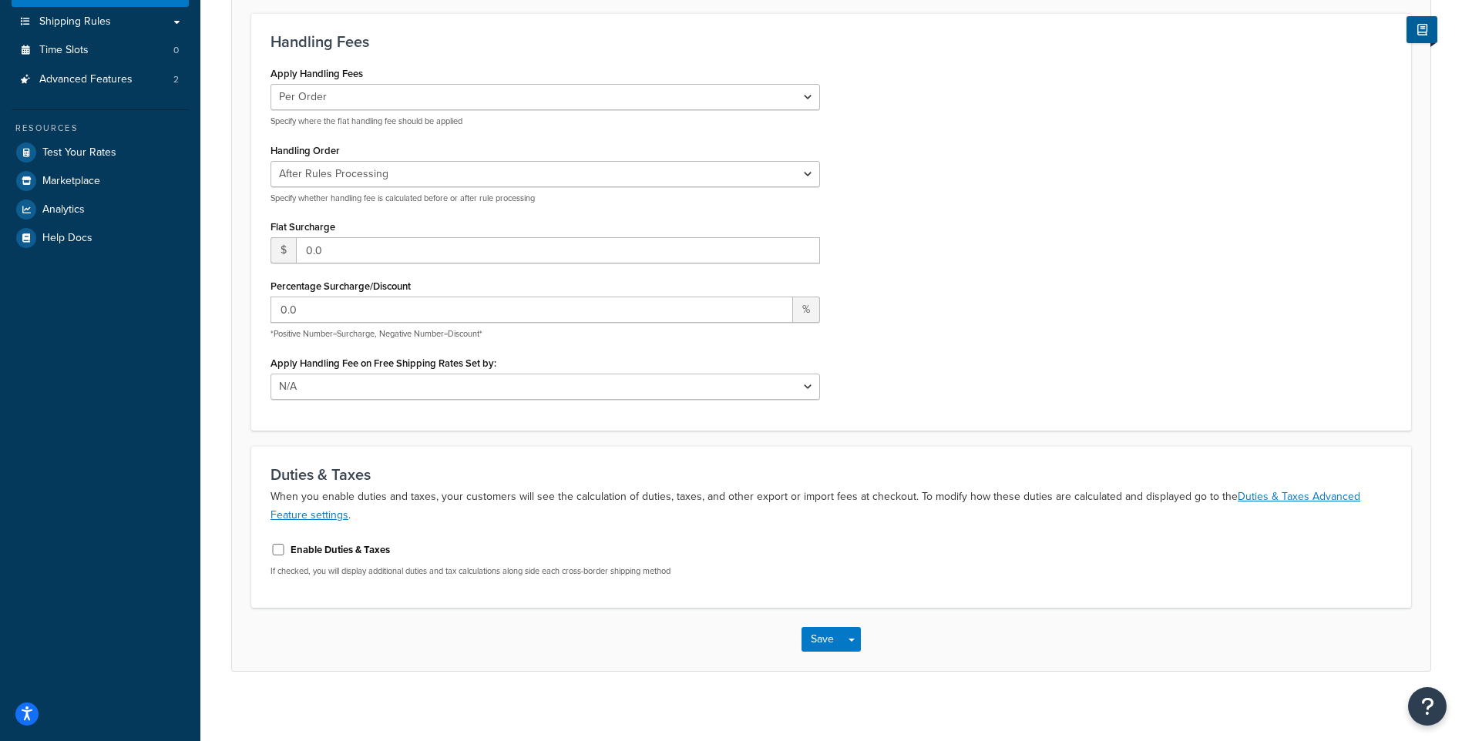
scroll to position [274, 0]
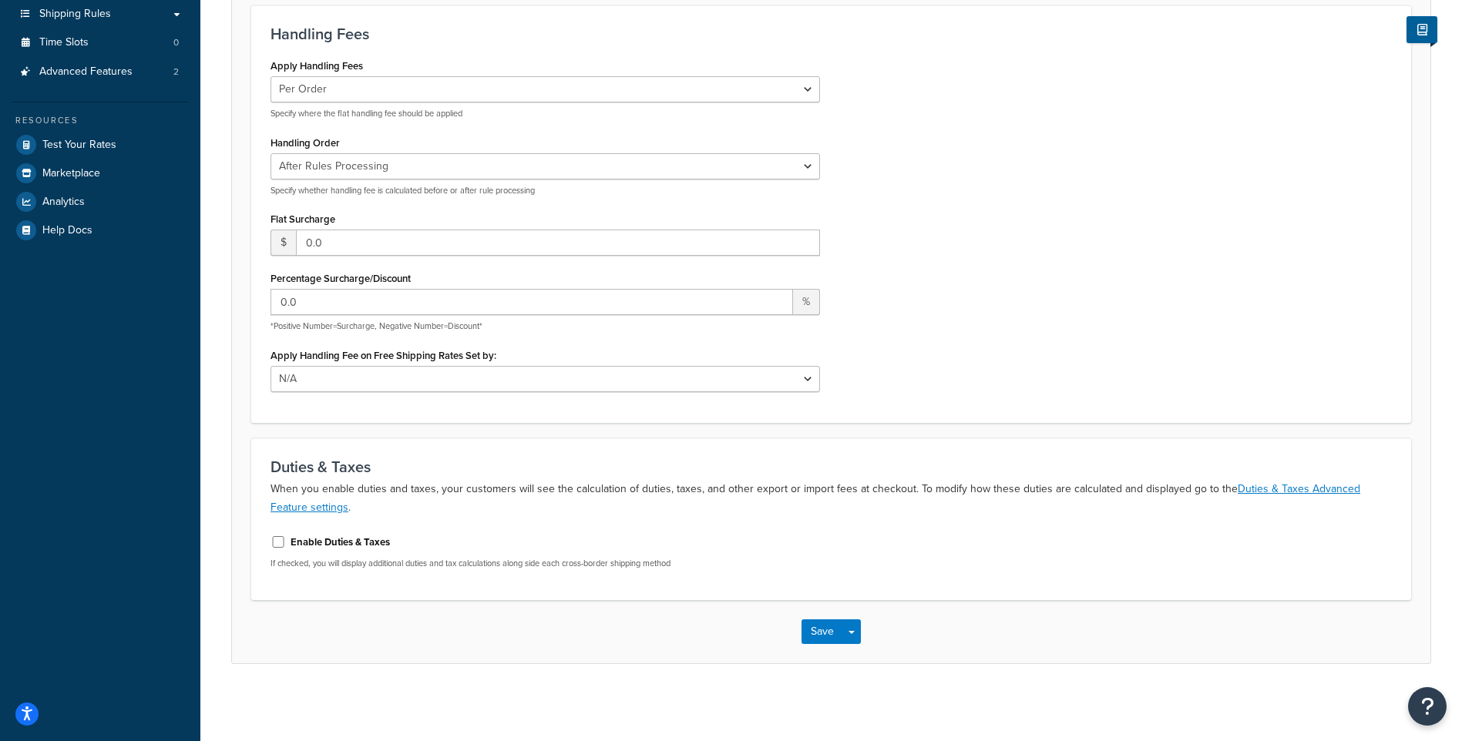
click at [339, 556] on div "Enable Duties & Taxes If checked, you will display additional duties and tax ca…" at bounding box center [831, 549] width 1121 height 40
click at [341, 545] on label "Enable Duties & Taxes" at bounding box center [340, 543] width 99 height 14
click at [286, 545] on input "Enable Duties & Taxes" at bounding box center [278, 542] width 15 height 12
checkbox input "true"
click at [827, 694] on div "Save Save Dropdown Save and Edit" at bounding box center [831, 706] width 1198 height 63
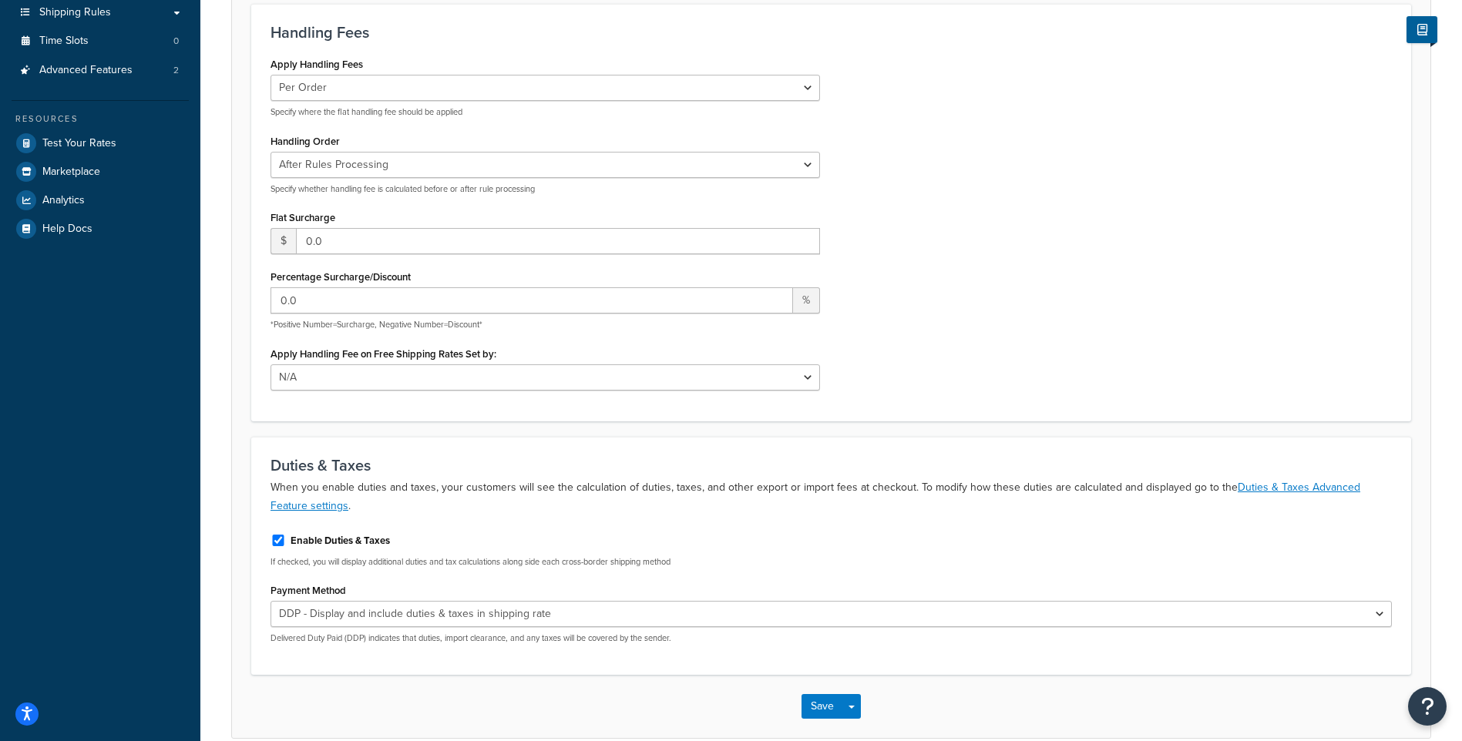
click at [827, 695] on div "Save Save Dropdown Save and Edit" at bounding box center [831, 706] width 1198 height 63
click at [829, 702] on button "Save" at bounding box center [823, 706] width 42 height 25
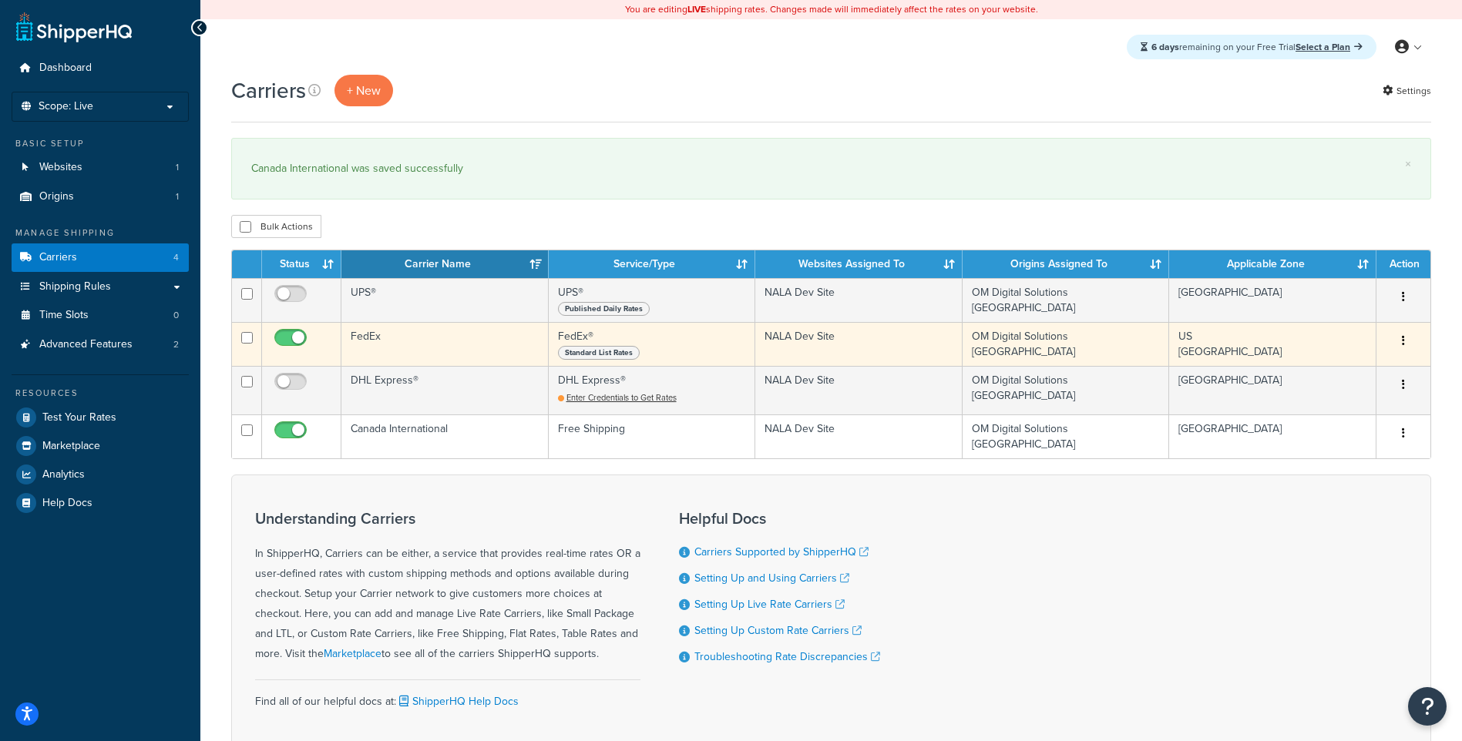
click at [1404, 346] on icon "button" at bounding box center [1403, 340] width 3 height 11
click at [1376, 371] on link "Edit" at bounding box center [1341, 374] width 122 height 32
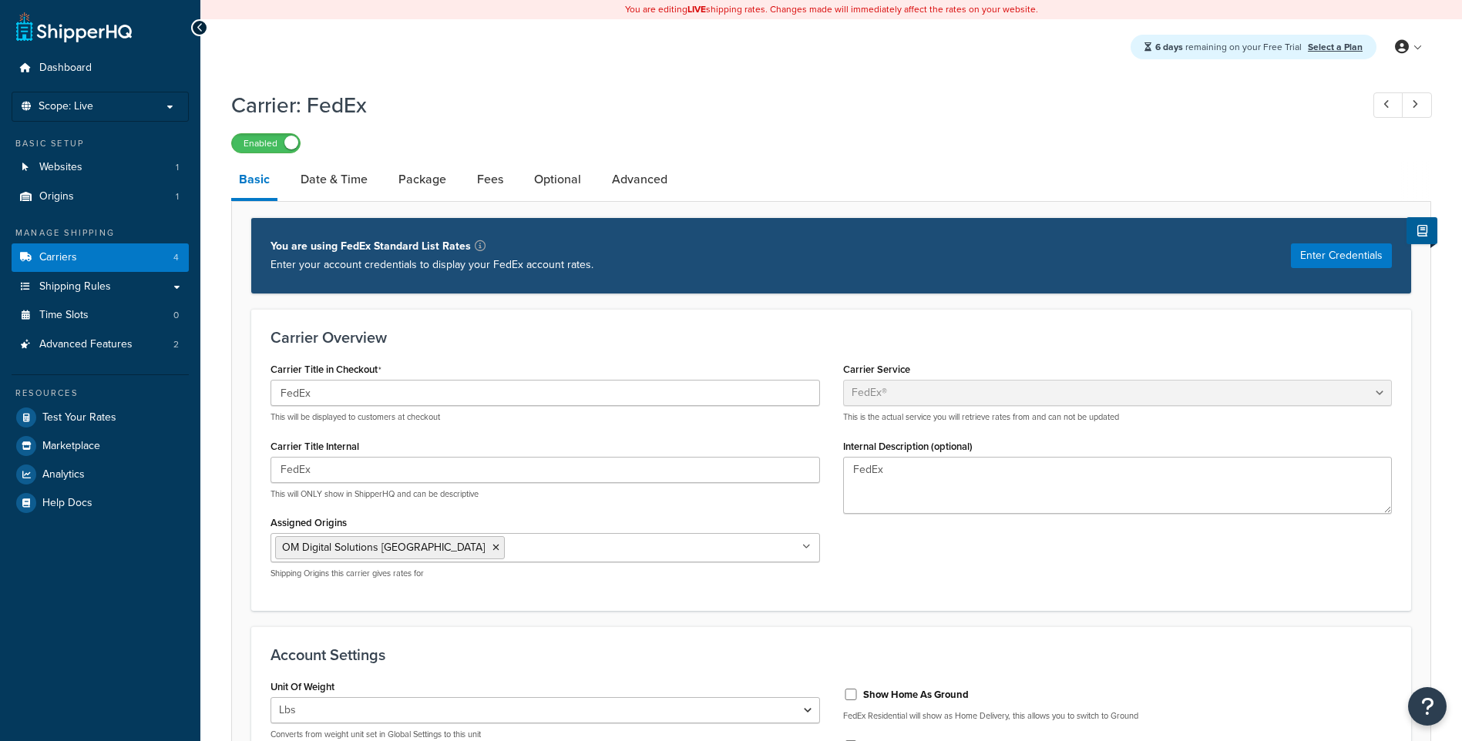
select select "fedEx"
select select "REGULAR_PICKUP"
select select "YOUR_PACKAGING"
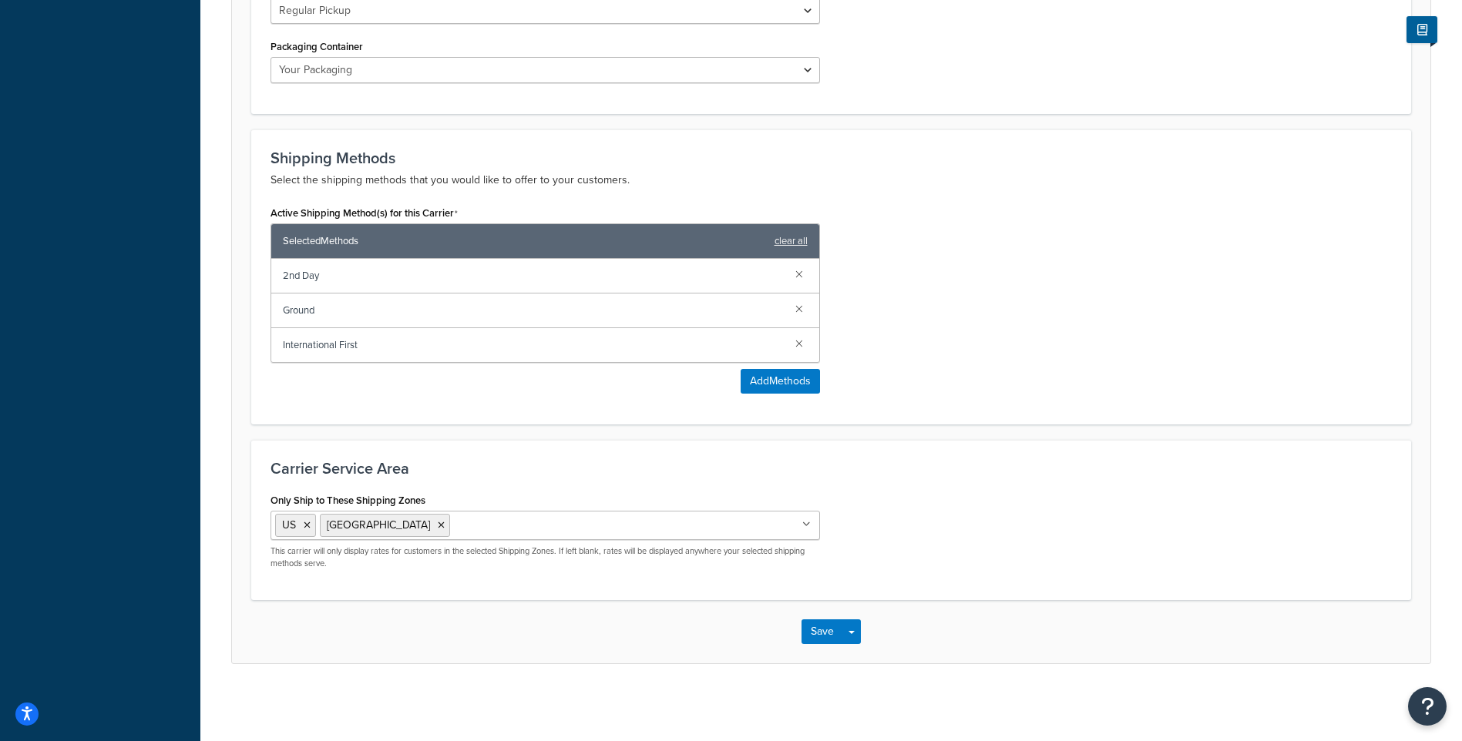
scroll to position [854, 0]
click at [375, 533] on li "[GEOGRAPHIC_DATA]" at bounding box center [385, 525] width 130 height 23
click at [438, 526] on icon at bounding box center [441, 525] width 7 height 9
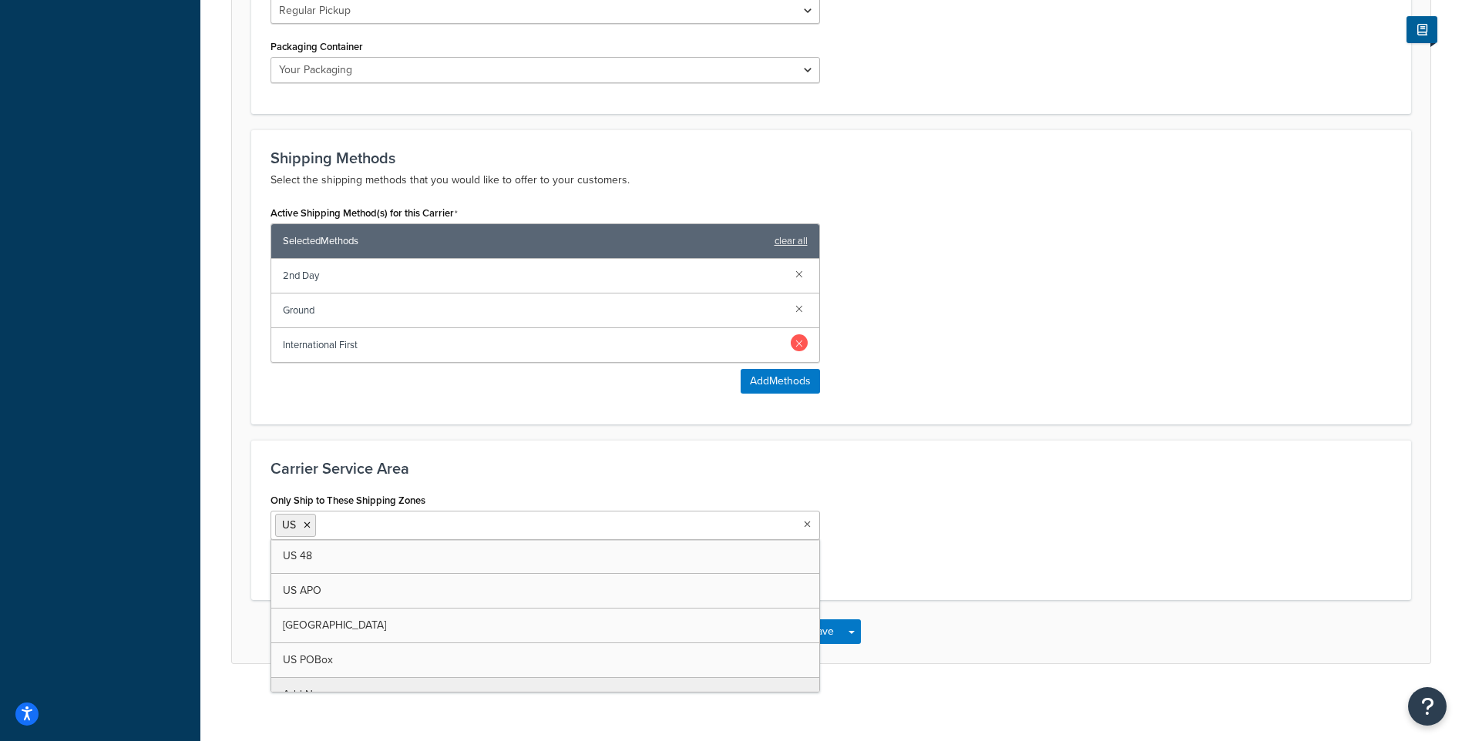
click at [798, 344] on link at bounding box center [799, 342] width 17 height 17
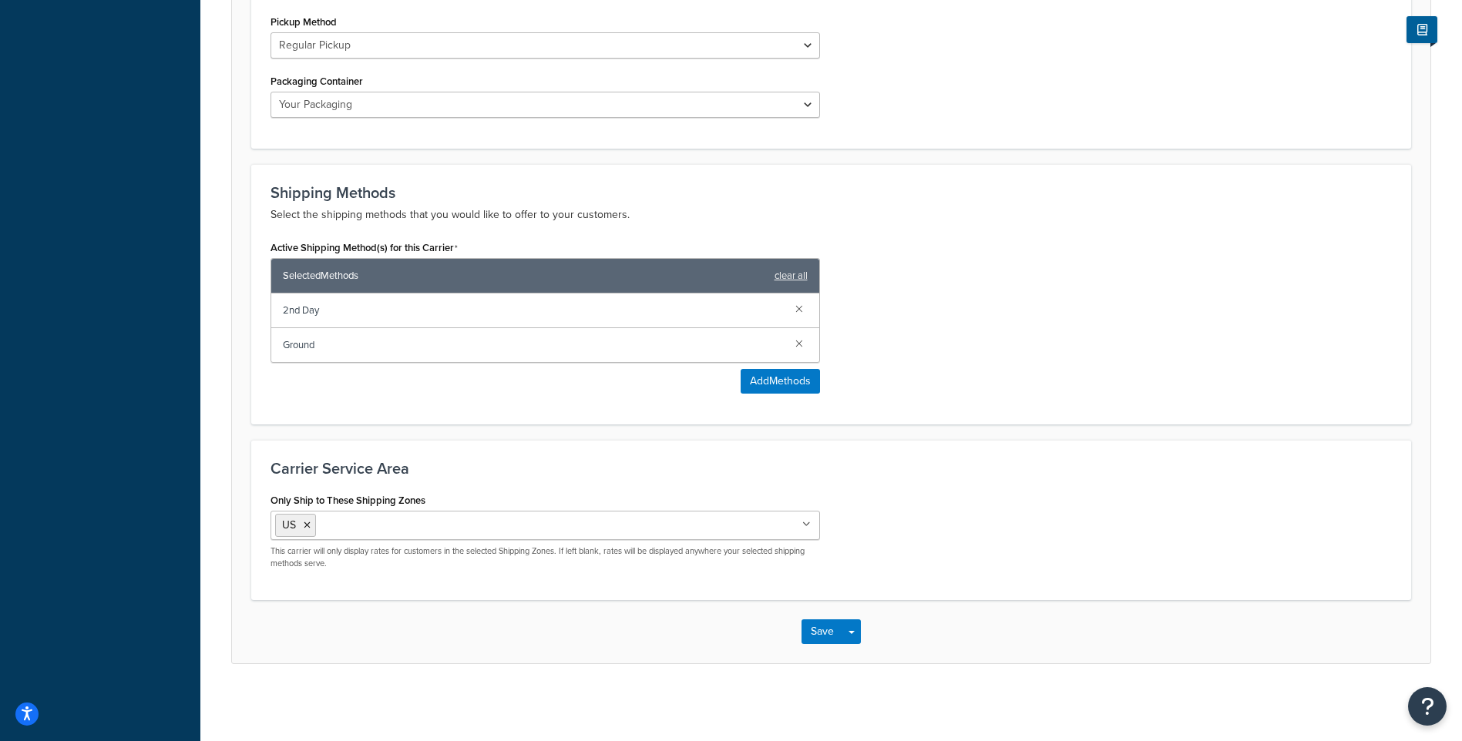
scroll to position [819, 0]
click at [1060, 403] on div "Active Shipping Method(s) for this Carrier Selected Methods clear all 2nd Day G…" at bounding box center [831, 321] width 1144 height 169
click at [824, 634] on button "Save" at bounding box center [823, 632] width 42 height 25
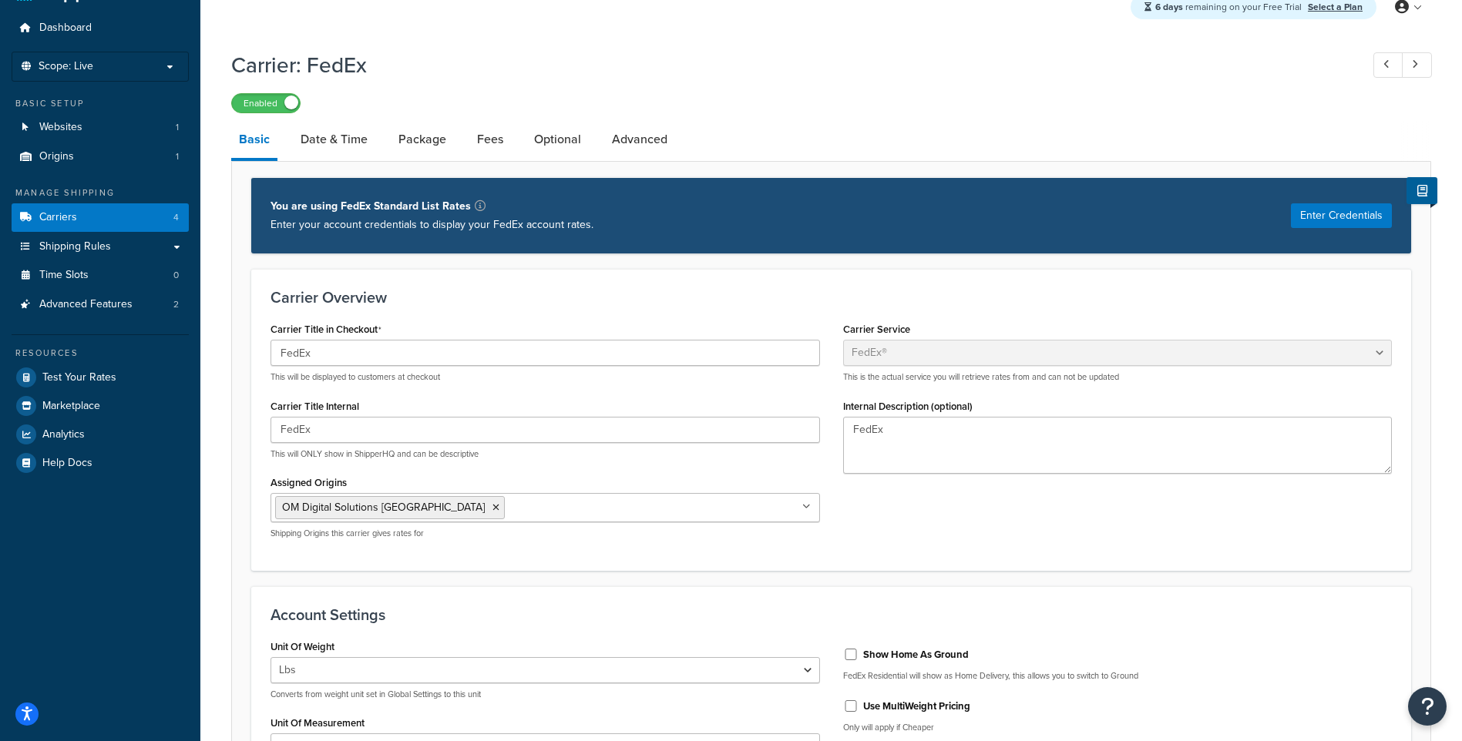
scroll to position [117, 0]
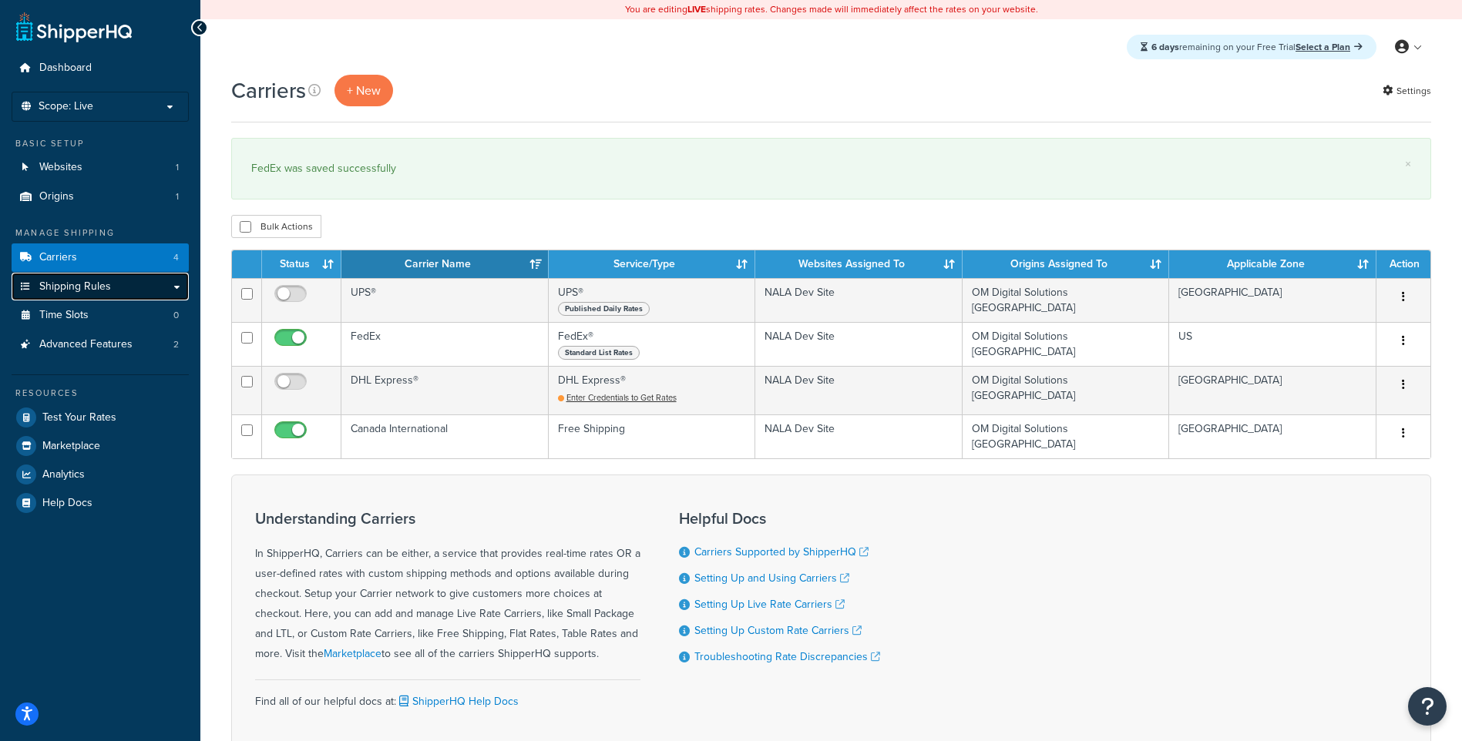
click at [128, 289] on link "Shipping Rules" at bounding box center [100, 287] width 177 height 29
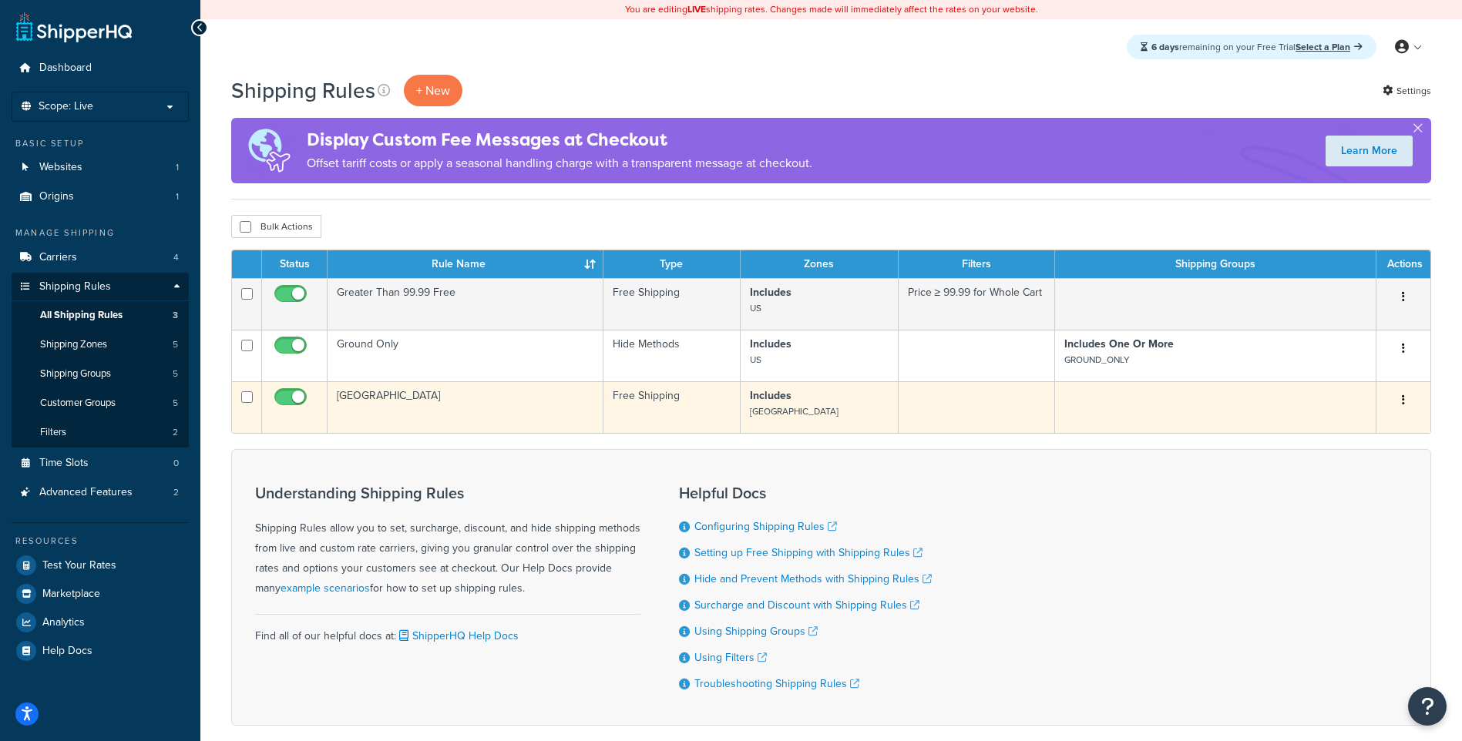
click at [1407, 401] on button "button" at bounding box center [1404, 400] width 22 height 25
click at [1390, 425] on link "Edit" at bounding box center [1353, 430] width 122 height 32
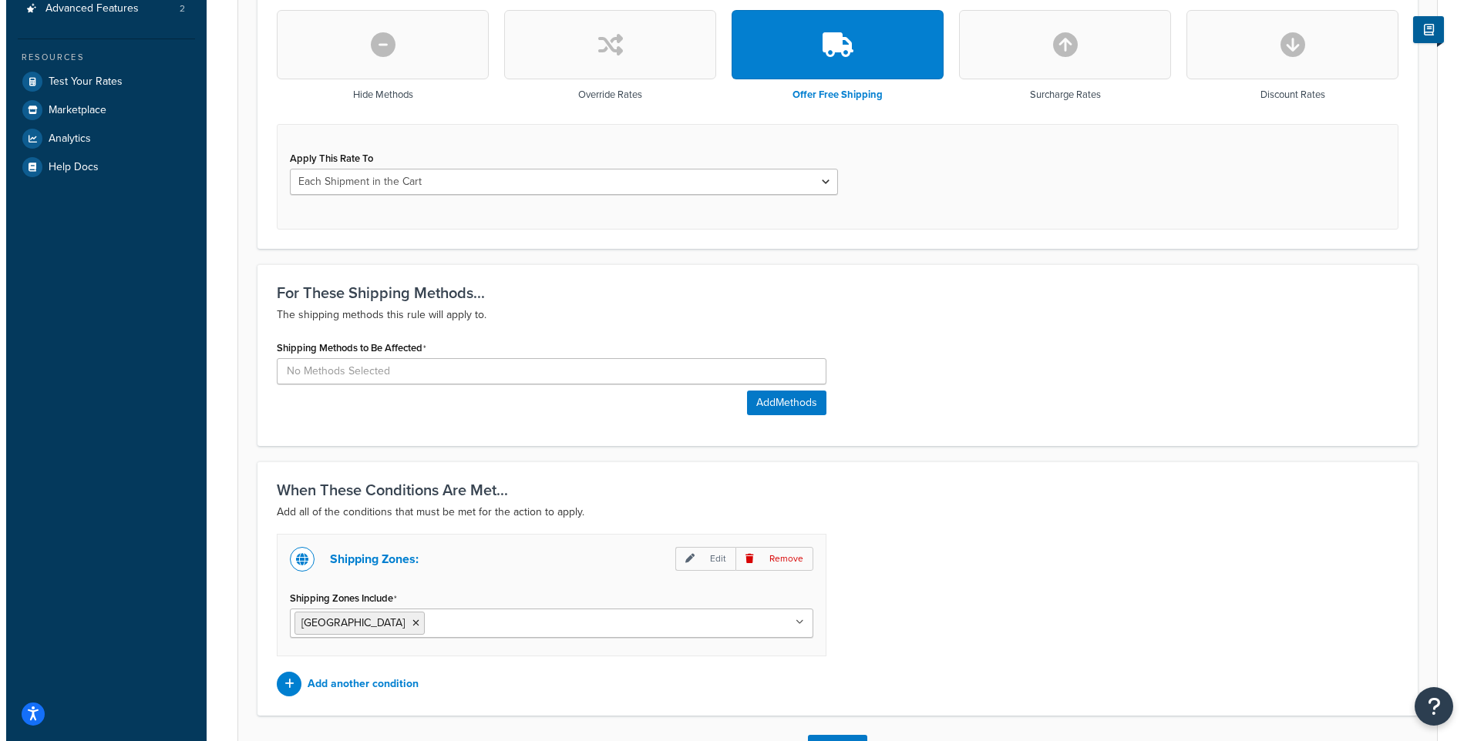
scroll to position [447, 0]
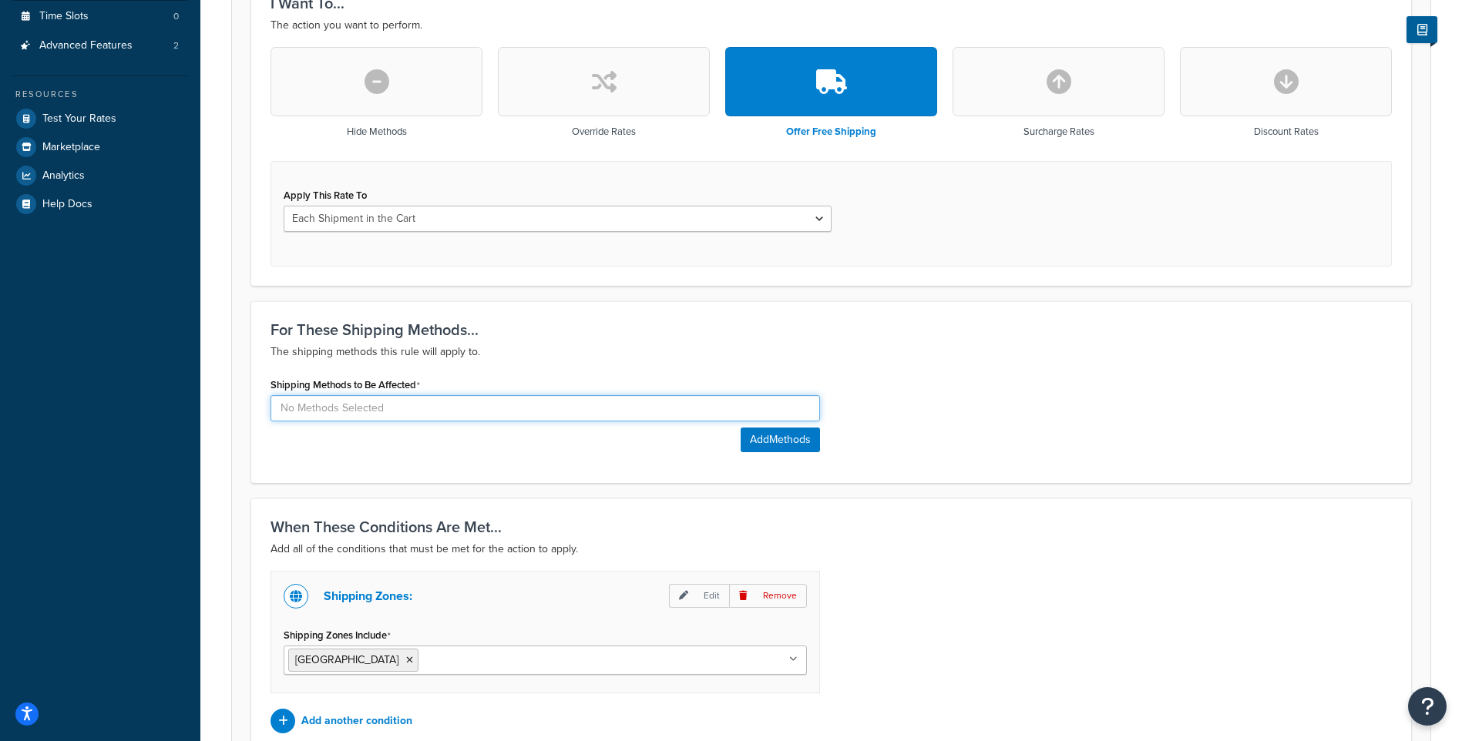
click at [421, 414] on input at bounding box center [546, 408] width 550 height 26
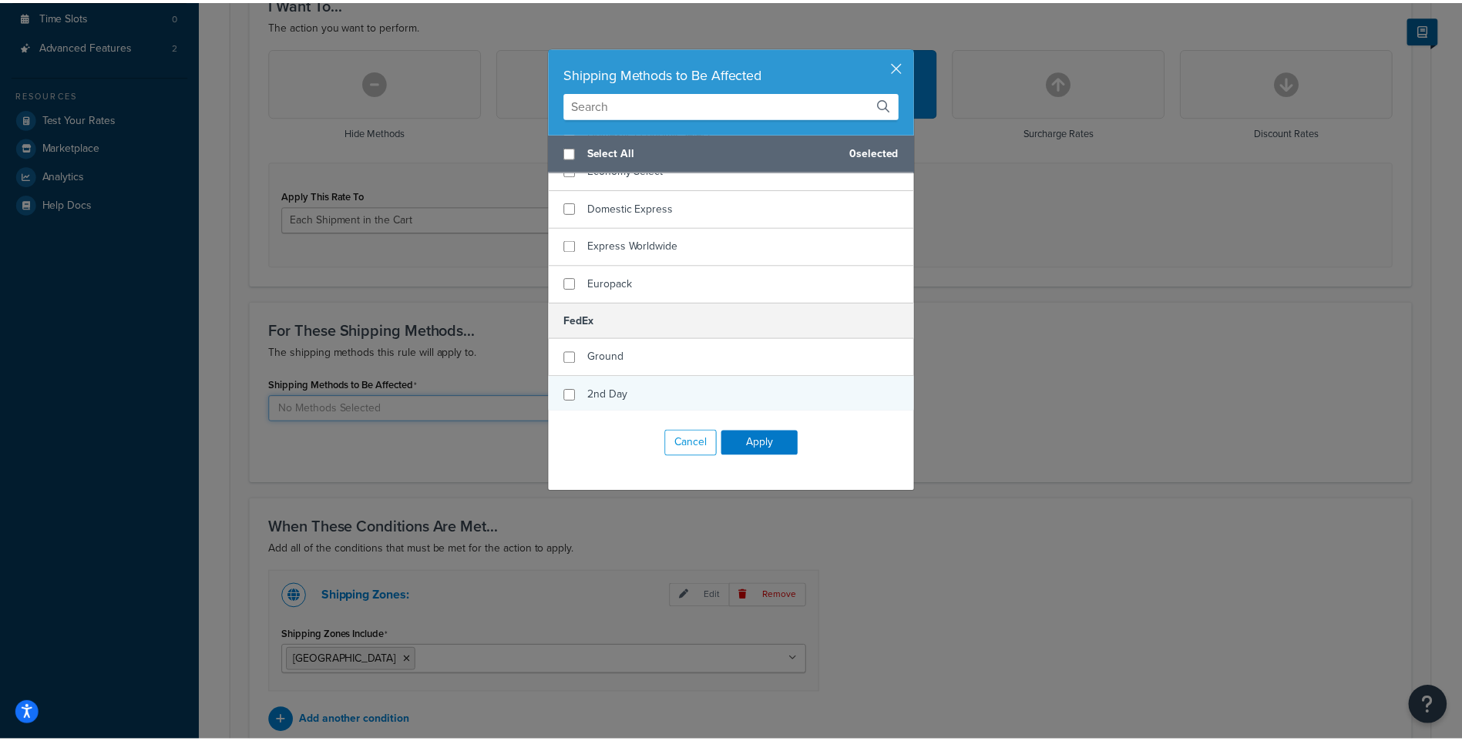
scroll to position [0, 0]
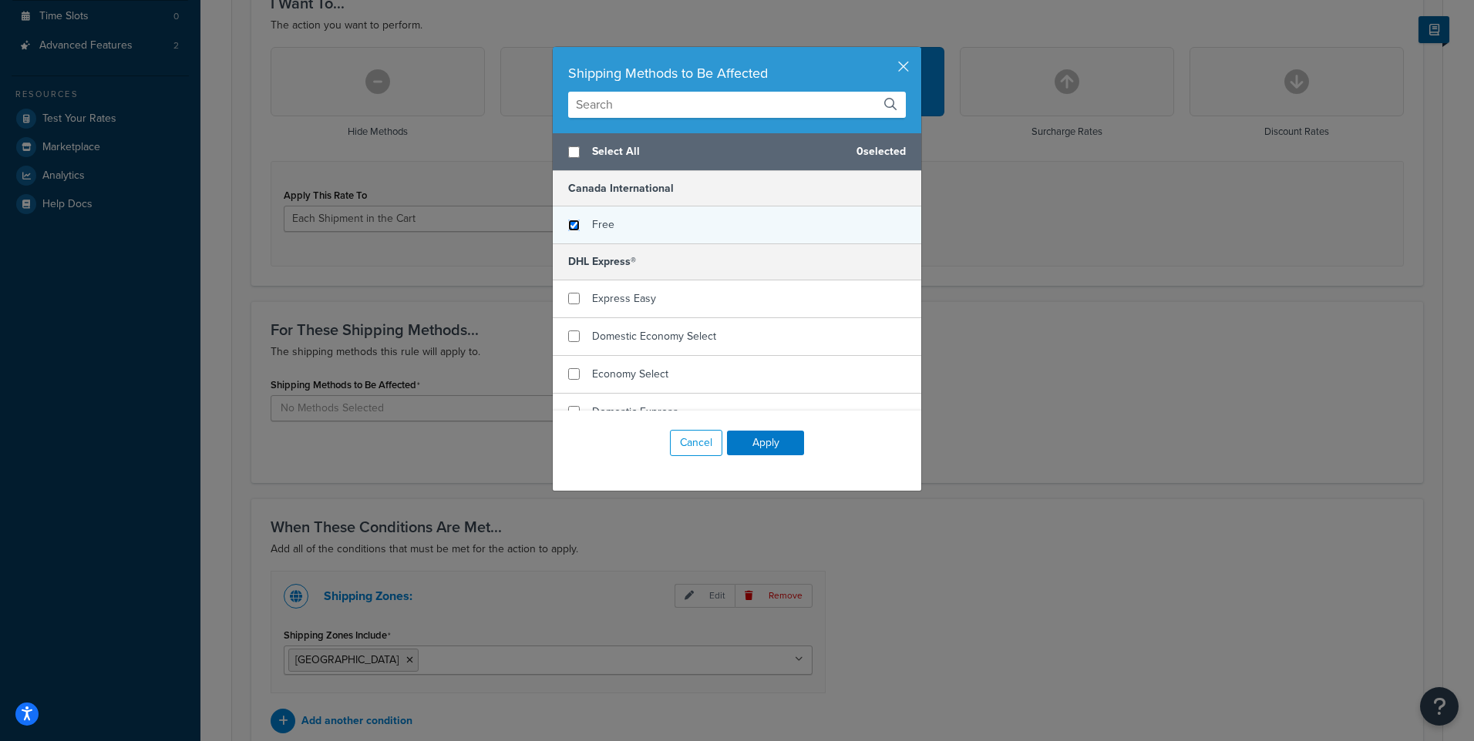
click at [572, 230] on input "checkbox" at bounding box center [574, 226] width 12 height 12
checkbox input "true"
click at [751, 450] on button "Apply" at bounding box center [765, 443] width 77 height 25
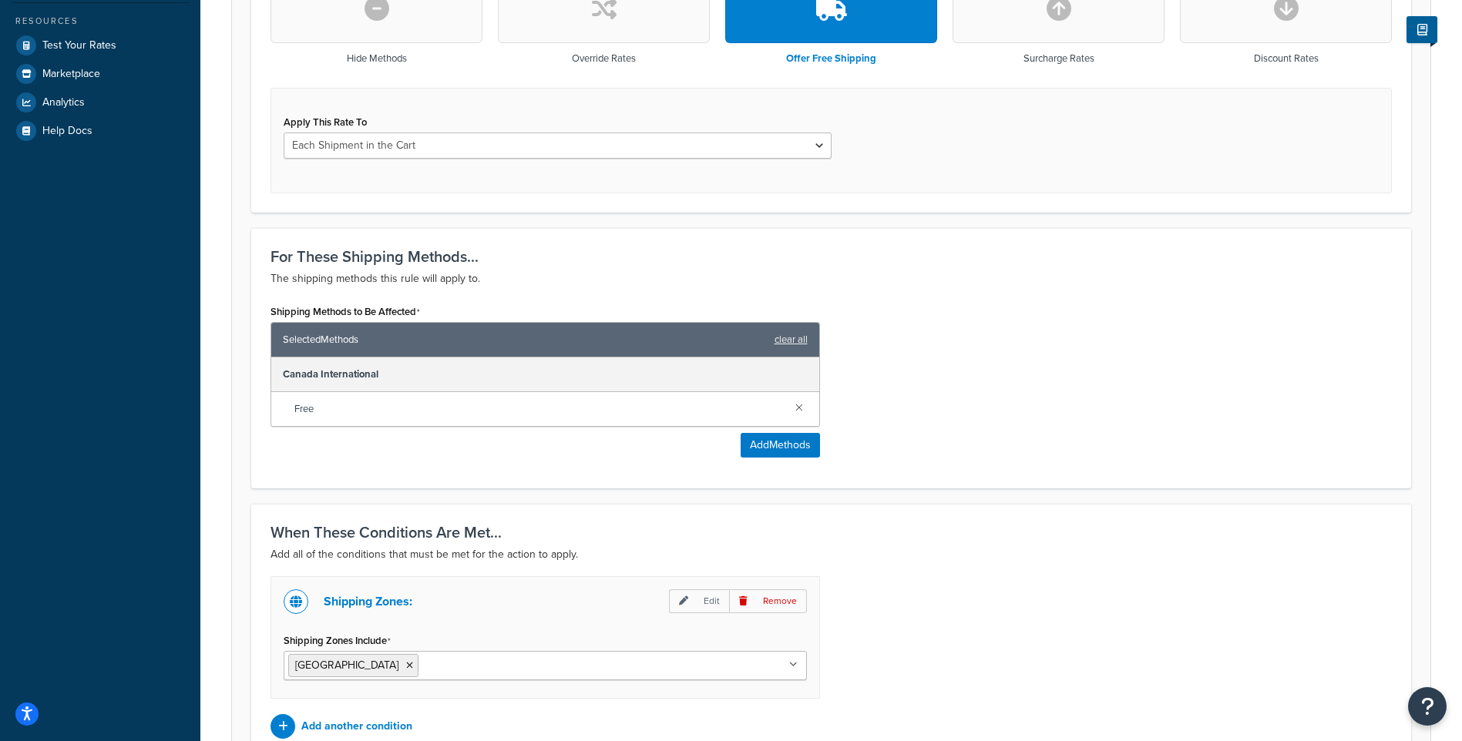
scroll to position [680, 0]
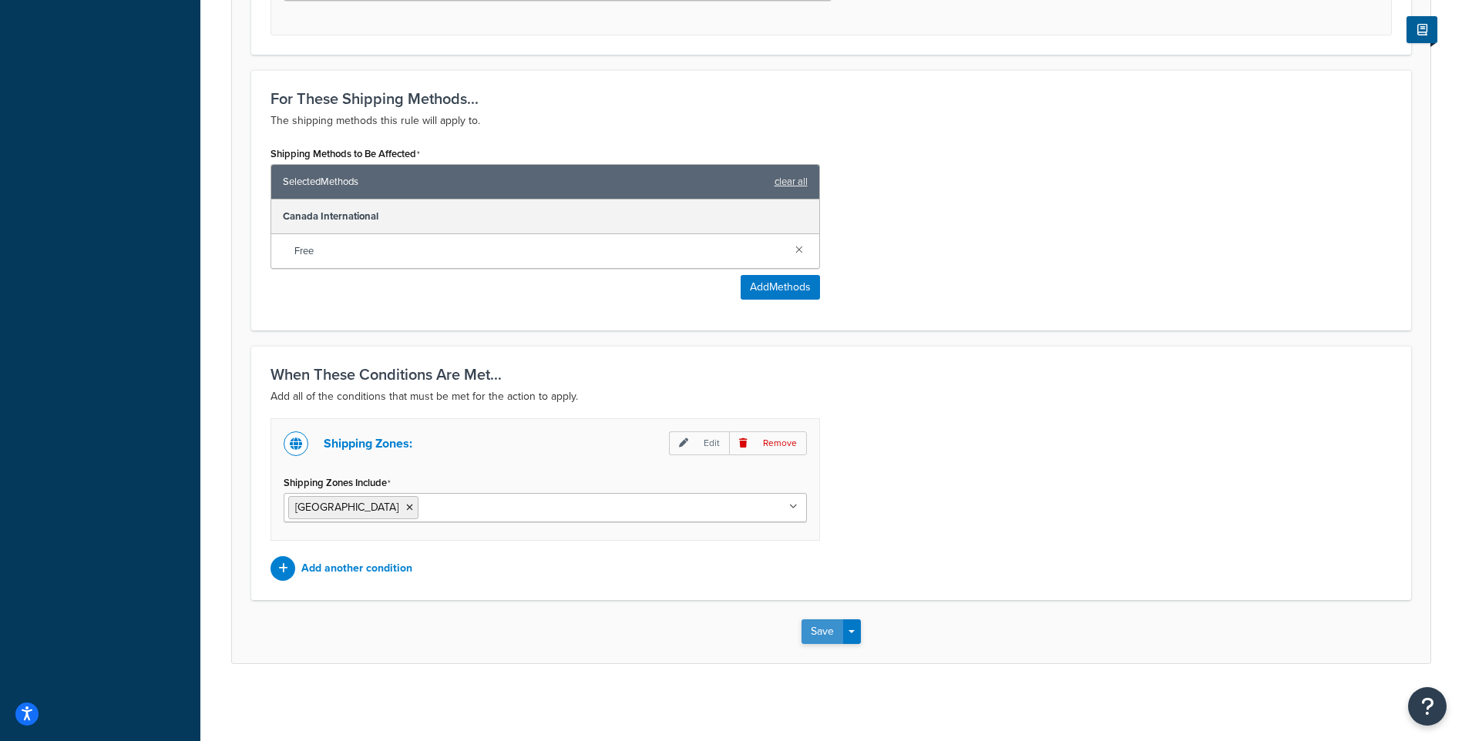
click at [825, 630] on button "Save" at bounding box center [823, 632] width 42 height 25
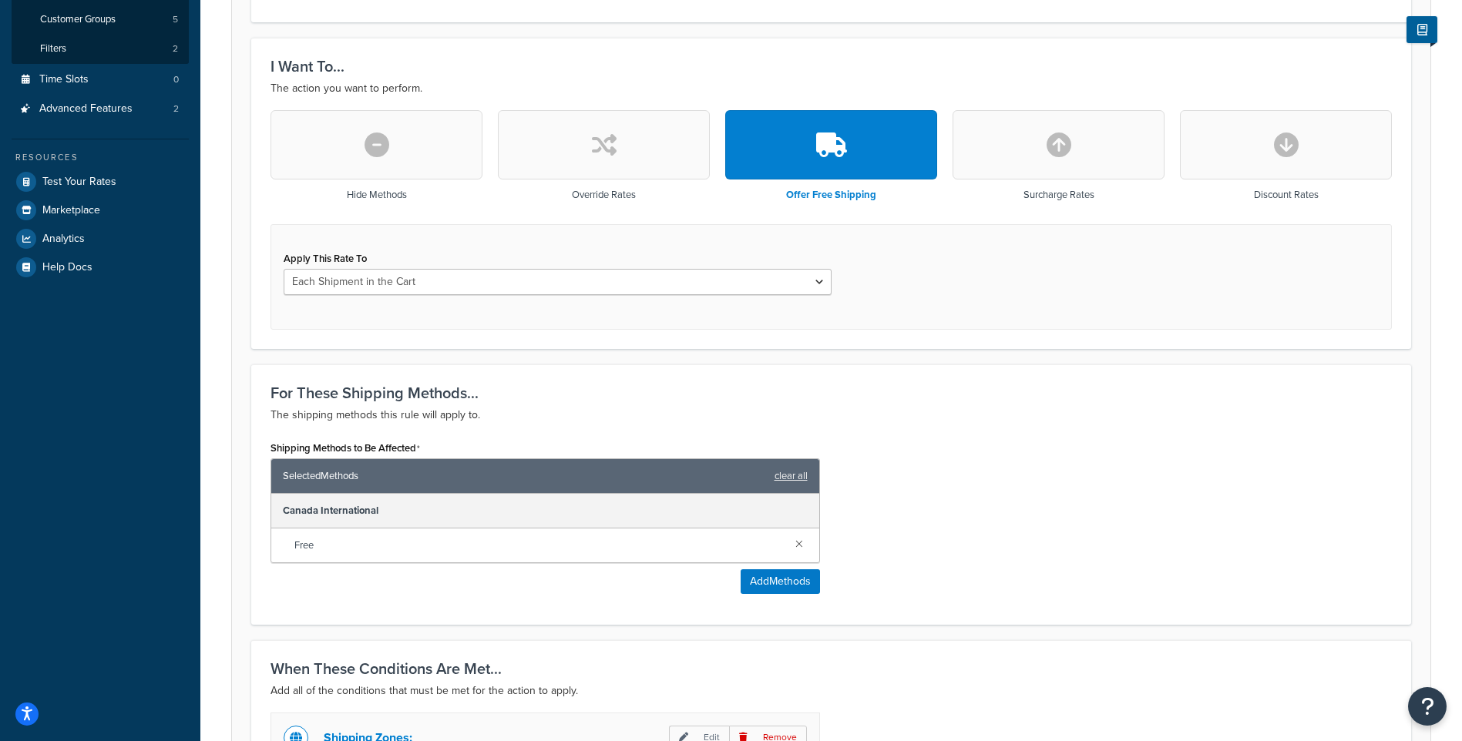
scroll to position [385, 0]
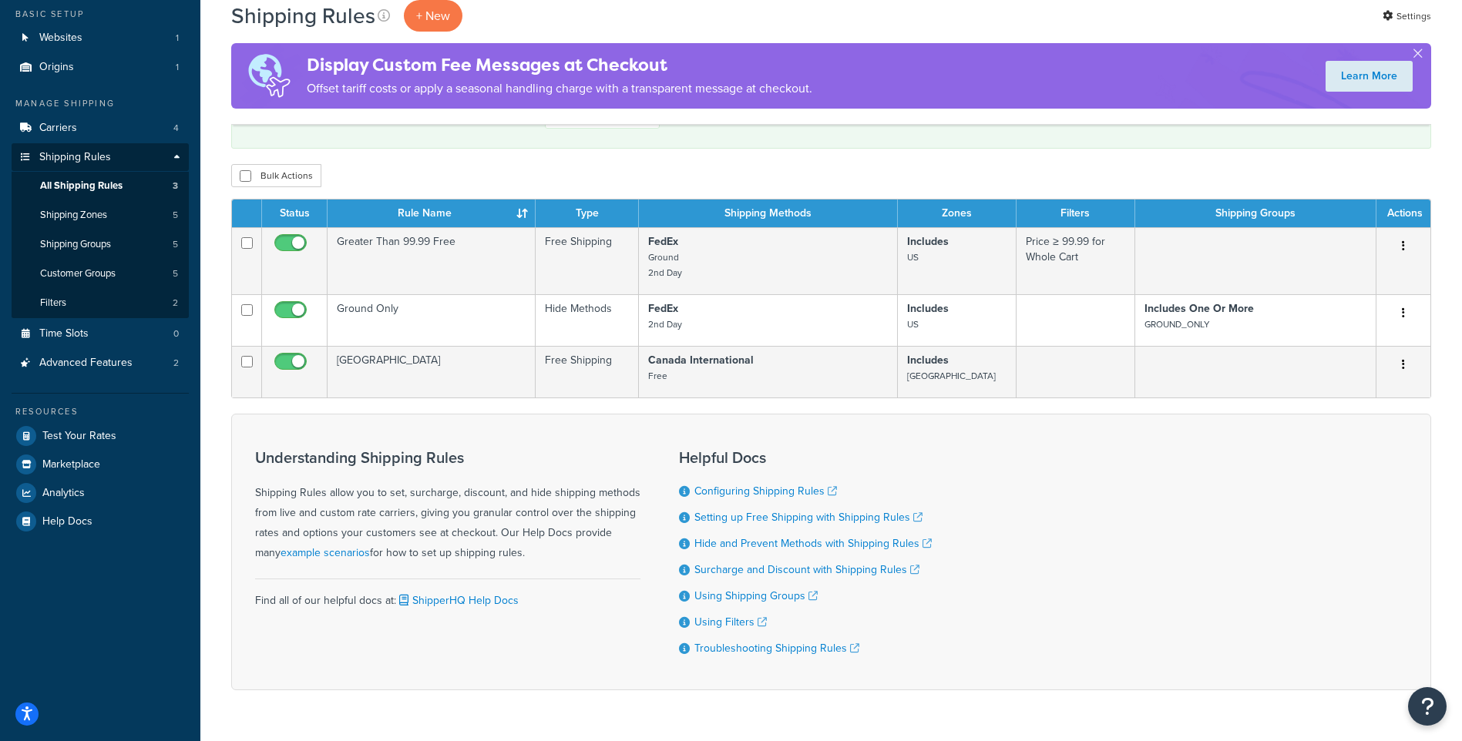
scroll to position [178, 0]
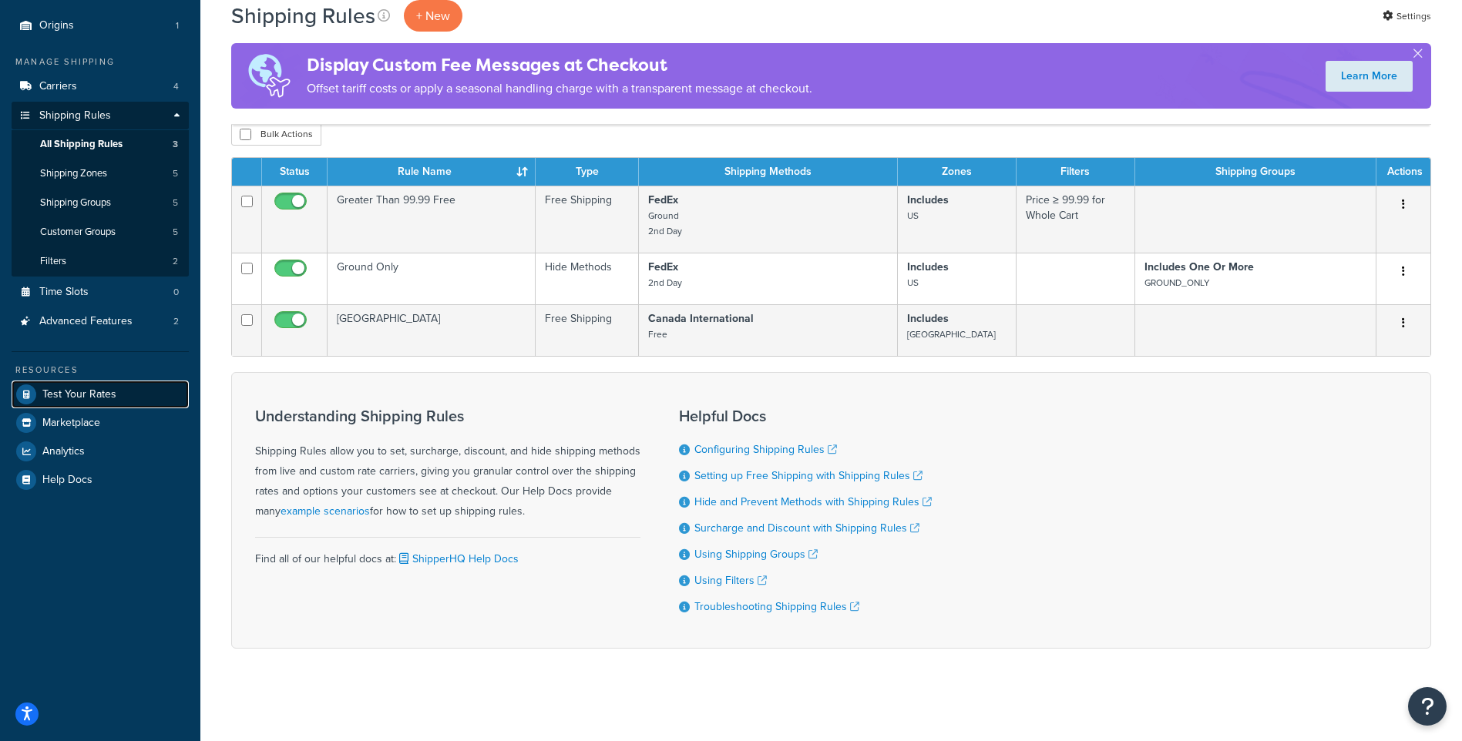
click at [140, 389] on link "Test Your Rates" at bounding box center [100, 395] width 177 height 28
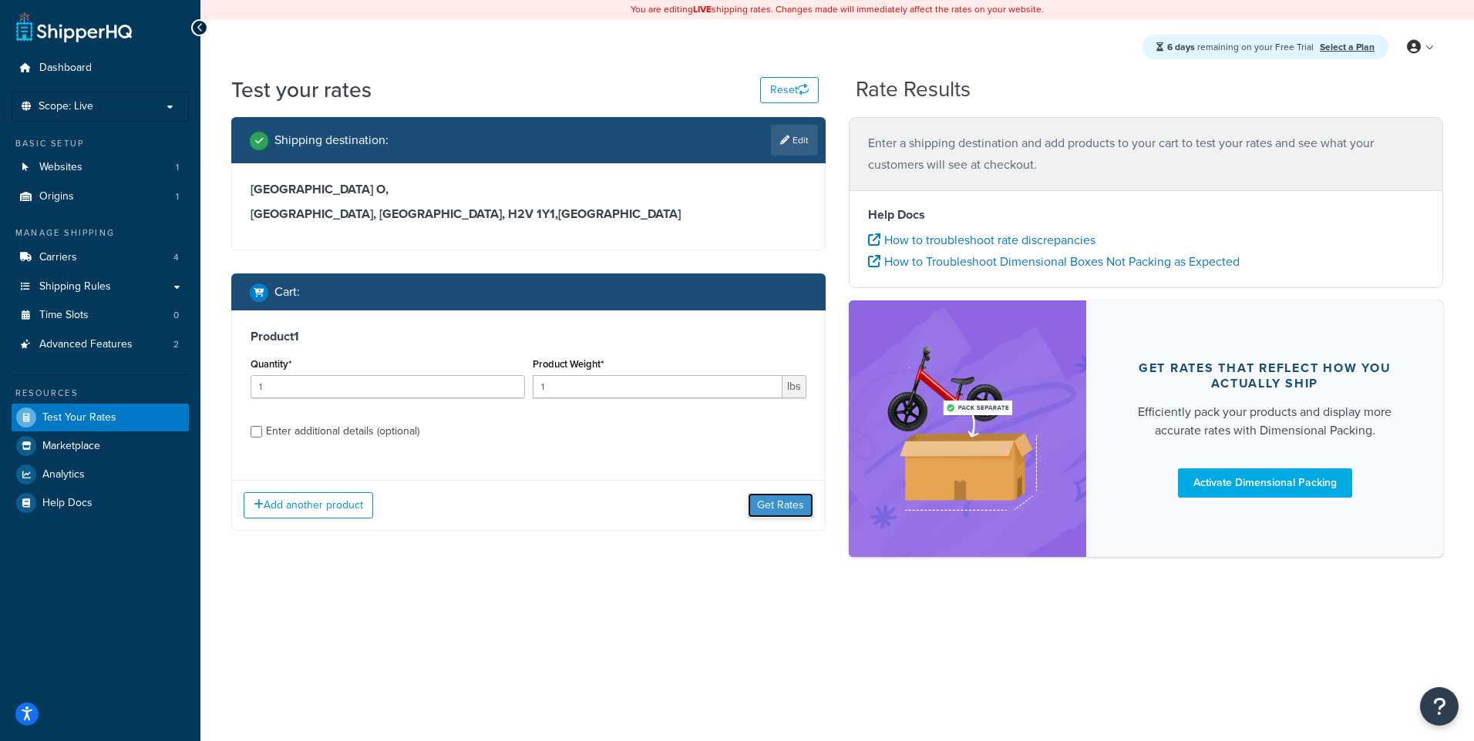
click at [778, 505] on button "Get Rates" at bounding box center [781, 505] width 66 height 25
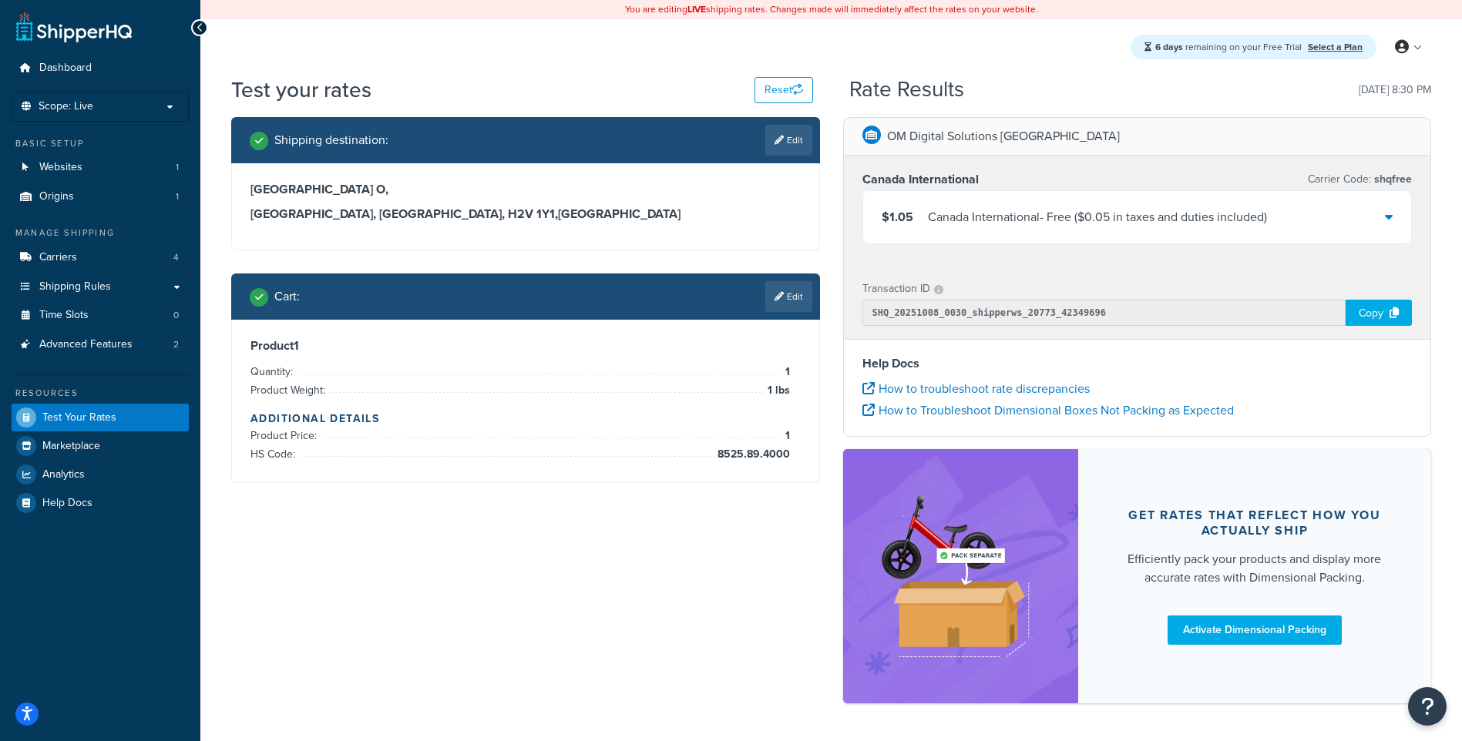
click at [1397, 211] on div "$1.05 Canada International - Free ( $0.05 in taxes and duties included )" at bounding box center [1137, 217] width 549 height 52
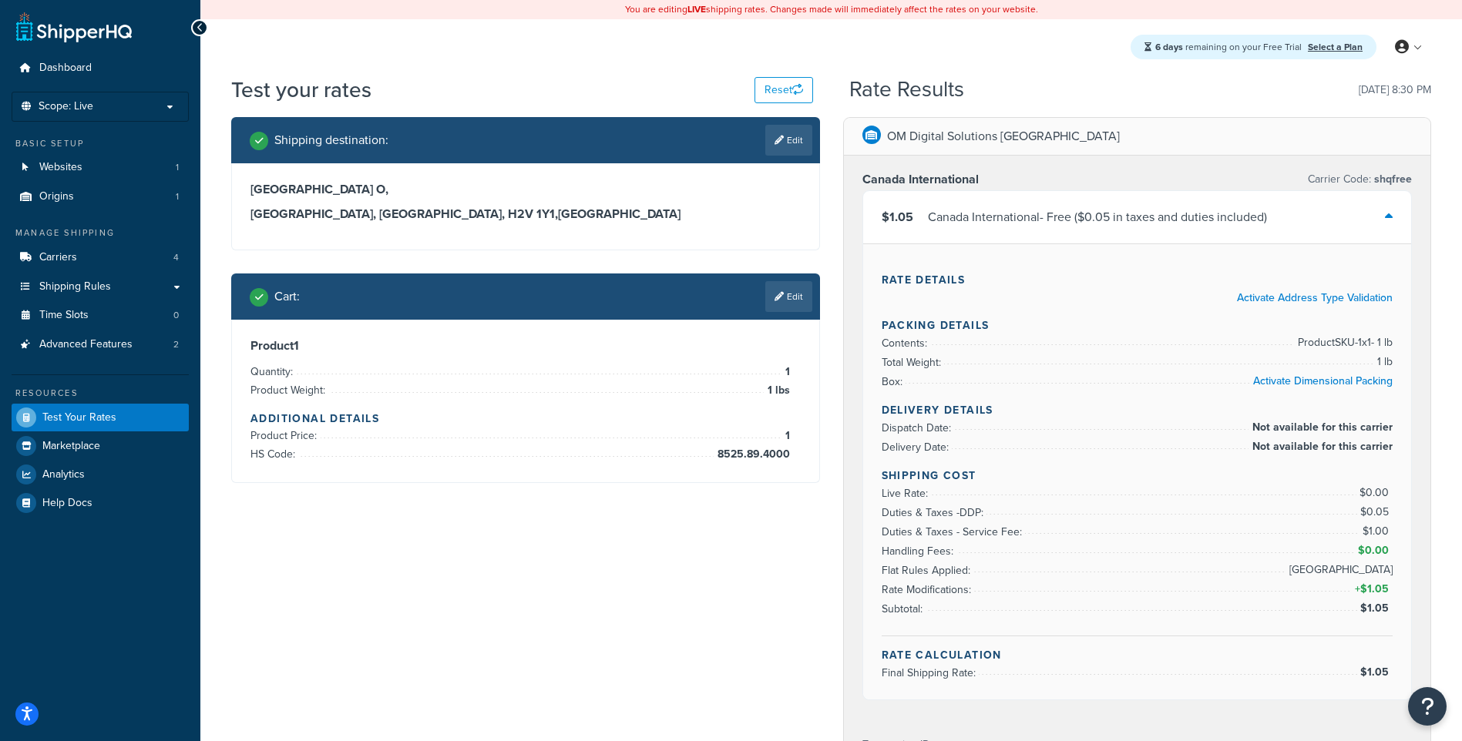
click at [102, 241] on div "Manage Shipping Carriers 4 Shipping Rules Shipping Rules All Shipping Rules 3 S…" at bounding box center [100, 293] width 177 height 133
click at [102, 255] on link "Carriers 4" at bounding box center [100, 258] width 177 height 29
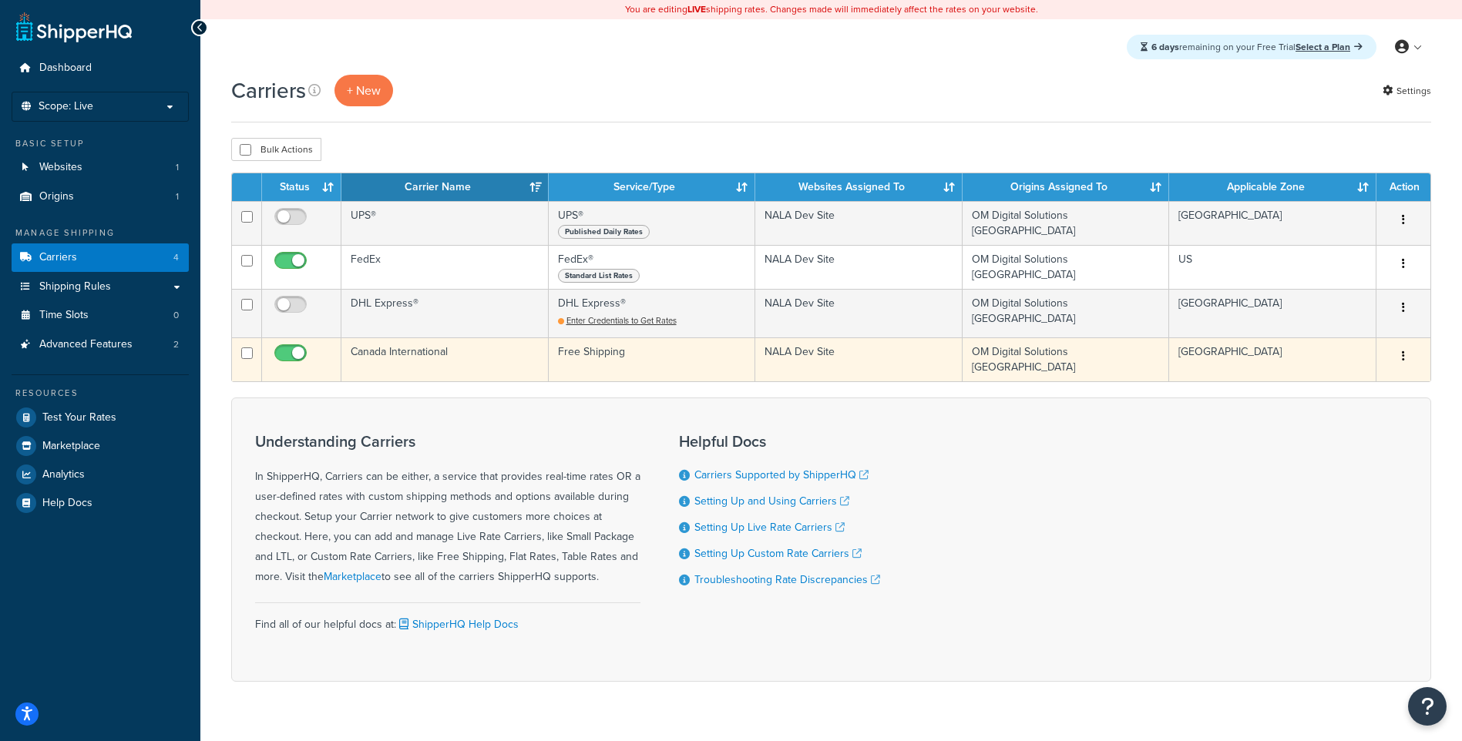
click at [1398, 351] on button "button" at bounding box center [1404, 357] width 22 height 25
click at [1370, 387] on link "Edit" at bounding box center [1341, 390] width 122 height 32
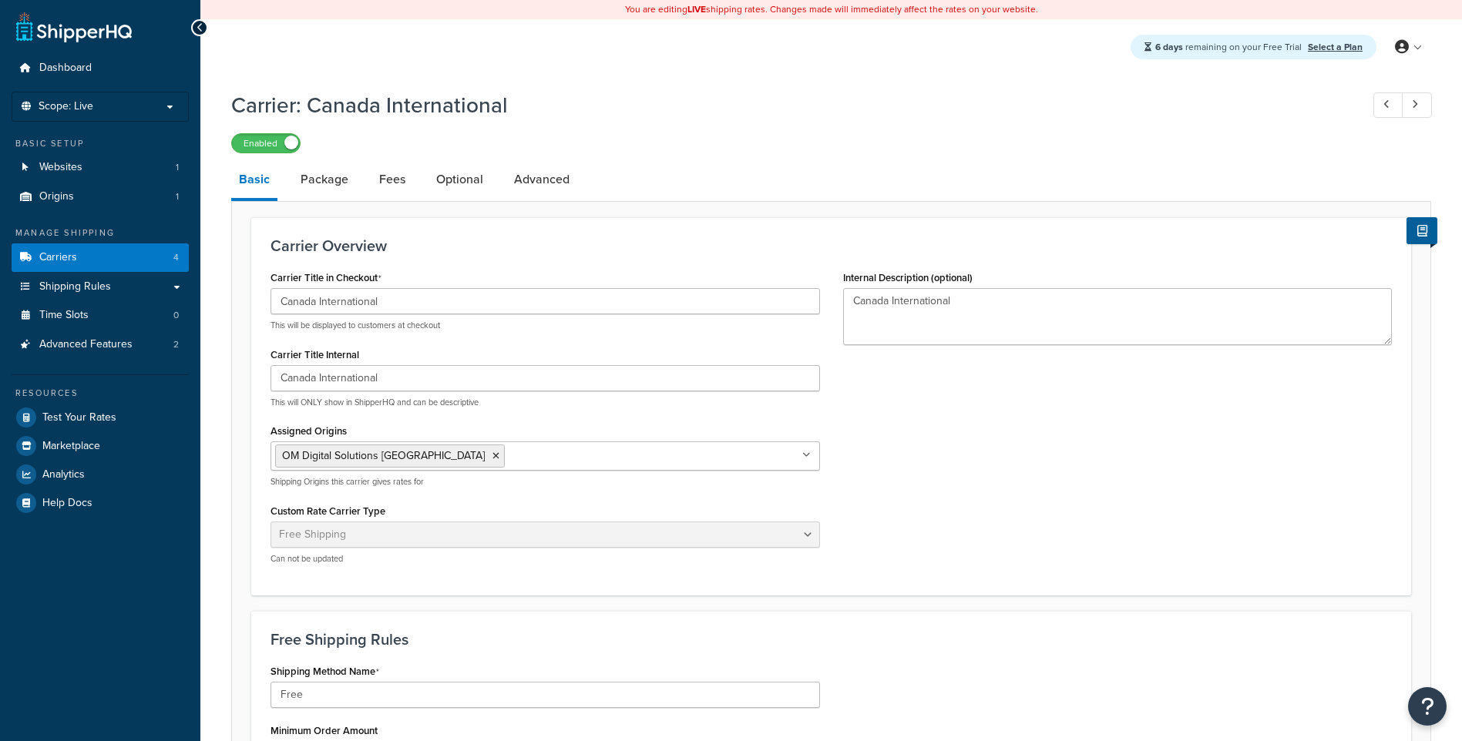
select select "free"
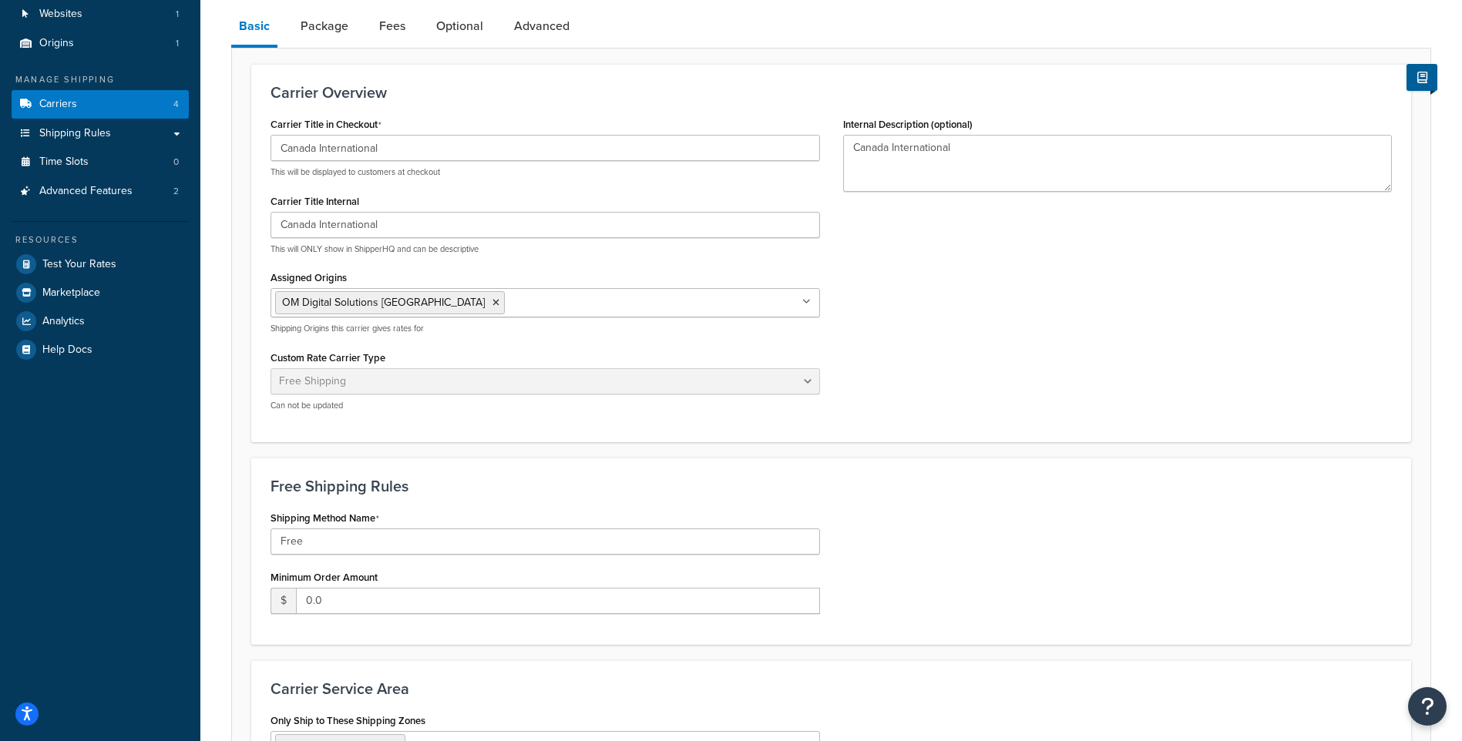
scroll to position [154, 0]
click at [370, 540] on input "Free" at bounding box center [546, 541] width 550 height 26
type input "I"
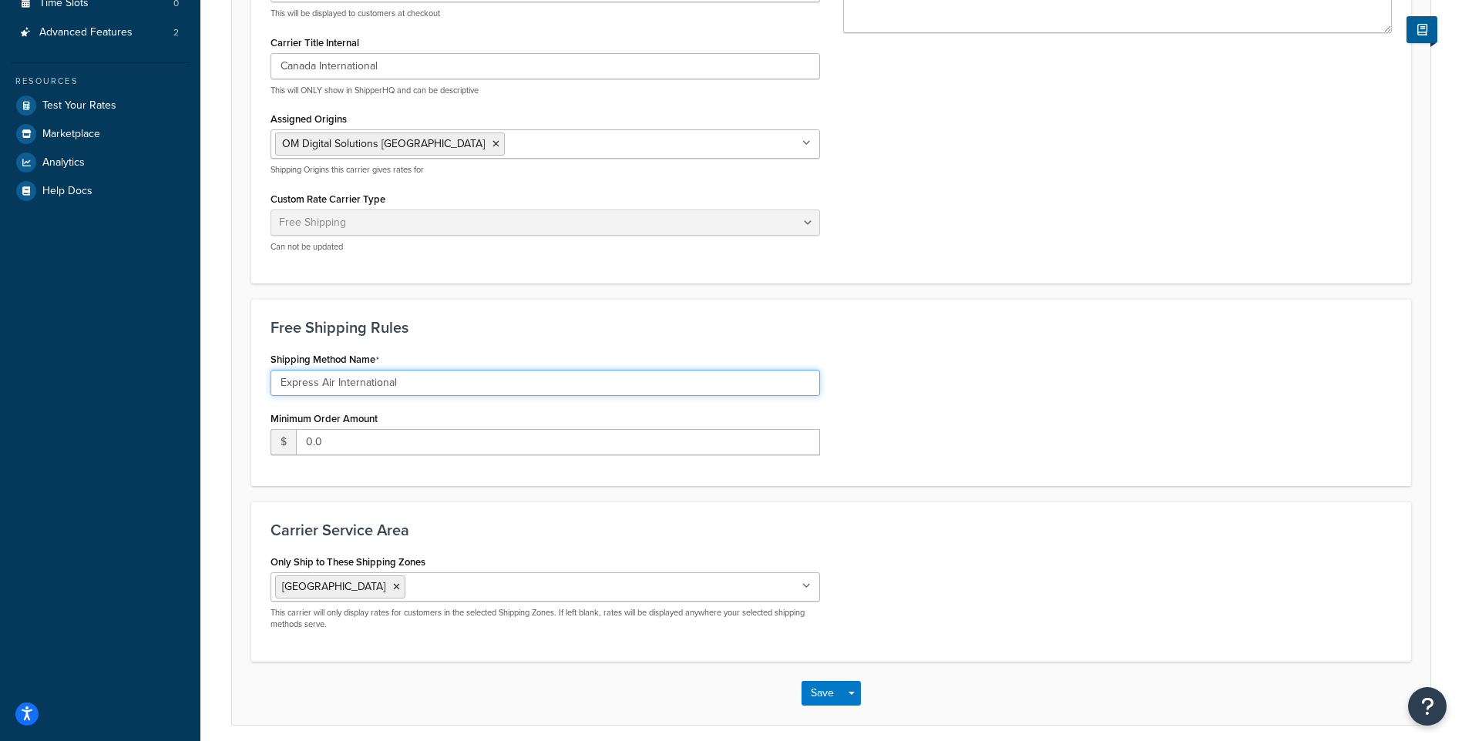
scroll to position [375, 0]
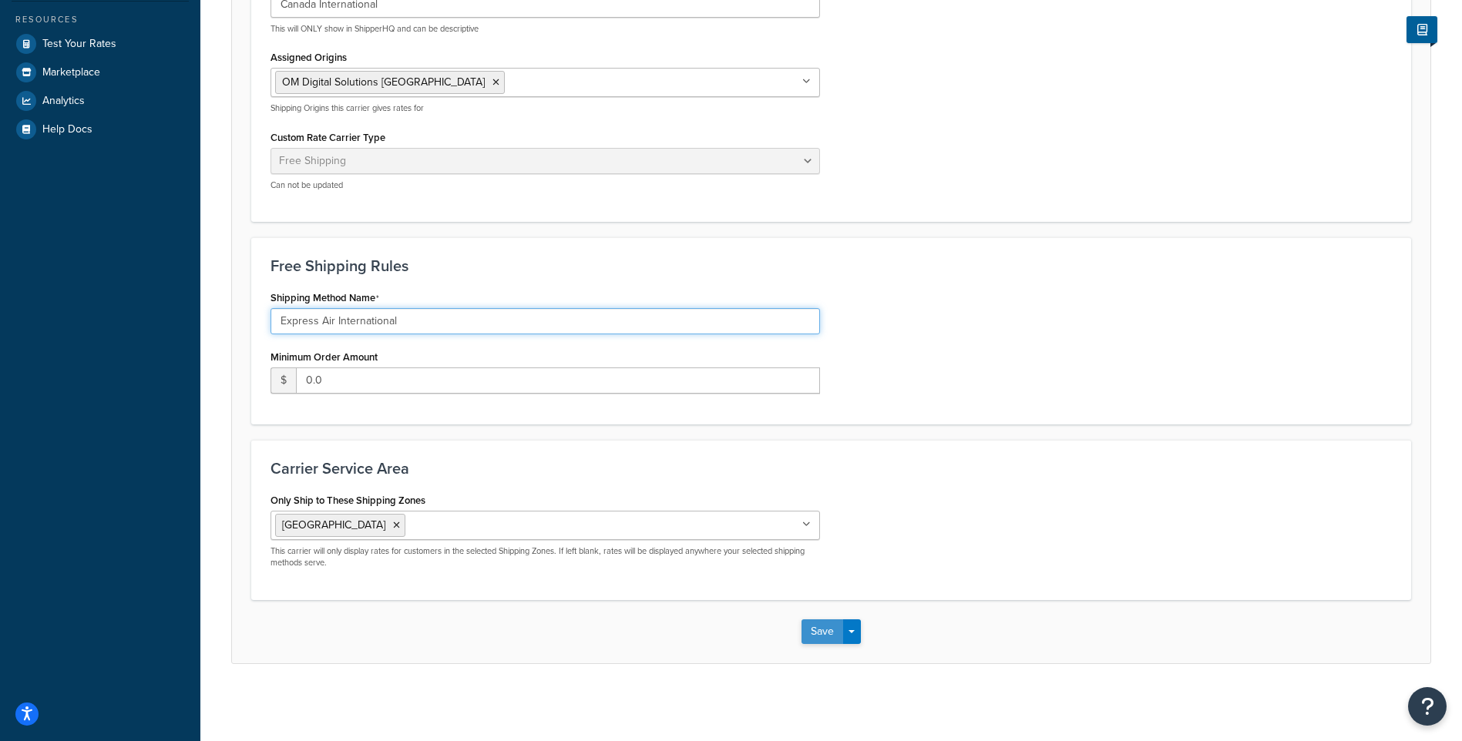
type input "Express Air International"
click at [829, 632] on button "Save" at bounding box center [823, 632] width 42 height 25
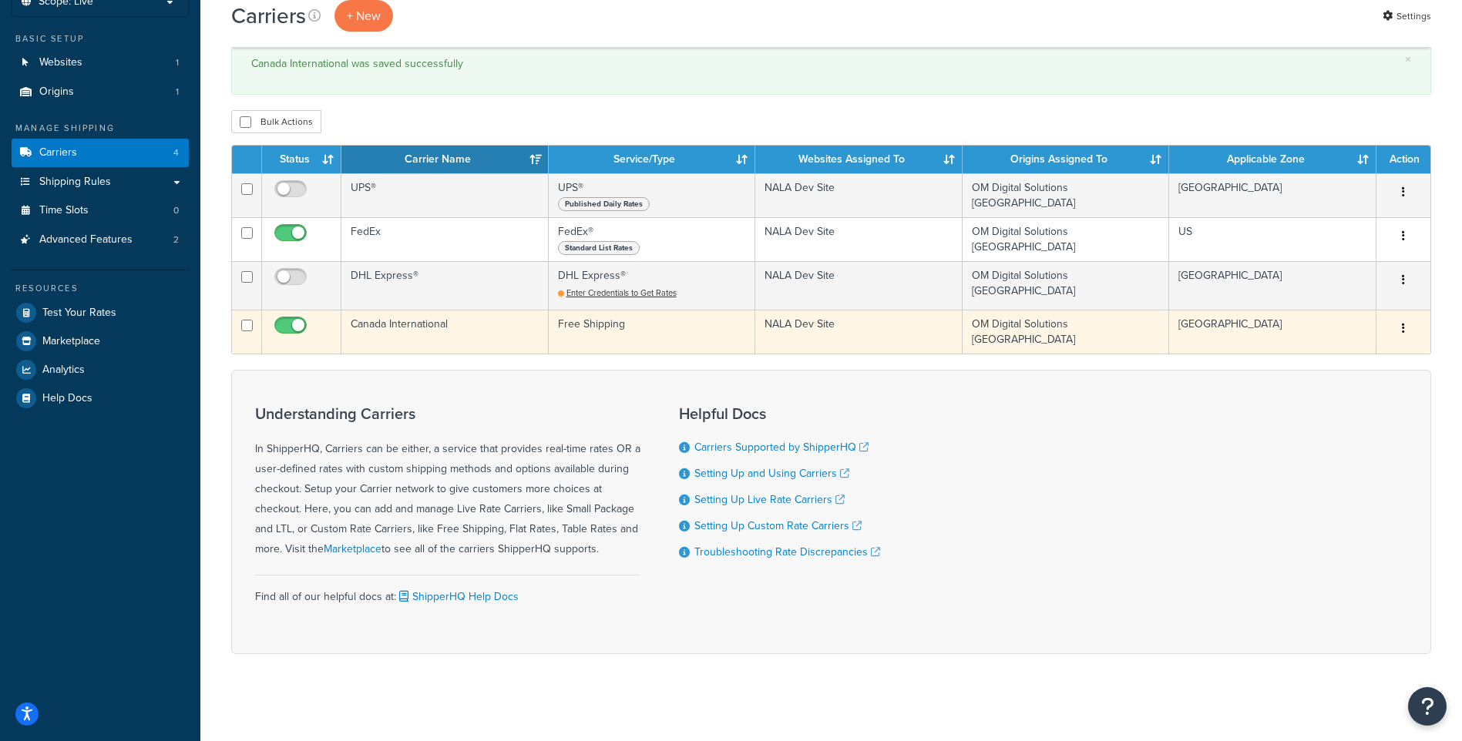
click at [1408, 328] on button "button" at bounding box center [1404, 329] width 22 height 25
click at [1325, 365] on link "Edit" at bounding box center [1341, 362] width 122 height 32
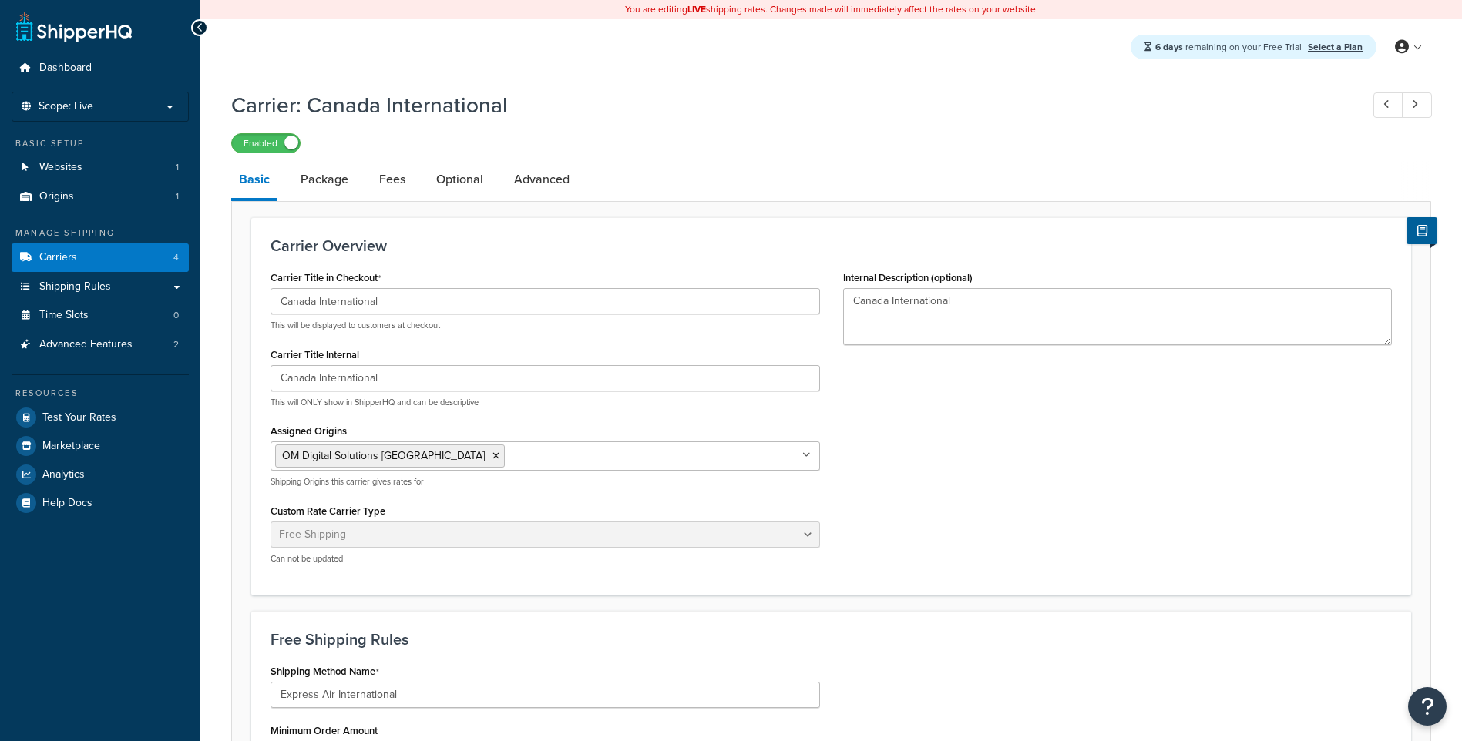
select select "free"
click at [371, 297] on input "Canada International" at bounding box center [546, 301] width 550 height 26
click at [422, 301] on input "Canada International" at bounding box center [546, 301] width 550 height 26
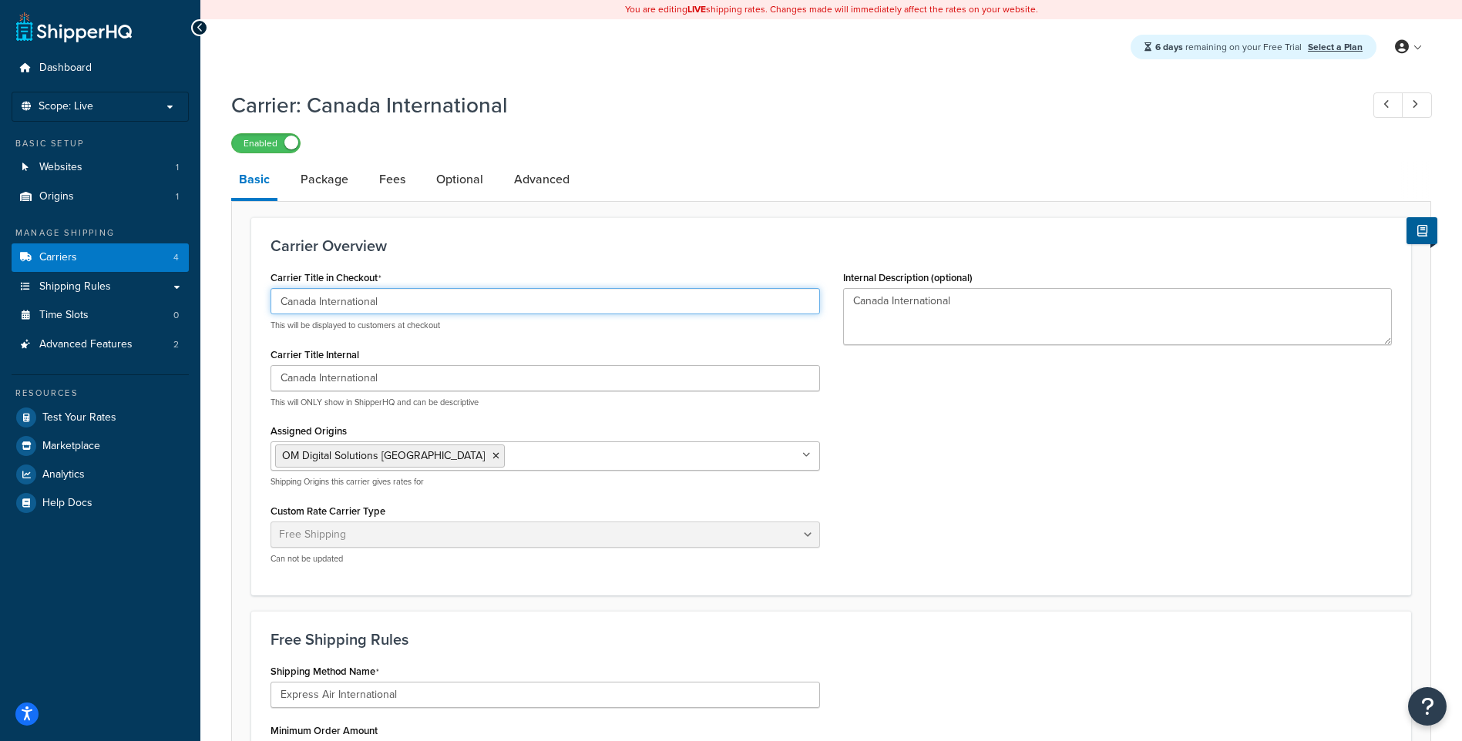
click at [422, 301] on input "Canada International" at bounding box center [546, 301] width 550 height 26
click at [348, 167] on link "Package" at bounding box center [324, 179] width 63 height 37
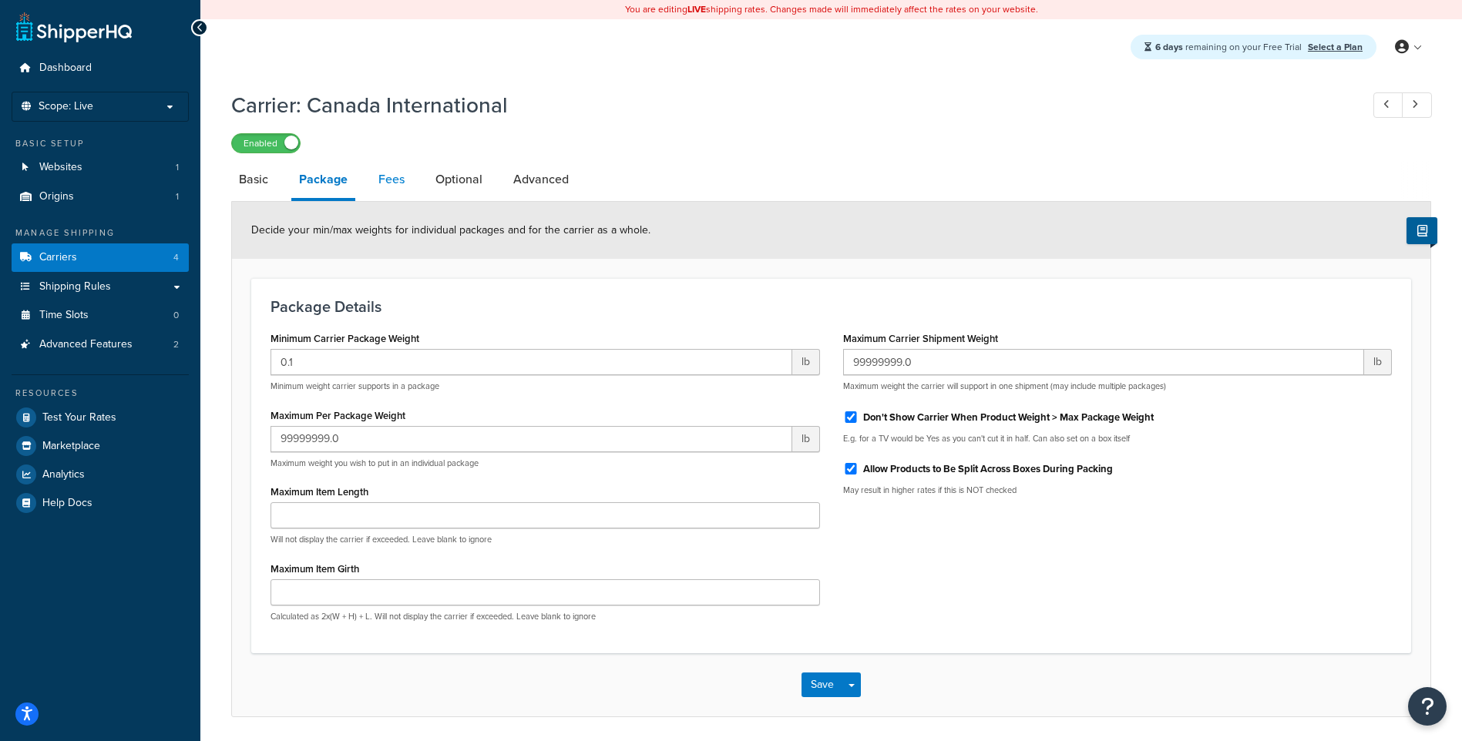
click at [402, 174] on link "Fees" at bounding box center [392, 179] width 42 height 37
select select "AFTER"
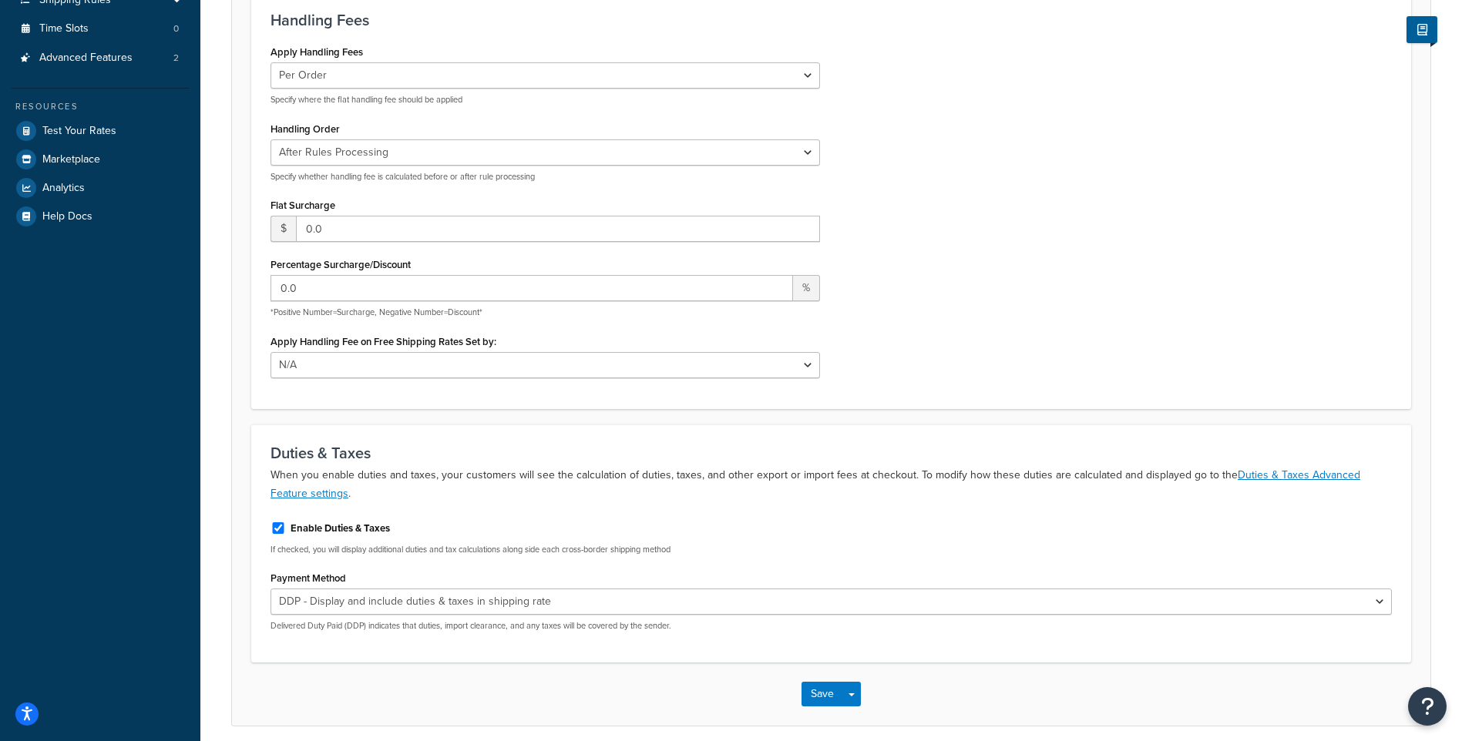
scroll to position [351, 0]
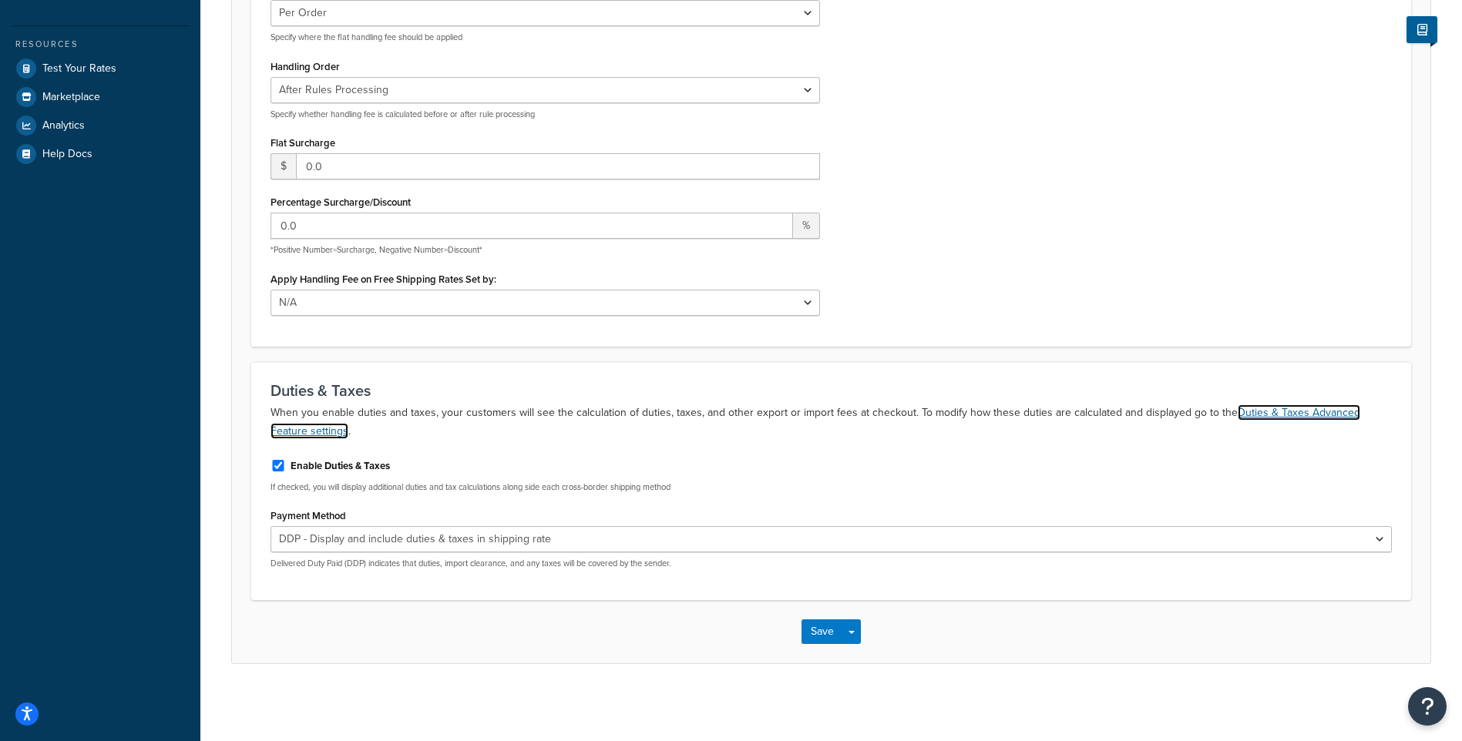
click at [291, 429] on link "Duties & Taxes Advanced Feature settings" at bounding box center [816, 422] width 1090 height 35
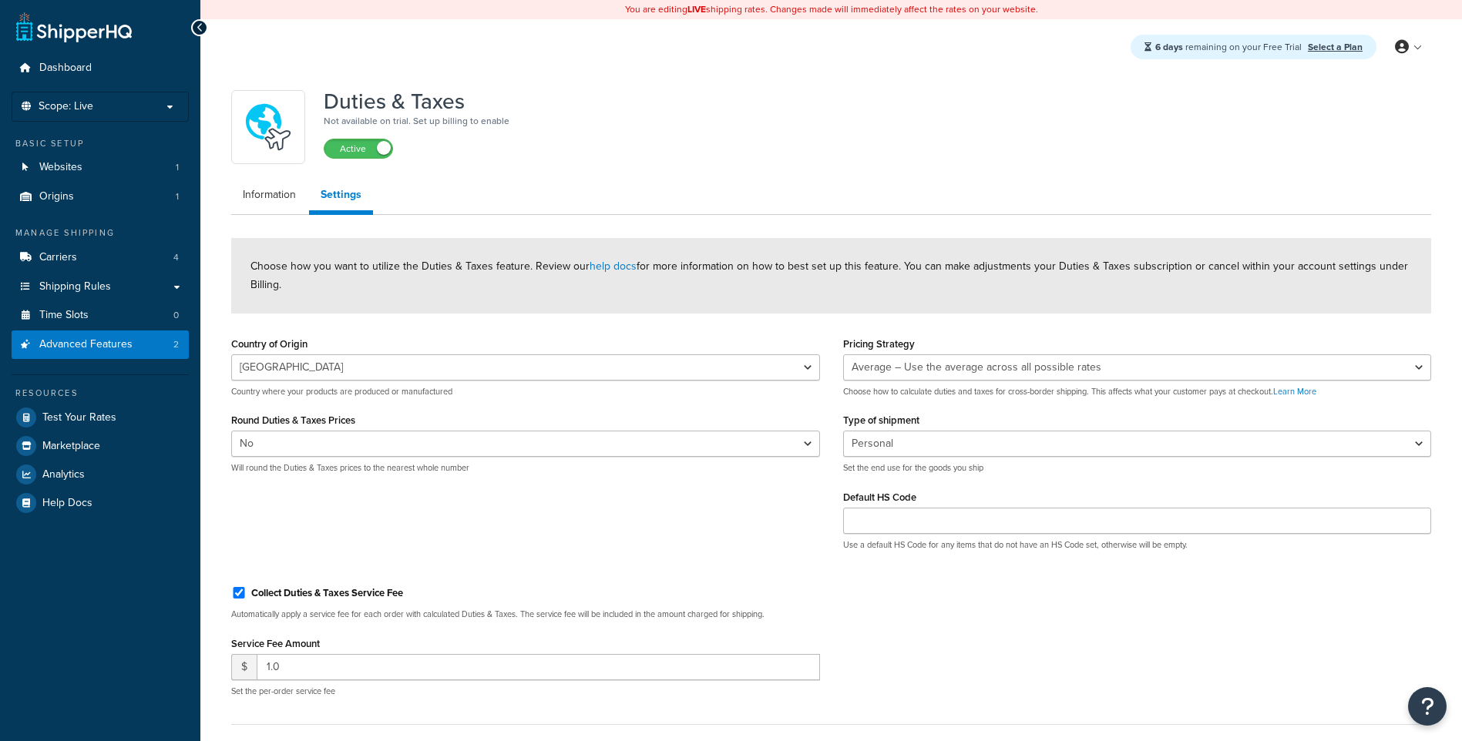
select select "US"
select select "false"
select select "AVERAGE"
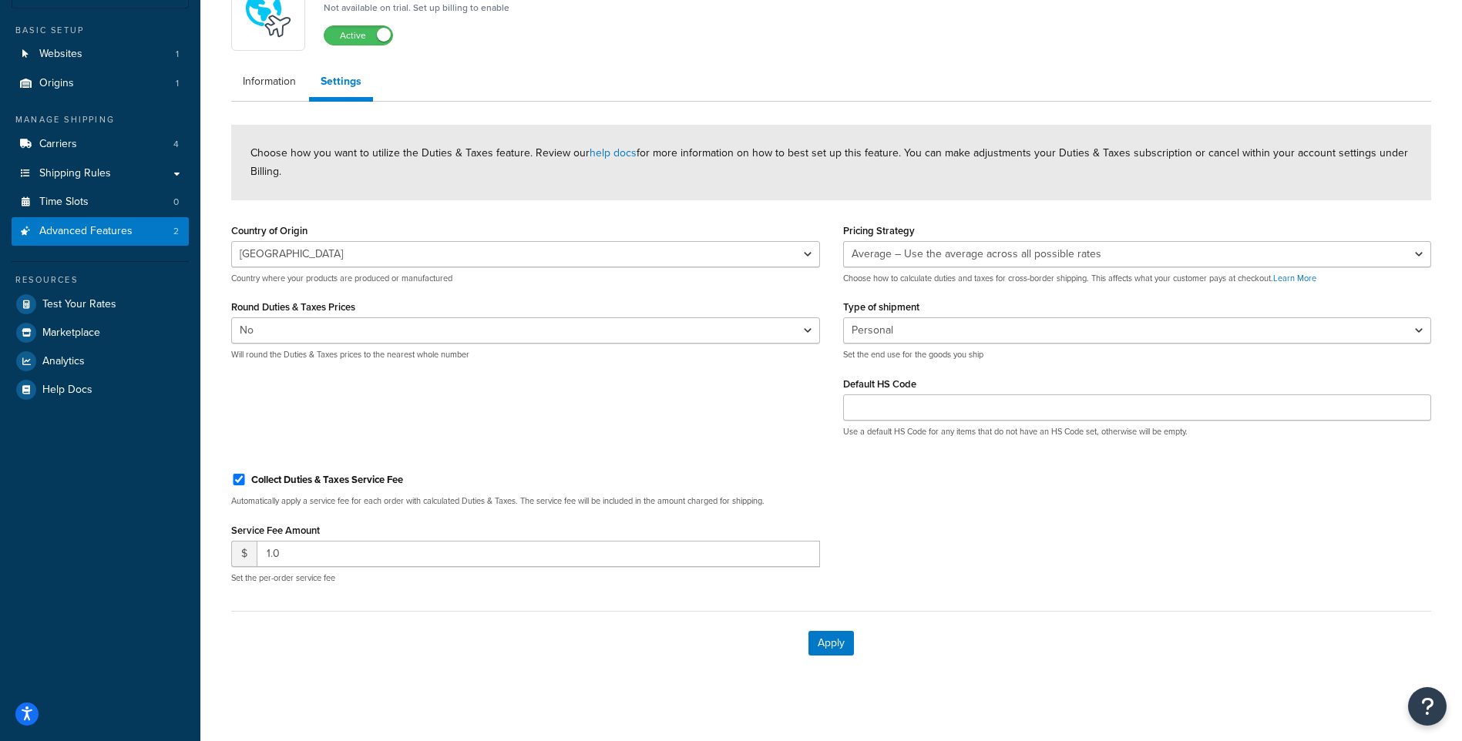
scroll to position [124, 0]
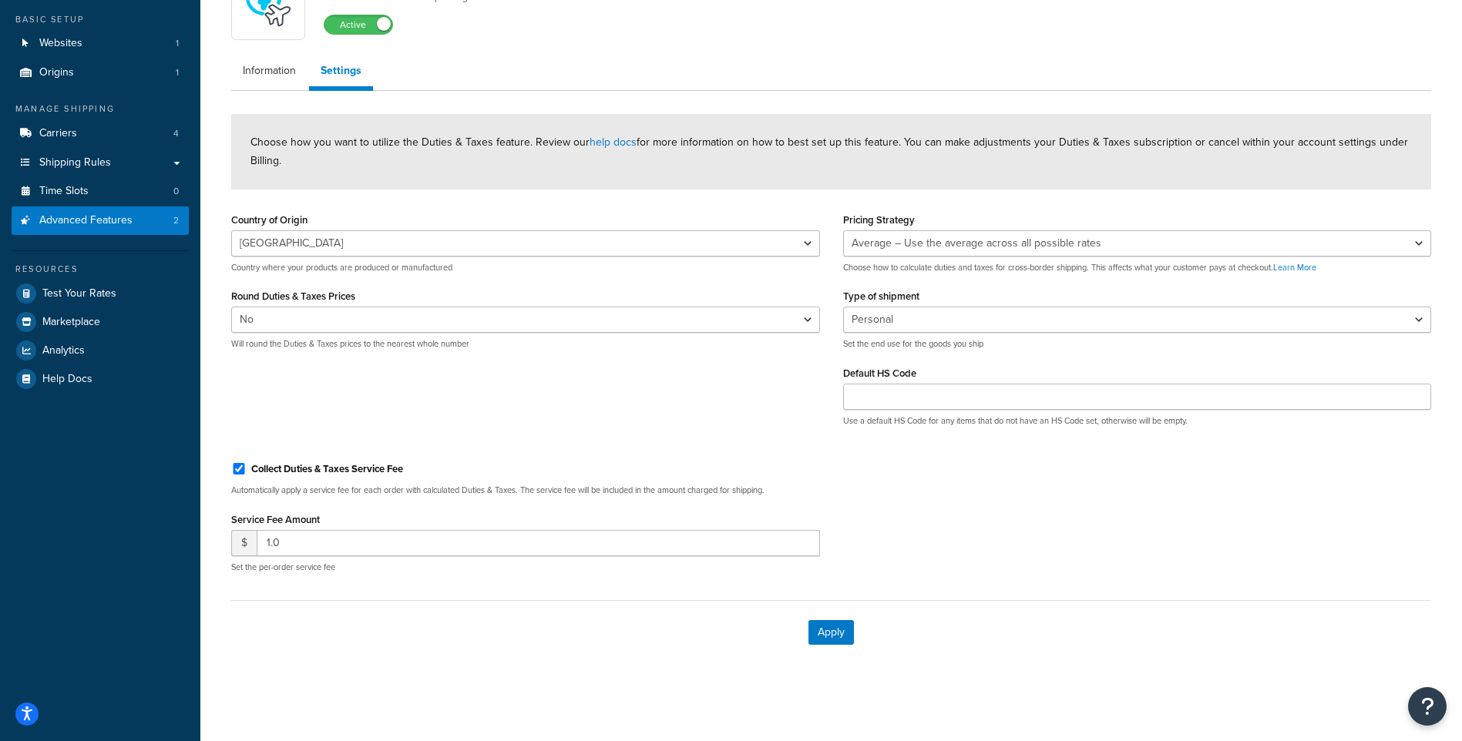
click at [336, 468] on label "Collect Duties & Taxes Service Fee" at bounding box center [327, 469] width 152 height 14
click at [247, 468] on input "Collect Duties & Taxes Service Fee" at bounding box center [238, 469] width 15 height 12
checkbox input "false"
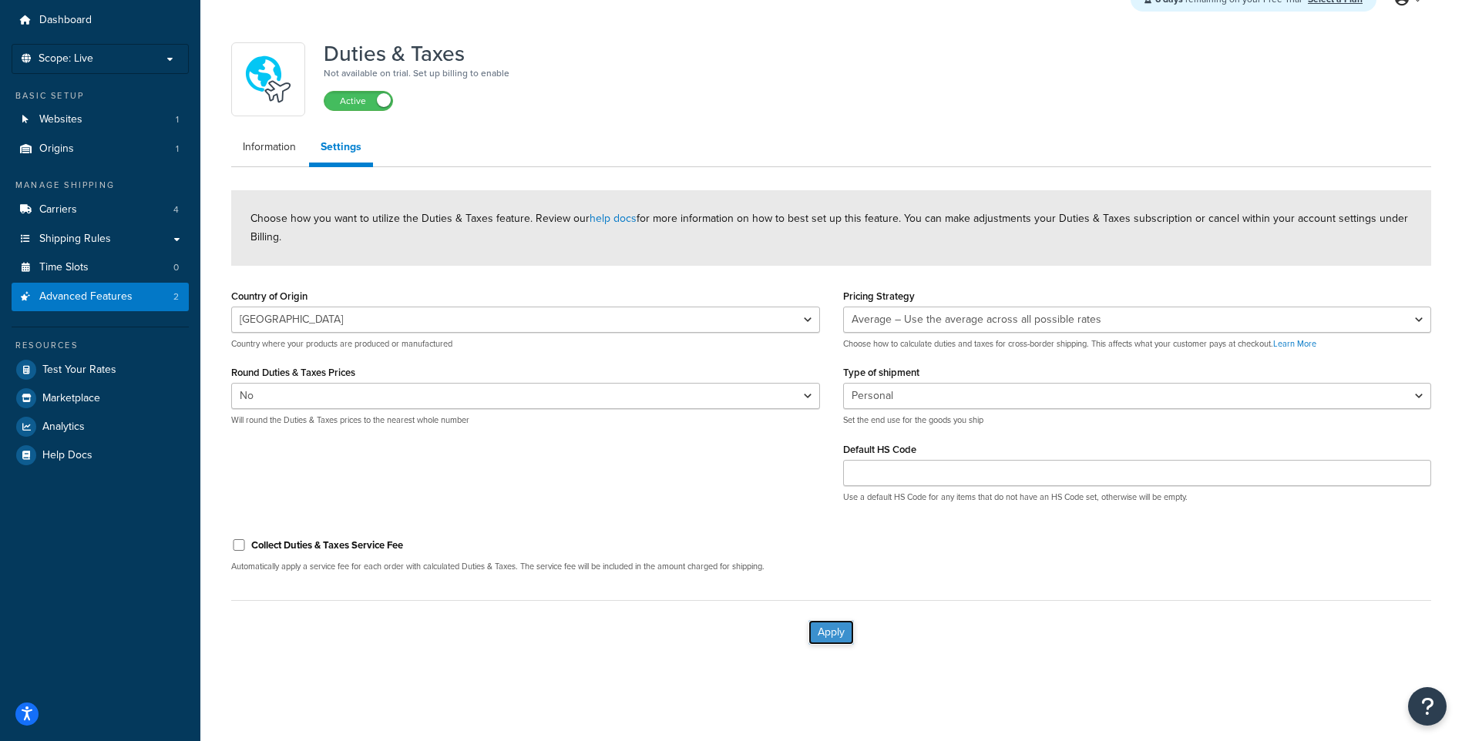
click at [832, 624] on button "Apply" at bounding box center [830, 632] width 45 height 25
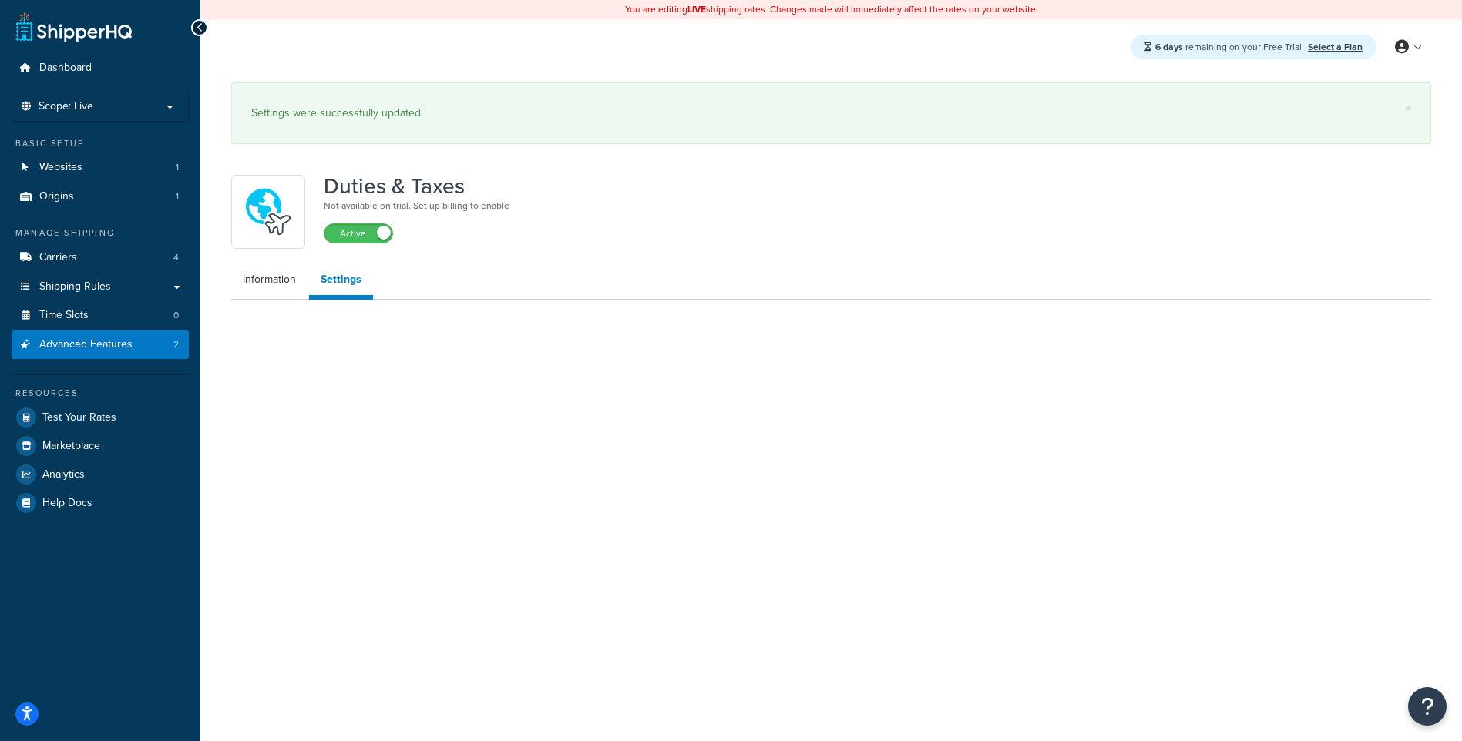
scroll to position [0, 0]
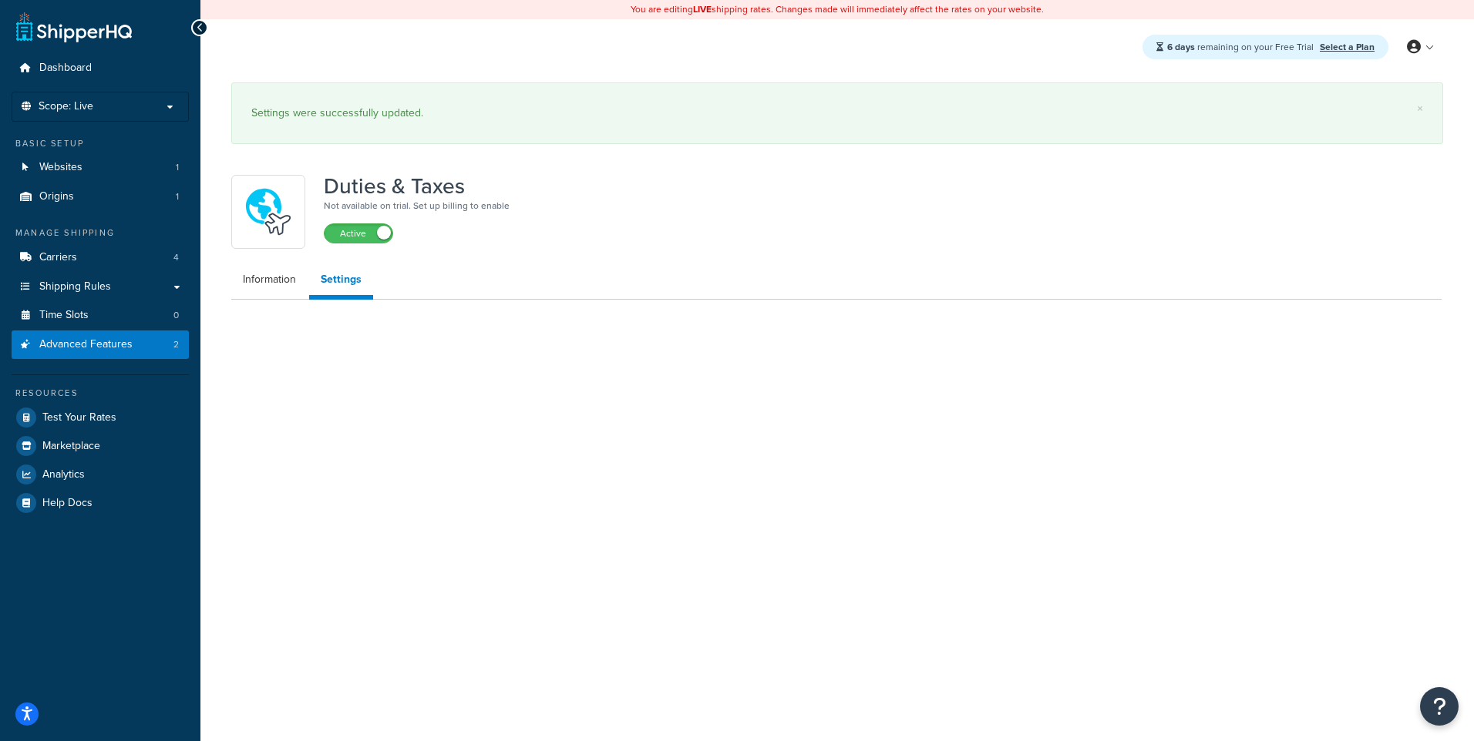
select select "US"
select select "false"
select select "AVERAGE"
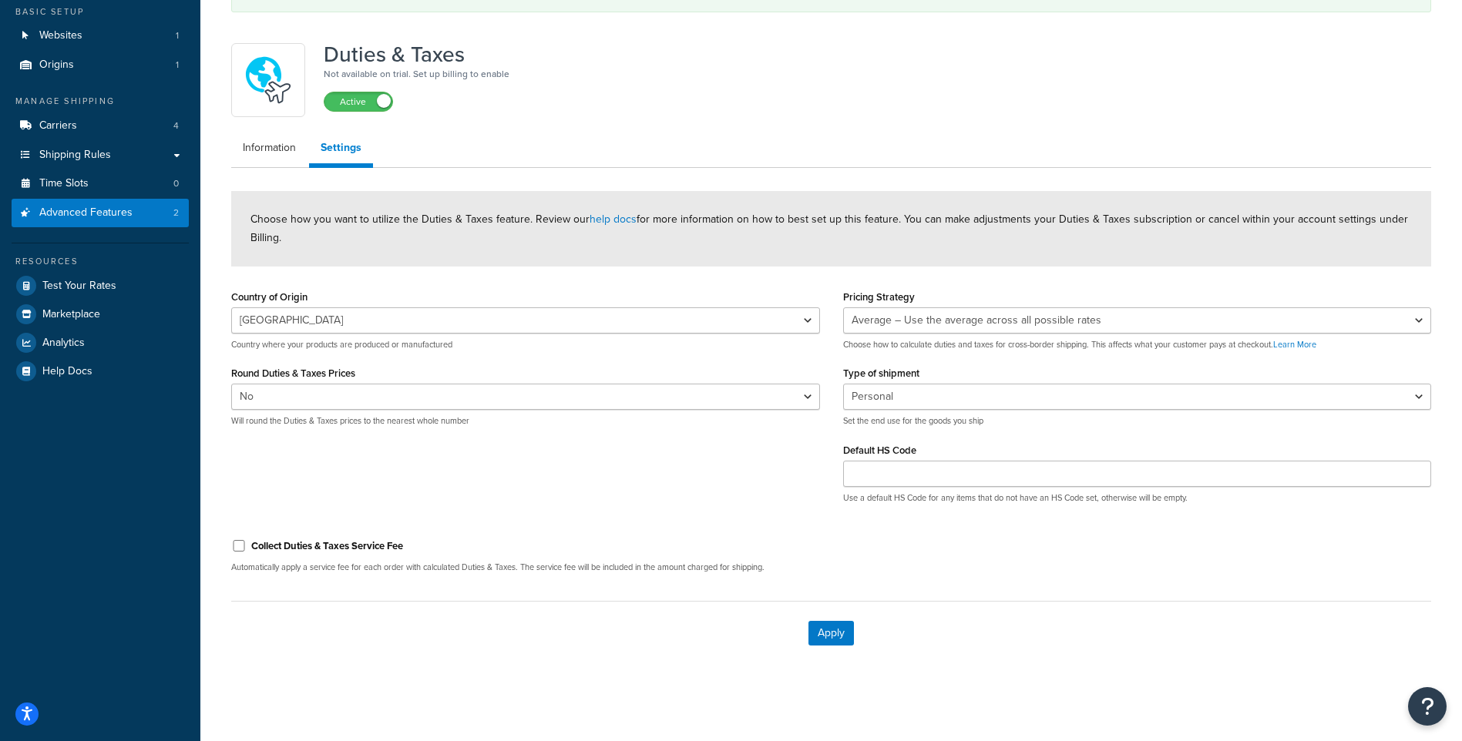
scroll to position [133, 0]
click at [235, 543] on input "Collect Duties & Taxes Service Fee" at bounding box center [238, 545] width 15 height 12
click at [237, 545] on input "Collect Duties & Taxes Service Fee" at bounding box center [238, 545] width 15 height 12
checkbox input "false"
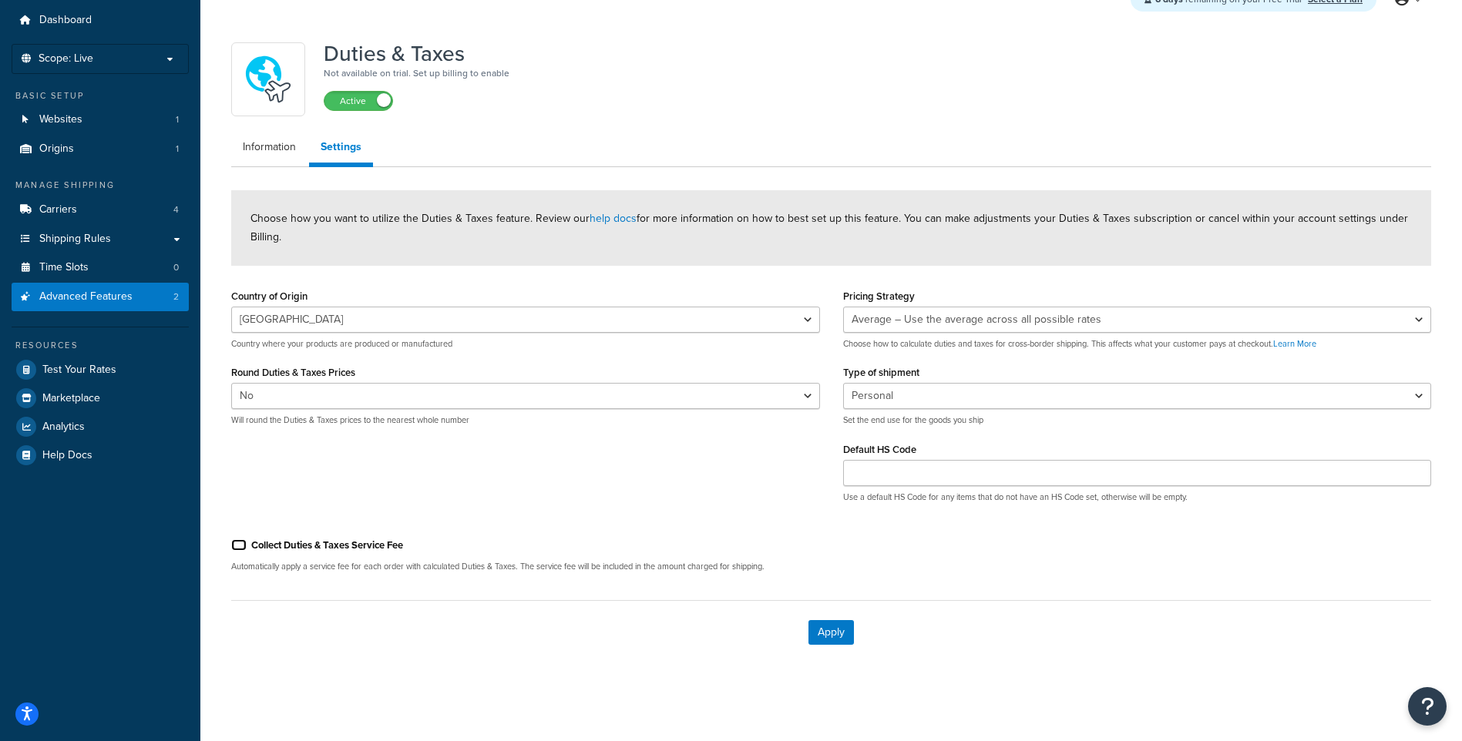
scroll to position [48, 0]
click at [621, 218] on link "help docs" at bounding box center [613, 218] width 47 height 16
click at [108, 156] on link "Origins 1" at bounding box center [100, 149] width 177 height 29
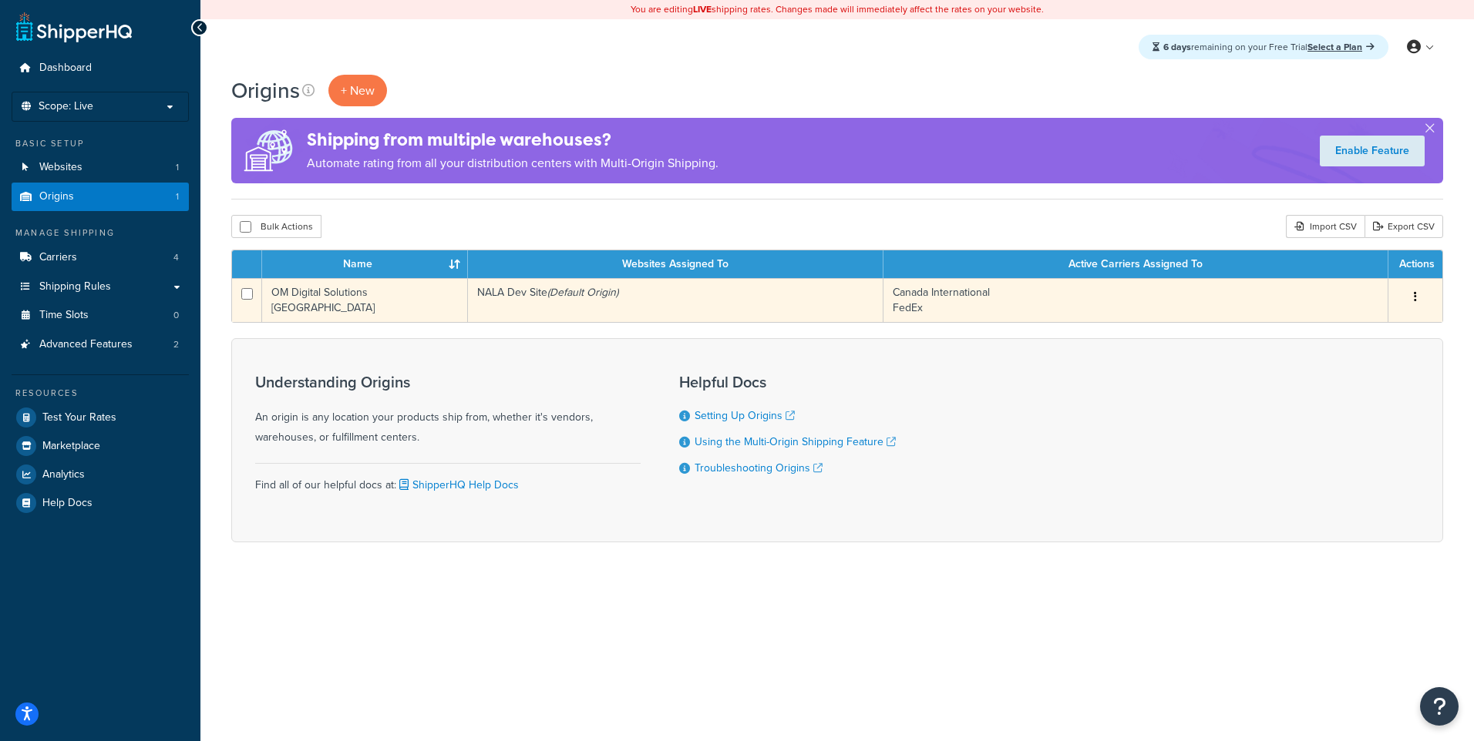
click at [617, 297] on icon "(Default Origin)" at bounding box center [582, 292] width 71 height 16
click at [1393, 282] on td "Edit Duplicate Delete" at bounding box center [1415, 300] width 54 height 44
click at [1410, 294] on button "button" at bounding box center [1415, 297] width 22 height 25
click at [1400, 321] on link "Edit" at bounding box center [1364, 327] width 122 height 32
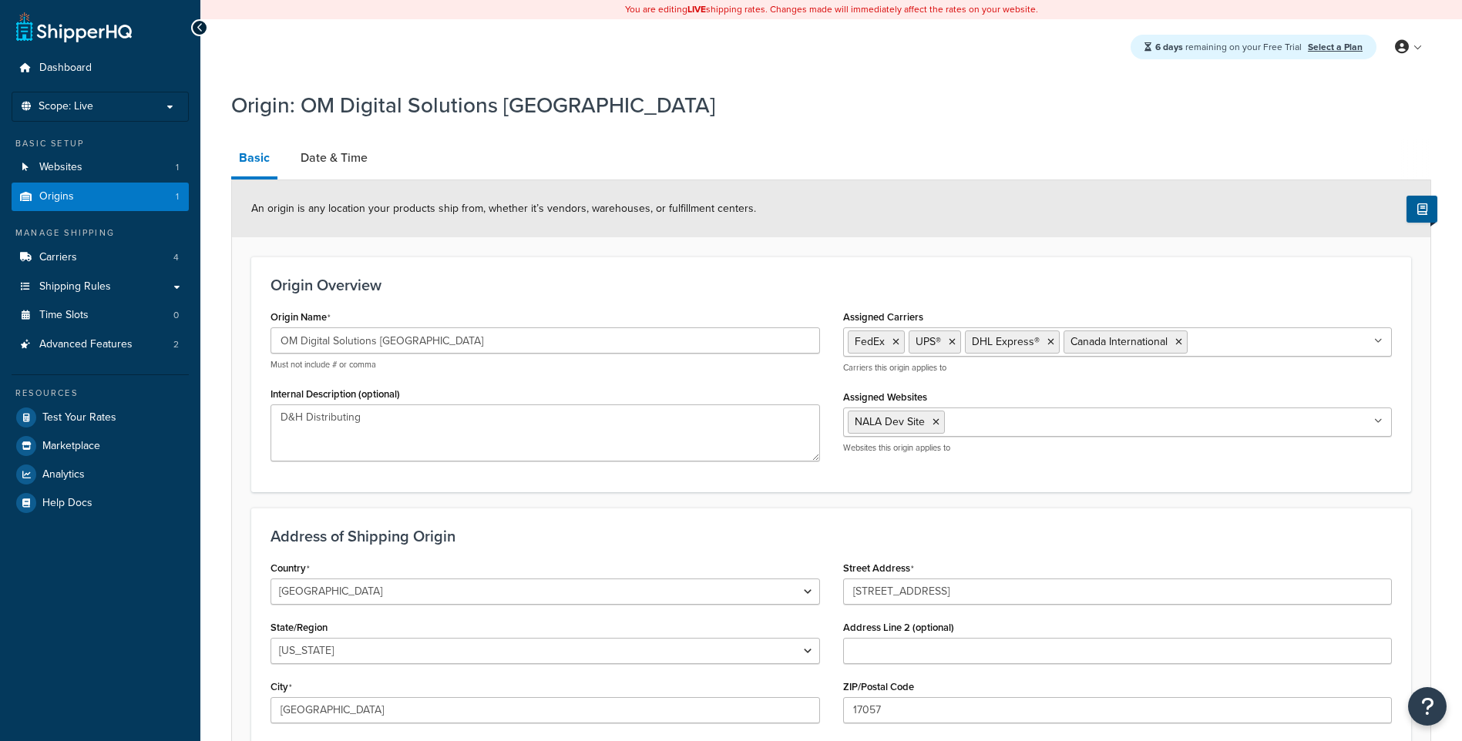
select select "38"
click at [402, 331] on input "OM Digital Solutions [GEOGRAPHIC_DATA]" at bounding box center [546, 341] width 550 height 26
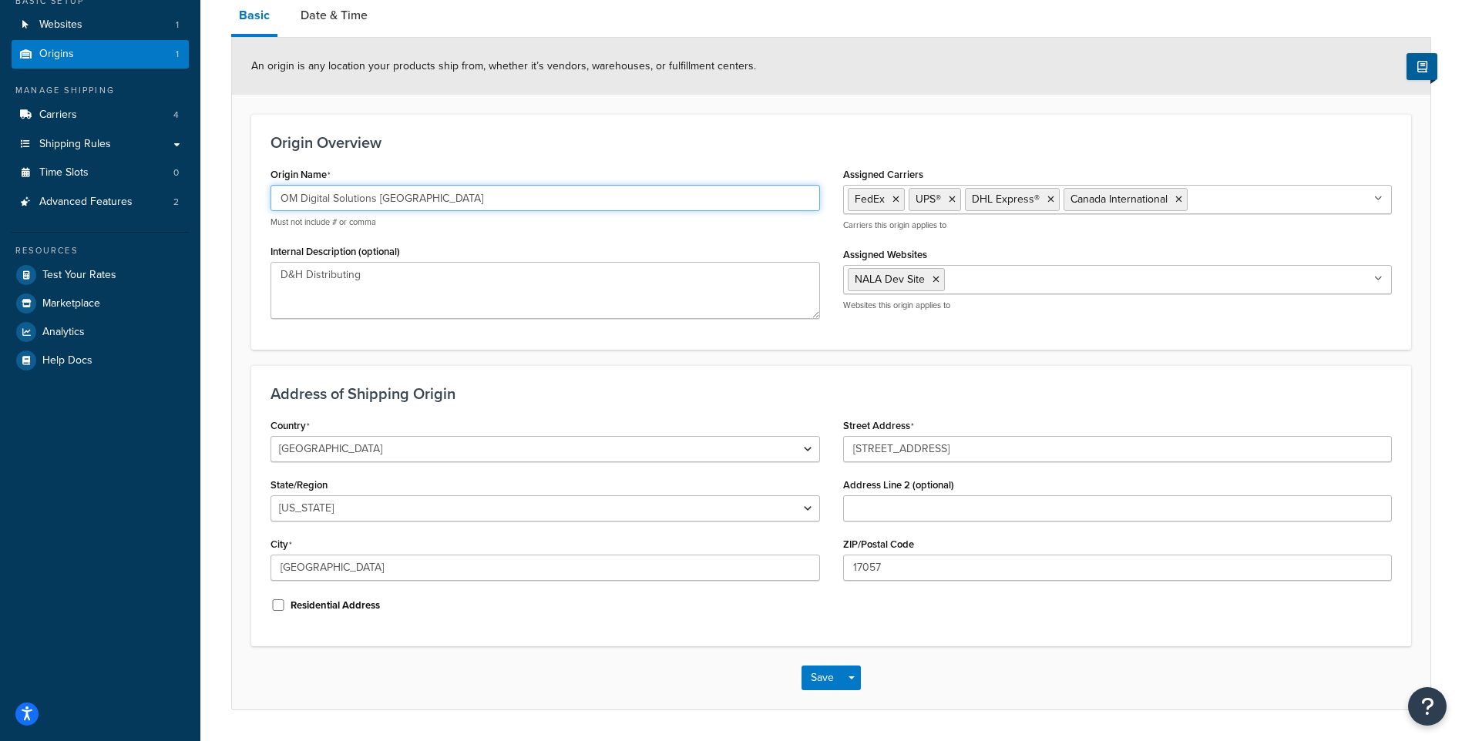
scroll to position [154, 0]
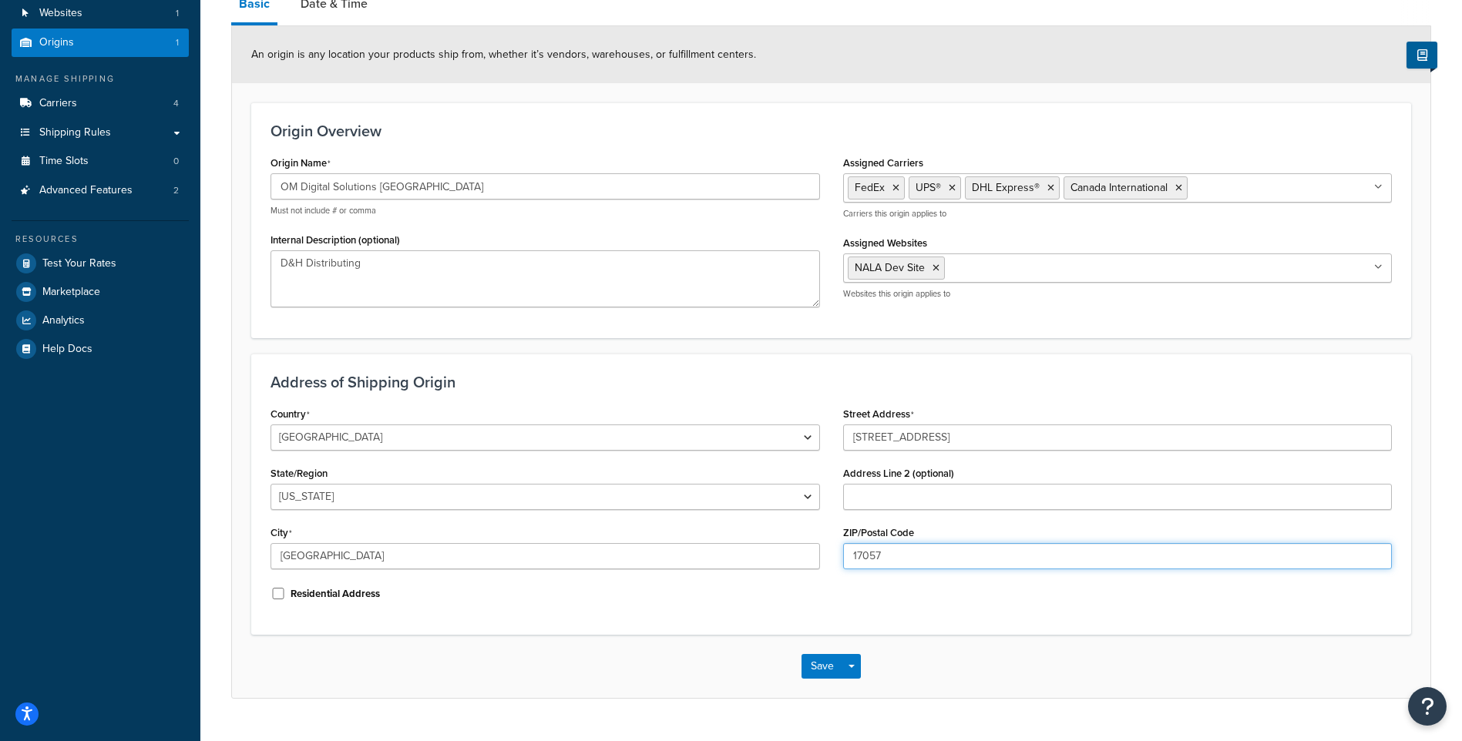
drag, startPoint x: 919, startPoint y: 555, endPoint x: 819, endPoint y: 547, distance: 100.5
click at [819, 547] on div "Country [GEOGRAPHIC_DATA] [GEOGRAPHIC_DATA] [GEOGRAPHIC_DATA] [GEOGRAPHIC_DATA]…" at bounding box center [831, 509] width 1144 height 213
click at [869, 439] on input "[STREET_ADDRESS]" at bounding box center [1118, 438] width 550 height 26
